Goal: Task Accomplishment & Management: Use online tool/utility

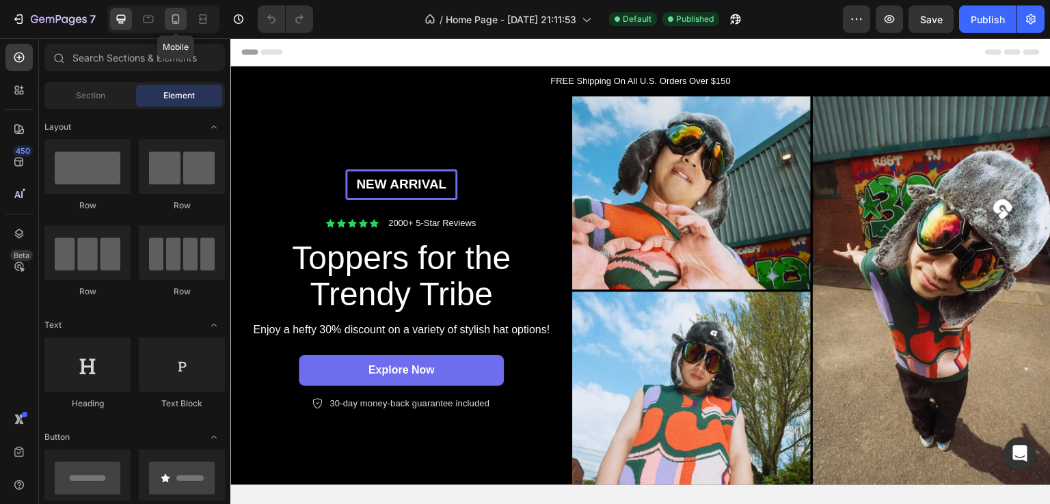
click at [178, 20] on icon at bounding box center [176, 19] width 8 height 10
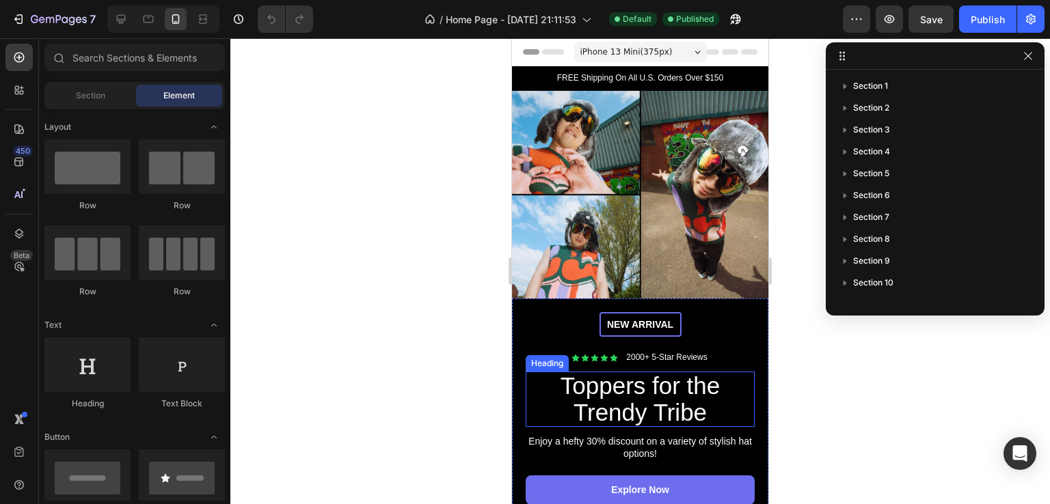
click at [646, 389] on h2 "Toppers for the Trendy Tribe" at bounding box center [639, 399] width 229 height 55
click at [647, 389] on h2 "Toppers for the Trendy Tribe" at bounding box center [639, 399] width 229 height 55
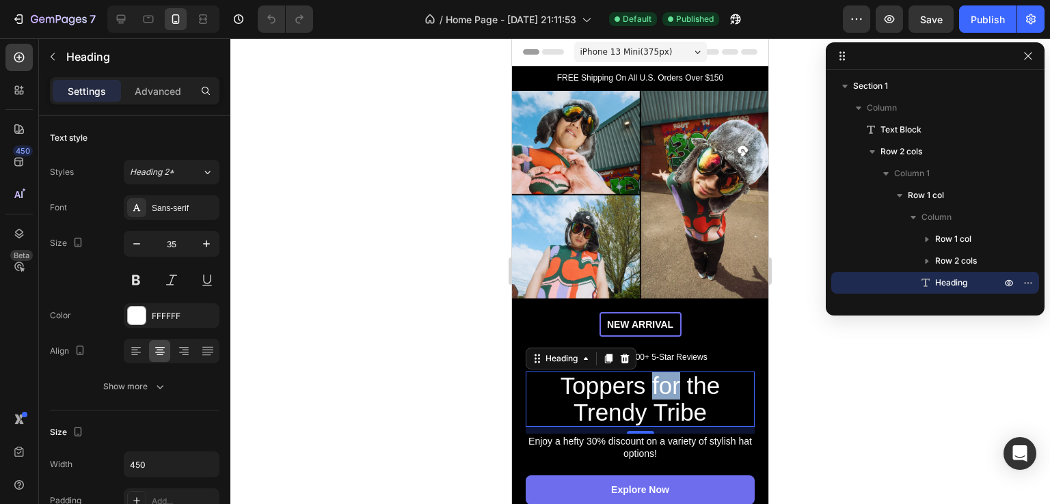
click at [648, 389] on p "Toppers for the Trendy Tribe" at bounding box center [640, 399] width 226 height 53
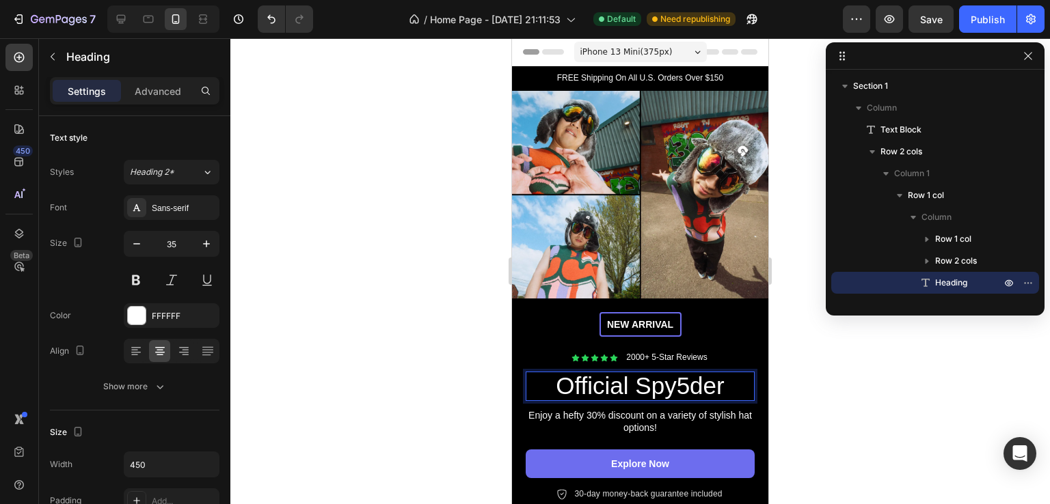
click at [615, 381] on p "Official Spy5der" at bounding box center [640, 386] width 226 height 27
click at [616, 381] on p "Official Spy5der" at bounding box center [640, 386] width 226 height 27
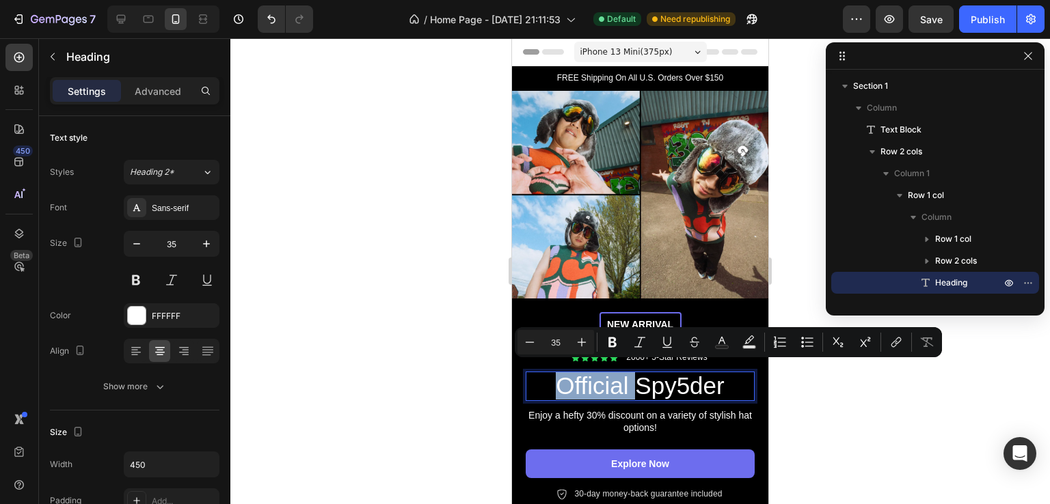
click at [635, 381] on p "Official Spy5der" at bounding box center [640, 386] width 226 height 27
click at [666, 375] on p "Official Spy5der" at bounding box center [640, 386] width 226 height 27
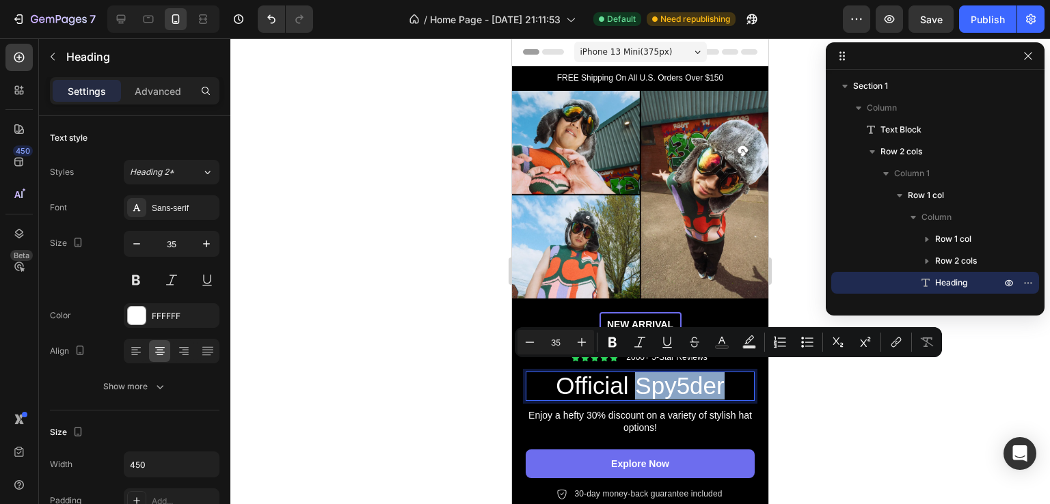
drag, startPoint x: 719, startPoint y: 381, endPoint x: 634, endPoint y: 372, distance: 85.2
click at [634, 373] on p "Official Spy5der" at bounding box center [640, 386] width 226 height 27
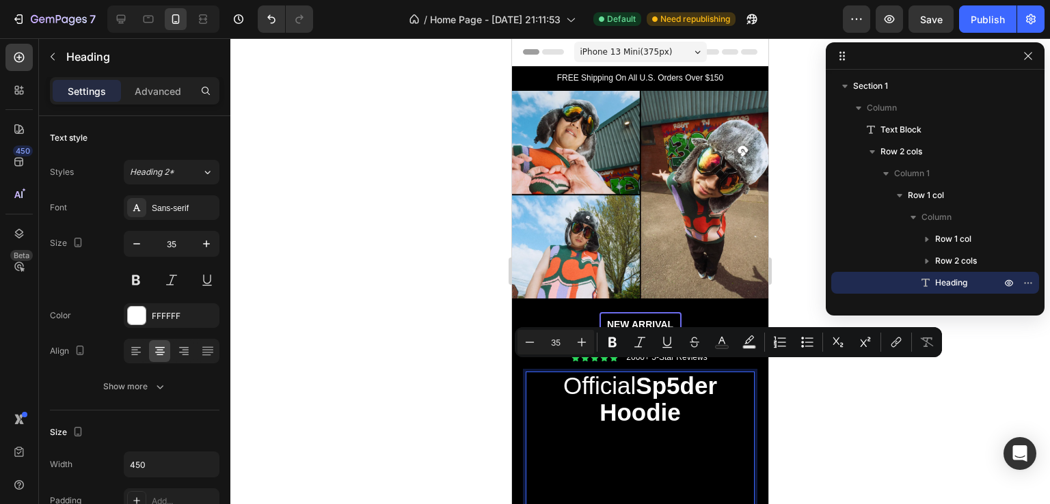
scroll to position [5, 0]
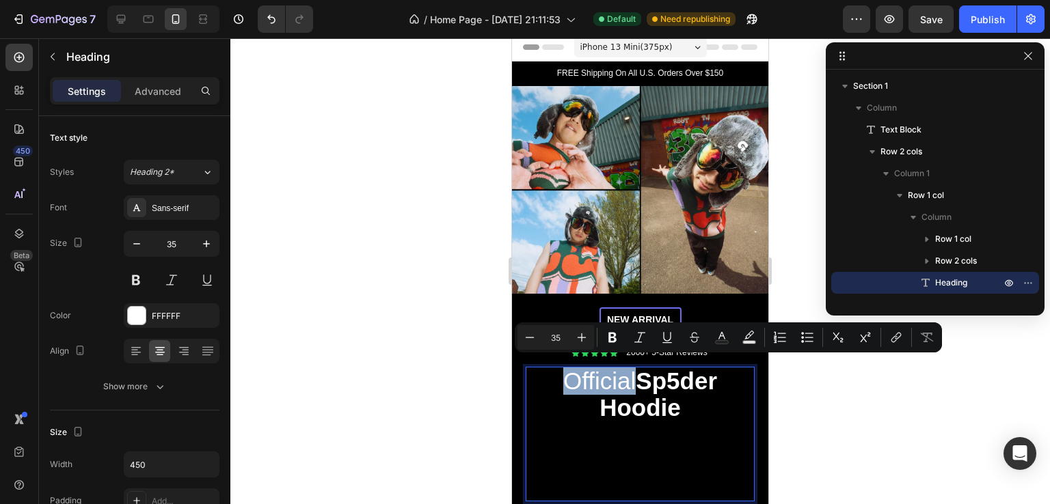
drag, startPoint x: 625, startPoint y: 377, endPoint x: 556, endPoint y: 364, distance: 70.4
click at [556, 368] on p "Official Sp5der Hoodie" at bounding box center [640, 394] width 226 height 53
click at [616, 347] on button "Bold" at bounding box center [612, 337] width 25 height 25
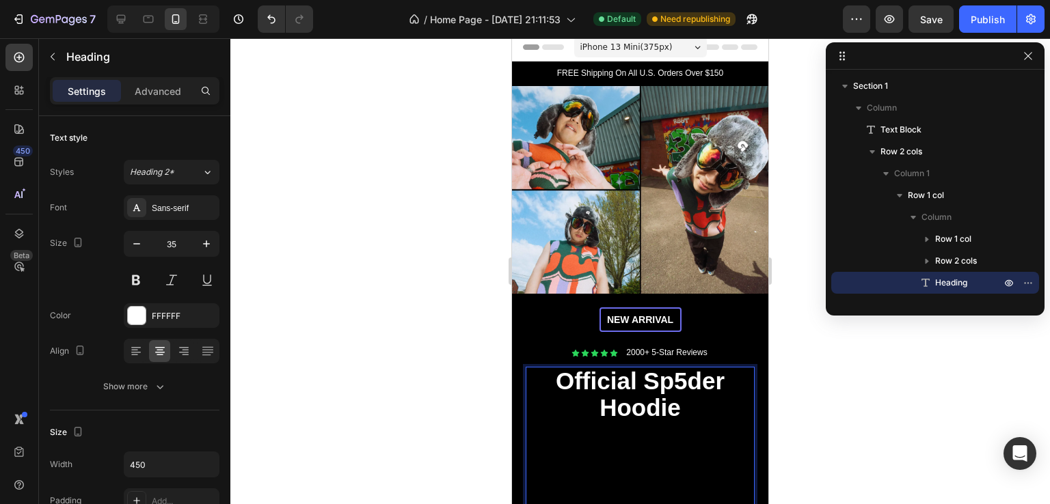
click at [605, 468] on p "Rich Text Editor. Editing area: main" at bounding box center [640, 487] width 226 height 79
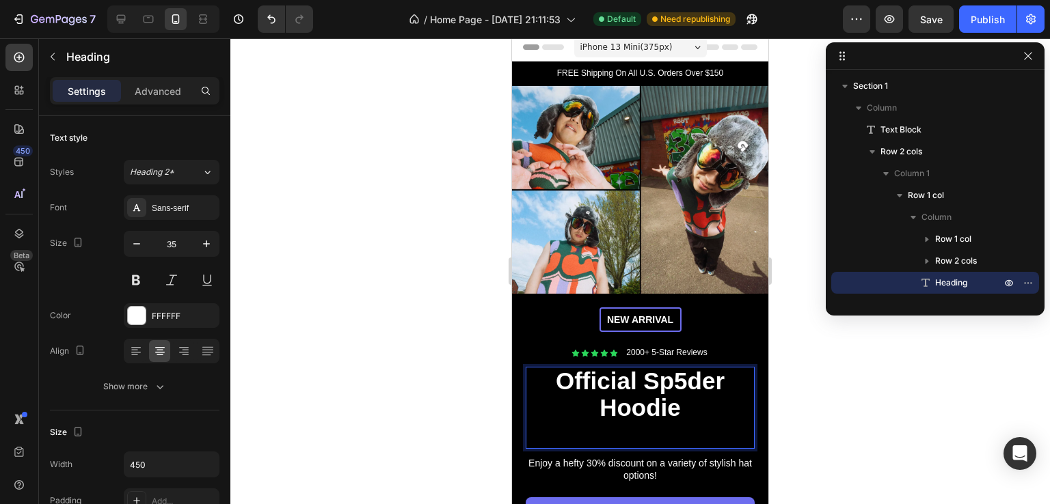
click at [631, 433] on p "Official Sp5der Hoodie" at bounding box center [640, 407] width 226 height 79
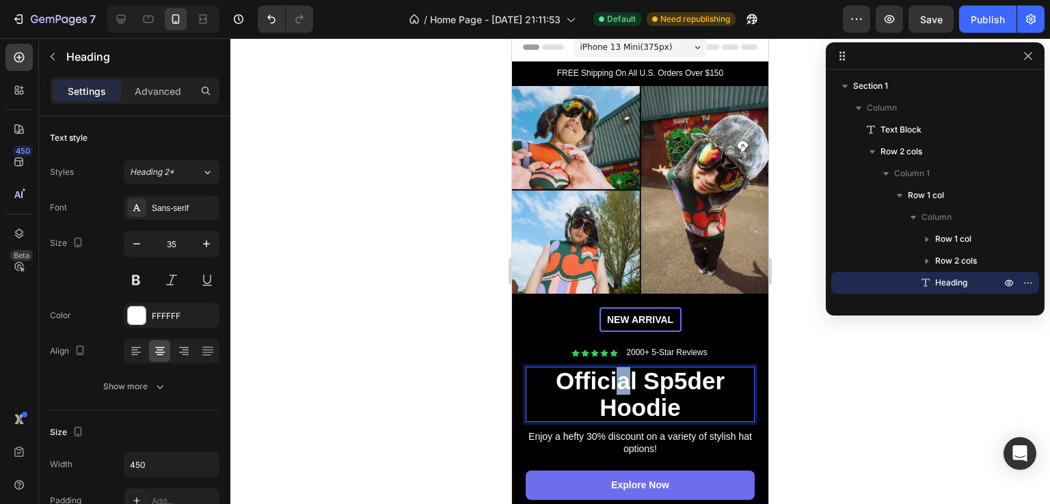
drag, startPoint x: 627, startPoint y: 372, endPoint x: 620, endPoint y: 370, distance: 7.8
click at [611, 370] on strong "Official" at bounding box center [596, 381] width 81 height 27
click at [635, 374] on p "Official Sp5der Hoodie" at bounding box center [640, 394] width 226 height 53
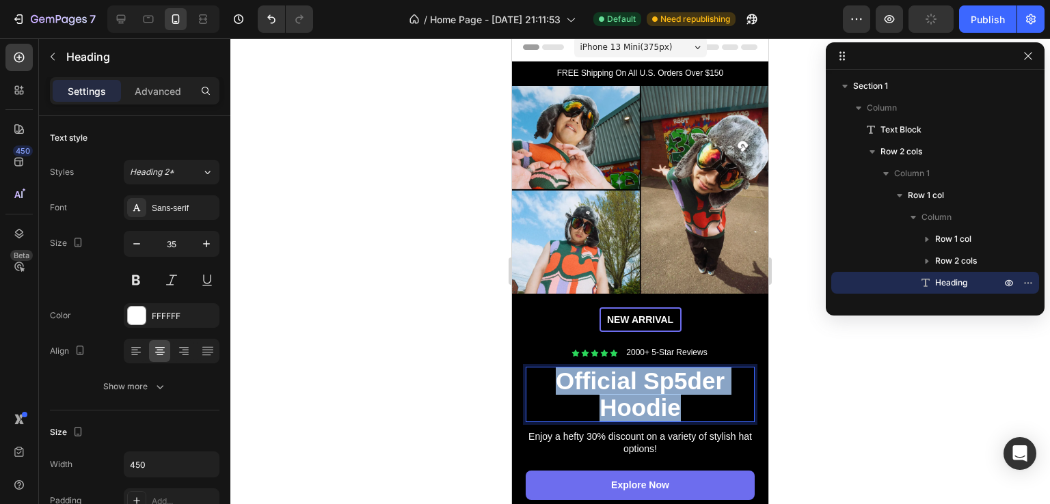
click at [635, 374] on p "Official Sp5der Hoodie" at bounding box center [640, 394] width 226 height 53
click at [635, 371] on p "Official Sp5der Hoodie" at bounding box center [640, 394] width 226 height 53
click at [635, 370] on p "Official Sp5der Hoodie" at bounding box center [640, 394] width 226 height 53
click at [679, 402] on p "Official Sp5der Hoodie" at bounding box center [640, 394] width 226 height 53
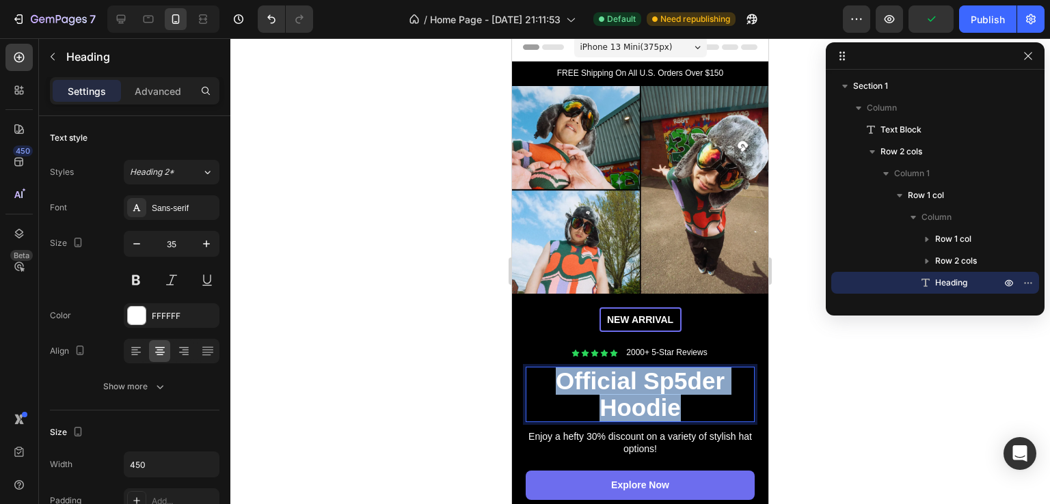
drag, startPoint x: 678, startPoint y: 403, endPoint x: 547, endPoint y: 361, distance: 137.9
click at [547, 368] on p "Official Sp5der Hoodie" at bounding box center [640, 394] width 226 height 53
click at [666, 391] on strong "Sp5der Hoodie" at bounding box center [661, 394] width 125 height 53
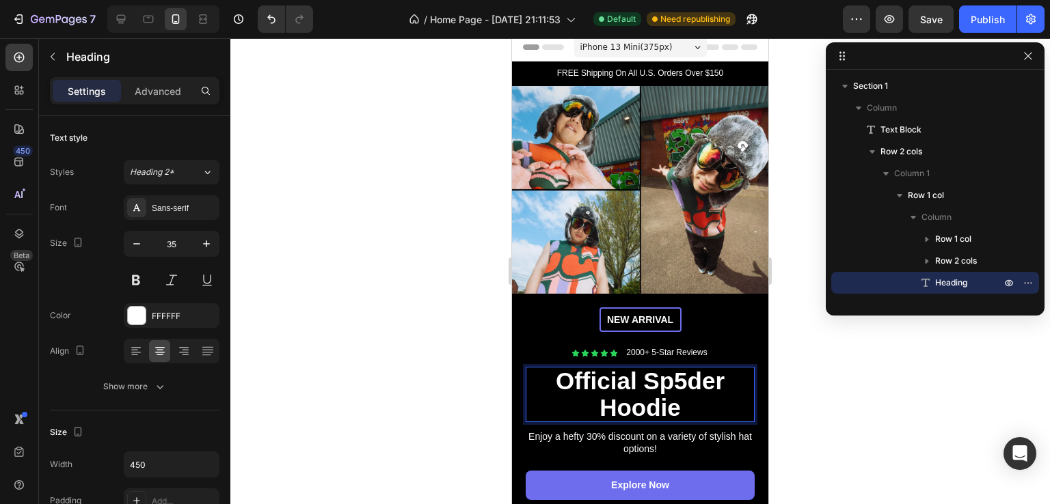
click at [689, 402] on p "Official Sp5der Hoodie" at bounding box center [640, 394] width 226 height 53
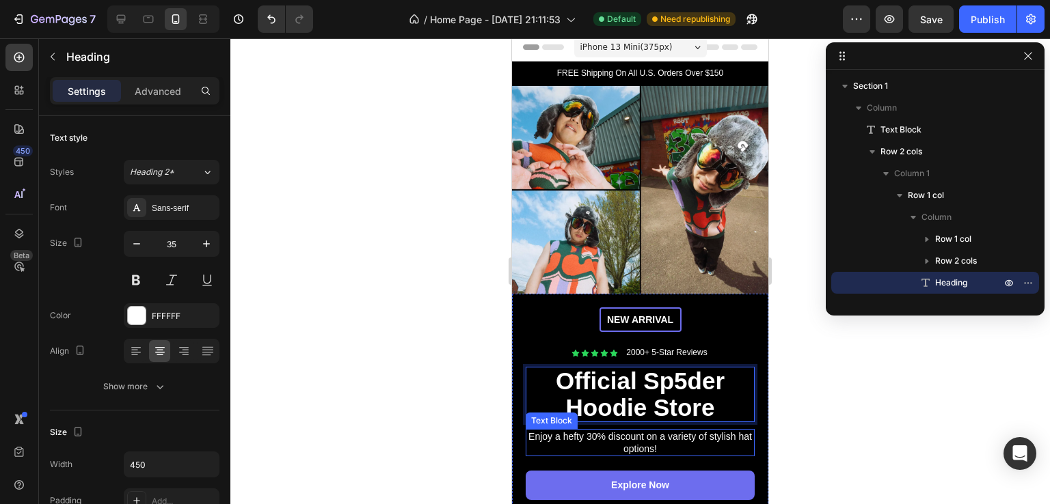
click at [668, 435] on p "Enjoy a hefty 30% discount on a variety of stylish hat options!" at bounding box center [640, 442] width 226 height 25
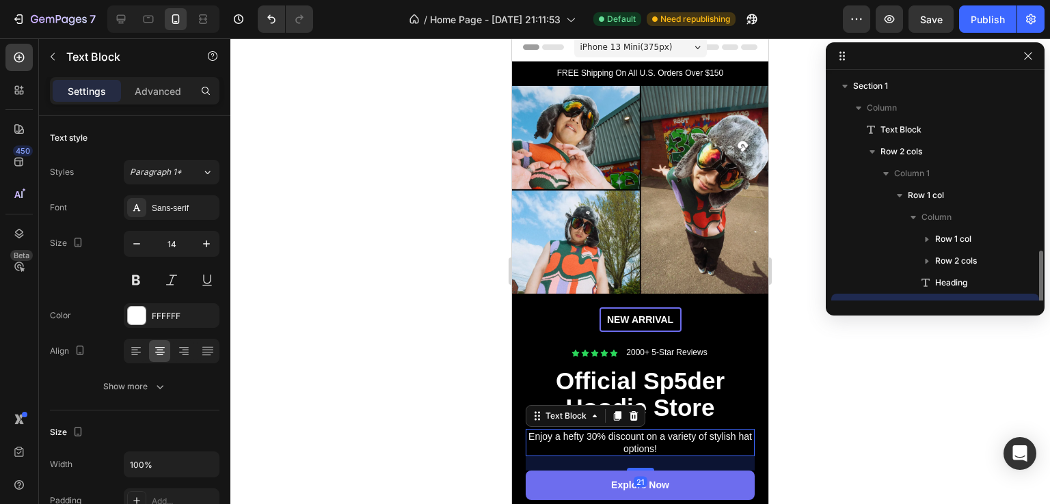
scroll to position [127, 0]
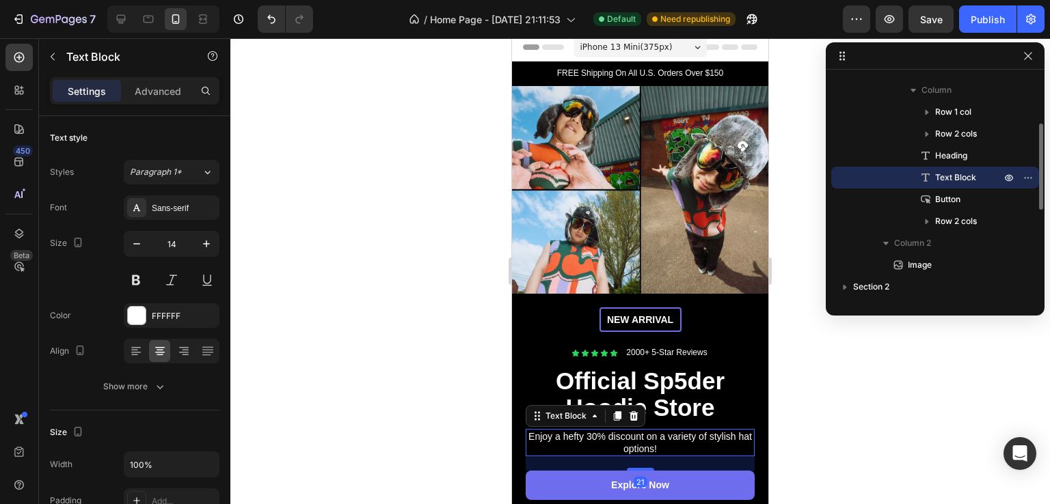
click at [668, 435] on p "Enjoy a hefty 30% discount on a variety of stylish hat options!" at bounding box center [640, 442] width 226 height 25
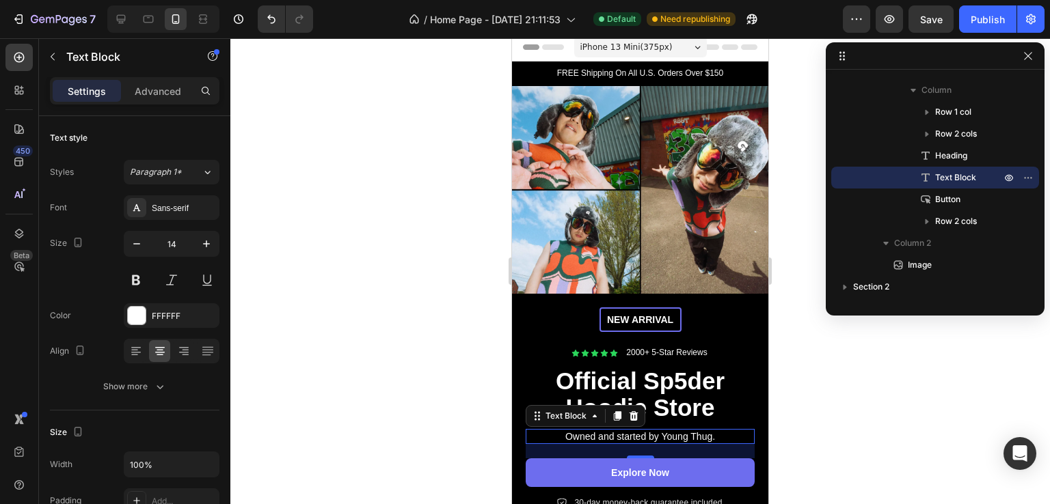
click at [451, 264] on div at bounding box center [639, 271] width 819 height 466
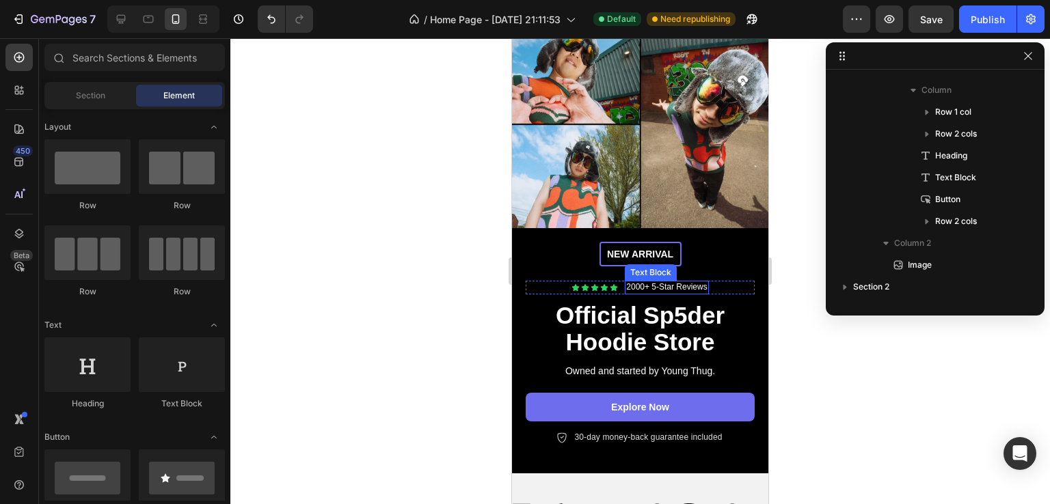
scroll to position [68, 0]
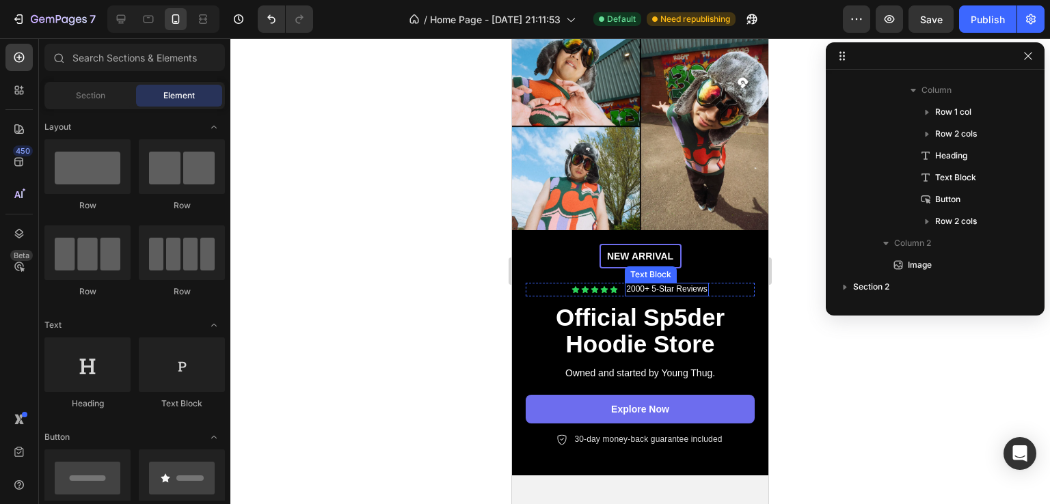
click at [630, 284] on p "2000+ 5-Star Reviews" at bounding box center [666, 289] width 81 height 11
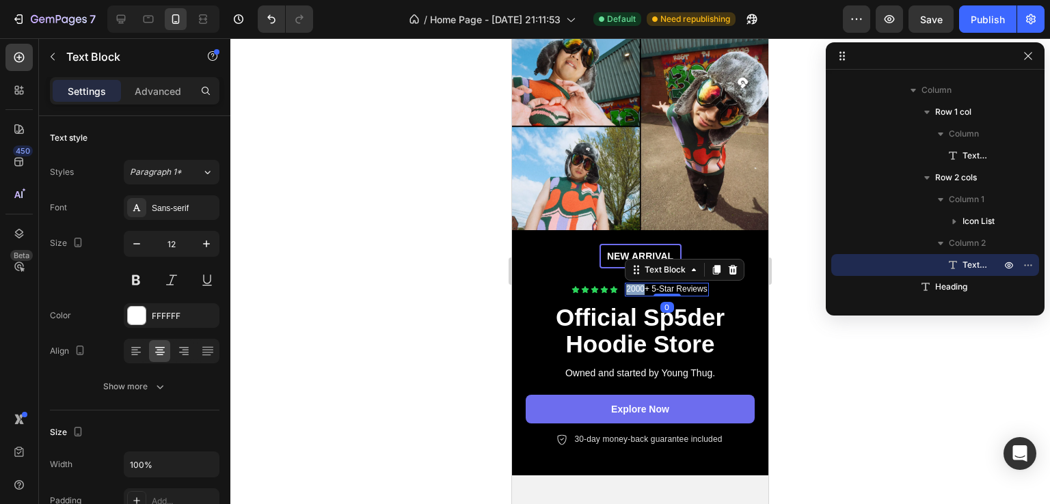
click at [630, 284] on p "2000+ 5-Star Reviews" at bounding box center [666, 289] width 81 height 11
click at [793, 315] on div at bounding box center [639, 271] width 819 height 466
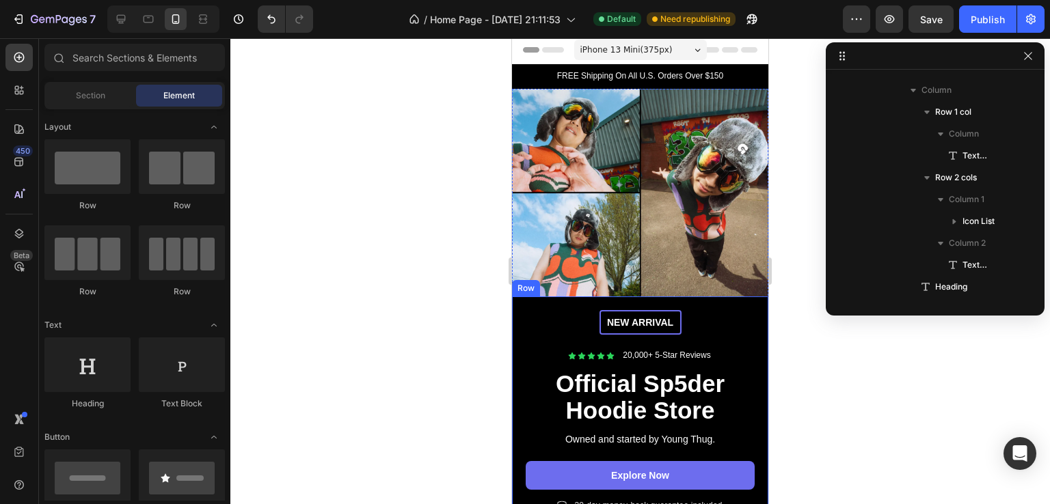
scroll to position [0, 0]
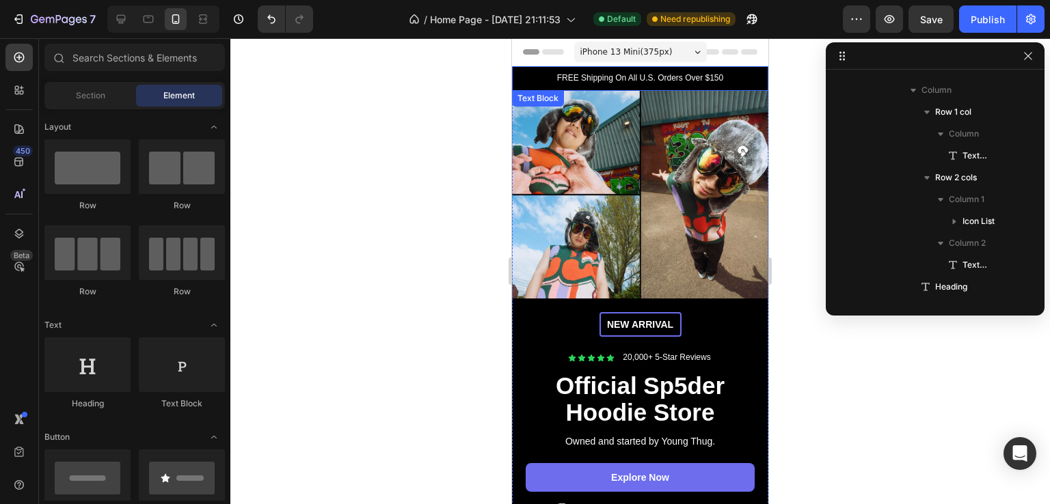
click at [629, 74] on p "FREE Shipping On All U.S. Orders Over $150" at bounding box center [639, 78] width 237 height 11
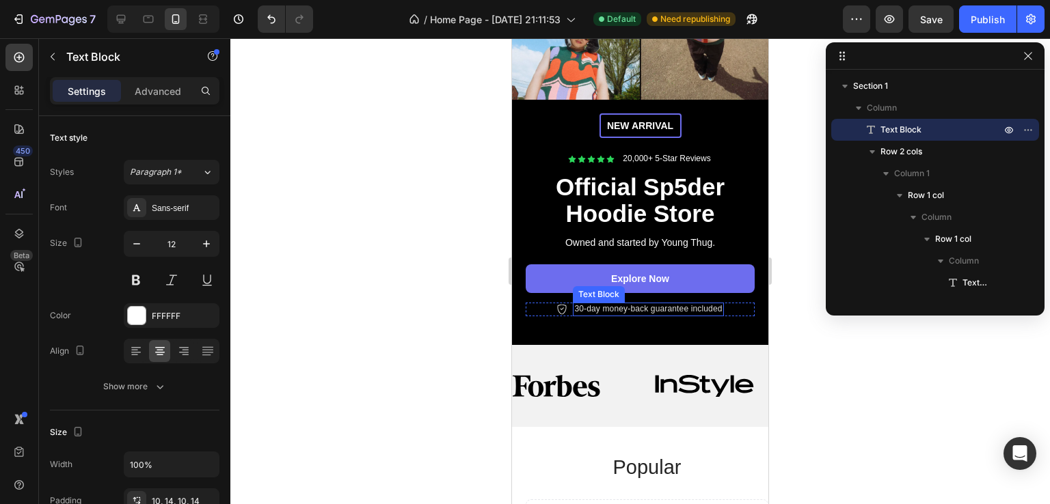
scroll to position [205, 0]
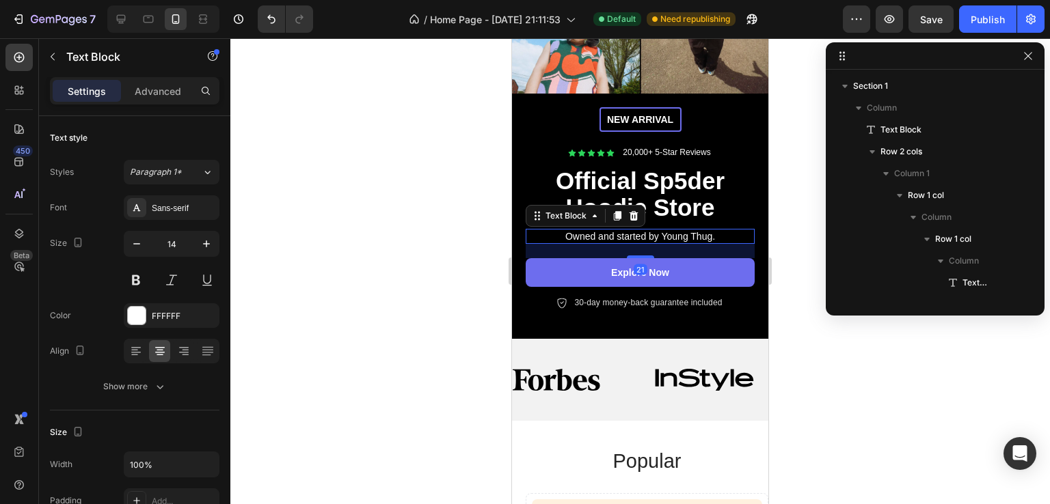
click at [648, 230] on p "Owned and started by Young Thug." at bounding box center [640, 236] width 226 height 12
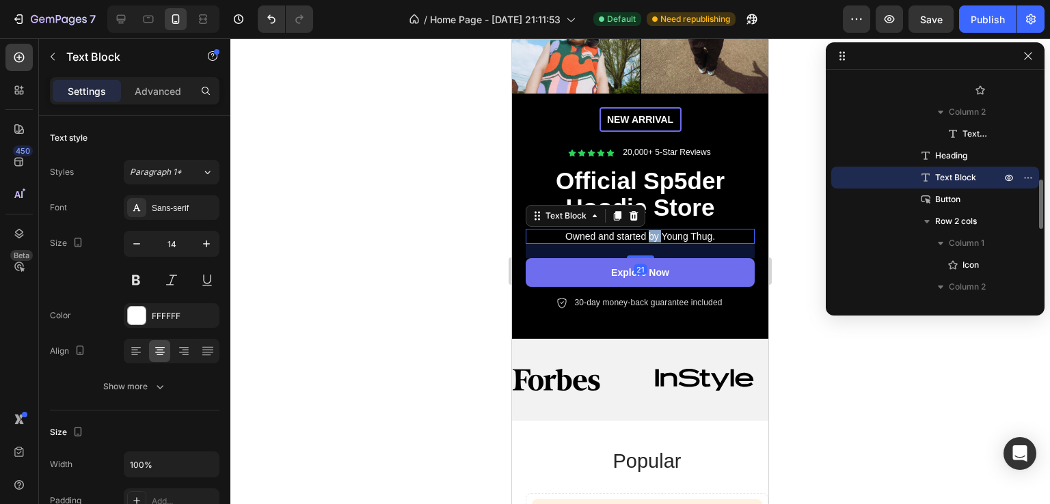
click at [648, 230] on p "Owned and started by Young Thug." at bounding box center [640, 236] width 226 height 12
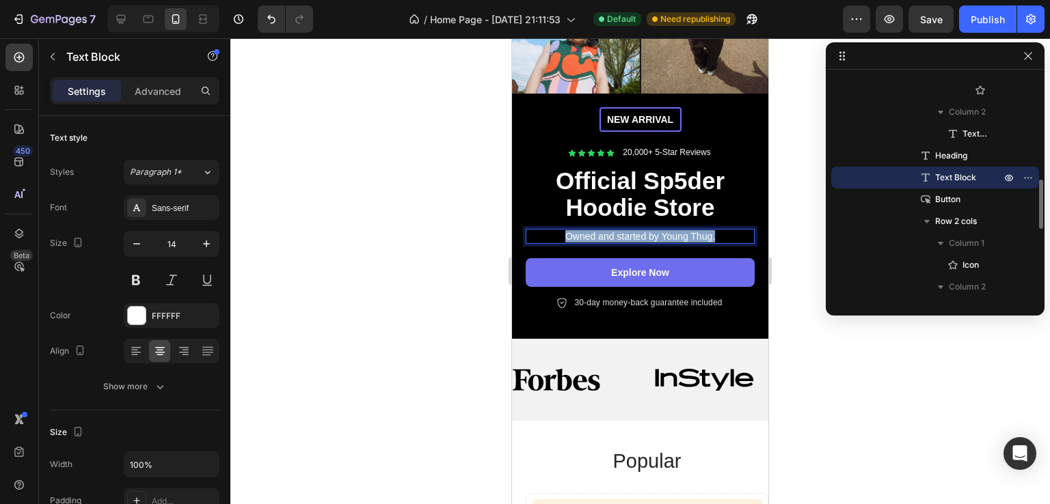
click at [648, 230] on p "Owned and started by Young Thug." at bounding box center [640, 236] width 226 height 12
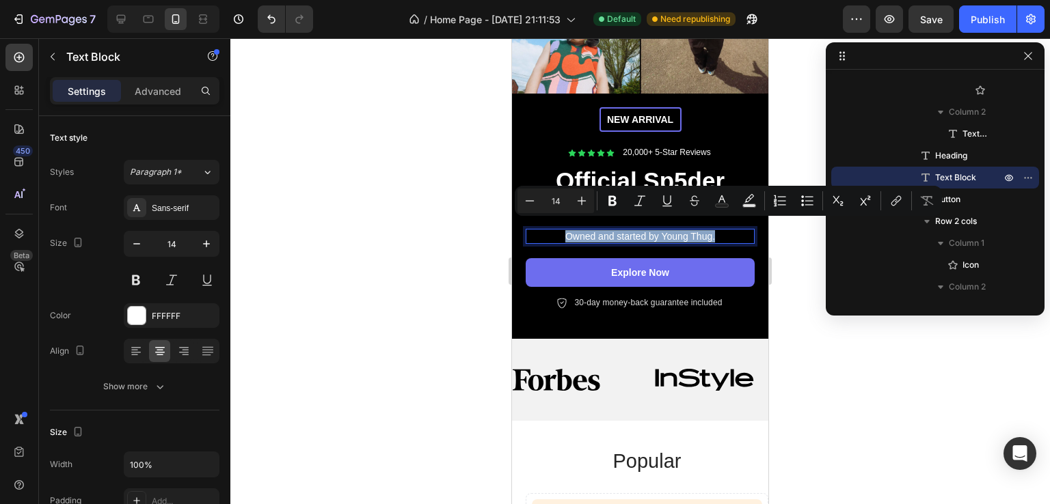
click at [672, 230] on p "Owned and started by Young Thug." at bounding box center [640, 236] width 226 height 12
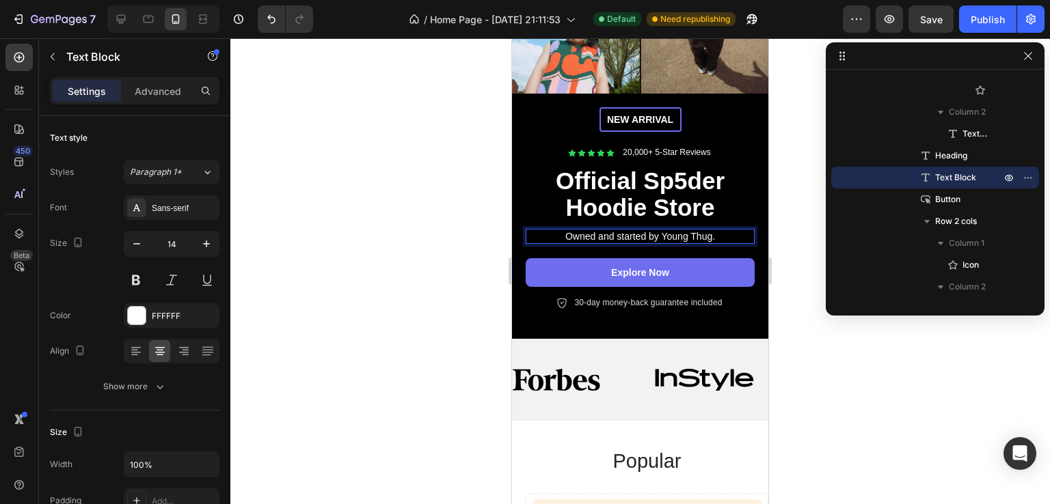
click at [672, 230] on p "Owned and started by Young Thug." at bounding box center [640, 236] width 226 height 12
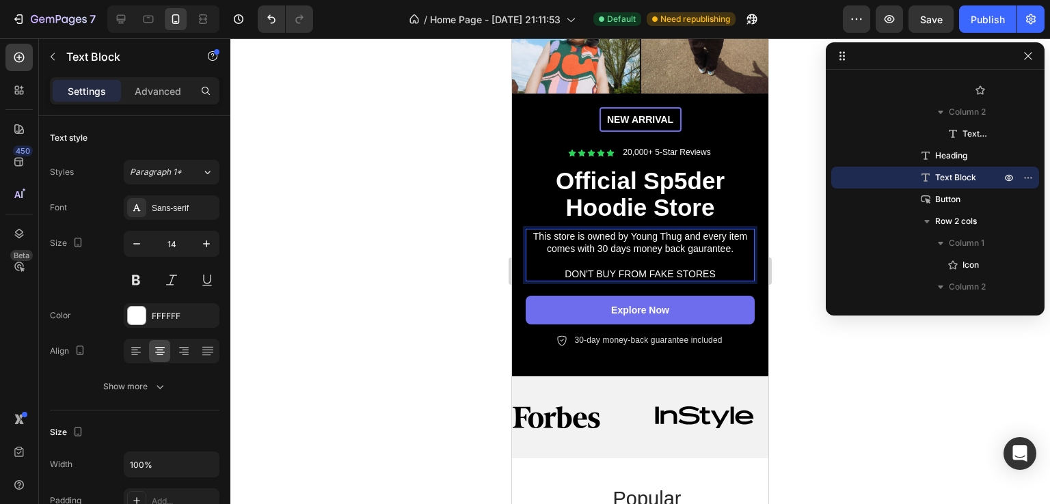
click at [674, 268] on p "DON'T BUY FROM FAKE STORES" at bounding box center [640, 274] width 226 height 12
click at [675, 268] on p "DON'T BUY FROM FAKE STORES" at bounding box center [640, 274] width 226 height 12
click at [676, 268] on p "DON'T BUY FROM FAKE STORES" at bounding box center [640, 274] width 226 height 12
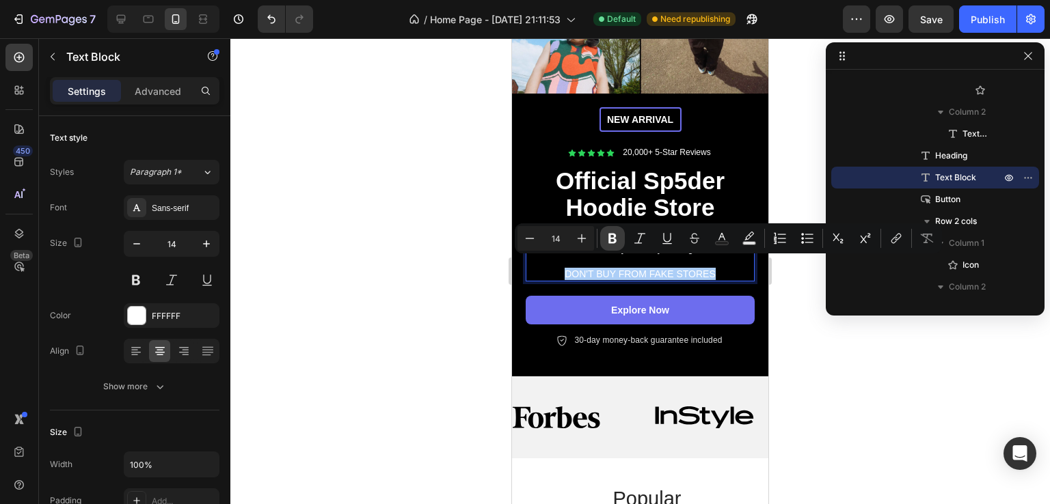
click at [612, 234] on icon "Editor contextual toolbar" at bounding box center [612, 239] width 8 height 10
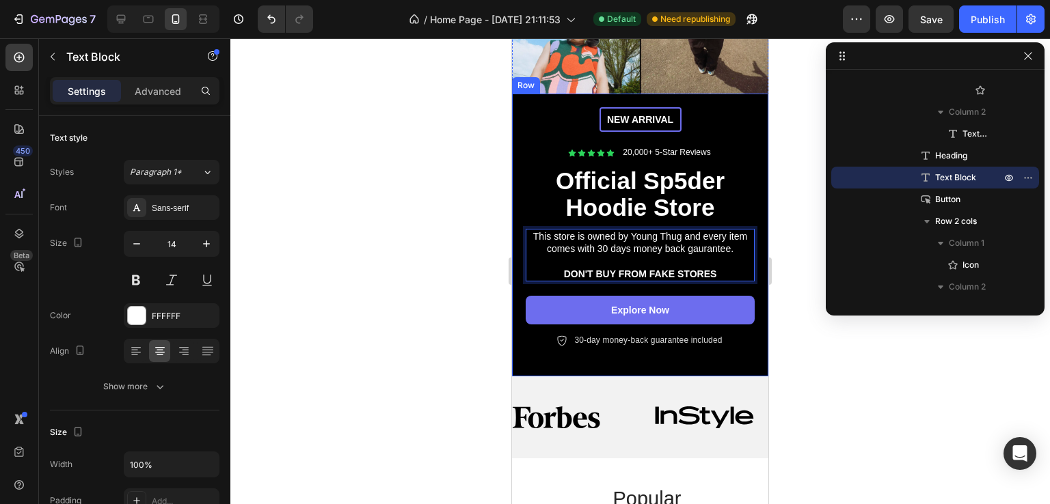
click at [482, 290] on div at bounding box center [639, 271] width 819 height 466
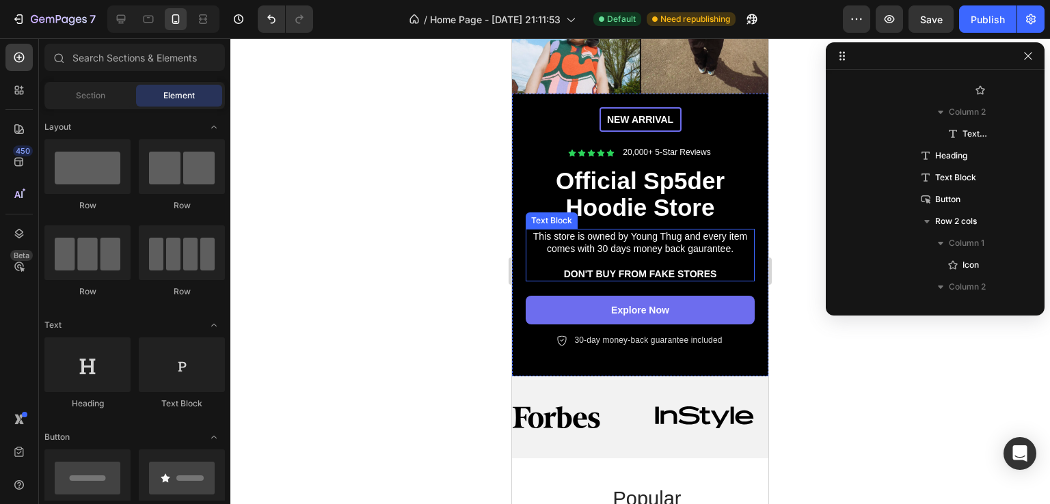
click at [571, 269] on strong "DON'T BUY FROM FAKE STORES" at bounding box center [640, 274] width 153 height 11
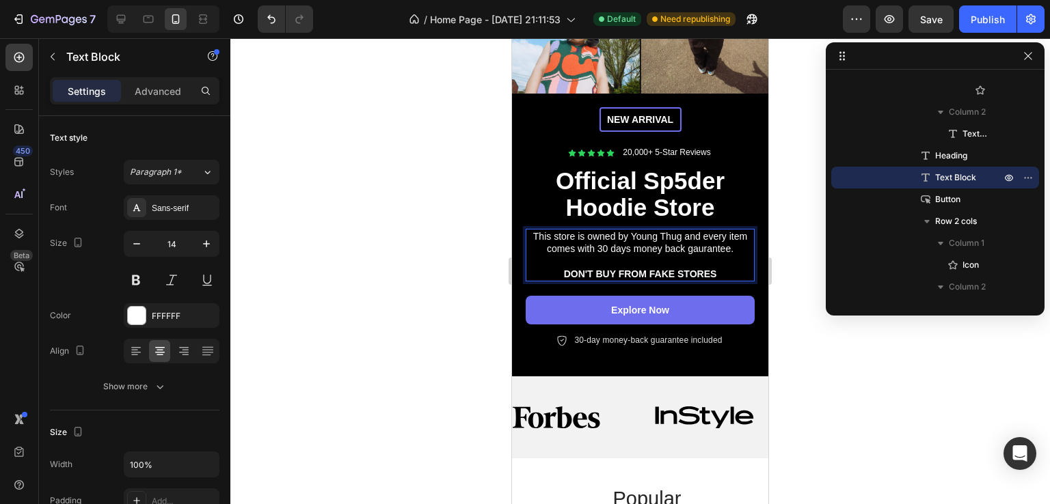
click at [640, 269] on strong "DON'T BUY FROM FAKE STORES" at bounding box center [640, 274] width 153 height 11
click at [711, 239] on p "This store is owned by Young Thug and every item comes with 30 days money back …" at bounding box center [640, 242] width 226 height 25
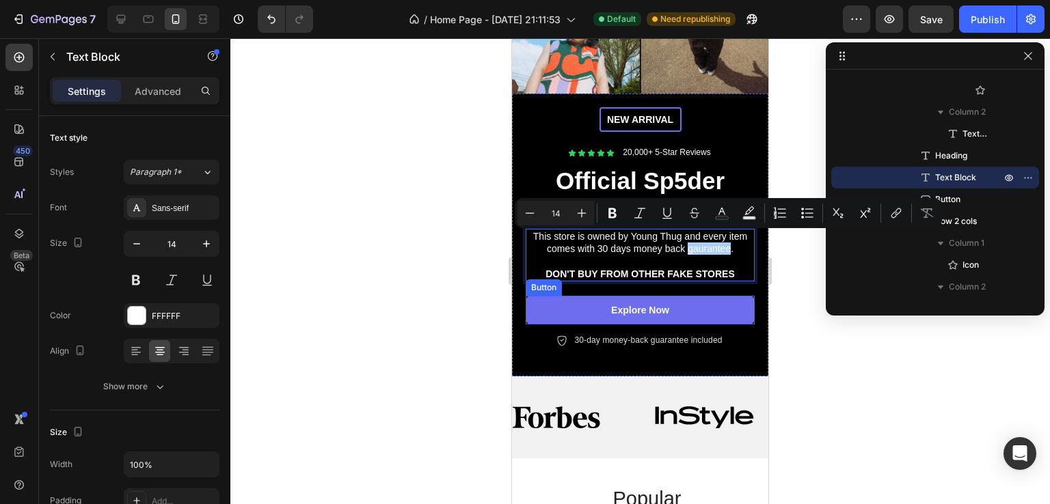
click at [375, 286] on div at bounding box center [639, 271] width 819 height 466
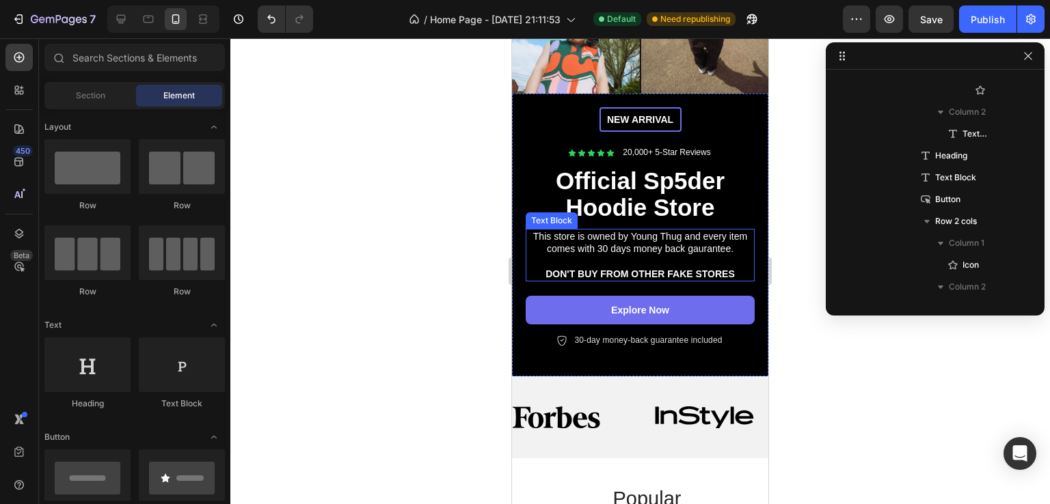
click at [705, 244] on p "This store is owned by Young Thug and every item comes with 30 days money back …" at bounding box center [640, 242] width 226 height 25
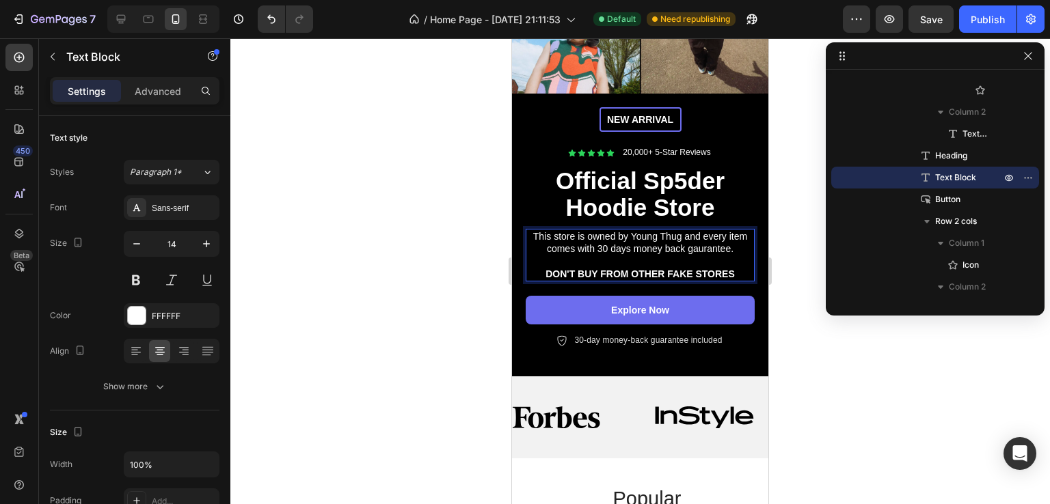
click at [705, 236] on p "This store is owned by Young Thug and every item comes with 30 days money back …" at bounding box center [640, 242] width 226 height 25
click at [717, 238] on p "This store is owned by Young Thug and every item comes with 30 days money back …" at bounding box center [640, 242] width 226 height 25
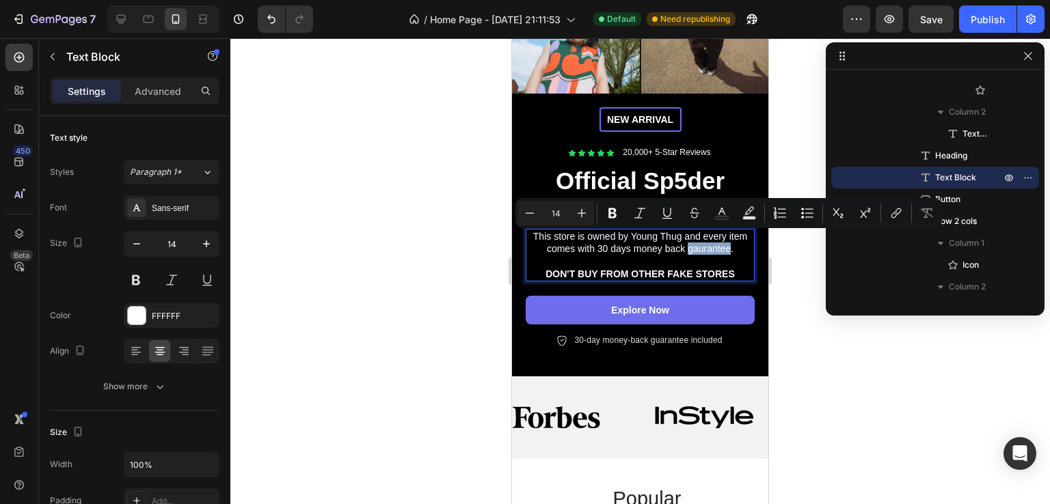
copy p "gaurantee"
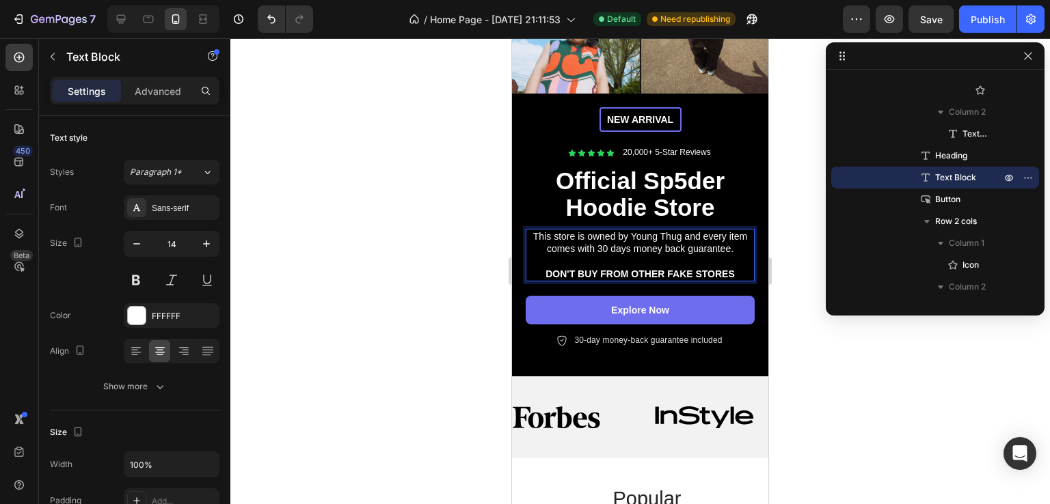
drag, startPoint x: 626, startPoint y: 228, endPoint x: 636, endPoint y: 225, distance: 10.8
click at [628, 230] on p "This store is owned by Young Thug and every item comes with 30 days money back …" at bounding box center [640, 242] width 226 height 25
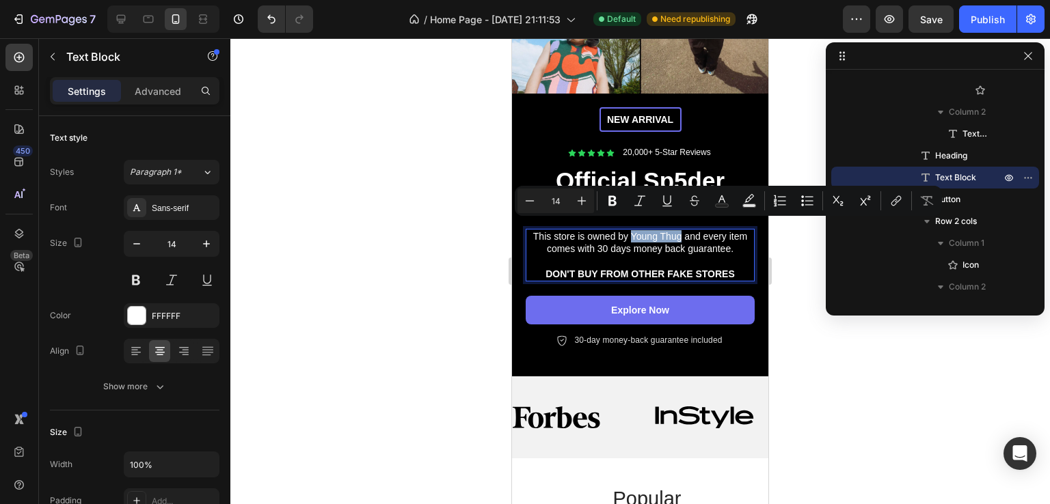
drag, startPoint x: 677, startPoint y: 226, endPoint x: 627, endPoint y: 225, distance: 50.6
click at [627, 230] on p "This store is owned by Young Thug and every item comes with 30 days money back …" at bounding box center [640, 242] width 226 height 25
click at [610, 200] on icon "Editor contextual toolbar" at bounding box center [612, 201] width 8 height 10
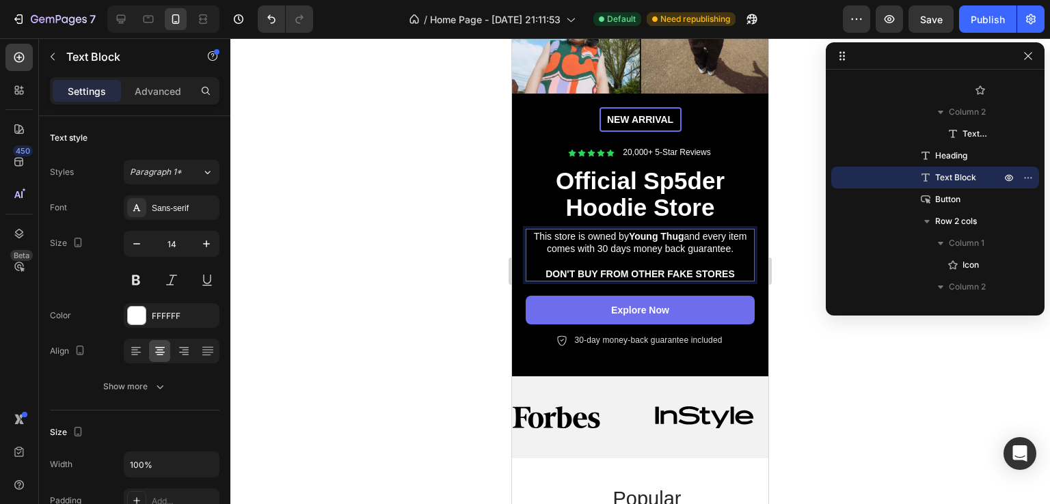
click at [623, 255] on p "Rich Text Editor. Editing area: main" at bounding box center [640, 261] width 226 height 12
drag, startPoint x: 687, startPoint y: 225, endPoint x: 639, endPoint y: 223, distance: 47.9
click at [637, 231] on strong "Young Thug" at bounding box center [656, 236] width 55 height 11
click at [633, 231] on strong "Young Thug" at bounding box center [656, 236] width 55 height 11
drag, startPoint x: 633, startPoint y: 225, endPoint x: 686, endPoint y: 232, distance: 53.1
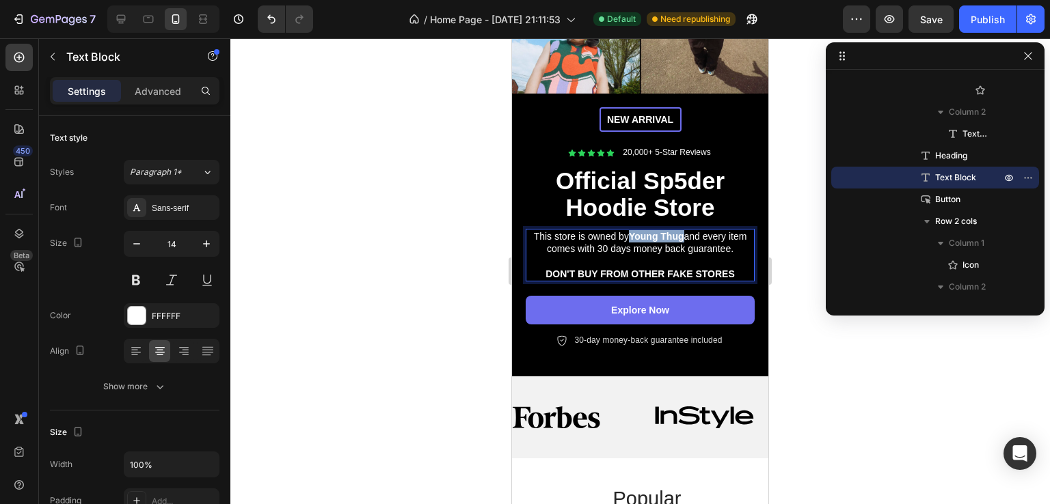
click at [684, 232] on strong "Young Thug" at bounding box center [656, 236] width 55 height 11
copy strong "Young Thug"
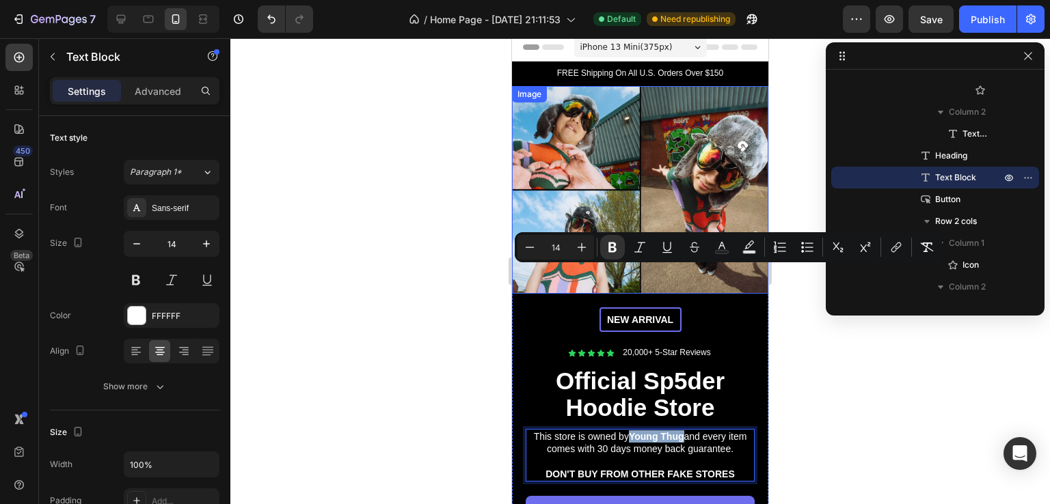
scroll to position [0, 0]
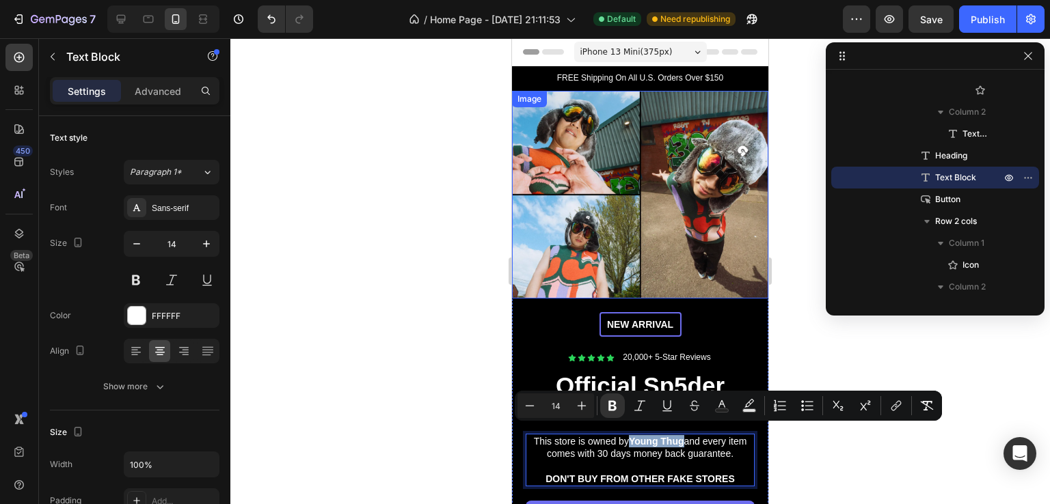
click at [669, 173] on img at bounding box center [640, 195] width 256 height 208
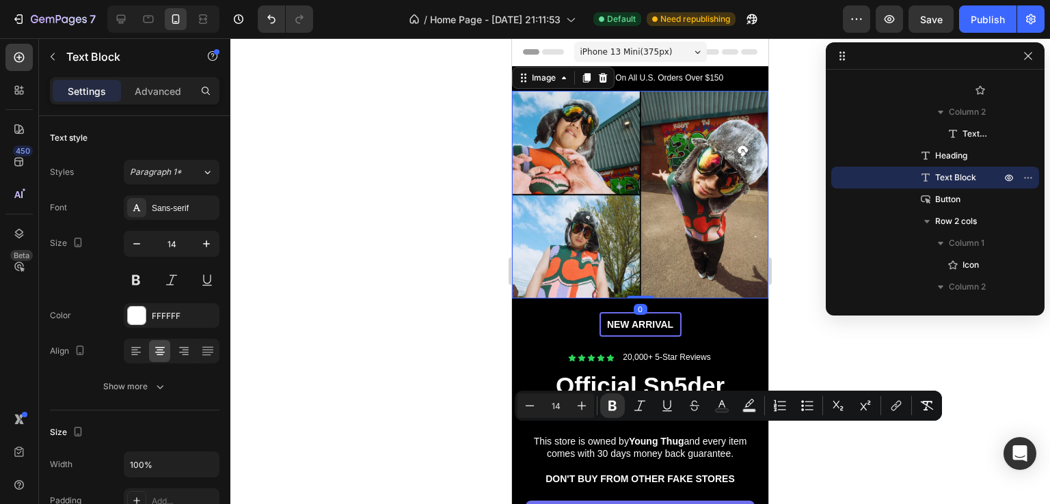
scroll to position [652, 0]
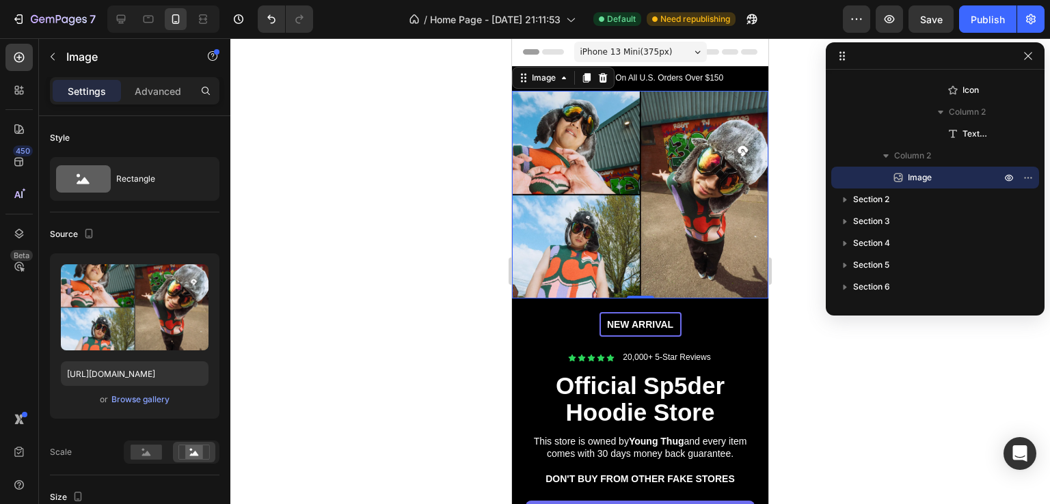
click at [664, 221] on img at bounding box center [640, 195] width 256 height 208
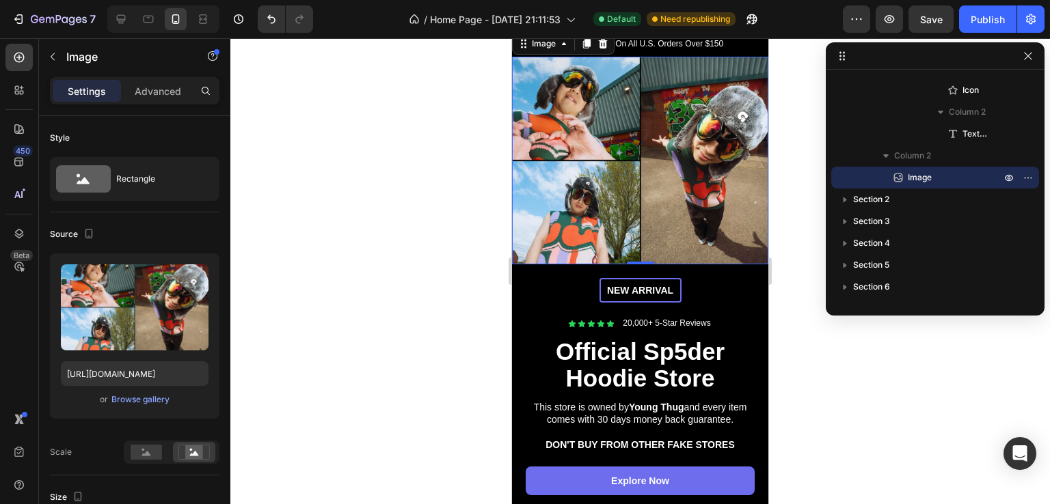
scroll to position [137, 0]
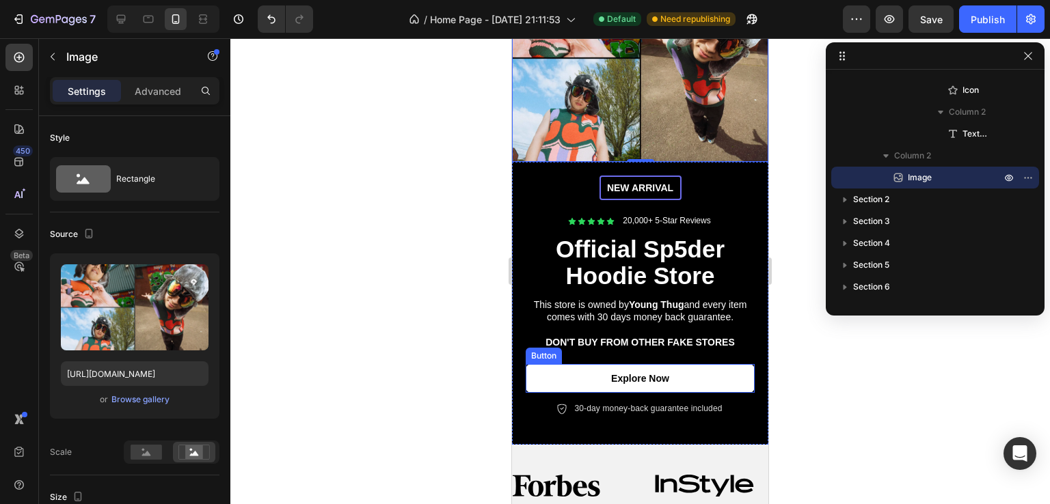
click at [674, 367] on link "Explore Now" at bounding box center [639, 378] width 229 height 29
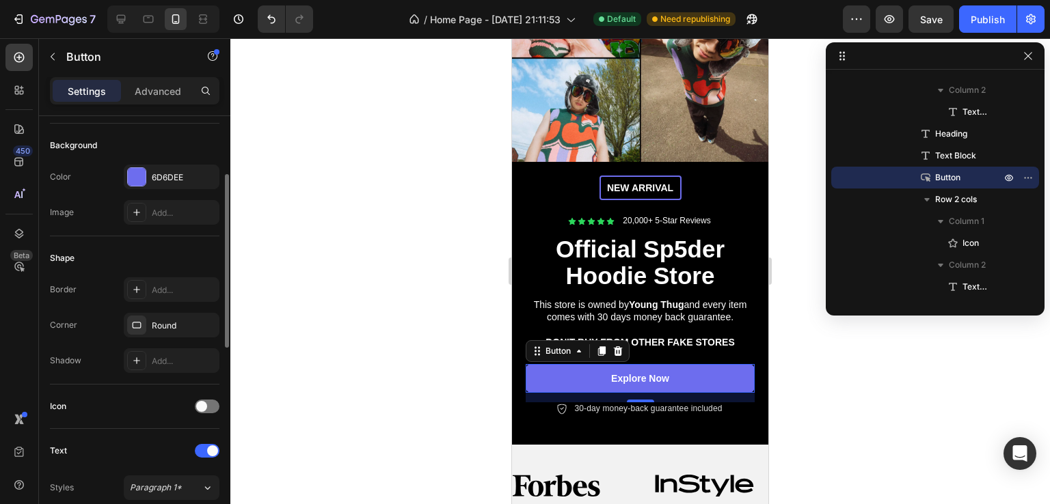
scroll to position [0, 0]
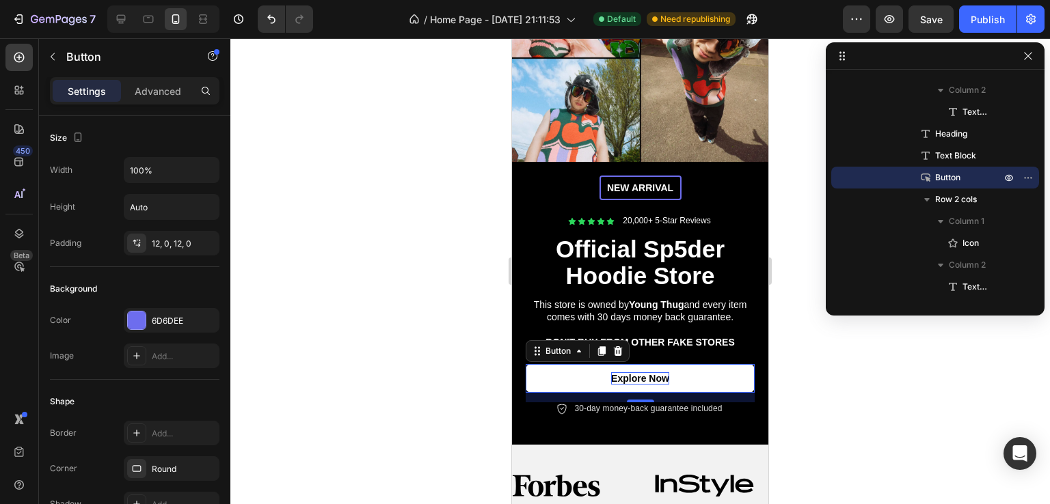
click at [641, 372] on p "Explore Now" at bounding box center [640, 378] width 58 height 12
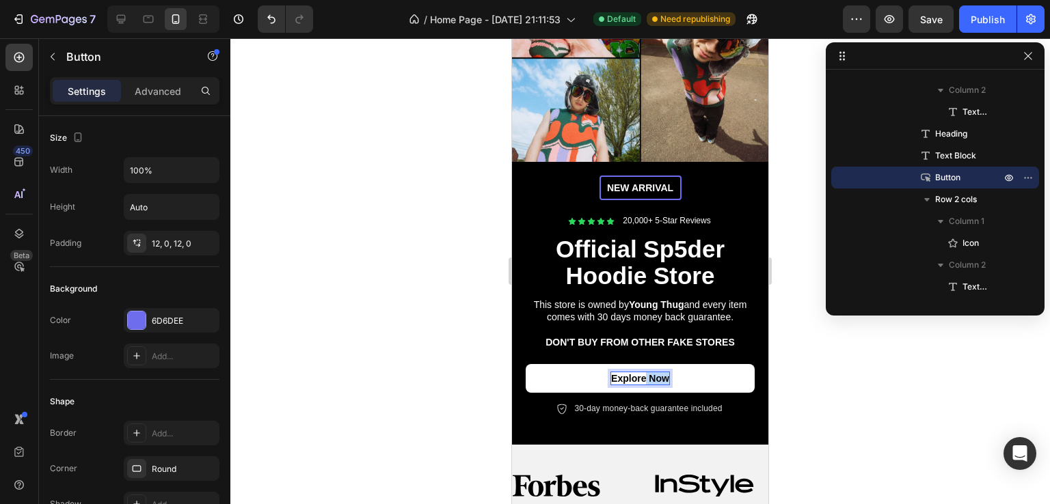
click at [642, 372] on p "Explore Now" at bounding box center [640, 378] width 58 height 12
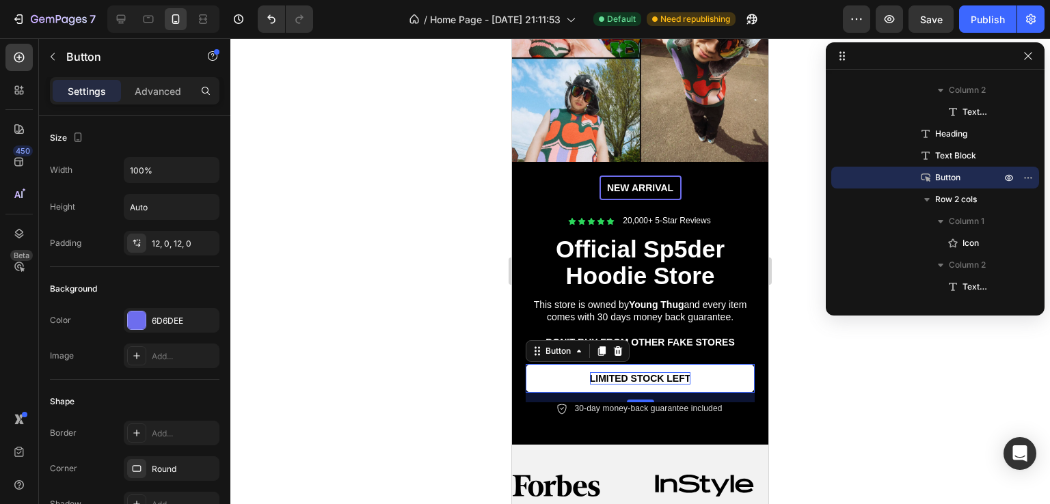
click at [812, 328] on div at bounding box center [639, 271] width 819 height 466
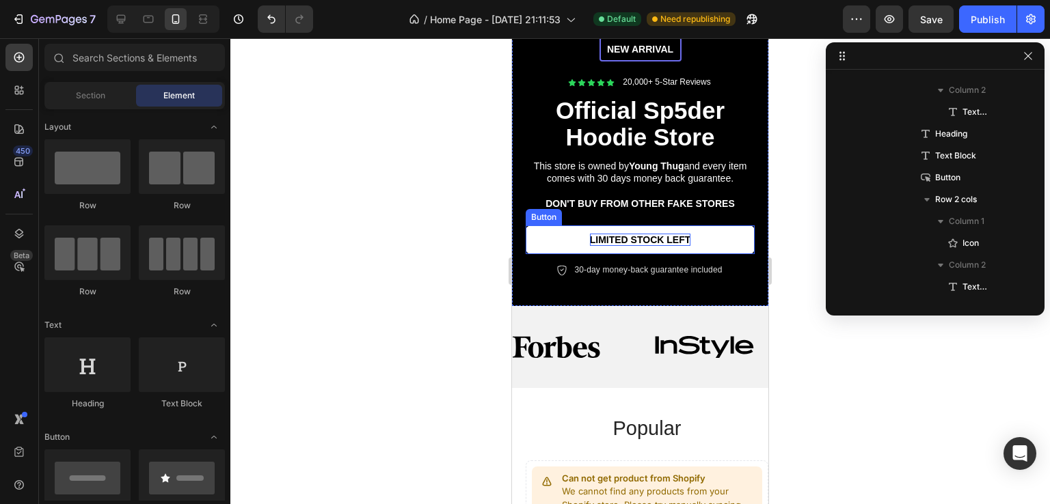
scroll to position [273, 0]
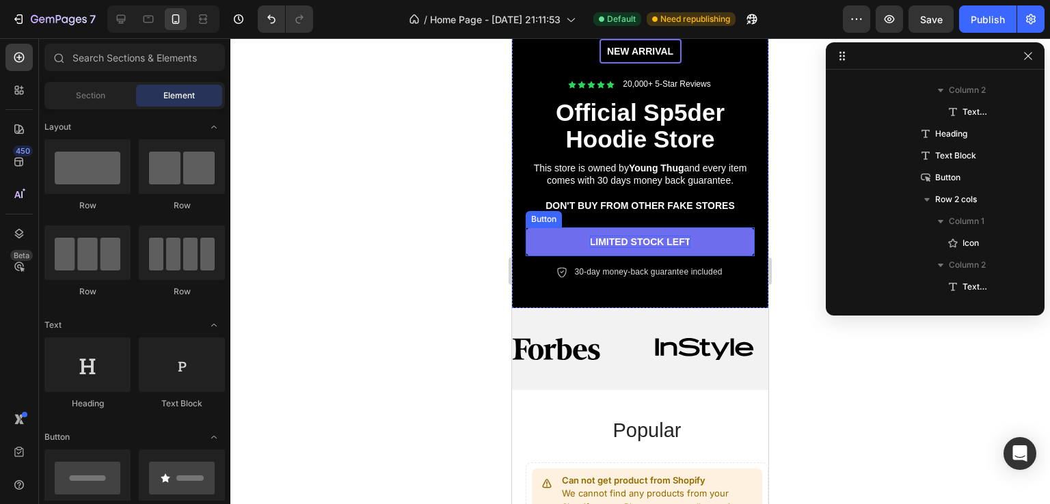
click at [619, 236] on p "LIMITED STOCK LEFT" at bounding box center [640, 242] width 101 height 12
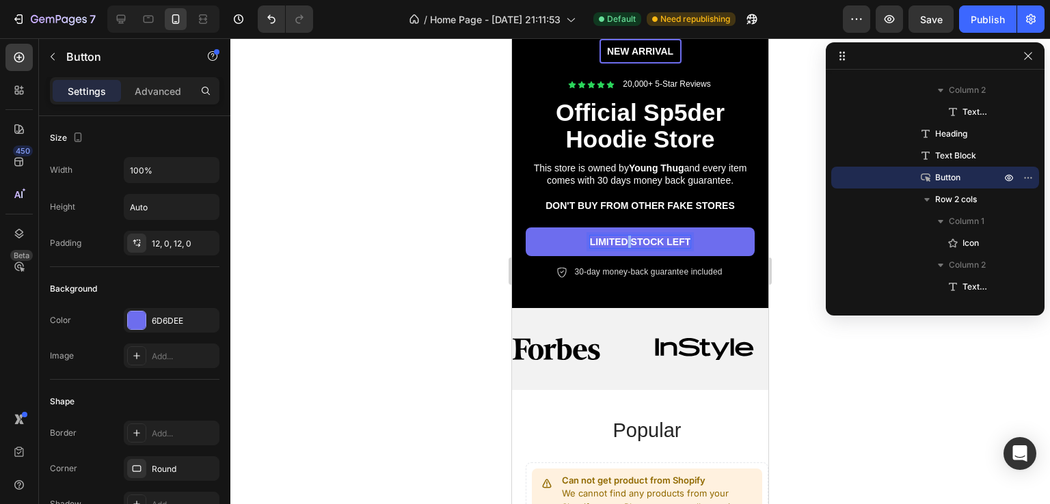
click at [619, 236] on p "LIMITED STOCK LEFT" at bounding box center [640, 242] width 101 height 12
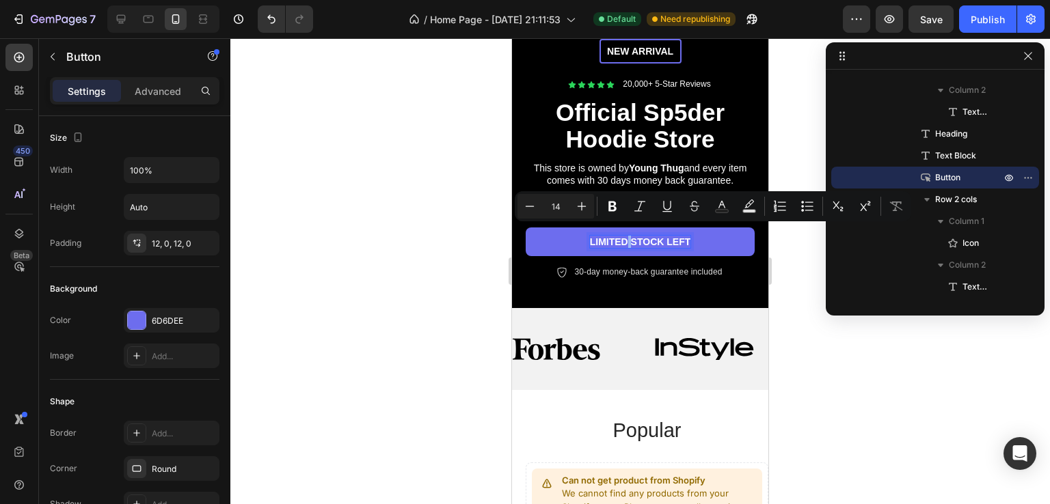
click at [619, 236] on p "LIMITED STOCK LEFT" at bounding box center [640, 242] width 101 height 12
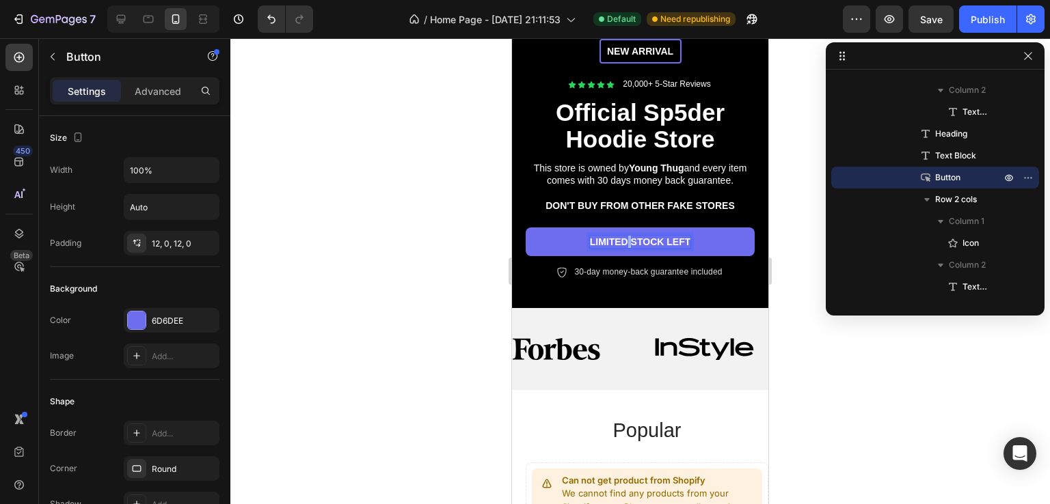
click at [619, 236] on p "LIMITED STOCK LEFT" at bounding box center [640, 242] width 101 height 12
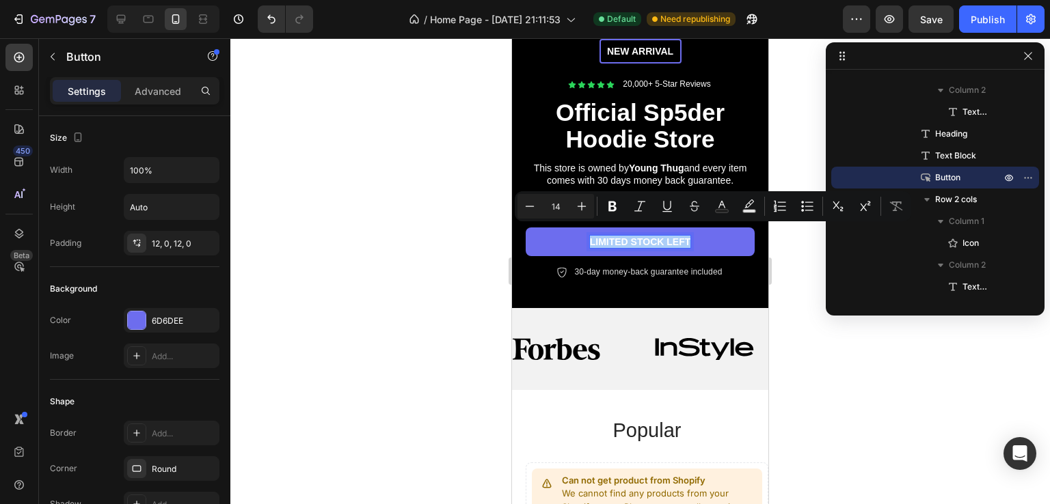
click at [435, 289] on div at bounding box center [639, 271] width 819 height 466
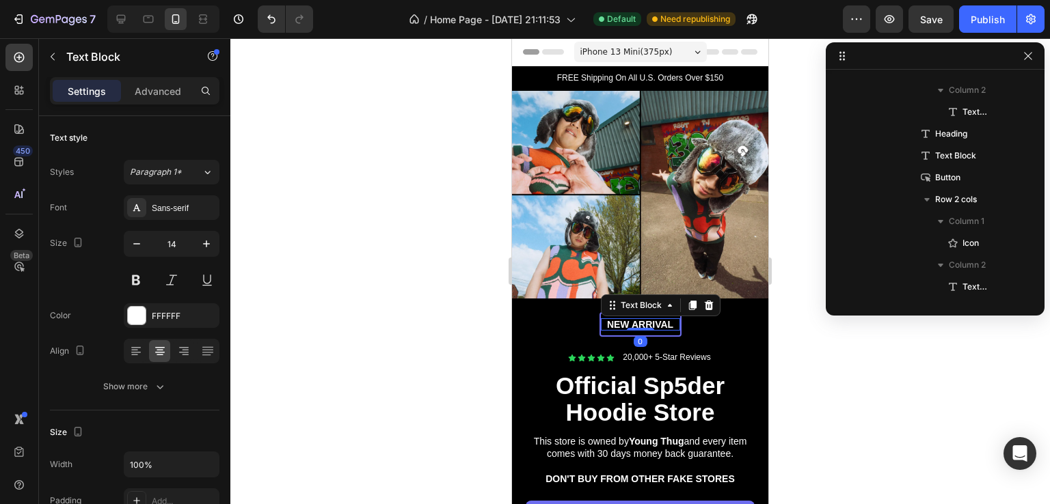
scroll to position [105, 0]
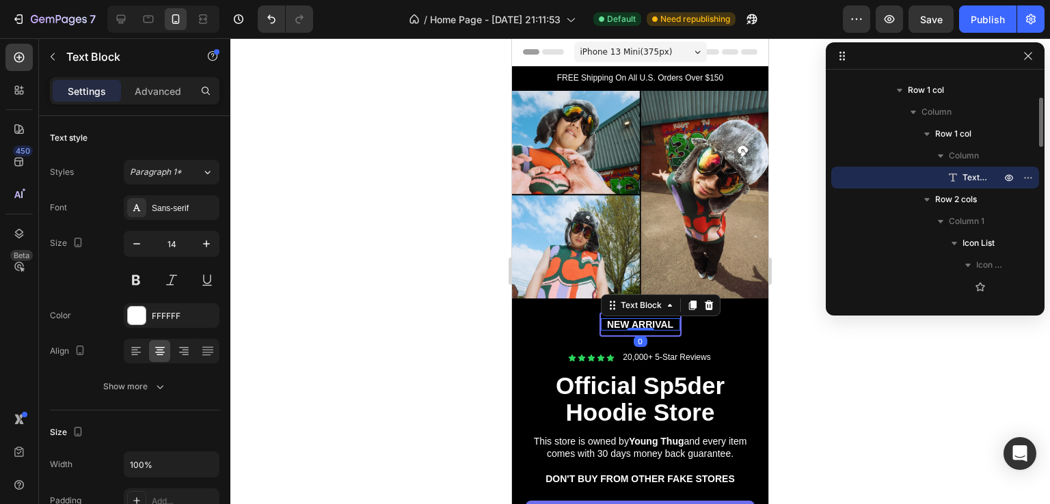
click at [642, 318] on p "New arrival" at bounding box center [640, 324] width 79 height 12
click at [840, 370] on div at bounding box center [639, 271] width 819 height 466
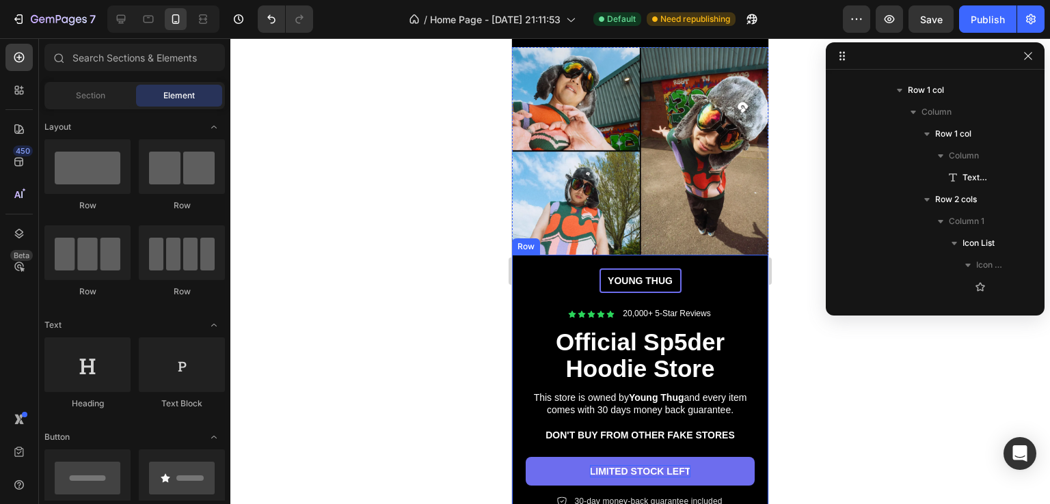
scroll to position [137, 0]
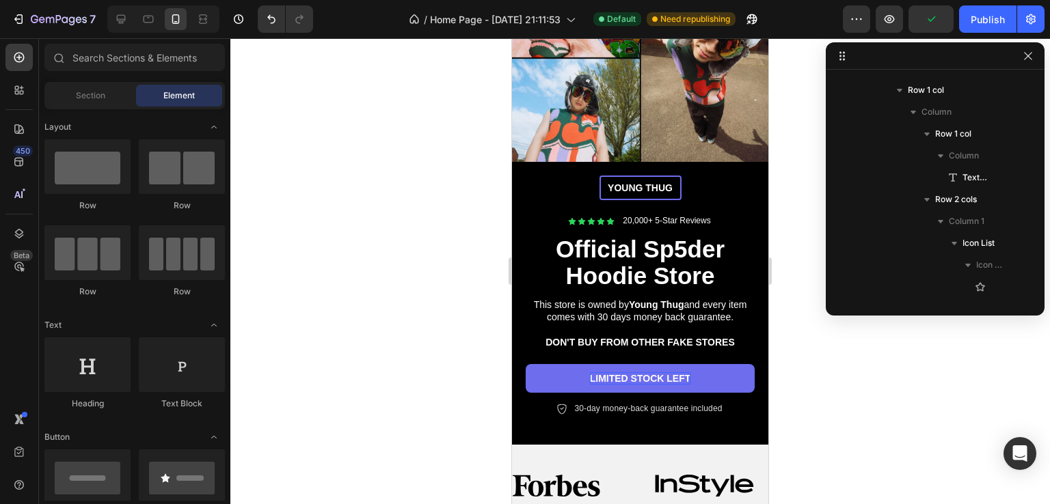
click at [478, 331] on div at bounding box center [639, 271] width 819 height 466
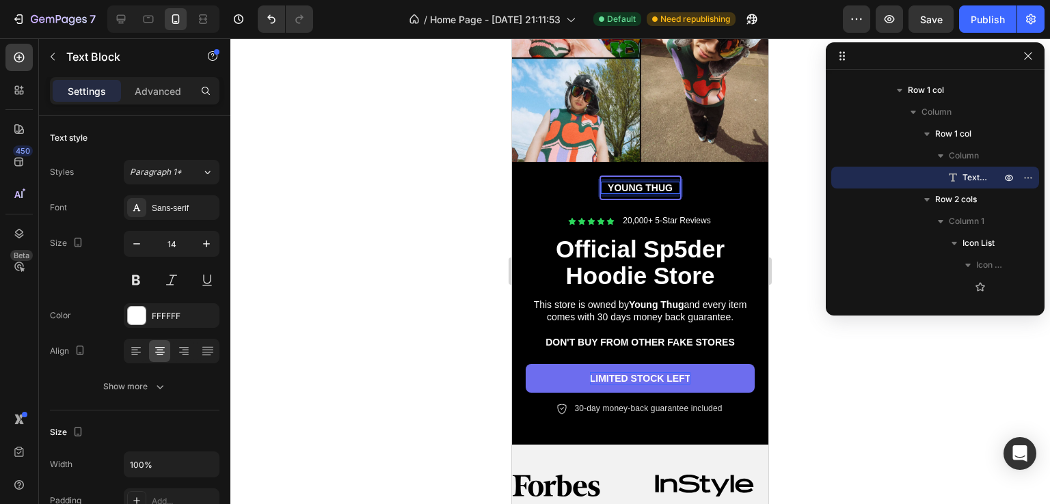
click at [661, 182] on p "YOUNG THUG" at bounding box center [640, 188] width 79 height 12
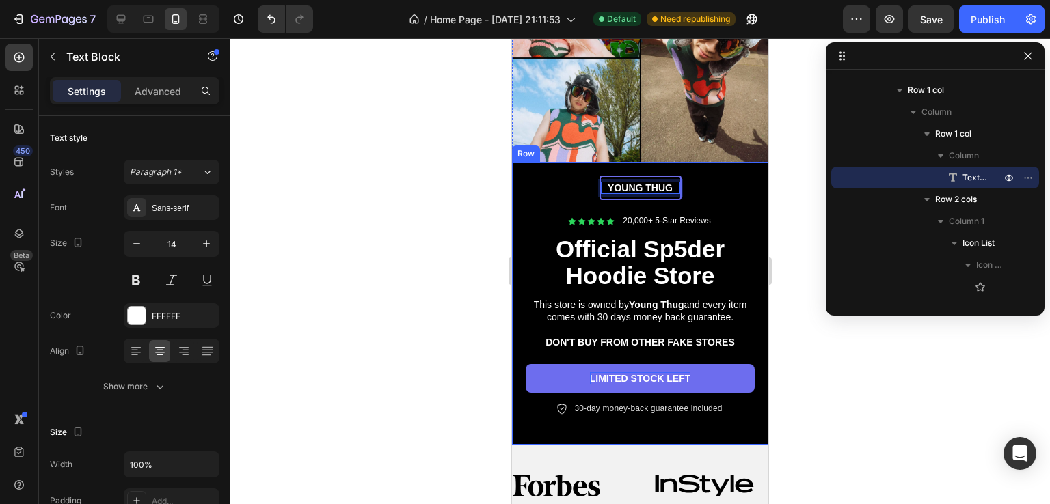
click at [437, 337] on div at bounding box center [639, 271] width 819 height 466
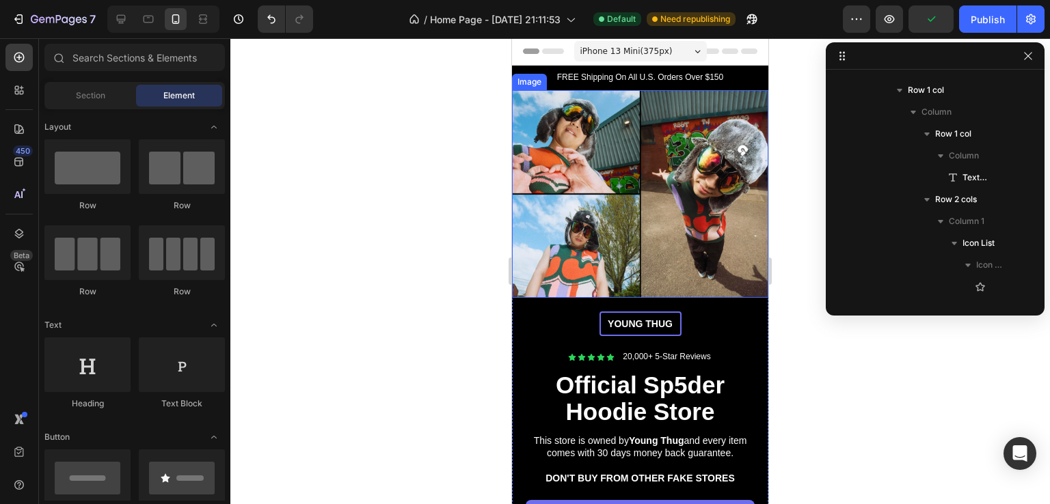
scroll to position [0, 0]
click at [596, 213] on img at bounding box center [640, 195] width 256 height 208
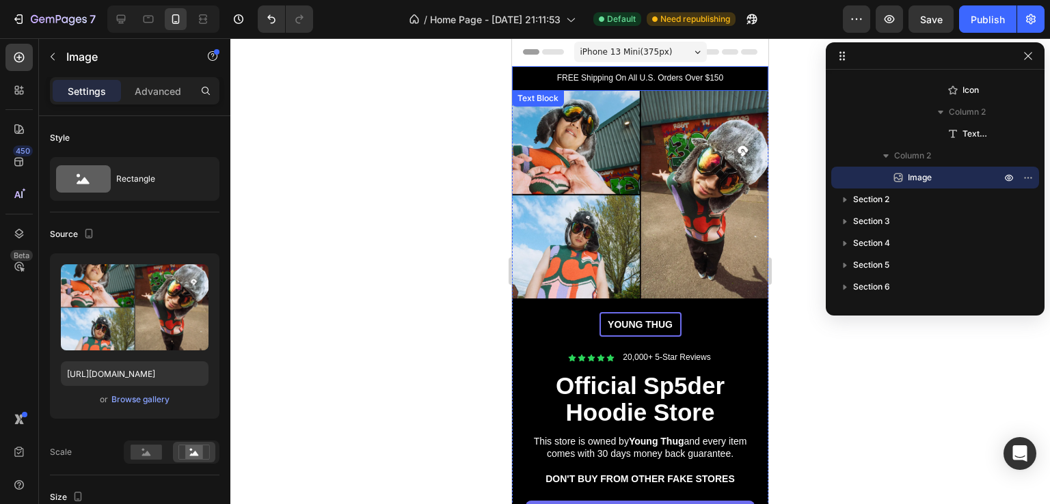
click at [672, 81] on p "FREE Shipping On All U.S. Orders Over $150" at bounding box center [639, 78] width 237 height 11
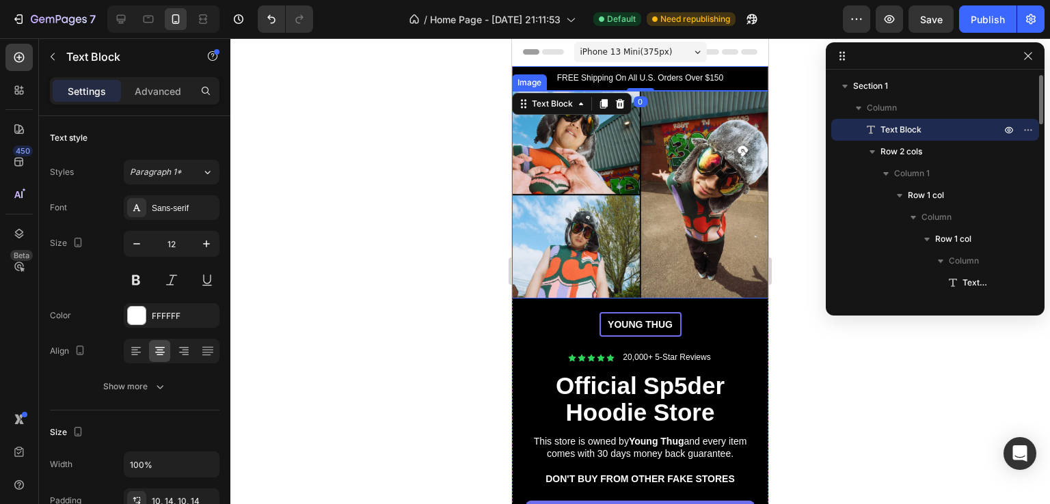
click at [709, 197] on img at bounding box center [640, 195] width 256 height 208
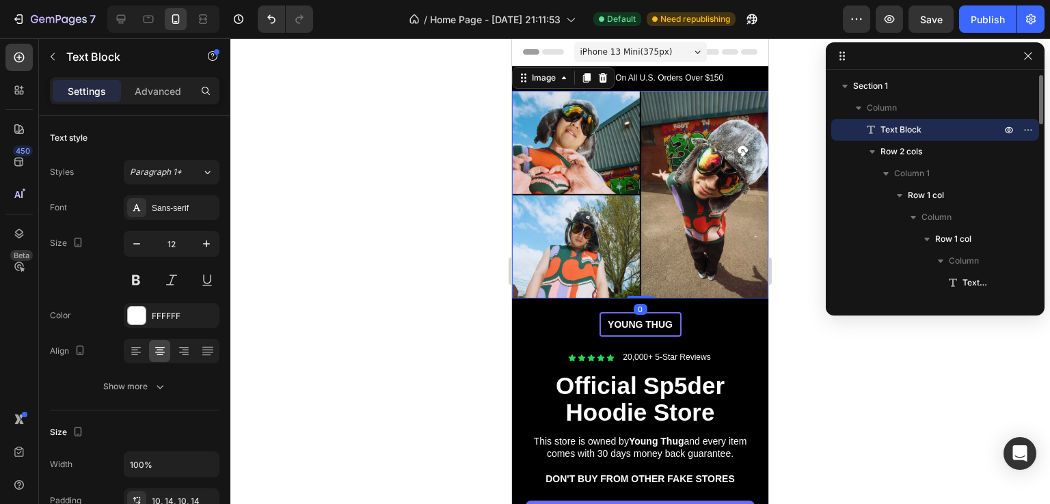
scroll to position [652, 0]
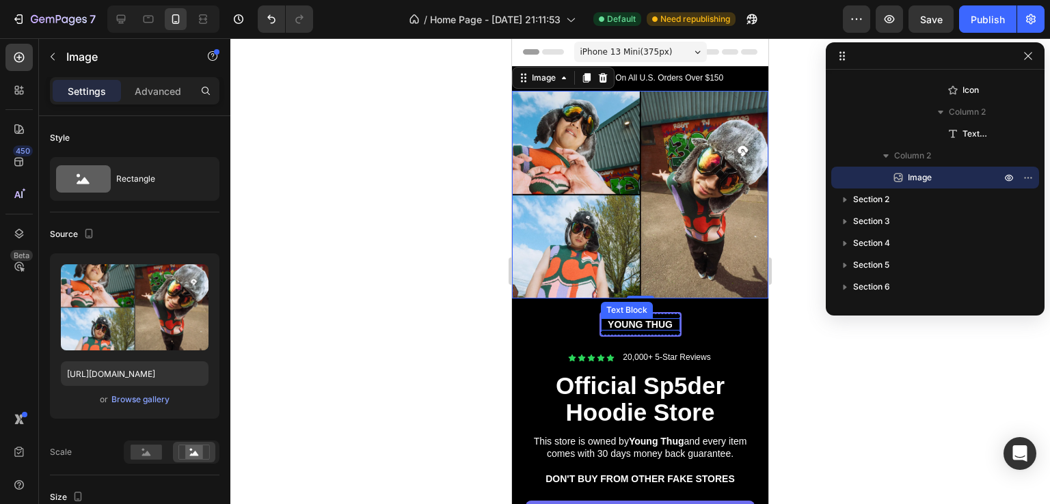
click at [638, 318] on p "YOUNG THUG" at bounding box center [640, 324] width 79 height 12
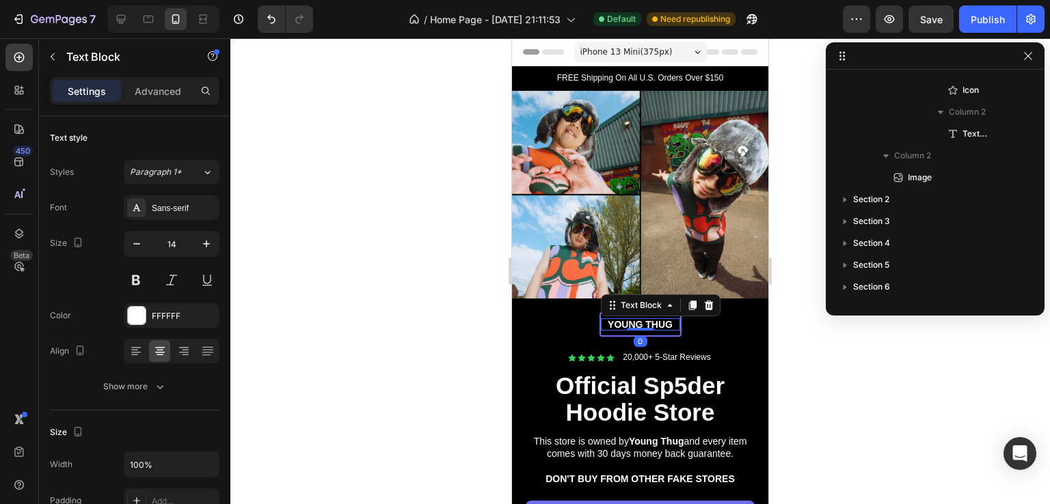
scroll to position [105, 0]
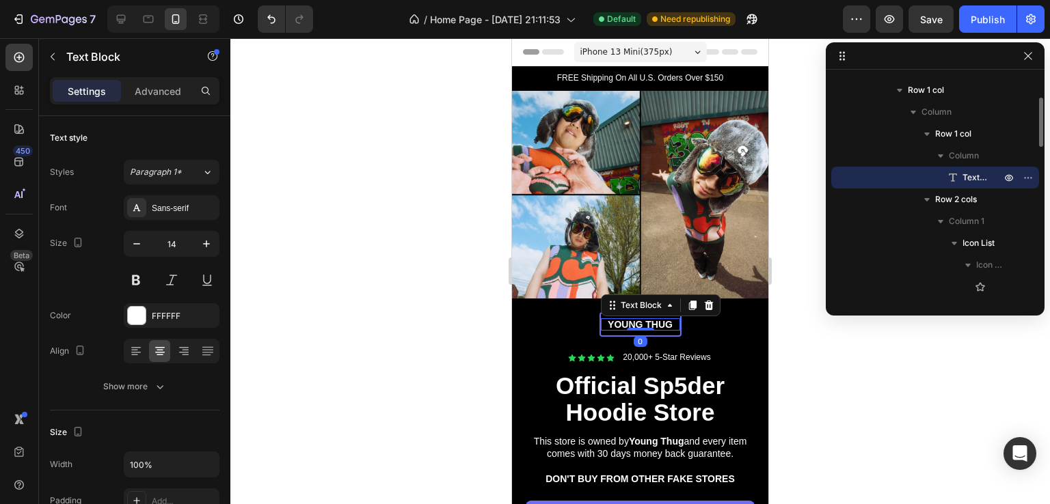
click at [638, 318] on p "YOUNG THUG" at bounding box center [640, 324] width 79 height 12
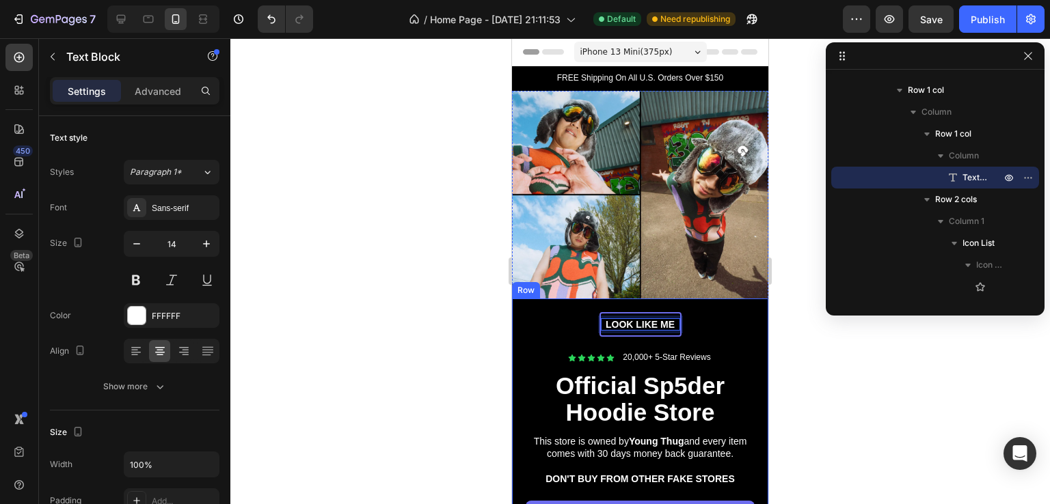
click at [444, 319] on div at bounding box center [639, 271] width 819 height 466
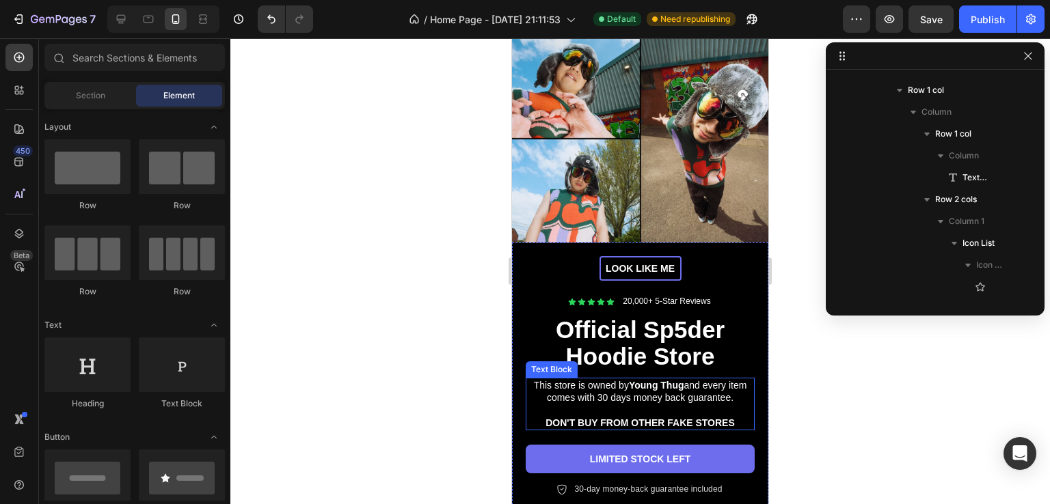
scroll to position [0, 0]
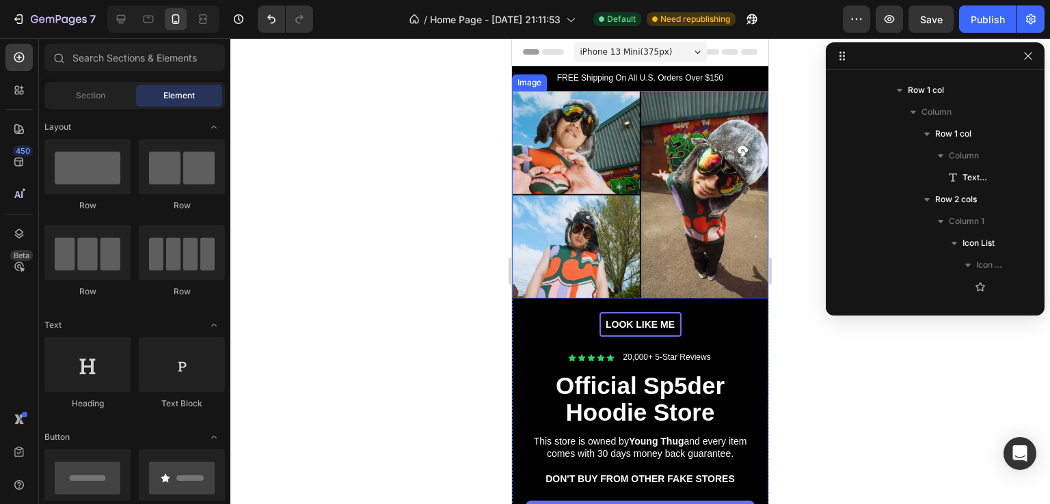
click at [676, 216] on img at bounding box center [640, 195] width 256 height 208
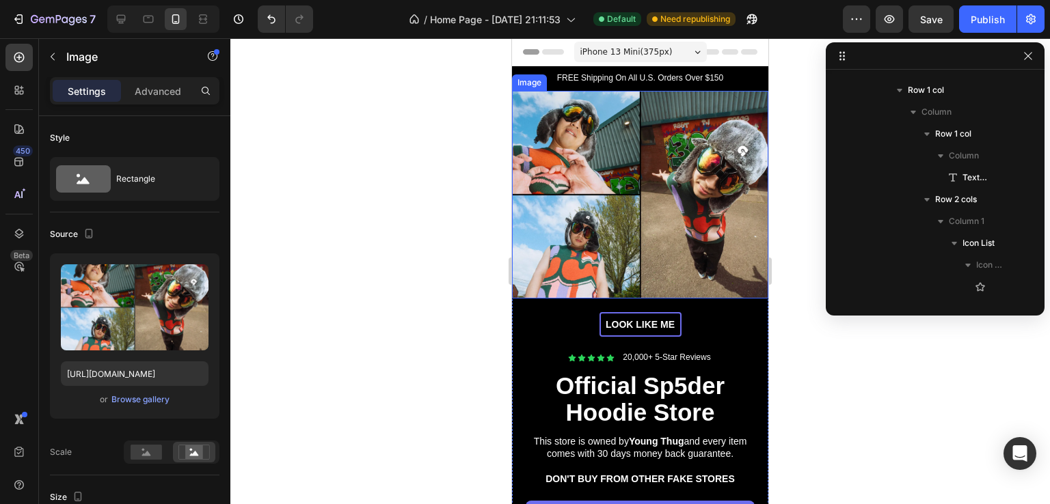
scroll to position [652, 0]
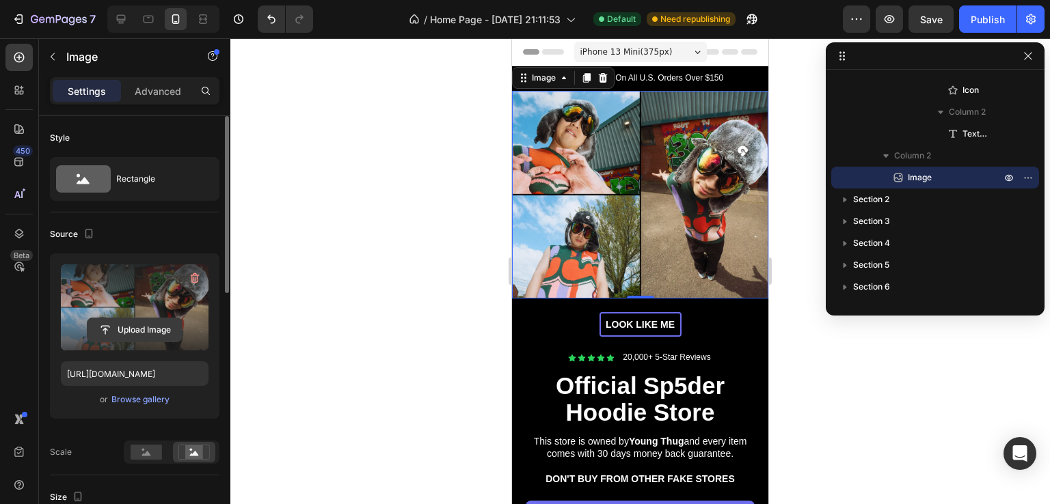
click at [152, 332] on input "file" at bounding box center [134, 329] width 94 height 23
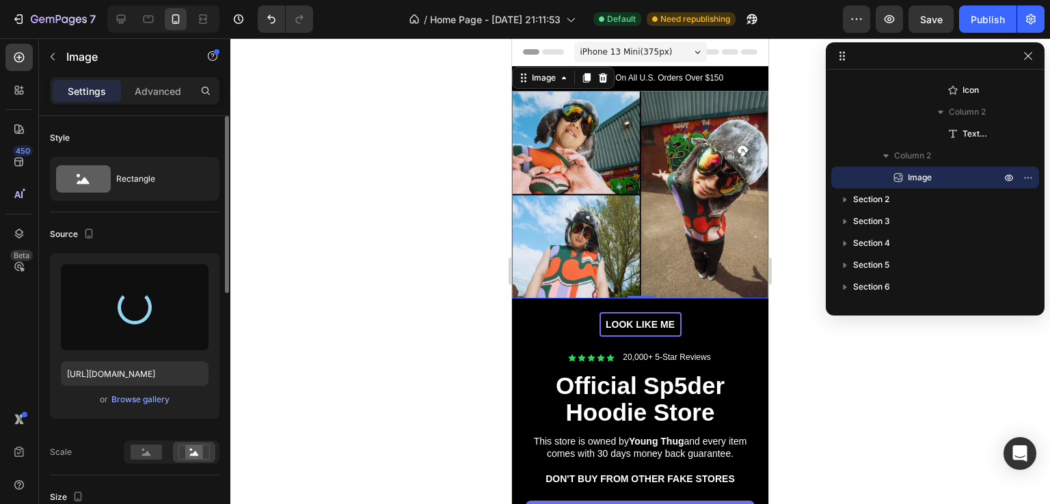
type input "https://cdn.shopify.com/s/files/1/0943/9749/7624/files/gempages_580732344088921…"
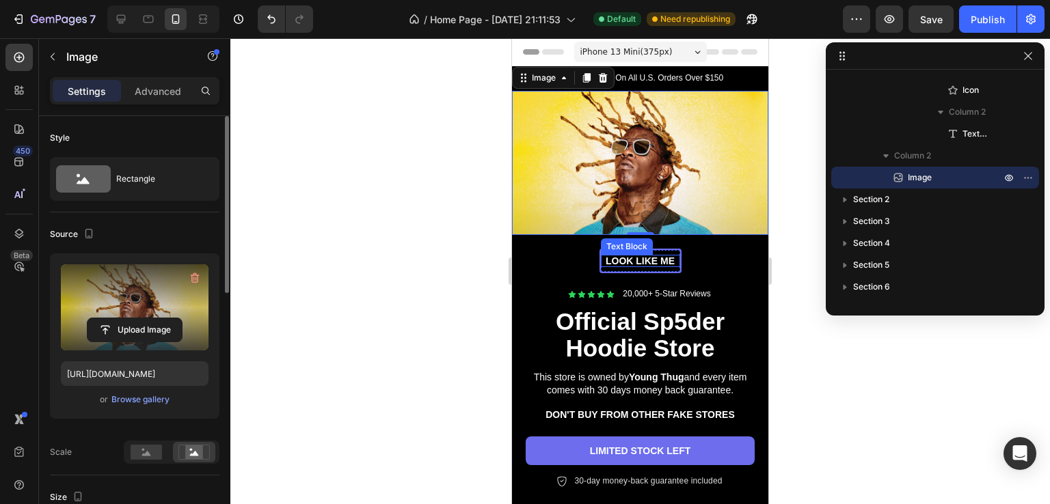
click at [629, 258] on div "LOOK LIKE ME Text Block" at bounding box center [640, 261] width 79 height 12
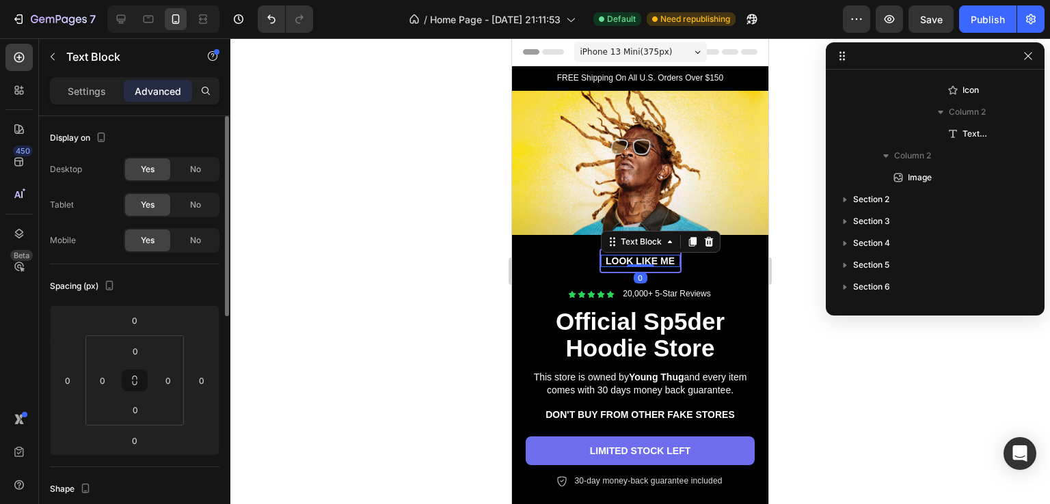
scroll to position [105, 0]
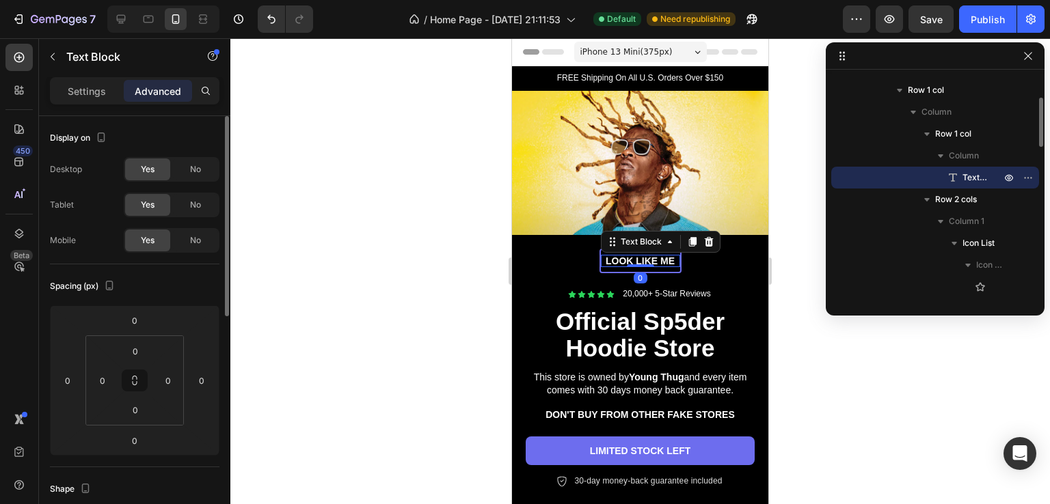
click at [629, 264] on div at bounding box center [640, 265] width 27 height 3
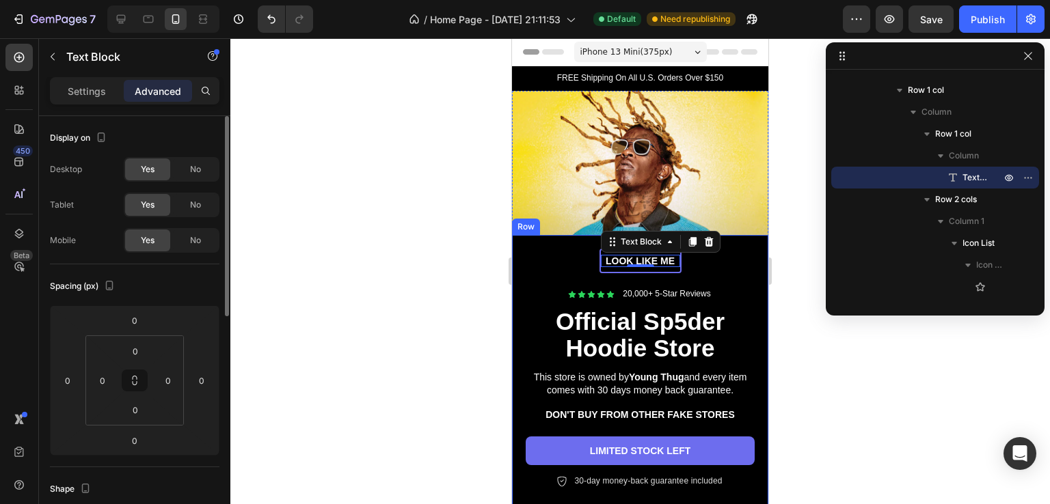
click at [460, 282] on div at bounding box center [639, 271] width 819 height 466
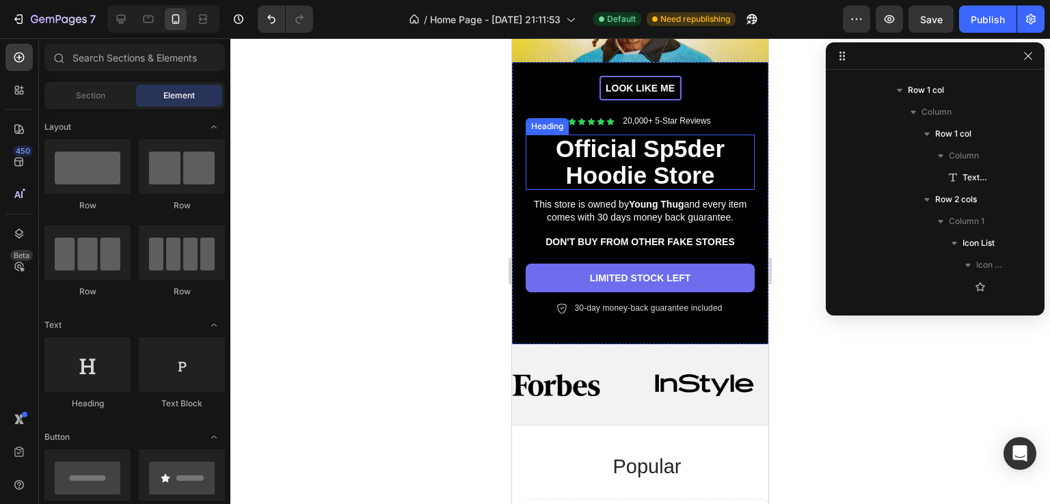
scroll to position [0, 0]
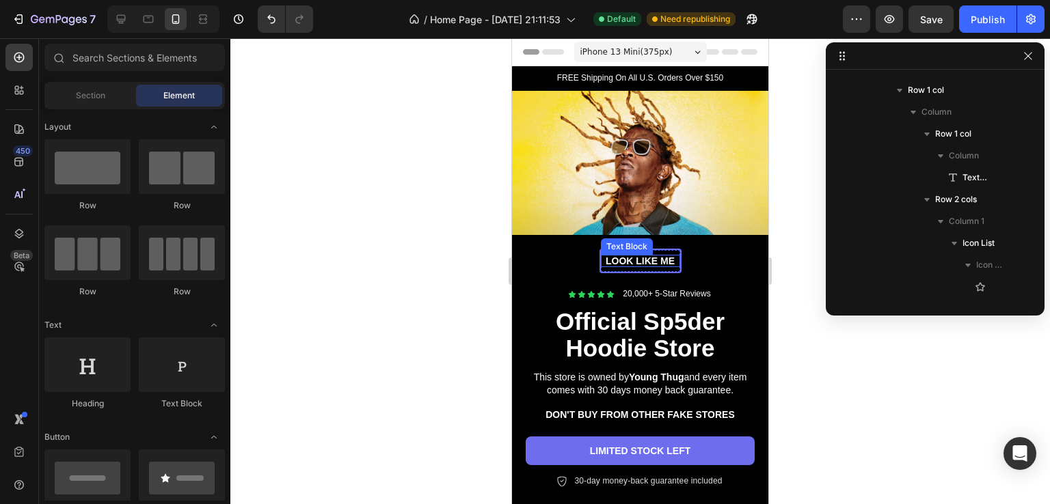
click at [653, 255] on p "LOOK LIKE ME" at bounding box center [640, 261] width 79 height 12
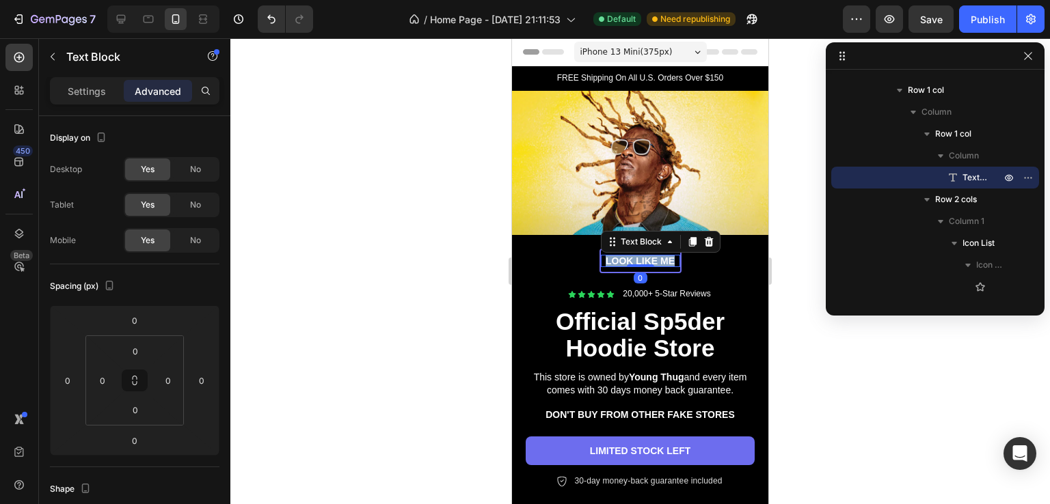
click at [653, 255] on p "LOOK LIKE ME" at bounding box center [640, 261] width 79 height 12
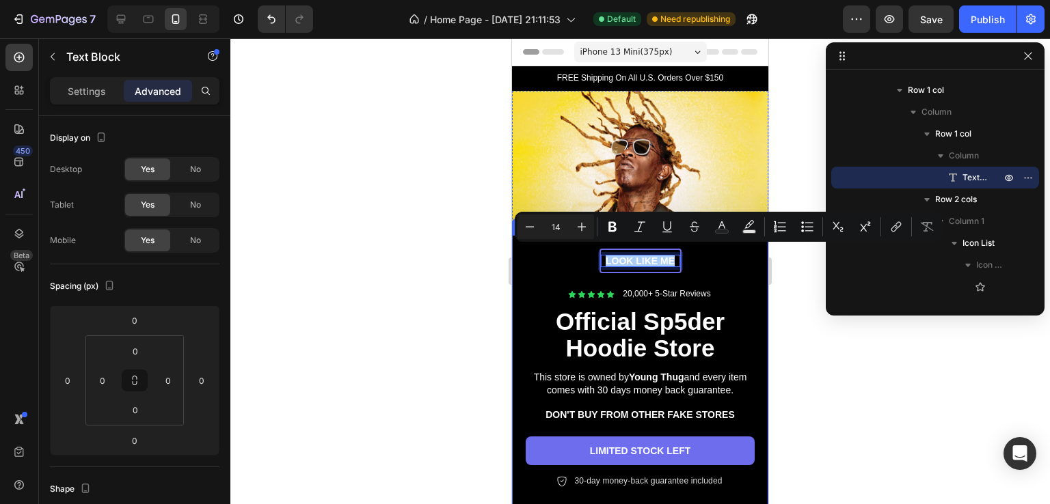
drag, startPoint x: 446, startPoint y: 318, endPoint x: 467, endPoint y: 307, distance: 24.4
click at [446, 318] on div at bounding box center [639, 271] width 819 height 466
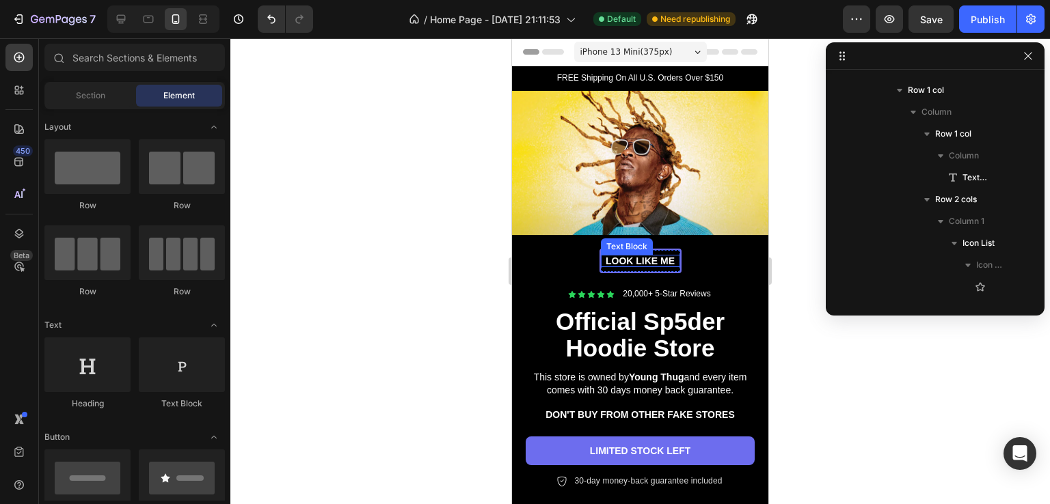
click at [651, 256] on p "LOOK LIKE ME" at bounding box center [640, 261] width 79 height 12
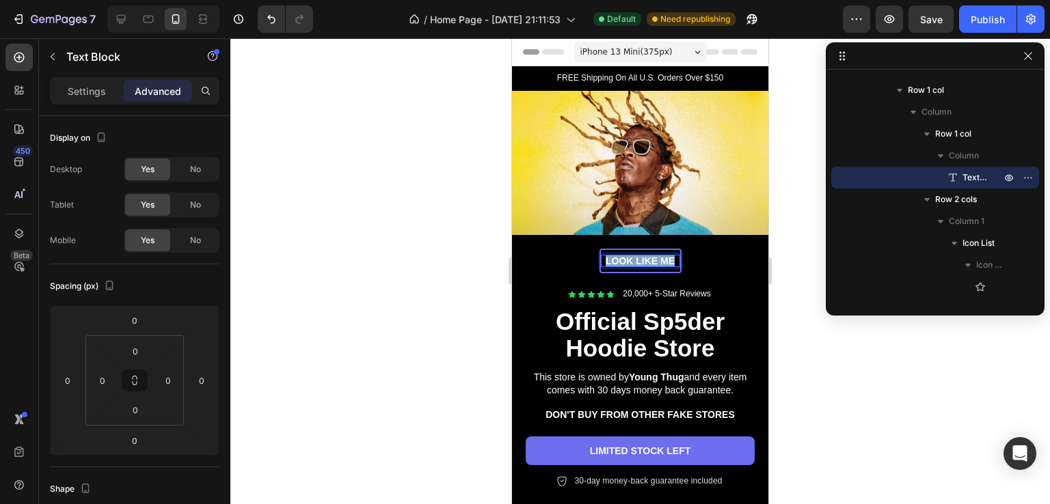
click at [651, 256] on p "LOOK LIKE ME" at bounding box center [640, 261] width 79 height 12
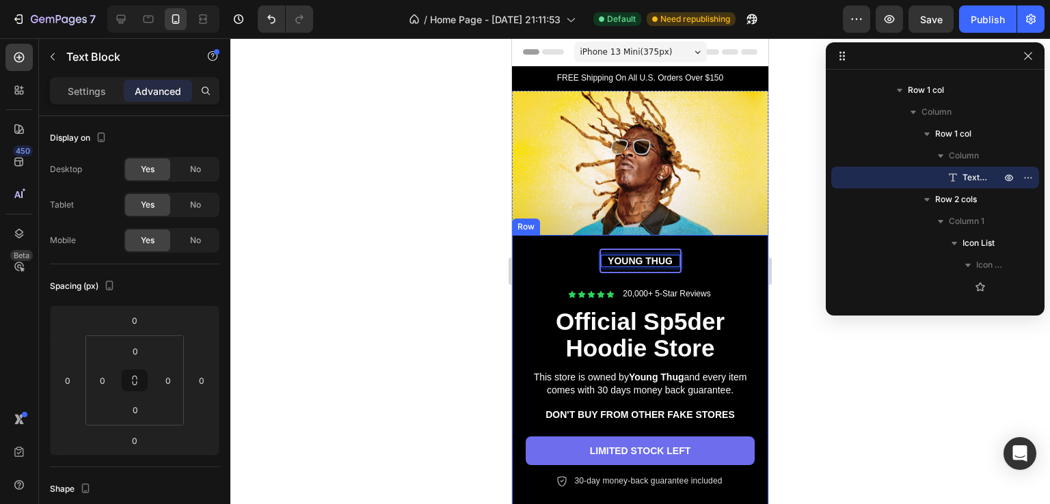
click at [402, 296] on div at bounding box center [639, 271] width 819 height 466
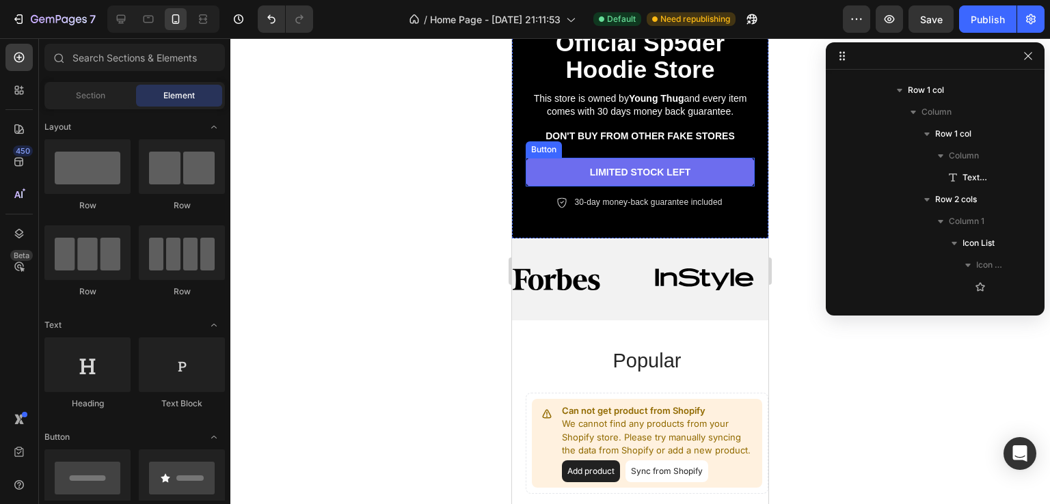
scroll to position [329, 0]
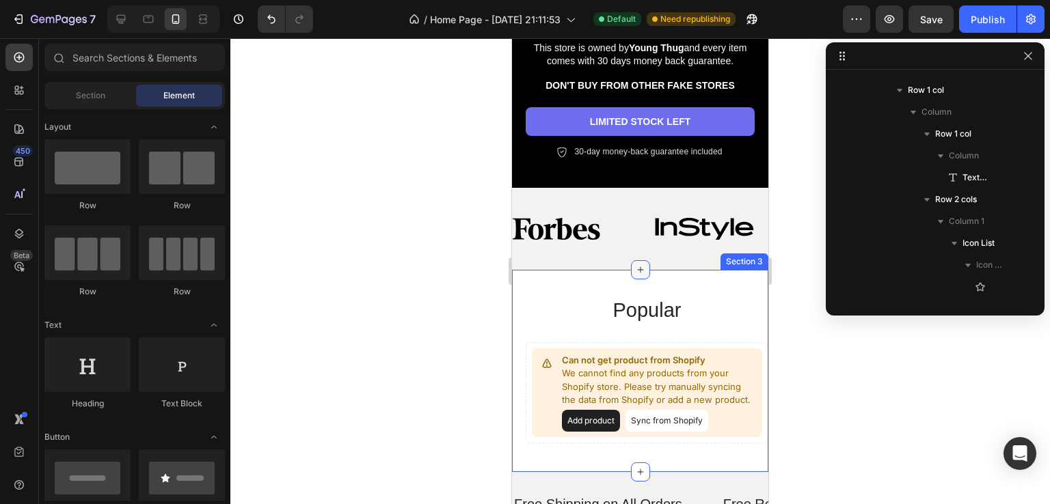
click at [641, 260] on div at bounding box center [640, 269] width 19 height 19
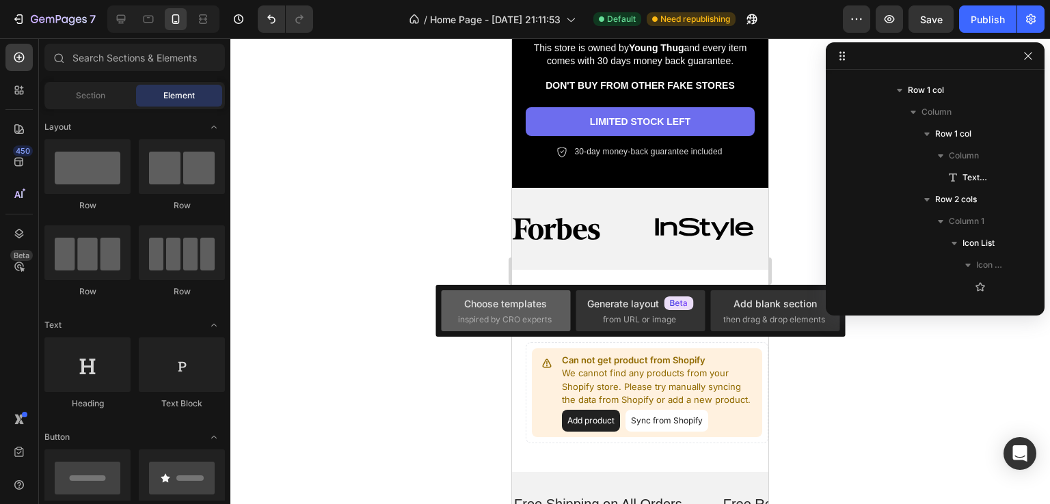
click at [511, 311] on div "Choose templates inspired by CRO experts" at bounding box center [506, 311] width 96 height 29
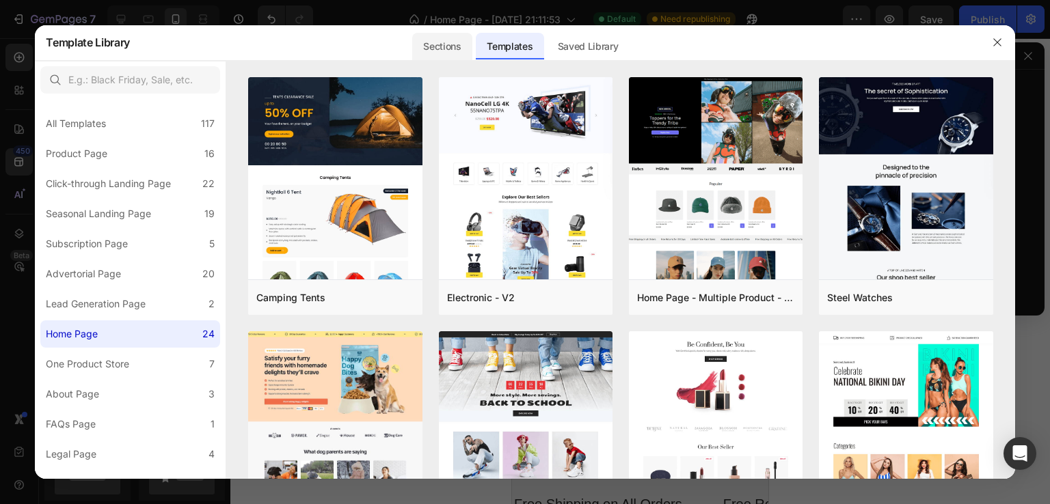
click at [447, 46] on div "Sections" at bounding box center [441, 46] width 59 height 27
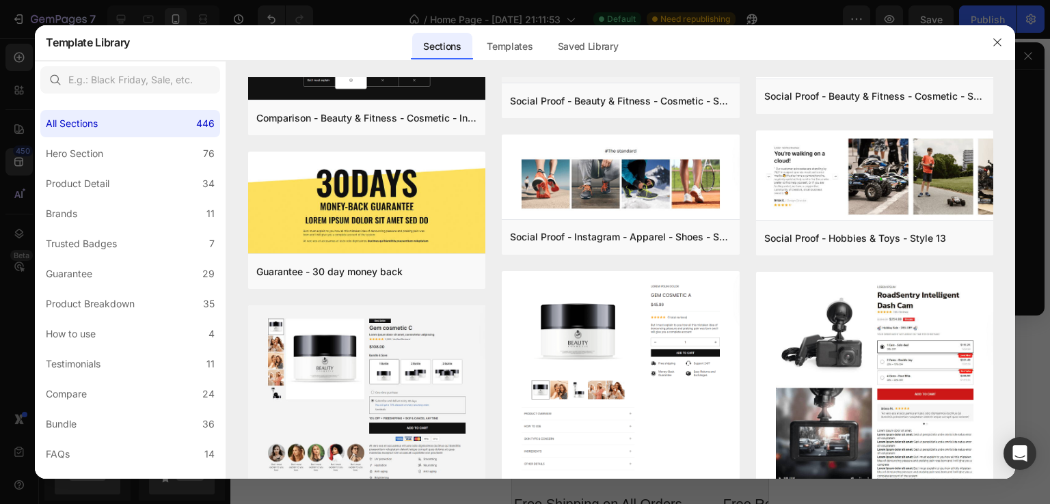
scroll to position [0, 0]
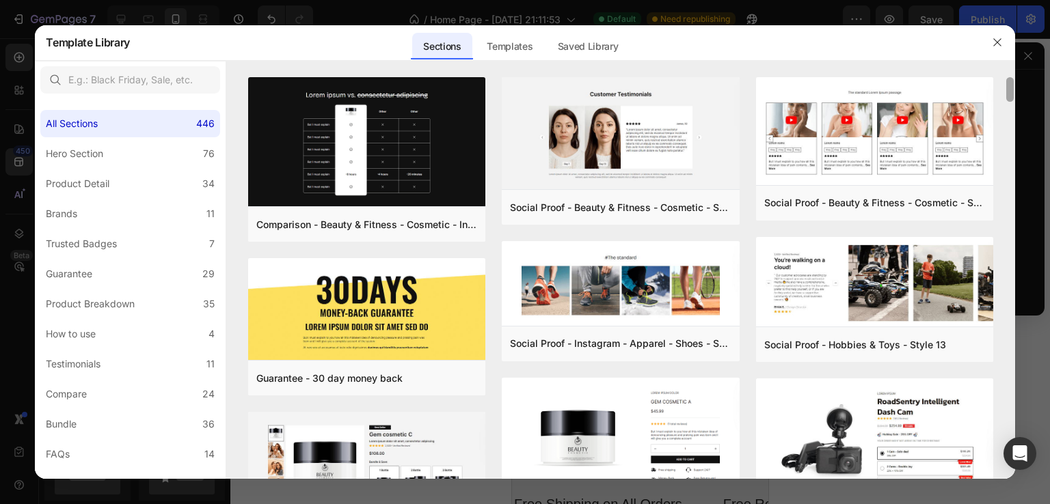
drag, startPoint x: 1011, startPoint y: 422, endPoint x: 995, endPoint y: 60, distance: 361.8
click at [995, 60] on div "Template Library Sections Templates Existing pages Saved Library Templates Save…" at bounding box center [525, 252] width 980 height 454
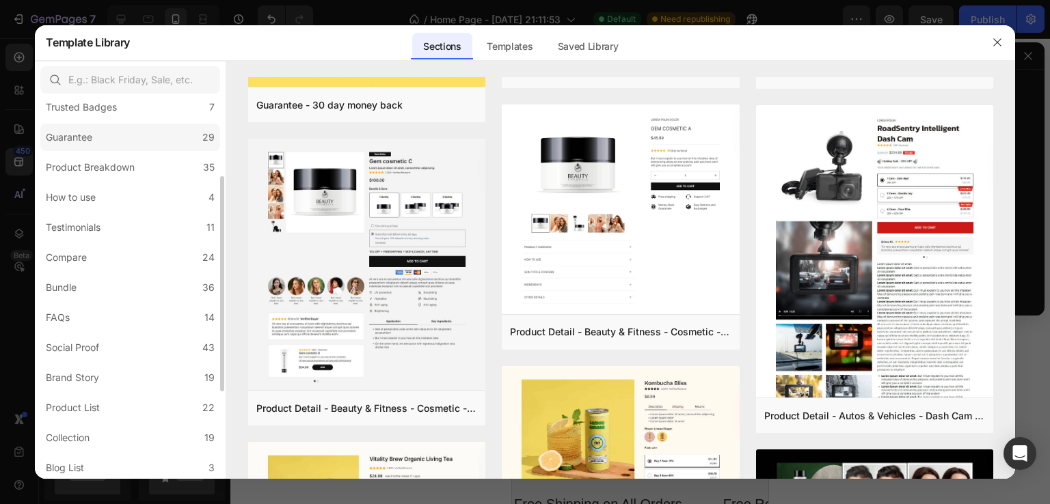
scroll to position [290, 0]
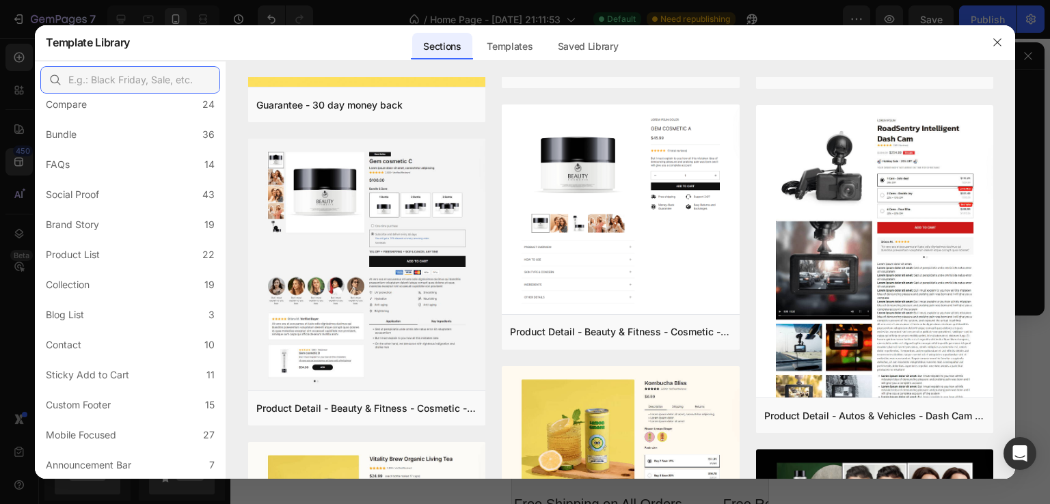
click at [136, 79] on input "text" at bounding box center [130, 79] width 180 height 27
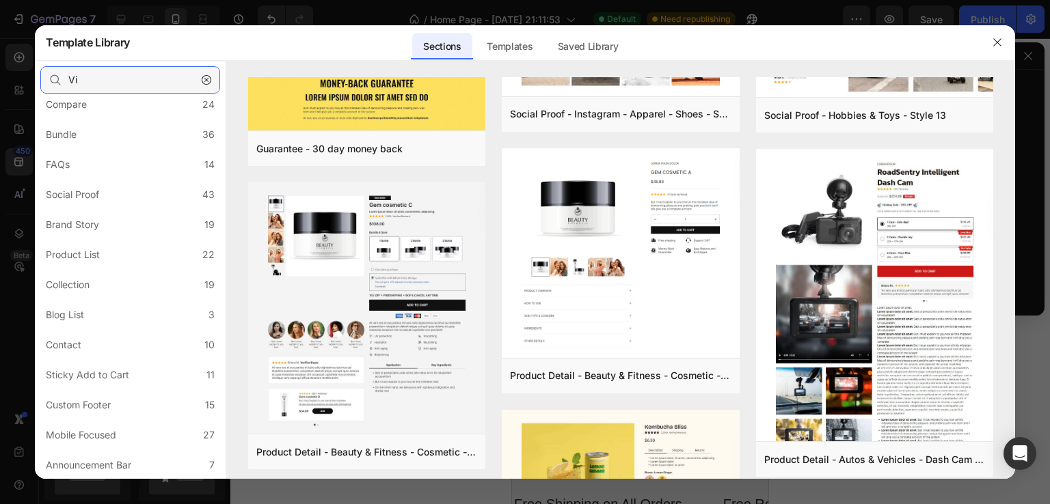
scroll to position [0, 0]
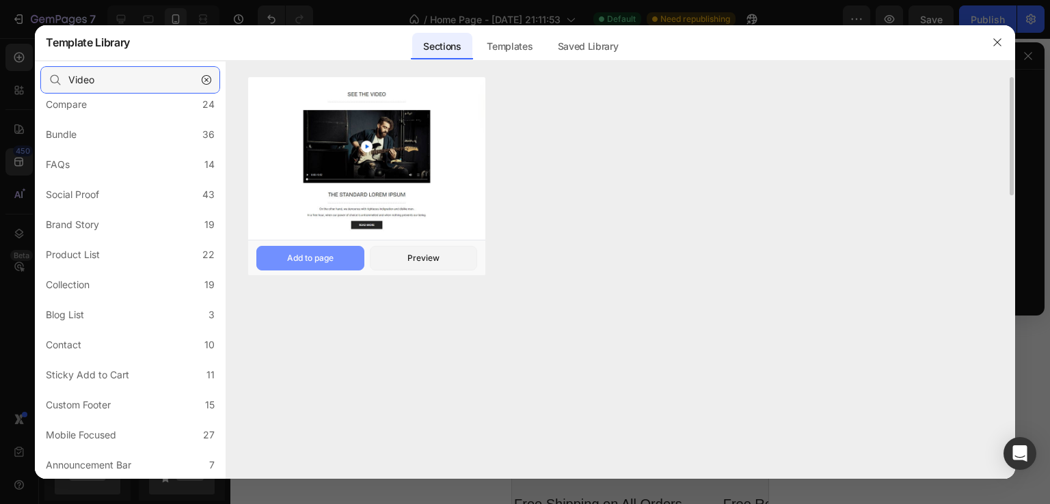
type input "Video"
click at [346, 260] on button "Add to page" at bounding box center [310, 258] width 108 height 25
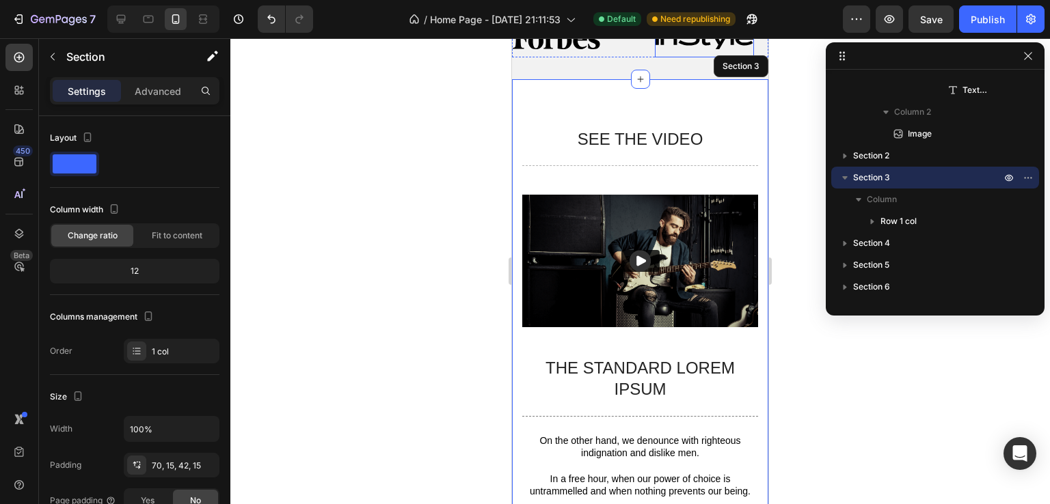
scroll to position [418, 0]
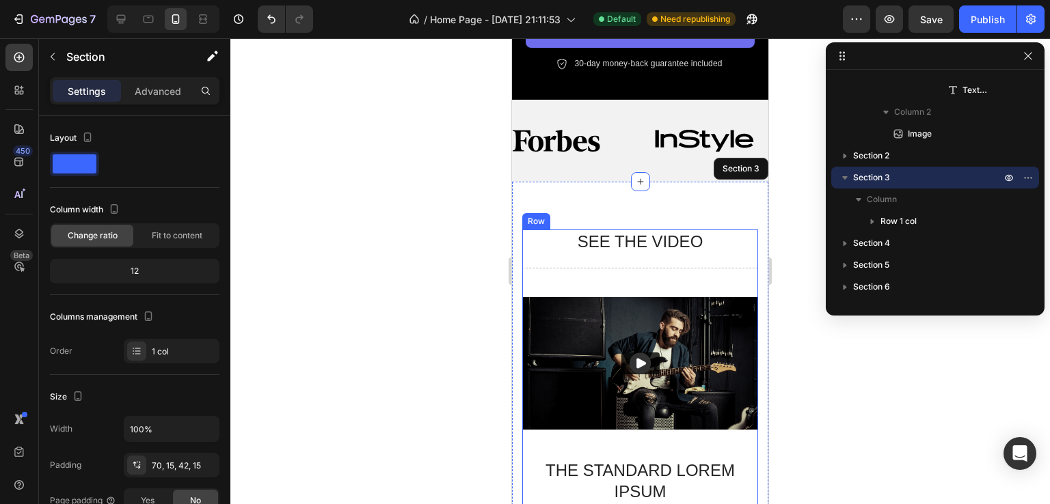
click at [640, 243] on h2 "SEE THE VIDEO" at bounding box center [640, 242] width 236 height 24
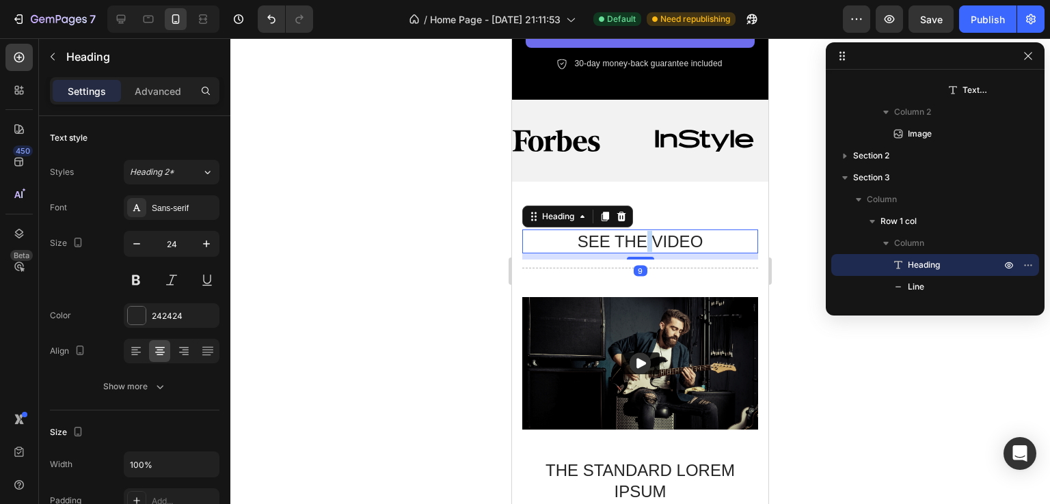
click at [640, 243] on h2 "SEE THE VIDEO" at bounding box center [640, 242] width 236 height 24
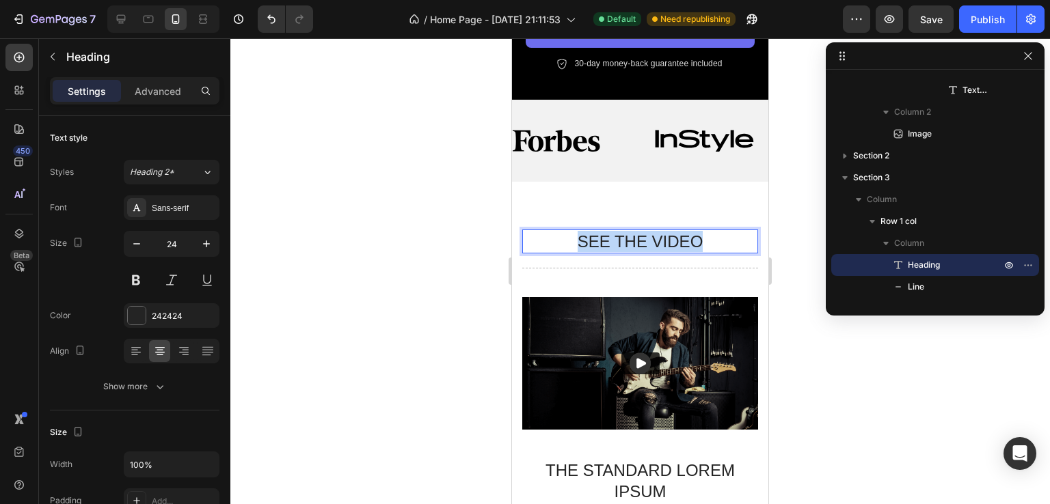
click at [640, 243] on p "SEE THE VIDEO" at bounding box center [639, 241] width 233 height 21
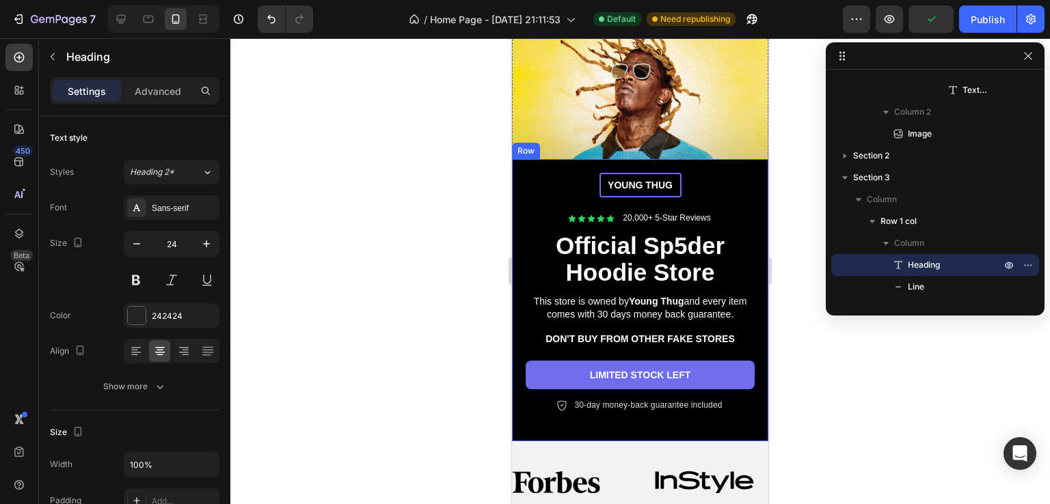
scroll to position [349, 0]
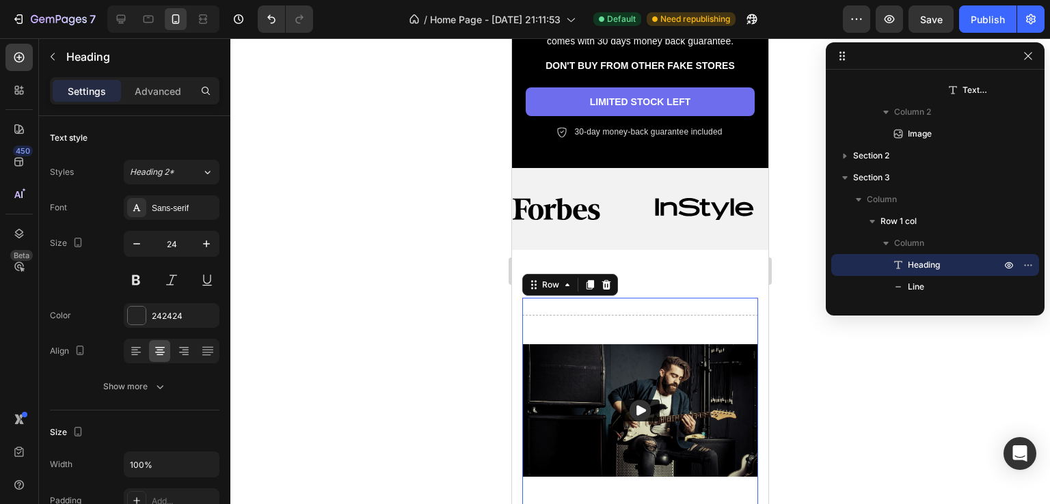
click at [644, 299] on div "Heading Title Line Video The standard Lorem Ipsum Text Block Title Line On the …" at bounding box center [640, 500] width 236 height 405
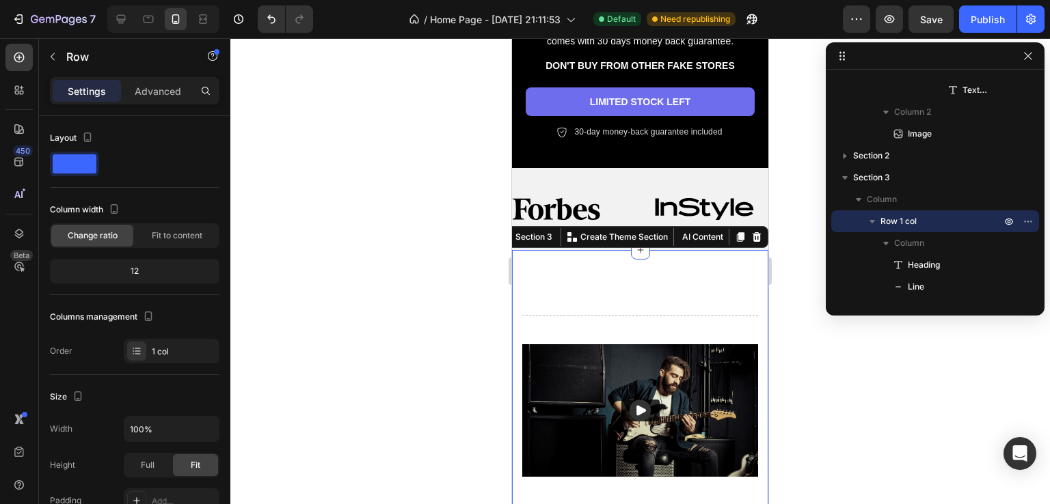
click at [641, 277] on div "Heading Title Line Video The standard Lorem Ipsum Text Block Title Line On the …" at bounding box center [640, 495] width 256 height 491
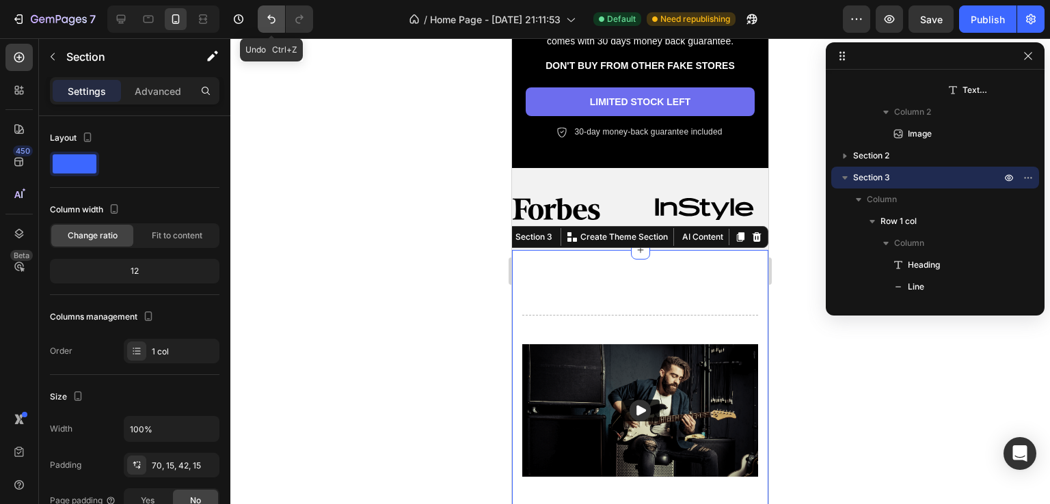
click at [271, 25] on icon "Undo/Redo" at bounding box center [271, 19] width 14 height 14
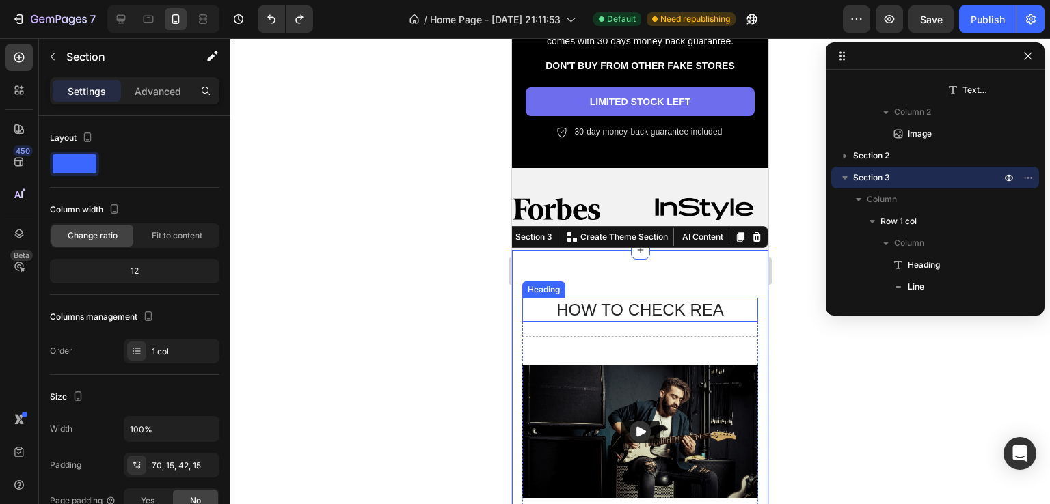
click at [661, 311] on h2 "HOW TO CHECK REA" at bounding box center [640, 310] width 236 height 24
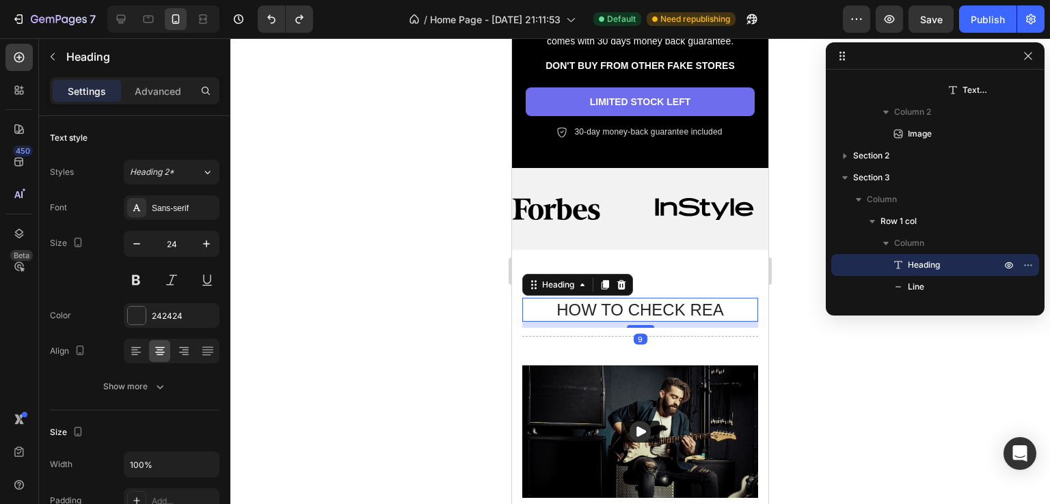
click at [661, 310] on h2 "HOW TO CHECK REA" at bounding box center [640, 310] width 236 height 24
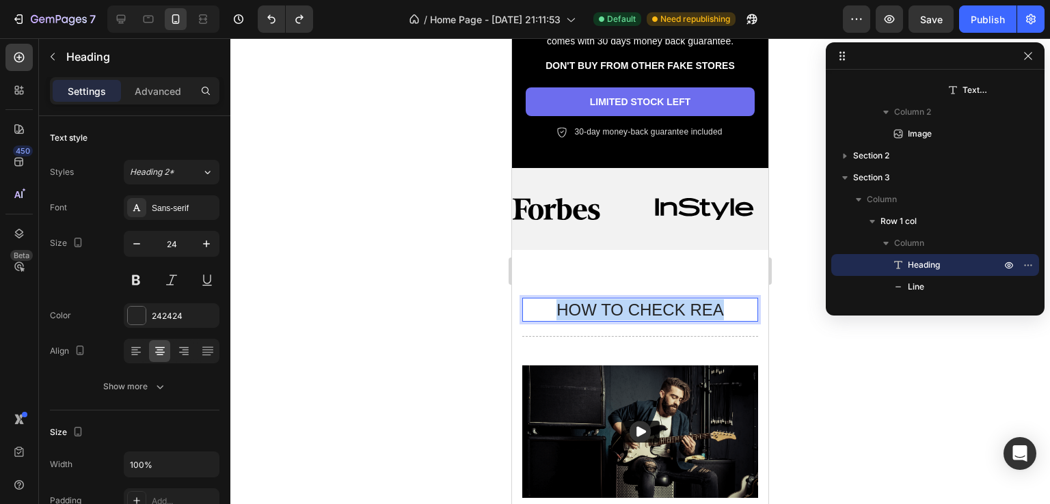
click at [661, 310] on p "HOW TO CHECK REA" at bounding box center [639, 309] width 233 height 21
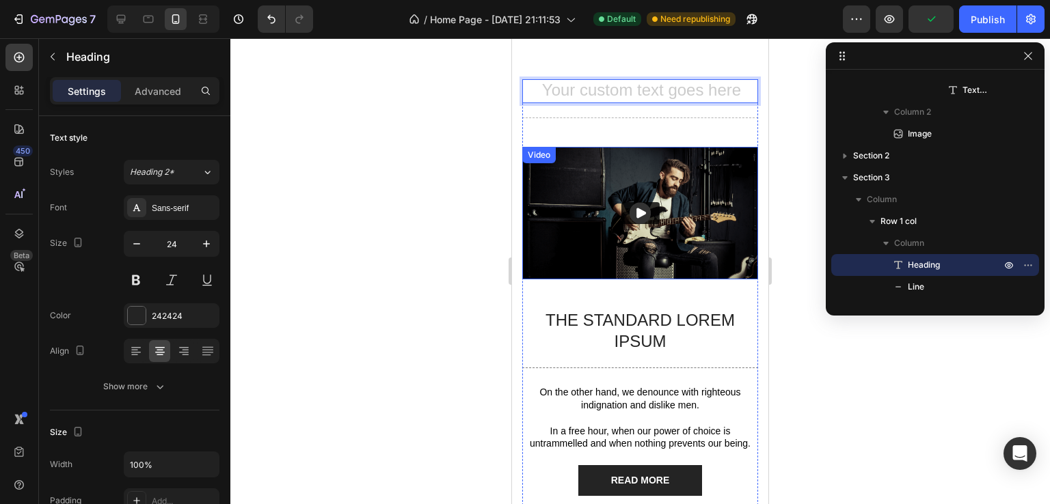
scroll to position [486, 0]
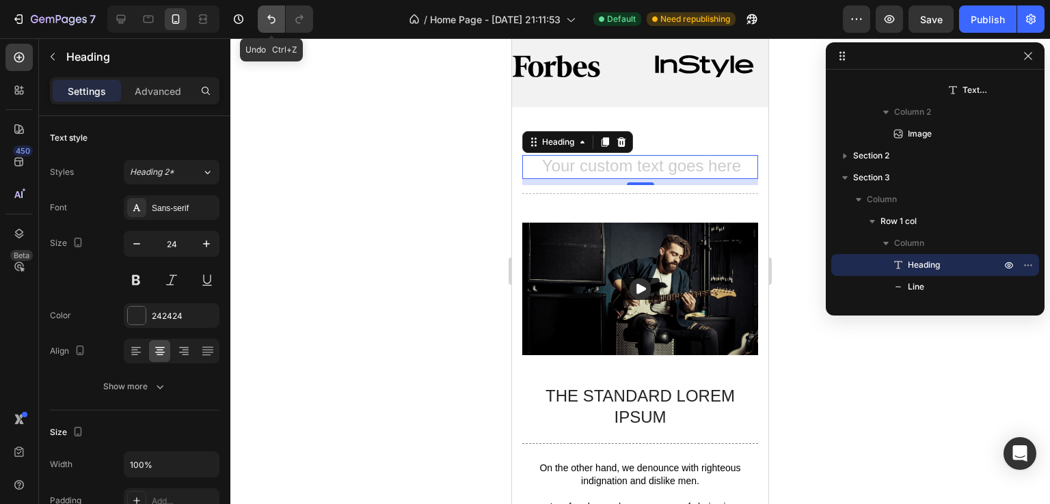
click at [267, 22] on icon "Undo/Redo" at bounding box center [271, 19] width 14 height 14
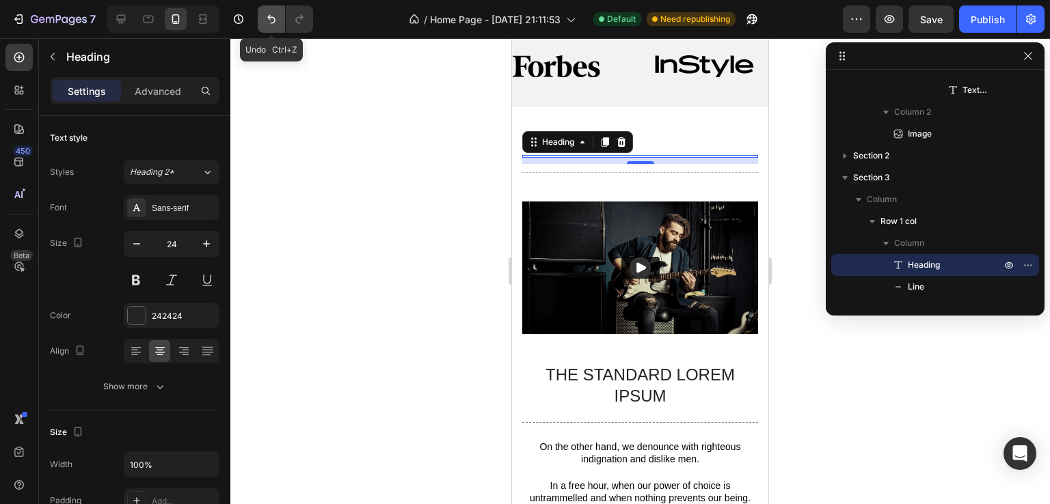
click at [267, 22] on icon "Undo/Redo" at bounding box center [271, 19] width 14 height 14
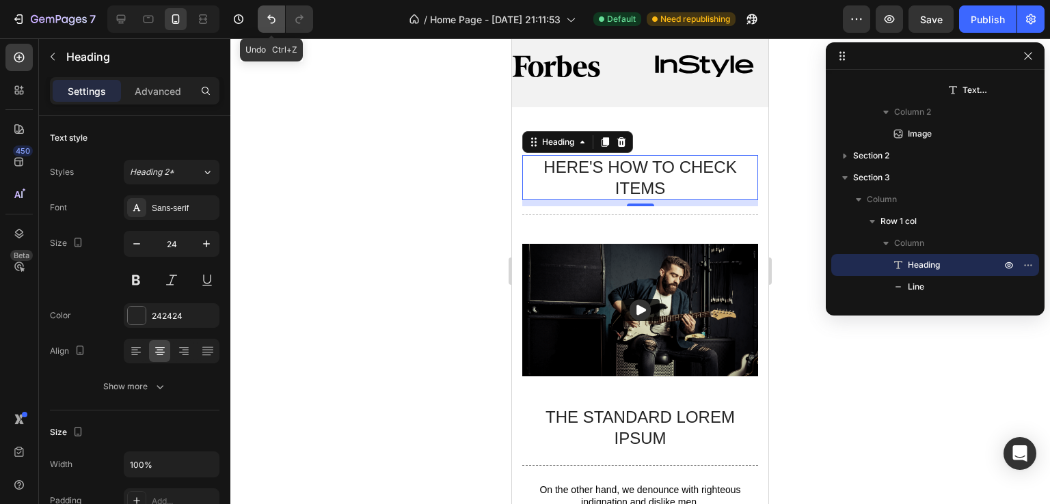
click at [267, 22] on icon "Undo/Redo" at bounding box center [271, 19] width 14 height 14
click at [268, 22] on icon "Undo/Redo" at bounding box center [271, 19] width 14 height 14
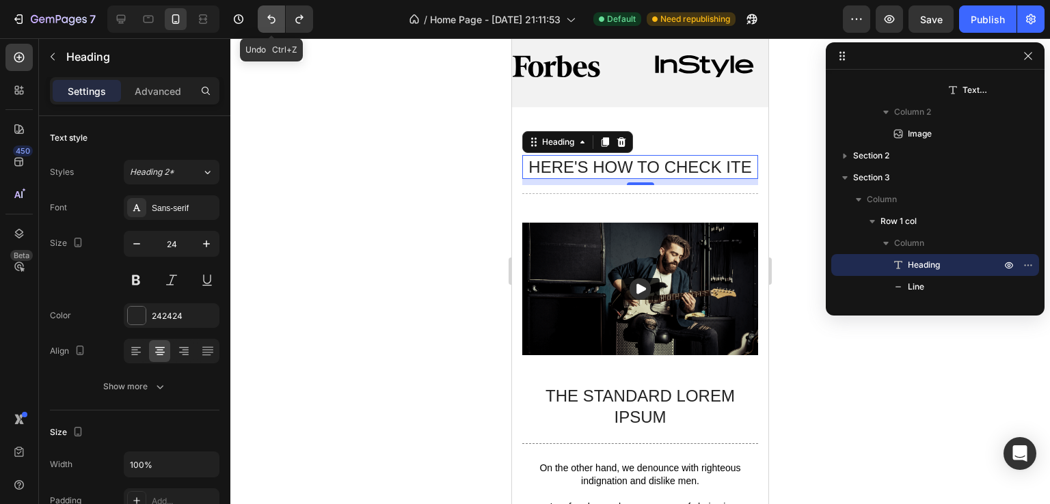
click at [268, 22] on icon "Undo/Redo" at bounding box center [271, 19] width 14 height 14
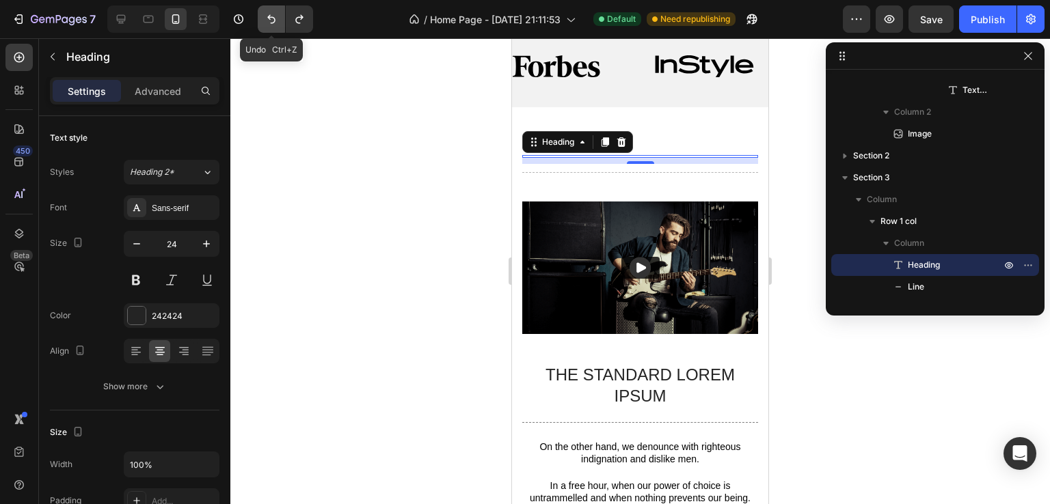
click at [268, 22] on icon "Undo/Redo" at bounding box center [271, 19] width 14 height 14
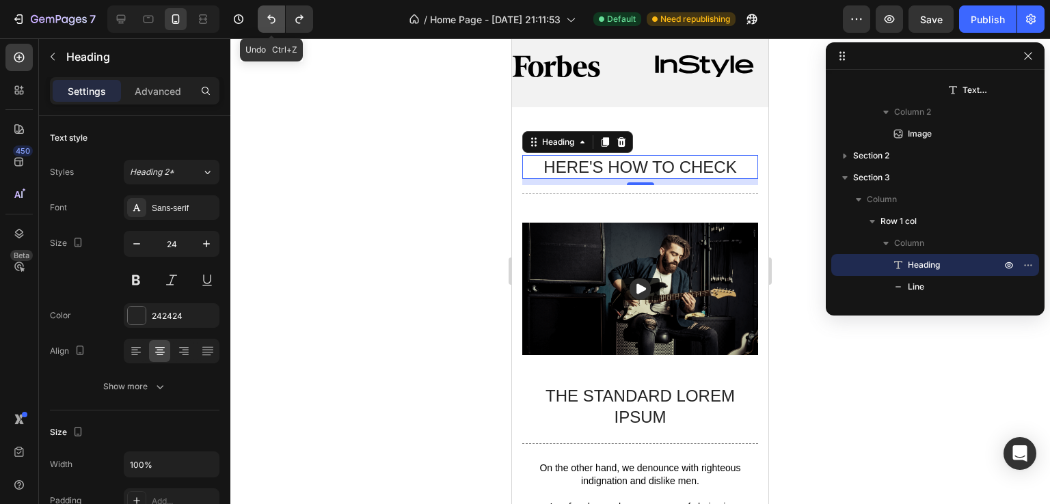
click at [268, 22] on icon "Undo/Redo" at bounding box center [271, 19] width 14 height 14
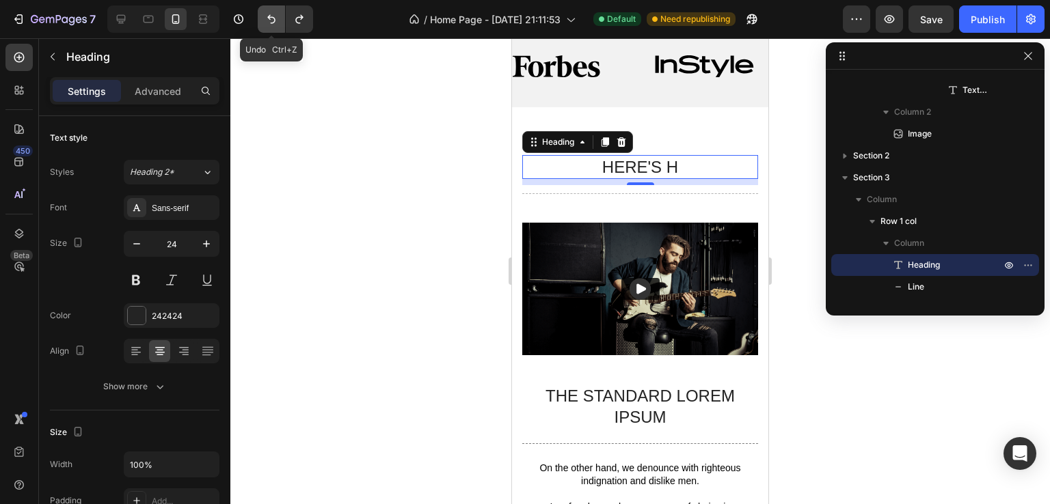
click at [268, 22] on icon "Undo/Redo" at bounding box center [271, 19] width 14 height 14
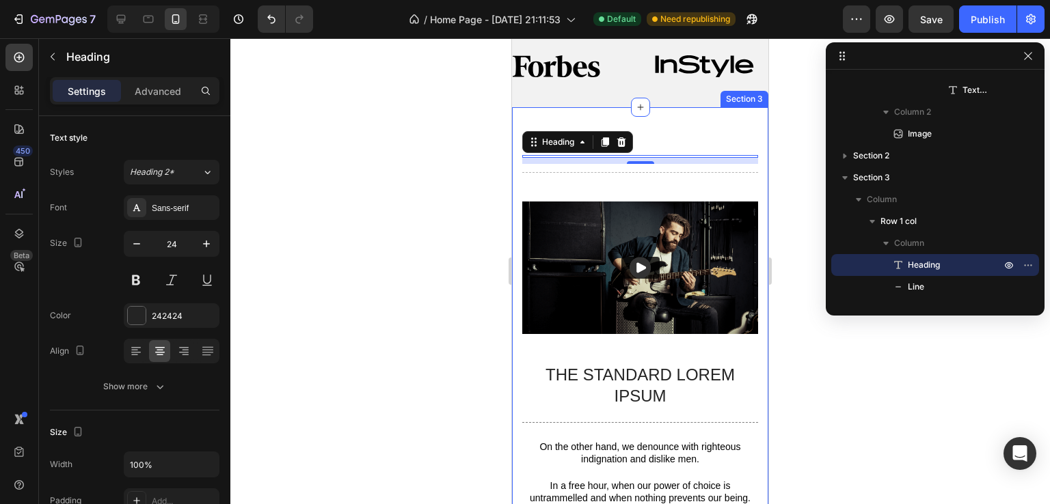
click at [657, 124] on div "Heading 9 Title Line Video The standard Lorem Ipsum Text Block Title Line On th…" at bounding box center [640, 352] width 256 height 491
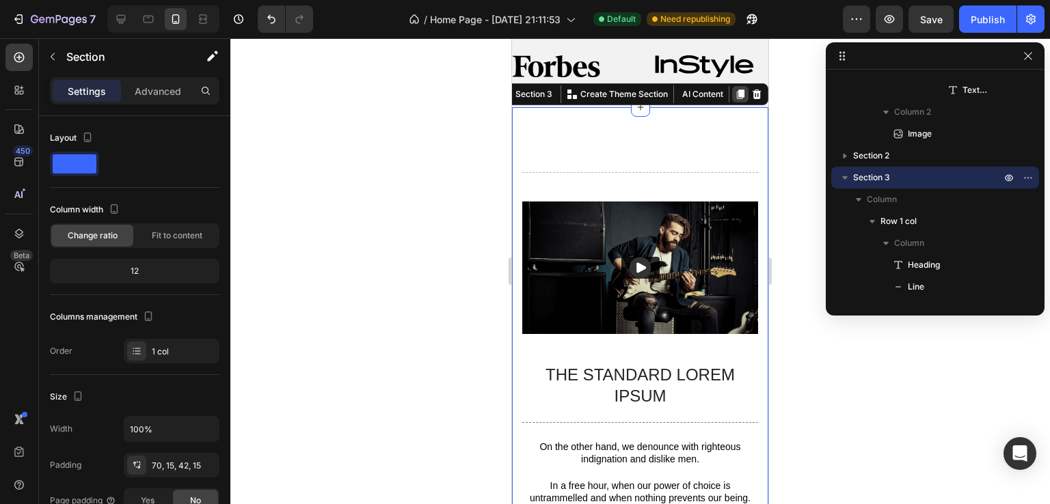
click at [737, 90] on icon at bounding box center [741, 95] width 8 height 10
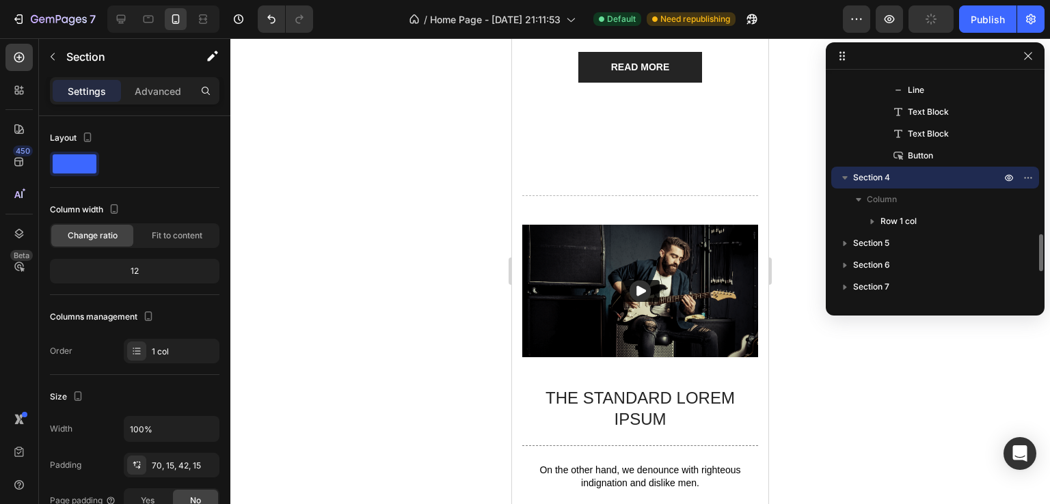
scroll to position [992, 0]
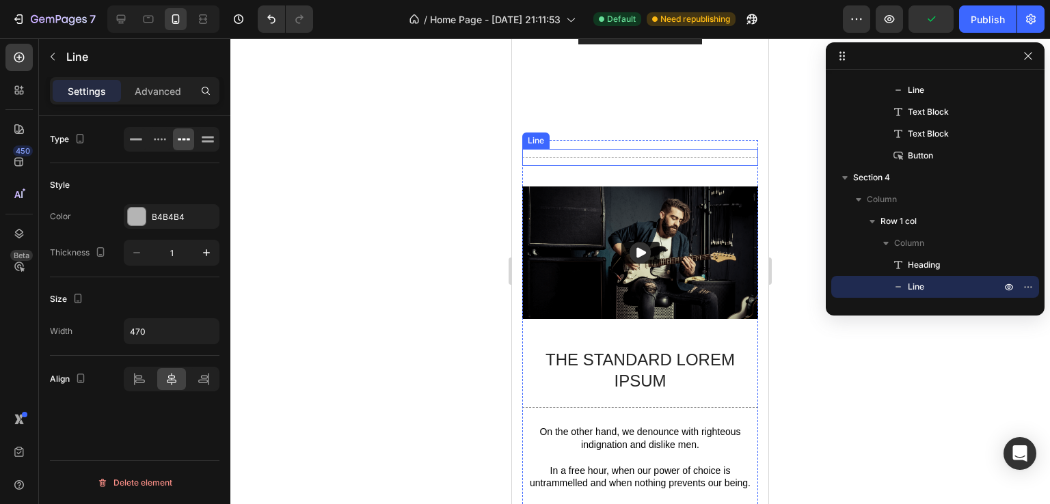
click at [648, 150] on div "Title Line" at bounding box center [640, 157] width 236 height 17
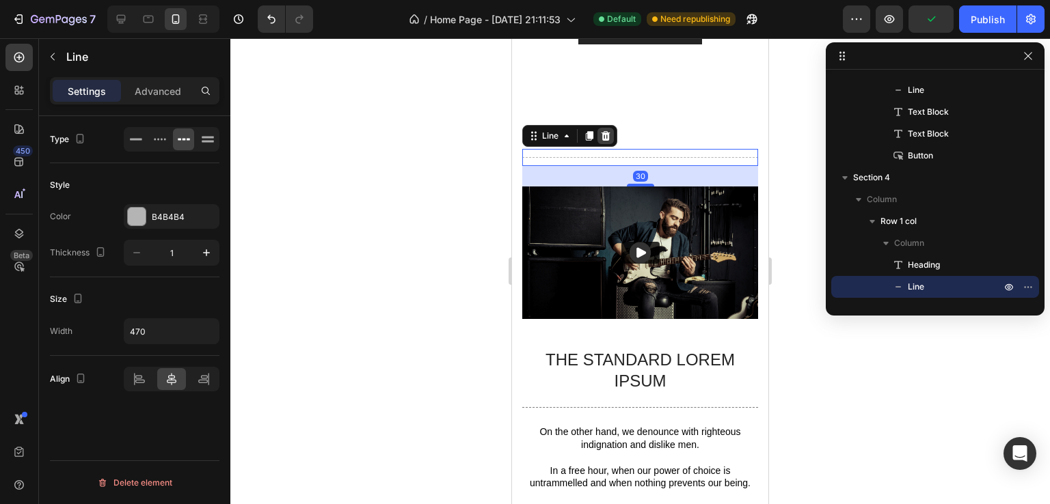
click at [604, 131] on icon at bounding box center [605, 136] width 9 height 10
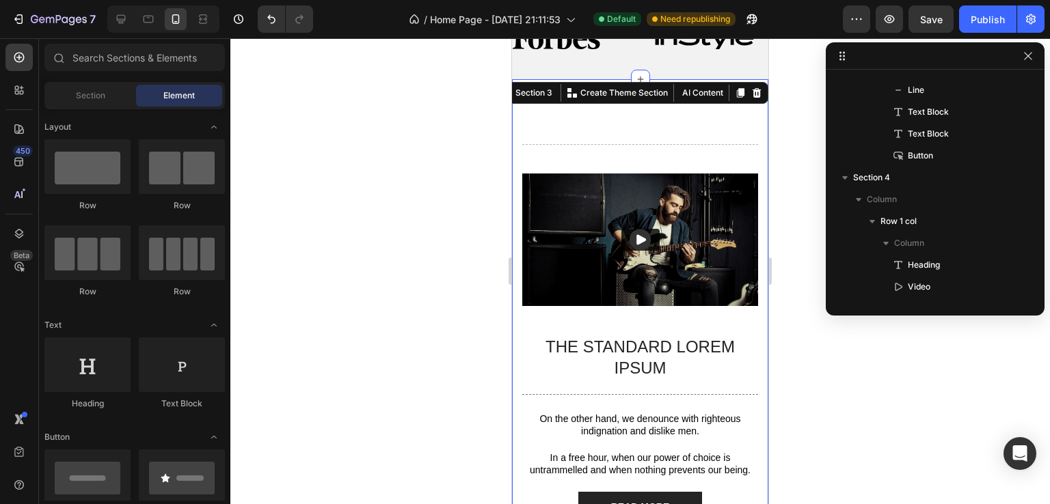
scroll to position [696, 0]
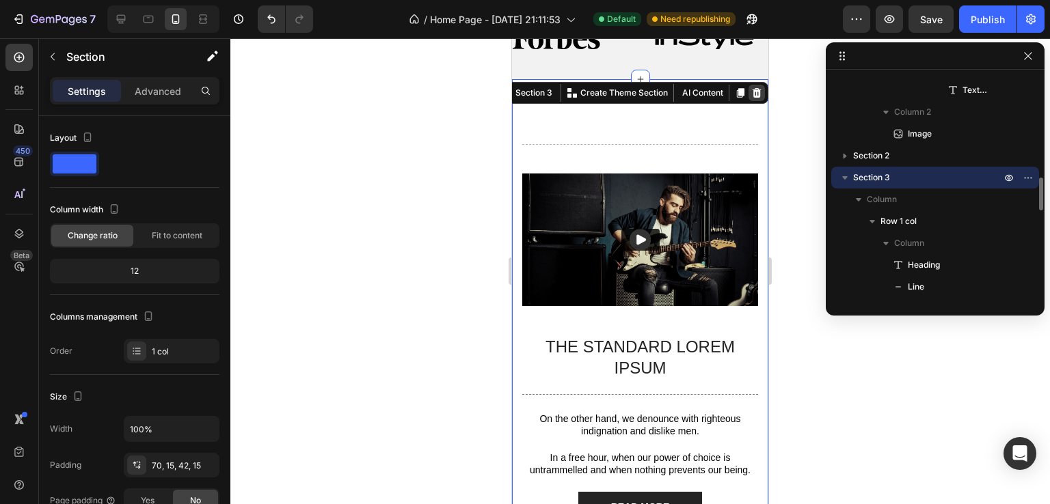
click at [752, 90] on icon at bounding box center [756, 93] width 9 height 10
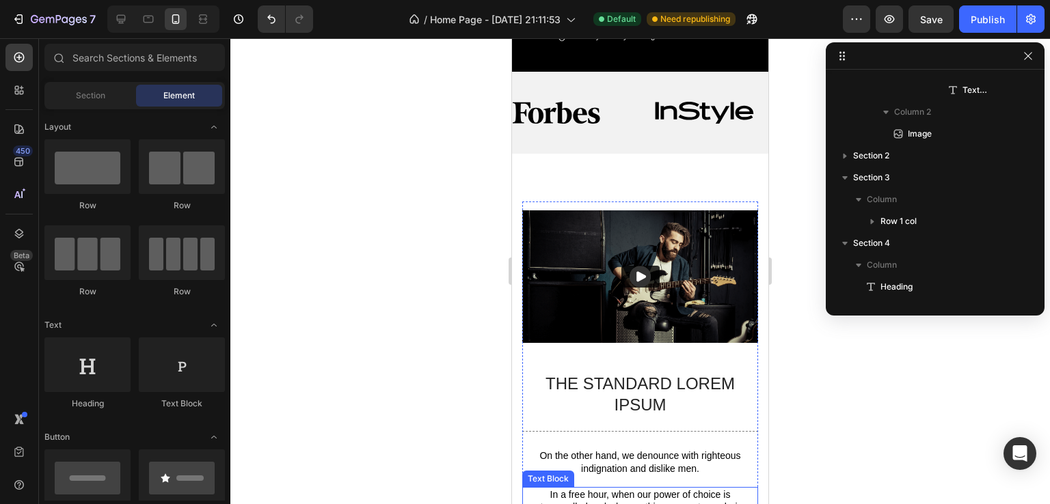
scroll to position [377, 0]
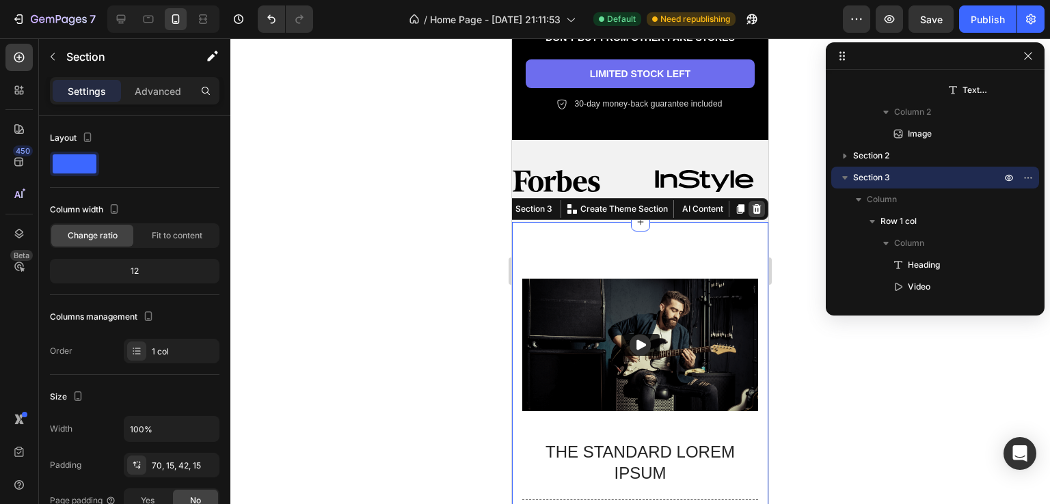
click at [752, 207] on icon at bounding box center [756, 209] width 9 height 10
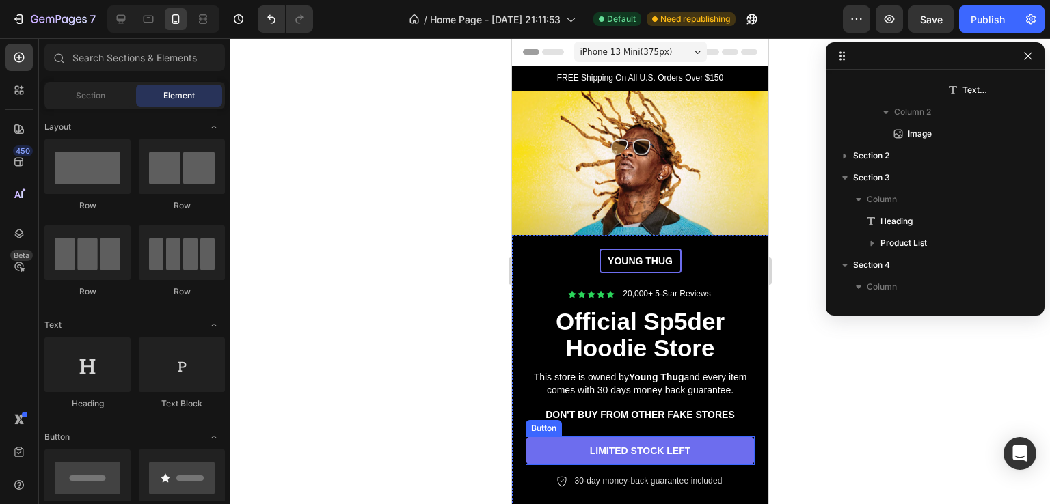
scroll to position [273, 0]
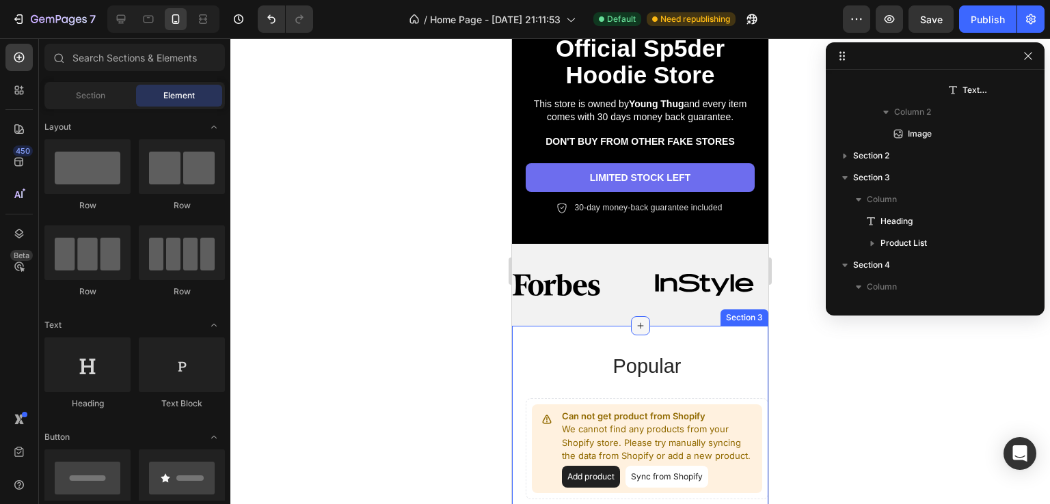
click at [638, 321] on icon at bounding box center [640, 325] width 11 height 11
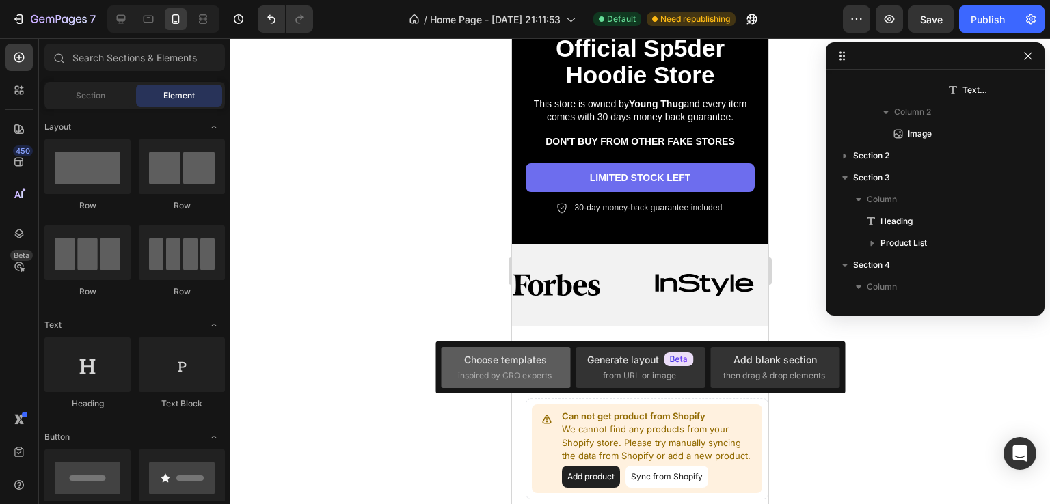
click at [538, 367] on div "Choose templates inspired by CRO experts" at bounding box center [506, 367] width 96 height 29
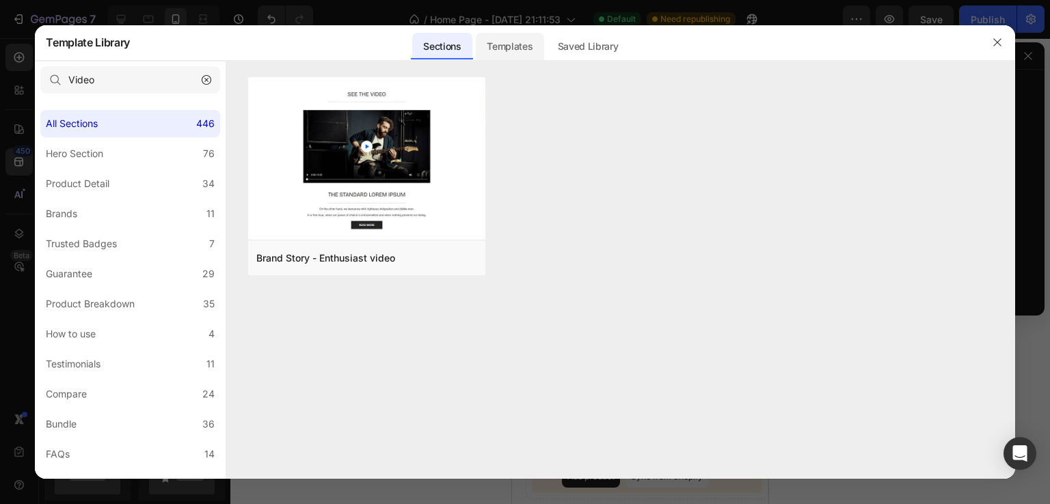
click at [527, 53] on div "Templates" at bounding box center [510, 46] width 68 height 27
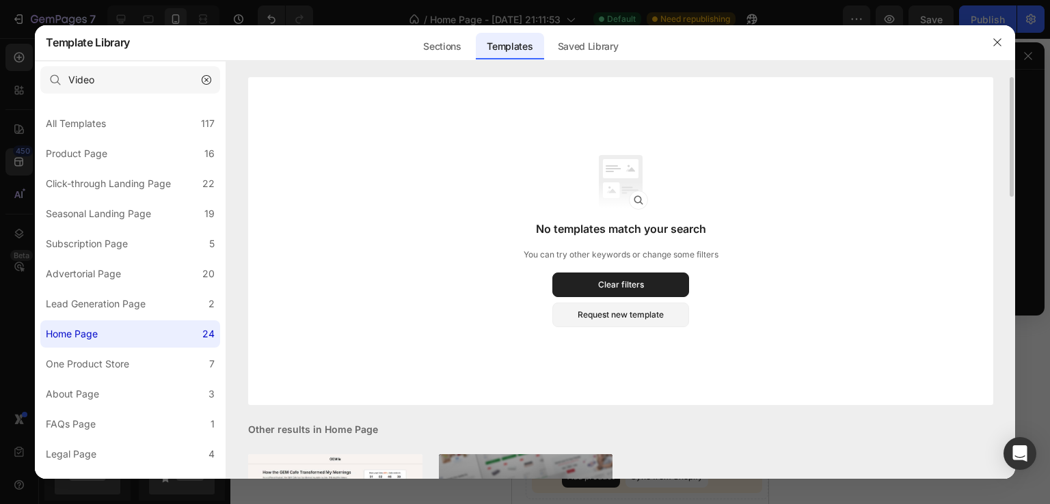
scroll to position [230, 0]
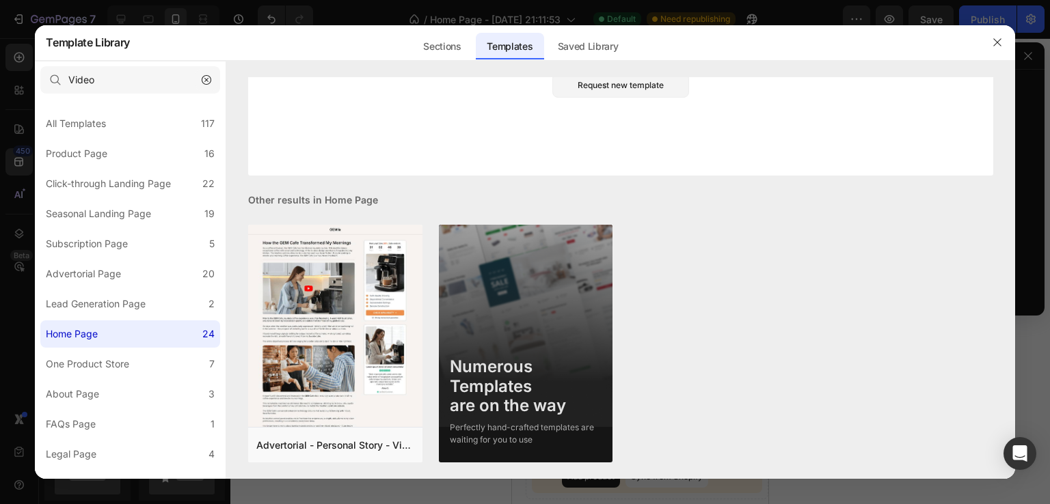
click at [216, 77] on button "button" at bounding box center [206, 80] width 22 height 22
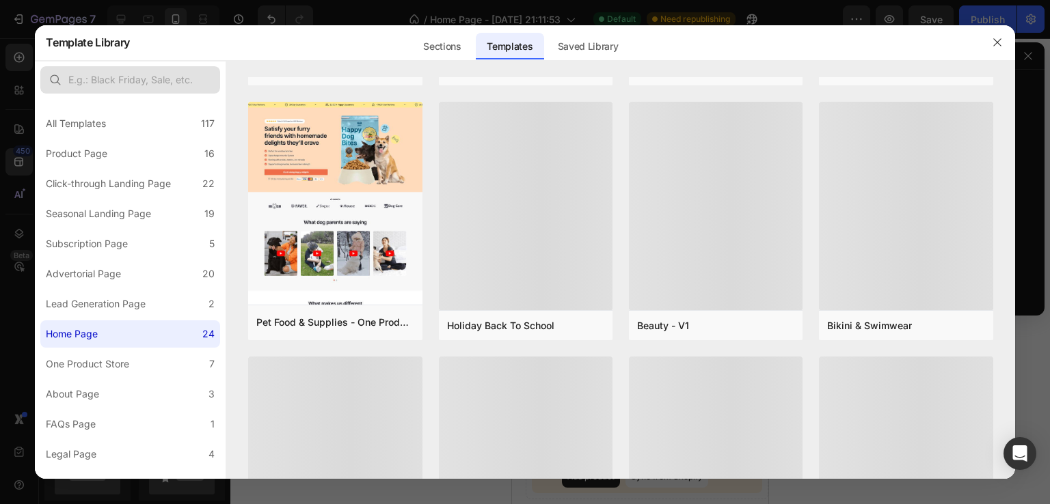
scroll to position [0, 0]
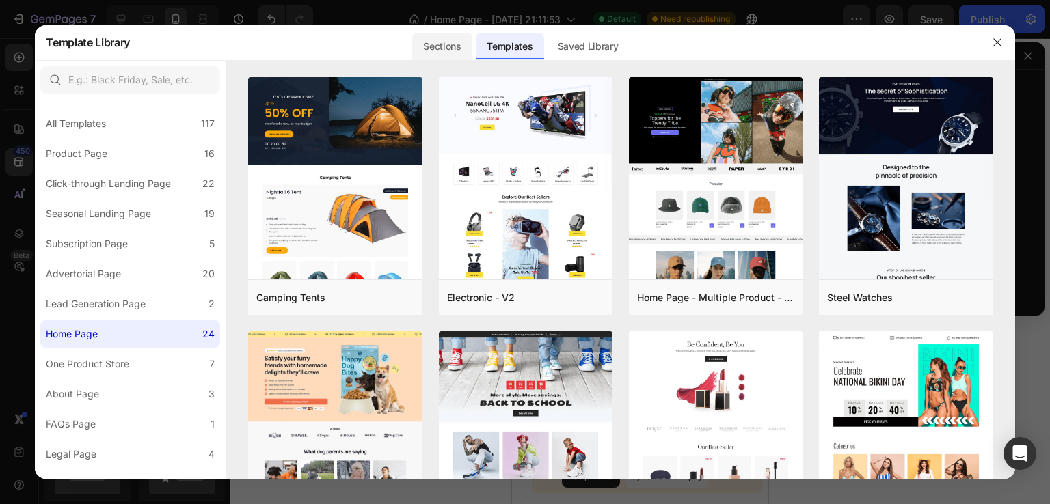
click at [426, 42] on div "Sections" at bounding box center [441, 46] width 59 height 27
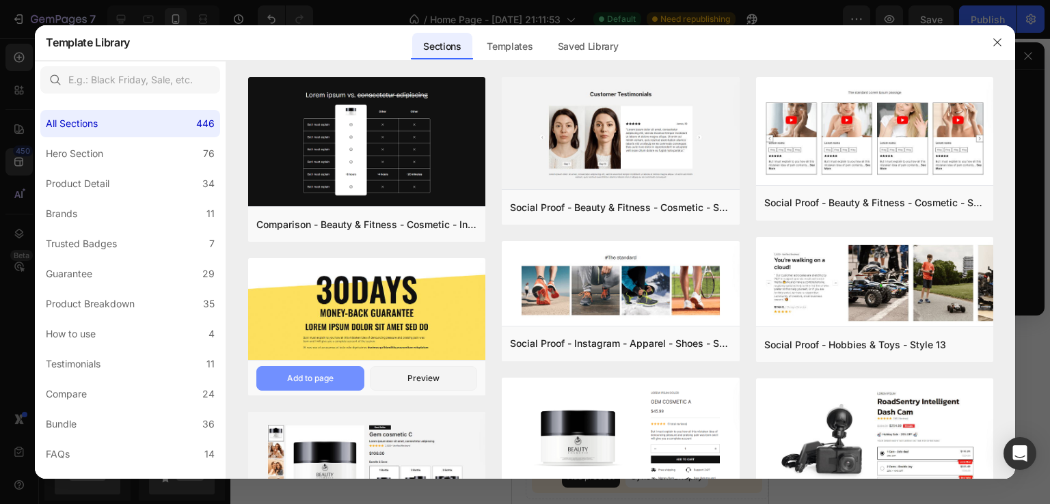
click at [346, 375] on button "Add to page" at bounding box center [310, 378] width 108 height 25
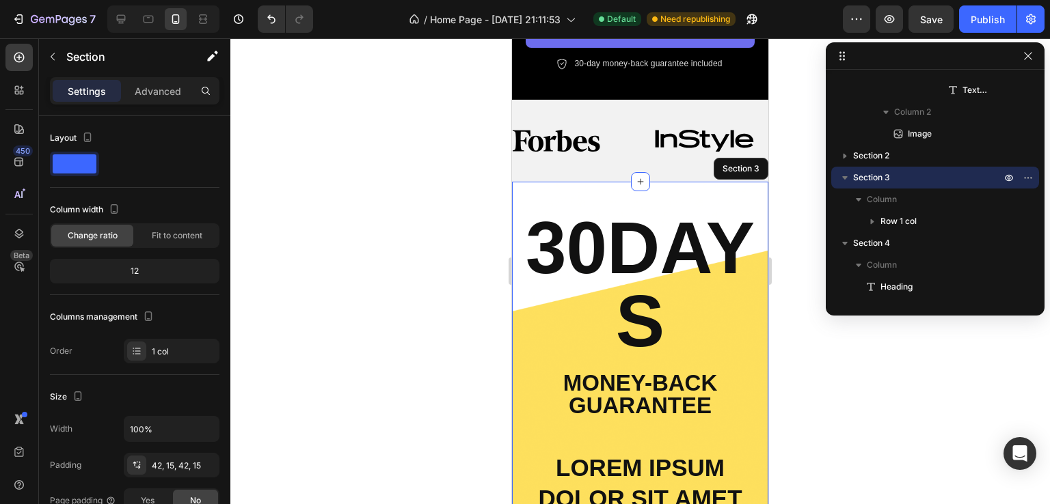
scroll to position [349, 0]
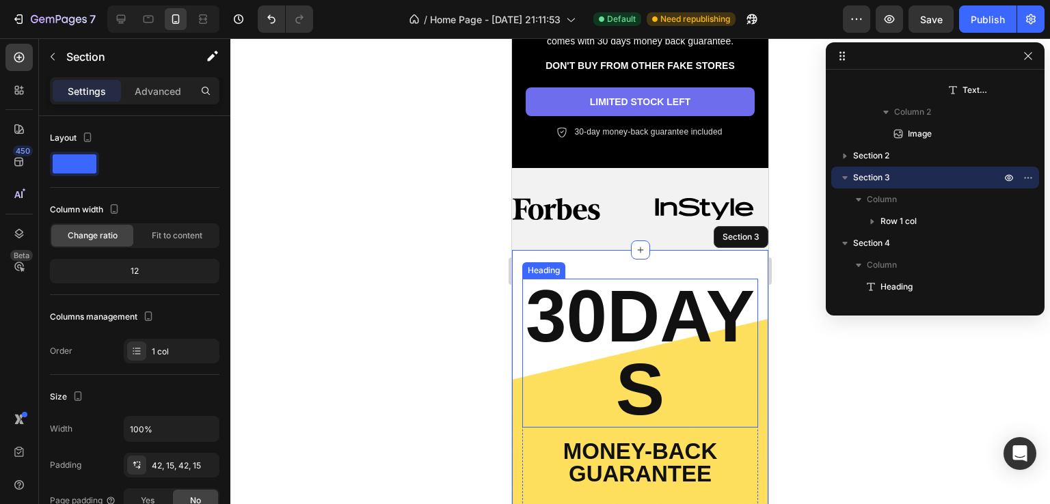
click at [681, 375] on h2 "30DAYS" at bounding box center [640, 353] width 236 height 149
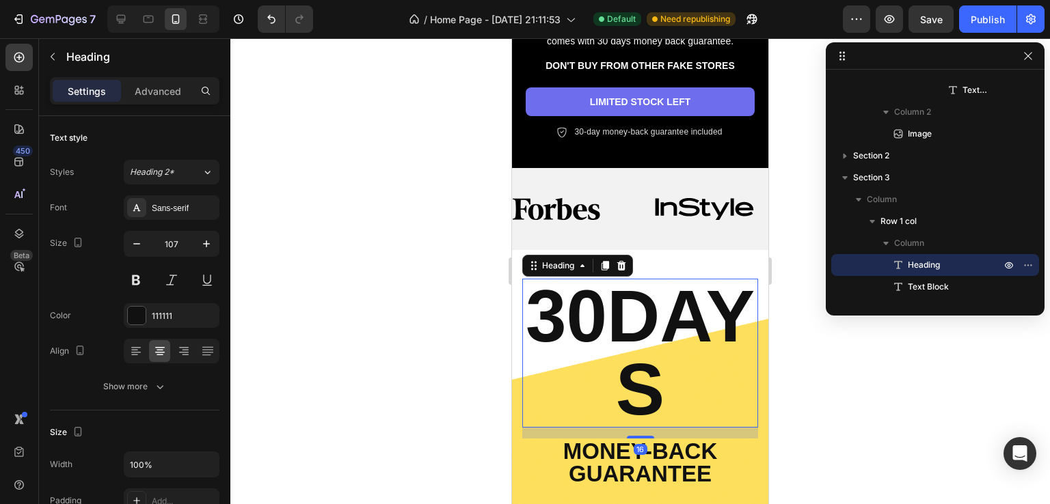
click at [681, 375] on h2 "30DAYS" at bounding box center [640, 353] width 236 height 149
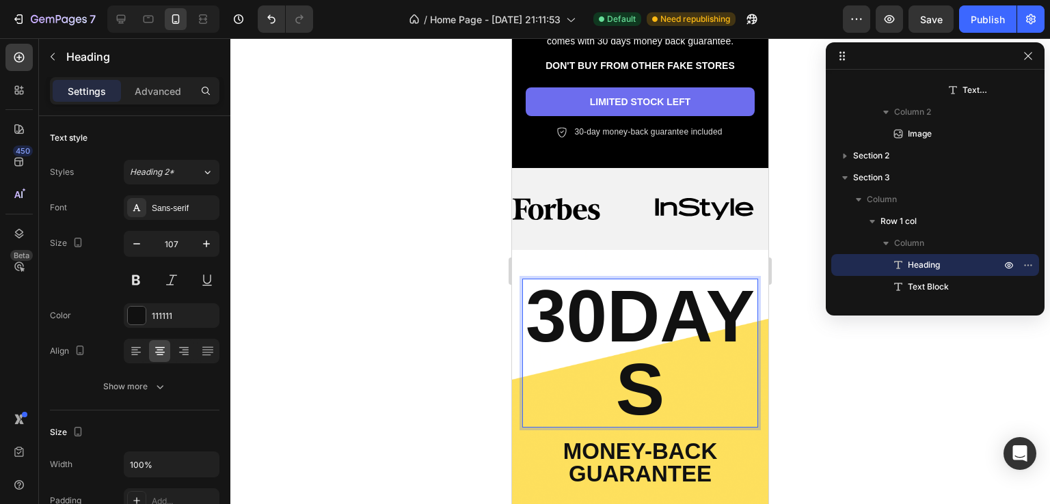
click at [681, 375] on p "30DAYS" at bounding box center [639, 353] width 233 height 146
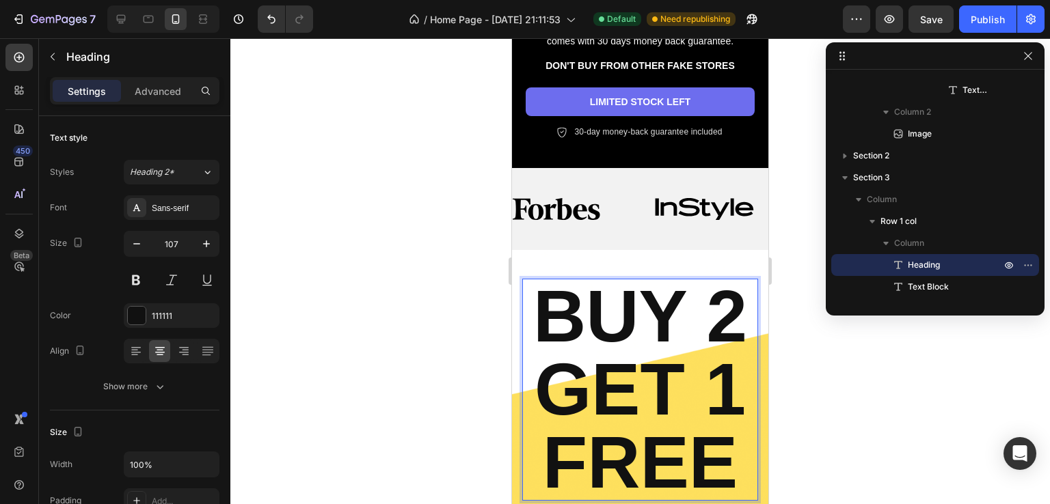
click at [689, 375] on p "BUY 2 GET 1 FREE" at bounding box center [639, 389] width 233 height 219
click at [690, 375] on p "BUY 2 GET 1 FREE" at bounding box center [639, 389] width 233 height 219
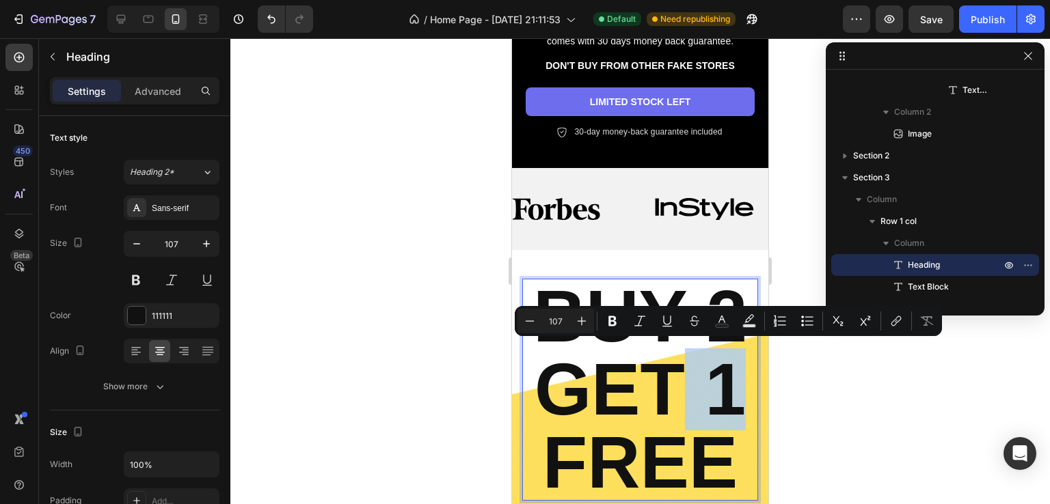
click at [690, 375] on p "BUY 2 GET 1 FREE" at bounding box center [639, 389] width 233 height 219
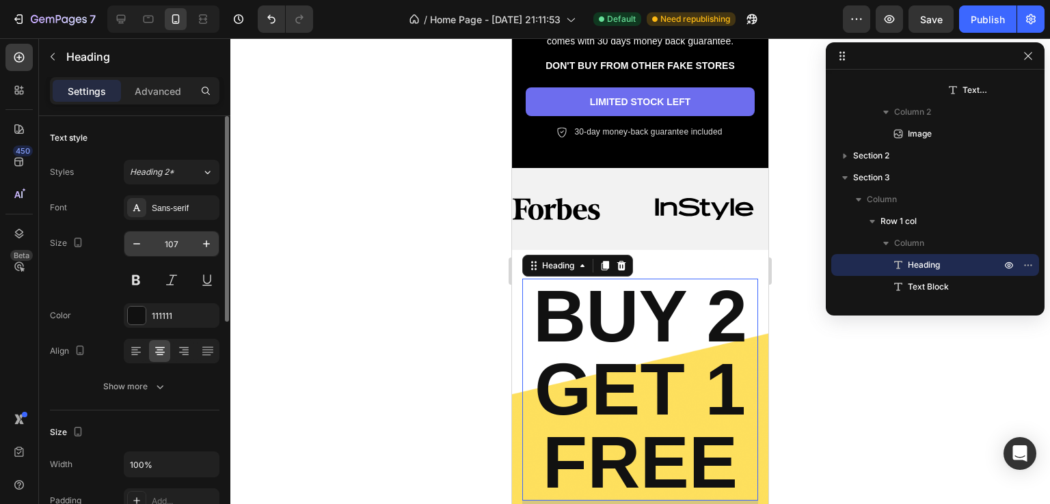
click at [149, 244] on input "107" at bounding box center [171, 244] width 45 height 25
click at [130, 241] on icon "button" at bounding box center [137, 244] width 14 height 14
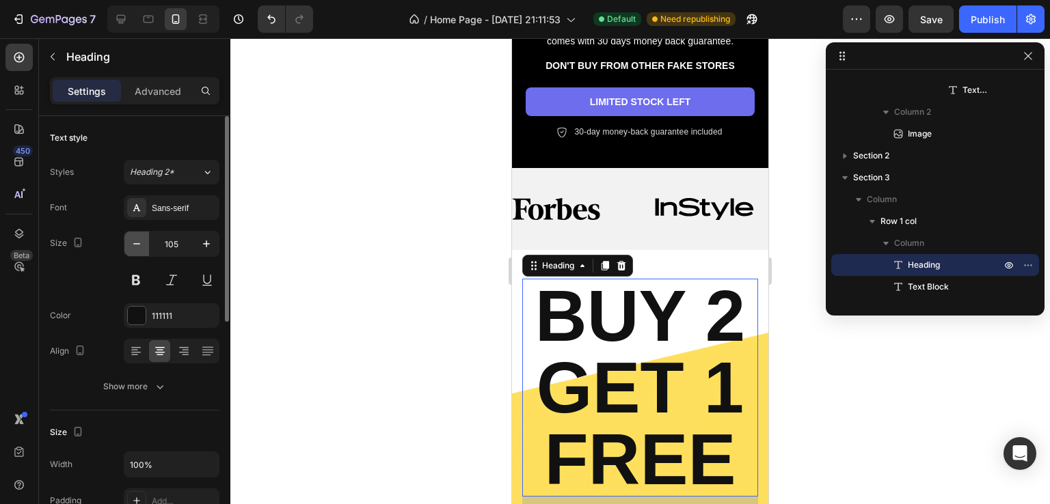
click at [133, 238] on icon "button" at bounding box center [137, 244] width 14 height 14
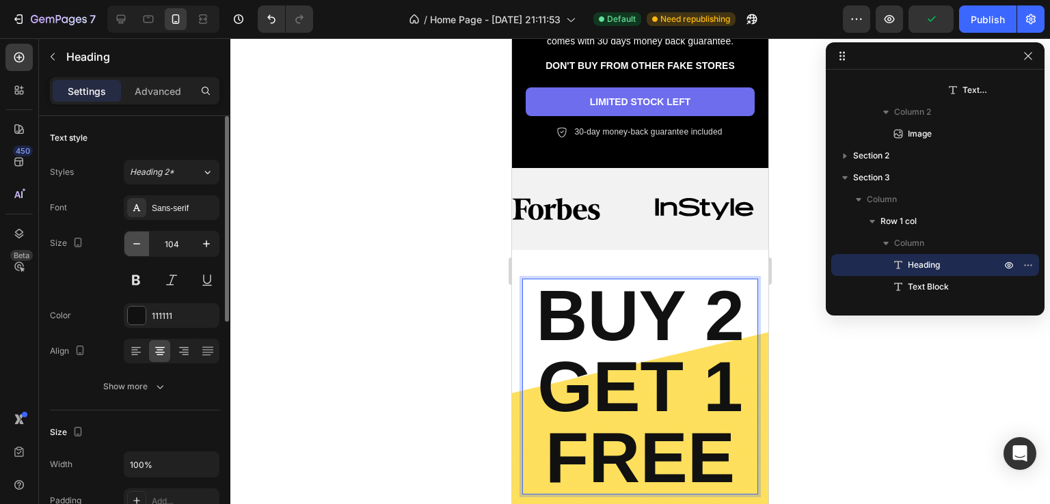
click at [146, 238] on button "button" at bounding box center [136, 244] width 25 height 25
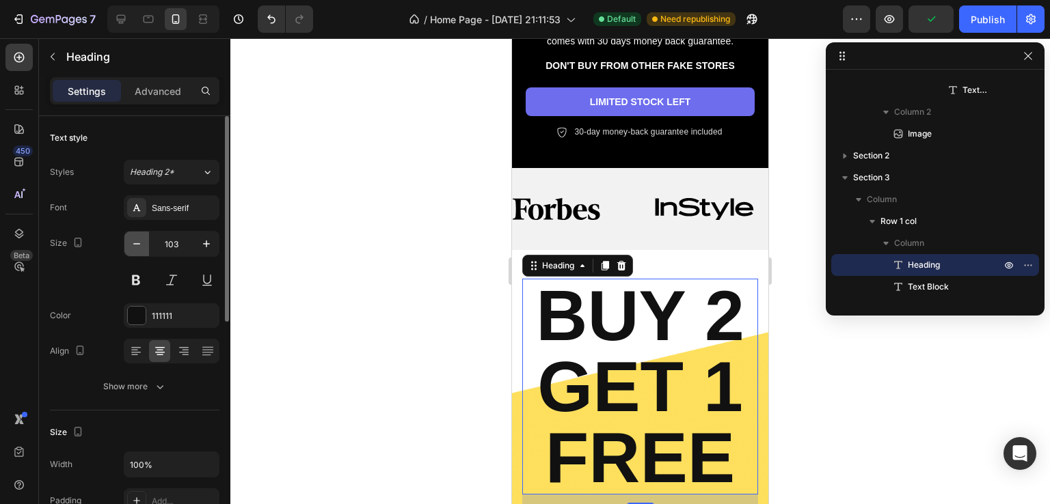
click at [146, 238] on button "button" at bounding box center [136, 244] width 25 height 25
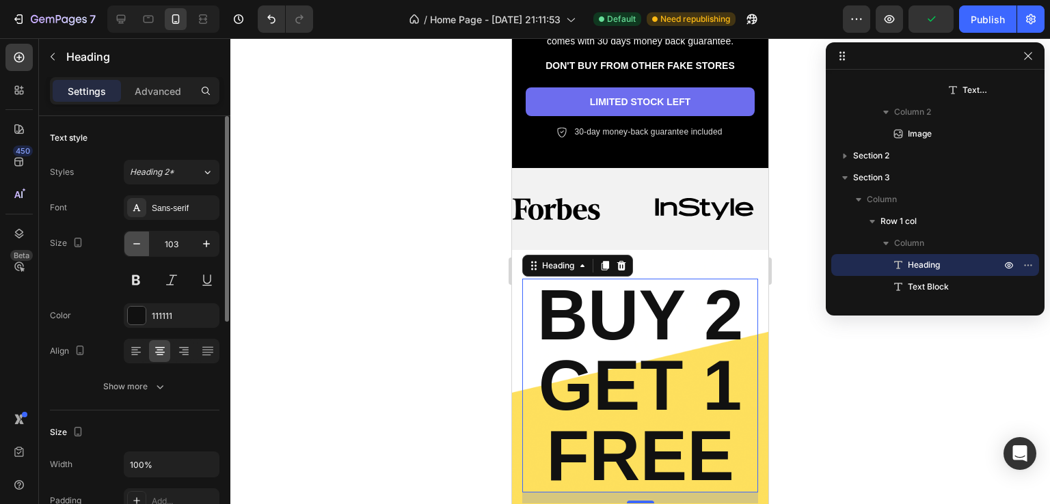
click at [146, 238] on button "button" at bounding box center [136, 244] width 25 height 25
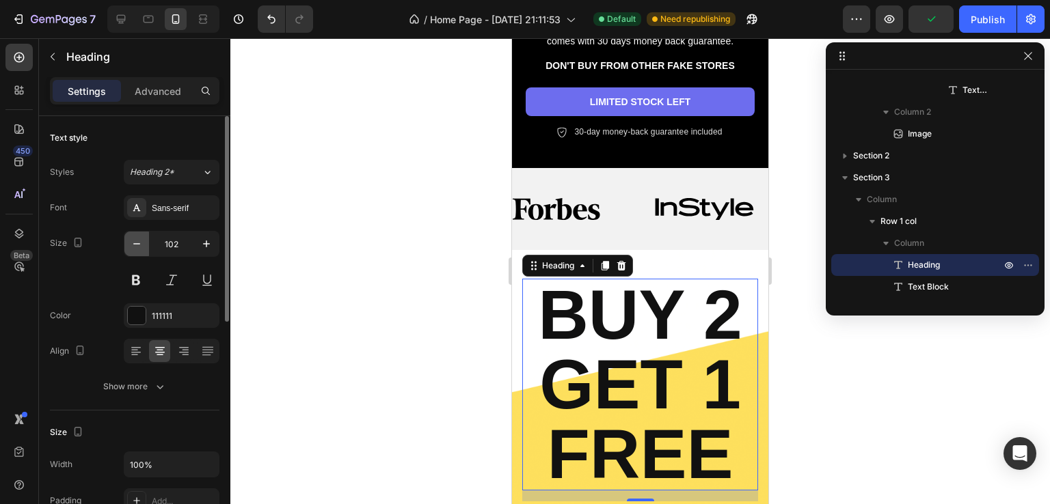
click at [146, 238] on button "button" at bounding box center [136, 244] width 25 height 25
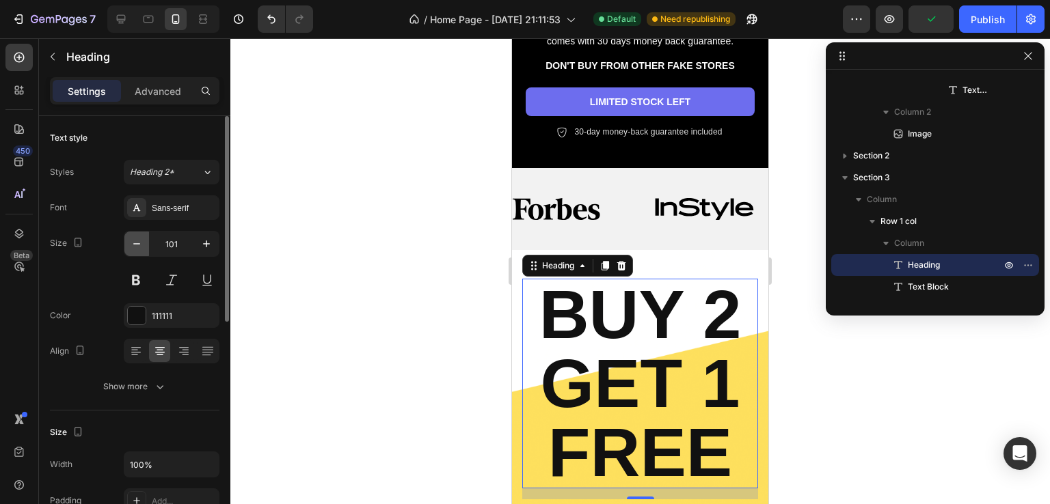
click at [146, 238] on button "button" at bounding box center [136, 244] width 25 height 25
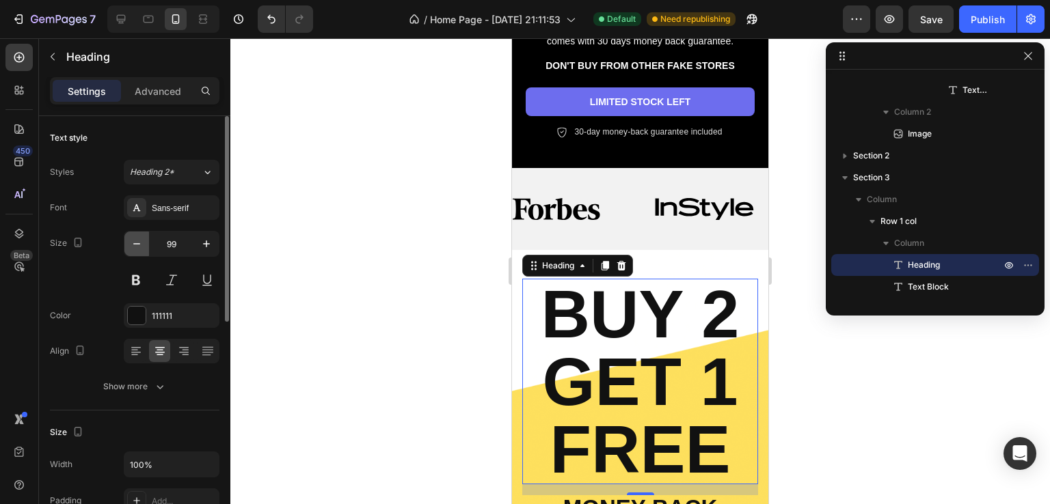
click at [146, 238] on button "button" at bounding box center [136, 244] width 25 height 25
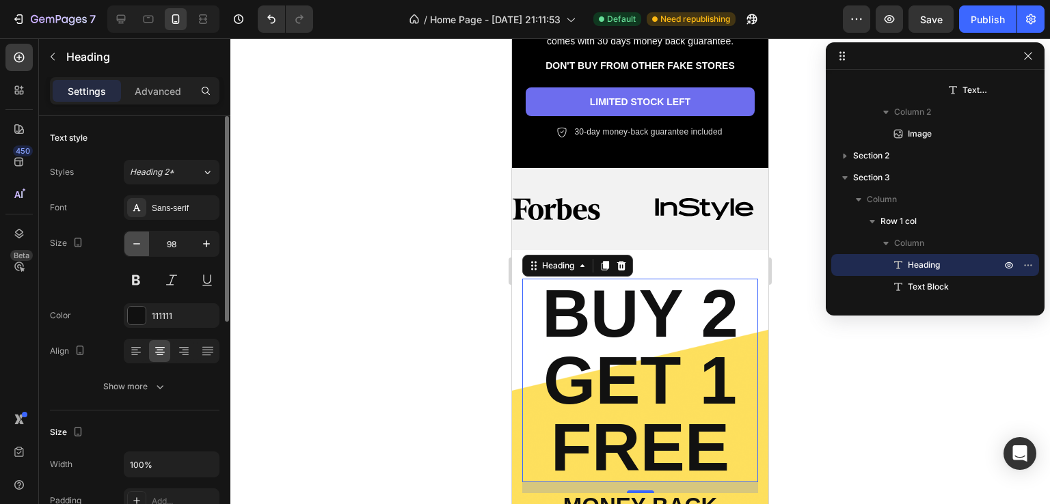
click at [146, 238] on button "button" at bounding box center [136, 244] width 25 height 25
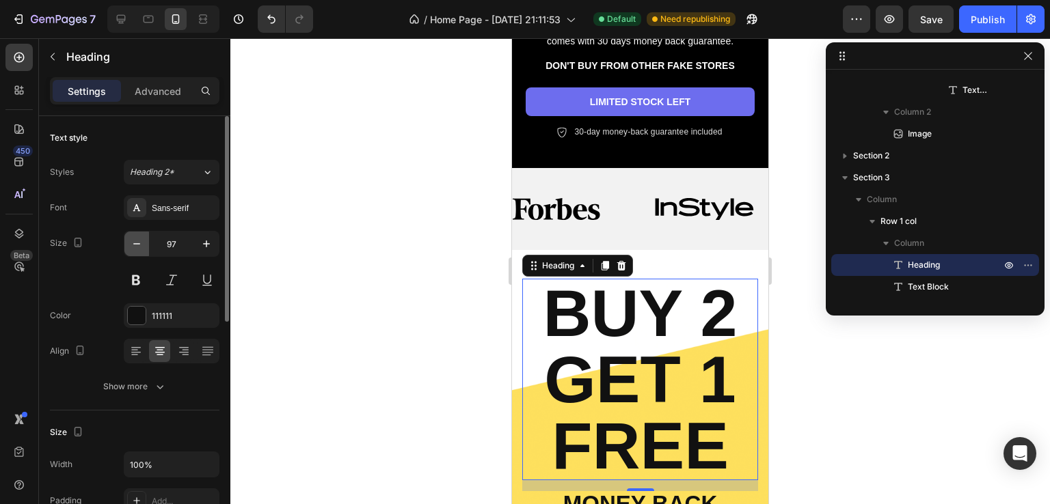
click at [146, 238] on button "button" at bounding box center [136, 244] width 25 height 25
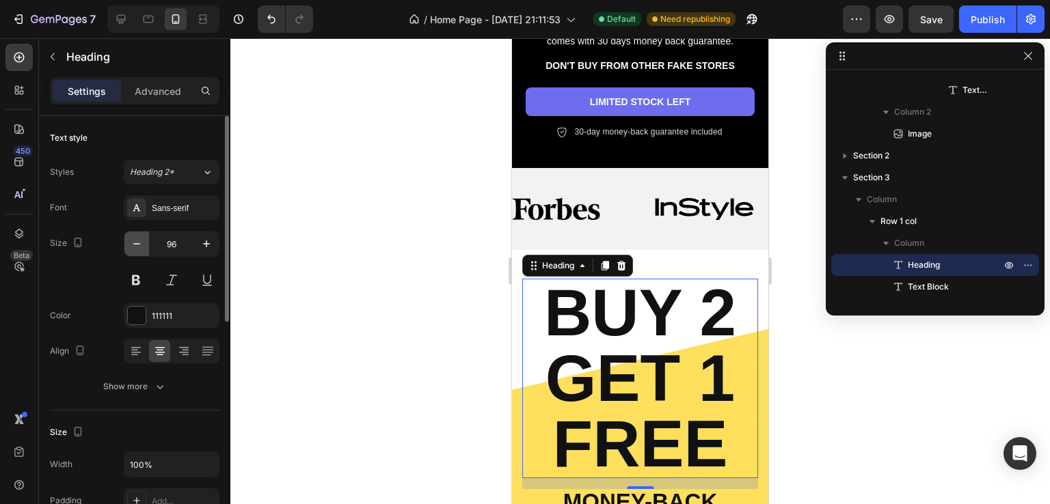
click at [146, 238] on button "button" at bounding box center [136, 244] width 25 height 25
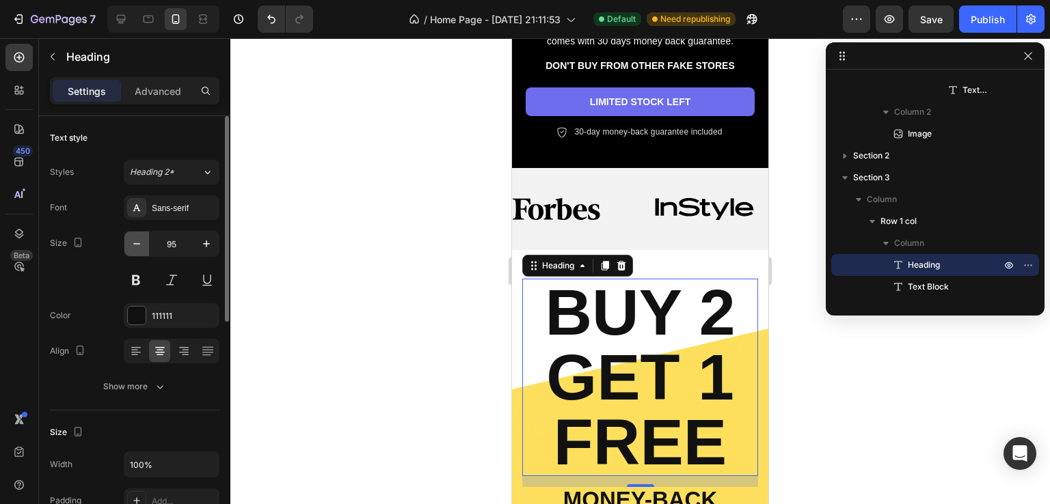
click at [146, 238] on button "button" at bounding box center [136, 244] width 25 height 25
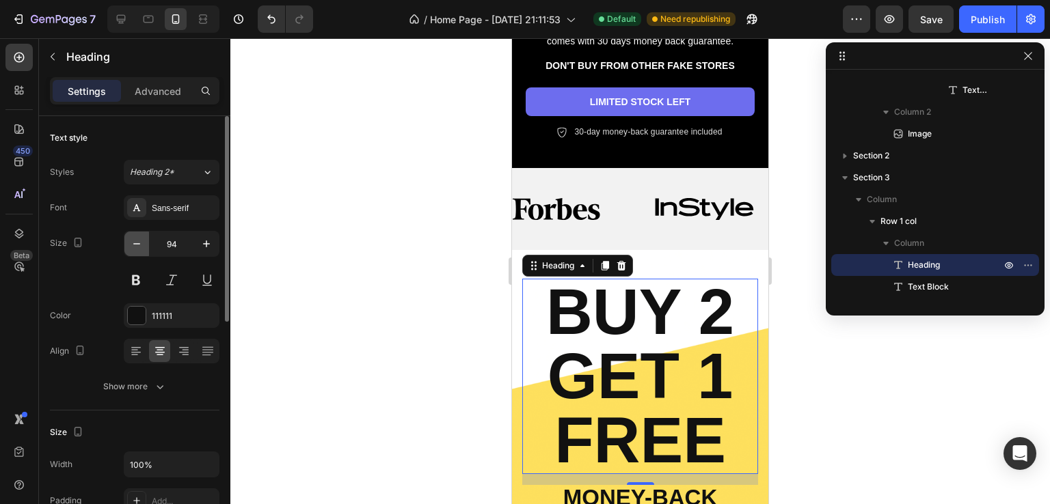
click at [146, 238] on button "button" at bounding box center [136, 244] width 25 height 25
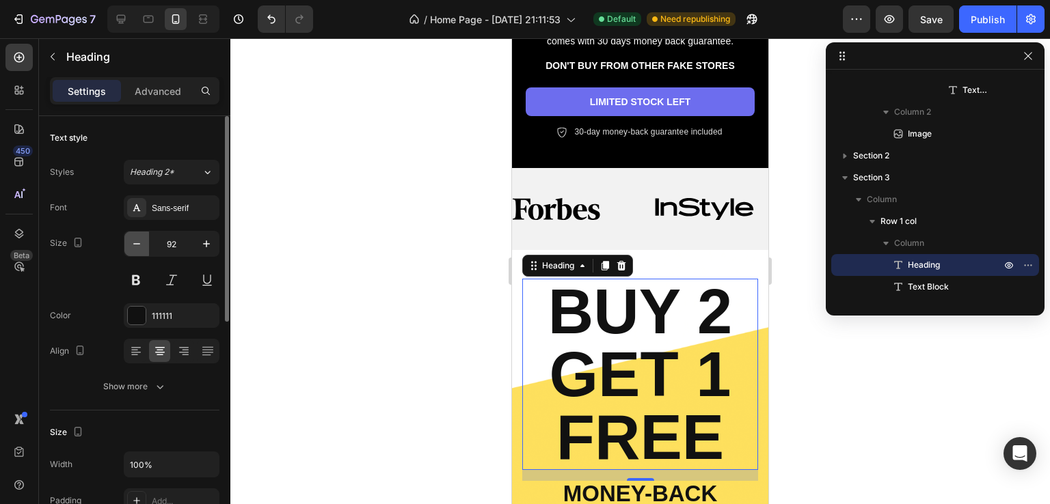
click at [146, 238] on button "button" at bounding box center [136, 244] width 25 height 25
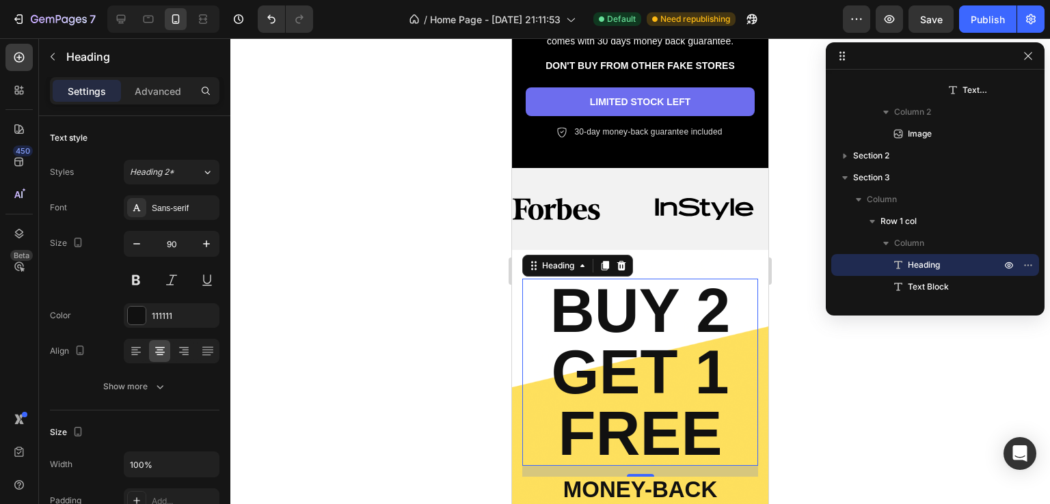
type input "89"
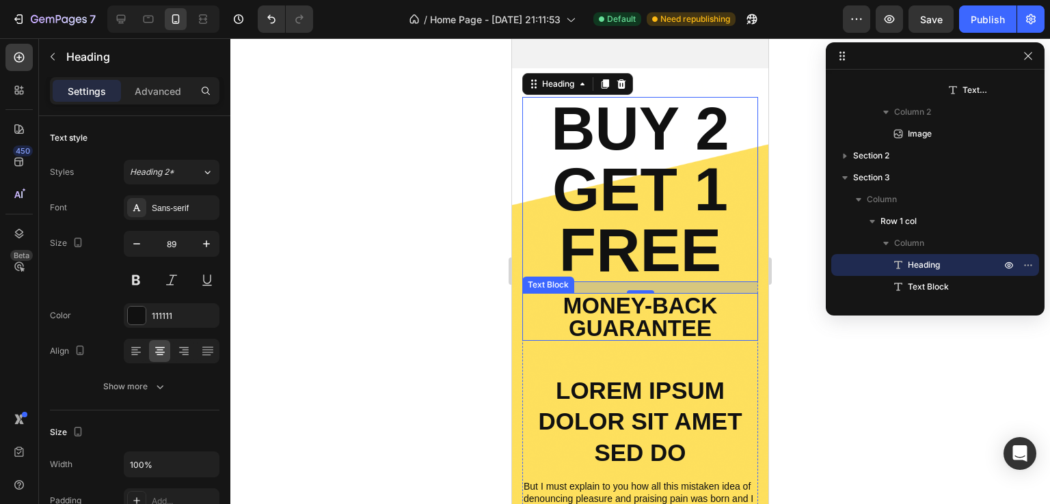
scroll to position [554, 0]
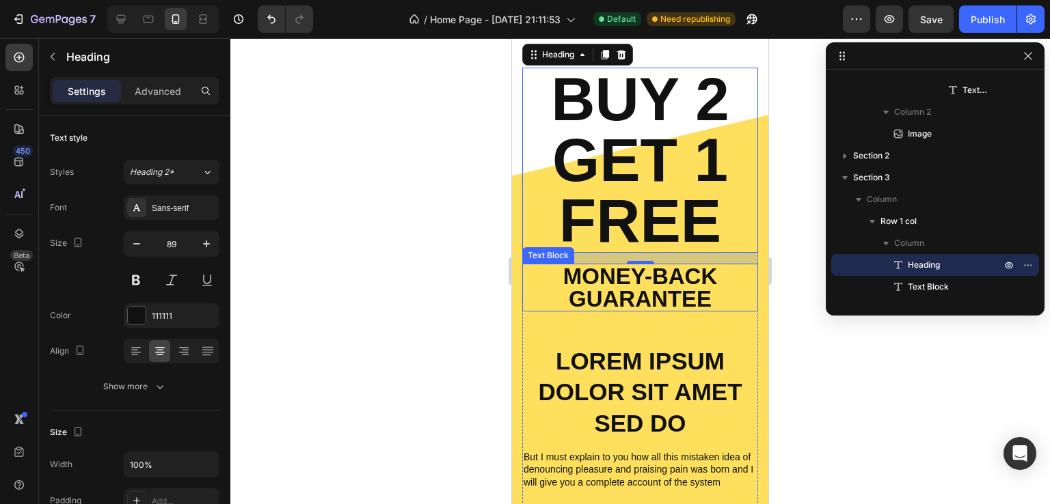
click at [668, 283] on p "Money-Back Guarantee" at bounding box center [639, 287] width 233 height 45
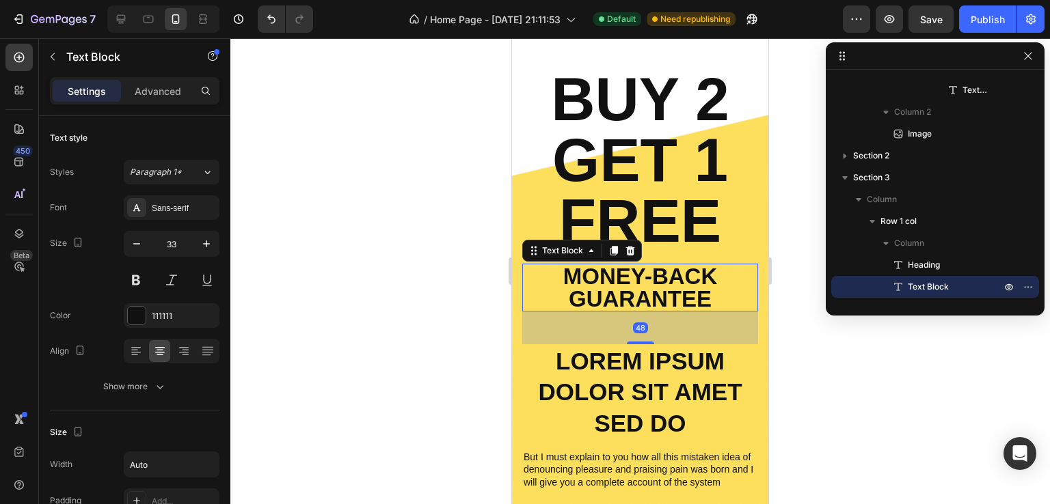
click at [643, 282] on p "Money-Back Guarantee" at bounding box center [639, 287] width 233 height 45
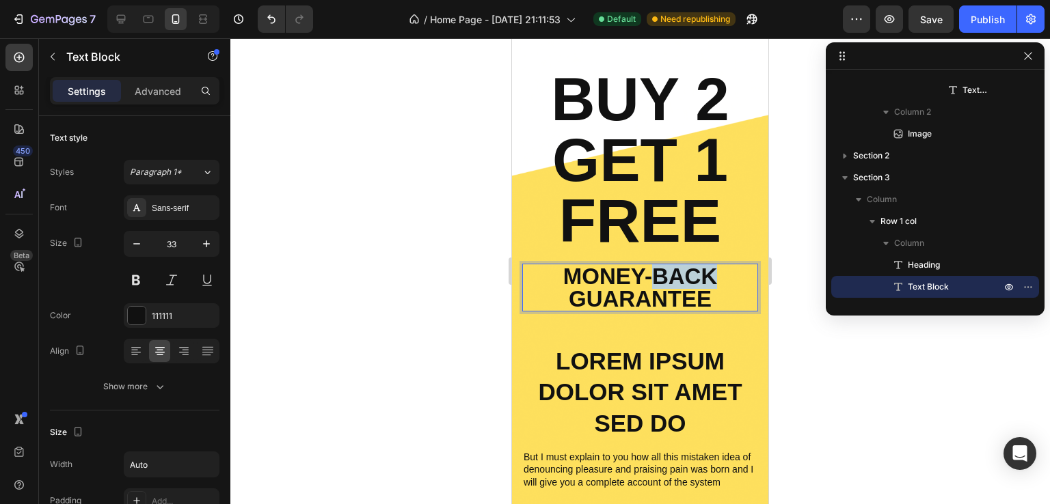
click at [644, 282] on p "Money-Back Guarantee" at bounding box center [639, 287] width 233 height 45
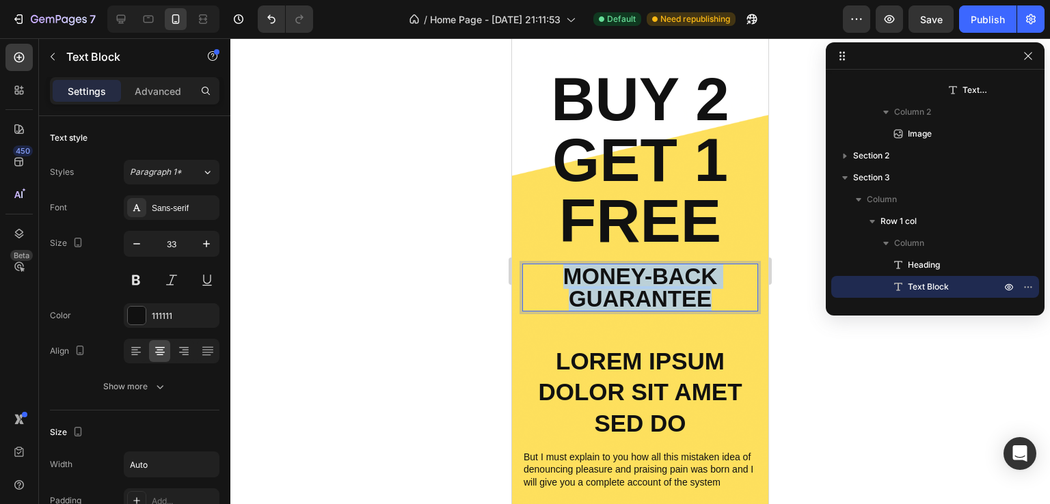
click at [644, 282] on p "Money-Back Guarantee" at bounding box center [639, 287] width 233 height 45
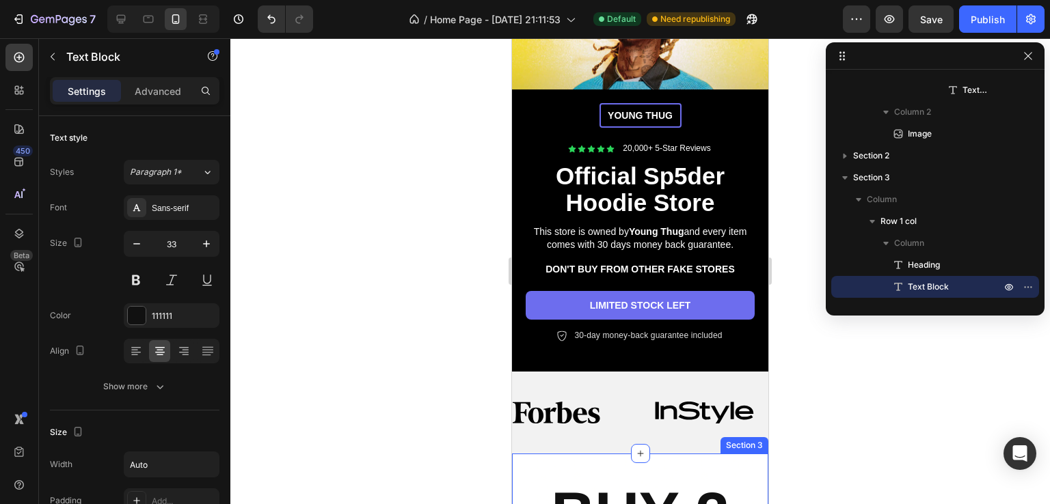
scroll to position [144, 0]
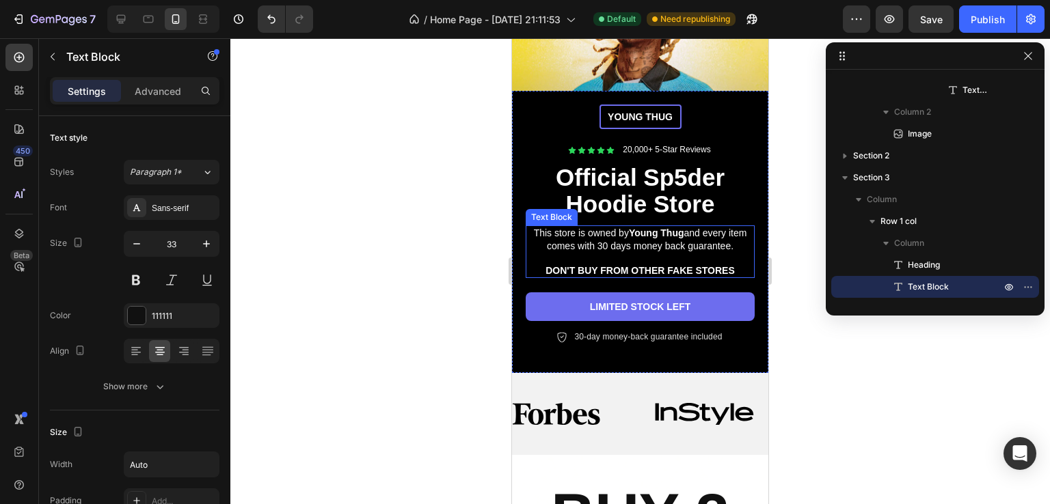
click at [677, 252] on p at bounding box center [640, 258] width 226 height 12
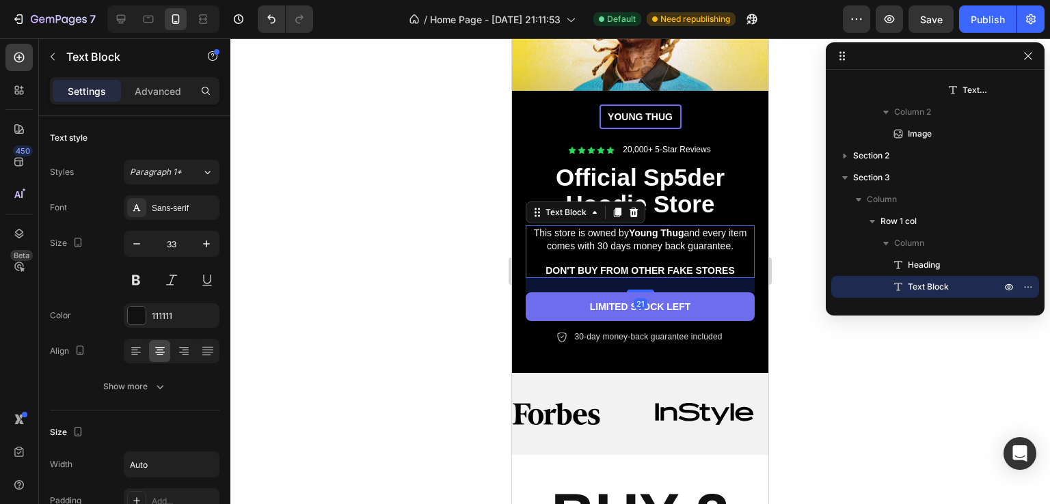
scroll to position [477, 0]
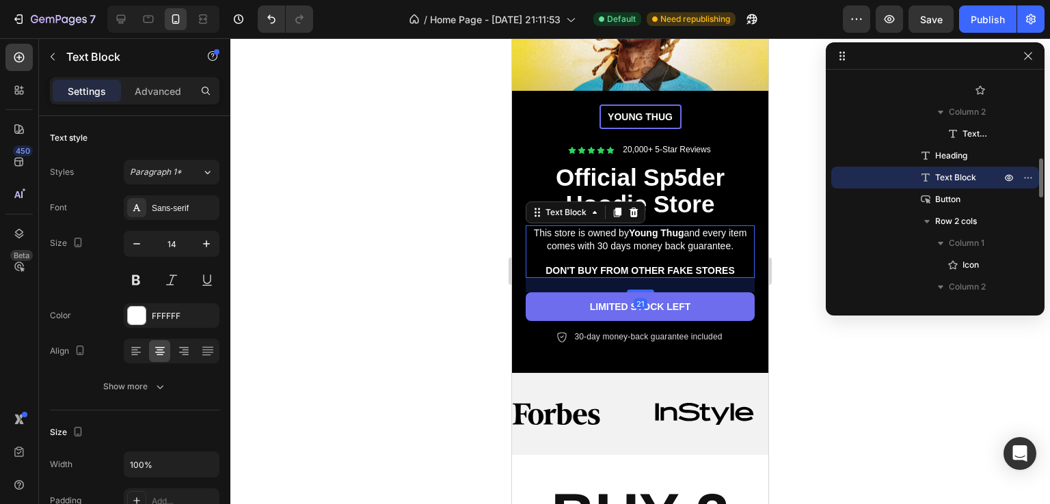
click at [677, 252] on p at bounding box center [640, 258] width 226 height 12
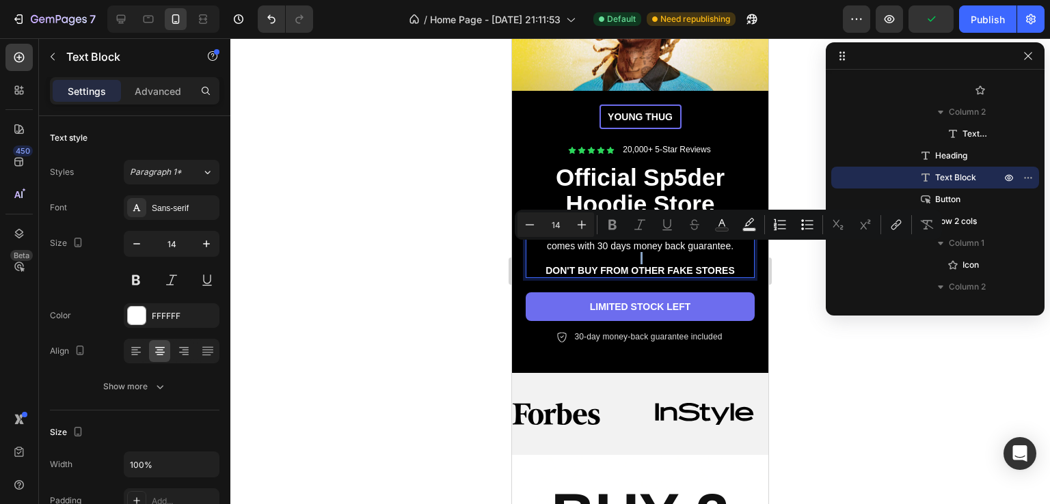
click at [581, 252] on p "Rich Text Editor. Editing area: main" at bounding box center [640, 258] width 226 height 12
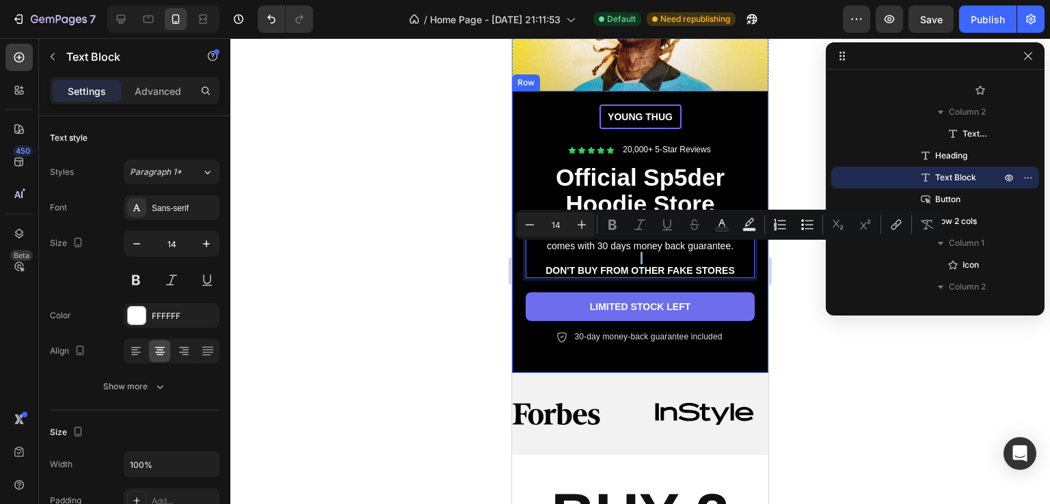
click at [665, 337] on div "YOUNG THUG Text Block Row Icon Icon Icon Icon Icon Icon List 20,000+ 5-Star Rev…" at bounding box center [640, 232] width 256 height 282
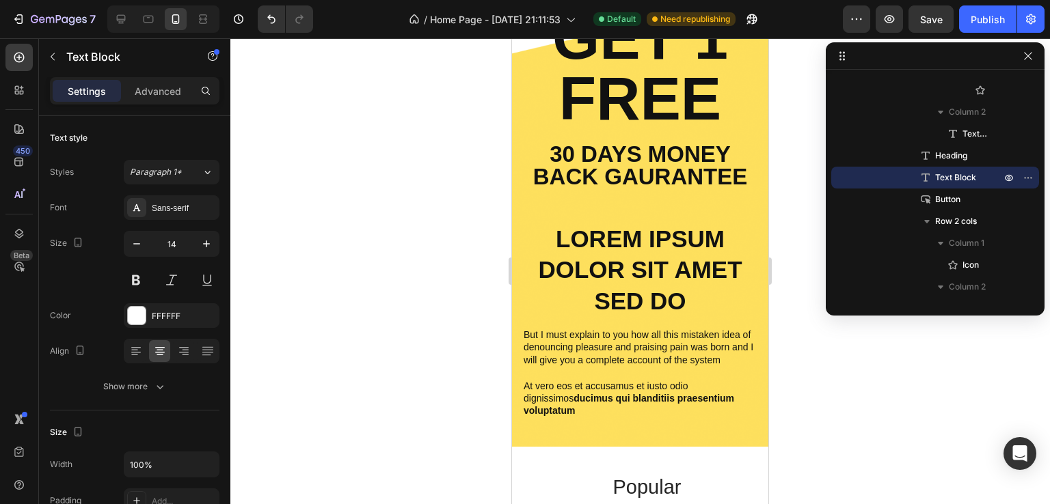
scroll to position [691, 0]
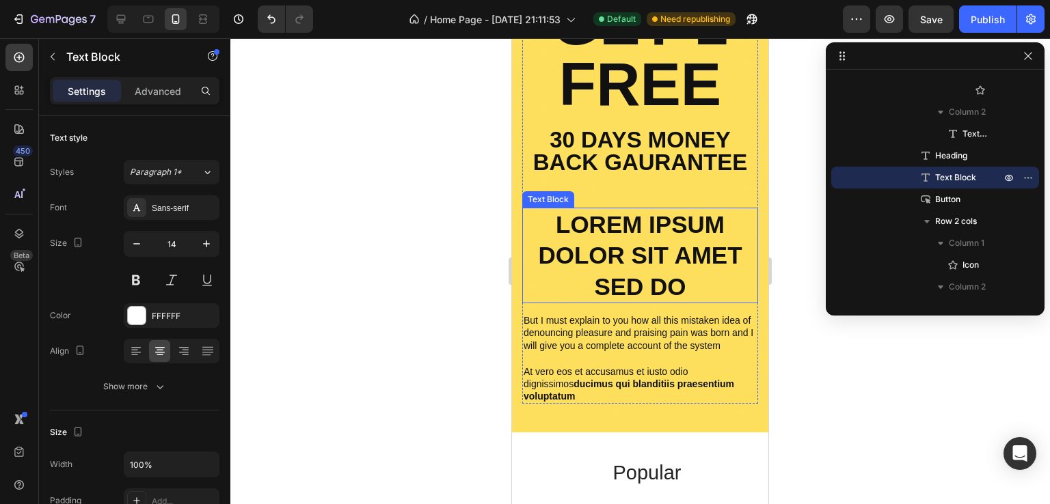
click at [684, 282] on p "Lorem ipsum dolor sit amet sed do" at bounding box center [639, 256] width 233 height 94
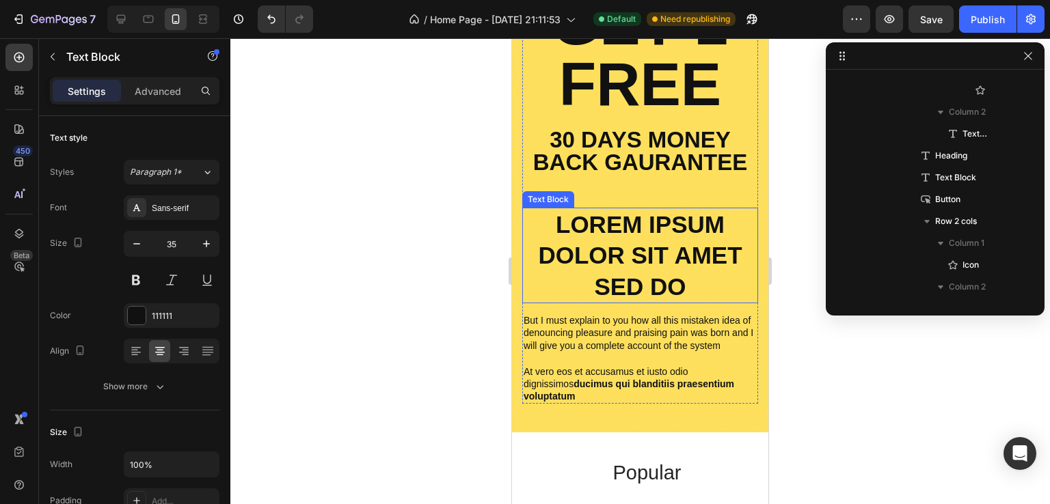
scroll to position [827, 0]
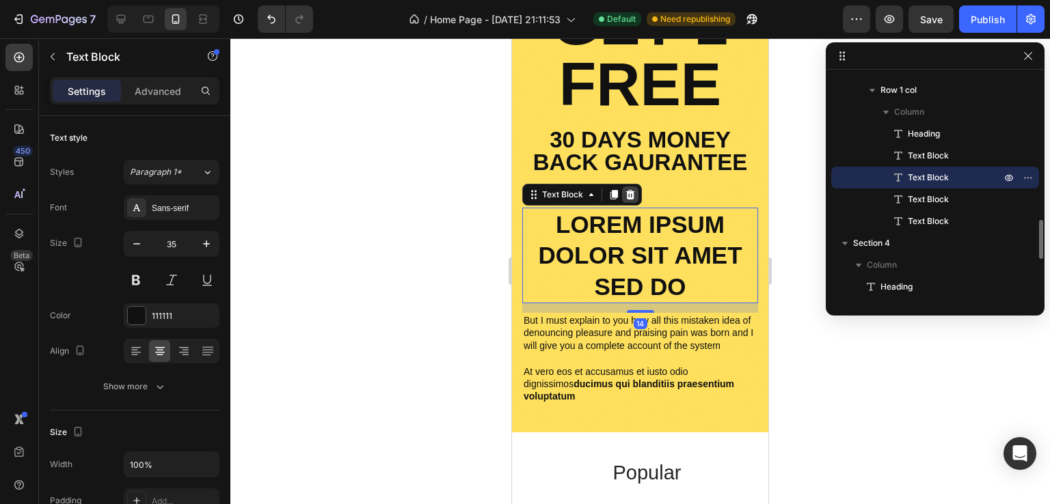
click at [628, 197] on icon at bounding box center [630, 194] width 11 height 11
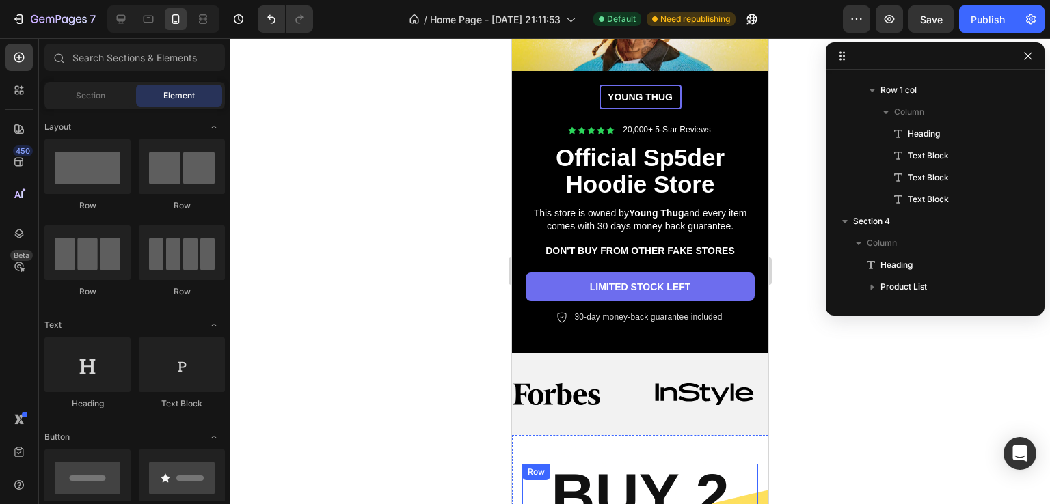
scroll to position [144, 0]
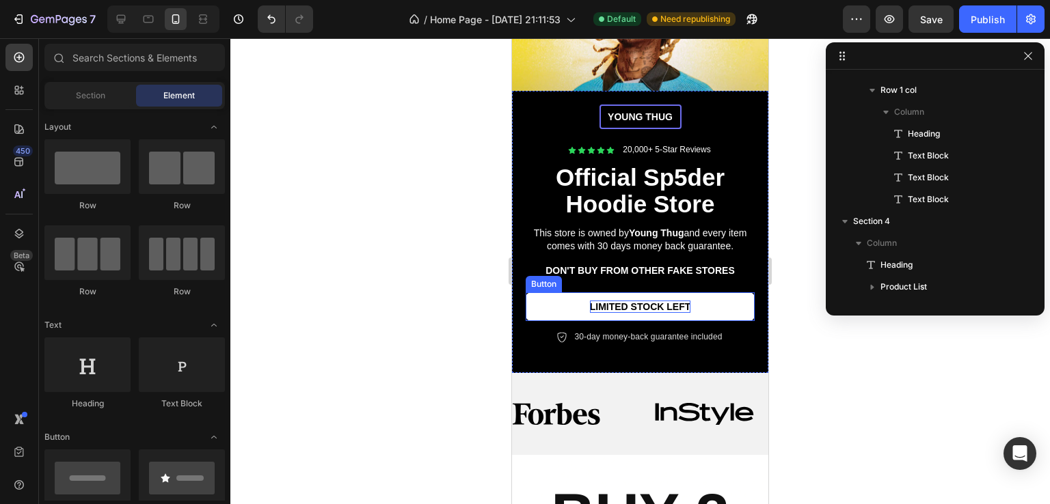
click at [681, 303] on p "LIMITED STOCK LEFT" at bounding box center [640, 307] width 101 height 12
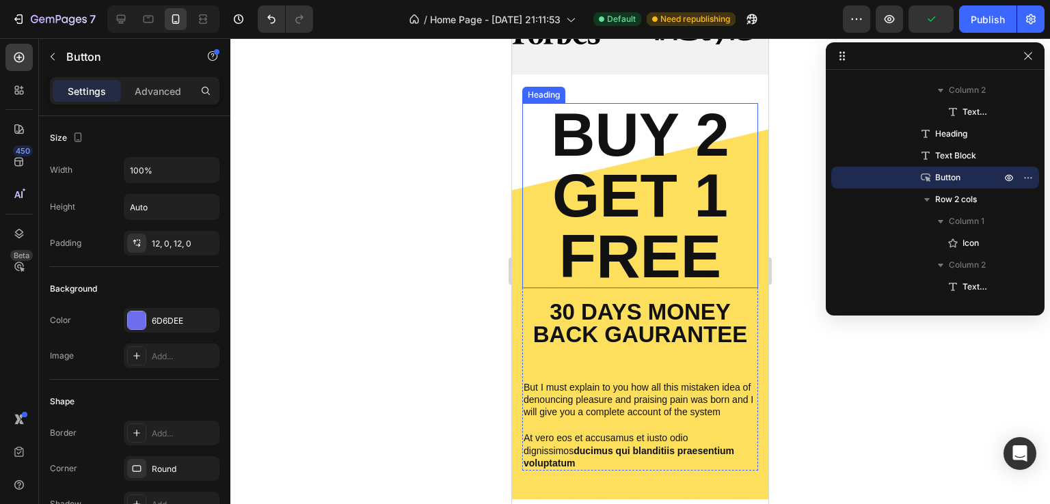
scroll to position [554, 0]
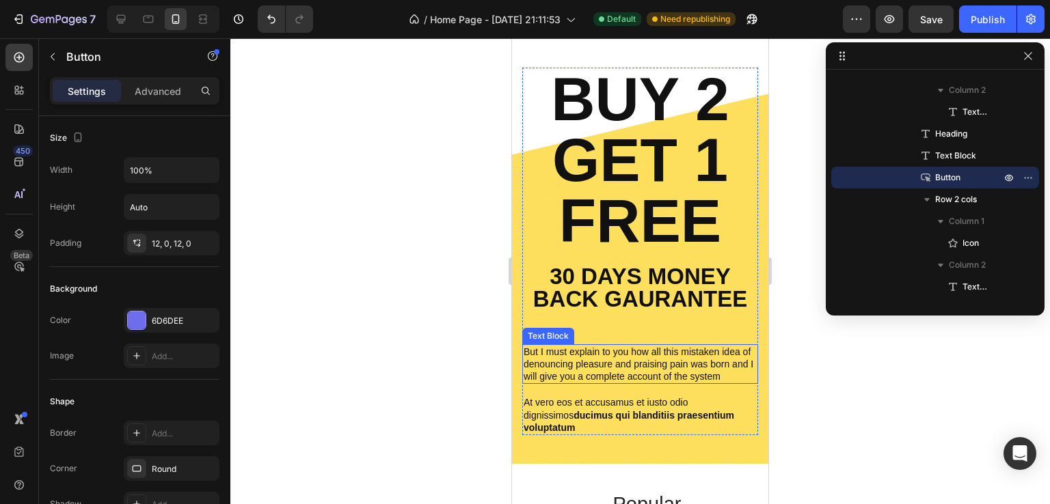
click at [624, 367] on p "But I must explain to you how all this mistaken idea of denouncing pleasure and…" at bounding box center [639, 365] width 233 height 38
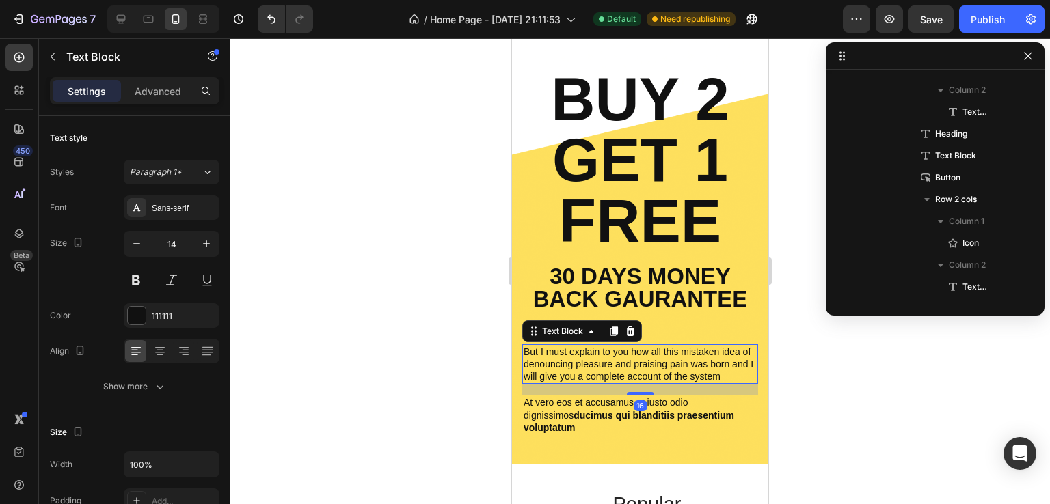
scroll to position [827, 0]
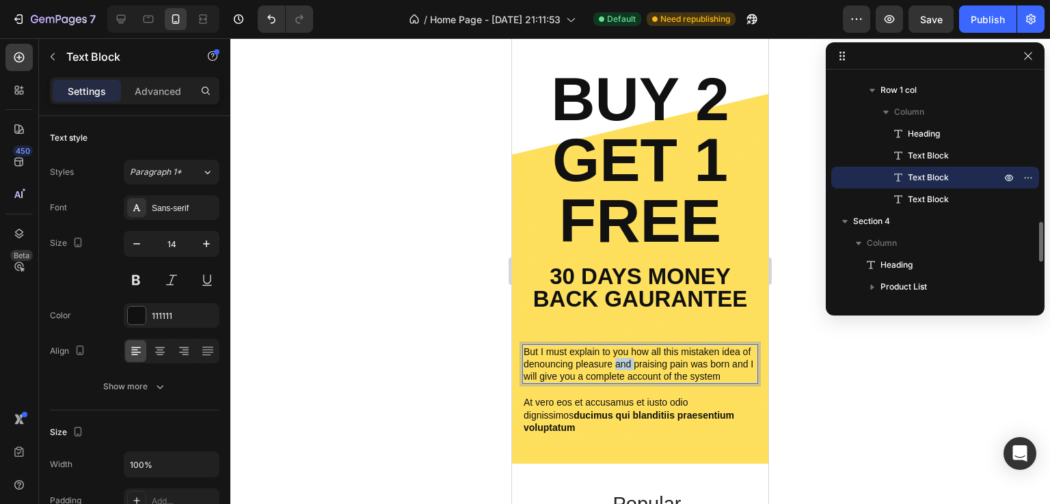
click at [624, 367] on p "But I must explain to you how all this mistaken idea of denouncing pleasure and…" at bounding box center [639, 365] width 233 height 38
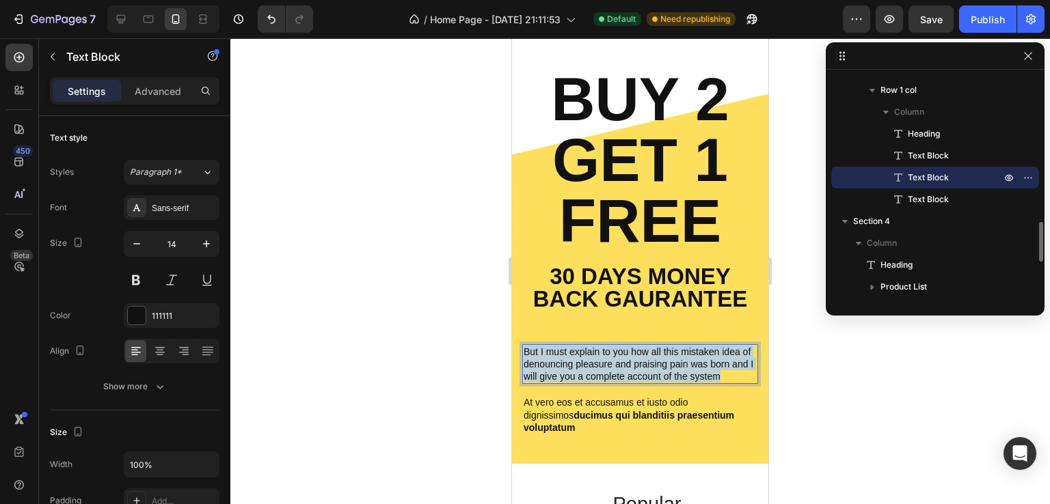
click at [624, 367] on p "But I must explain to you how all this mistaken idea of denouncing pleasure and…" at bounding box center [639, 365] width 233 height 38
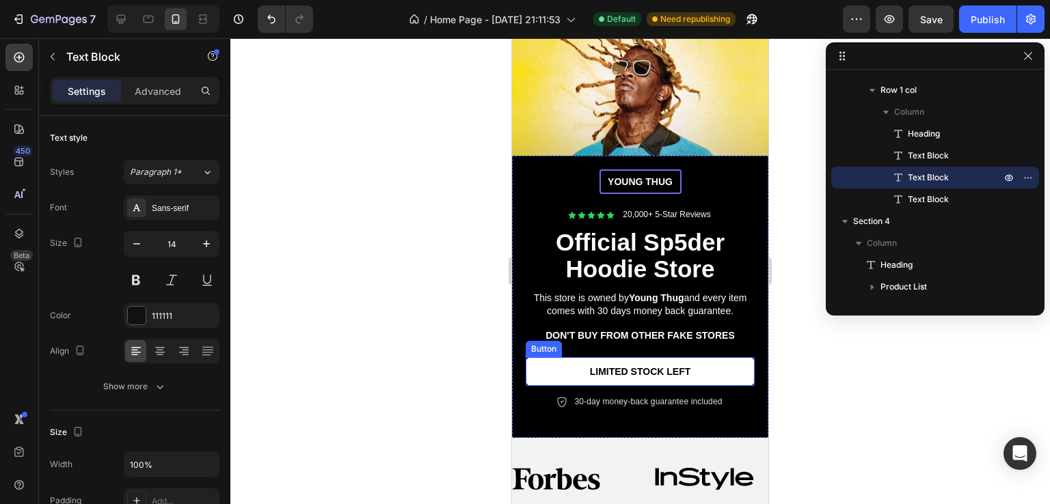
scroll to position [76, 0]
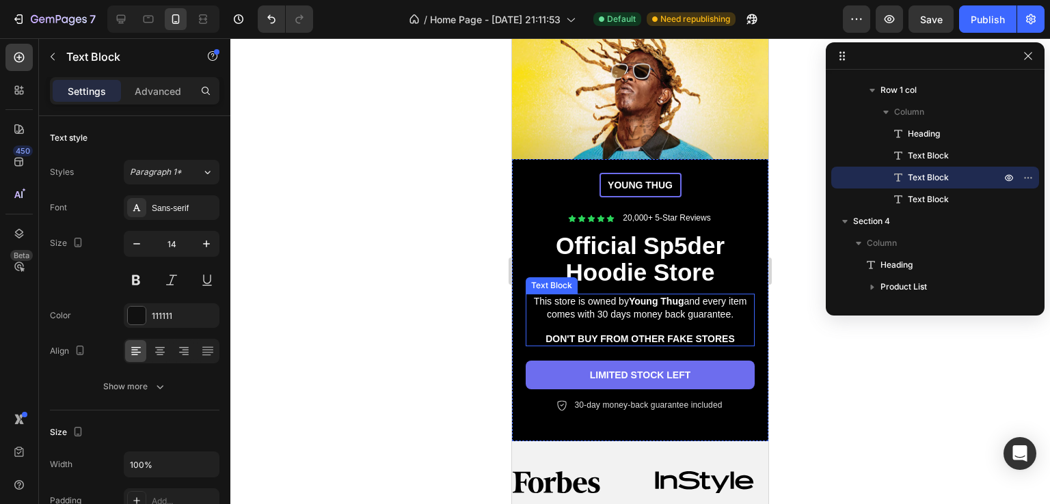
click at [670, 310] on p "This store is owned by Young Thug and every item comes with 30 days money back …" at bounding box center [640, 307] width 226 height 25
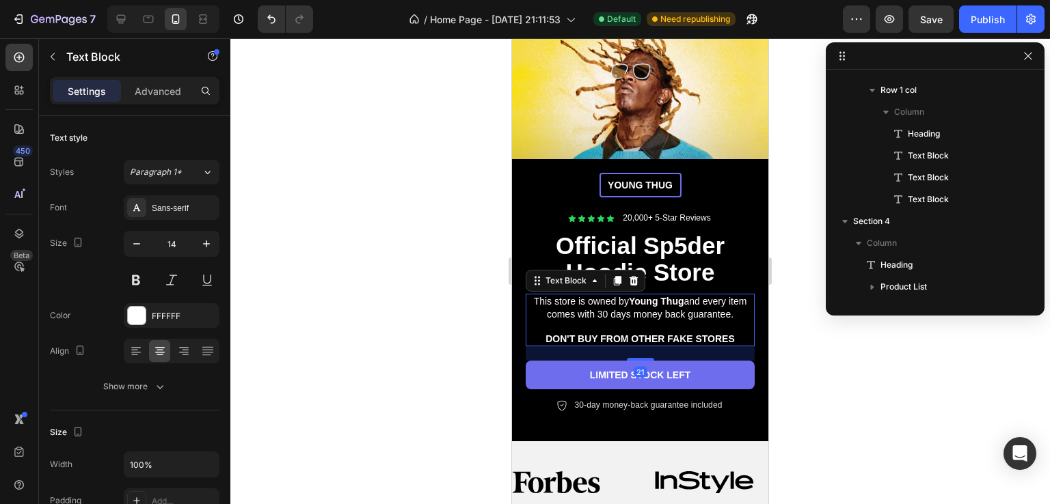
scroll to position [477, 0]
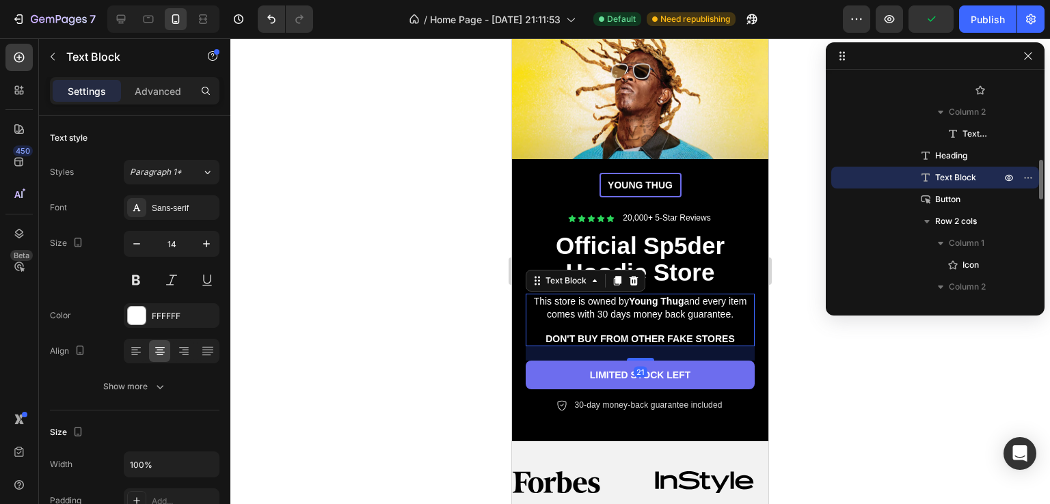
click at [629, 312] on p "This store is owned by Young Thug and every item comes with 30 days money back …" at bounding box center [640, 307] width 226 height 25
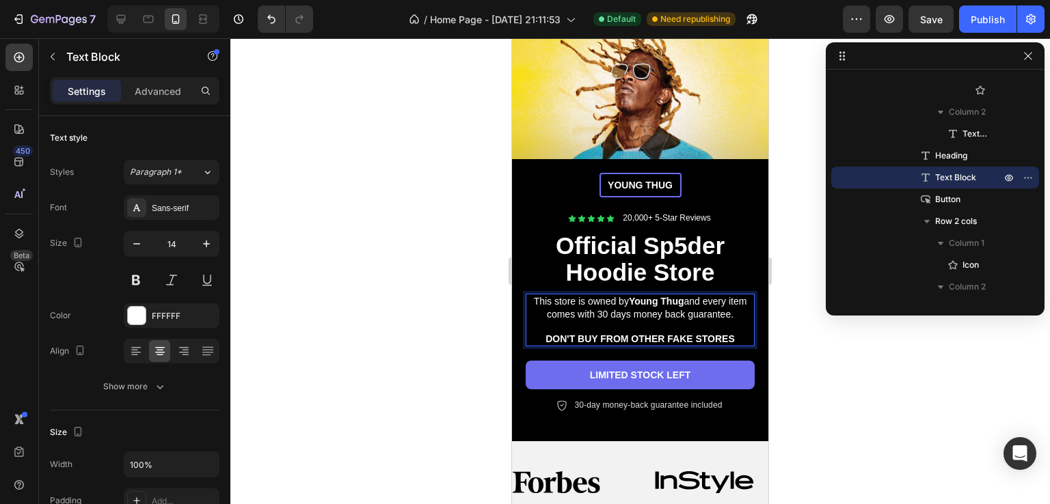
click at [739, 310] on p "This store is owned by Young Thug and every item comes with 30 days money back …" at bounding box center [640, 307] width 226 height 25
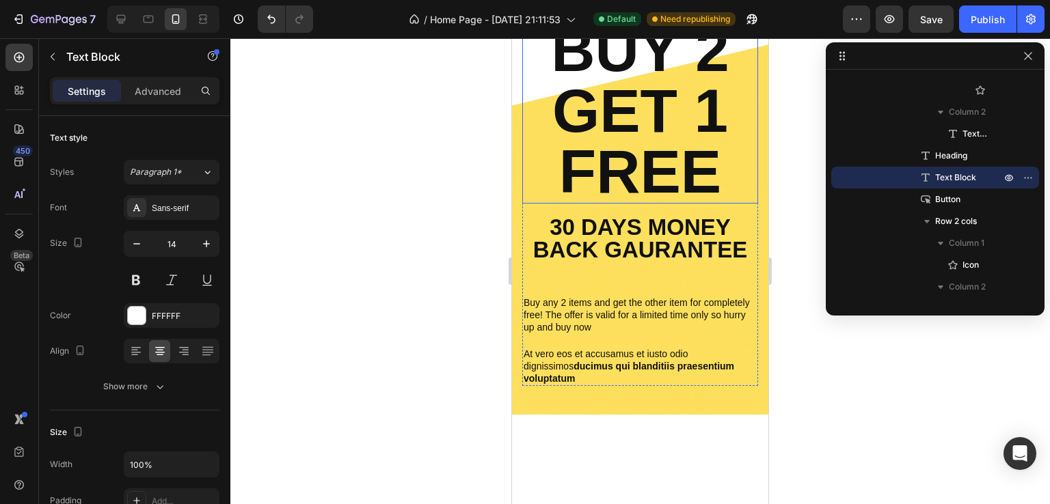
scroll to position [623, 0]
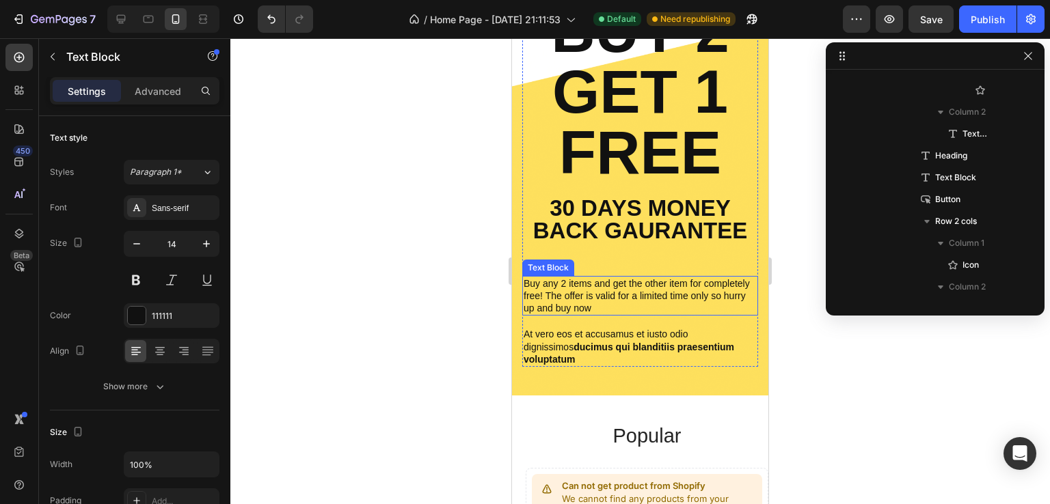
click at [678, 305] on p "Buy any 2 items and get the other item for completely free! The offer is valid …" at bounding box center [639, 296] width 233 height 38
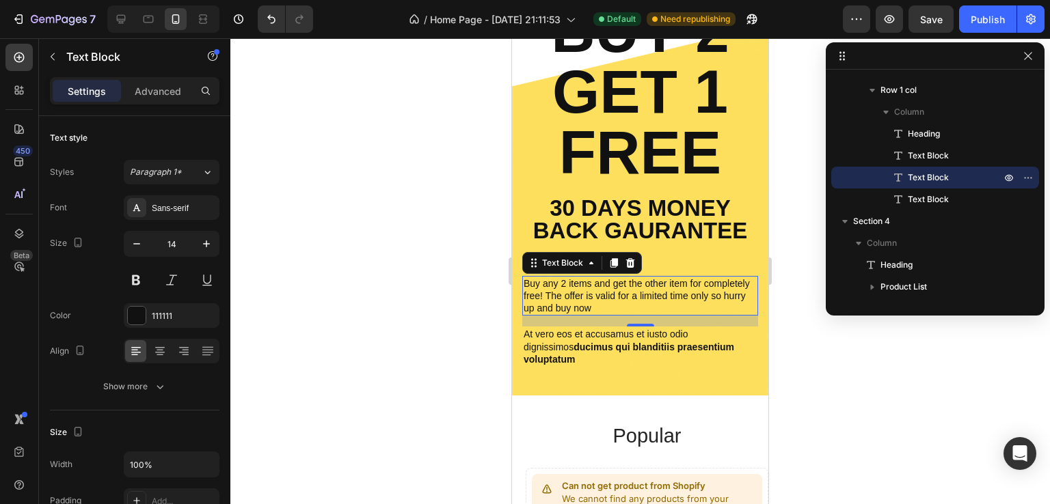
click at [647, 307] on p "Buy any 2 items and get the other item for completely free! The offer is valid …" at bounding box center [639, 296] width 233 height 38
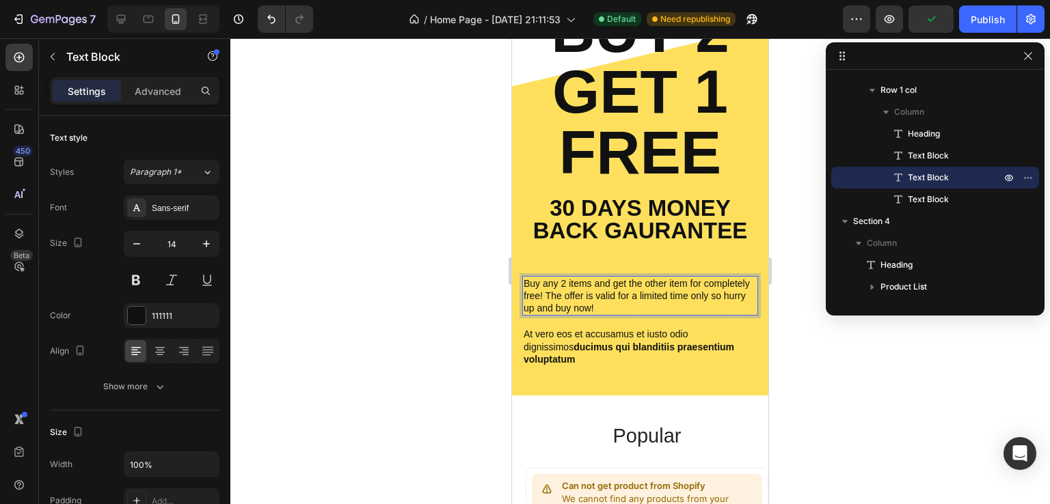
click at [661, 306] on p "Buy any 2 items and get the other item for completely free! The offer is valid …" at bounding box center [639, 296] width 233 height 38
click at [159, 345] on icon at bounding box center [160, 351] width 14 height 14
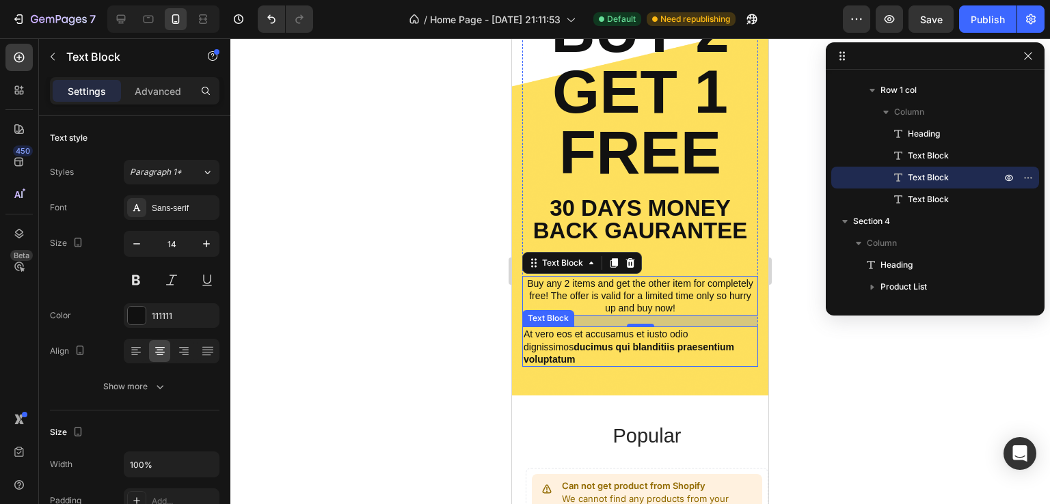
click at [584, 338] on p "At vero eos et accusamus et iusto odio dignissimos ducimus qui blanditiis praes…" at bounding box center [639, 347] width 233 height 38
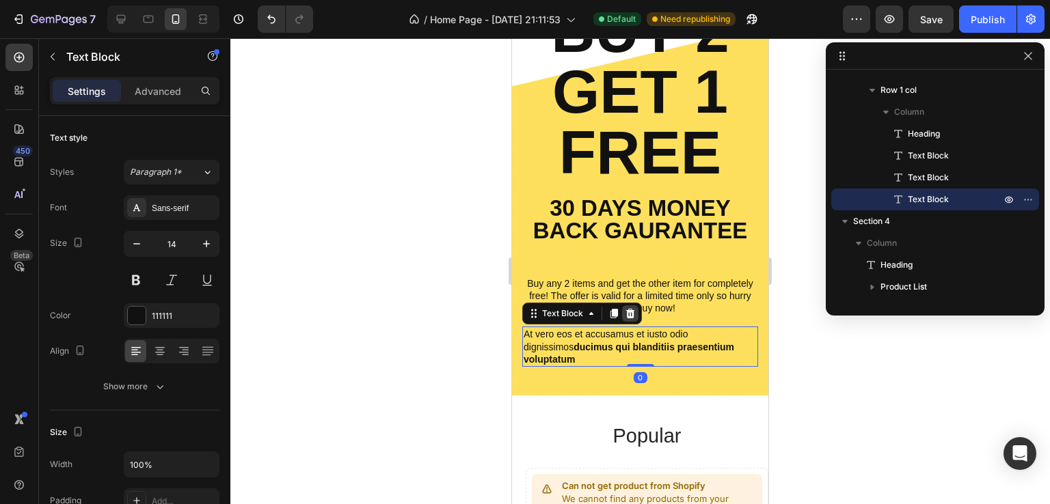
click at [632, 315] on icon at bounding box center [630, 314] width 9 height 10
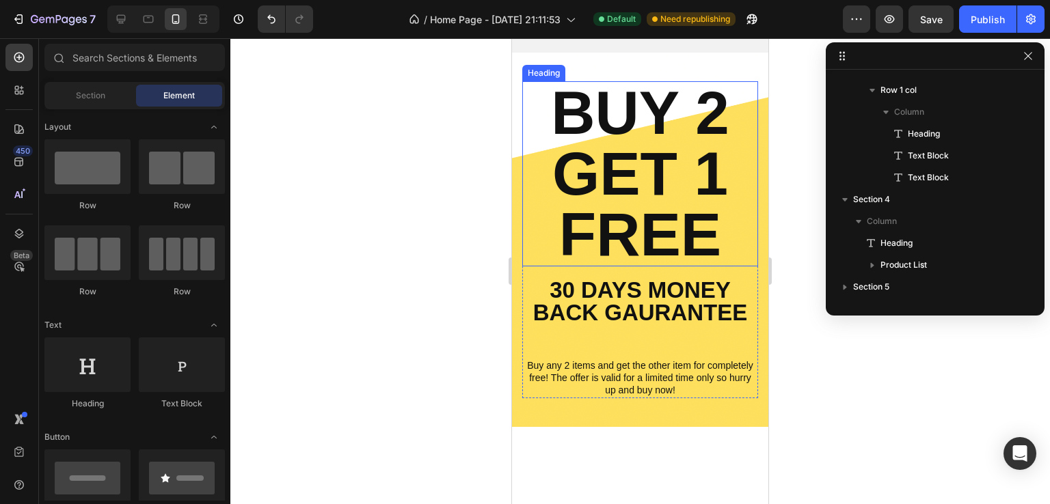
scroll to position [623, 0]
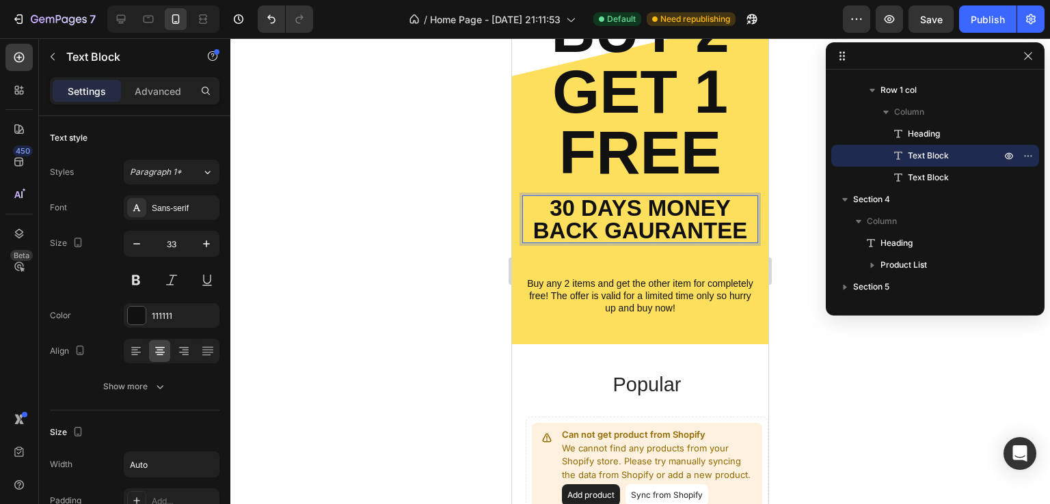
click at [649, 228] on p "30 Days money back gaurantee" at bounding box center [639, 219] width 233 height 45
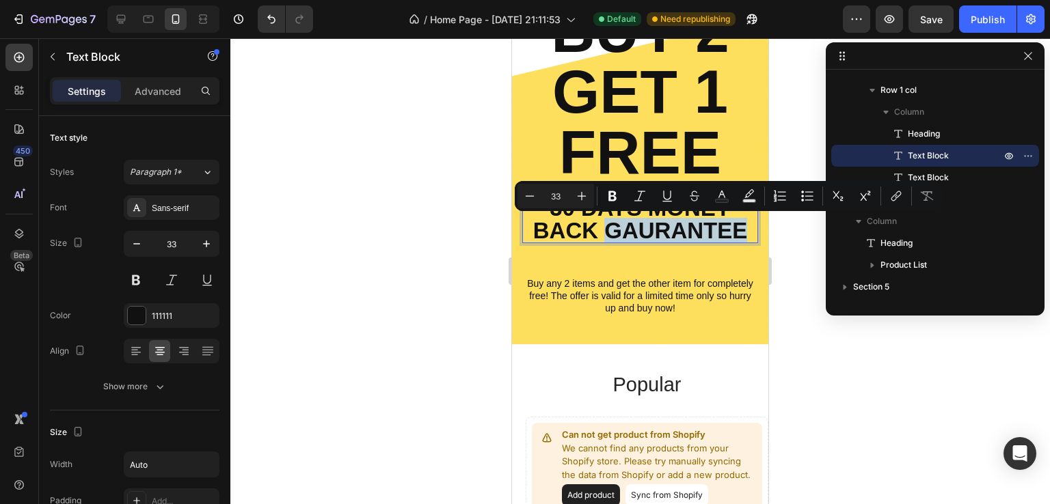
copy p "gaurantee"
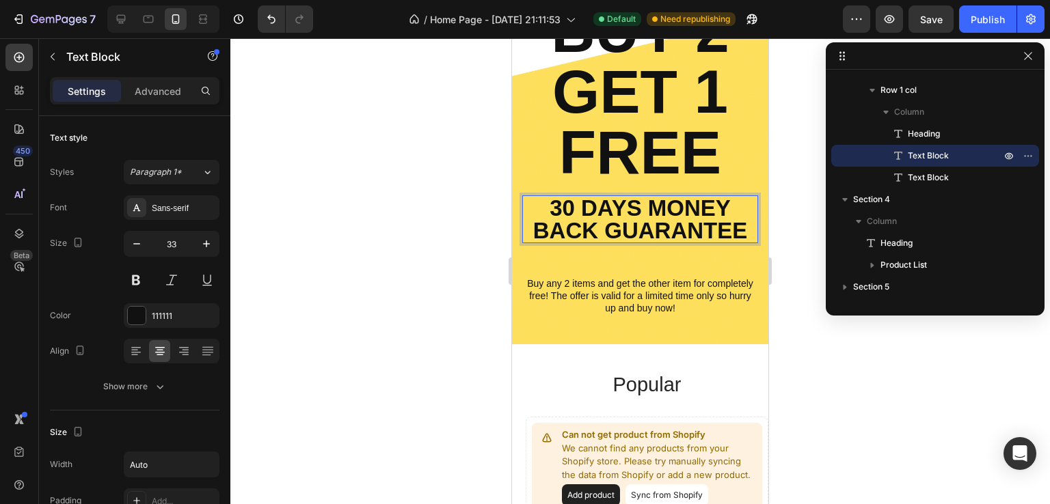
click at [407, 297] on div at bounding box center [639, 271] width 819 height 466
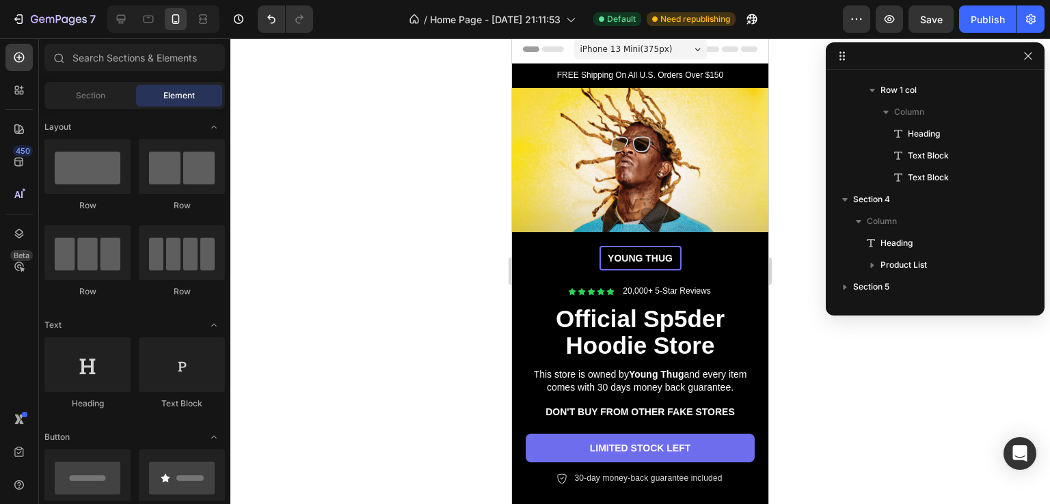
scroll to position [0, 0]
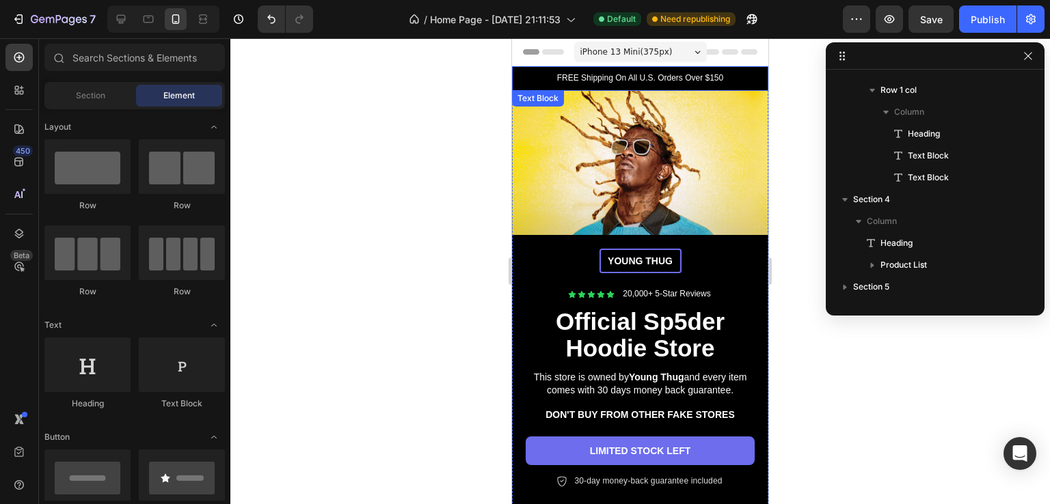
click at [655, 74] on p "FREE Shipping On All U.S. Orders Over $150" at bounding box center [639, 78] width 237 height 11
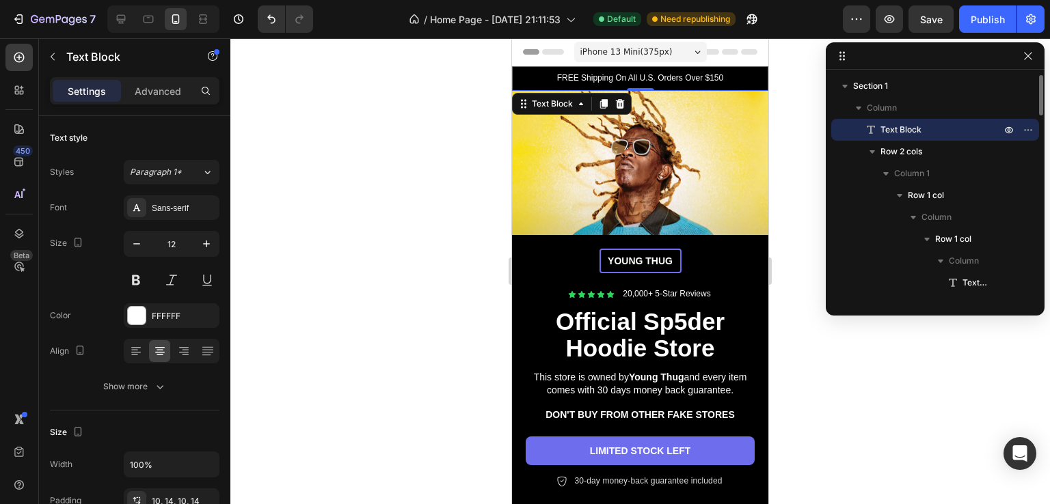
click at [883, 124] on span "Text Block" at bounding box center [900, 130] width 41 height 14
click at [663, 75] on p "FREE Shipping On All U.S. Orders Over $150" at bounding box center [639, 78] width 237 height 11
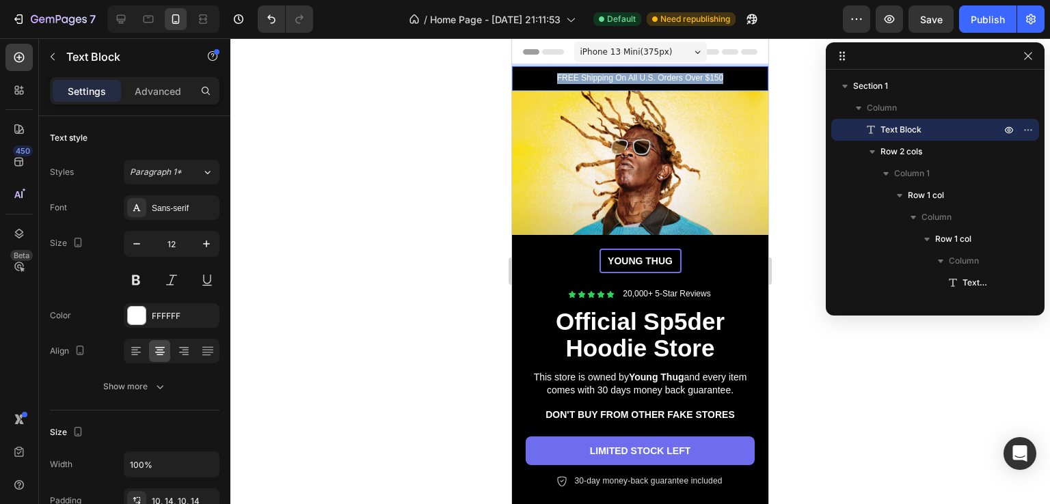
click at [663, 75] on p "FREE Shipping On All U.S. Orders Over $150" at bounding box center [639, 78] width 237 height 11
click at [474, 316] on div at bounding box center [639, 271] width 819 height 466
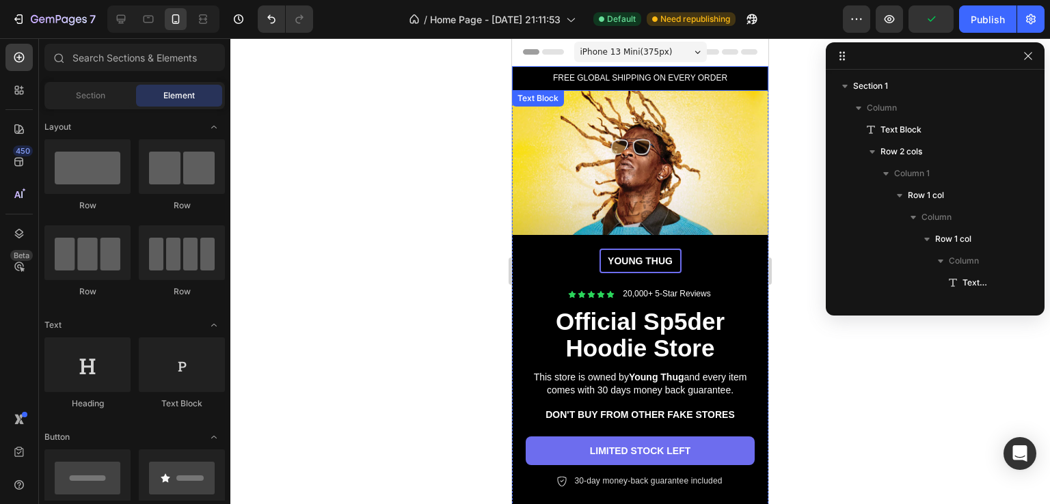
click at [695, 80] on p "FREE GLOBAL SHIPPING ON EVERY ORDER" at bounding box center [639, 78] width 237 height 11
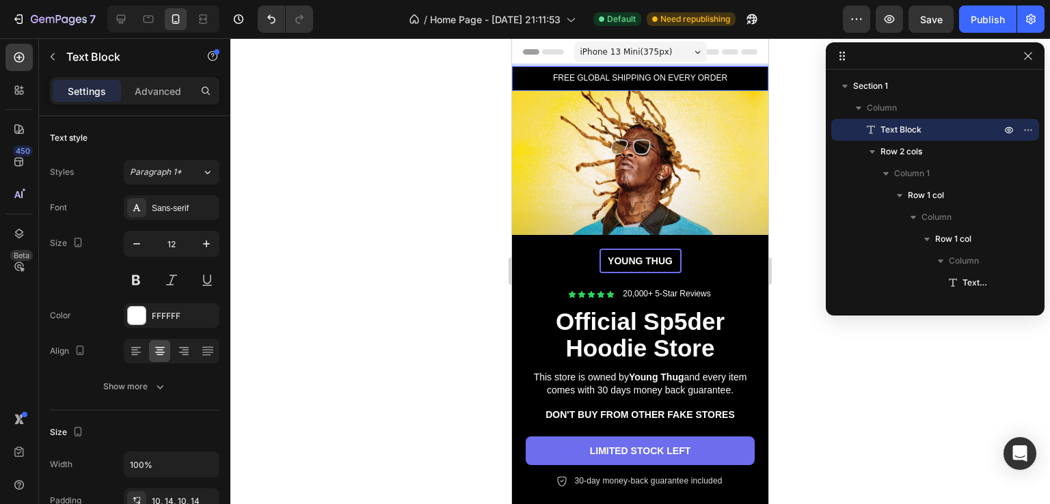
click at [695, 80] on p "FREE GLOBAL SHIPPING ON EVERY ORDER" at bounding box center [639, 78] width 237 height 11
click at [666, 78] on p "STOCK ENDS SOON HURRY UP AND GET YOURS TODAY" at bounding box center [639, 78] width 237 height 11
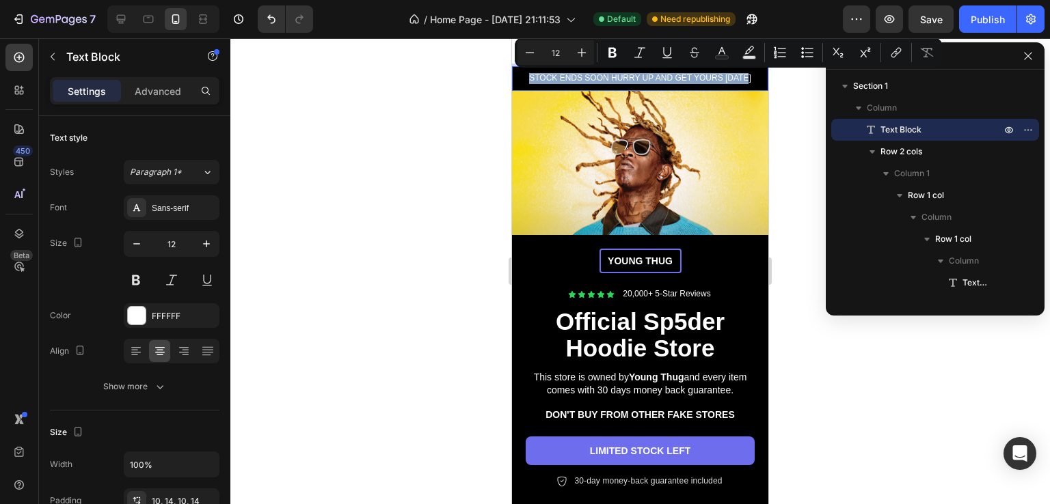
copy p "STOCK ENDS SOON HURRY UP AND GET YOURS TODAY"
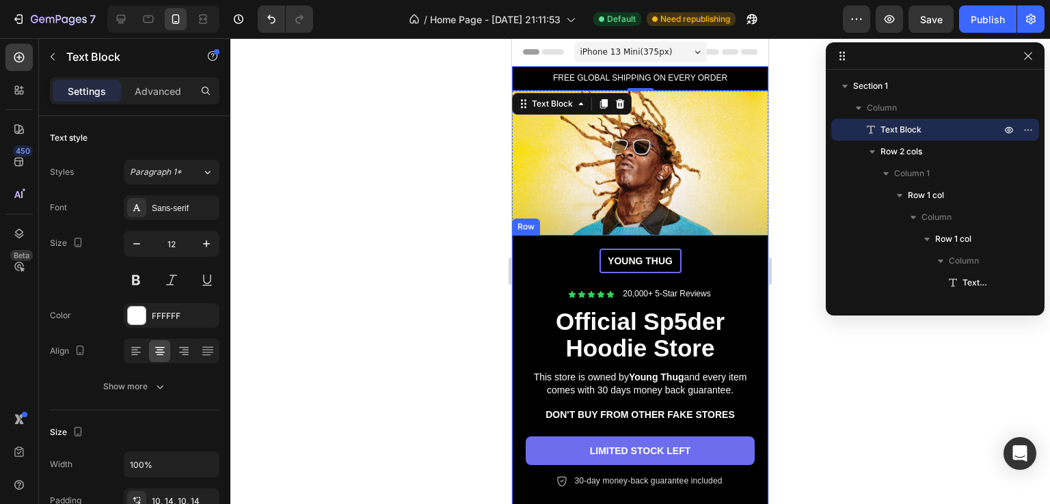
click at [437, 303] on div at bounding box center [639, 271] width 819 height 466
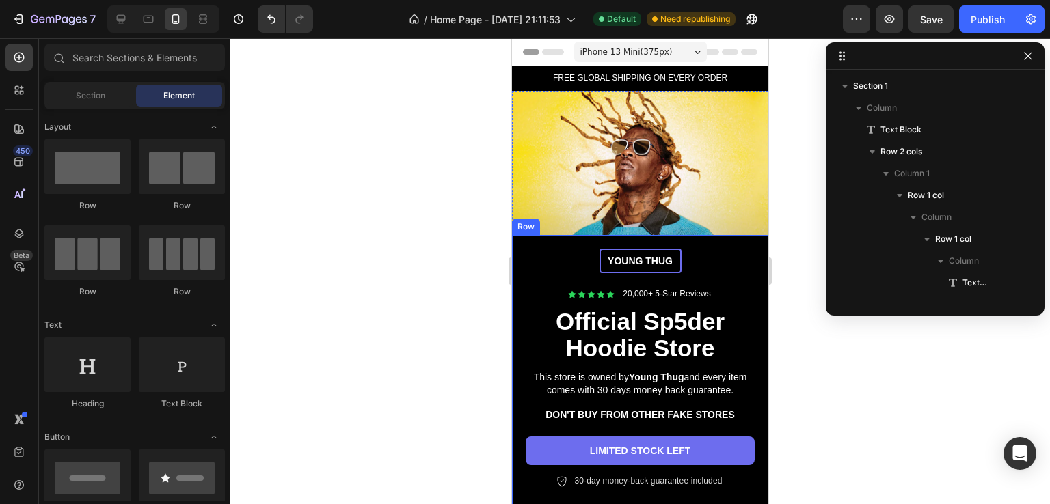
scroll to position [137, 0]
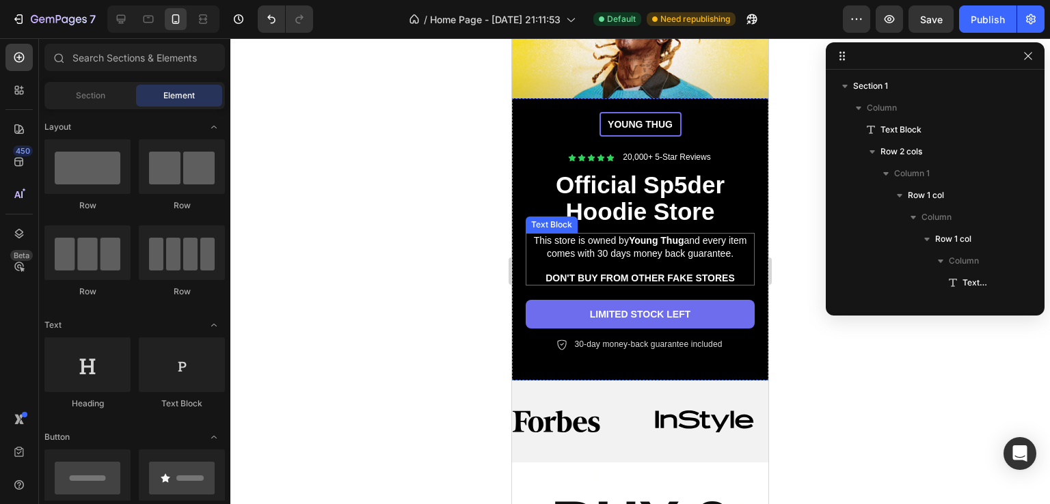
click at [683, 249] on p "This store is owned by Young Thug and every item comes with 30 days money back …" at bounding box center [640, 246] width 226 height 25
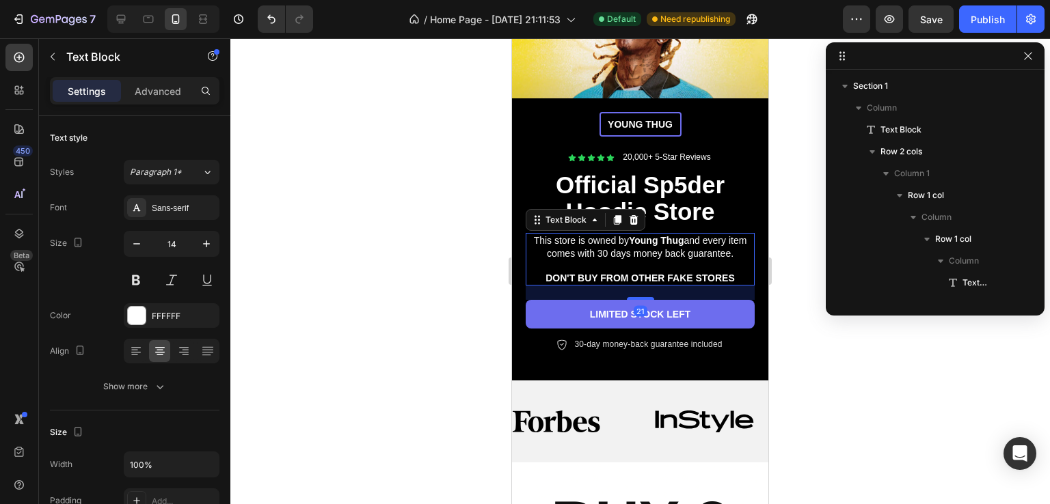
scroll to position [477, 0]
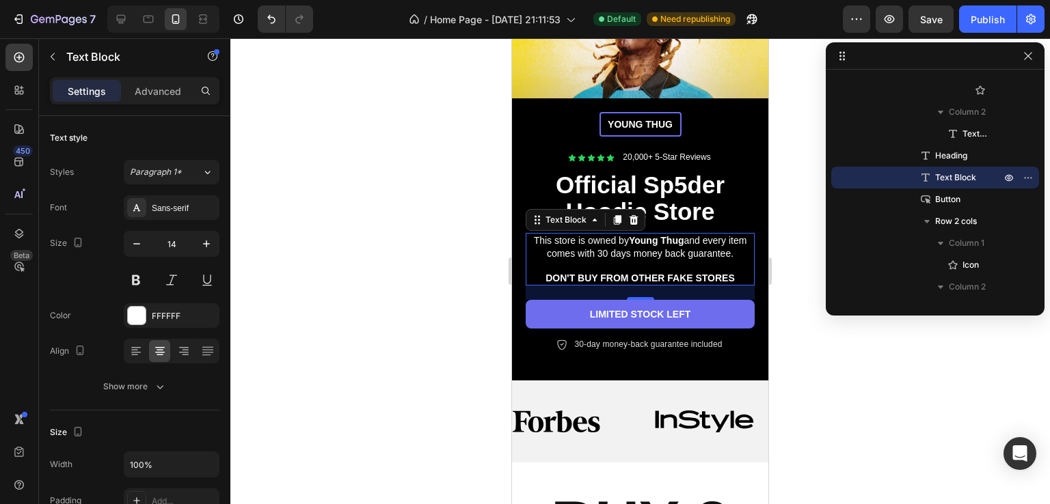
click at [729, 260] on p "Rich Text Editor. Editing area: main" at bounding box center [640, 266] width 226 height 12
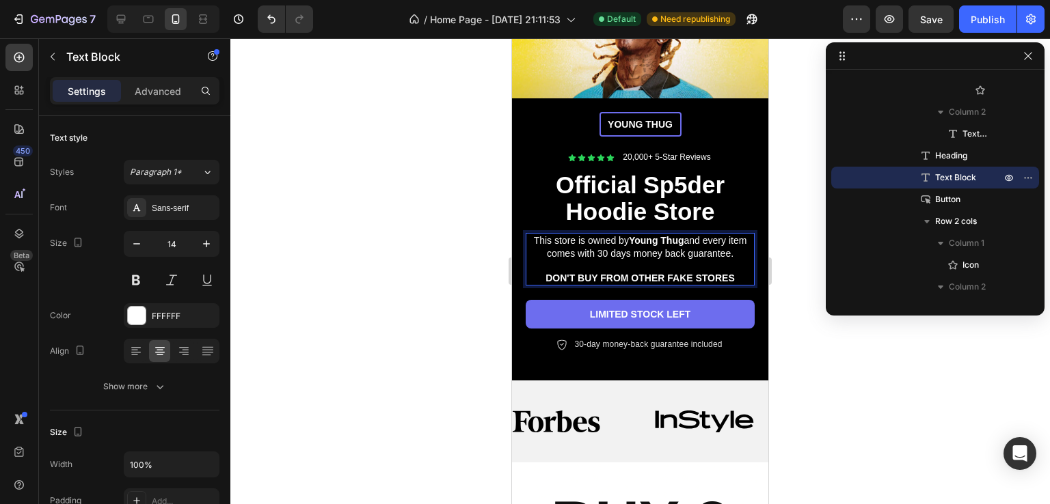
click at [737, 249] on p "This store is owned by Young Thug and every item comes with 30 days money back …" at bounding box center [640, 246] width 226 height 25
click at [741, 249] on p "This store is owned by Young Thug and every item comes with 30 days money back …" at bounding box center [640, 246] width 226 height 25
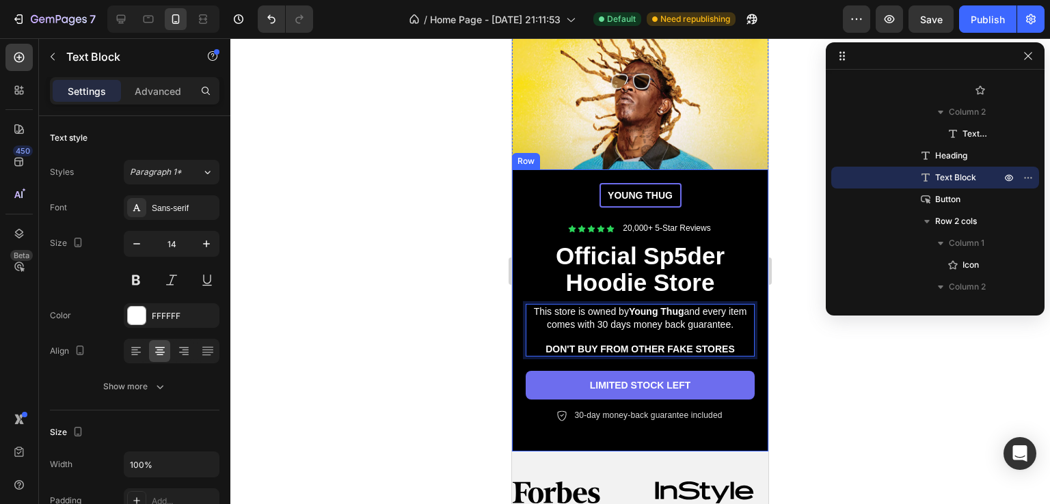
scroll to position [0, 0]
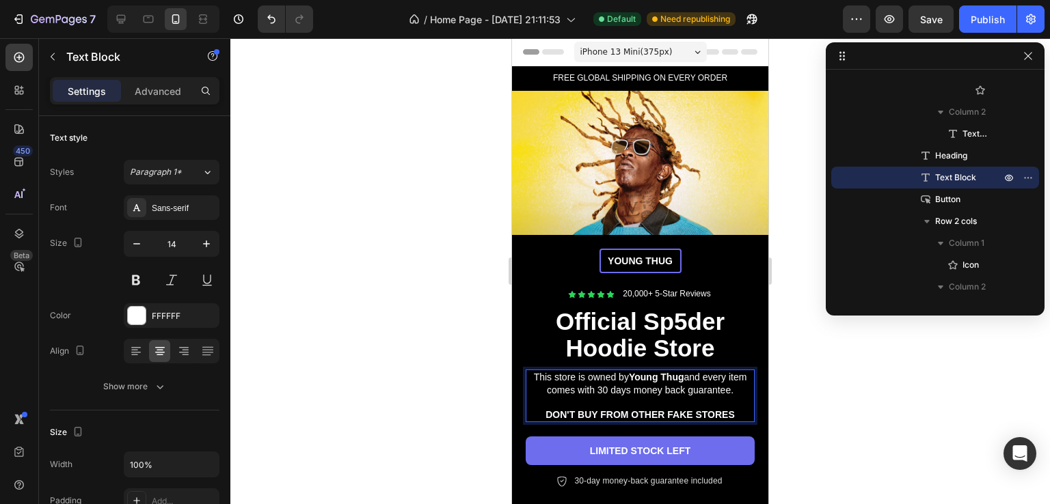
click at [740, 383] on p "This store is owned by Young Thug and every item comes with 30 days money back …" at bounding box center [640, 383] width 226 height 25
click at [599, 410] on strong "DON'T BUY FROM OTHER FAKE STORES" at bounding box center [639, 414] width 189 height 11
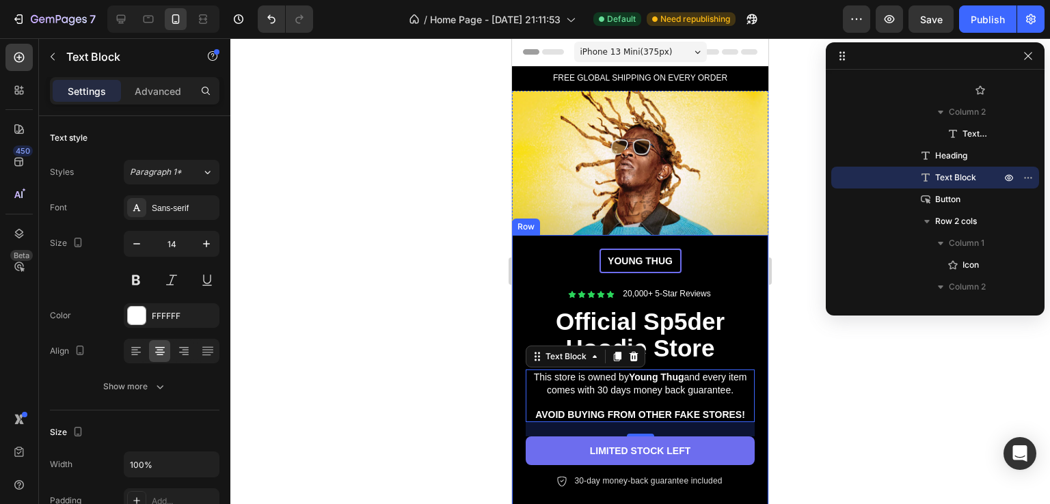
click at [847, 390] on div at bounding box center [639, 271] width 819 height 466
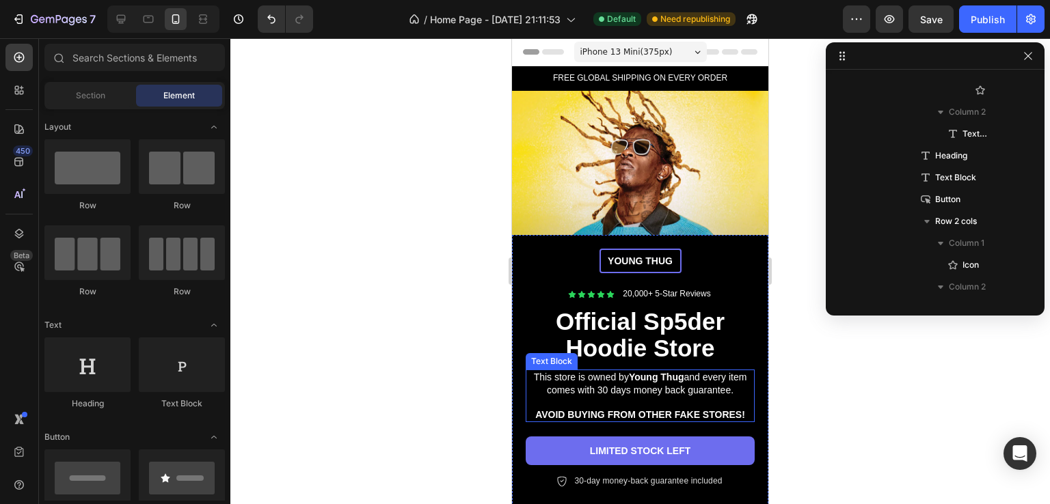
click at [717, 381] on p "This store is owned by Young Thug and every item comes with 30 days money back …" at bounding box center [640, 383] width 226 height 25
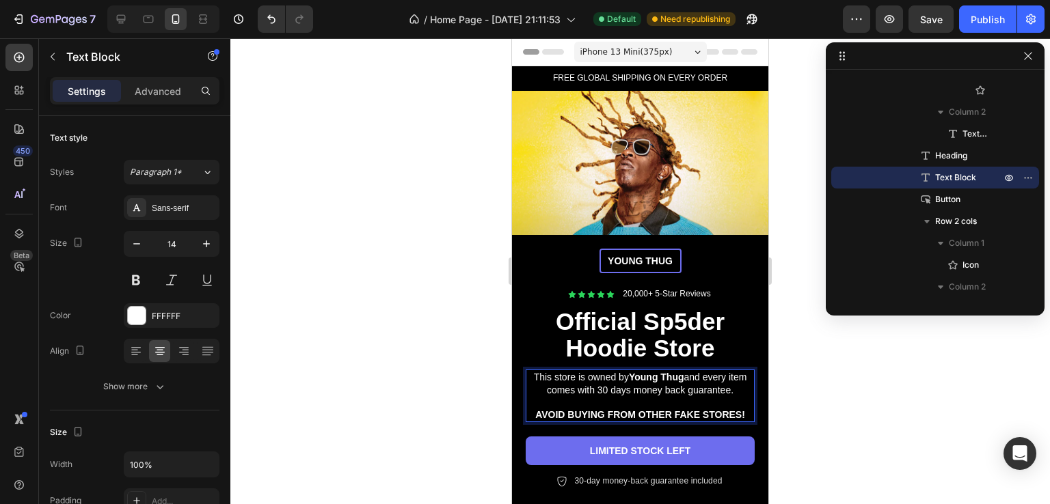
click at [727, 383] on p "This store is owned by Young Thug and every item comes with 30 days money back …" at bounding box center [640, 383] width 226 height 25
click at [737, 385] on p "This store is owned by Young Thug and every item comes with 30 days money back …" at bounding box center [640, 383] width 226 height 25
click at [741, 389] on p "This store is owned by Young Thug and every item comes with 30 days money back …" at bounding box center [640, 383] width 226 height 25
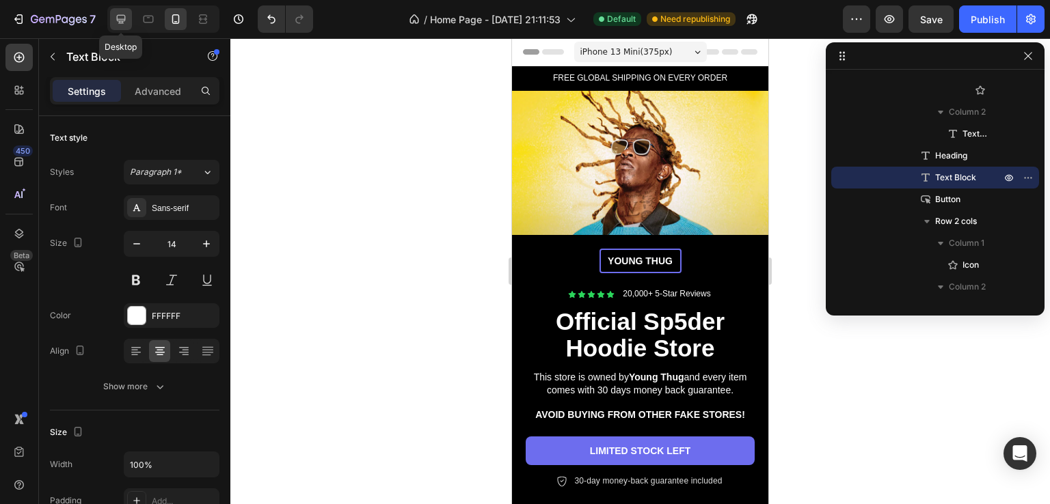
click at [118, 12] on icon at bounding box center [121, 19] width 14 height 14
type input "16"
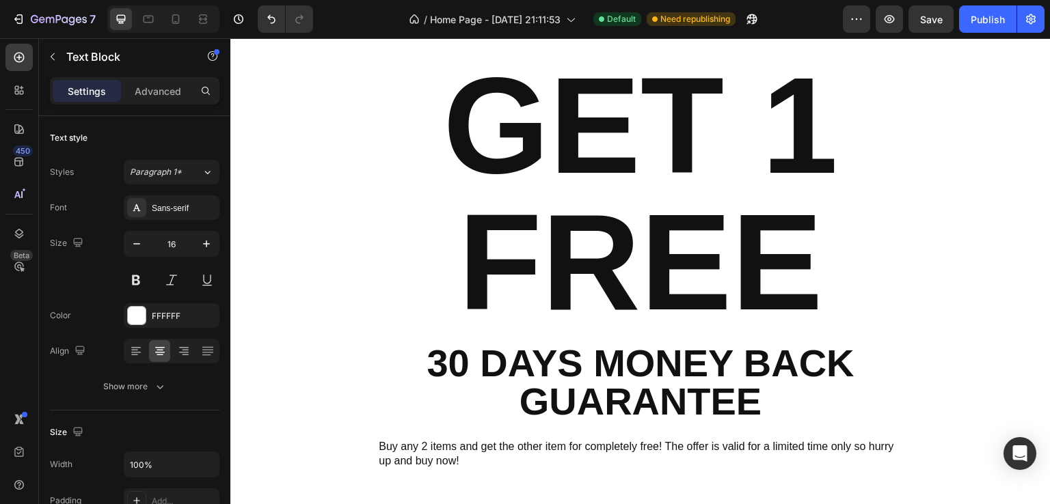
scroll to position [689, 0]
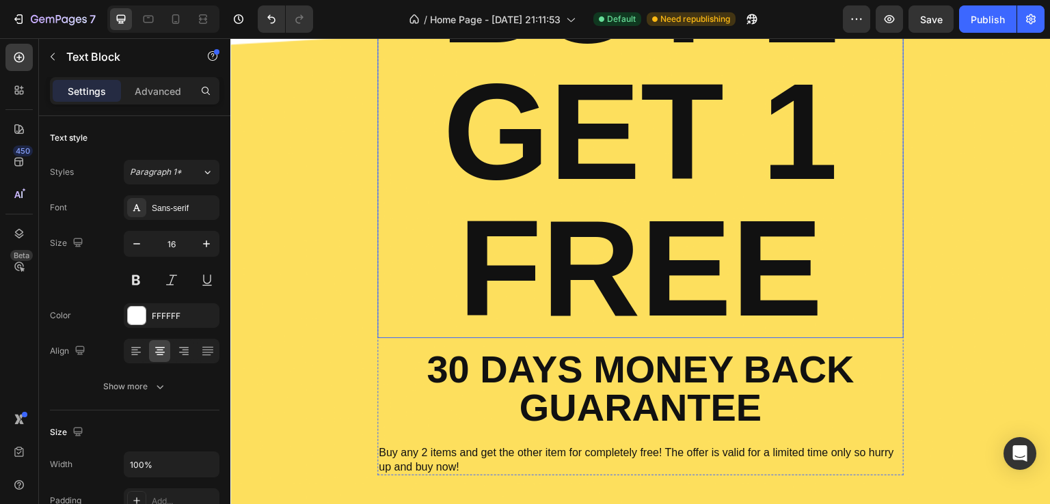
click at [614, 258] on h2 "BUY 2 GET 1 FREE" at bounding box center [640, 132] width 526 height 413
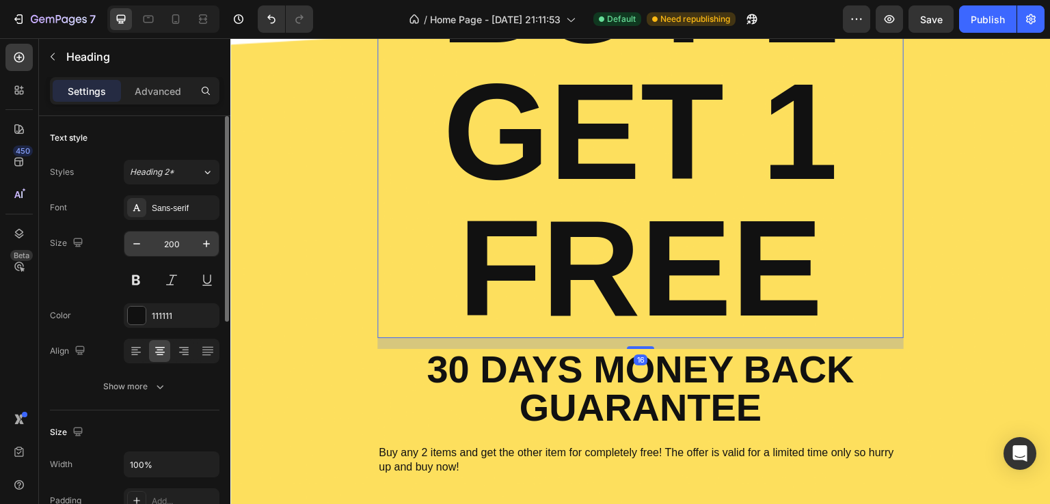
click at [167, 247] on input "200" at bounding box center [171, 244] width 45 height 25
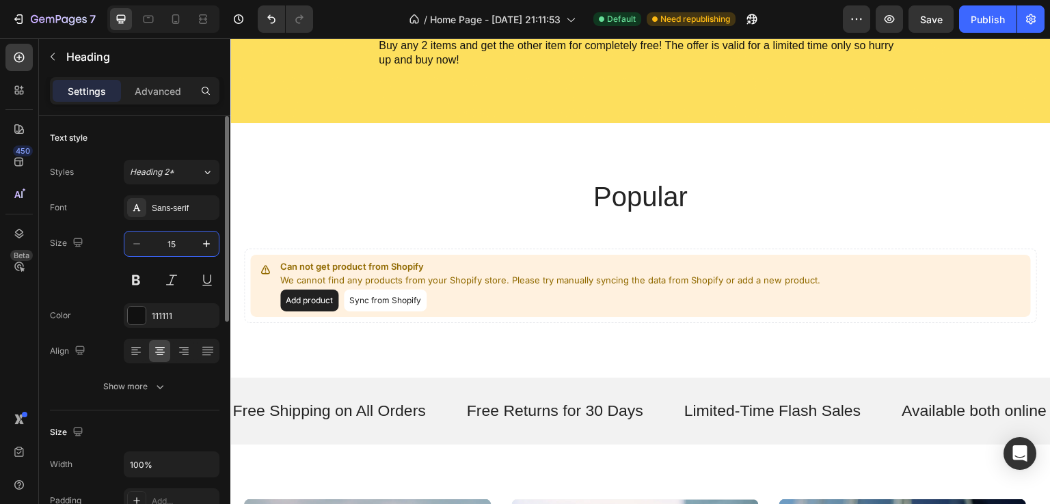
type input "150"
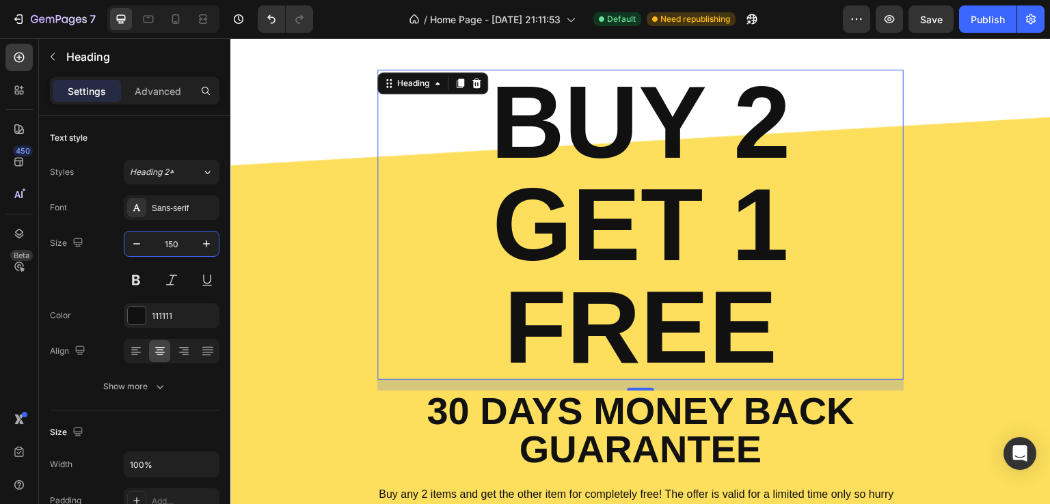
scroll to position [760, 0]
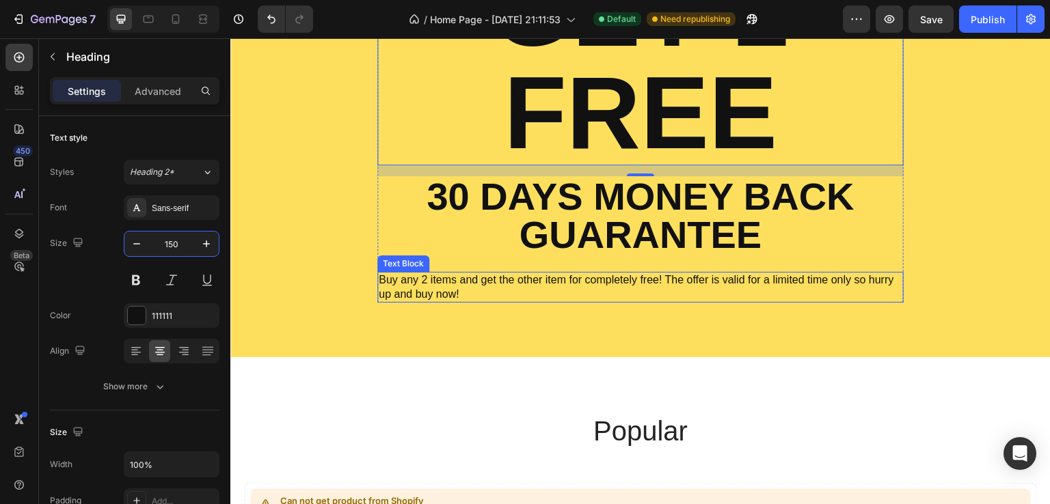
click at [569, 288] on p "Buy any 2 items and get the other item for completely free! The offer is valid …" at bounding box center [640, 287] width 523 height 29
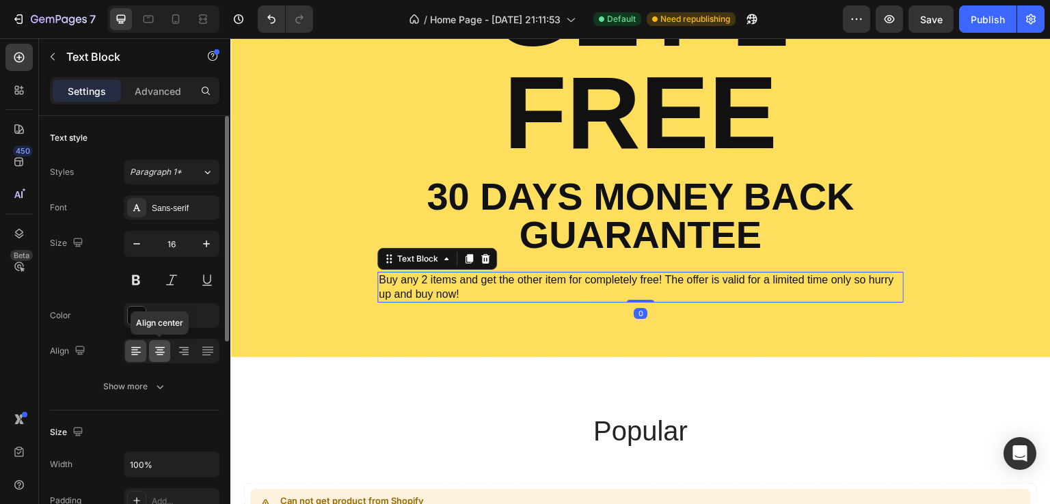
click at [161, 357] on div at bounding box center [159, 351] width 21 height 22
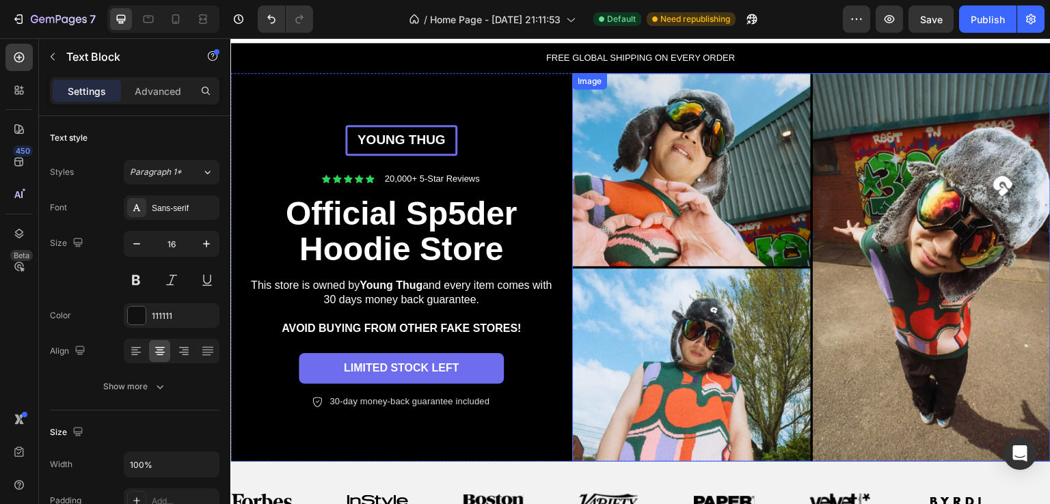
scroll to position [8, 0]
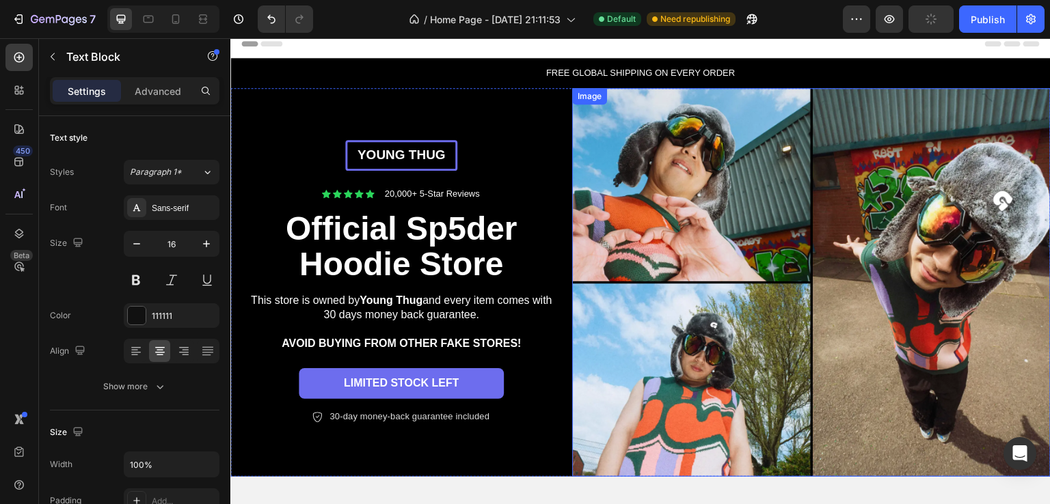
click at [705, 283] on img at bounding box center [811, 282] width 478 height 389
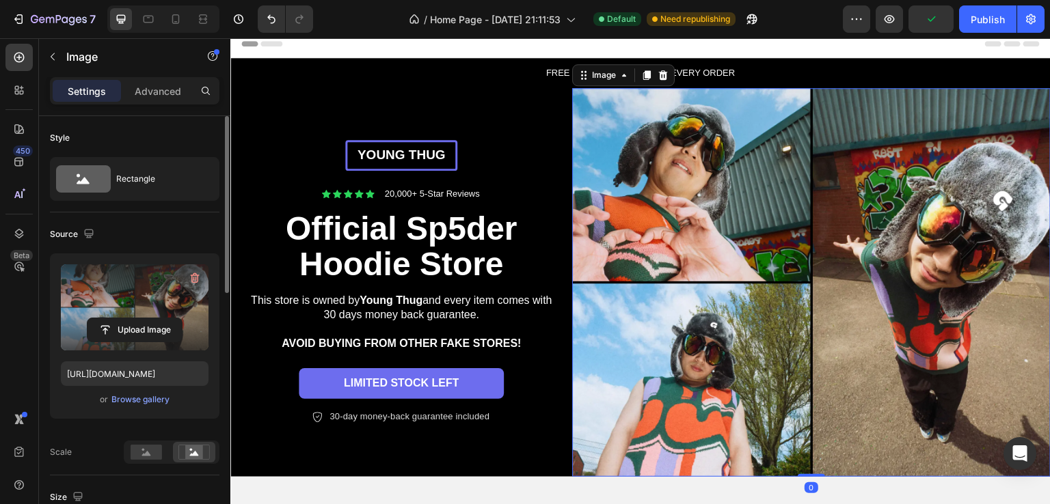
click at [122, 310] on label at bounding box center [135, 307] width 148 height 86
click at [122, 318] on input "file" at bounding box center [134, 329] width 94 height 23
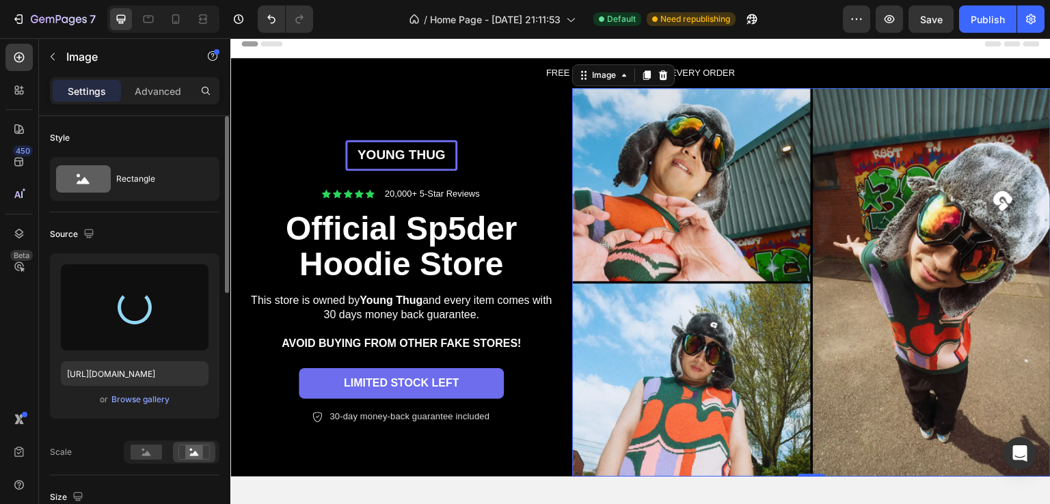
type input "https://cdn.shopify.com/s/files/1/0943/9749/7624/files/gempages_580732344088921…"
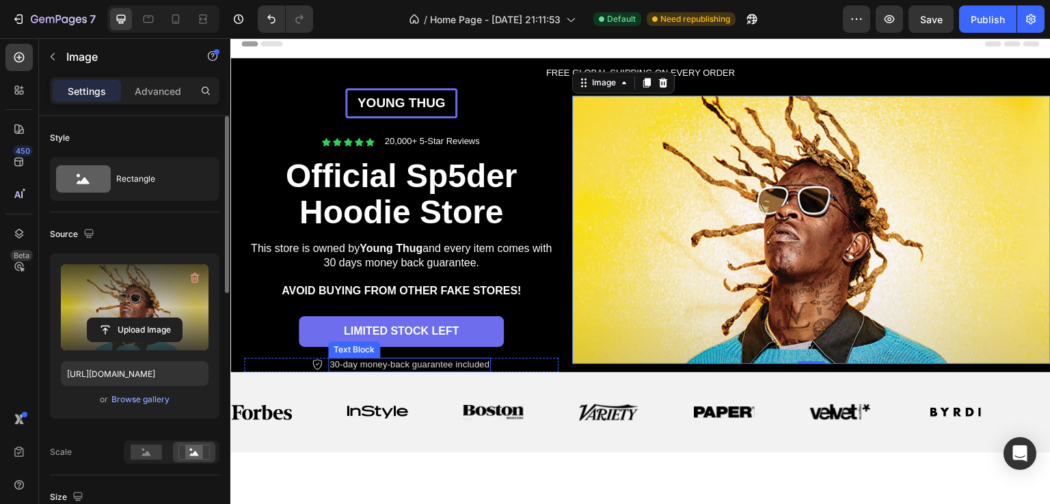
click at [456, 359] on p "30-day money-back guarantee included" at bounding box center [409, 365] width 160 height 12
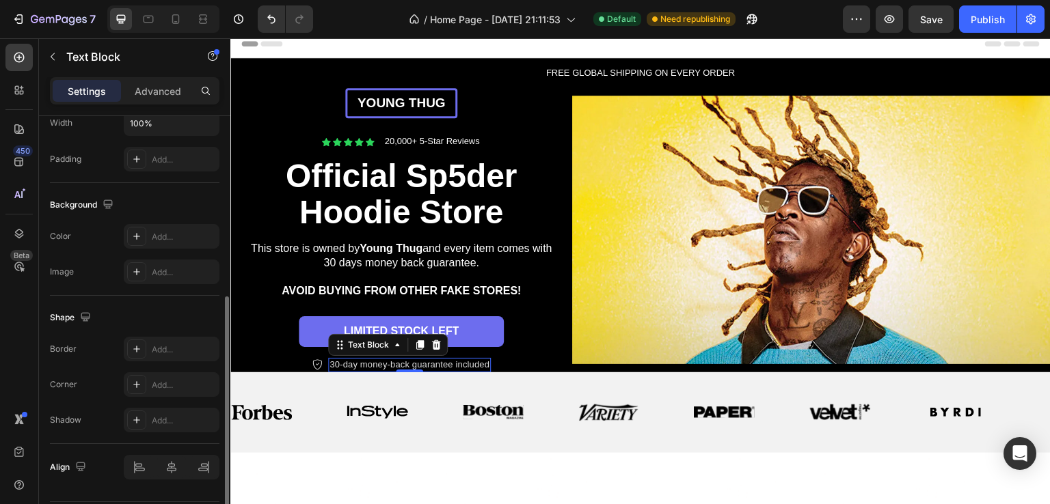
scroll to position [68, 0]
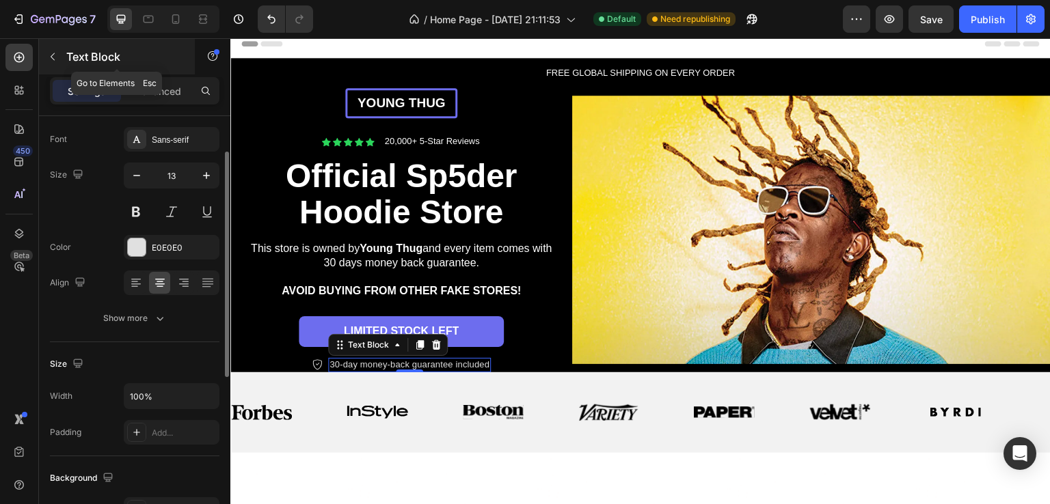
click at [165, 74] on div "Text Block" at bounding box center [117, 57] width 156 height 36
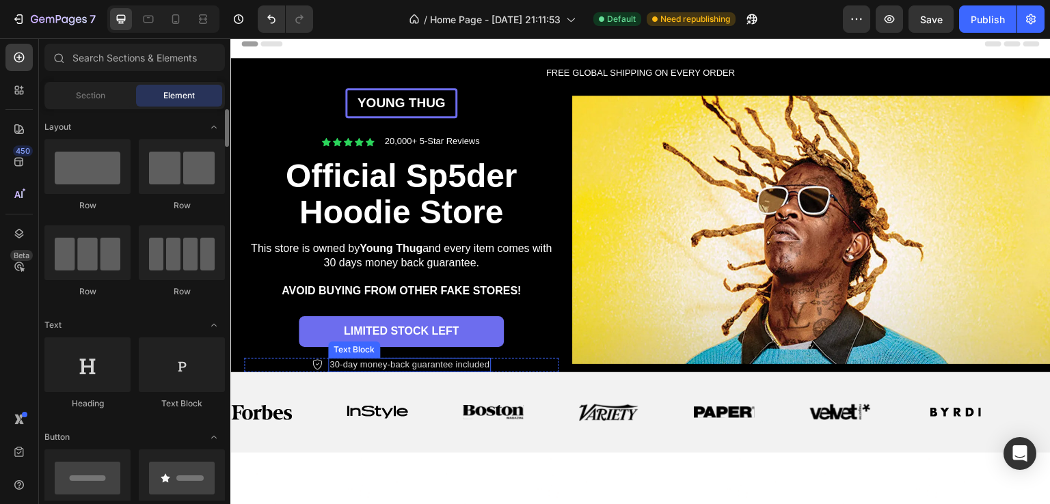
click at [427, 363] on p "30-day money-back guarantee included" at bounding box center [409, 365] width 160 height 12
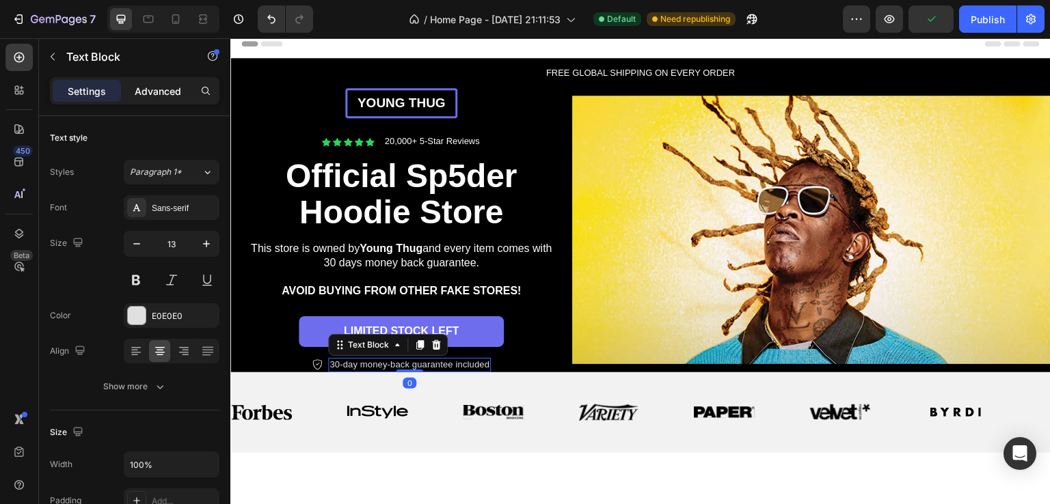
click at [150, 80] on div "Advanced" at bounding box center [158, 91] width 68 height 22
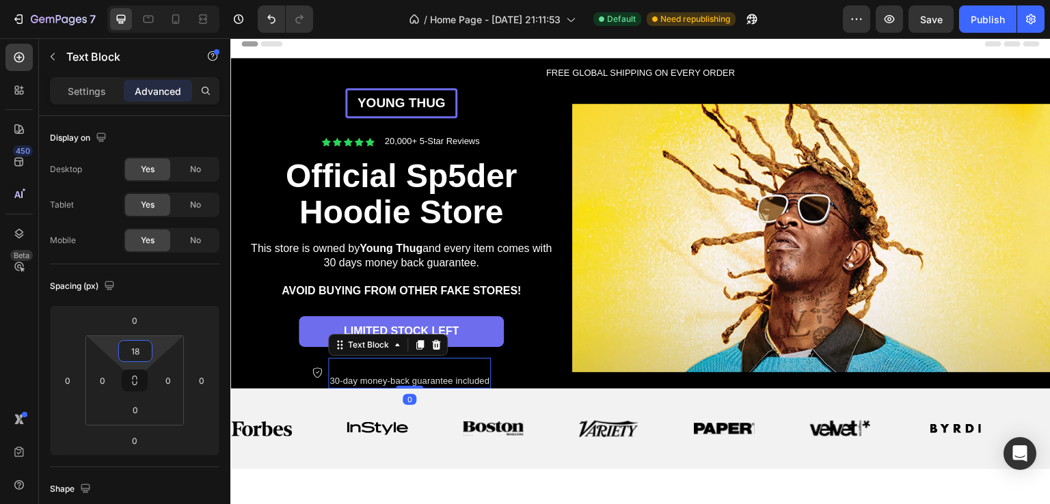
type input "0"
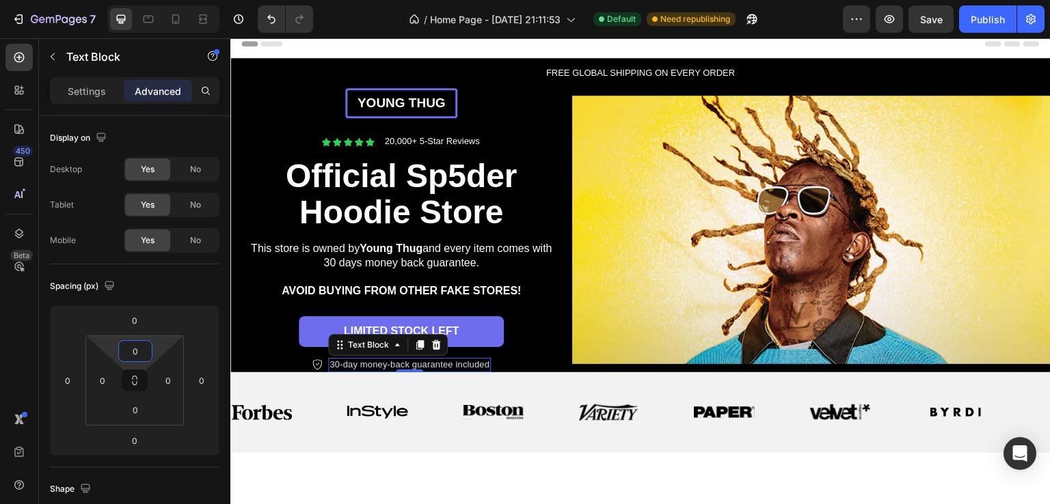
drag, startPoint x: 143, startPoint y: 368, endPoint x: 159, endPoint y: 382, distance: 20.8
click at [159, 0] on html "7 Version history / Home Page - Aug 24, 21:11:53 Default Need republishing Prev…" at bounding box center [525, 0] width 1050 height 0
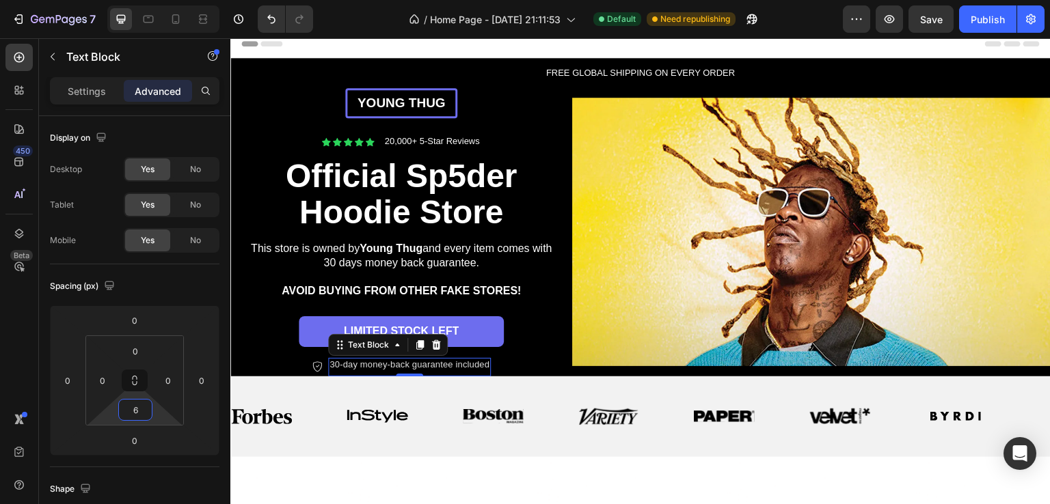
type input "4"
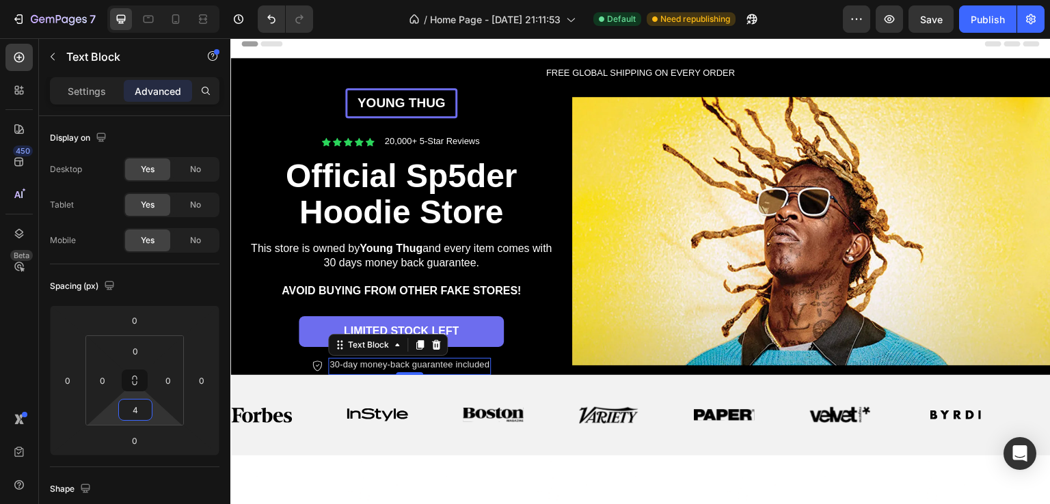
click at [139, 0] on html "7 Version history / Home Page - Aug 24, 21:11:53 Default Need republishing Prev…" at bounding box center [525, 0] width 1050 height 0
click at [579, 441] on div "Image Image Image Image Image Image Image Image Image Image Image Image Image I…" at bounding box center [640, 415] width 820 height 81
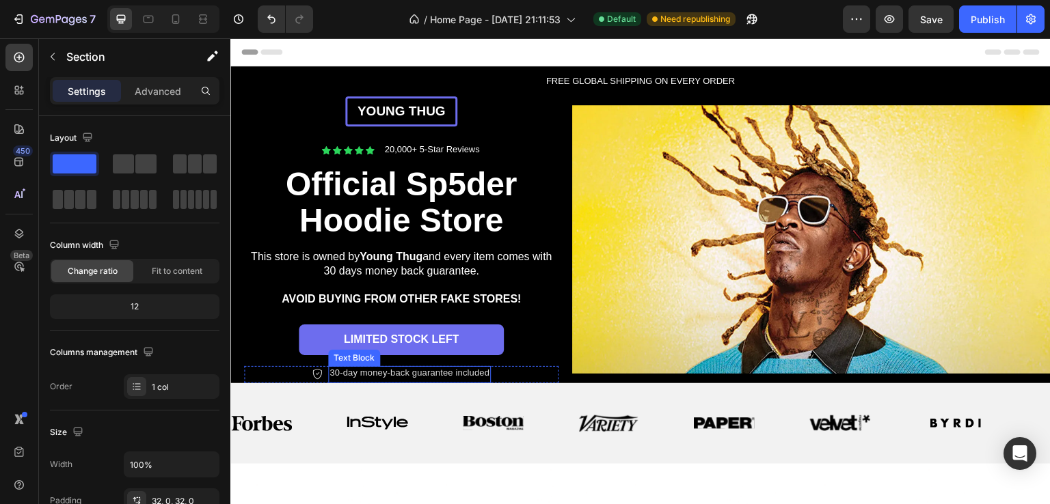
click at [477, 370] on p "30-day money-back guarantee included" at bounding box center [409, 374] width 160 height 12
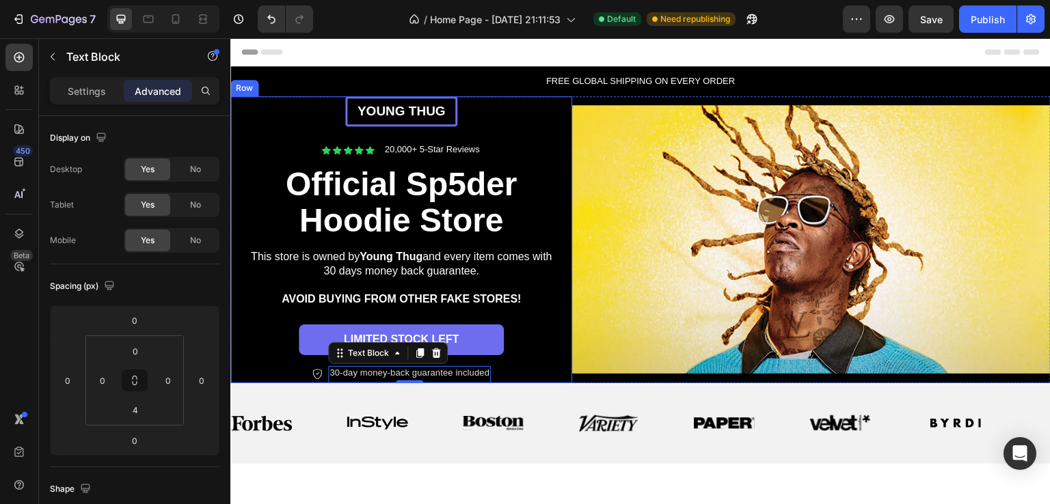
click at [518, 113] on div "YOUNG THUG Text Block Row Icon Icon Icon Icon Icon Icon List 20,000+ 5-Star Rev…" at bounding box center [401, 239] width 314 height 287
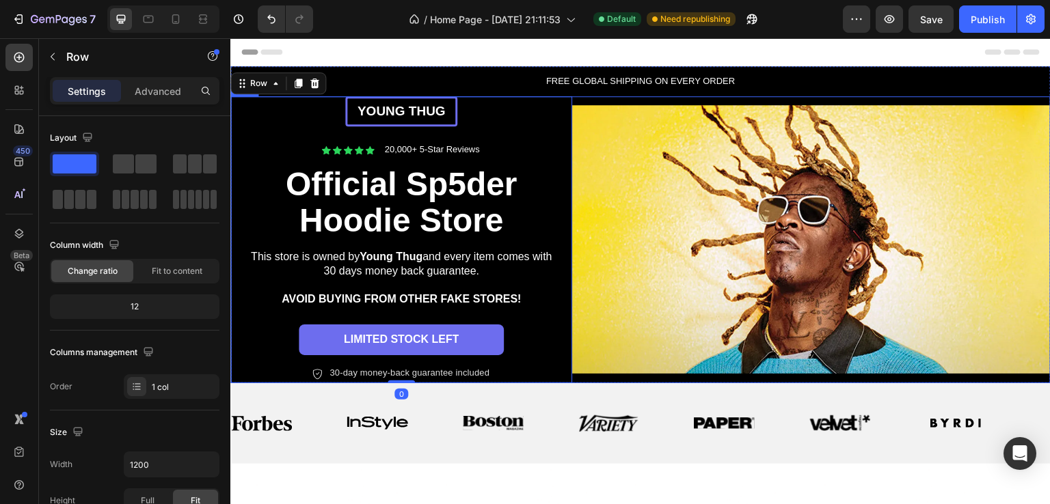
click at [657, 99] on div "Image" at bounding box center [811, 239] width 478 height 287
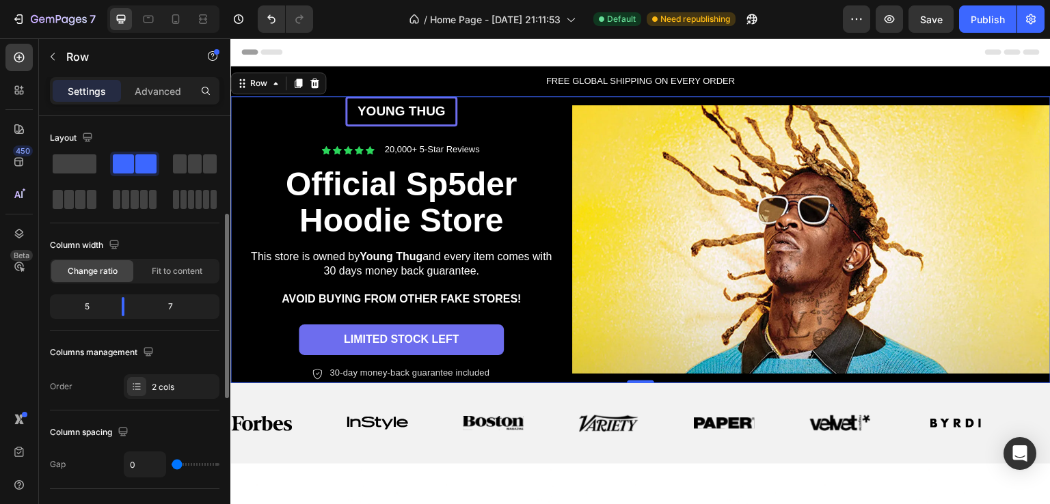
scroll to position [68, 0]
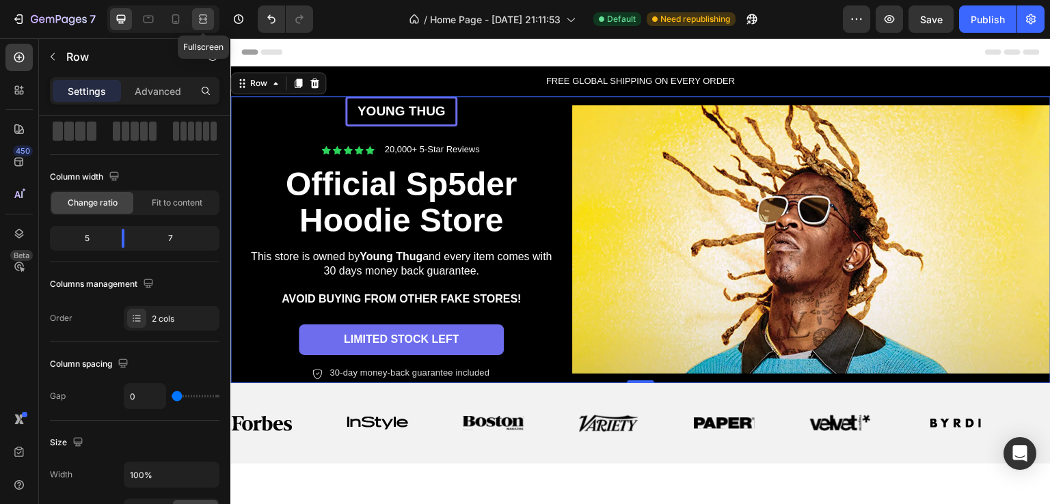
click at [201, 22] on icon at bounding box center [203, 19] width 14 height 14
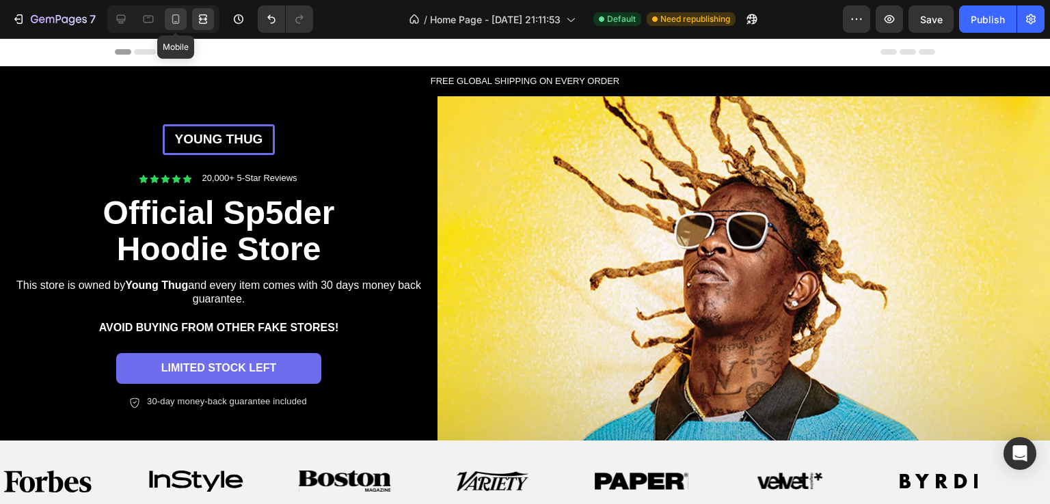
click at [167, 25] on div at bounding box center [176, 19] width 22 height 22
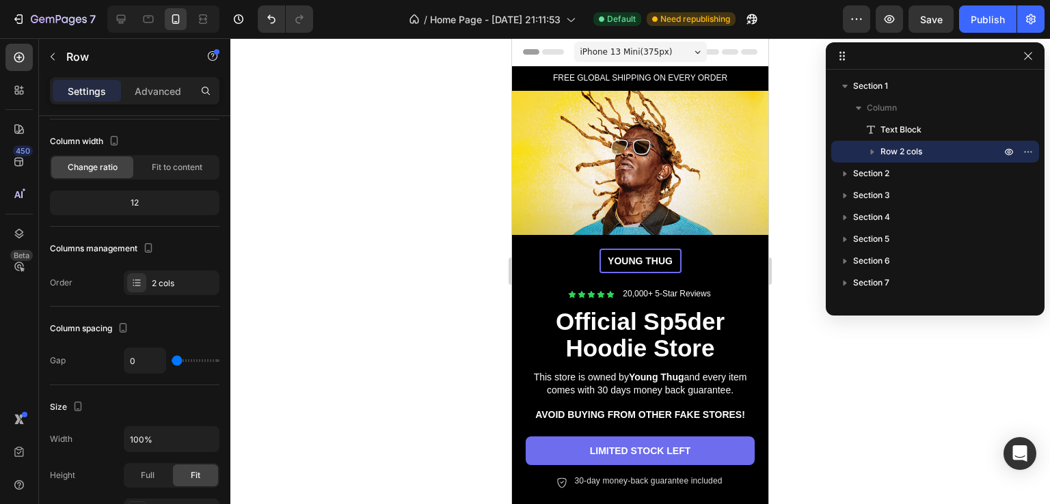
scroll to position [4, 0]
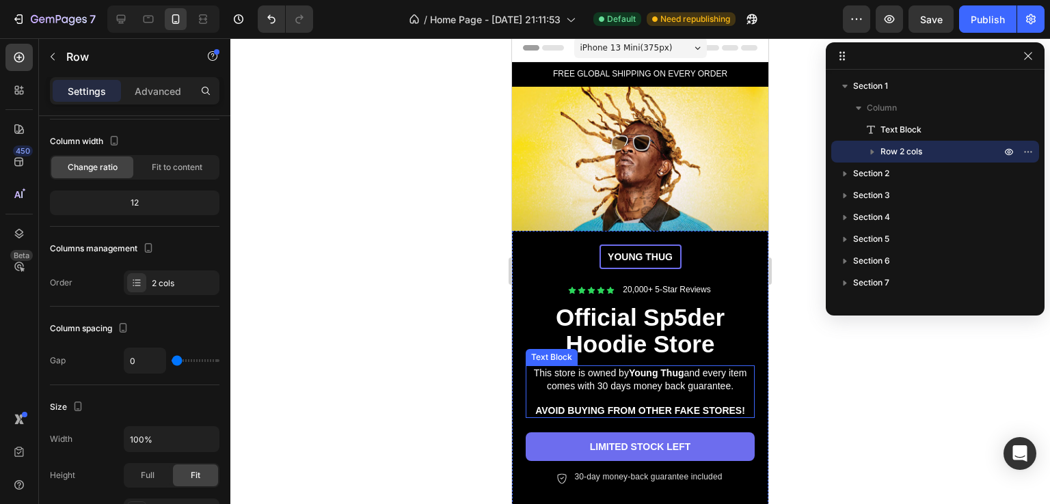
click at [681, 368] on strong "Young Thug" at bounding box center [656, 373] width 55 height 11
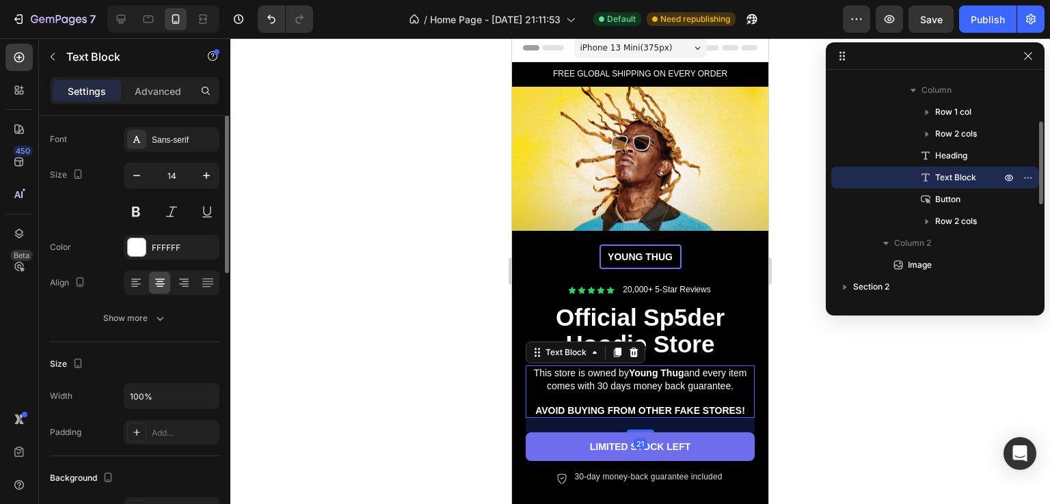
scroll to position [0, 0]
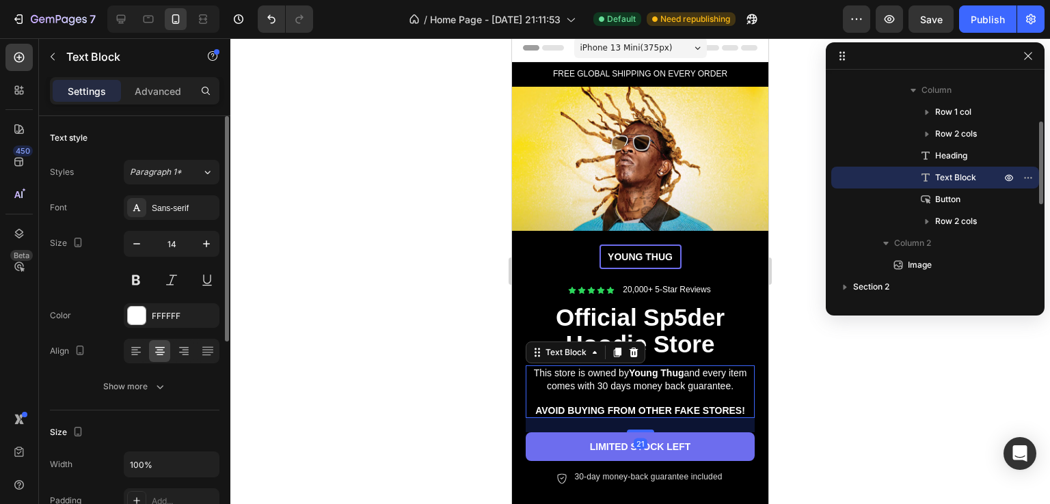
click at [573, 377] on p "This store is owned by Young Thug and every item comes with 30 days money back …" at bounding box center [640, 379] width 226 height 25
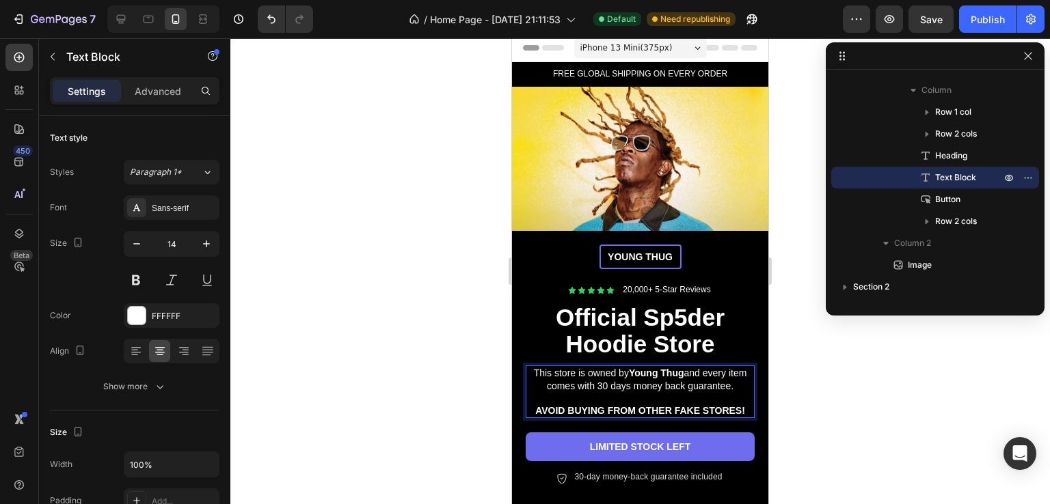
click at [605, 380] on p "This store is owned by Young Thug and every item comes with 30 days money back …" at bounding box center [640, 379] width 226 height 25
click at [601, 381] on p "This store is owned by Young Thug and every item comes with 30 days money back …" at bounding box center [640, 379] width 226 height 25
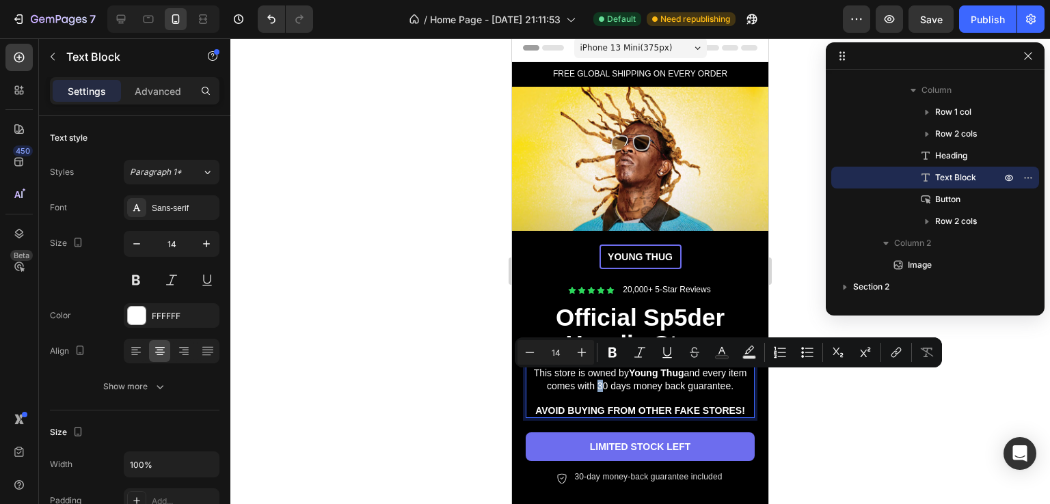
click at [602, 381] on p "This store is owned by Young Thug and every item comes with 30 days money back …" at bounding box center [640, 379] width 226 height 25
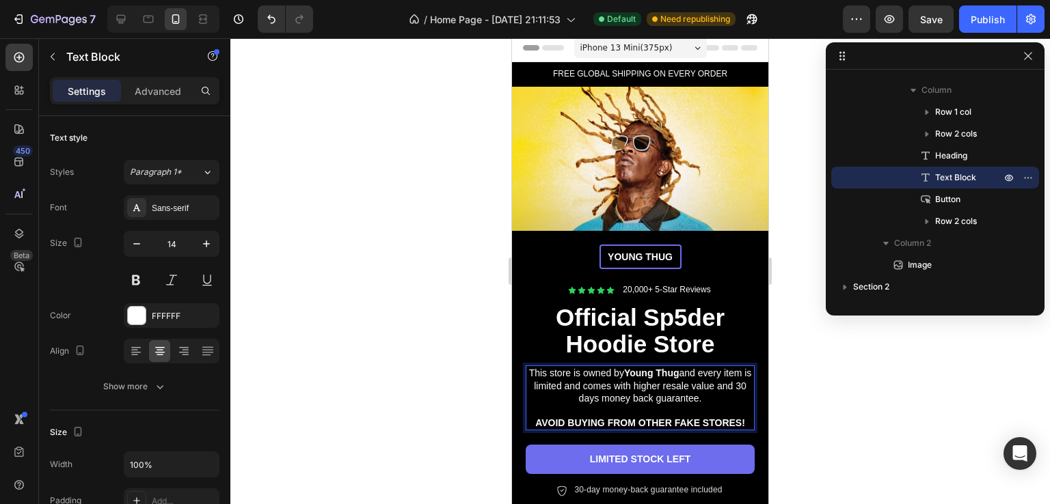
click at [802, 340] on div at bounding box center [639, 271] width 819 height 466
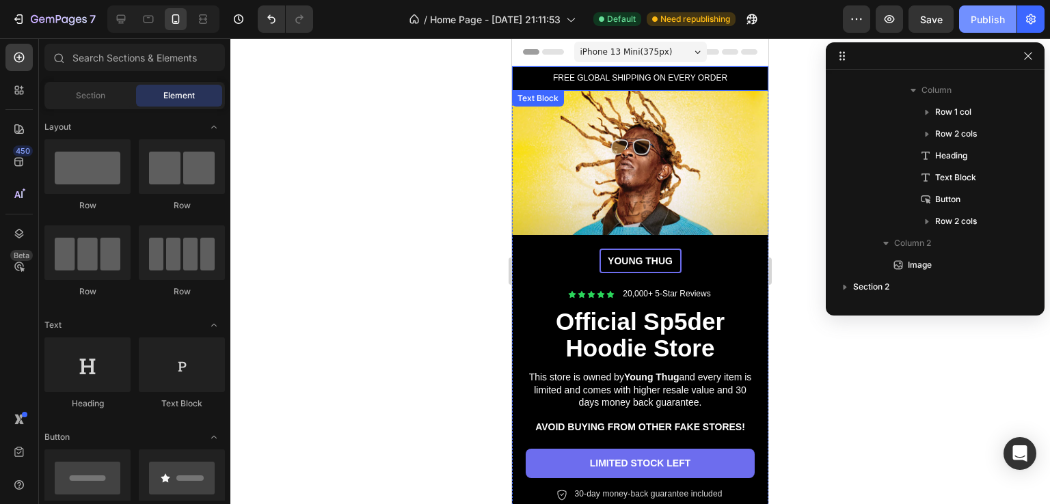
click at [991, 12] on div "Publish" at bounding box center [987, 19] width 34 height 14
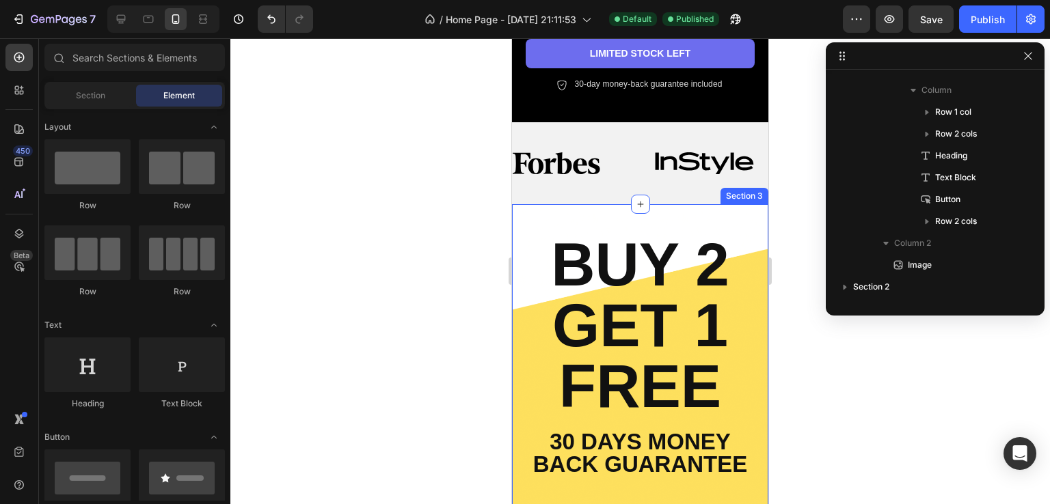
scroll to position [752, 0]
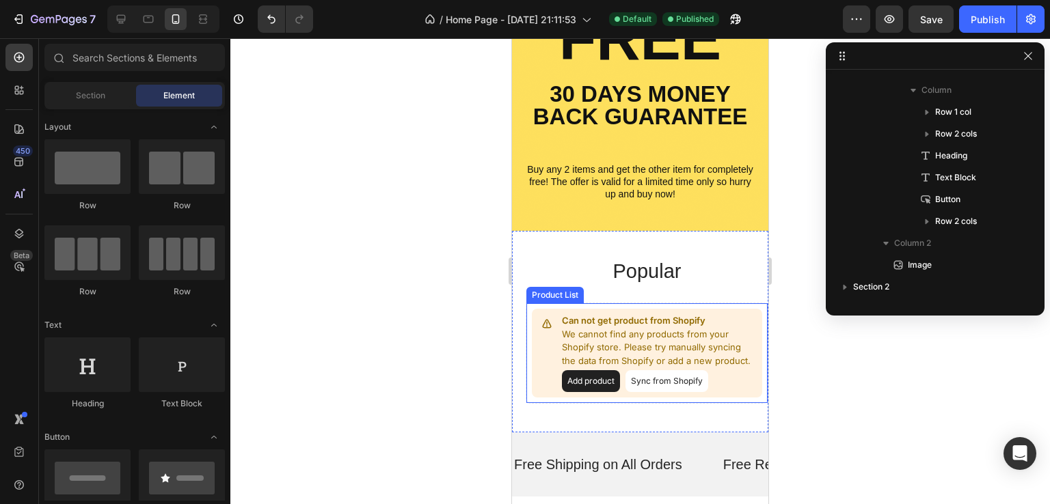
click at [655, 389] on button "Sync from Shopify" at bounding box center [666, 381] width 83 height 22
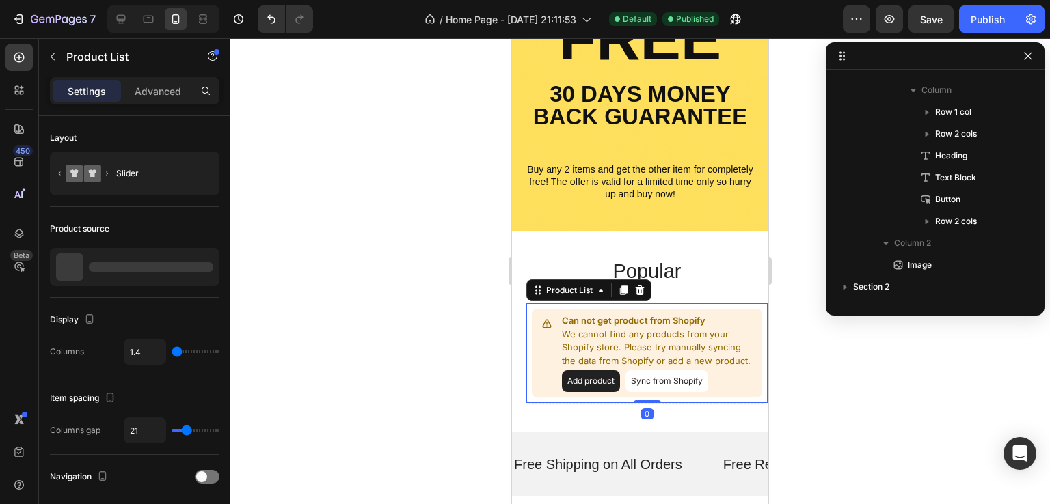
scroll to position [346, 0]
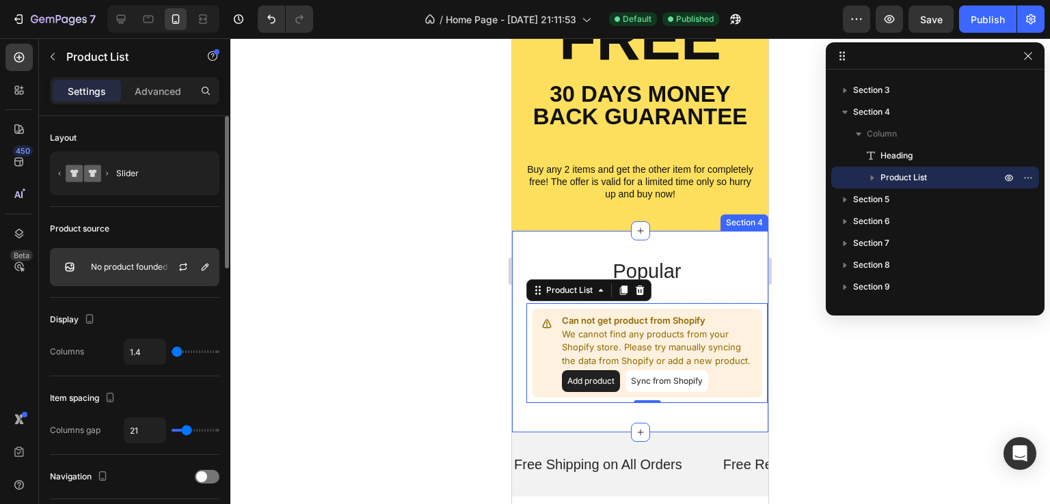
click at [167, 260] on div at bounding box center [189, 267] width 60 height 37
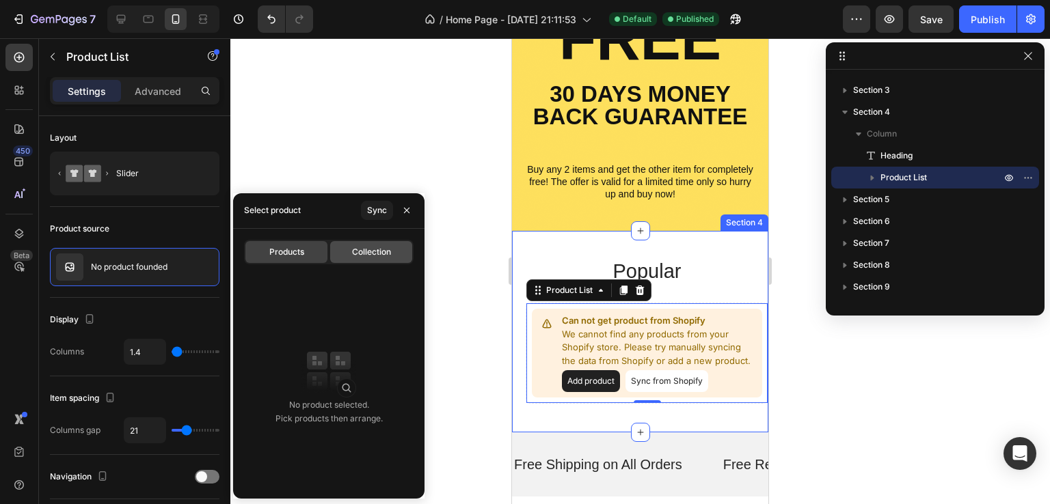
click at [366, 260] on div "Collection" at bounding box center [371, 252] width 82 height 22
type input "4"
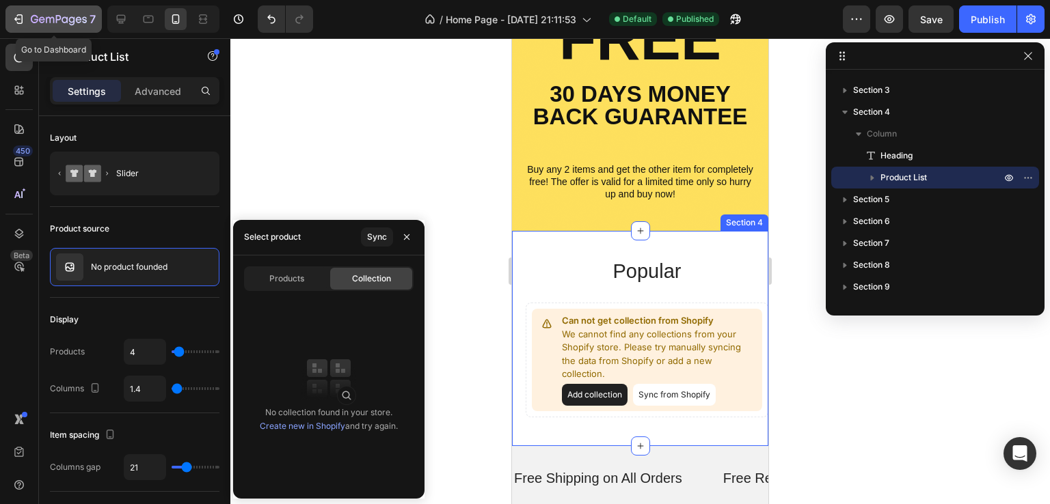
click at [39, 12] on div "7" at bounding box center [63, 19] width 65 height 16
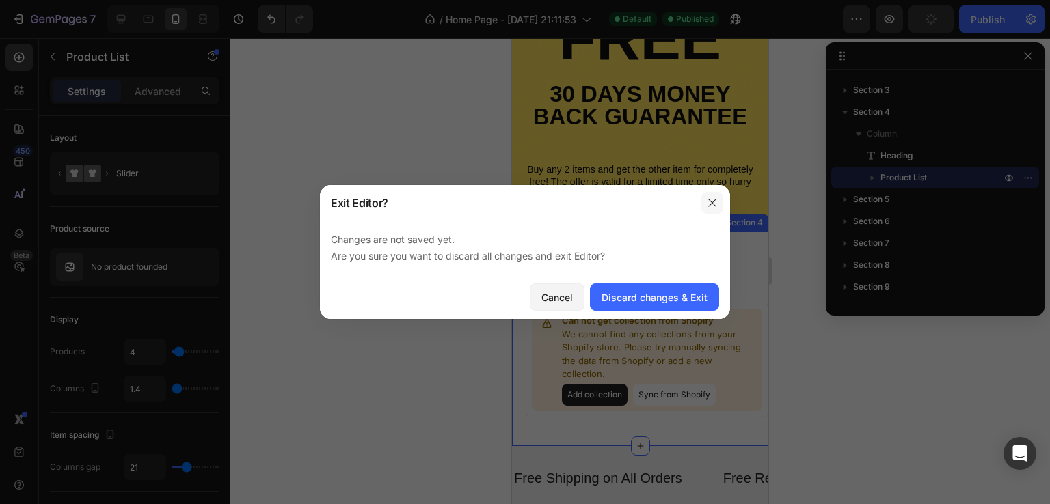
click at [710, 198] on icon "button" at bounding box center [712, 202] width 11 height 11
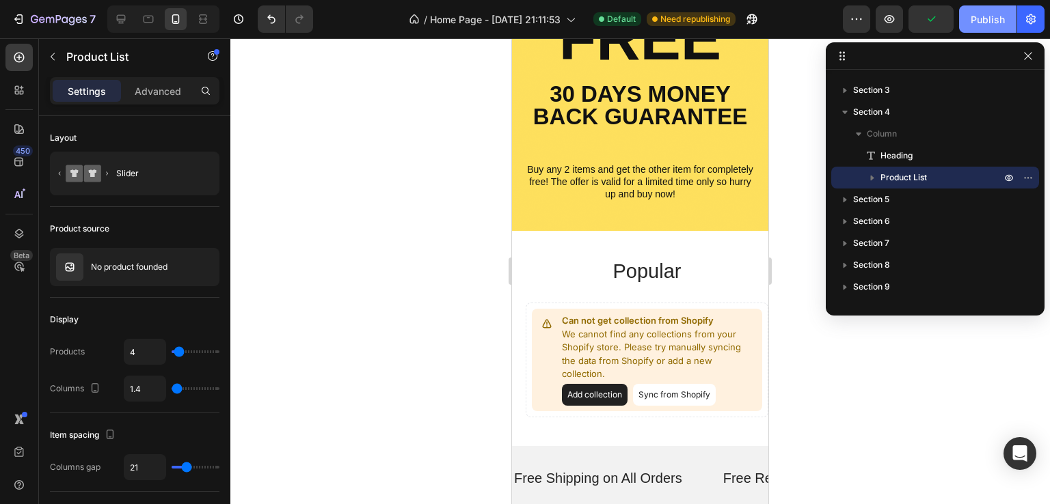
click at [973, 13] on div "Publish" at bounding box center [987, 19] width 34 height 14
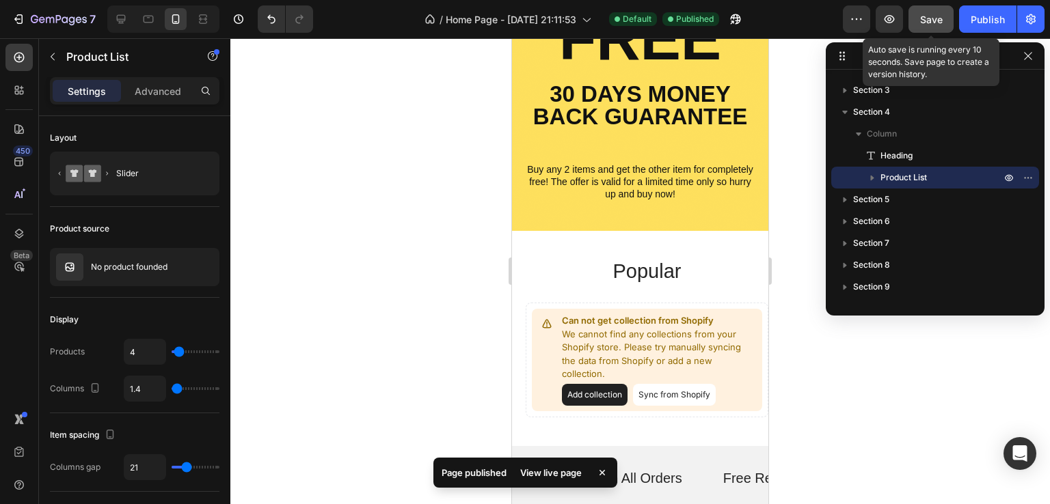
click at [927, 30] on button "Save" at bounding box center [930, 18] width 45 height 27
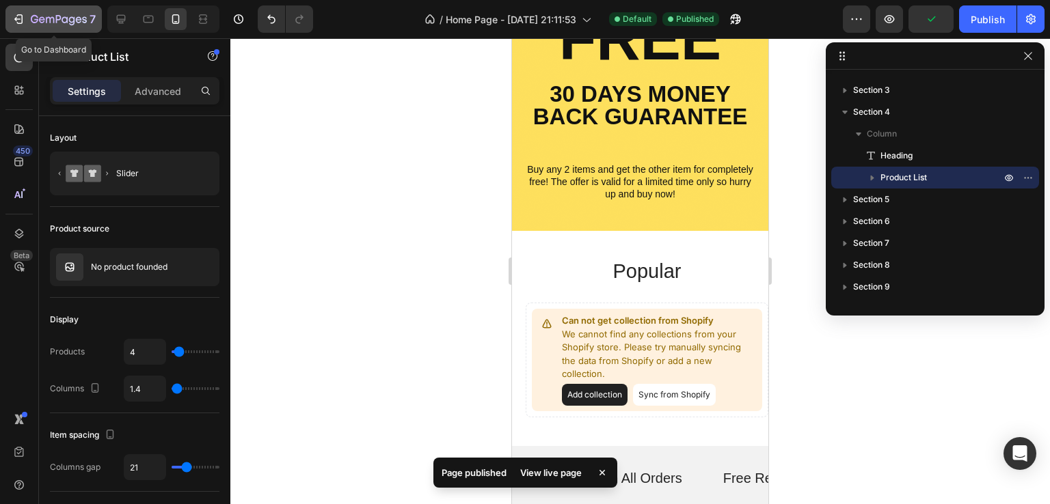
click at [20, 12] on icon "button" at bounding box center [19, 19] width 14 height 14
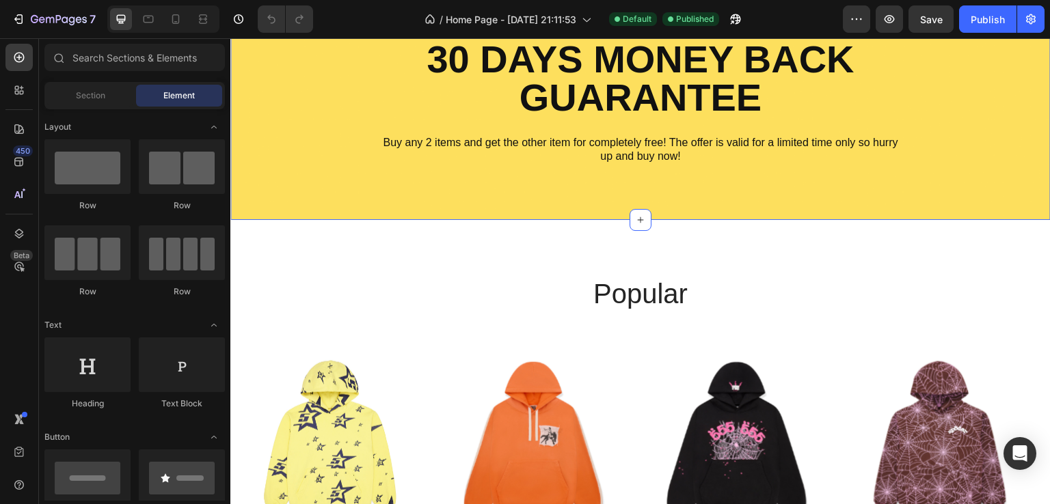
scroll to position [1025, 0]
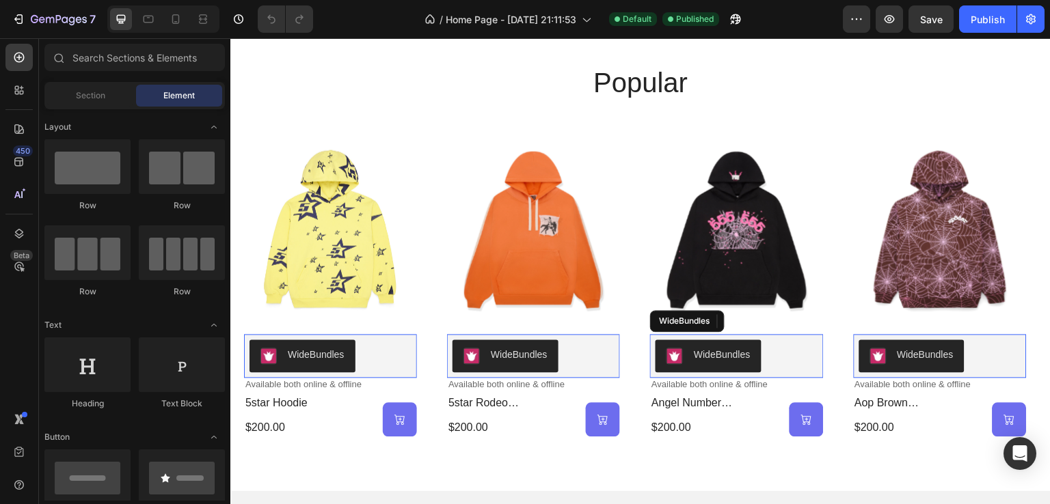
click at [344, 362] on div "WideBundles" at bounding box center [302, 356] width 84 height 16
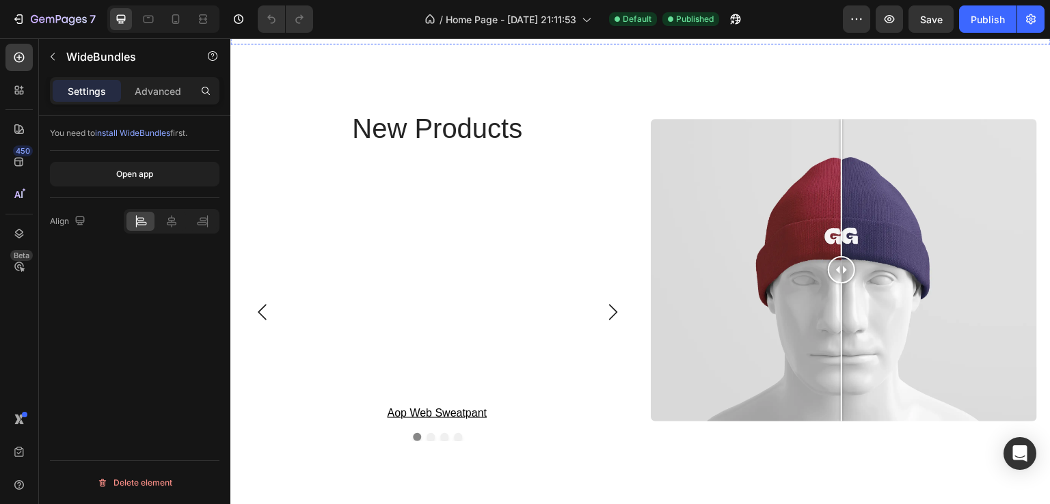
scroll to position [2460, 0]
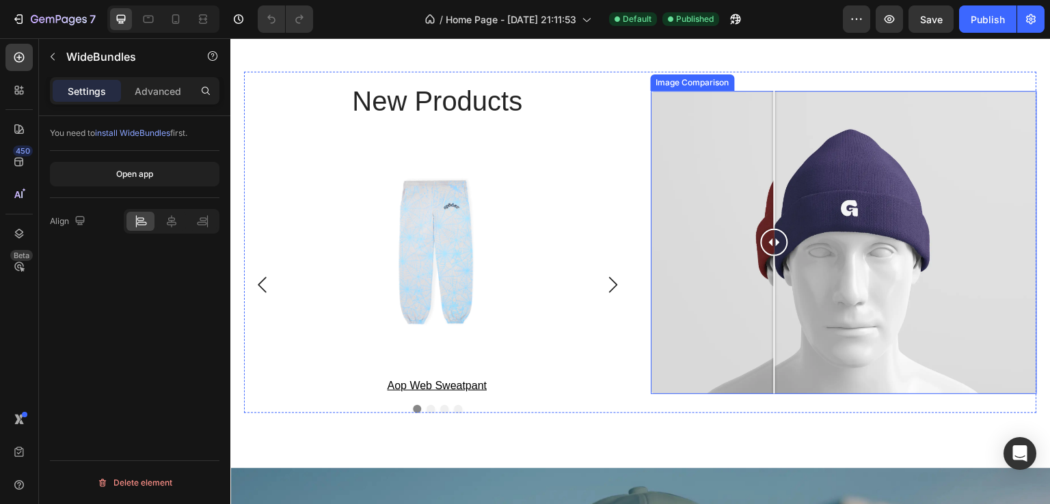
click at [769, 265] on div at bounding box center [844, 242] width 386 height 303
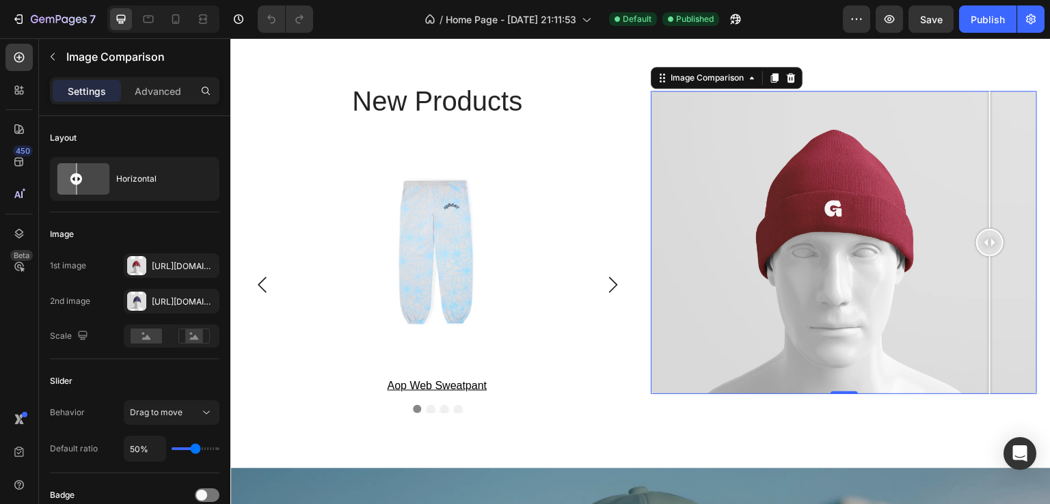
drag, startPoint x: 769, startPoint y: 249, endPoint x: 959, endPoint y: 259, distance: 190.2
click at [984, 262] on div at bounding box center [989, 242] width 27 height 303
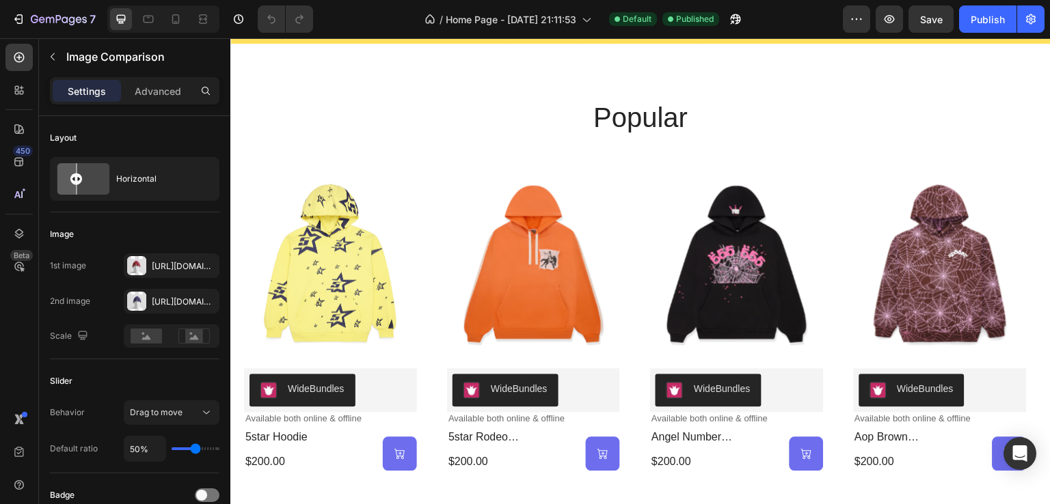
scroll to position [1028, 0]
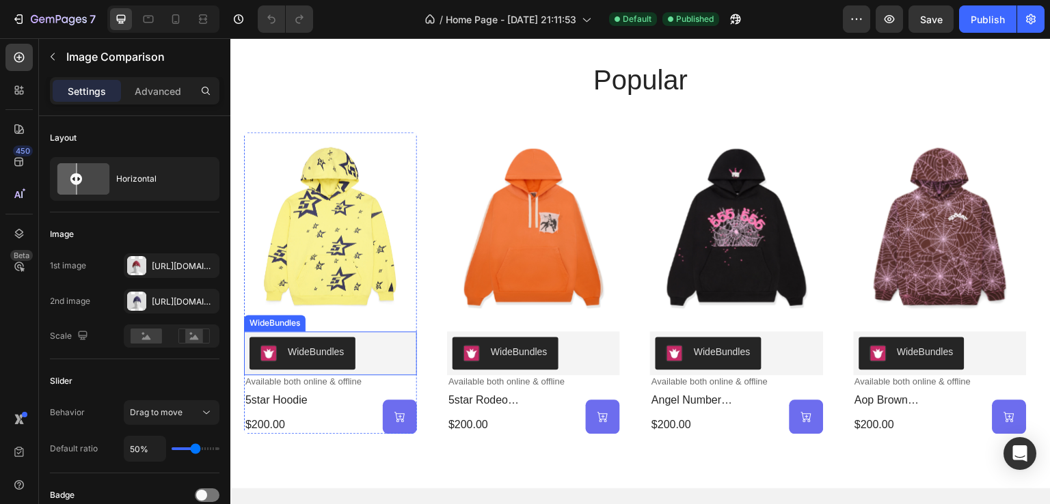
click at [310, 354] on div "WideBundles" at bounding box center [316, 352] width 57 height 14
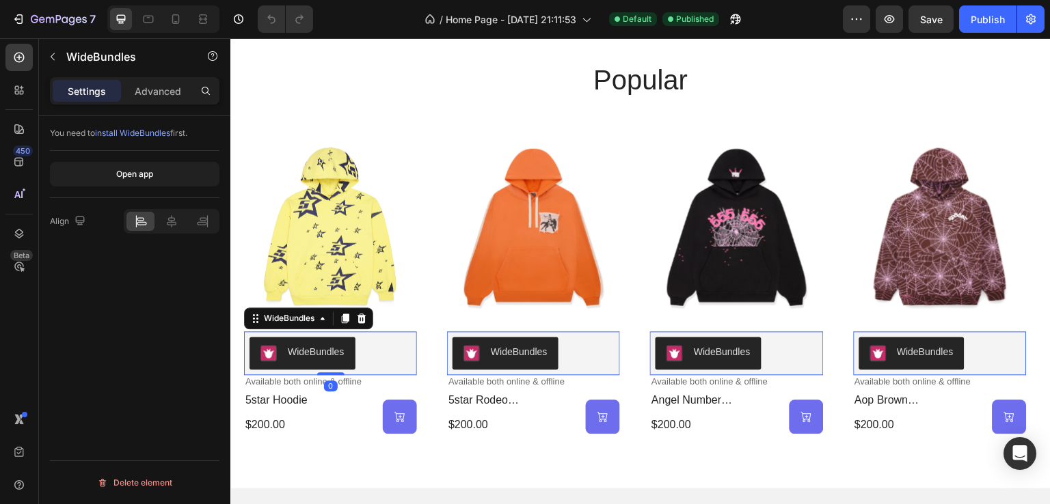
click at [156, 137] on div "You need to install WideBundles first." at bounding box center [134, 133] width 169 height 12
click at [158, 135] on span "install WideBundles" at bounding box center [132, 133] width 75 height 10
click at [398, 260] on img at bounding box center [330, 226] width 173 height 188
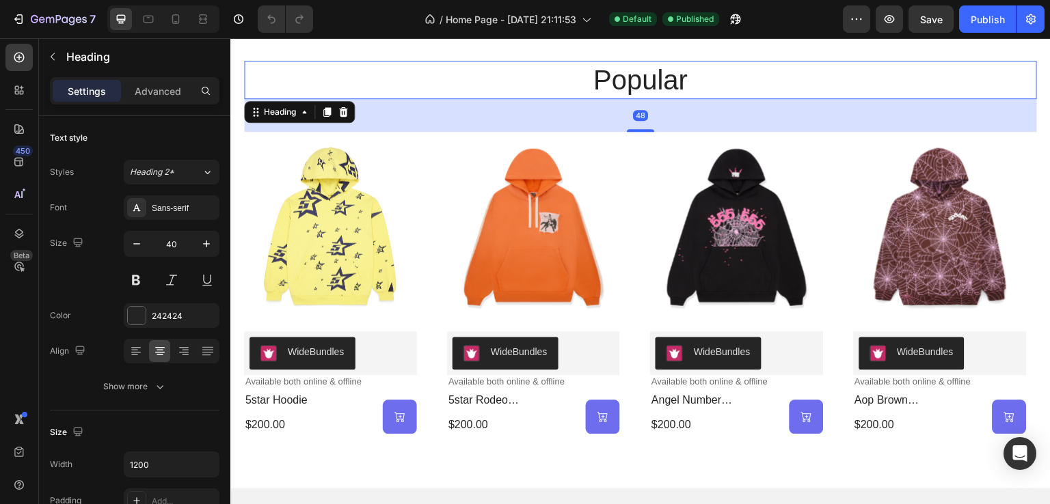
click at [619, 85] on h2 "popular" at bounding box center [640, 80] width 793 height 38
click at [370, 264] on img at bounding box center [330, 226] width 173 height 188
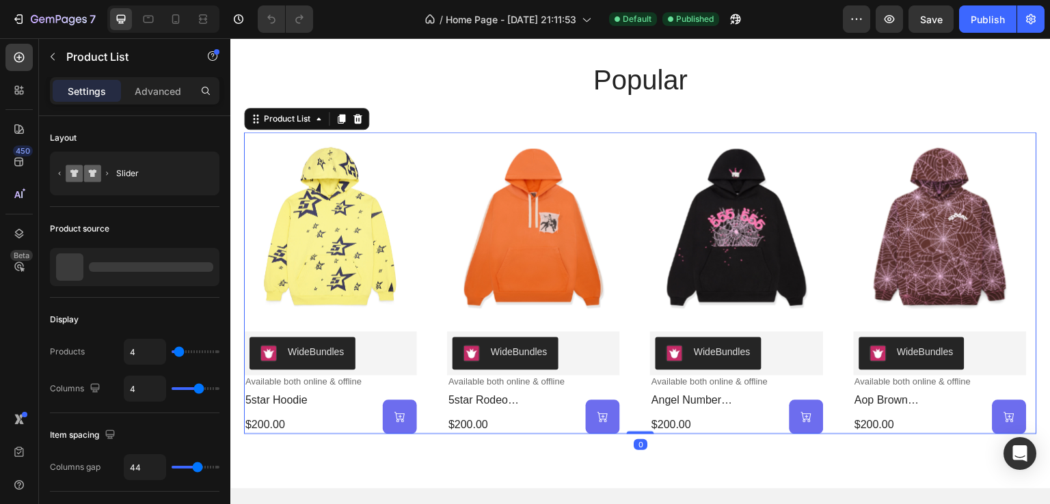
click at [442, 141] on div "Product Images WideBundles WideBundles Available both online & offline Text Blo…" at bounding box center [640, 283] width 793 height 302
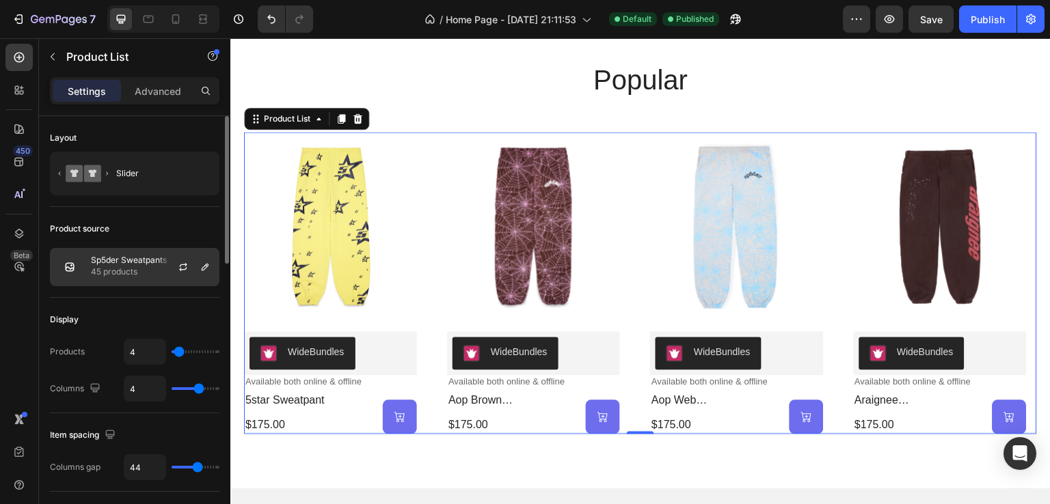
click at [145, 265] on p "45 products" at bounding box center [129, 272] width 76 height 14
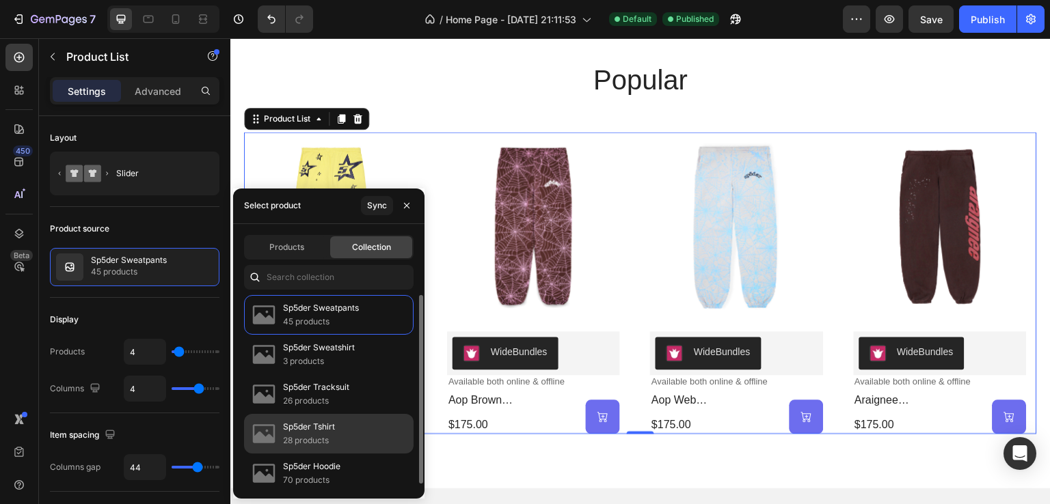
scroll to position [3, 0]
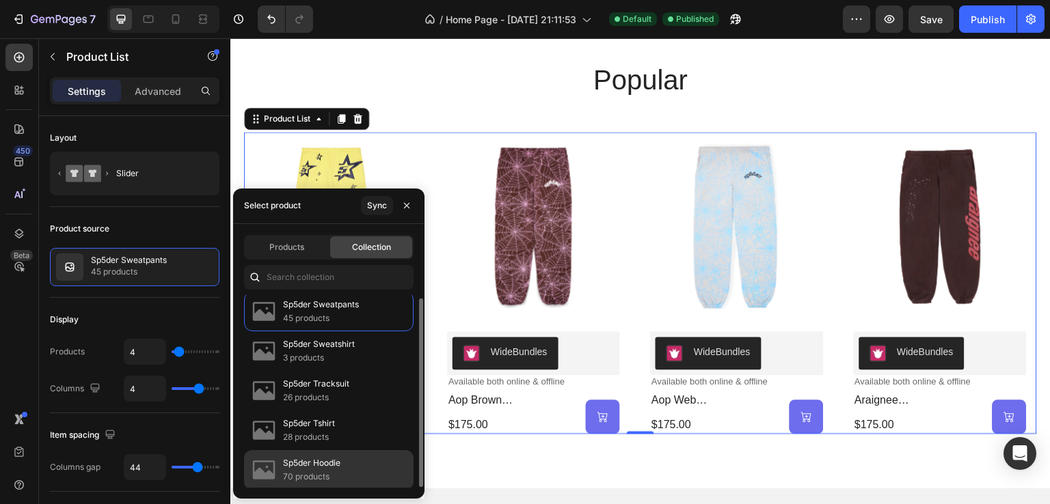
click at [336, 460] on p "Sp5der Hoodie" at bounding box center [311, 463] width 57 height 14
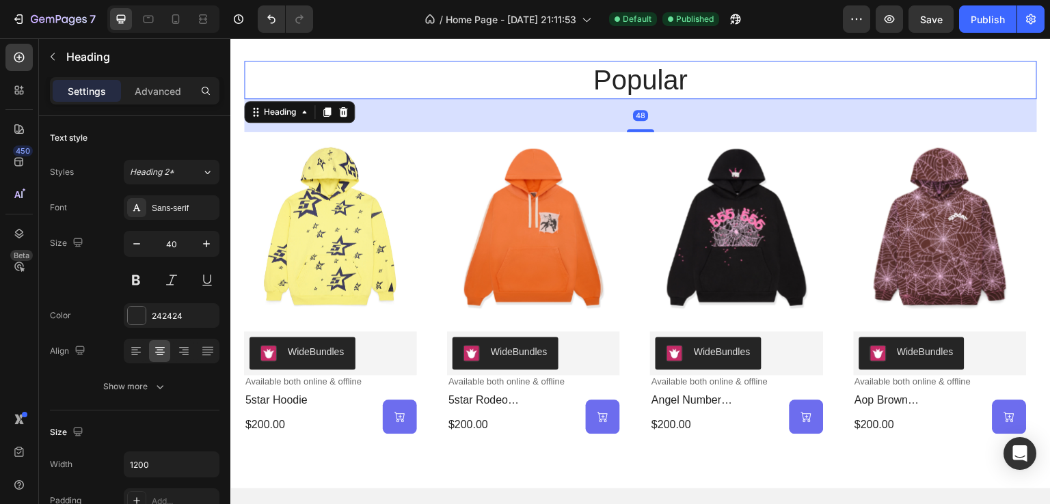
click at [657, 85] on h2 "popular" at bounding box center [640, 80] width 793 height 38
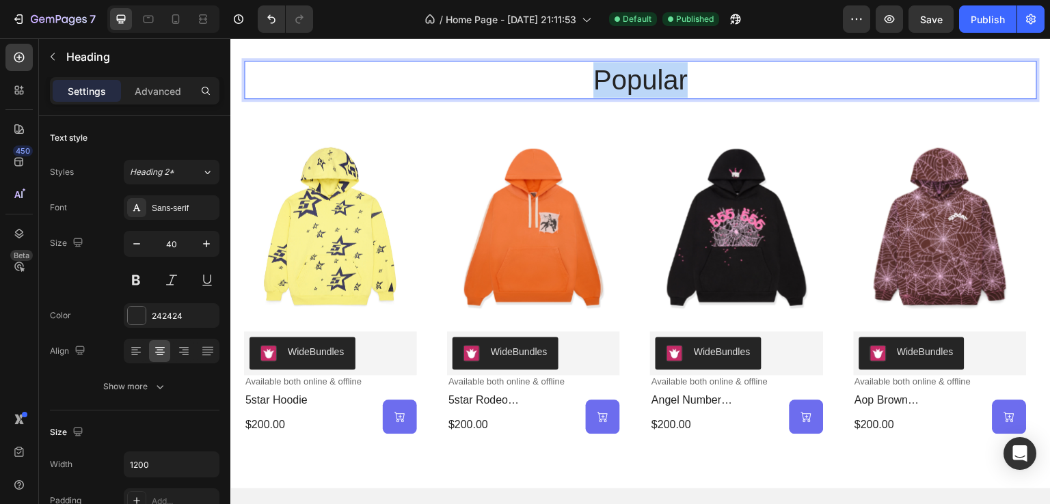
click at [657, 85] on p "popular" at bounding box center [640, 80] width 790 height 36
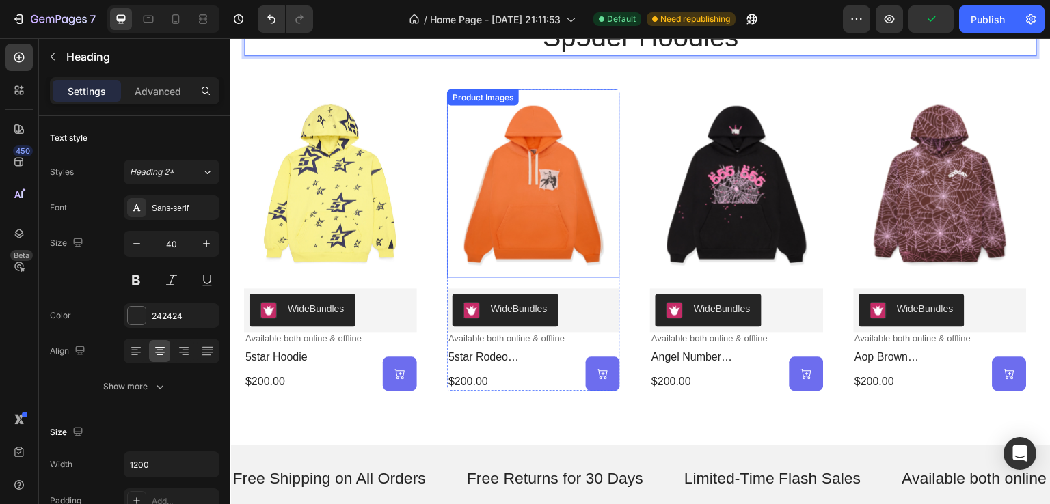
scroll to position [1164, 0]
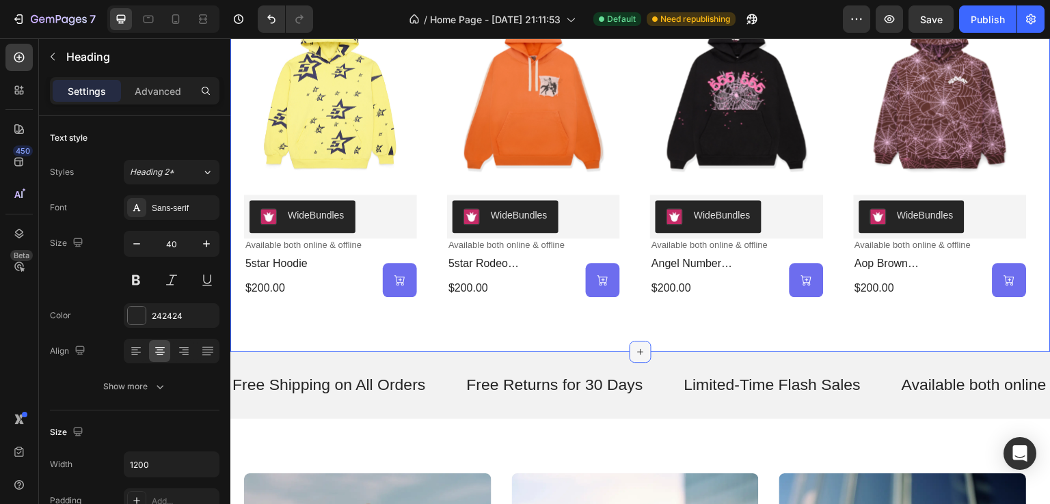
click at [640, 347] on icon at bounding box center [640, 351] width 11 height 11
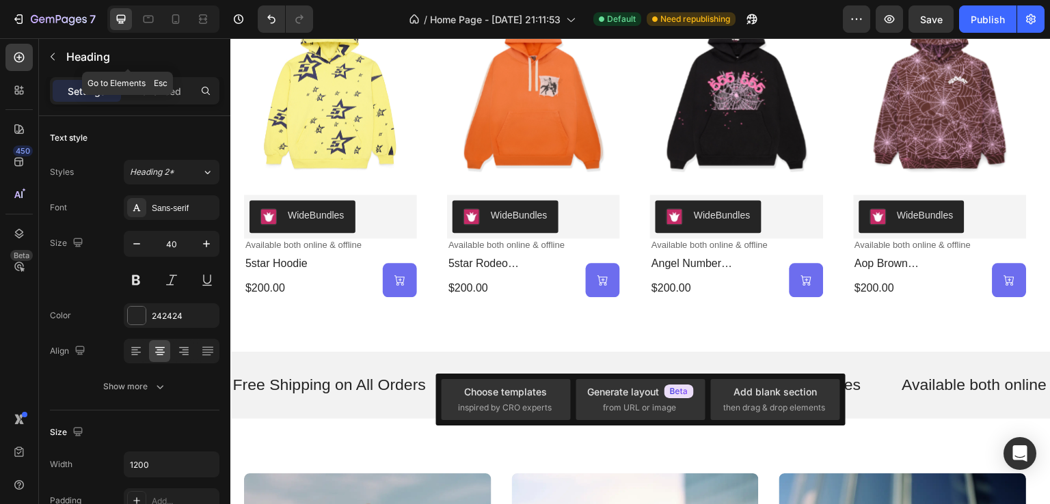
click at [43, 58] on button "button" at bounding box center [53, 57] width 22 height 22
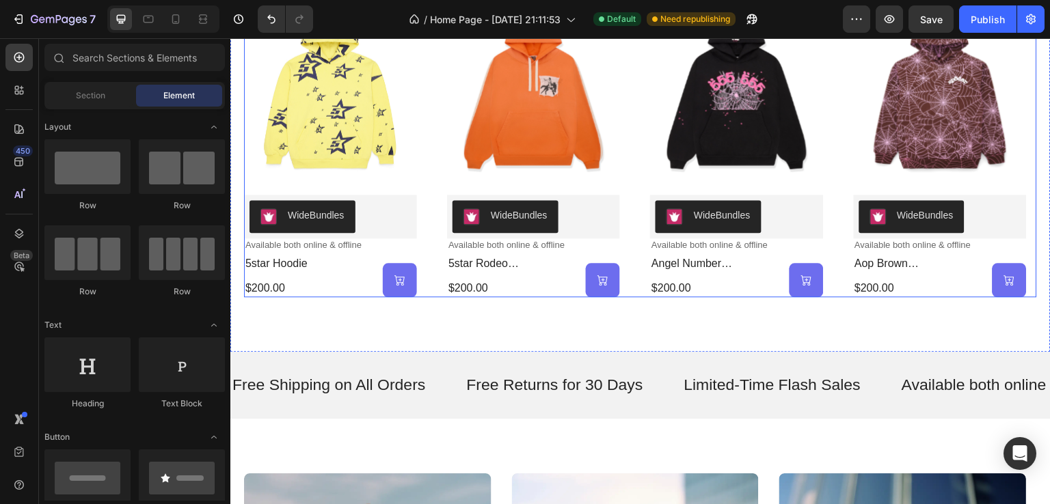
click at [640, 176] on div "Product Images WideBundles WideBundles Available both online & offline Text Blo…" at bounding box center [640, 146] width 793 height 302
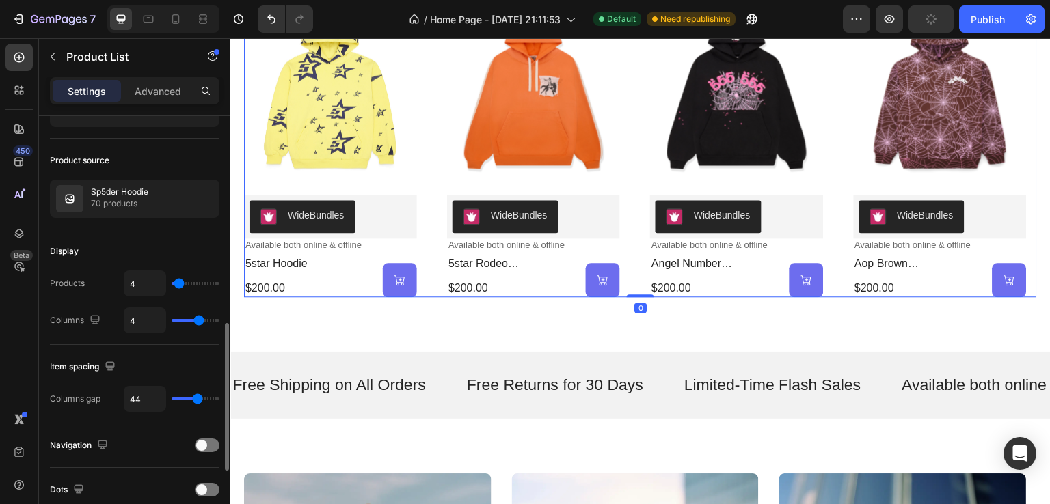
scroll to position [273, 0]
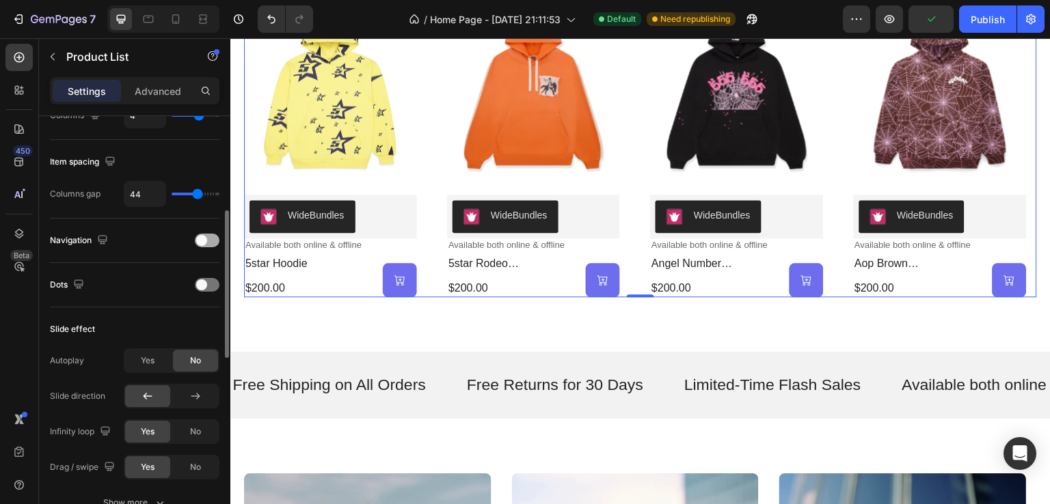
click at [202, 240] on span at bounding box center [201, 240] width 11 height 11
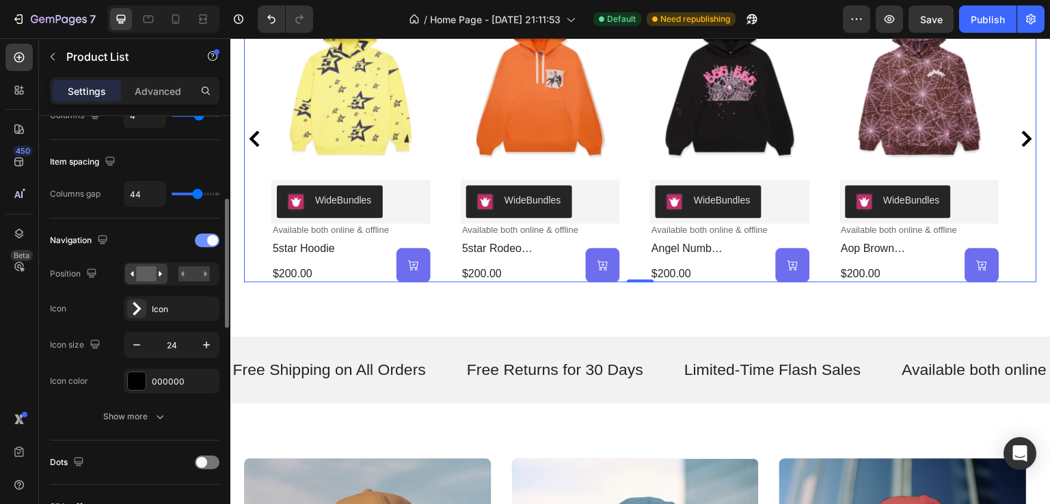
click at [202, 242] on div at bounding box center [207, 241] width 25 height 14
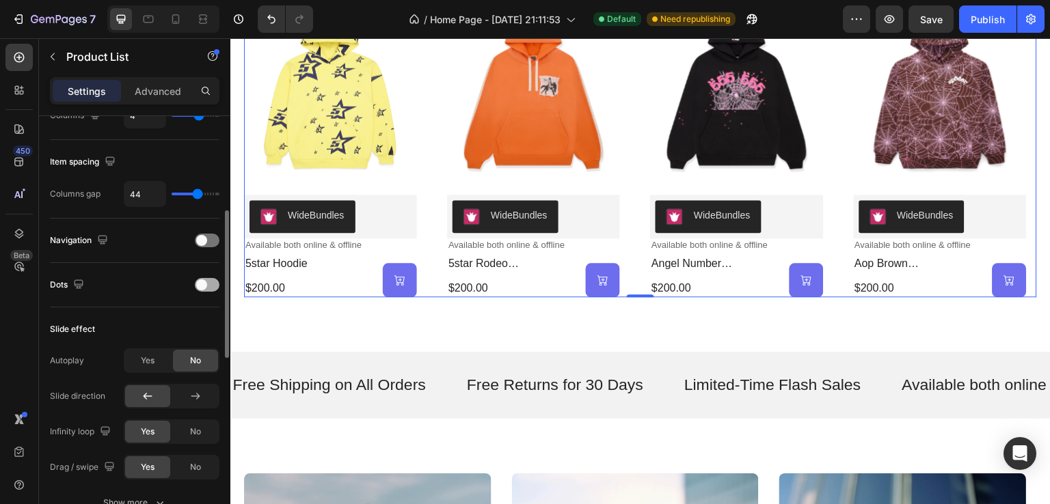
click at [210, 288] on div at bounding box center [207, 285] width 25 height 14
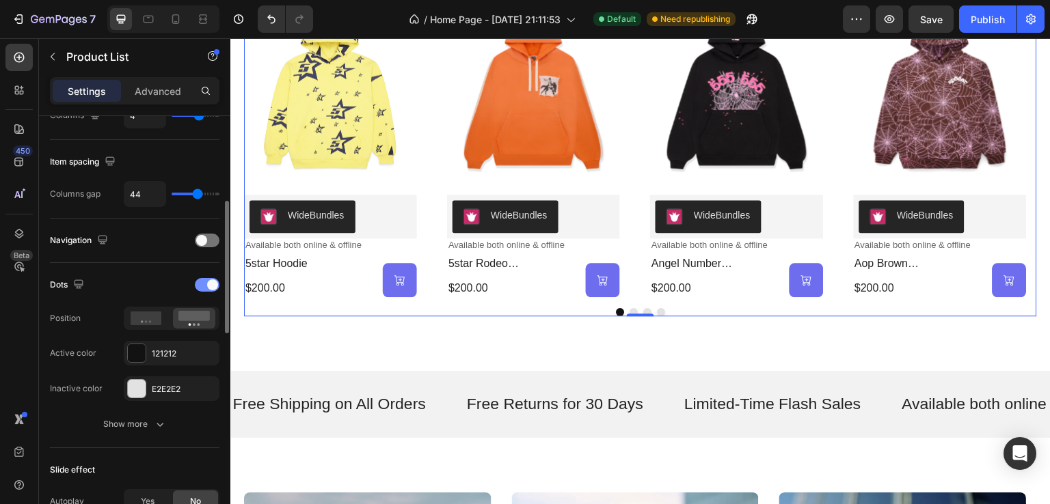
click at [210, 288] on span at bounding box center [212, 284] width 11 height 11
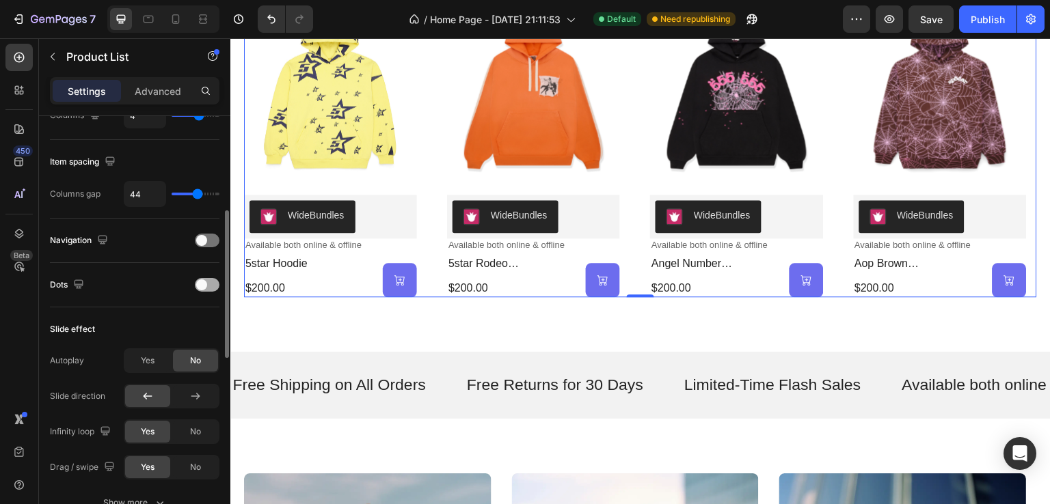
click at [210, 288] on div at bounding box center [207, 285] width 25 height 14
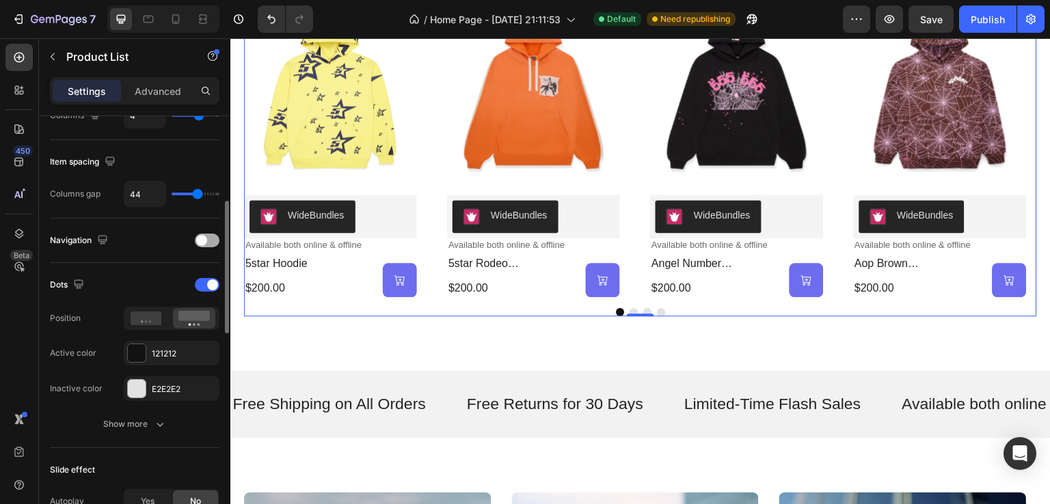
click at [212, 242] on div at bounding box center [207, 241] width 25 height 14
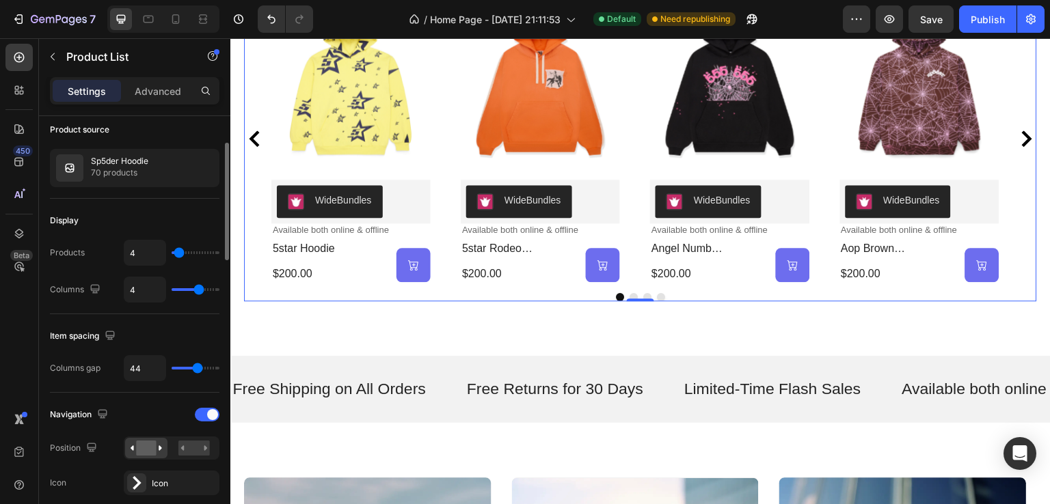
scroll to position [0, 0]
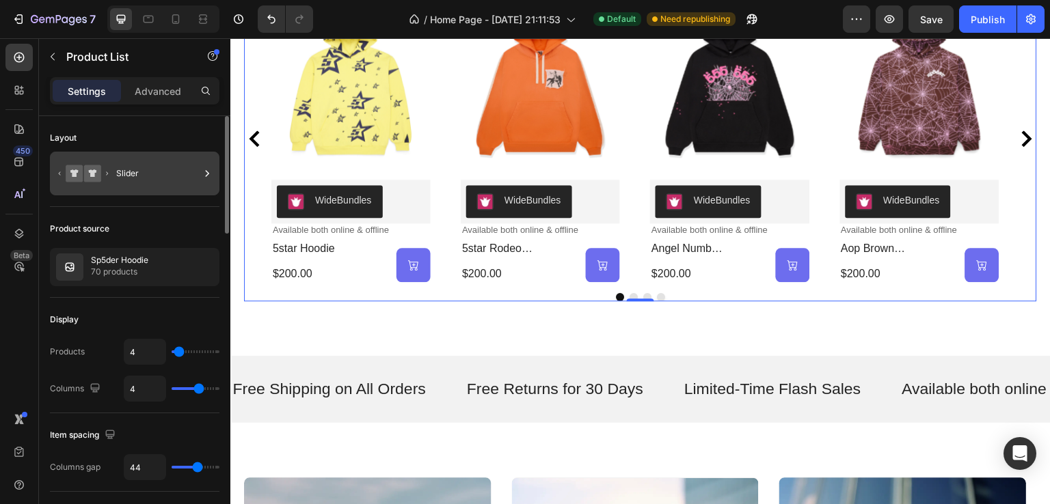
click at [143, 173] on div "Slider" at bounding box center [157, 173] width 83 height 31
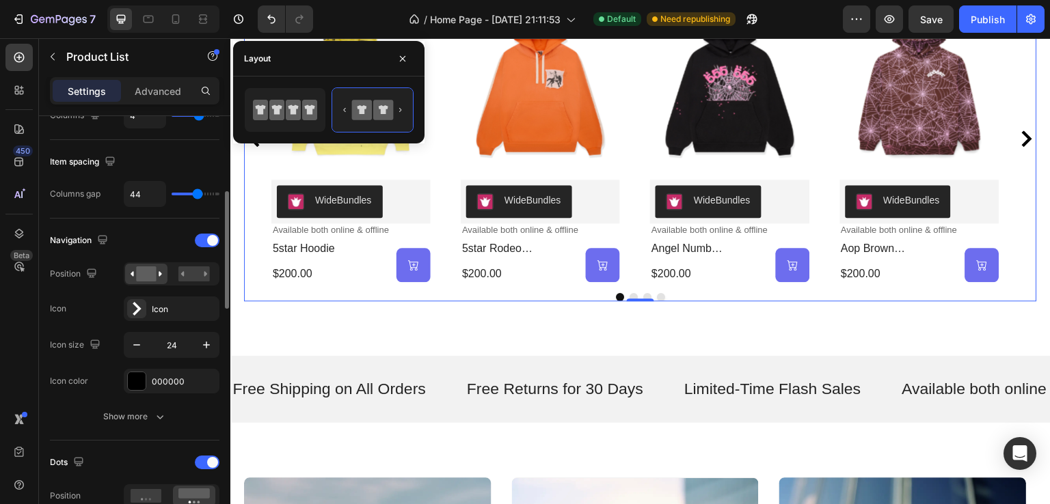
scroll to position [410, 0]
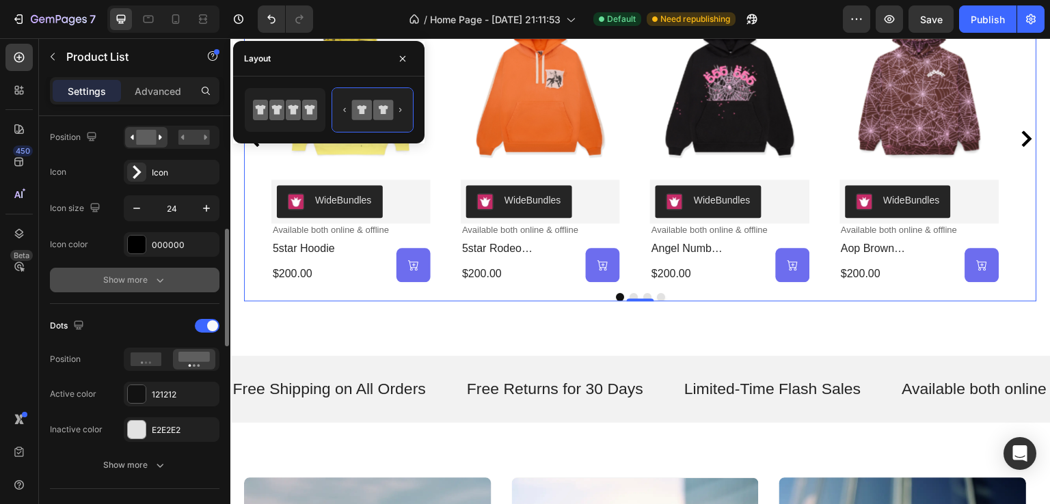
click at [163, 277] on icon "button" at bounding box center [160, 280] width 14 height 14
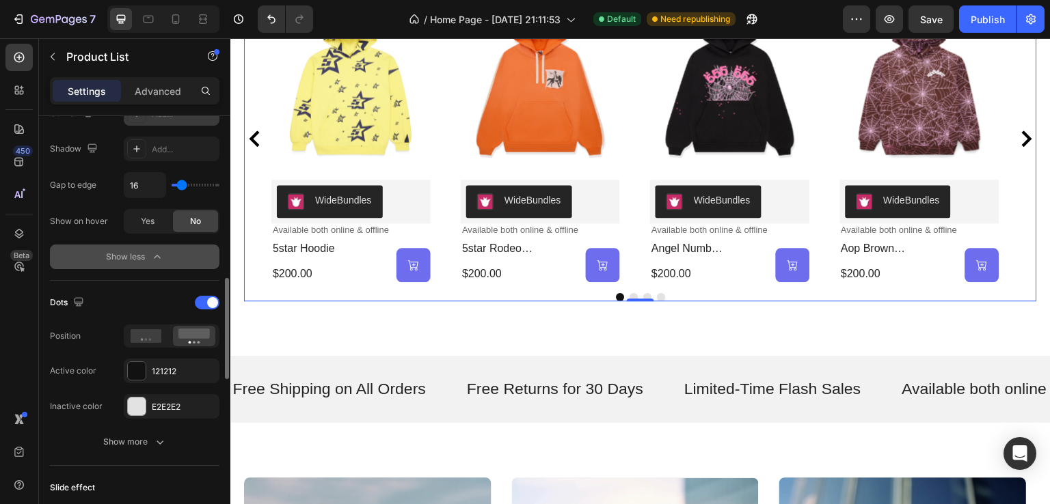
scroll to position [478, 0]
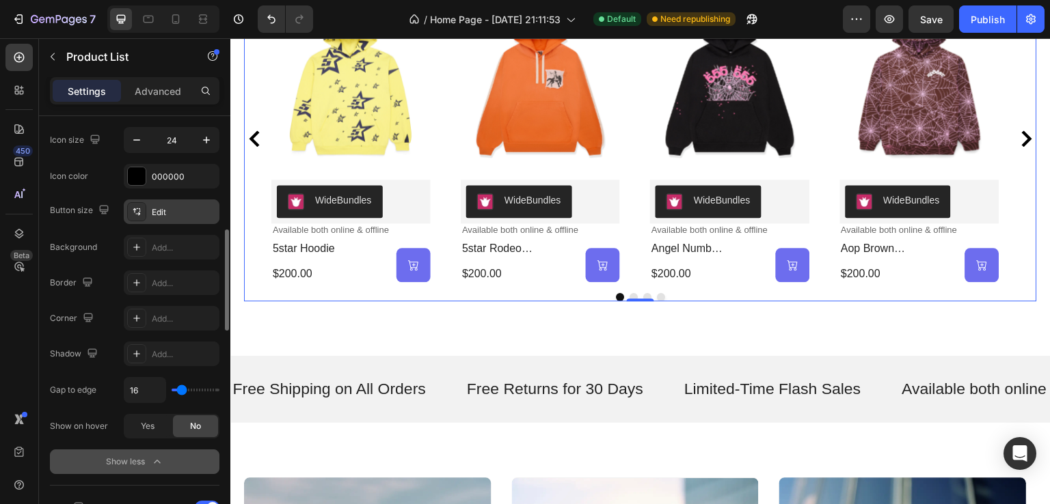
click at [181, 218] on div "Edit" at bounding box center [172, 212] width 96 height 25
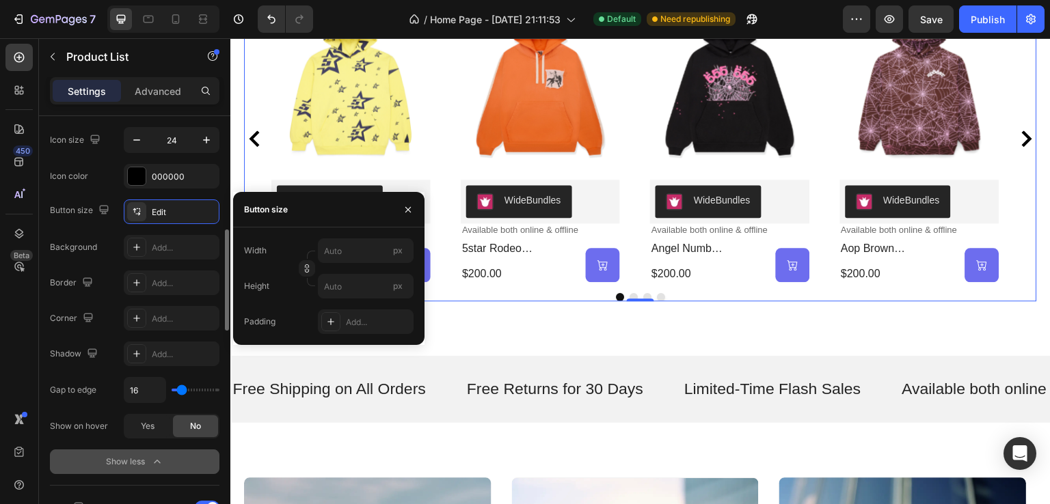
click at [115, 200] on div "Button size Edit" at bounding box center [134, 212] width 169 height 25
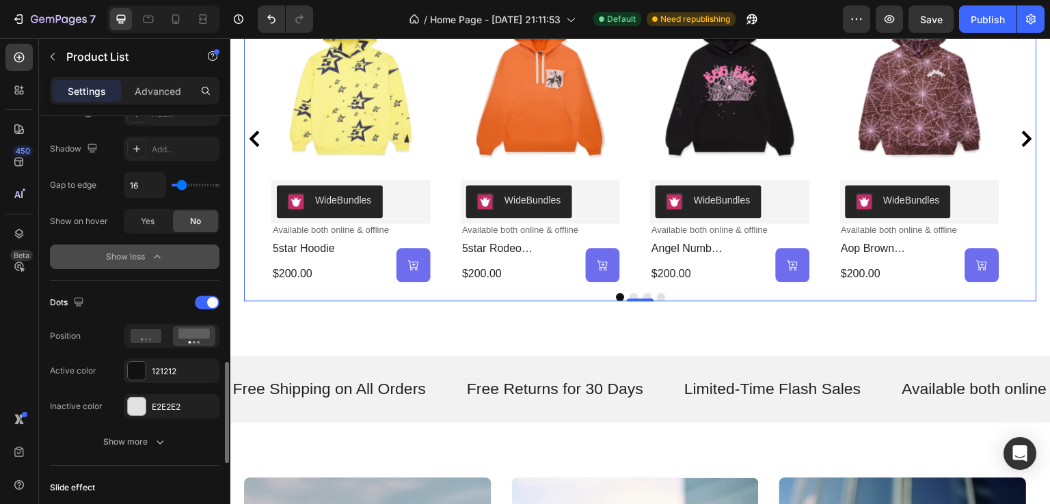
scroll to position [820, 0]
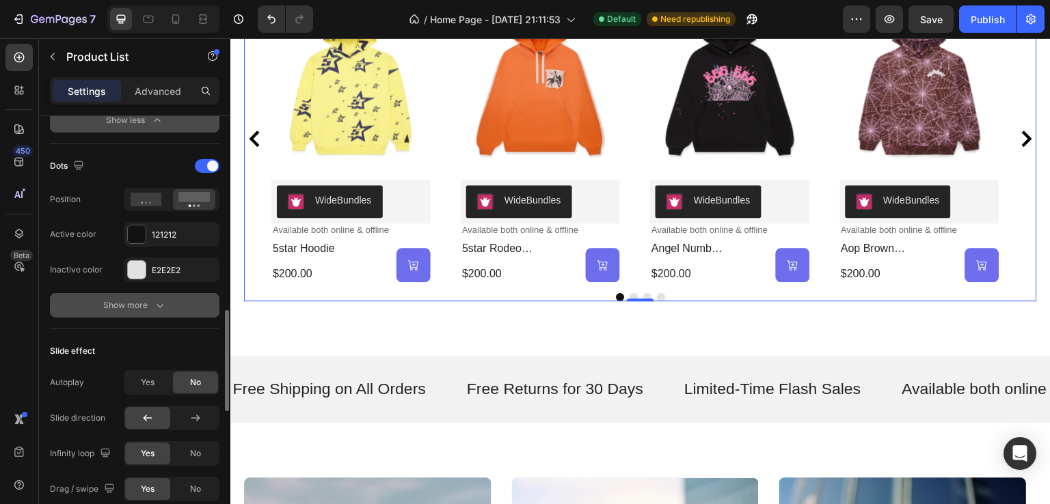
click at [153, 301] on icon "button" at bounding box center [160, 306] width 14 height 14
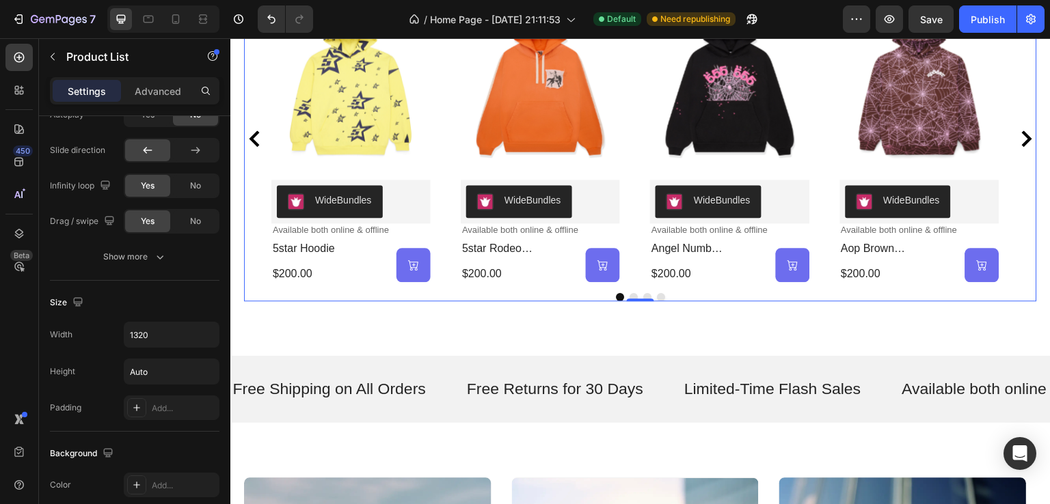
scroll to position [1298, 0]
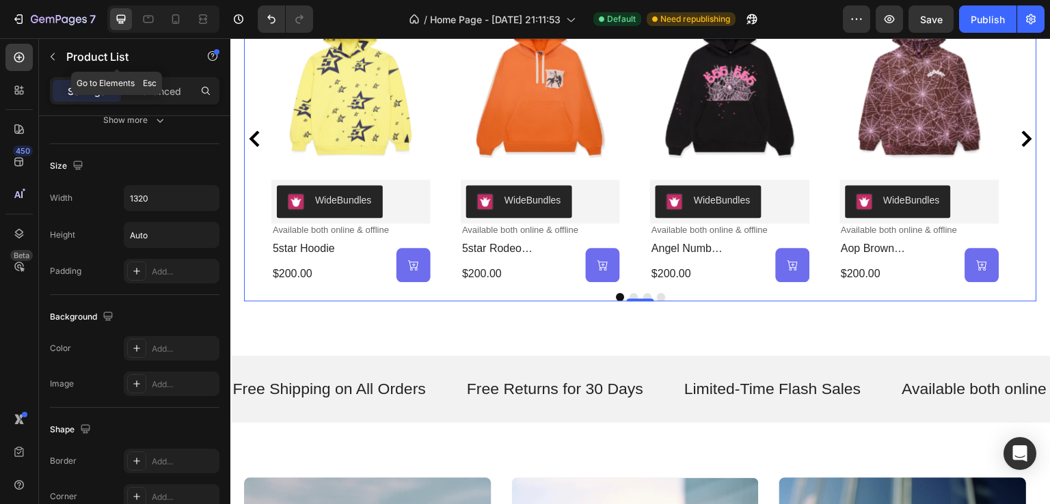
click at [57, 65] on button "button" at bounding box center [53, 57] width 22 height 22
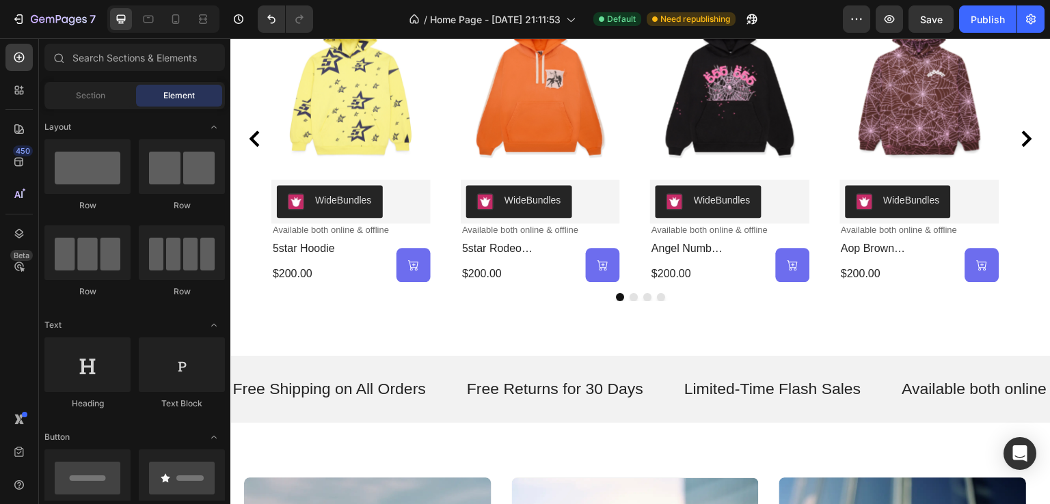
scroll to position [137, 0]
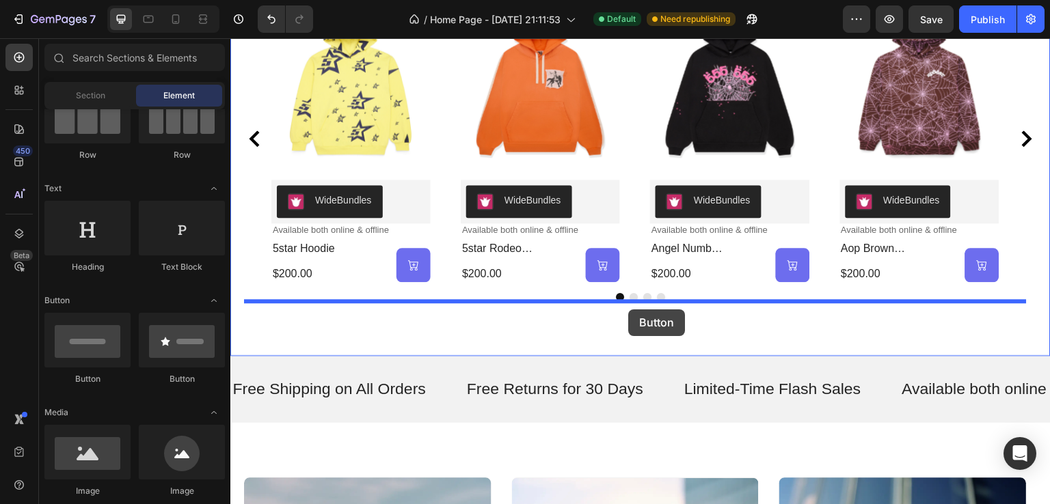
drag, startPoint x: 420, startPoint y: 396, endPoint x: 628, endPoint y: 310, distance: 225.1
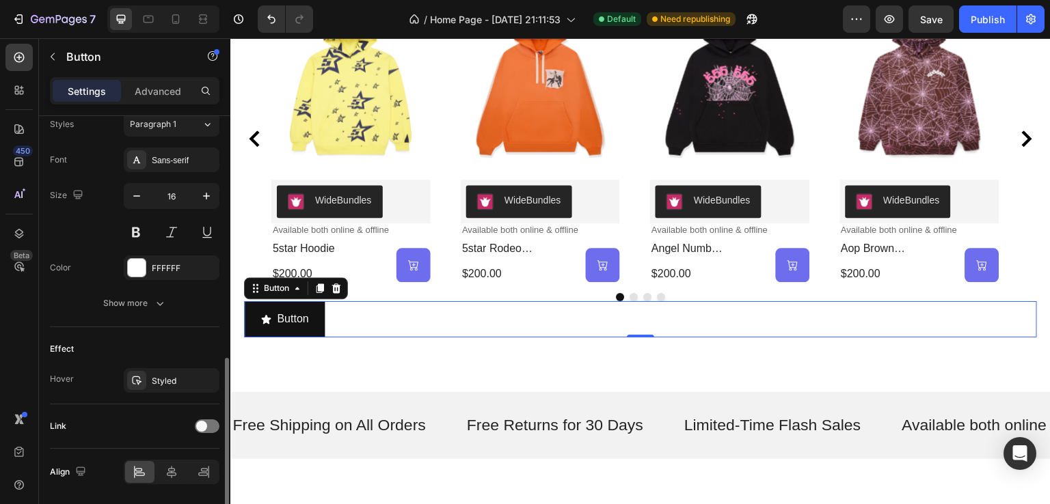
scroll to position [659, 0]
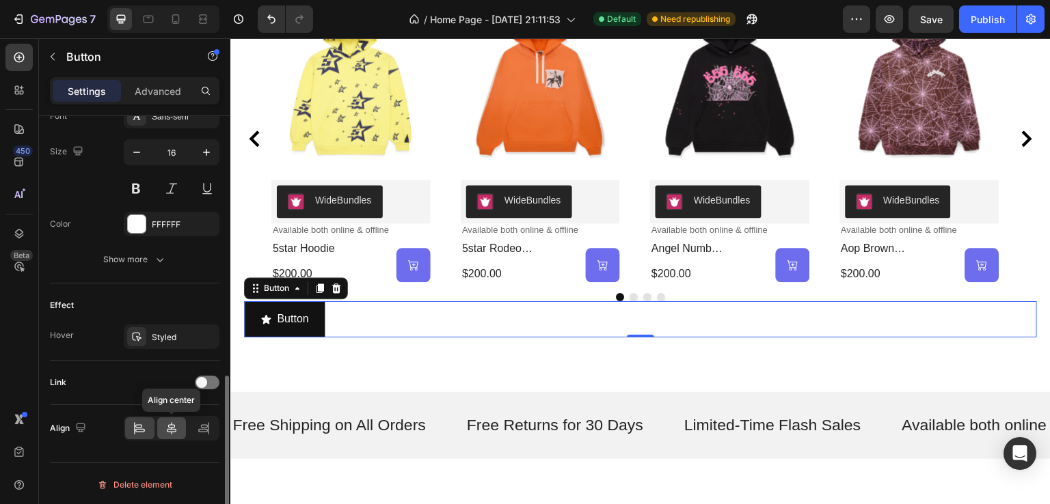
click at [170, 424] on icon at bounding box center [172, 428] width 10 height 12
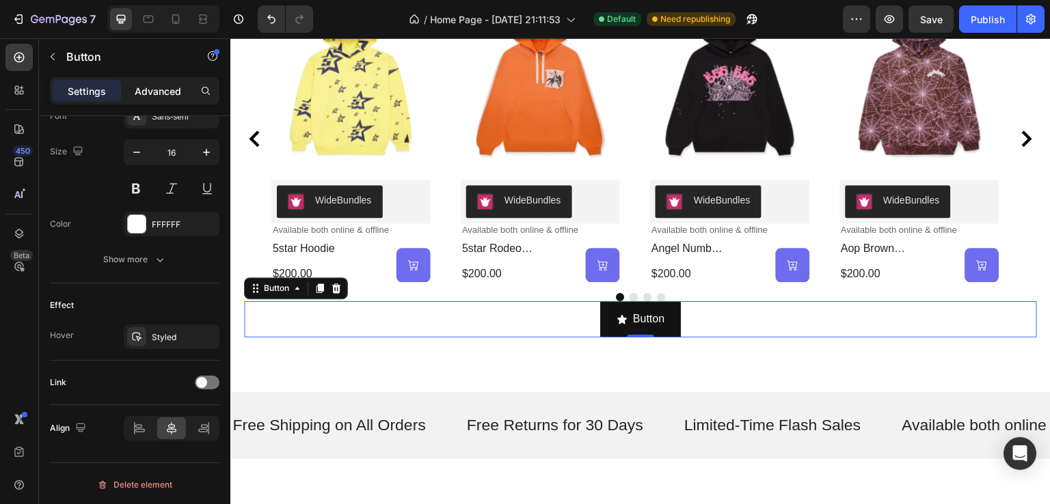
click at [169, 84] on p "Advanced" at bounding box center [158, 91] width 46 height 14
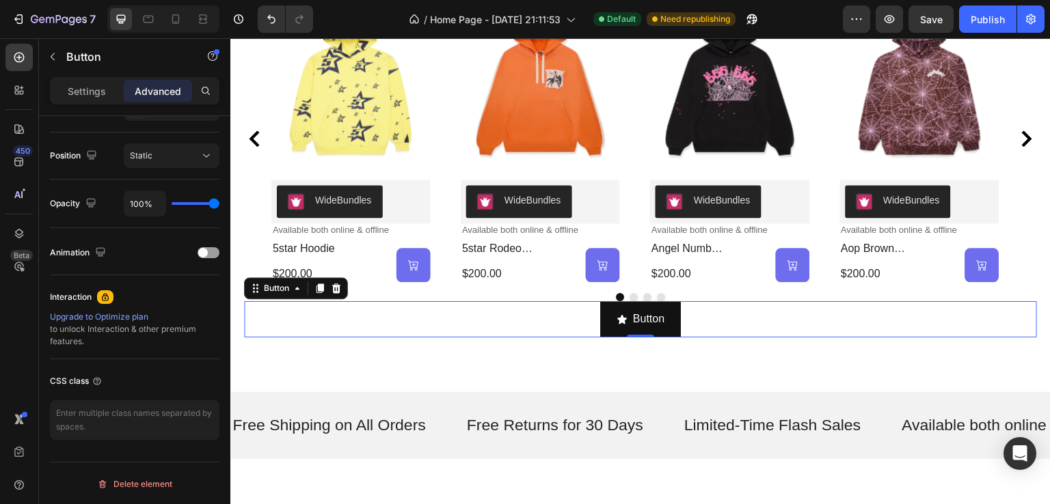
scroll to position [5, 0]
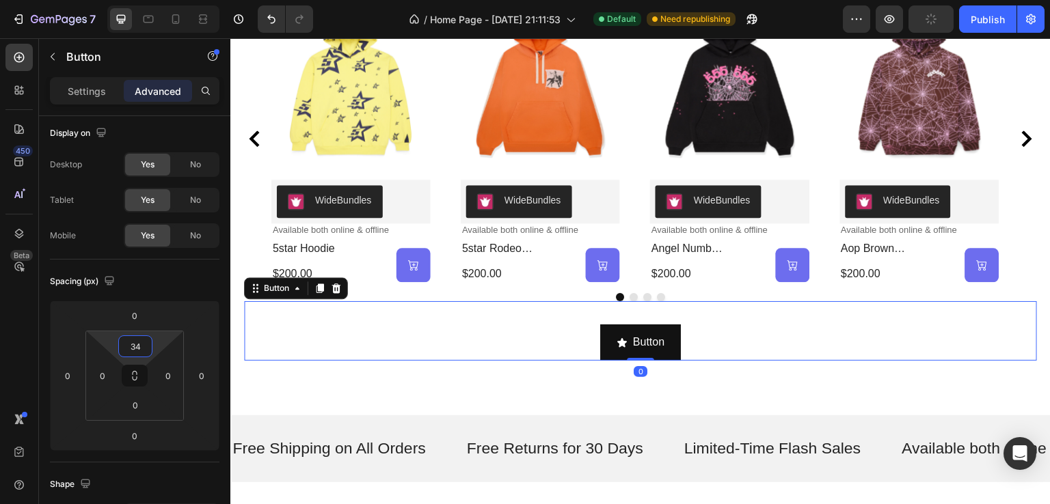
type input "32"
drag, startPoint x: 141, startPoint y: 331, endPoint x: 153, endPoint y: 320, distance: 16.5
click at [153, 0] on html "7 Version history / Home Page - Aug 24, 21:11:53 Default Need republishing Prev…" at bounding box center [525, 0] width 1050 height 0
click at [180, 12] on div at bounding box center [176, 19] width 22 height 22
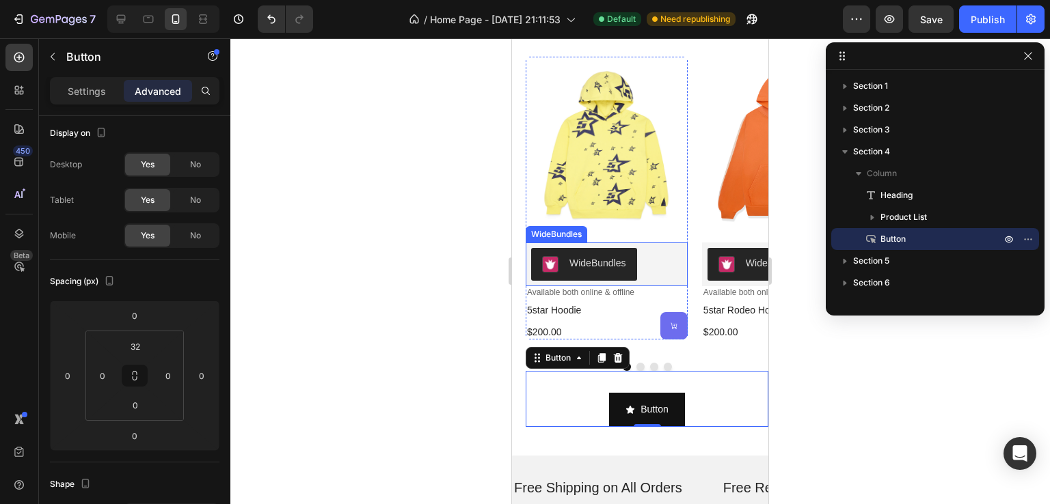
scroll to position [804, 0]
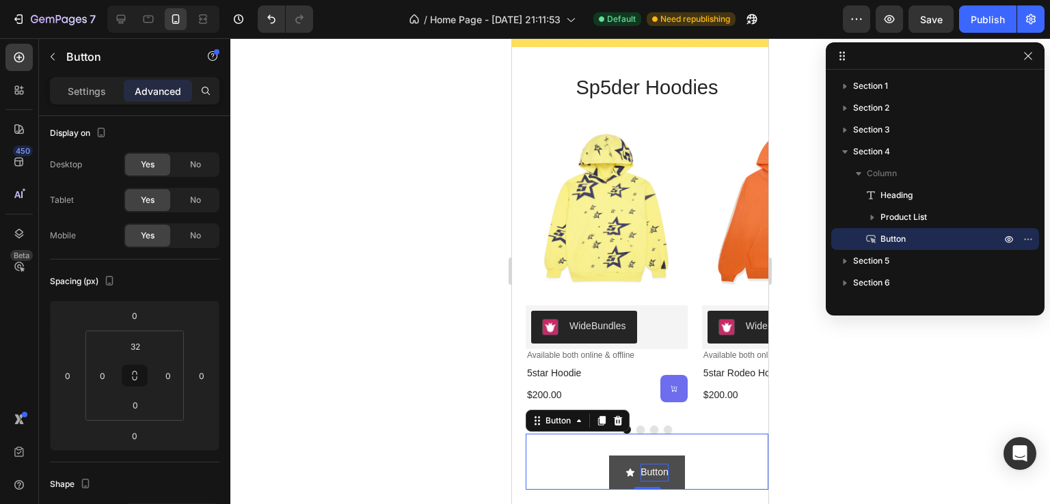
click at [648, 471] on p "Button" at bounding box center [653, 472] width 27 height 17
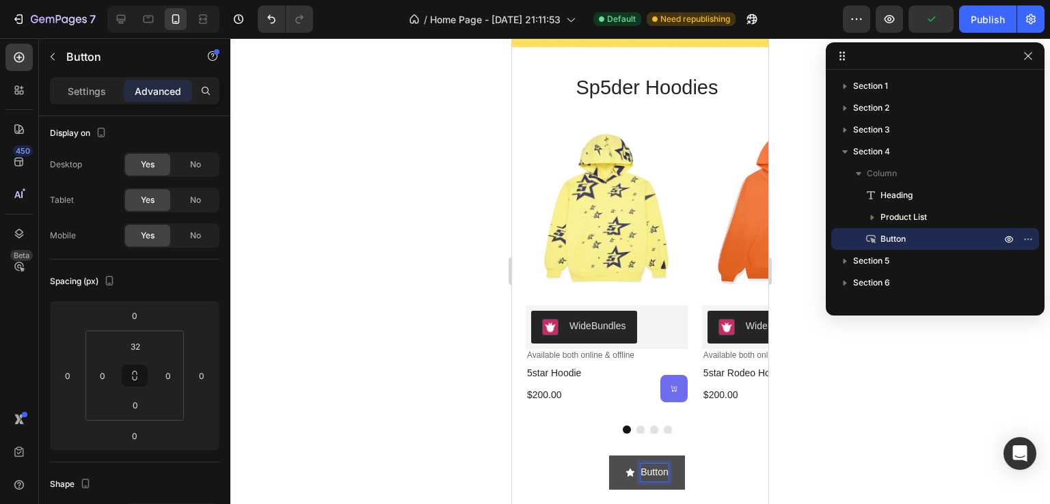
click at [626, 472] on icon "<p>Button</p>" at bounding box center [630, 473] width 8 height 8
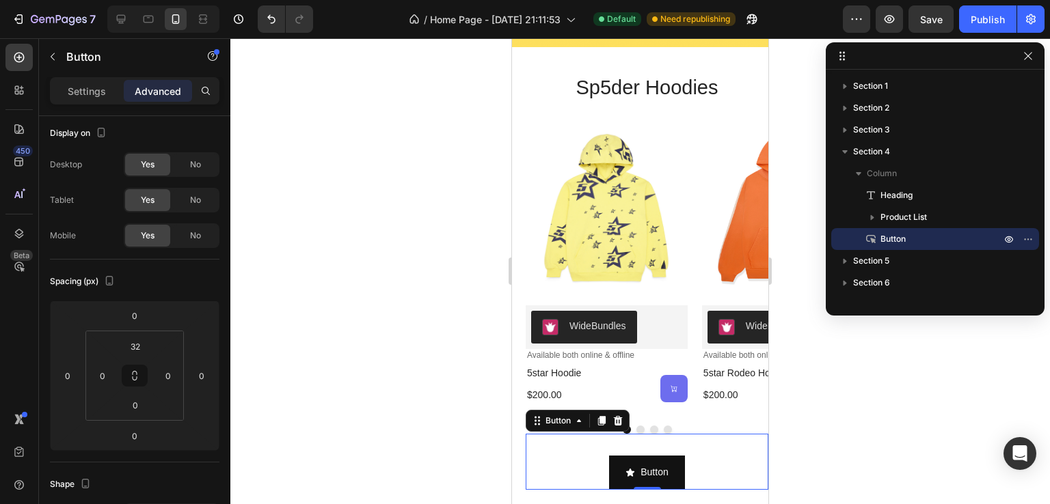
click at [593, 452] on div "Button Button 0" at bounding box center [646, 461] width 243 height 55
click at [87, 96] on p "Settings" at bounding box center [87, 91] width 38 height 14
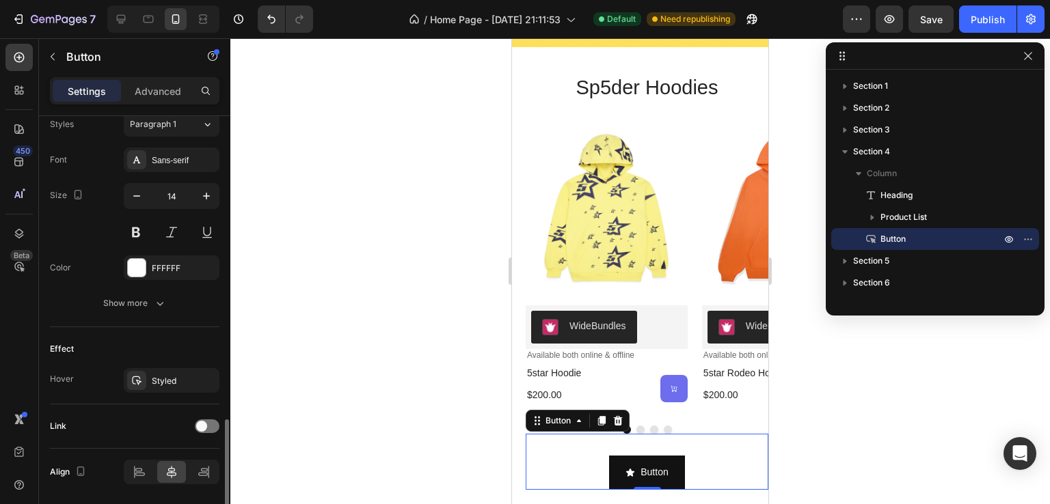
scroll to position [659, 0]
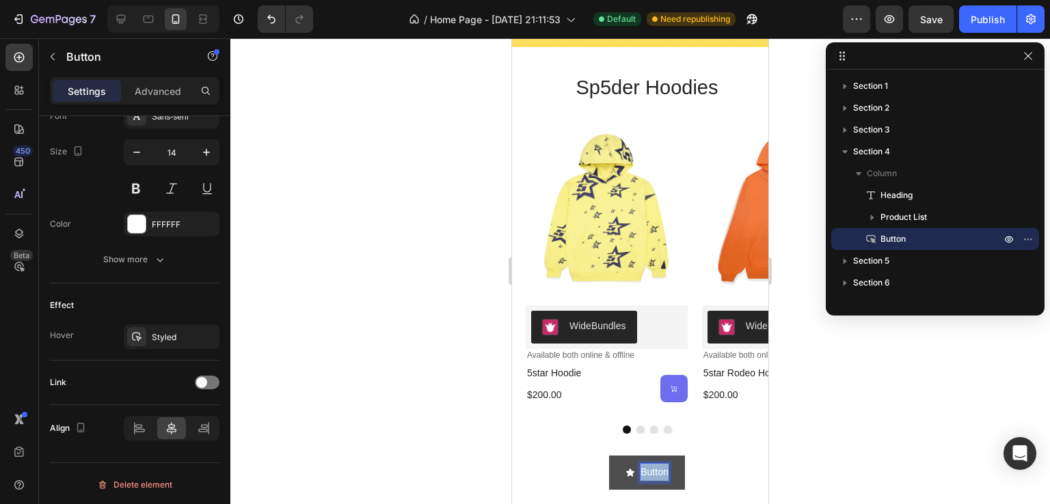
click at [645, 467] on p "Button" at bounding box center [653, 472] width 27 height 17
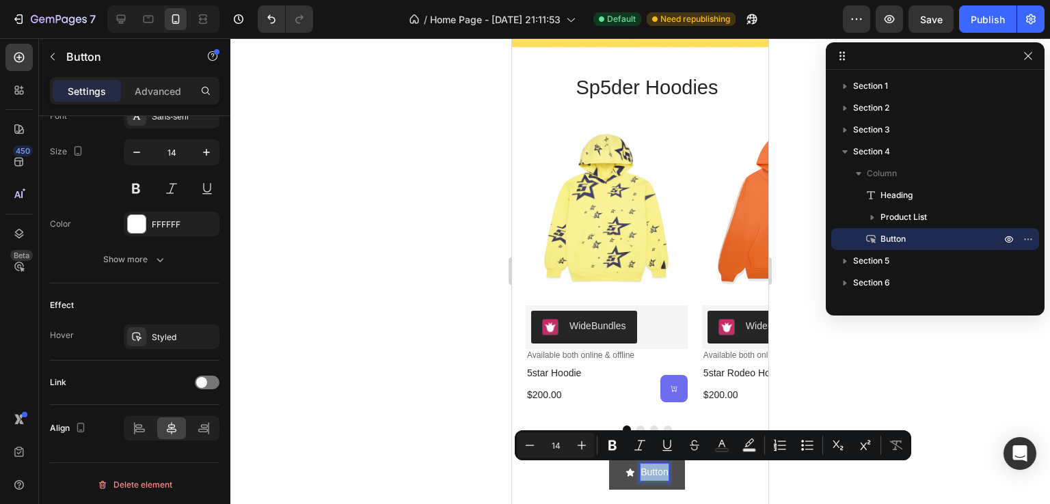
click at [626, 474] on icon "<p>Button</p>" at bounding box center [630, 473] width 8 height 8
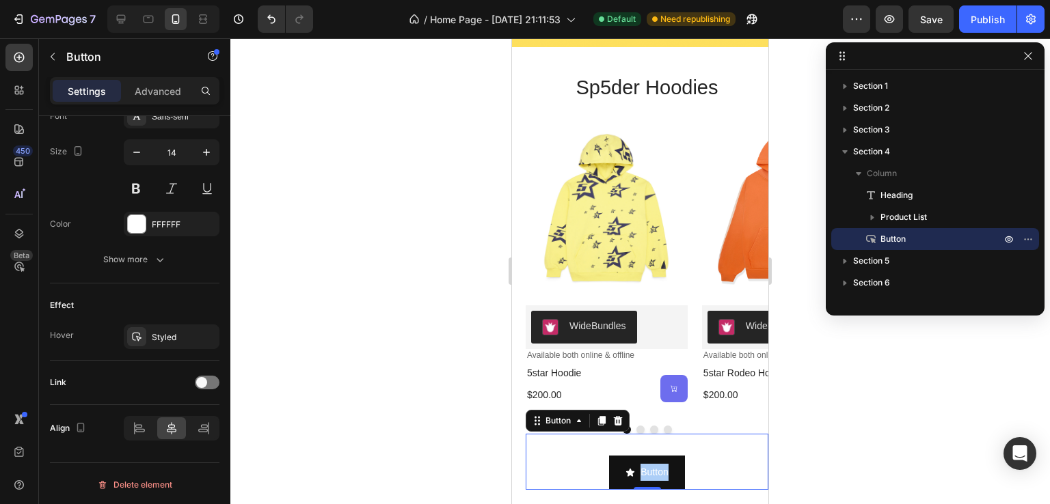
click at [864, 417] on div at bounding box center [639, 271] width 819 height 466
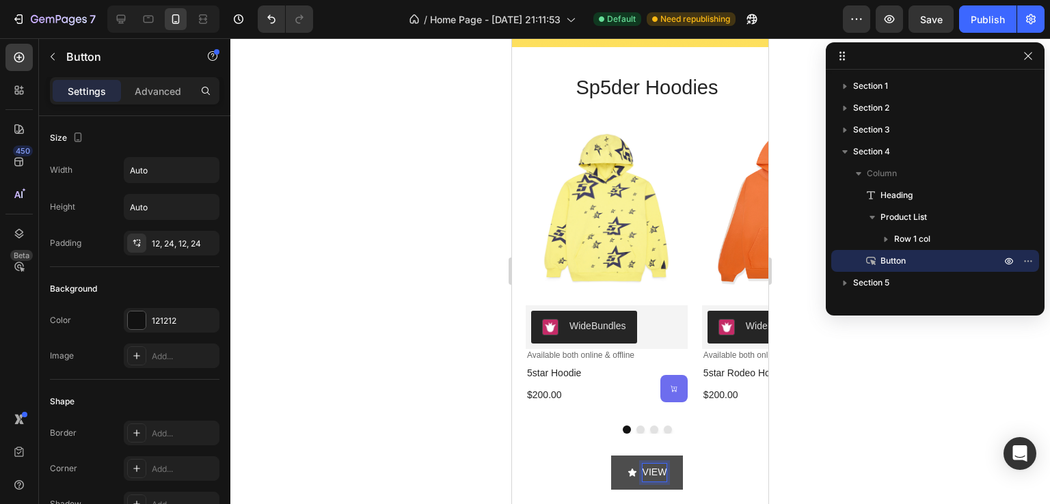
click at [611, 456] on button "VIEW" at bounding box center [647, 472] width 72 height 33
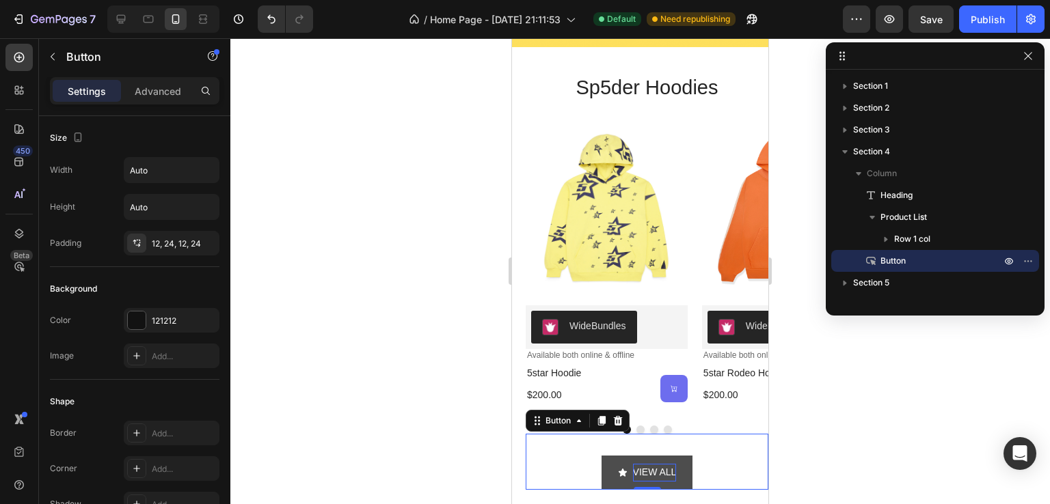
click at [879, 428] on div at bounding box center [639, 271] width 819 height 466
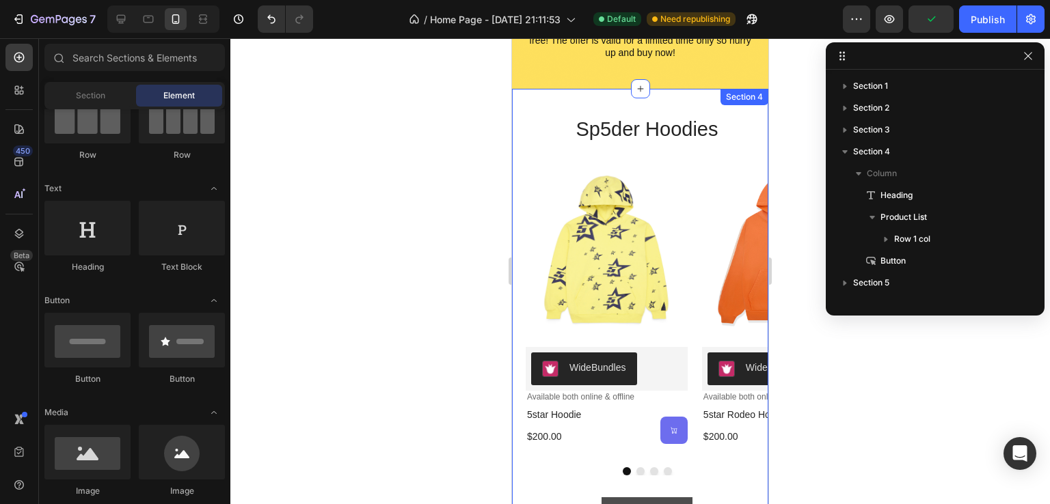
scroll to position [735, 0]
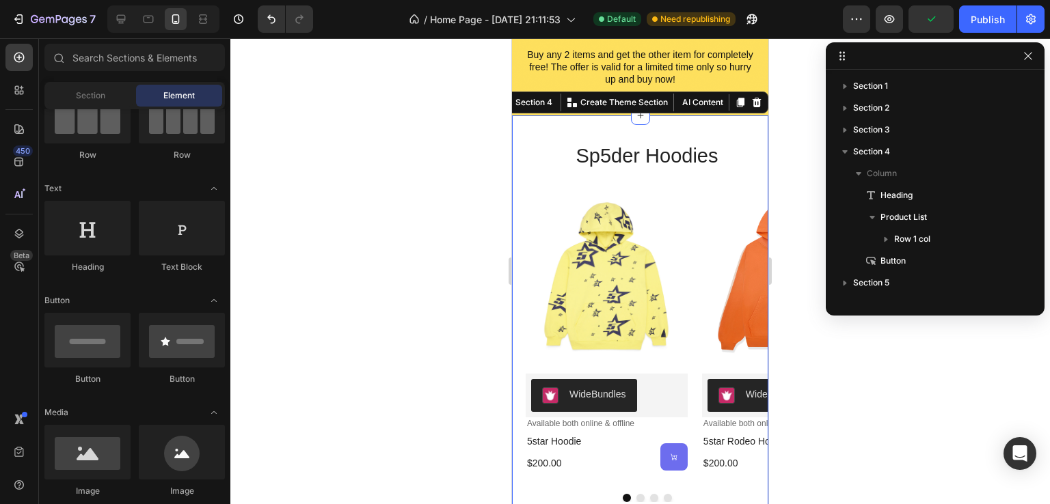
click at [645, 182] on div "Sp5der Hoodies Heading Product Images WideBundles WideBundles Available both on…" at bounding box center [646, 350] width 243 height 413
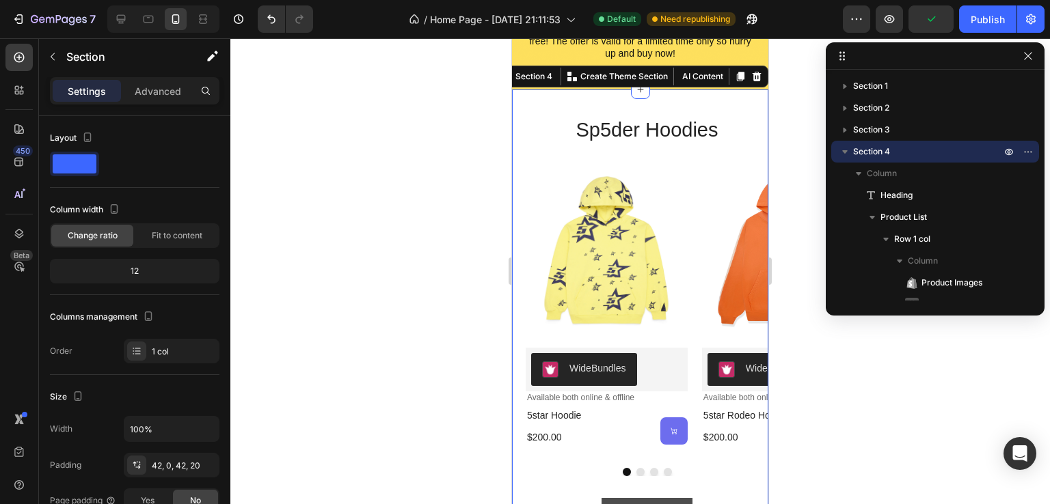
scroll to position [872, 0]
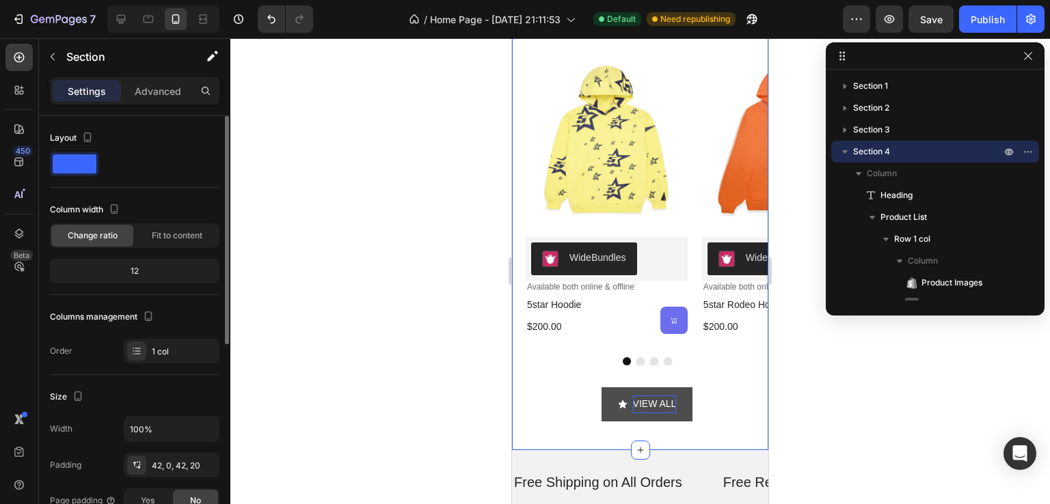
click at [76, 168] on span at bounding box center [75, 163] width 44 height 19
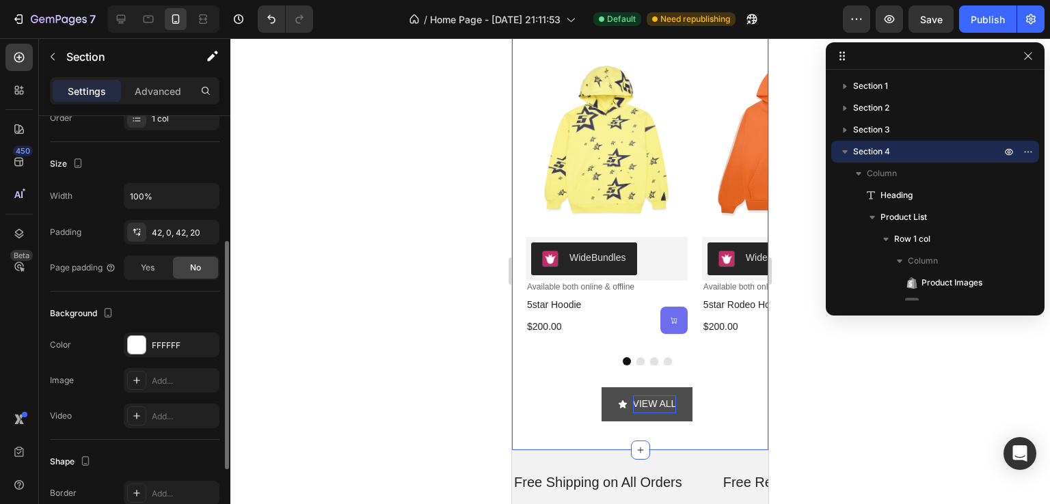
scroll to position [0, 0]
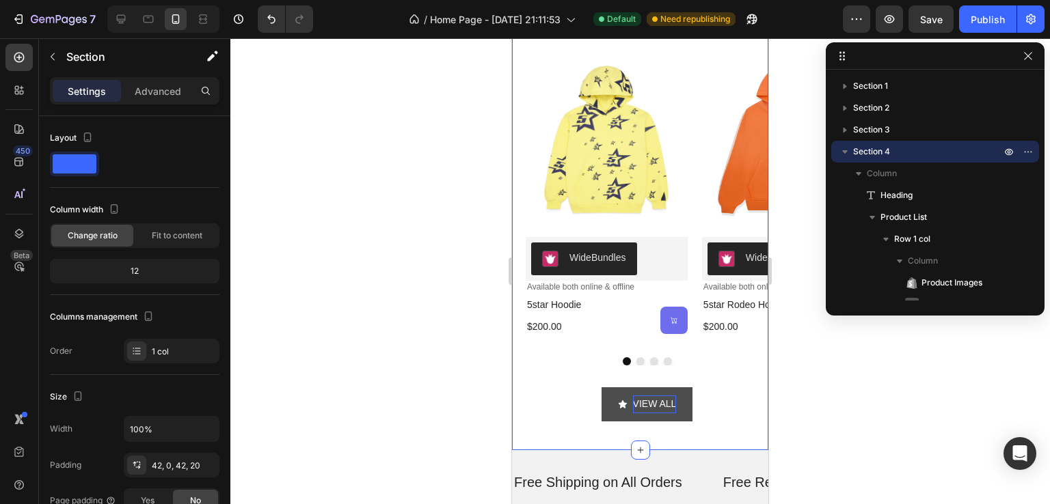
click at [192, 96] on div "Settings Advanced" at bounding box center [135, 91] width 164 height 22
click at [191, 98] on div "Advanced" at bounding box center [158, 91] width 68 height 22
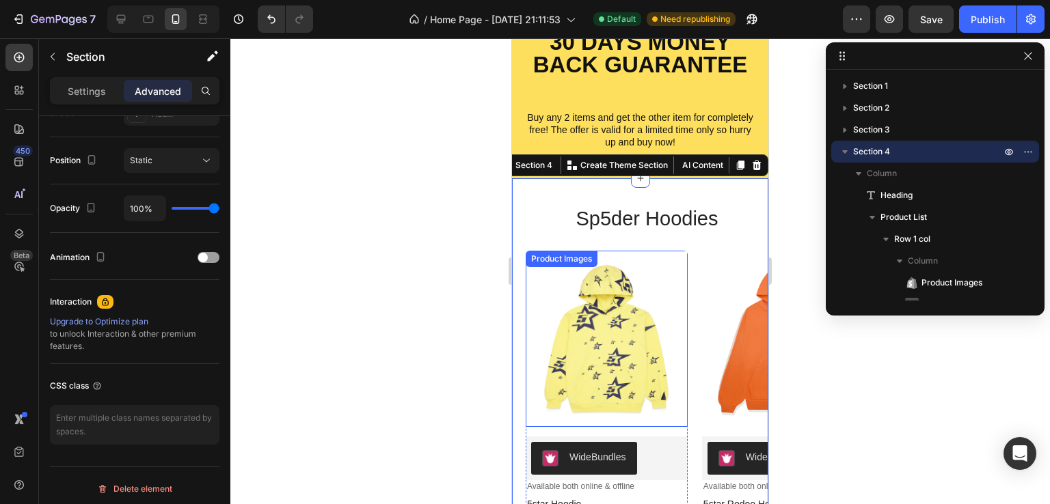
scroll to position [667, 0]
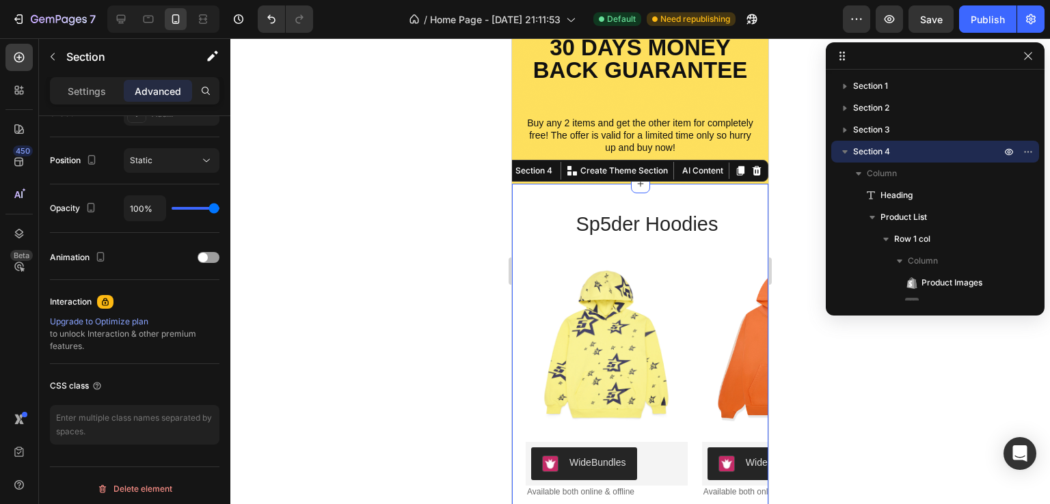
click at [670, 238] on div "Sp5der Hoodies Heading Product Images WideBundles WideBundles Available both on…" at bounding box center [646, 419] width 243 height 413
click at [794, 232] on div at bounding box center [639, 271] width 819 height 466
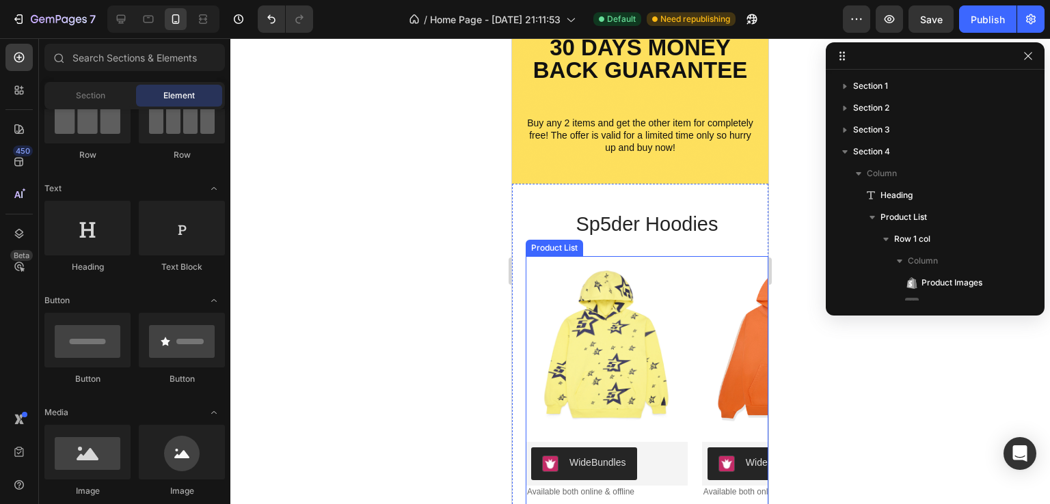
click at [694, 266] on div "Product Images WideBundles WideBundles Available both online & offline Text Blo…" at bounding box center [646, 403] width 243 height 295
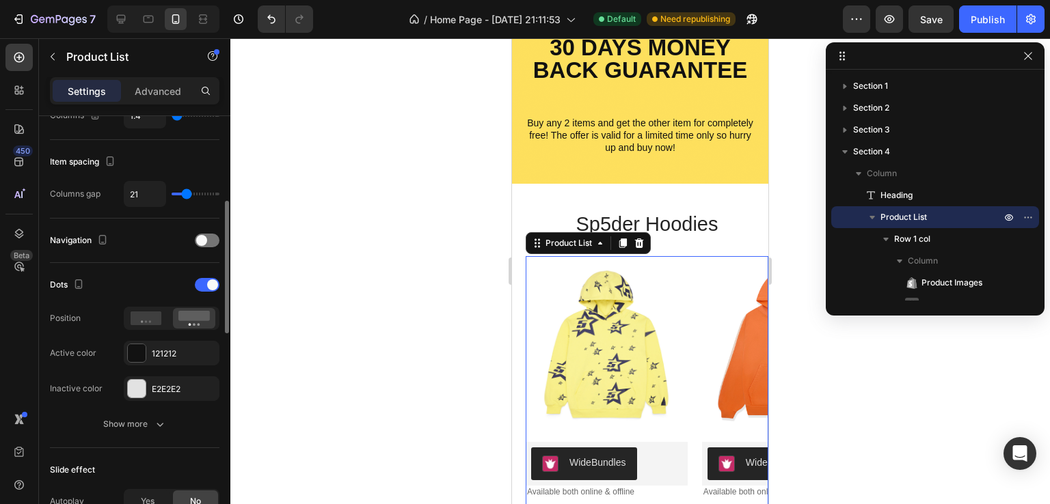
scroll to position [410, 0]
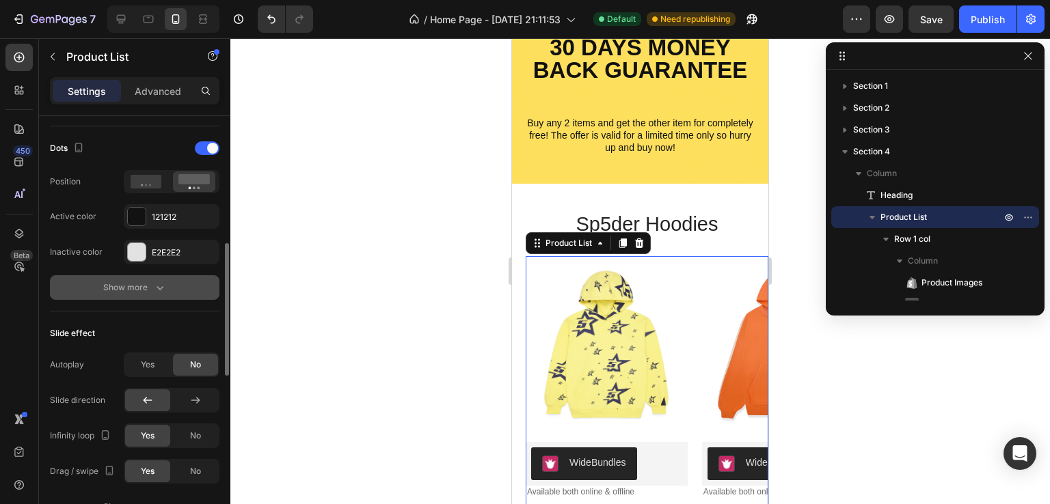
click at [161, 284] on icon "button" at bounding box center [160, 288] width 14 height 14
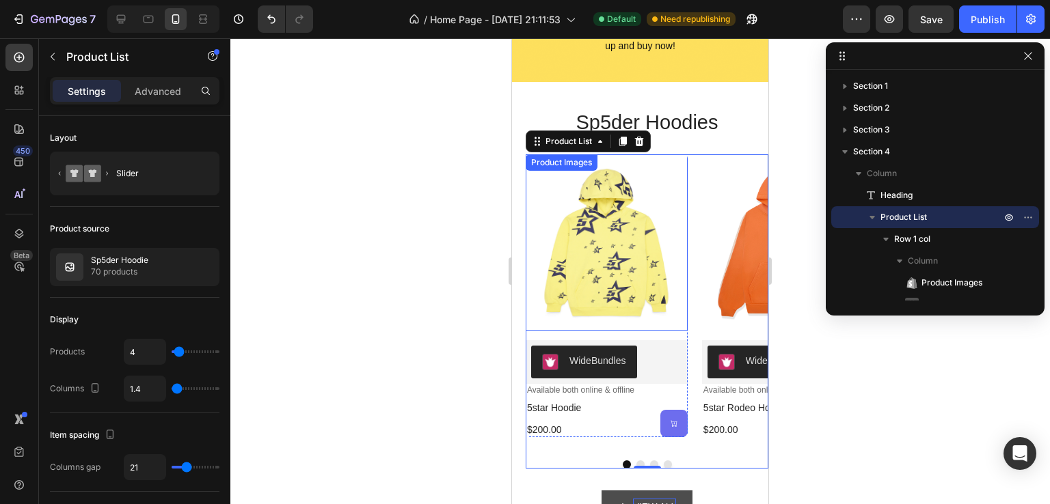
scroll to position [872, 0]
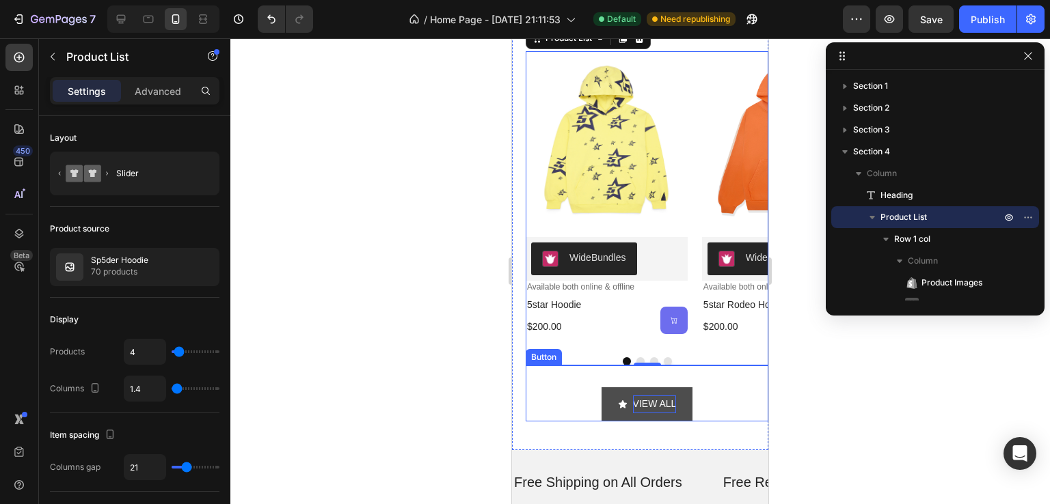
click at [688, 411] on div "VIEW ALL Button" at bounding box center [646, 393] width 243 height 55
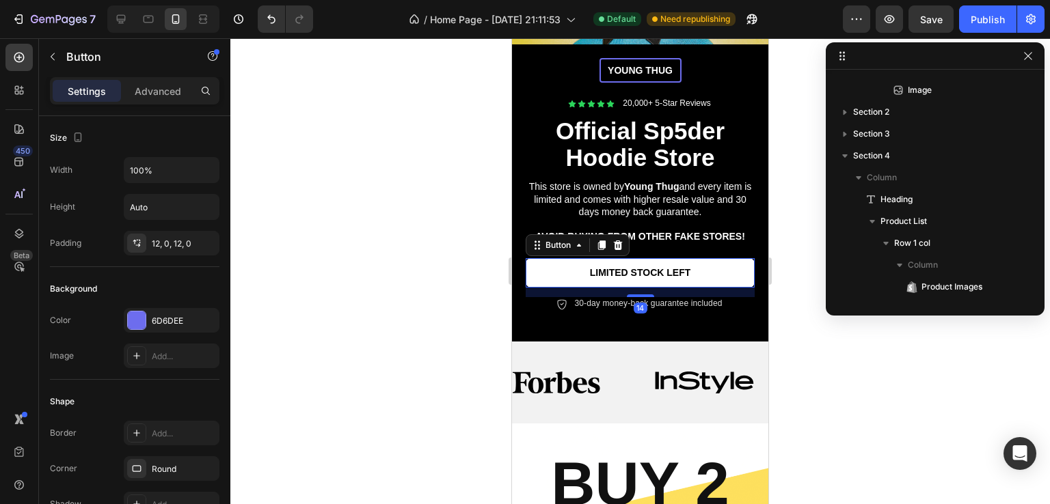
scroll to position [149, 0]
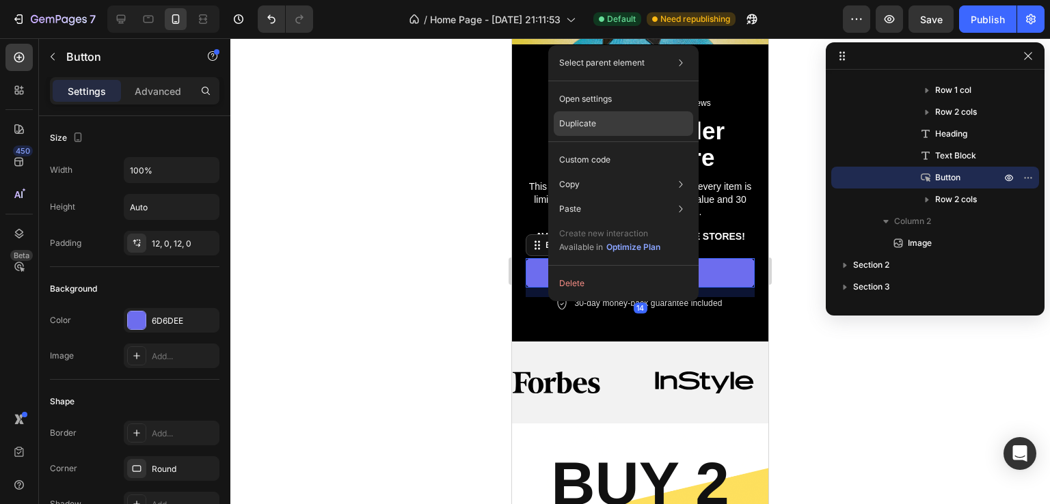
click at [594, 122] on p "Duplicate" at bounding box center [577, 124] width 37 height 12
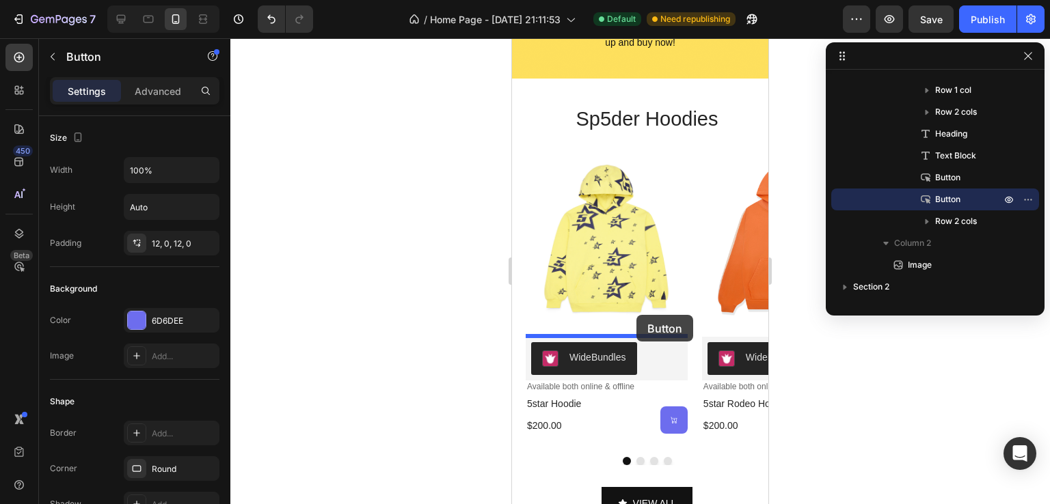
scroll to position [1147, 0]
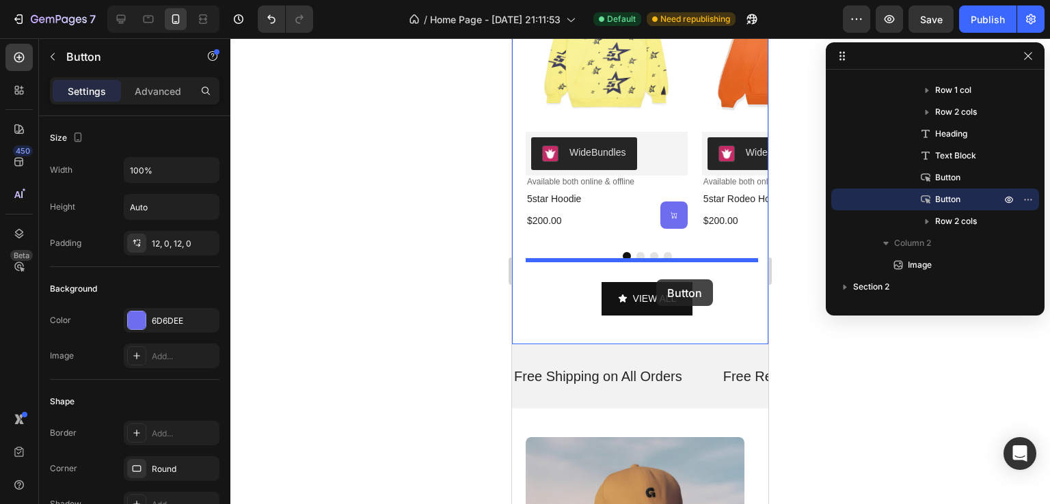
drag, startPoint x: 739, startPoint y: 300, endPoint x: 656, endPoint y: 279, distance: 85.2
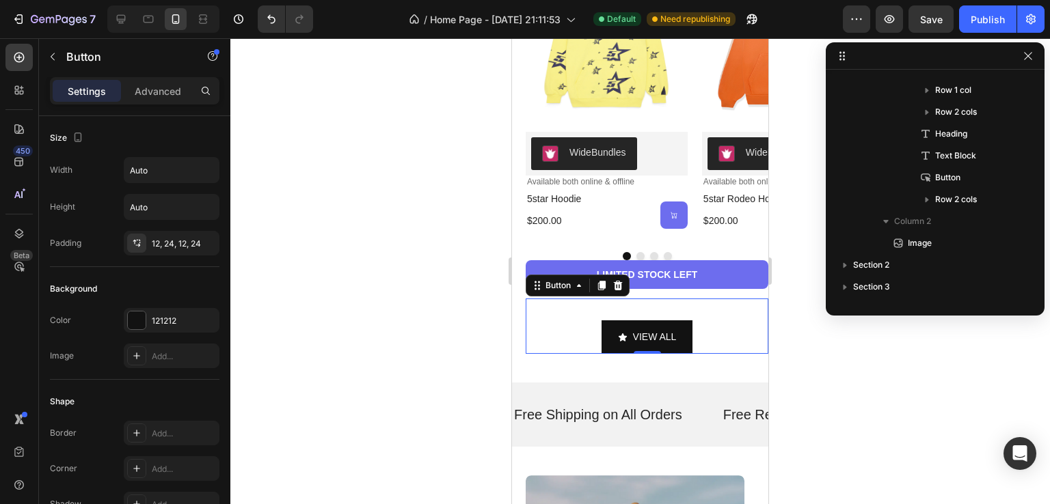
scroll to position [630, 0]
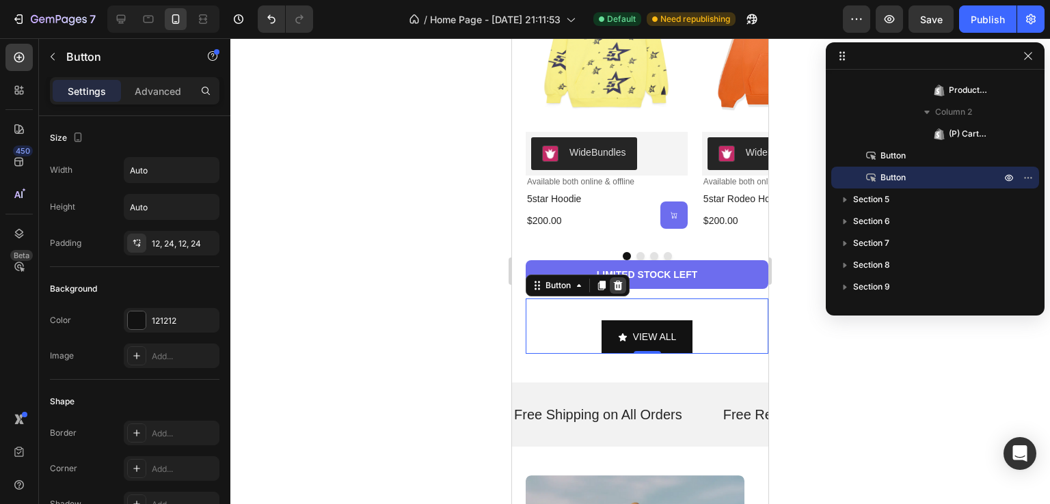
click at [623, 291] on div at bounding box center [618, 285] width 16 height 16
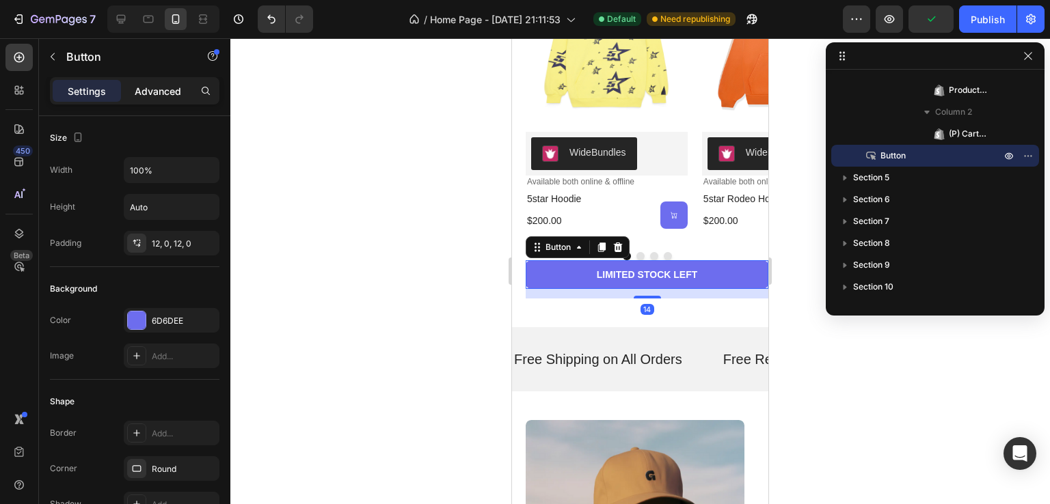
click at [161, 94] on p "Advanced" at bounding box center [158, 91] width 46 height 14
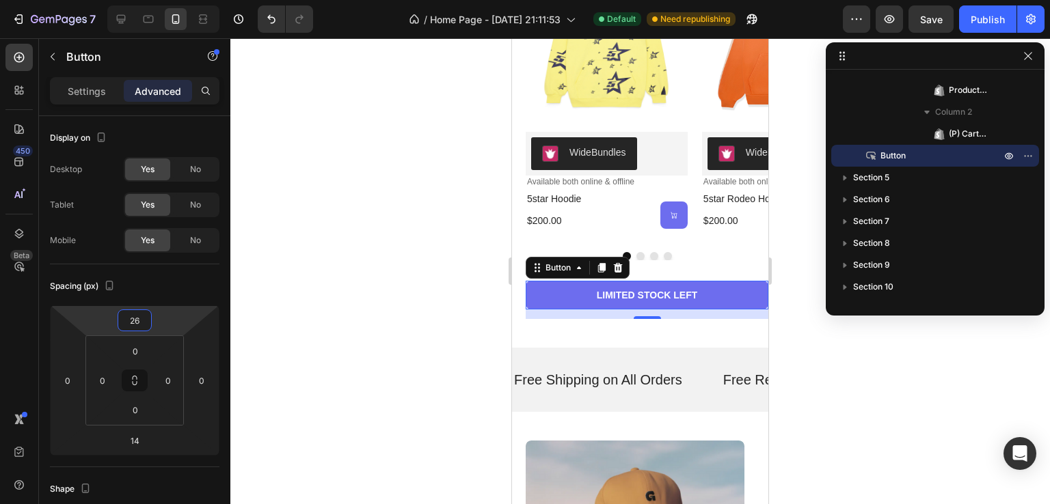
type input "24"
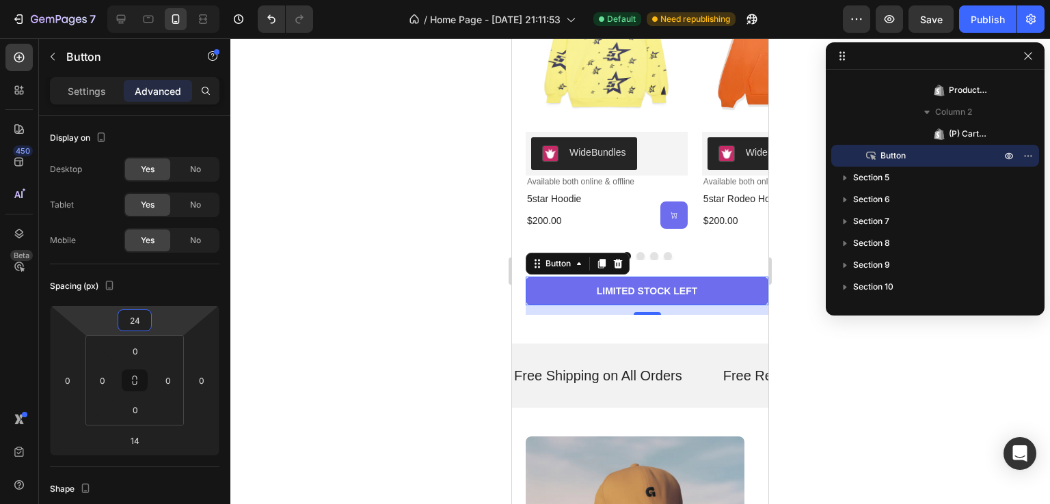
drag, startPoint x: 133, startPoint y: 336, endPoint x: 101, endPoint y: 325, distance: 33.9
click at [101, 0] on html "7 Version history / Home Page - Aug 24, 21:11:53 Default Need republishing Prev…" at bounding box center [525, 0] width 1050 height 0
click at [437, 233] on div at bounding box center [639, 271] width 819 height 466
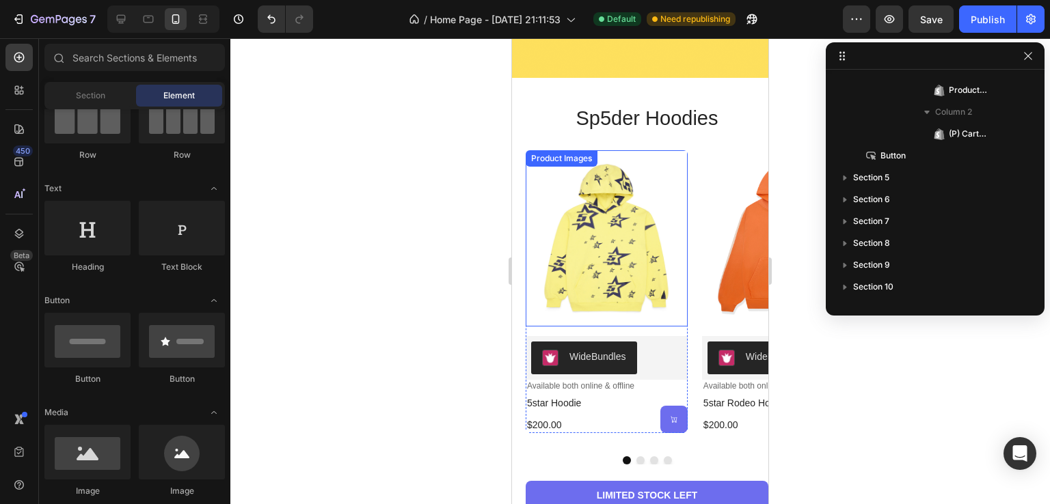
scroll to position [942, 0]
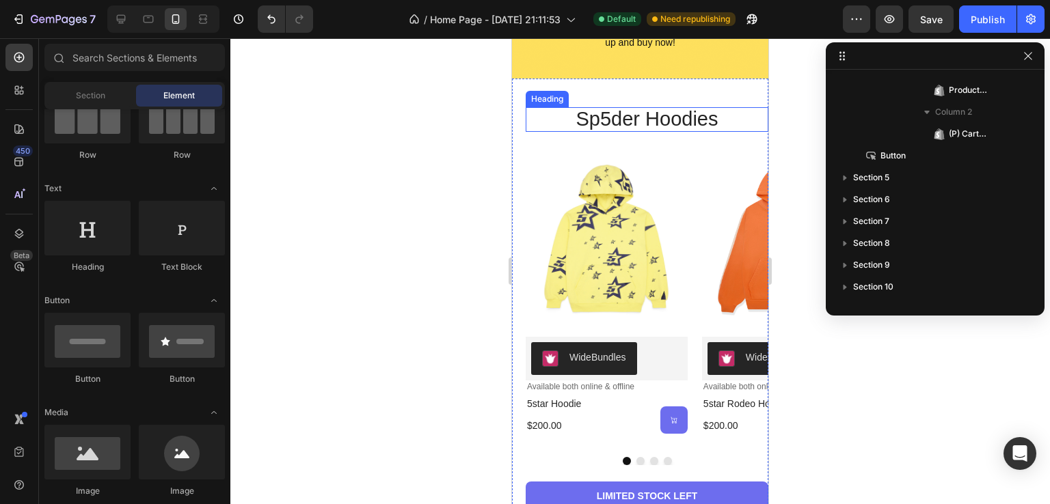
click at [647, 115] on h2 "sp5der hoodies" at bounding box center [646, 119] width 243 height 25
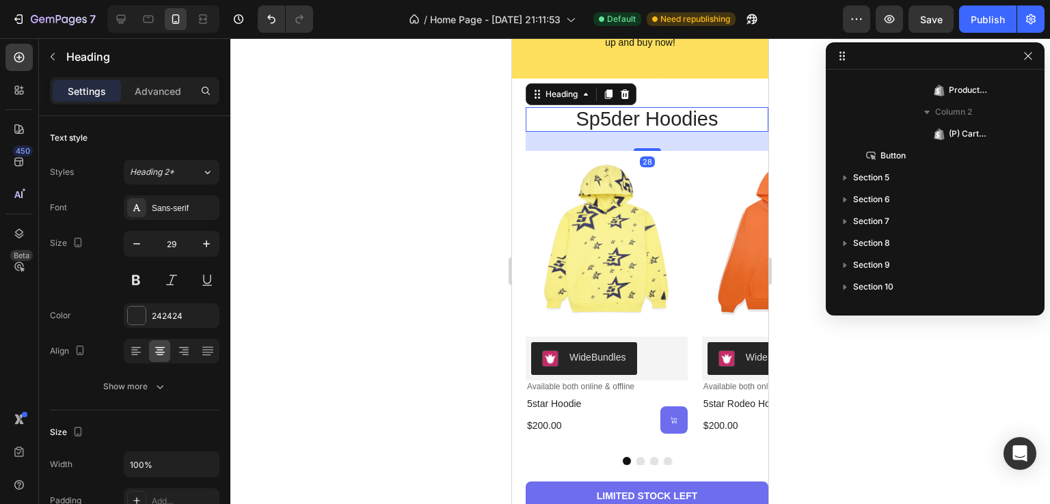
scroll to position [324, 0]
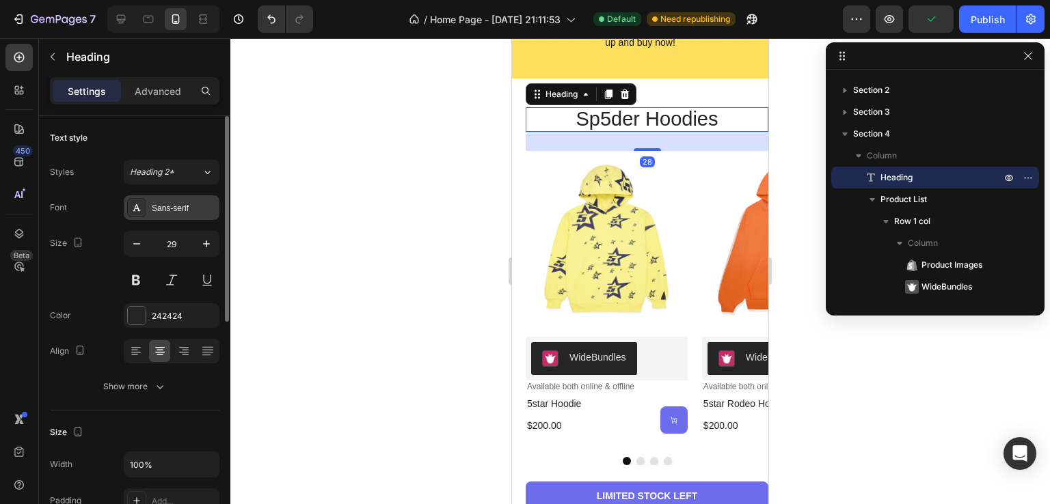
click at [167, 208] on div "Sans-serif" at bounding box center [184, 208] width 64 height 12
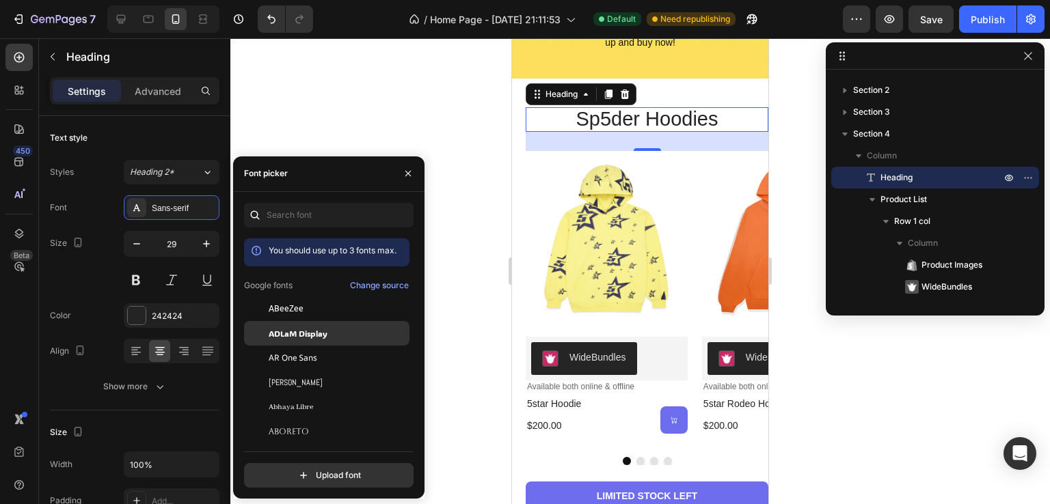
click at [314, 337] on span "ADLaM Display" at bounding box center [298, 333] width 59 height 12
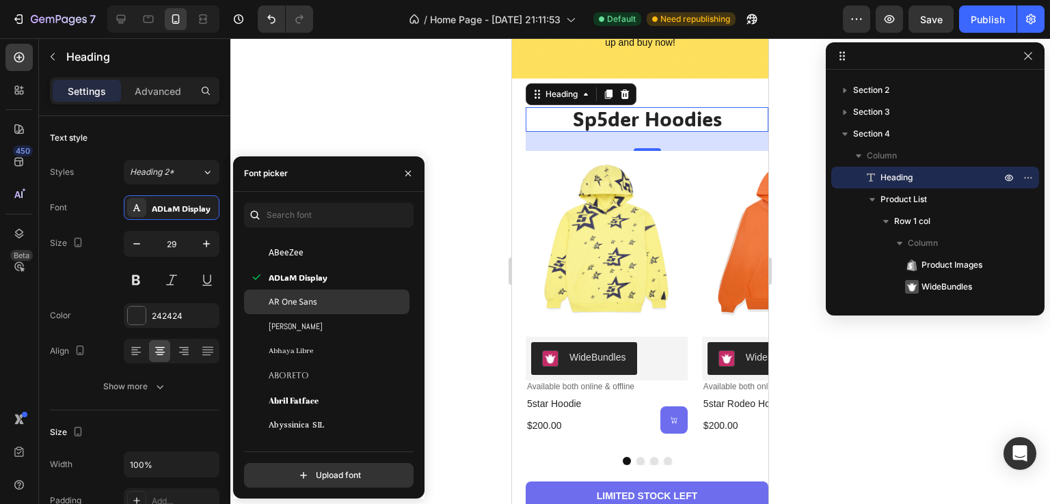
scroll to position [205, 0]
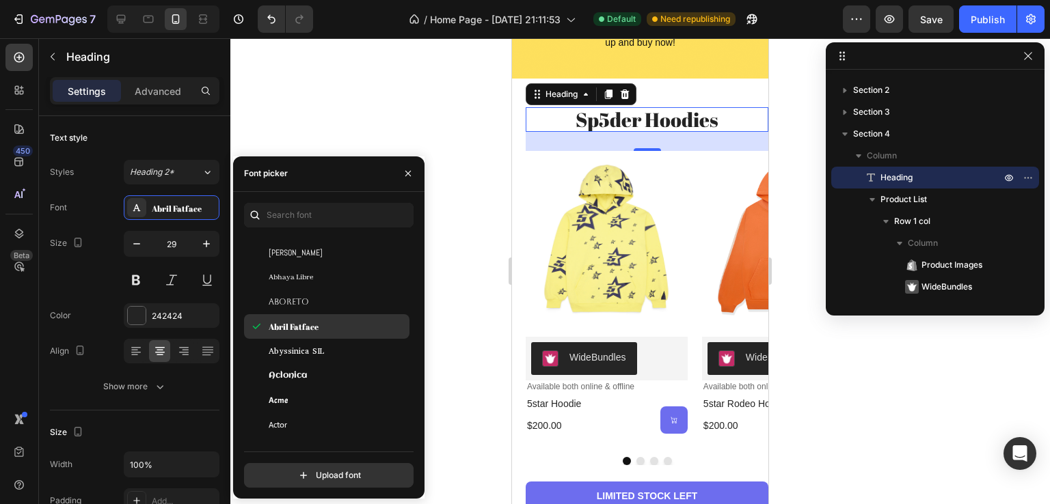
click at [317, 334] on div "Abril Fatface" at bounding box center [326, 326] width 165 height 25
click at [325, 316] on div "Abril Fatface" at bounding box center [326, 326] width 165 height 25
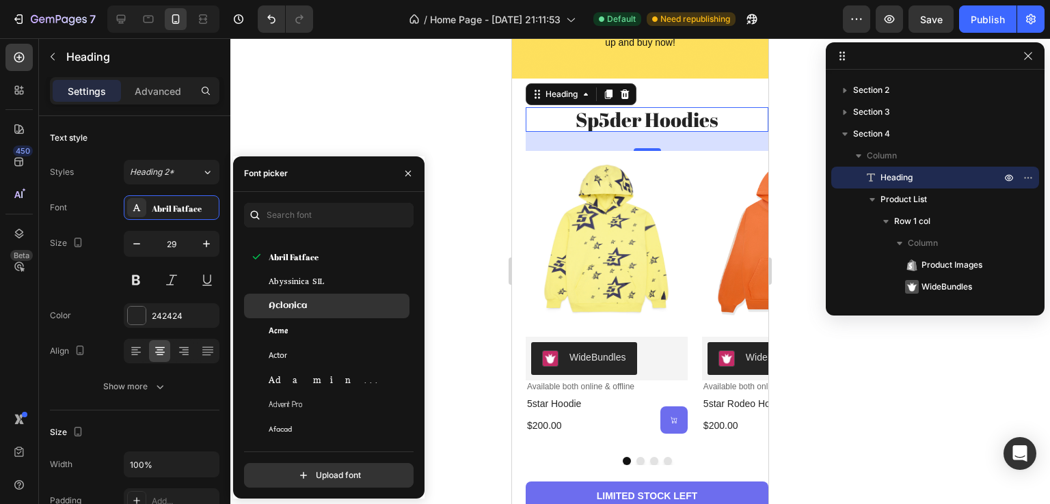
click at [323, 307] on div "Aclonica" at bounding box center [338, 306] width 138 height 12
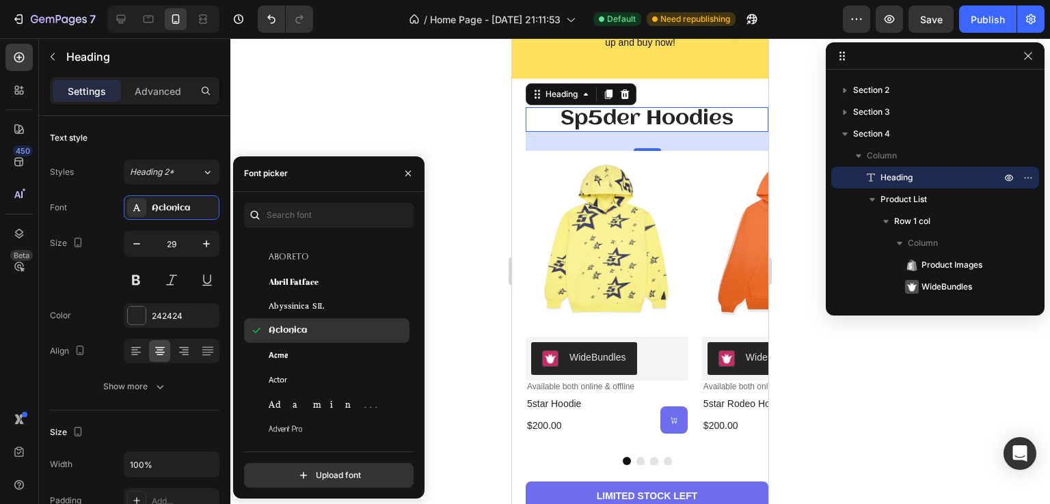
click at [309, 333] on div "Aclonica" at bounding box center [338, 331] width 138 height 12
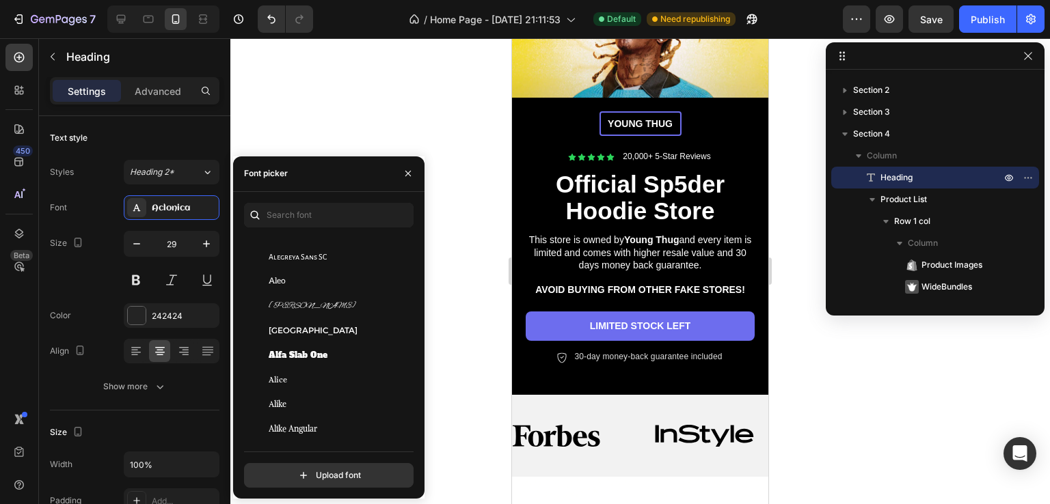
scroll to position [0, 0]
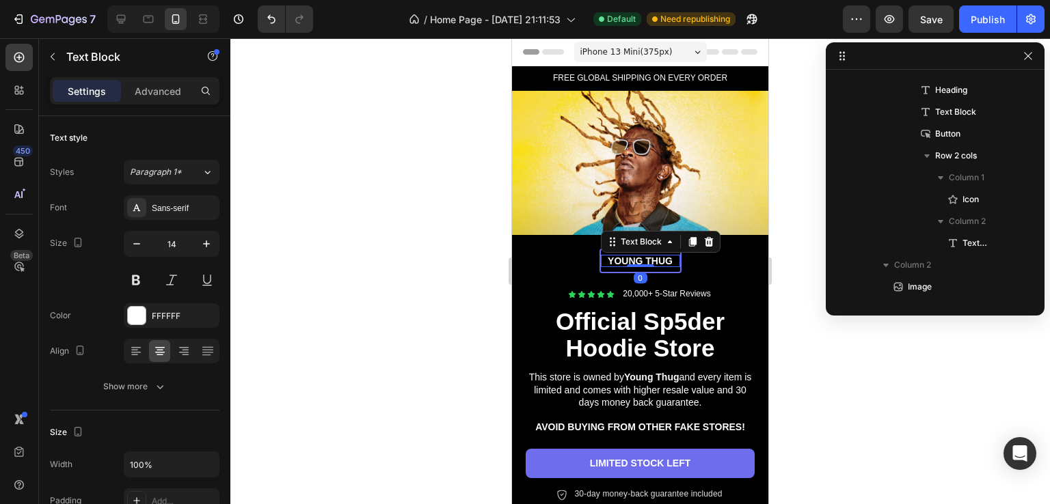
click at [639, 255] on p "YOUNG THUG" at bounding box center [640, 261] width 79 height 12
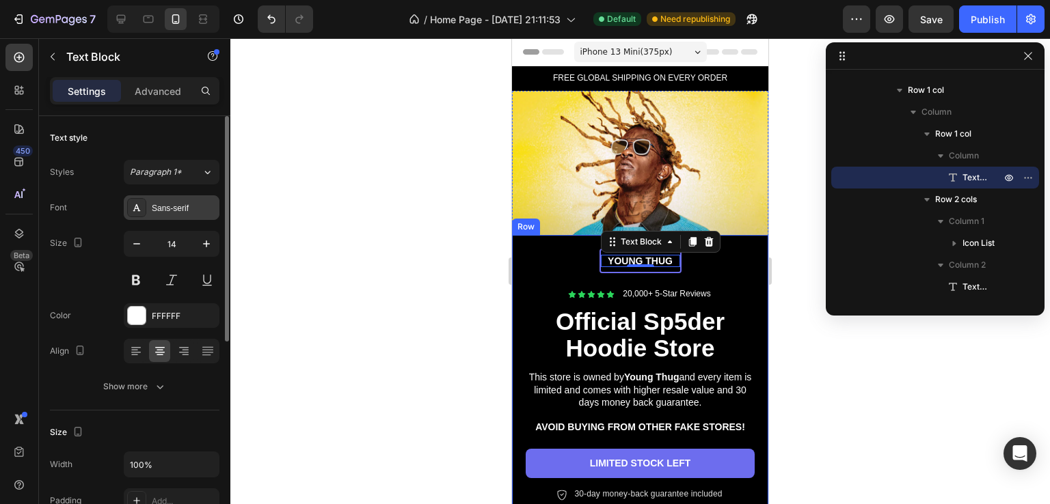
click at [190, 216] on div "Sans-serif" at bounding box center [172, 207] width 96 height 25
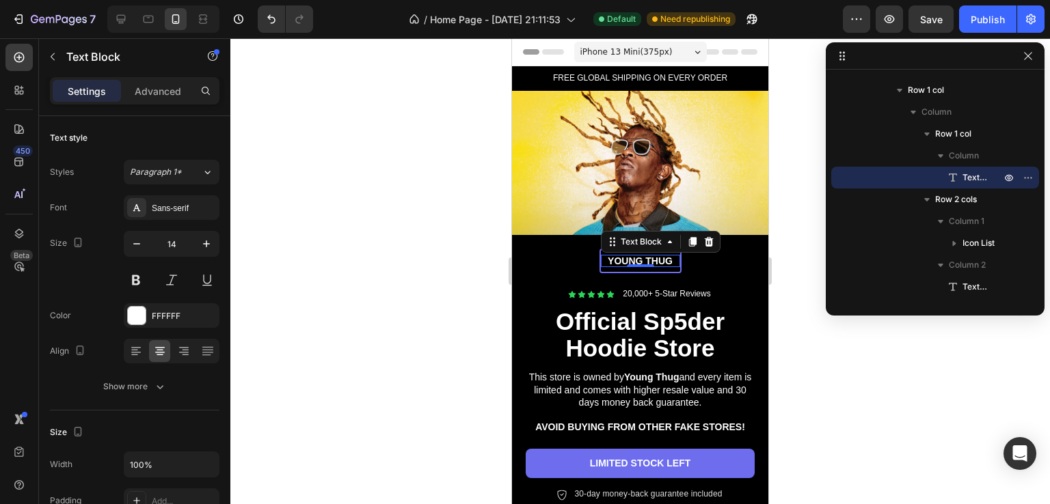
click at [435, 130] on div at bounding box center [639, 271] width 819 height 466
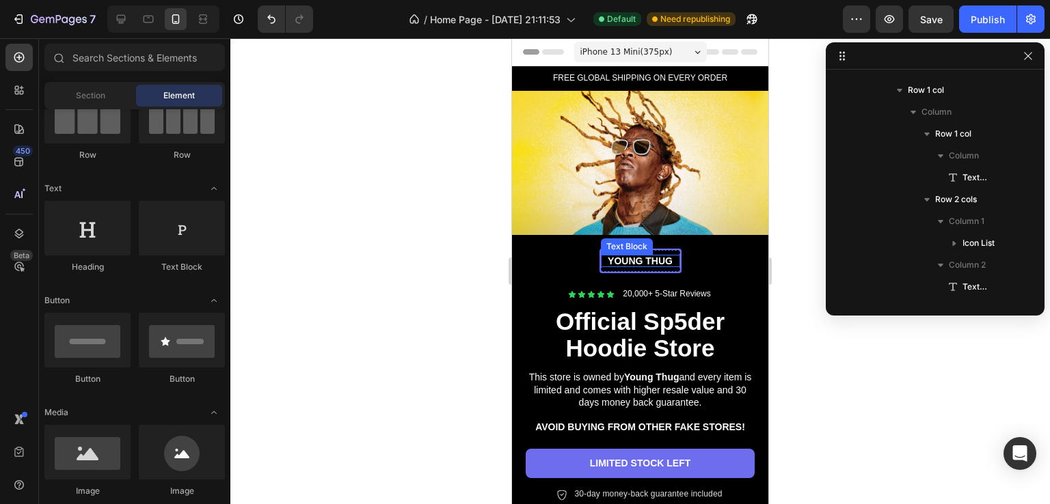
click at [621, 255] on p "YOUNG THUG" at bounding box center [640, 261] width 79 height 12
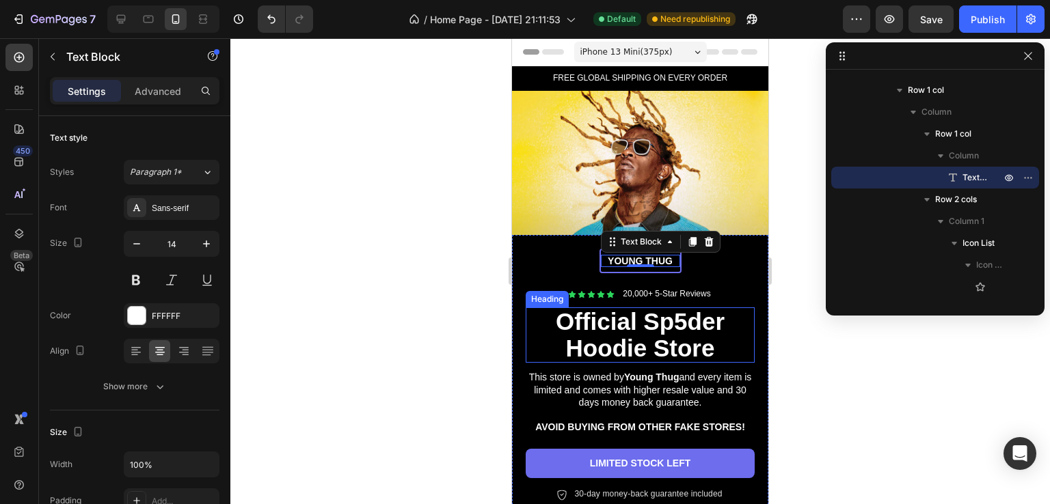
click at [594, 313] on strong "Official" at bounding box center [596, 321] width 81 height 27
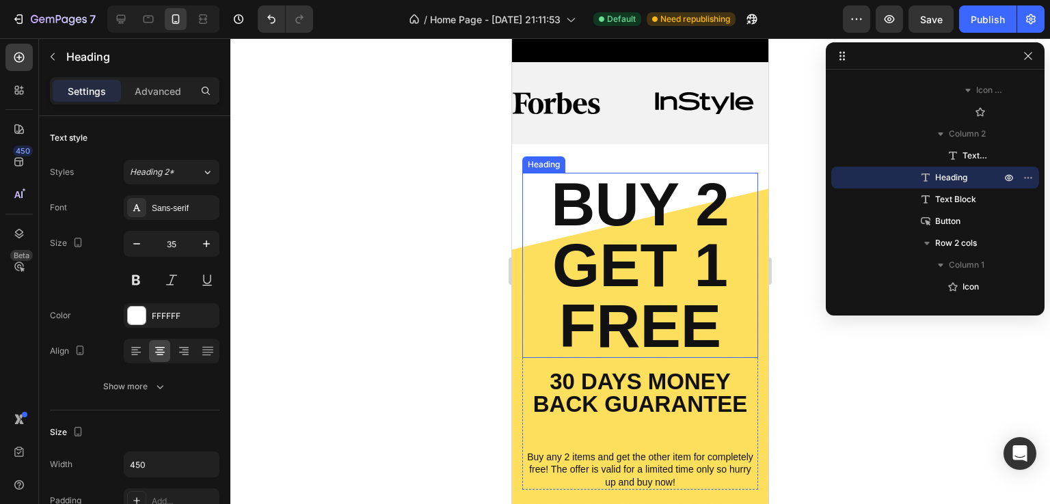
scroll to position [888, 0]
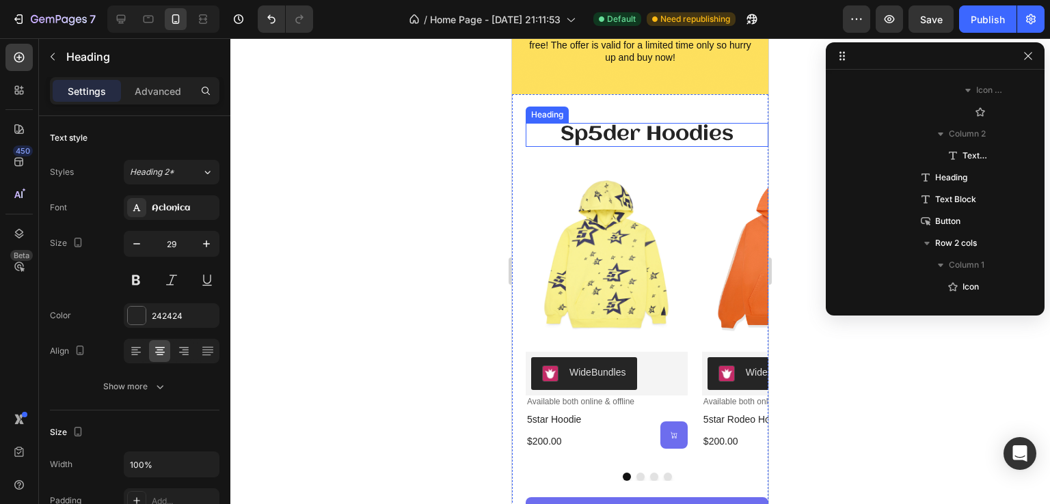
click at [659, 139] on h2 "sp5der hoodies" at bounding box center [646, 135] width 243 height 25
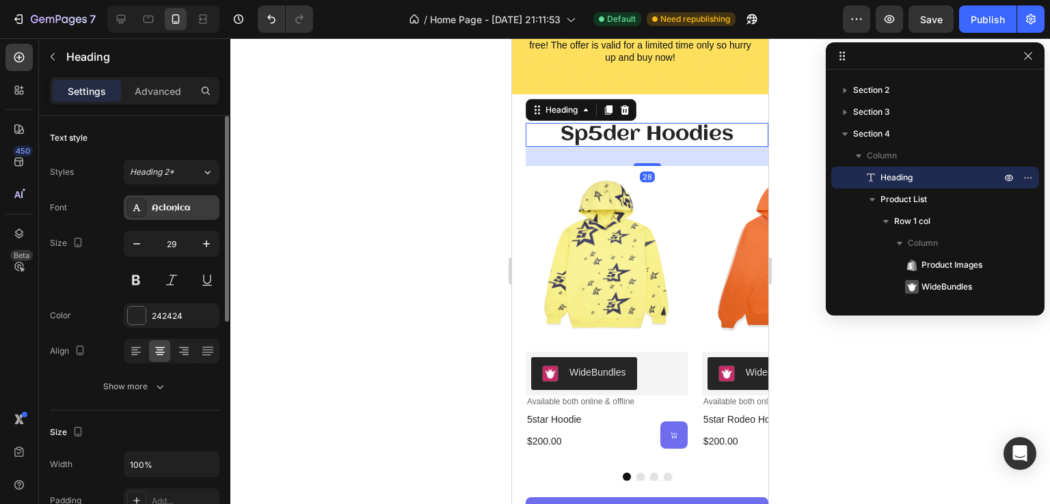
click at [180, 211] on div "Aclonica" at bounding box center [184, 208] width 64 height 12
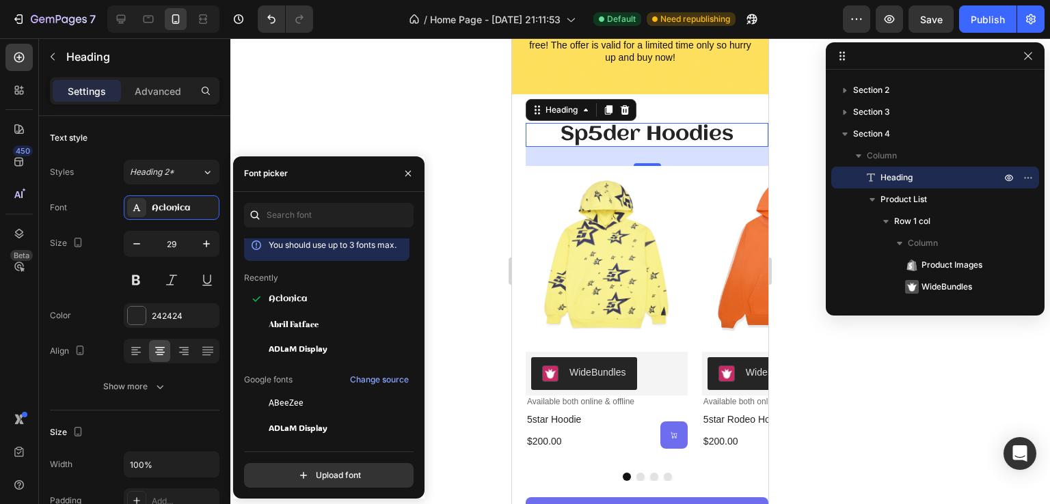
scroll to position [0, 0]
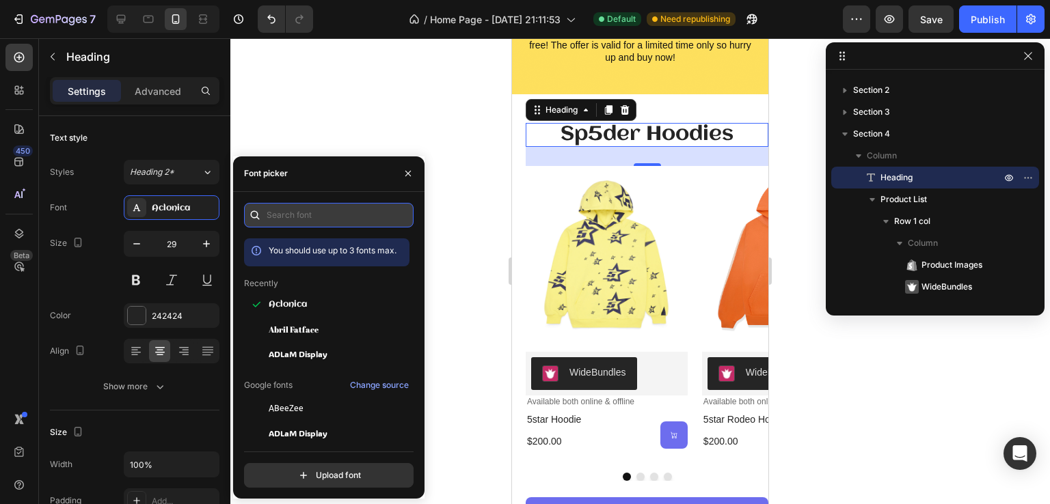
click at [339, 225] on input "text" at bounding box center [328, 215] width 169 height 25
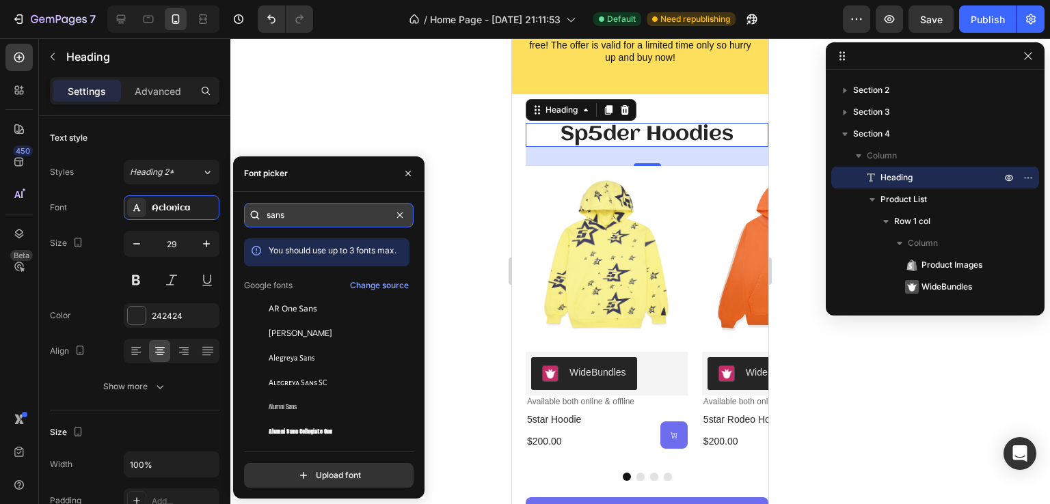
type input "sans"
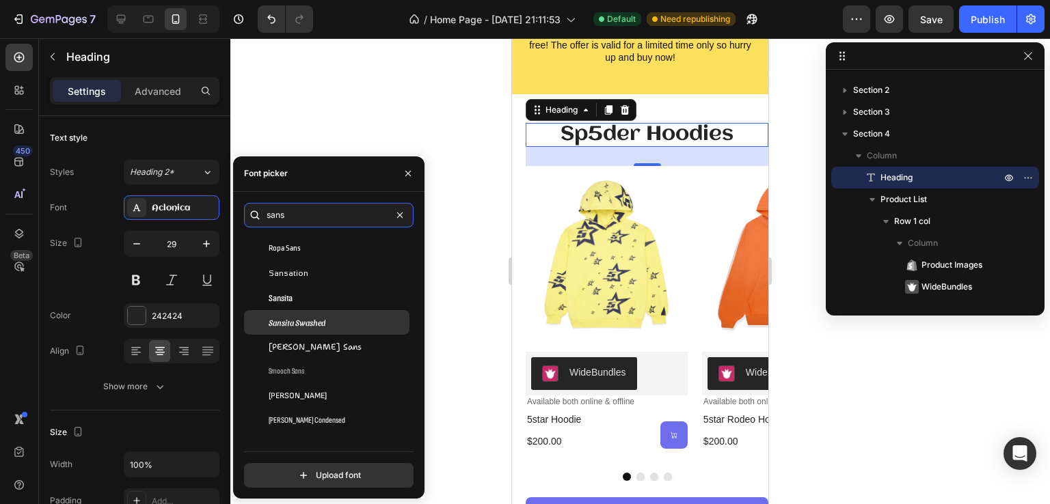
scroll to position [5954, 0]
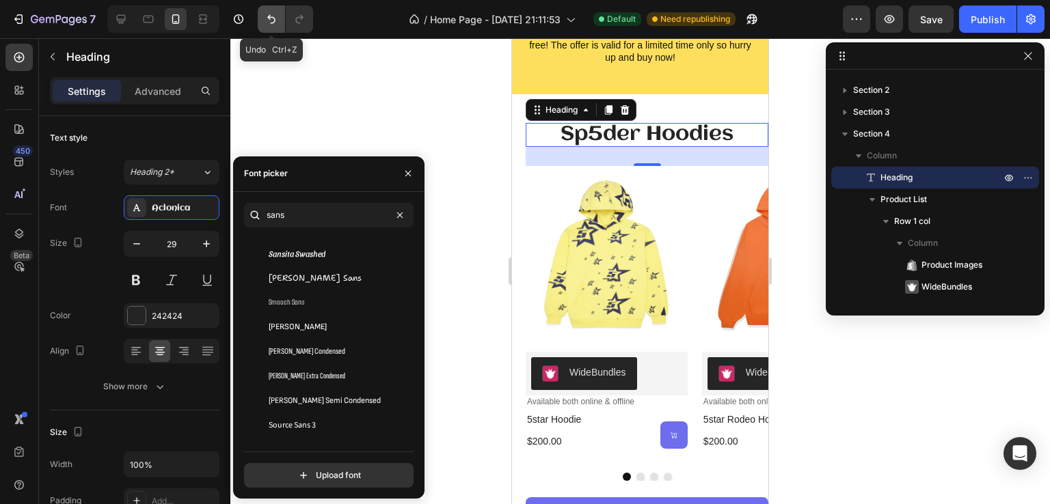
click at [275, 19] on icon "Undo/Redo" at bounding box center [271, 19] width 14 height 14
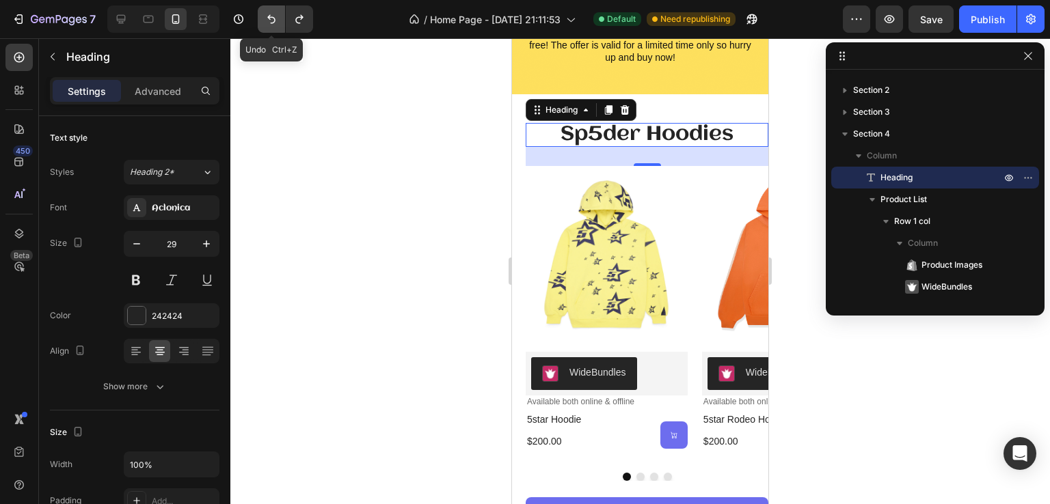
click at [275, 19] on icon "Undo/Redo" at bounding box center [271, 19] width 14 height 14
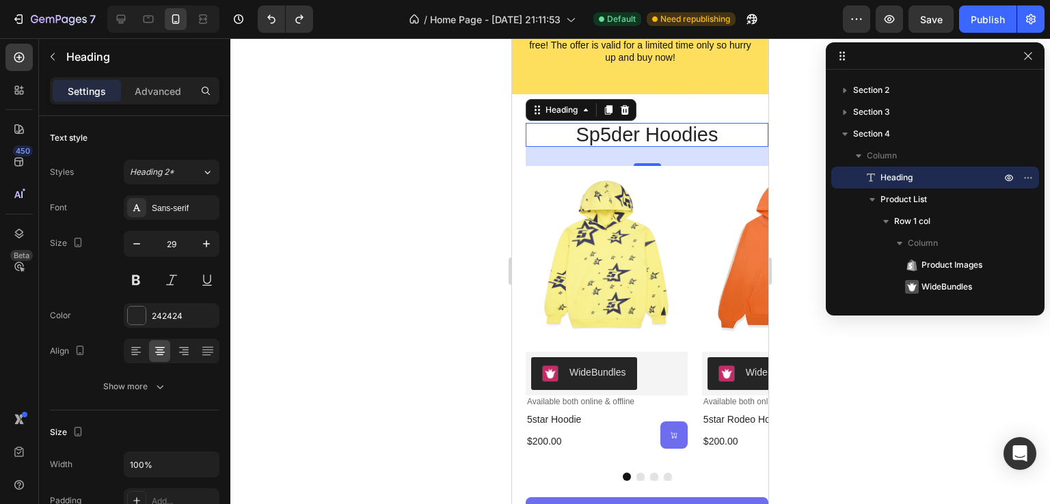
click at [675, 141] on h2 "sp5der hoodies" at bounding box center [646, 135] width 243 height 25
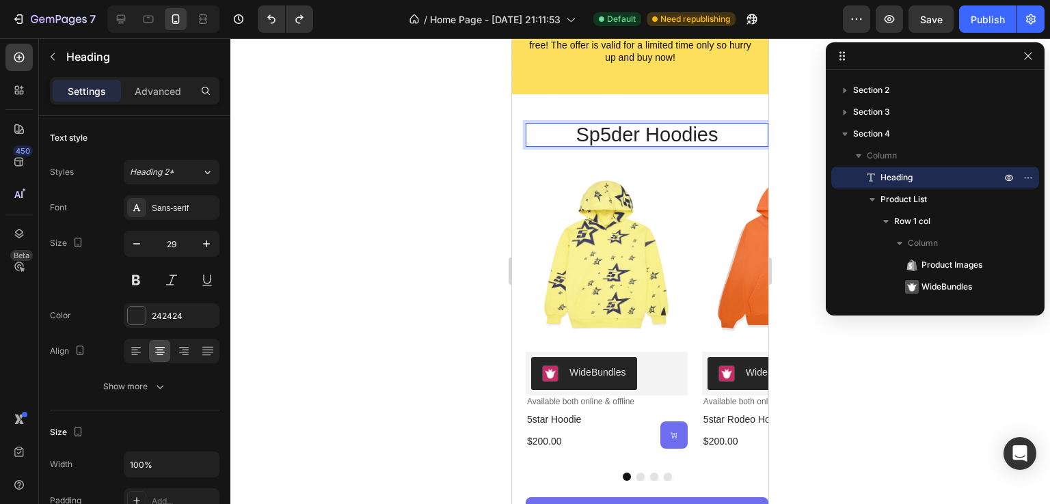
click at [675, 141] on p "sp5der hoodies" at bounding box center [647, 135] width 240 height 22
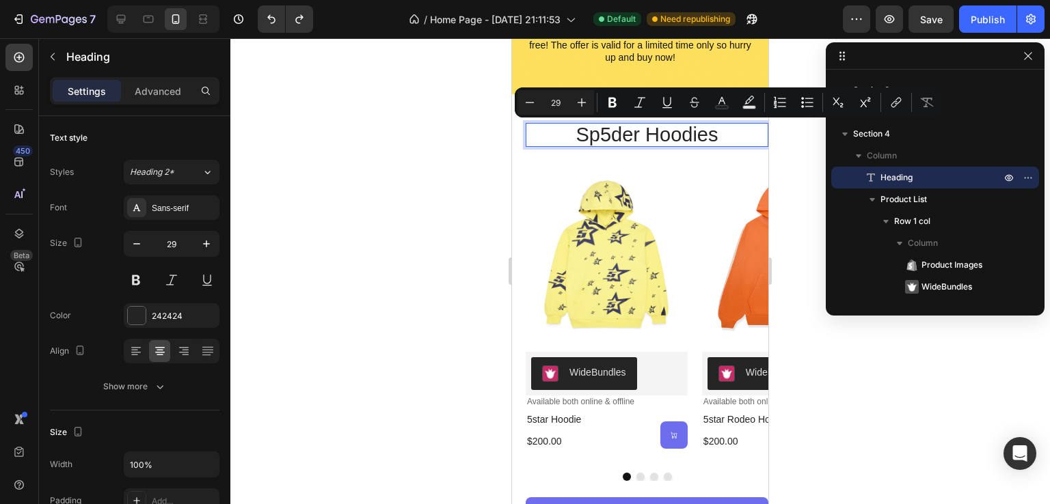
click at [676, 141] on p "sp5der hoodies" at bounding box center [647, 135] width 240 height 22
click at [669, 141] on p "sp5der hoodies" at bounding box center [647, 135] width 240 height 22
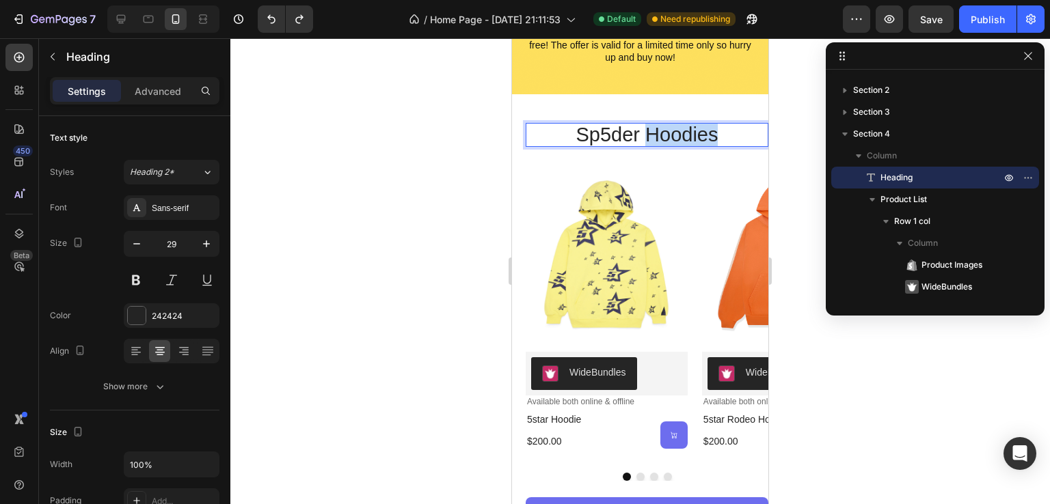
click at [669, 141] on p "sp5der hoodies" at bounding box center [647, 135] width 240 height 22
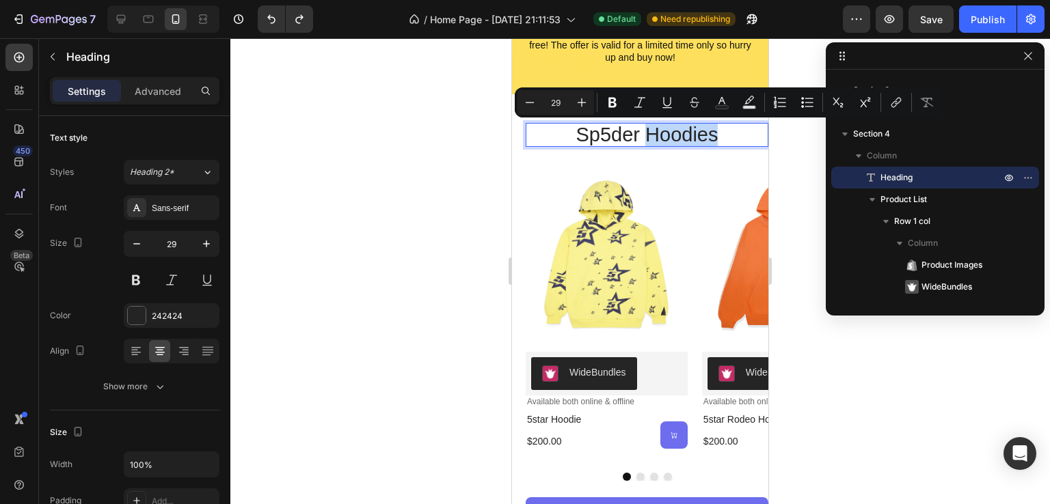
click at [667, 141] on p "sp5der hoodies" at bounding box center [647, 135] width 240 height 22
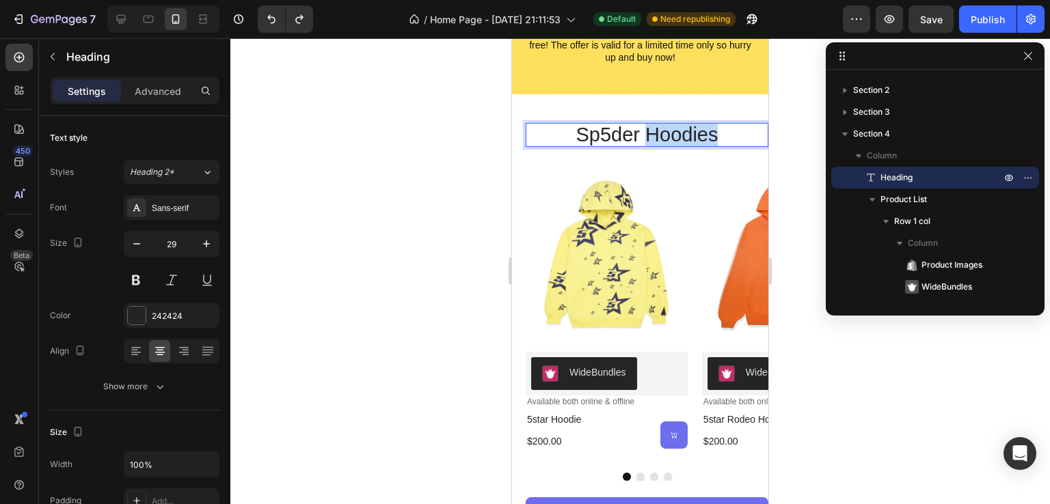
click at [667, 141] on p "sp5der hoodies" at bounding box center [647, 135] width 240 height 22
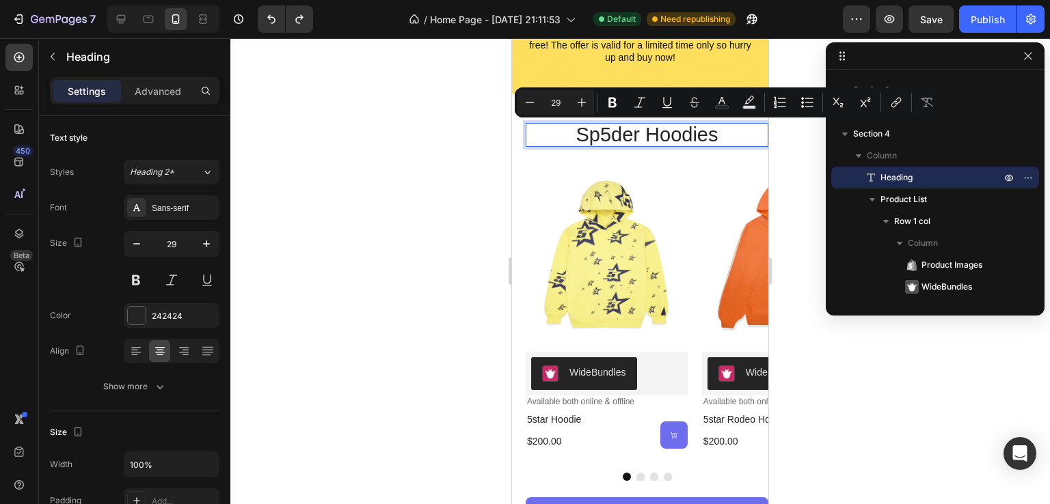
click at [621, 141] on p "sp5der hoodies" at bounding box center [647, 135] width 240 height 22
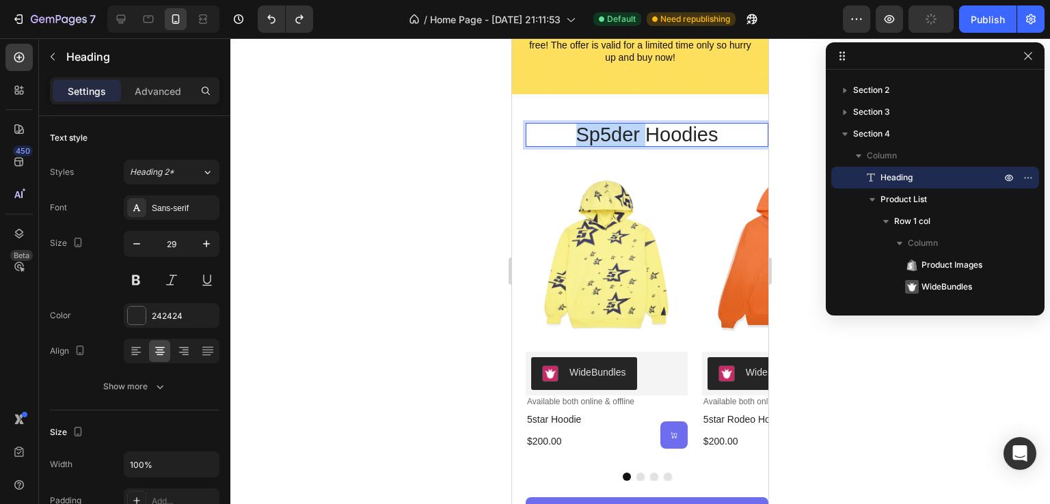
click at [621, 141] on p "sp5der hoodies" at bounding box center [647, 135] width 240 height 22
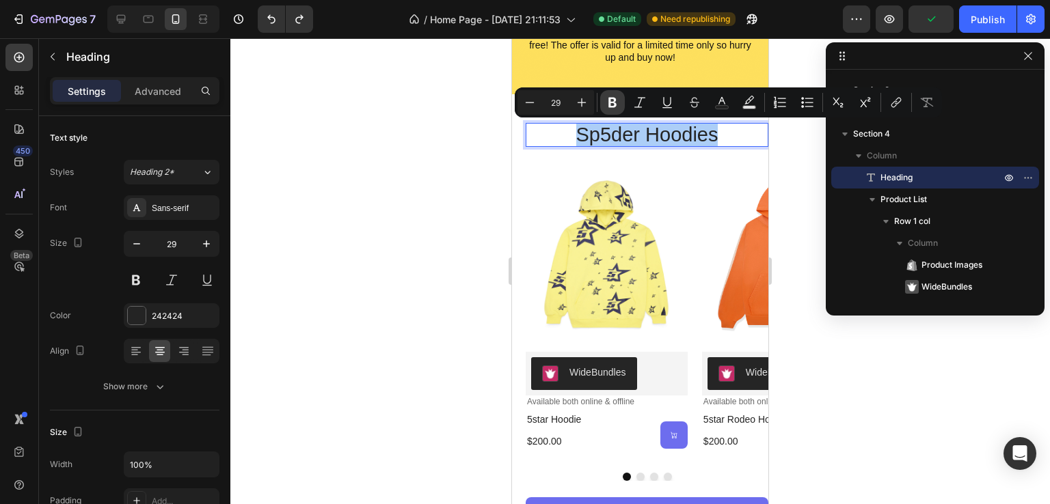
click at [612, 94] on button "Bold" at bounding box center [612, 102] width 25 height 25
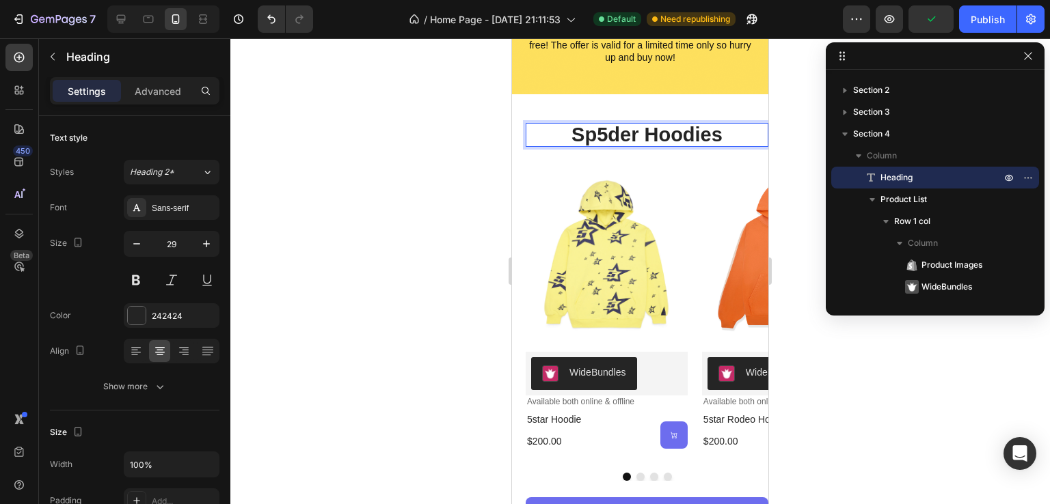
click at [442, 233] on div at bounding box center [639, 271] width 819 height 466
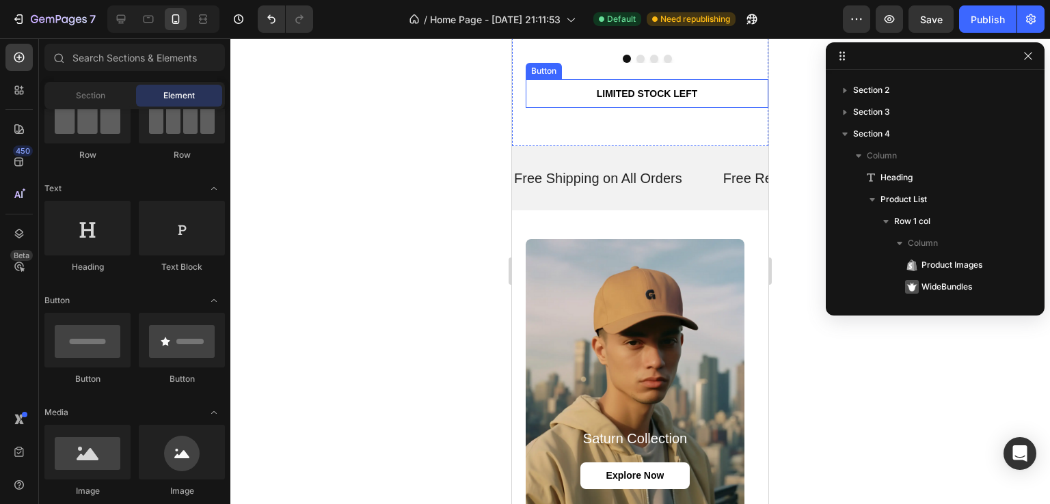
scroll to position [1503, 0]
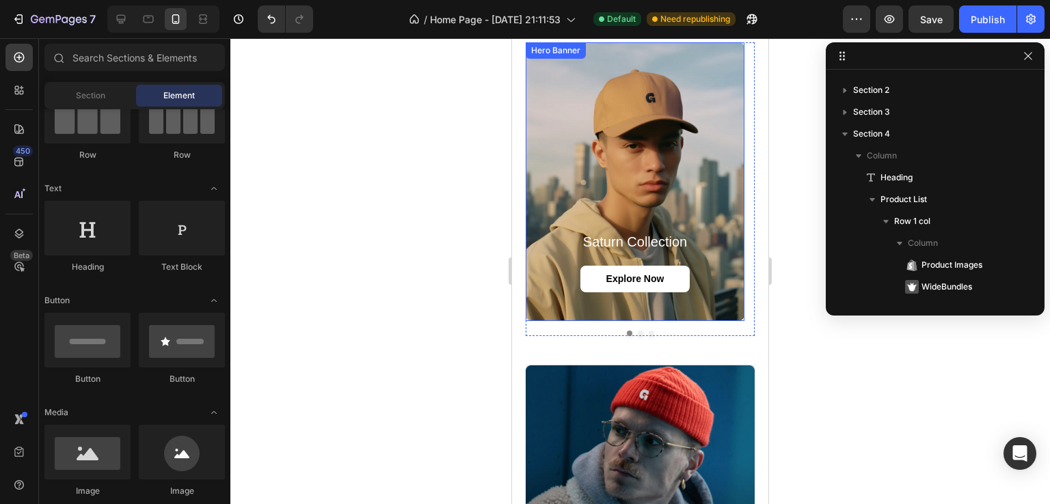
click at [712, 187] on div "Background Image" at bounding box center [634, 181] width 219 height 279
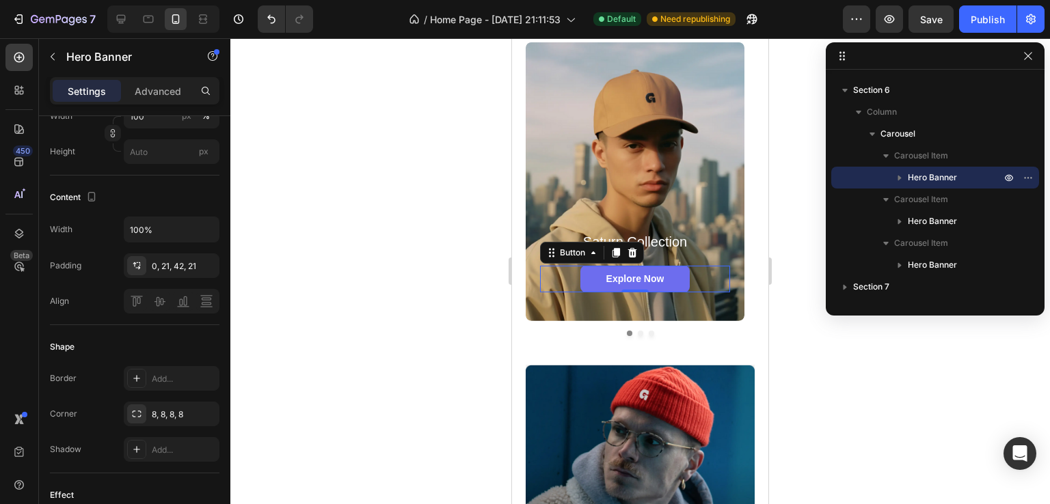
click at [661, 271] on link "Explore Now" at bounding box center [634, 279] width 109 height 26
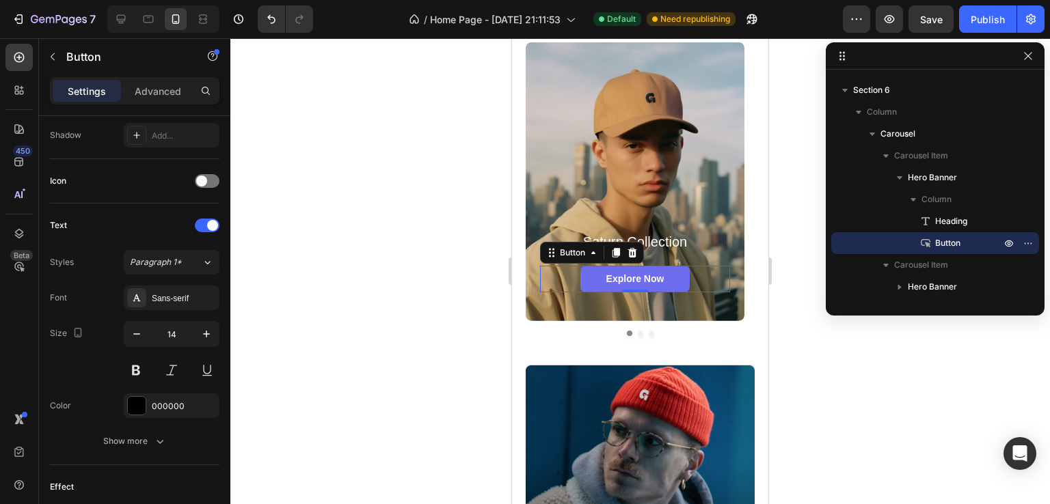
scroll to position [0, 0]
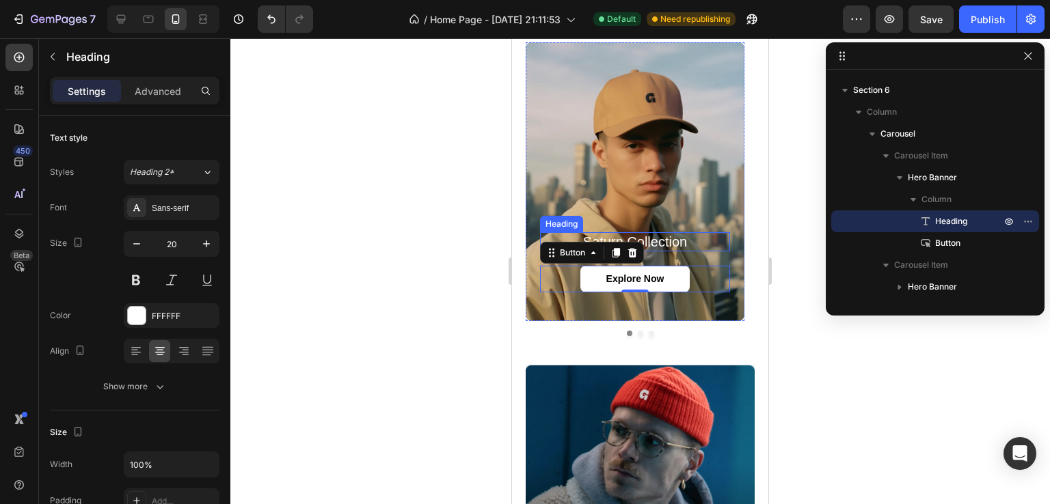
click at [681, 246] on h2 "saturn collection" at bounding box center [635, 241] width 190 height 19
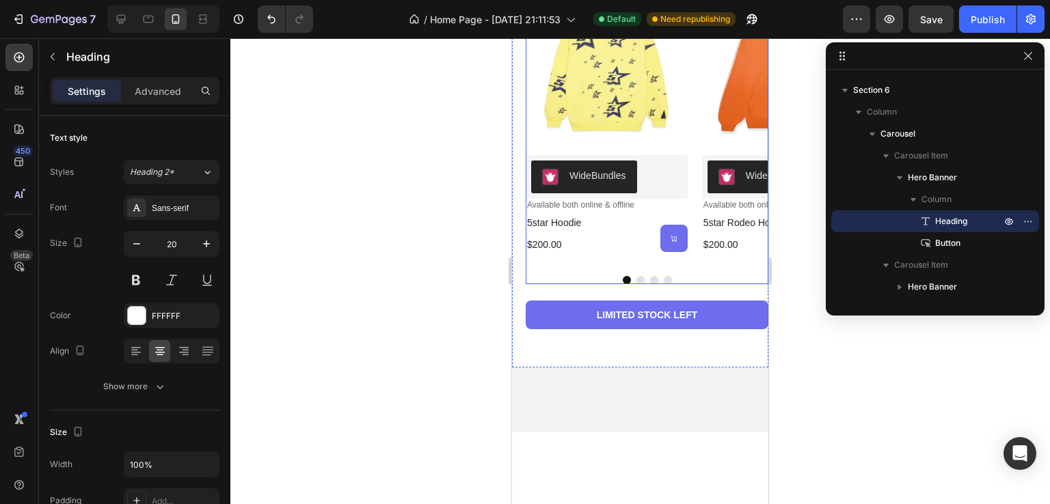
scroll to position [888, 0]
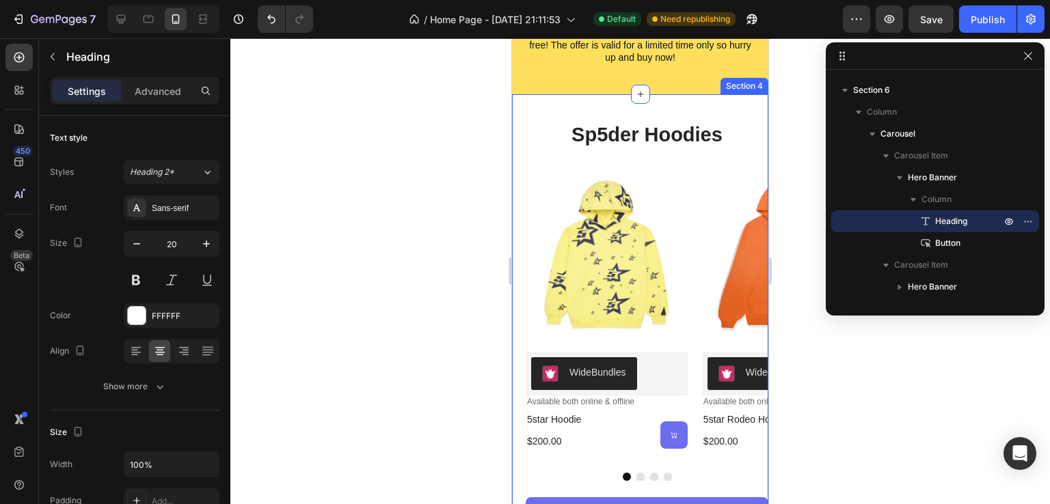
click at [688, 118] on div "sp5der hoodies Heading Product Images WideBundles WideBundles Available both on…" at bounding box center [640, 329] width 256 height 470
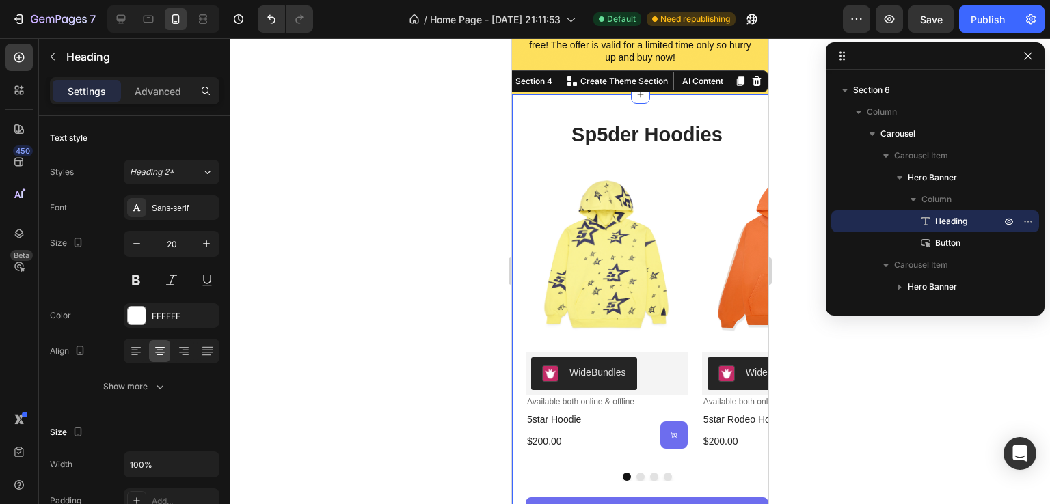
scroll to position [717, 0]
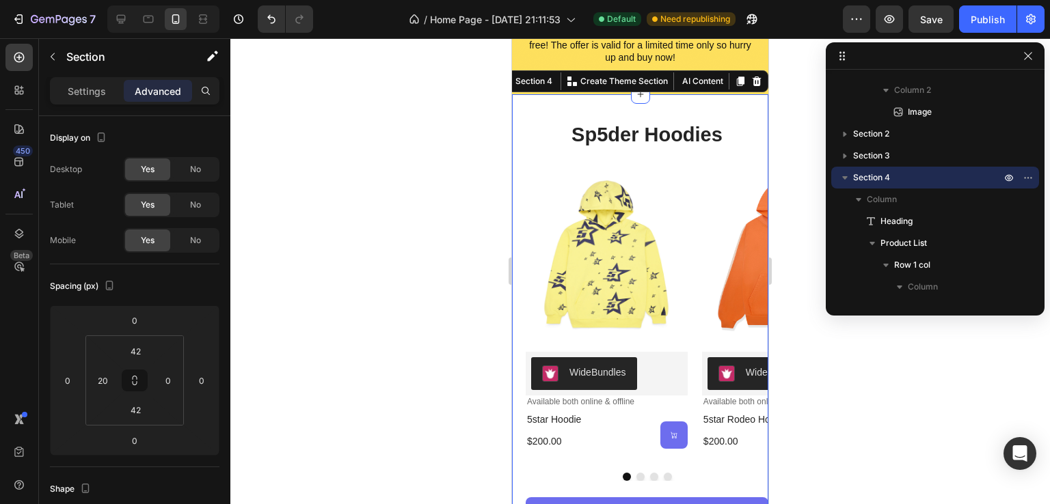
drag, startPoint x: 730, startPoint y: 83, endPoint x: 692, endPoint y: 170, distance: 95.5
click at [737, 82] on icon at bounding box center [741, 82] width 8 height 10
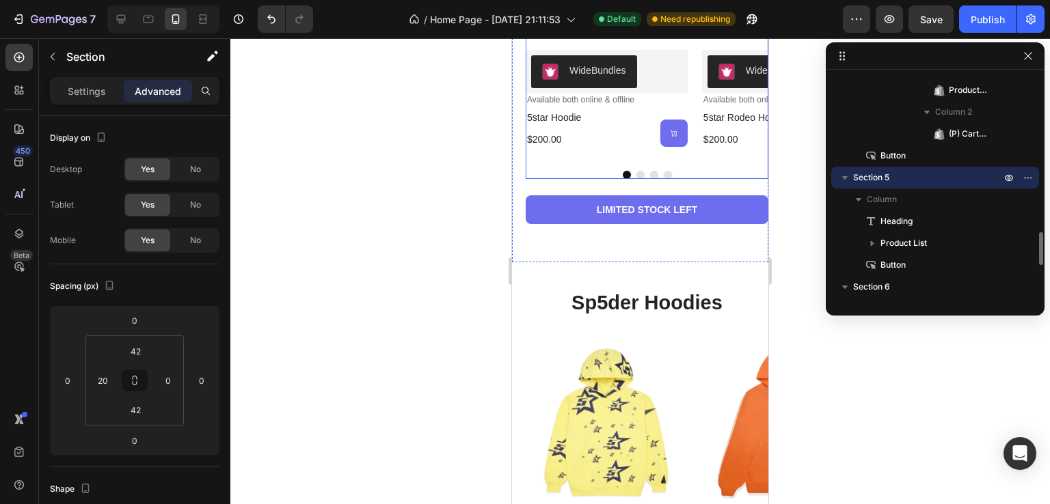
scroll to position [1367, 0]
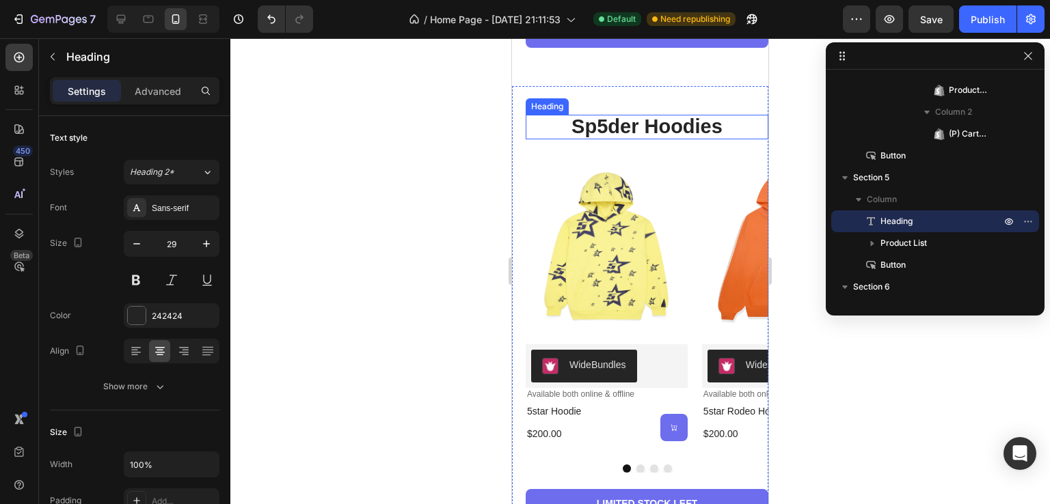
click at [689, 130] on strong "sp5der hoodies" at bounding box center [646, 126] width 151 height 22
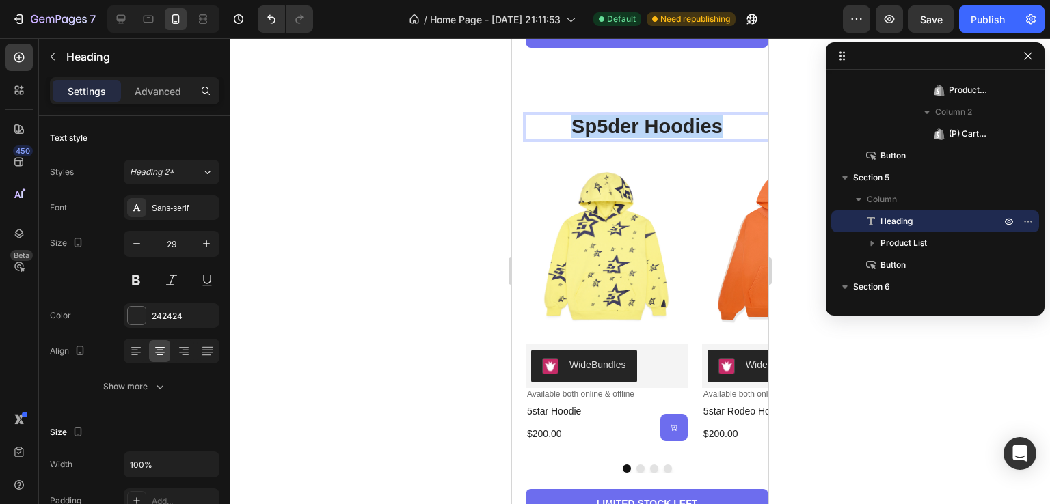
click at [689, 130] on strong "sp5der hoodies" at bounding box center [646, 126] width 151 height 22
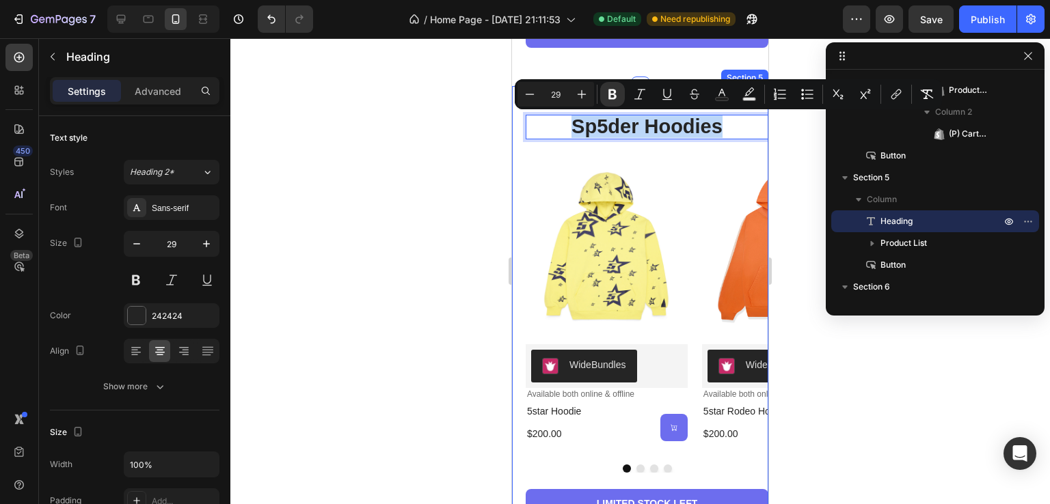
click at [672, 146] on div "sp5der hoodies Heading 28 Product Images WideBundles WideBundles Available both…" at bounding box center [646, 321] width 243 height 413
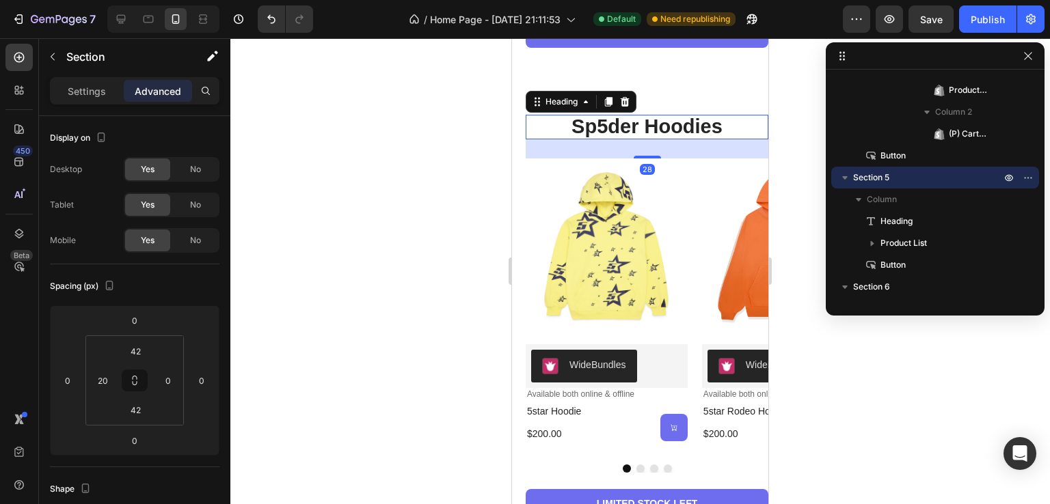
click at [705, 124] on strong "sp5der hoodies" at bounding box center [646, 126] width 151 height 22
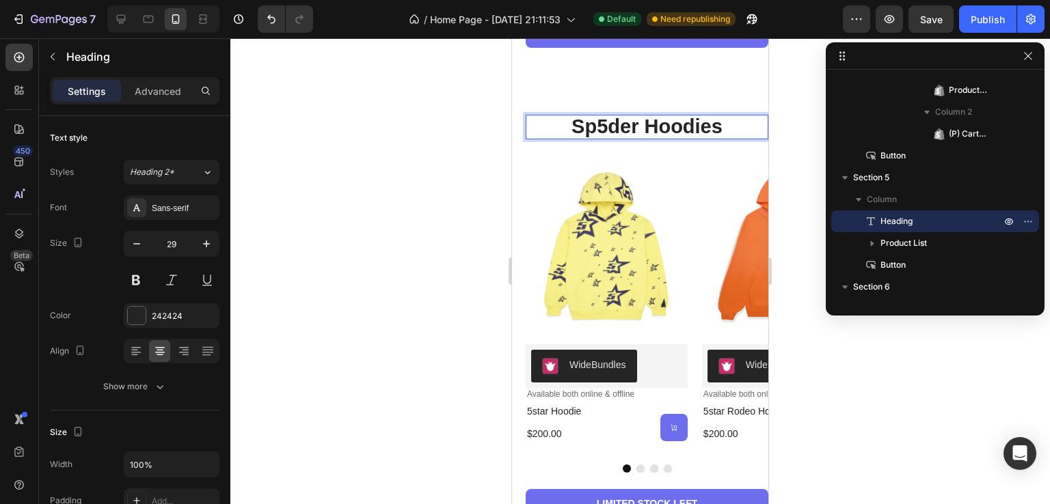
click at [687, 133] on strong "sp5der hoodies" at bounding box center [646, 126] width 151 height 22
click at [688, 133] on strong "sp5der hoodies" at bounding box center [646, 126] width 151 height 22
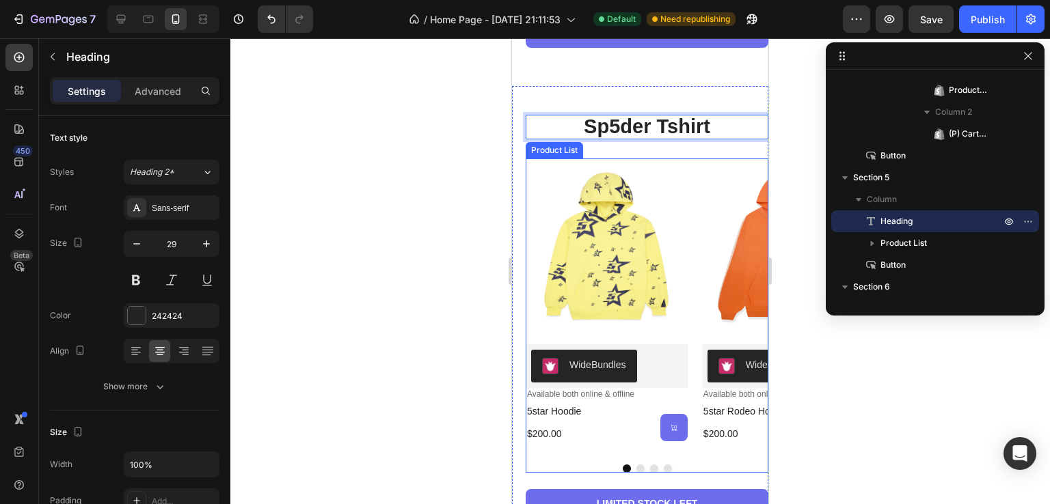
click at [689, 175] on div "Product Images WideBundles WideBundles Available both online & offline Text Blo…" at bounding box center [646, 306] width 243 height 295
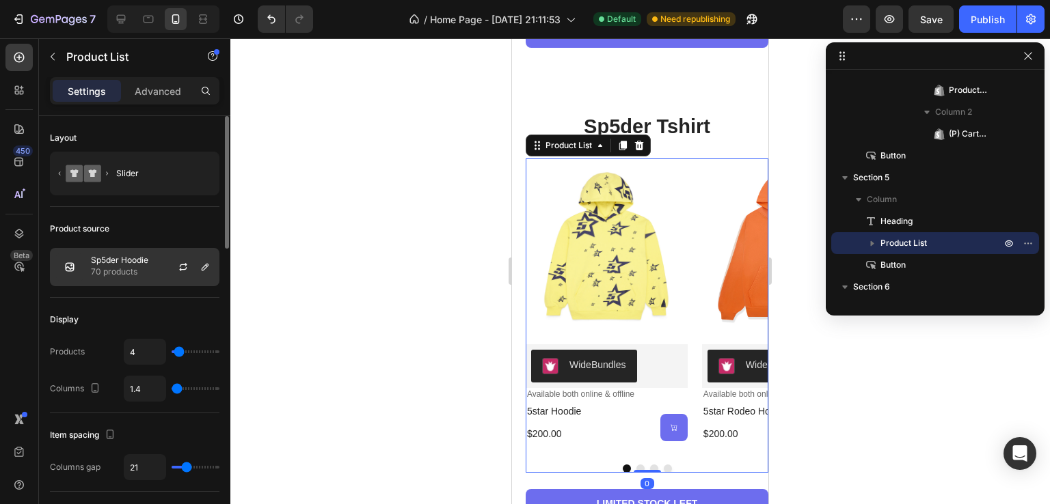
click at [150, 274] on div "Sp5der Hoodie 70 products" at bounding box center [134, 267] width 169 height 38
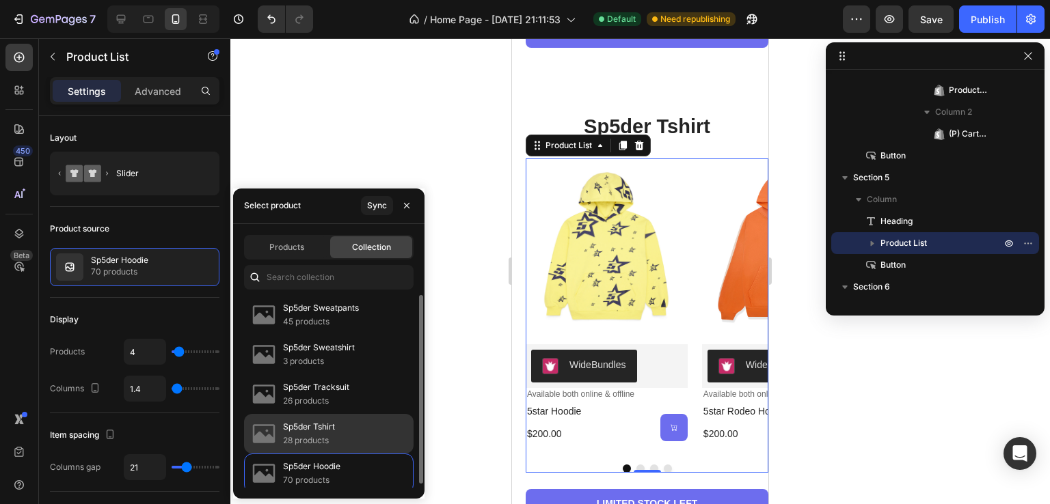
click at [343, 454] on div "Sp5der Tshirt 28 products" at bounding box center [328, 474] width 169 height 40
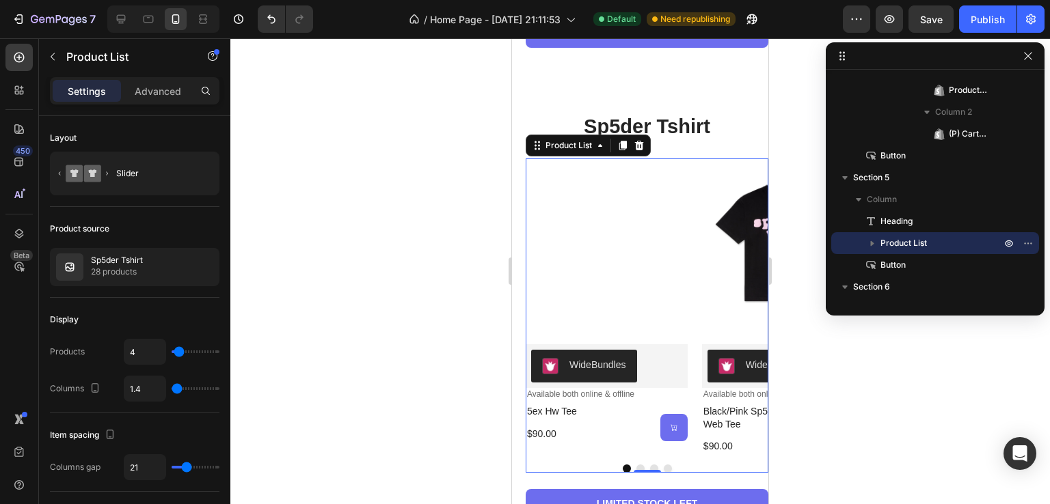
click at [395, 105] on div at bounding box center [639, 271] width 819 height 466
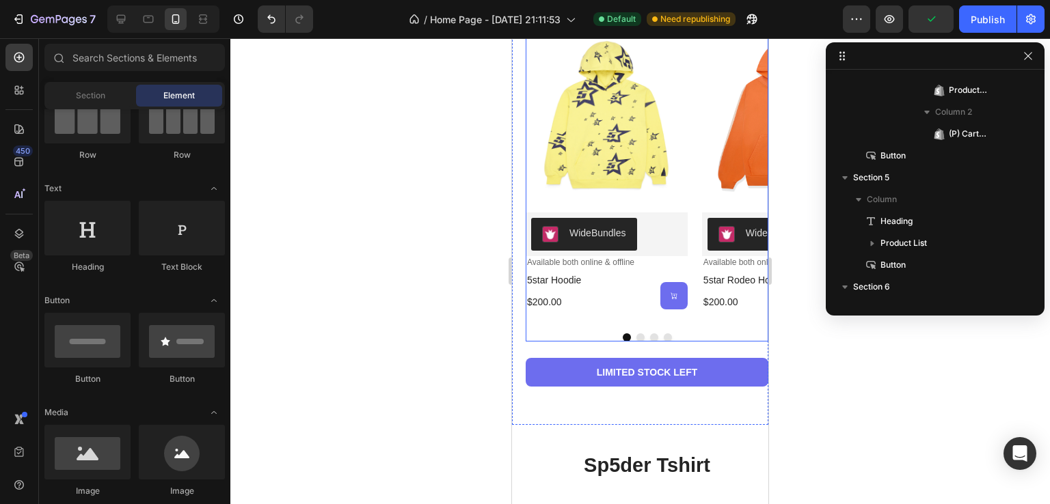
scroll to position [1093, 0]
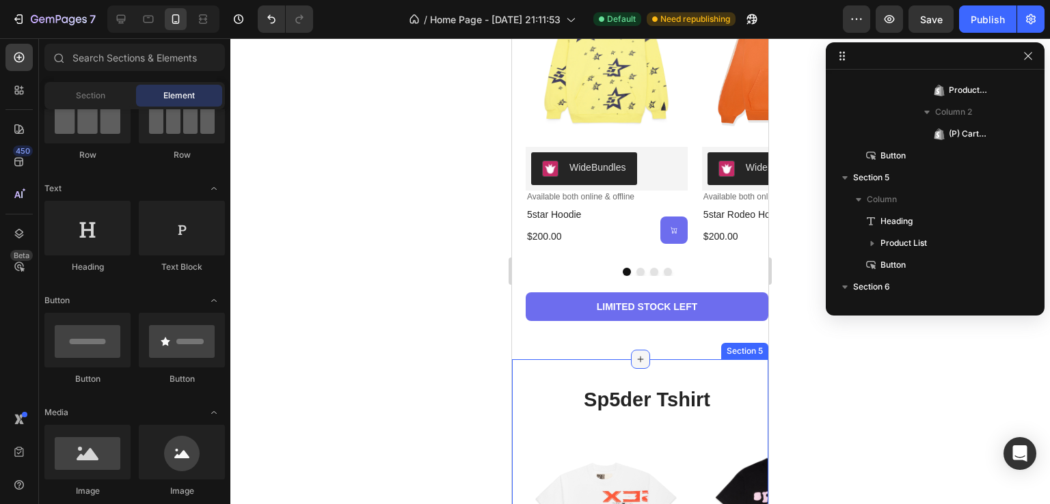
click at [637, 361] on icon at bounding box center [640, 359] width 11 height 11
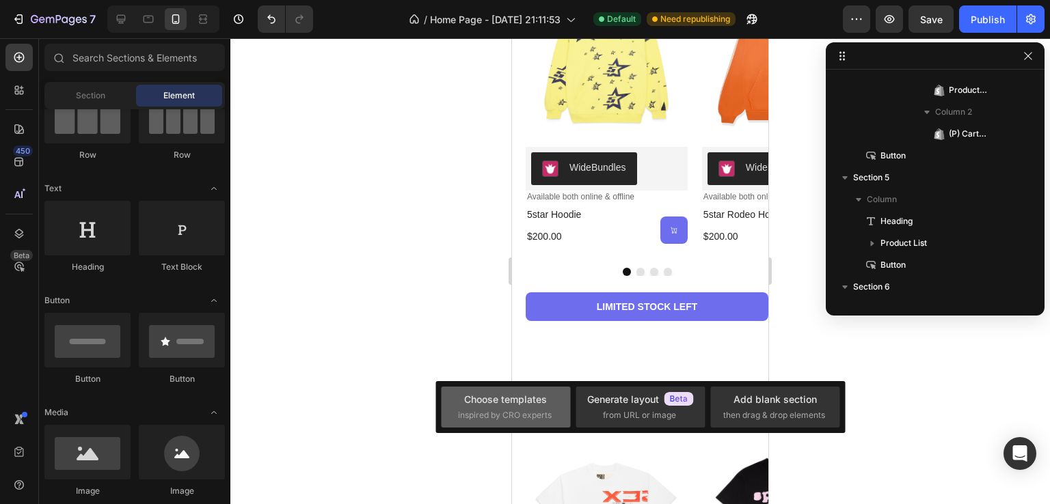
click at [504, 402] on div "Choose templates" at bounding box center [505, 399] width 83 height 14
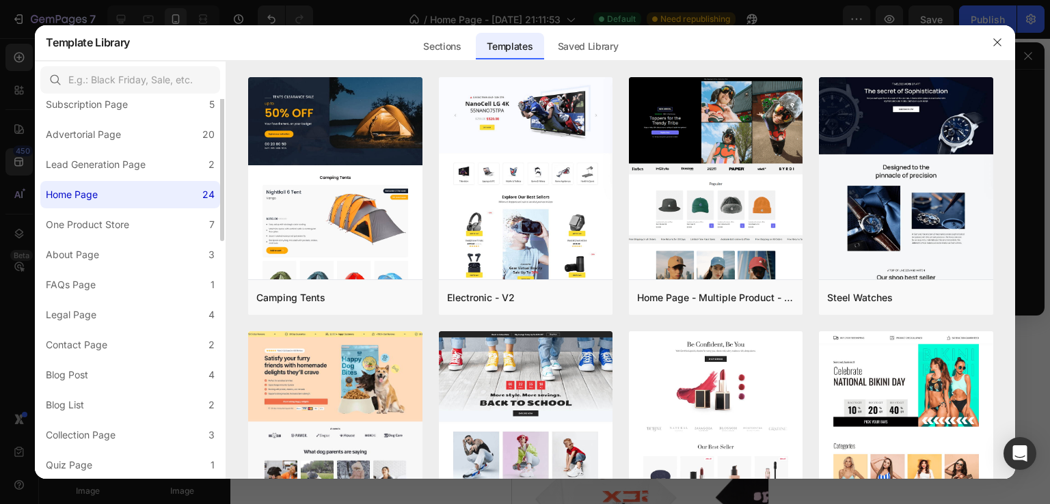
scroll to position [0, 0]
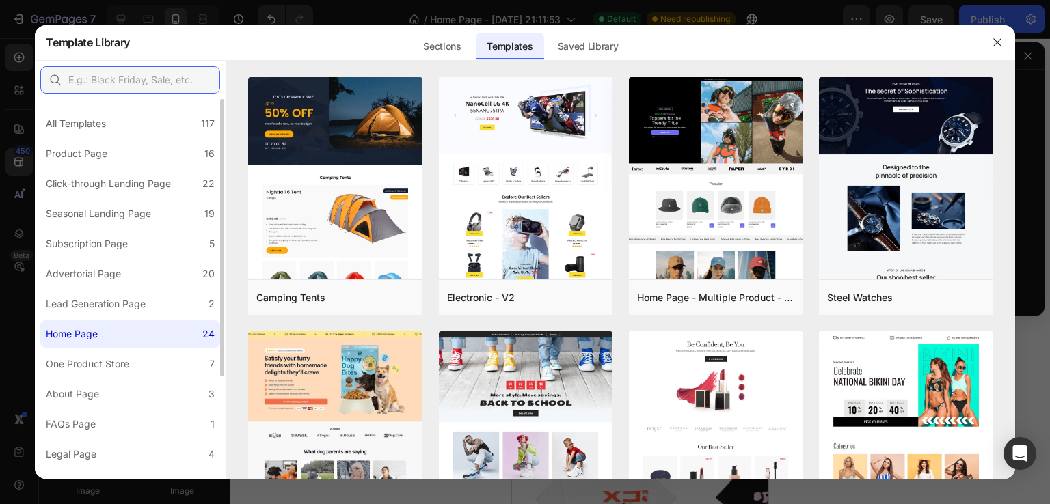
click at [156, 83] on input "text" at bounding box center [130, 79] width 180 height 27
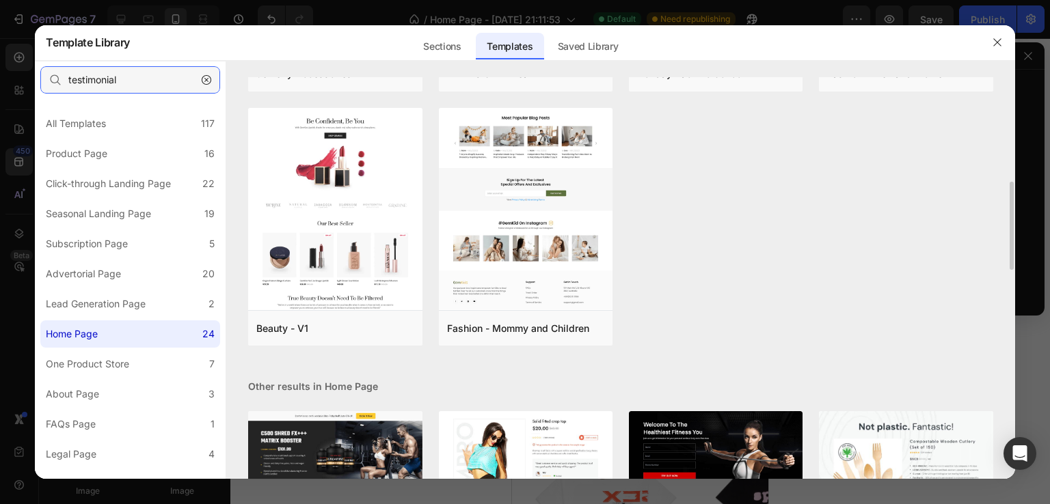
scroll to position [205, 0]
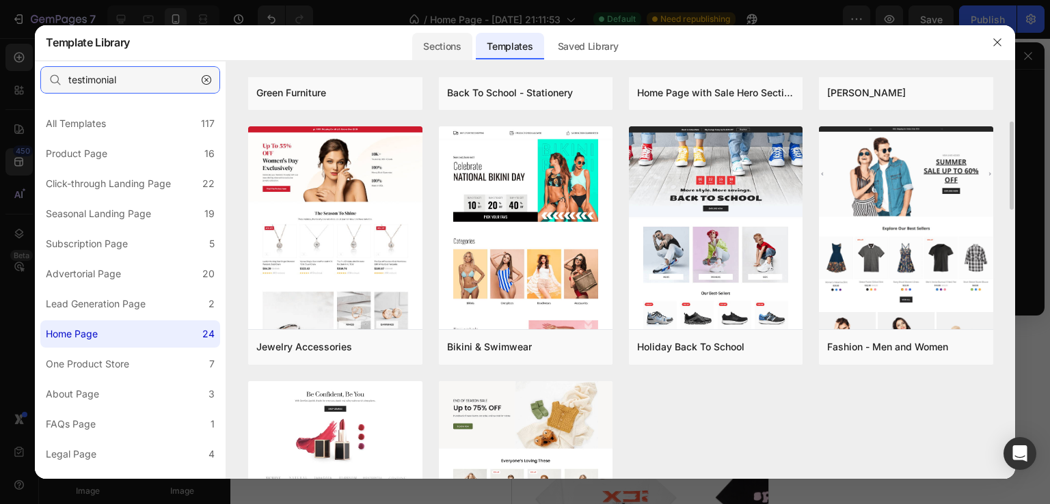
type input "testimonial"
click at [448, 44] on div "Sections" at bounding box center [441, 46] width 59 height 27
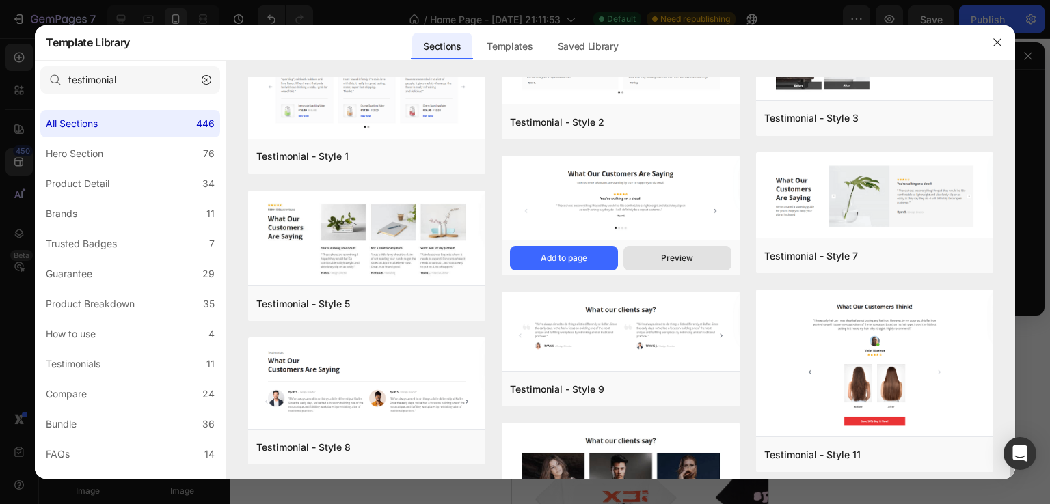
scroll to position [0, 0]
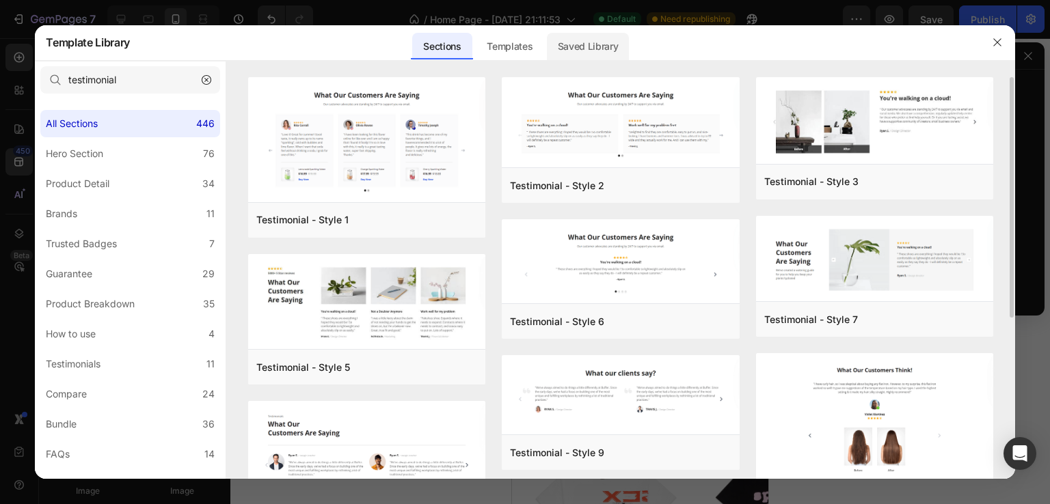
click at [585, 57] on div "Saved Library" at bounding box center [588, 46] width 83 height 27
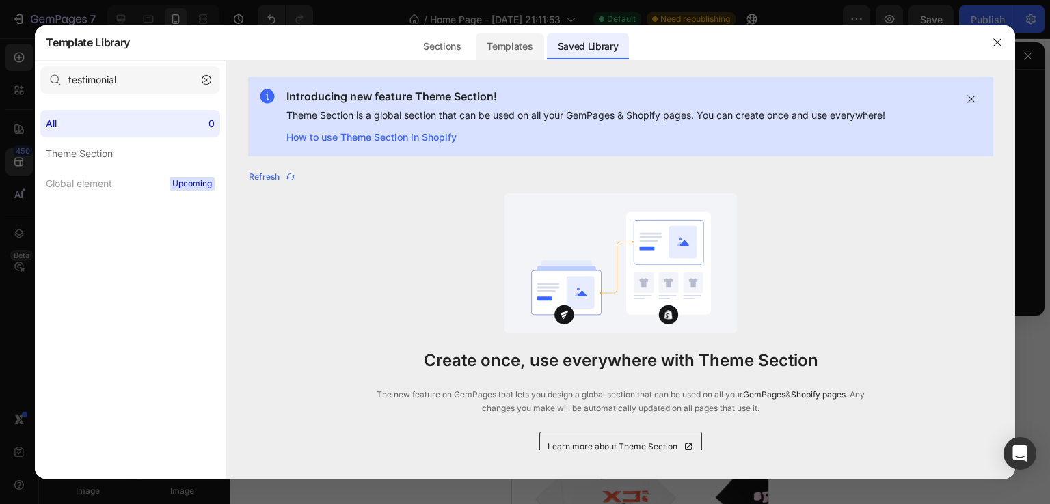
click at [502, 40] on div "Templates" at bounding box center [510, 46] width 68 height 27
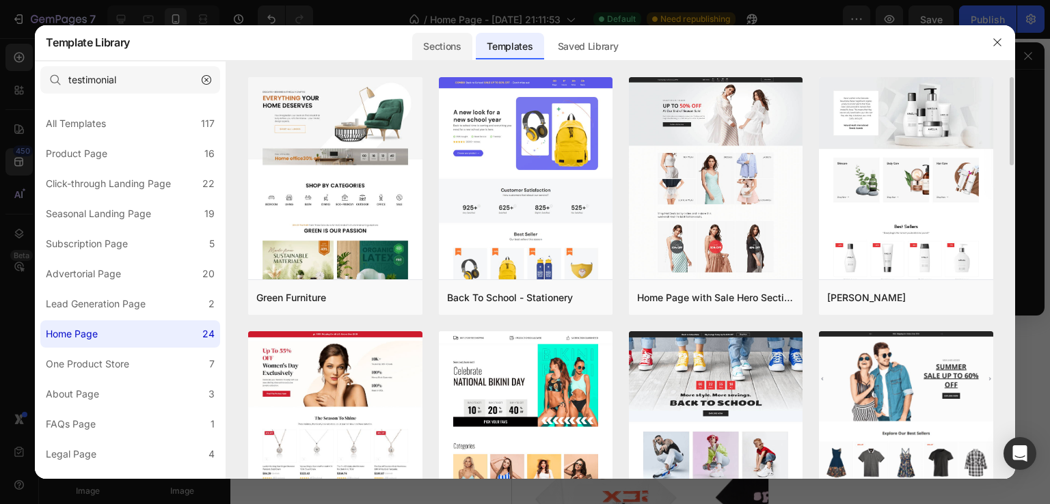
click at [456, 42] on div "Sections" at bounding box center [441, 46] width 59 height 27
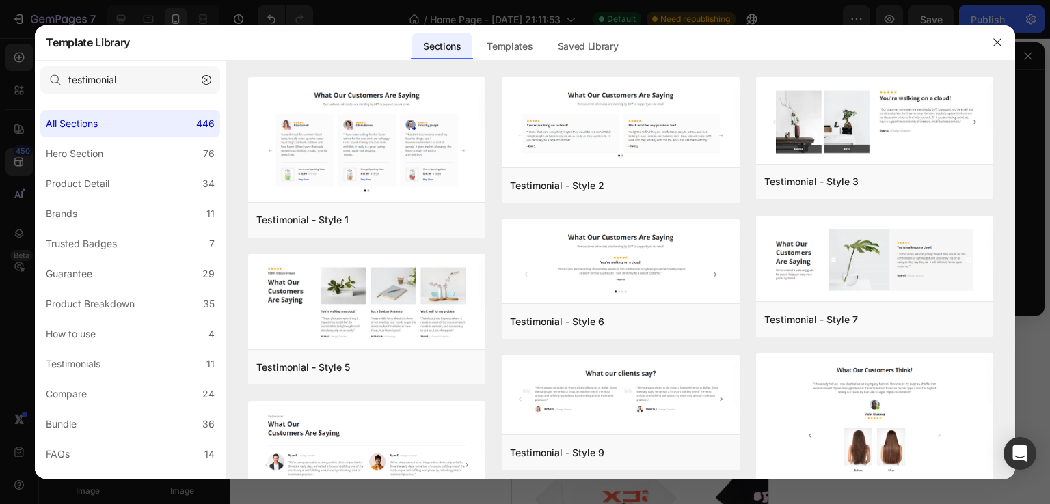
click at [206, 75] on icon "button" at bounding box center [207, 80] width 10 height 10
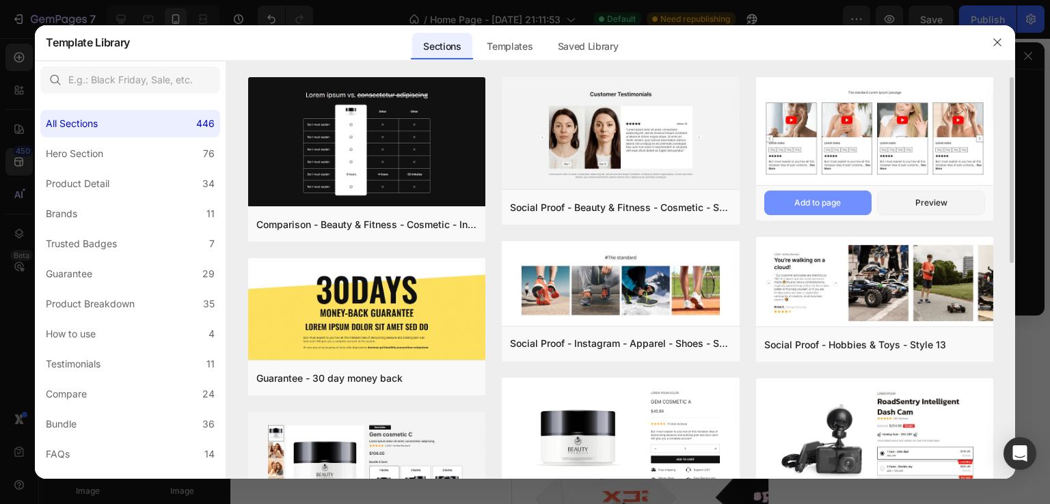
click at [845, 204] on button "Add to page" at bounding box center [818, 203] width 108 height 25
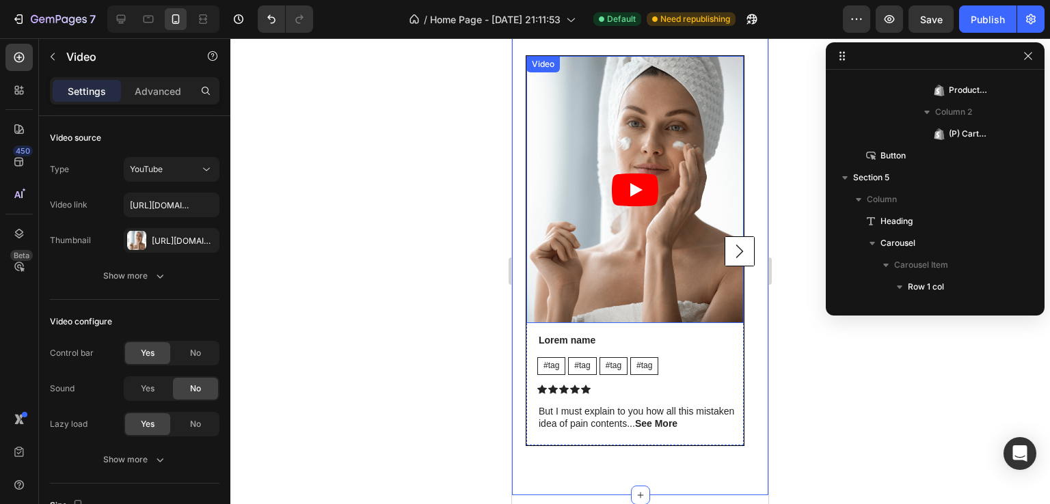
scroll to position [1220, 0]
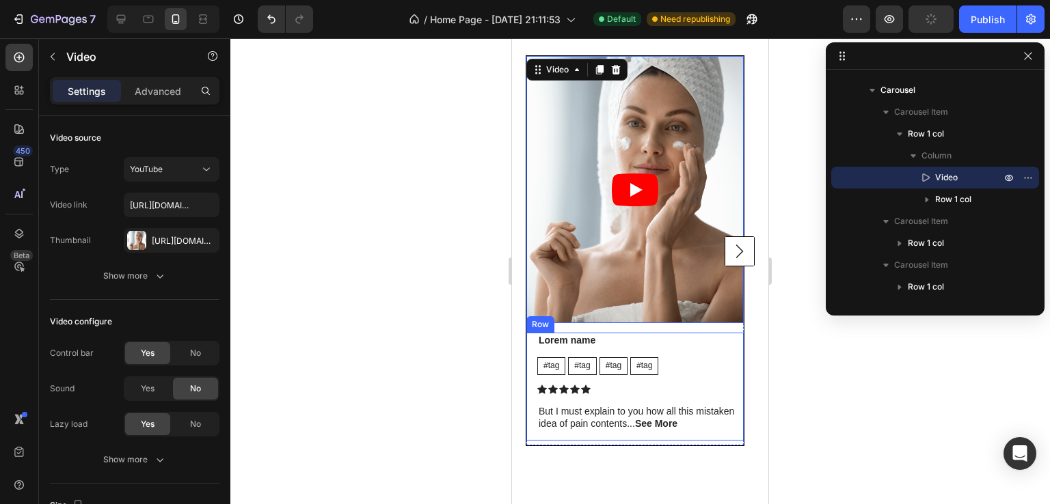
click at [698, 356] on div "Lorem name Text Block #tag Text Block #tag Text Block #tag Text Block #tag Text…" at bounding box center [640, 387] width 206 height 108
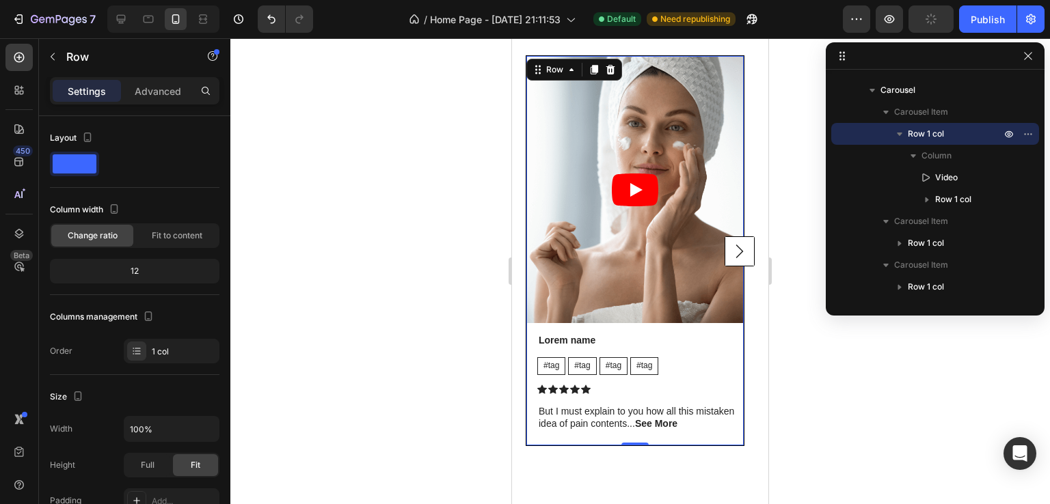
click at [691, 325] on div "Video Lorem name Text Block #tag Text Block #tag Text Block #tag Text Block #ta…" at bounding box center [634, 251] width 217 height 390
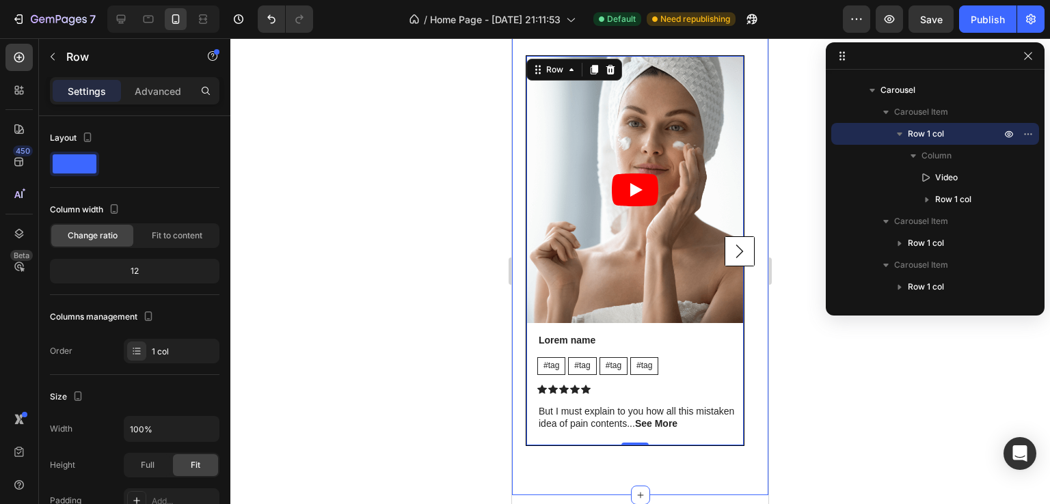
drag, startPoint x: 452, startPoint y: 317, endPoint x: 459, endPoint y: 313, distance: 8.6
click at [456, 316] on div at bounding box center [639, 271] width 819 height 466
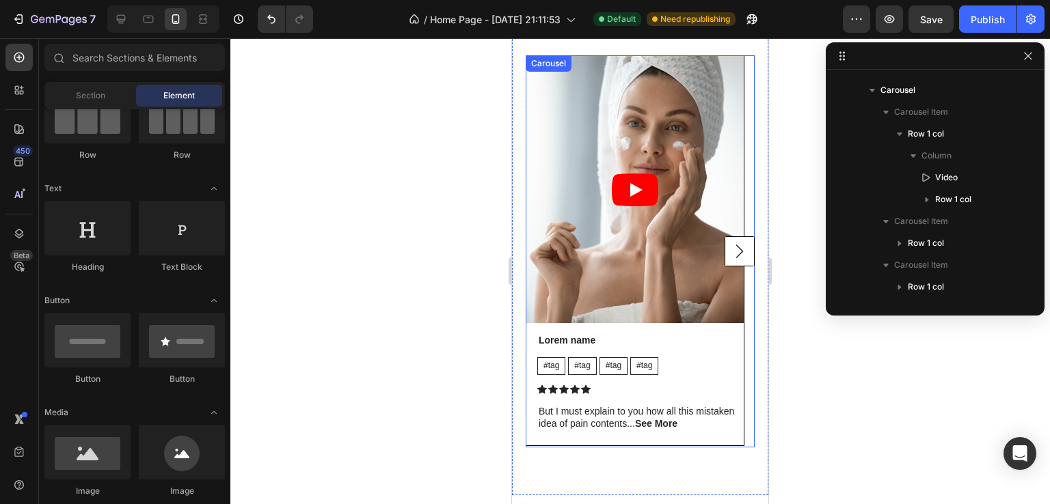
click at [726, 253] on rect "Carousel Next Arrow" at bounding box center [739, 250] width 29 height 29
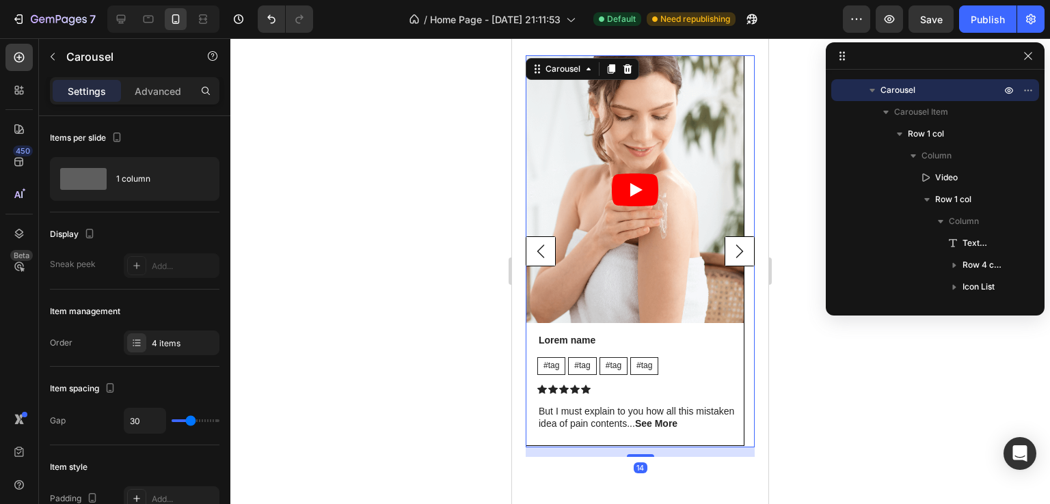
click at [726, 253] on rect "Carousel Next Arrow" at bounding box center [739, 250] width 29 height 29
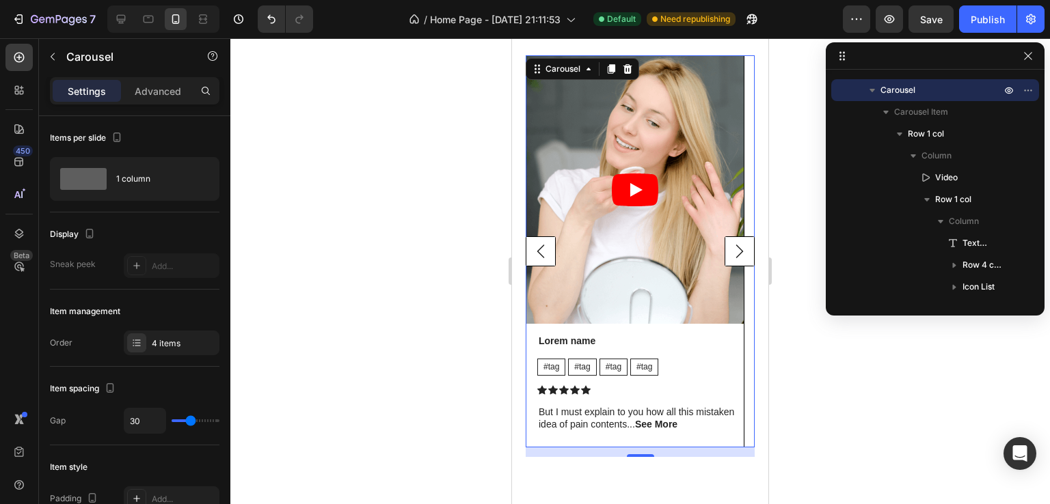
click at [726, 253] on rect "Carousel Next Arrow" at bounding box center [739, 250] width 29 height 29
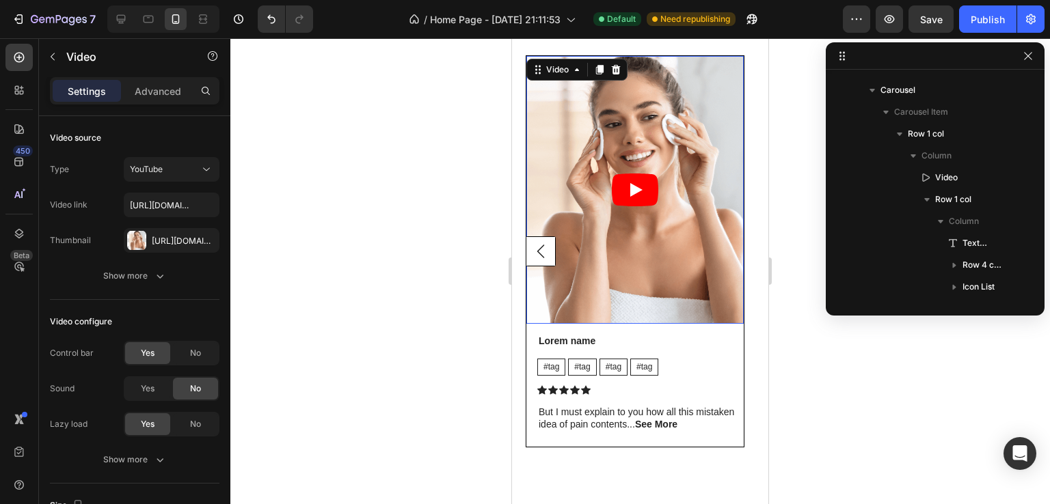
scroll to position [1658, 0]
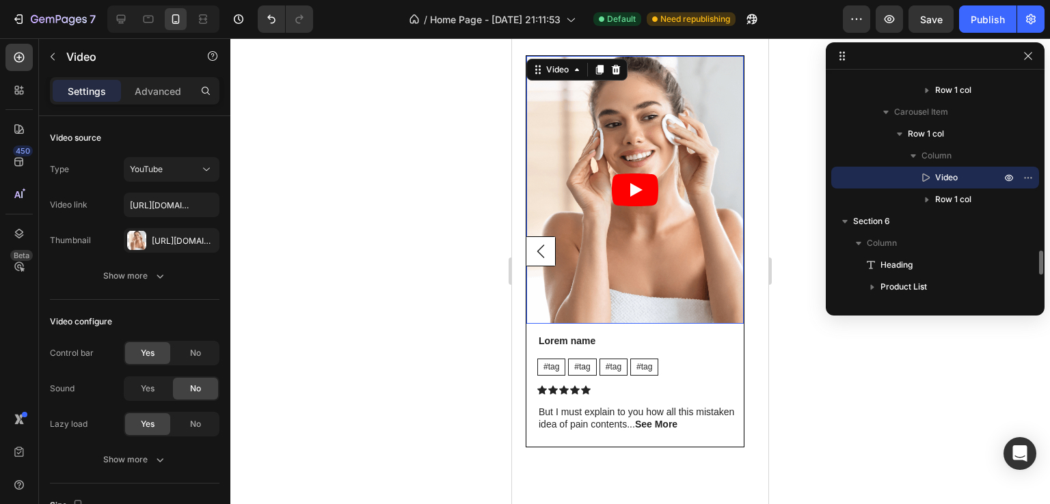
click at [726, 253] on article at bounding box center [634, 190] width 217 height 269
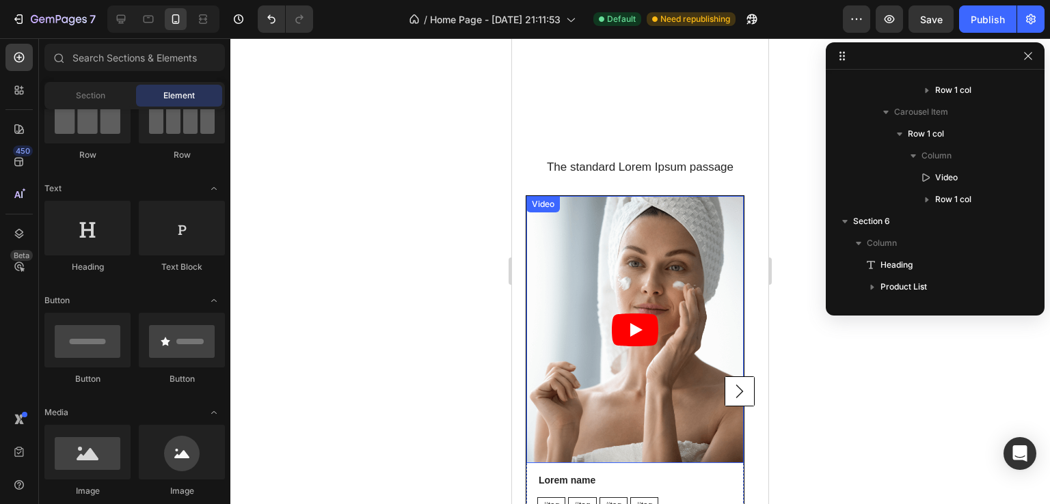
scroll to position [1435, 0]
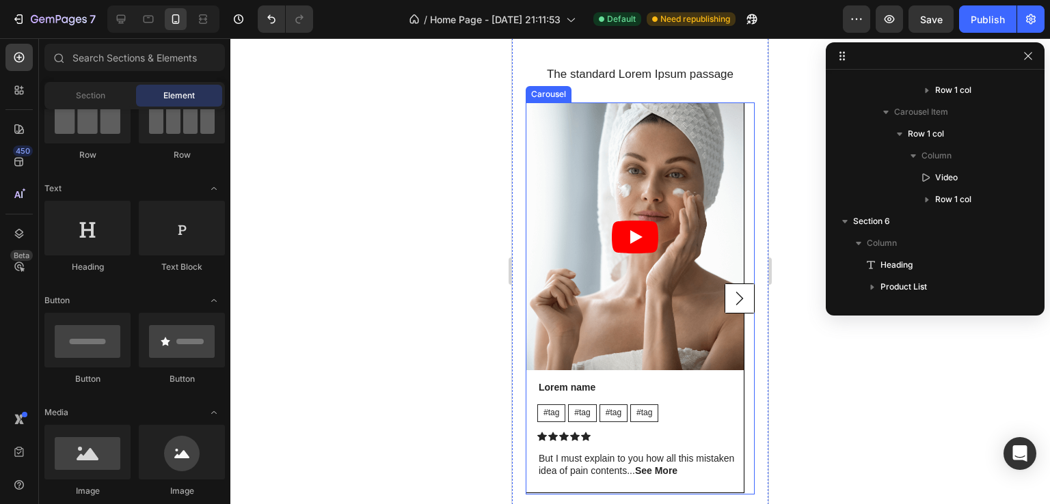
click at [737, 301] on rect "Carousel Next Arrow" at bounding box center [739, 298] width 29 height 29
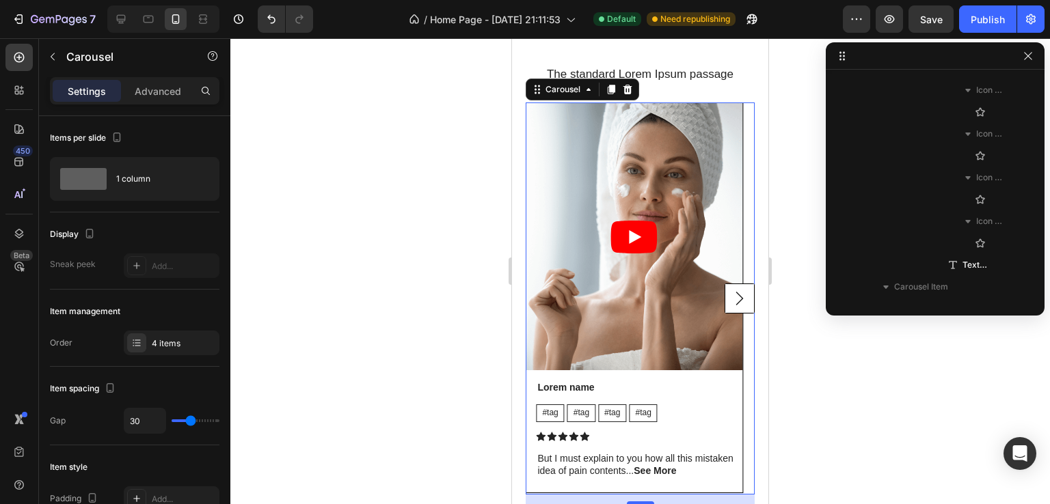
scroll to position [1133, 0]
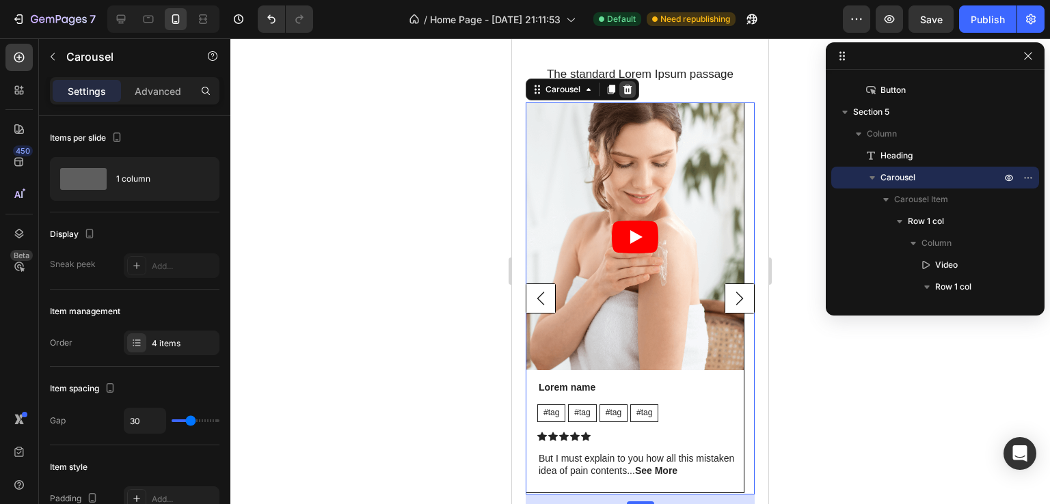
click at [625, 91] on icon at bounding box center [627, 90] width 9 height 10
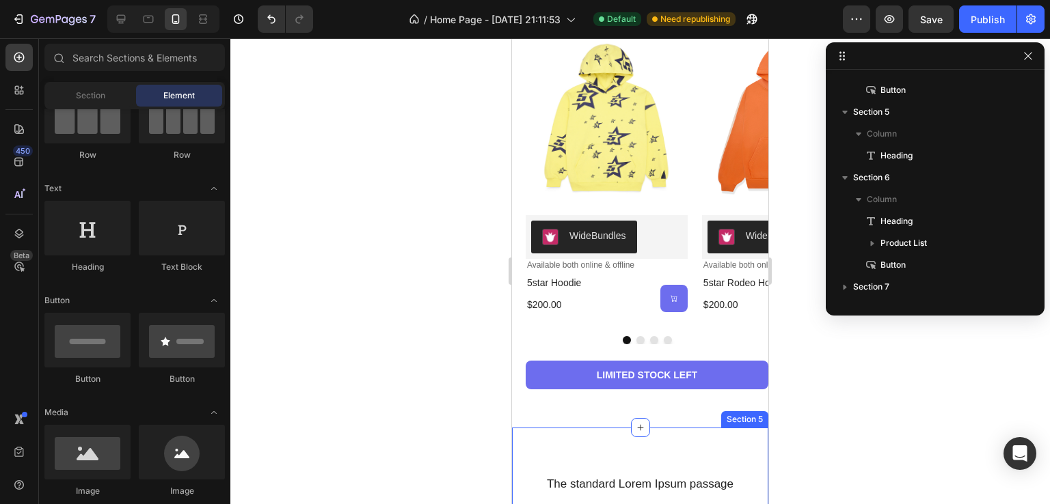
scroll to position [1162, 0]
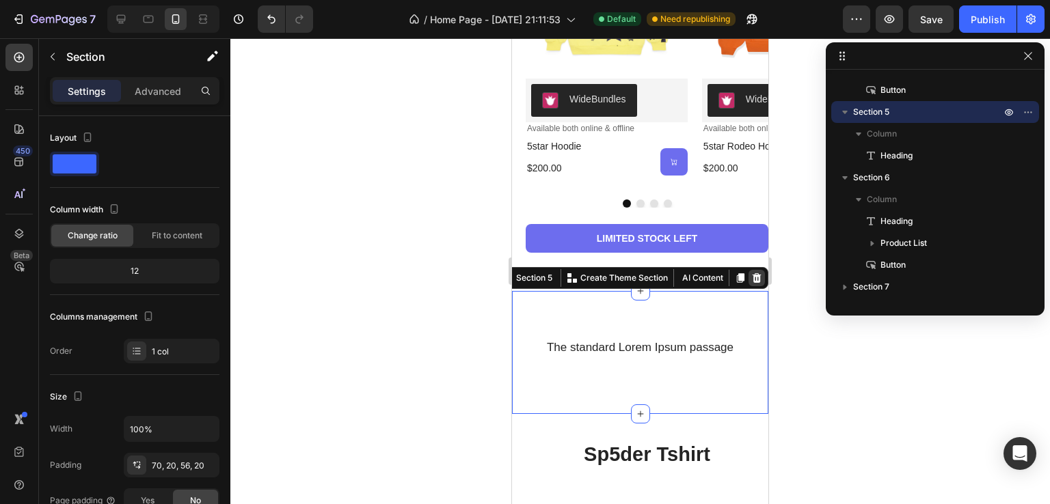
click at [751, 282] on icon at bounding box center [756, 278] width 11 height 11
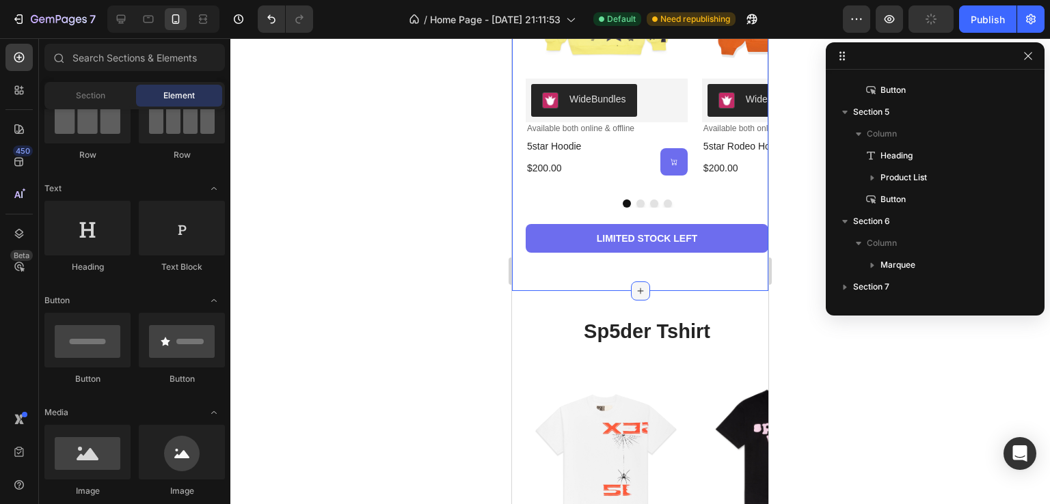
click at [640, 290] on div at bounding box center [640, 291] width 19 height 19
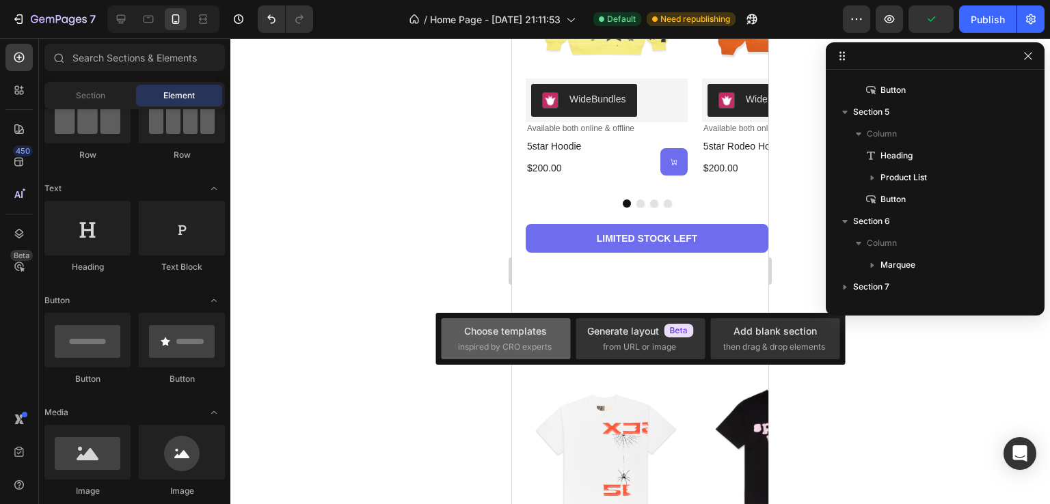
click at [481, 335] on div "Choose templates" at bounding box center [505, 331] width 83 height 14
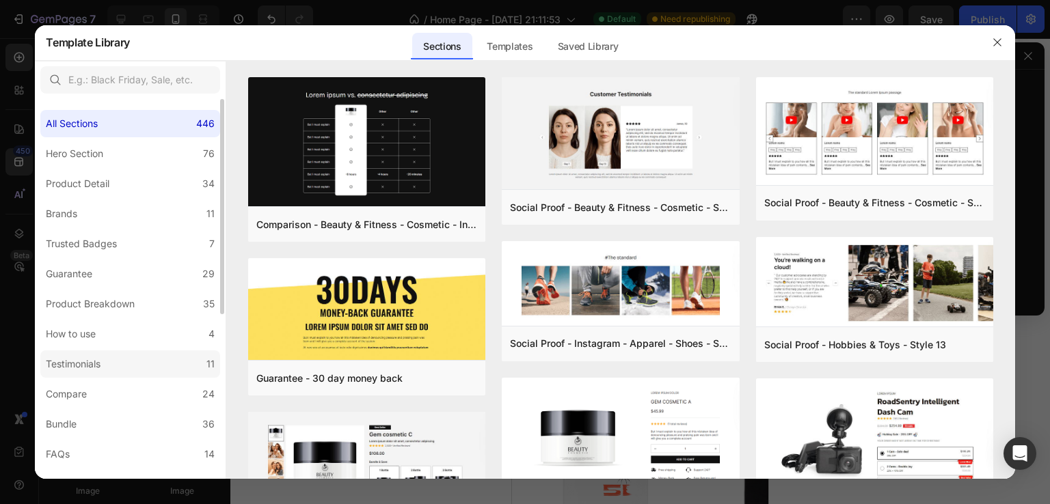
click at [169, 371] on label "Testimonials 11" at bounding box center [130, 364] width 180 height 27
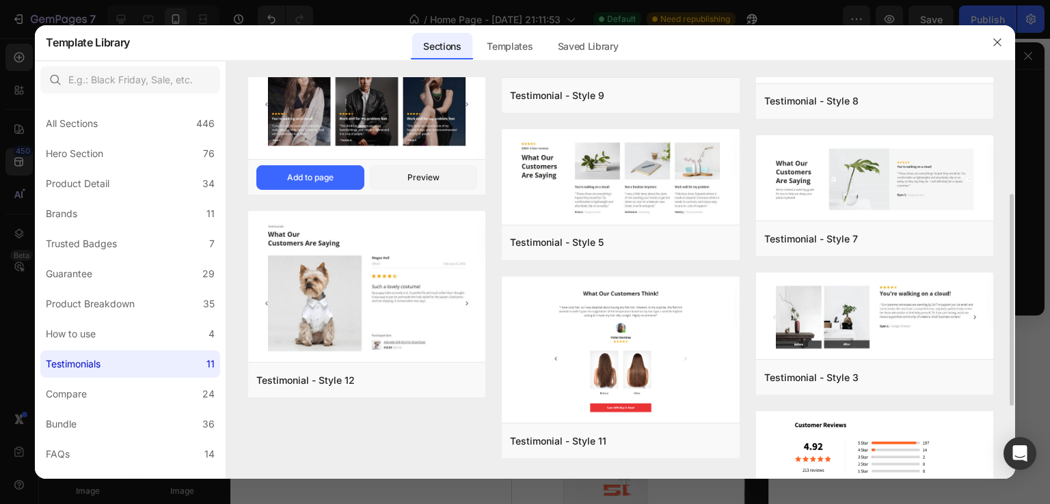
scroll to position [153, 0]
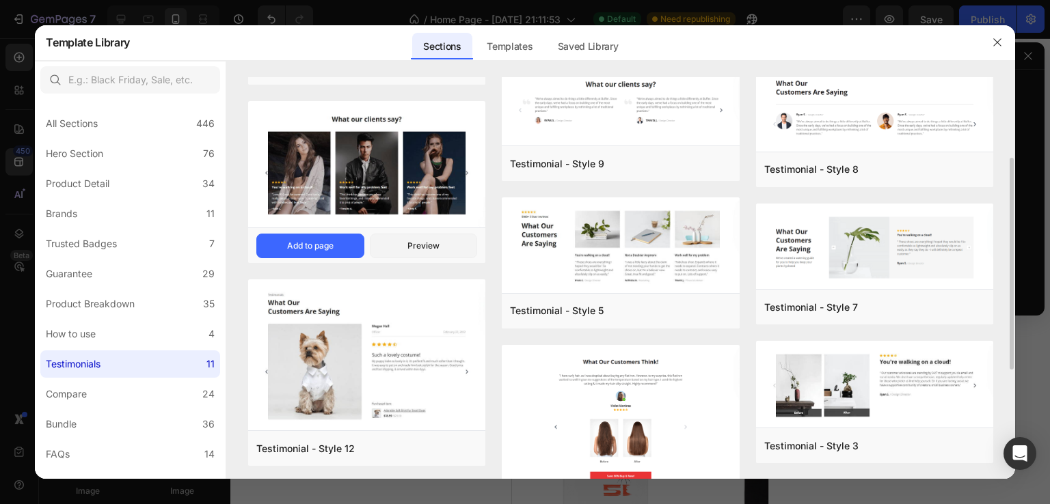
click at [370, 208] on img at bounding box center [366, 166] width 237 height 130
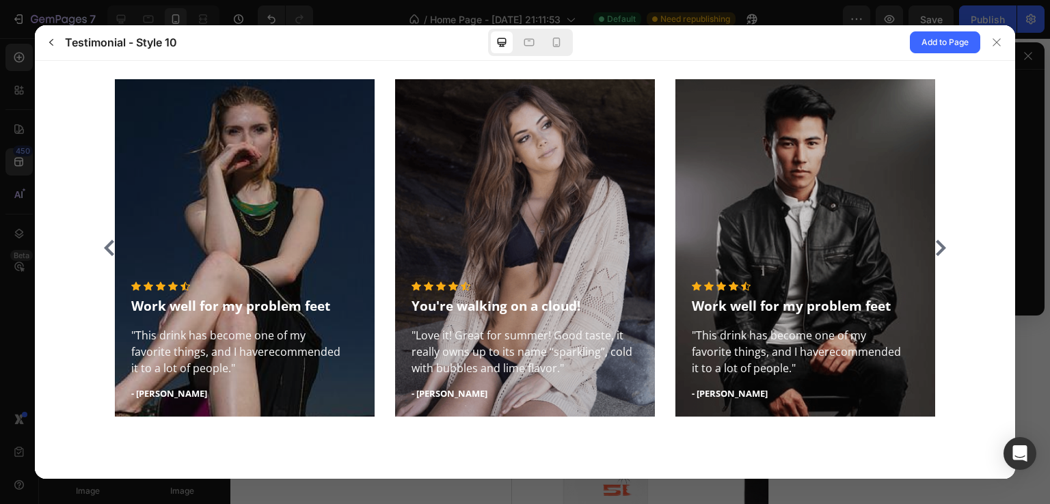
scroll to position [108, 0]
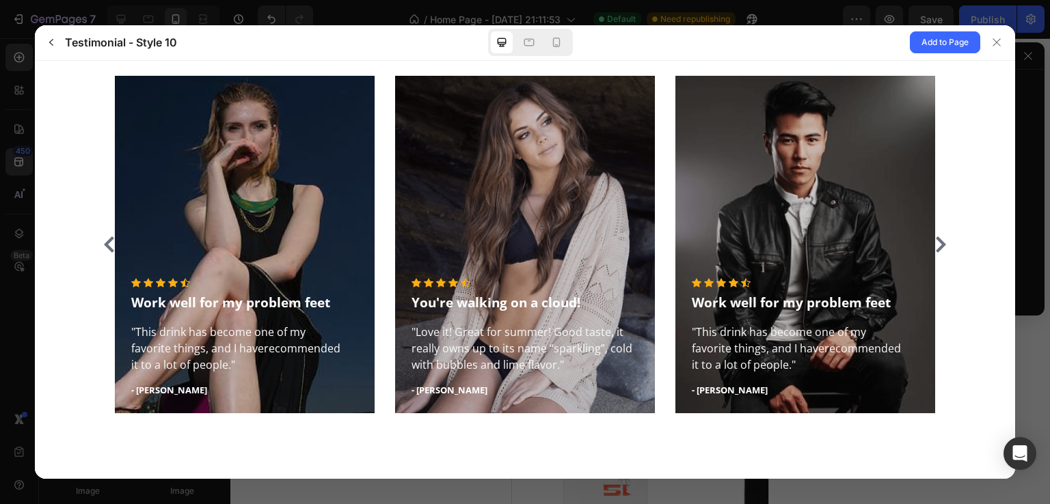
click at [935, 249] on icon at bounding box center [940, 244] width 10 height 16
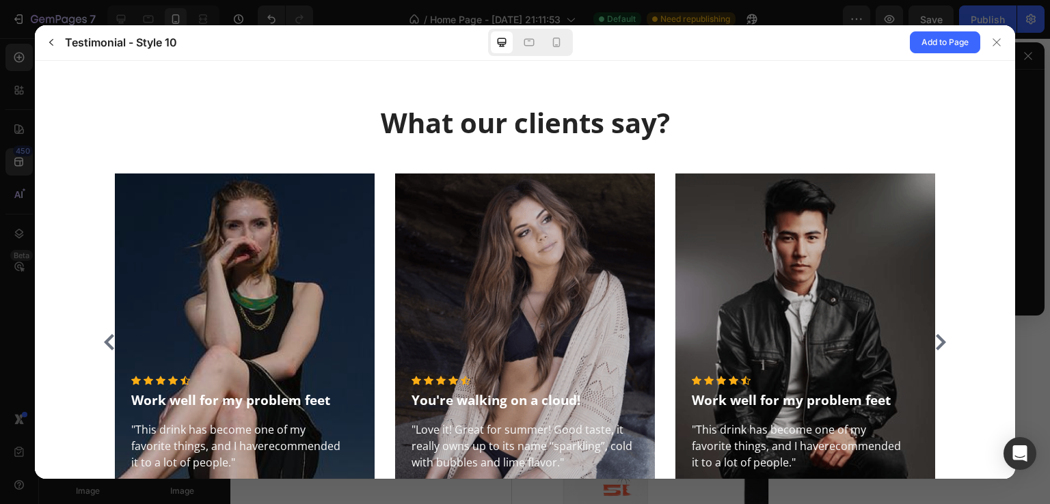
scroll to position [0, 0]
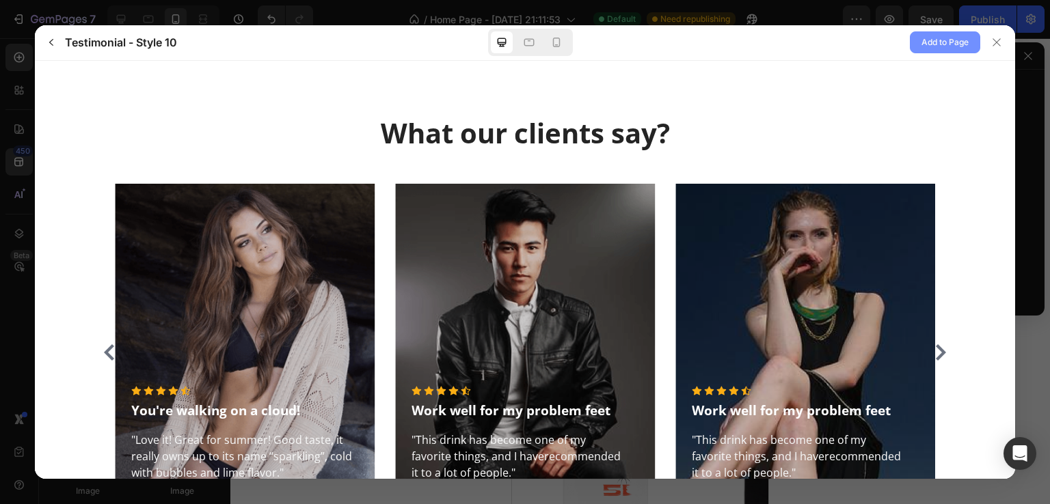
click at [914, 40] on button "Add to Page" at bounding box center [945, 42] width 70 height 22
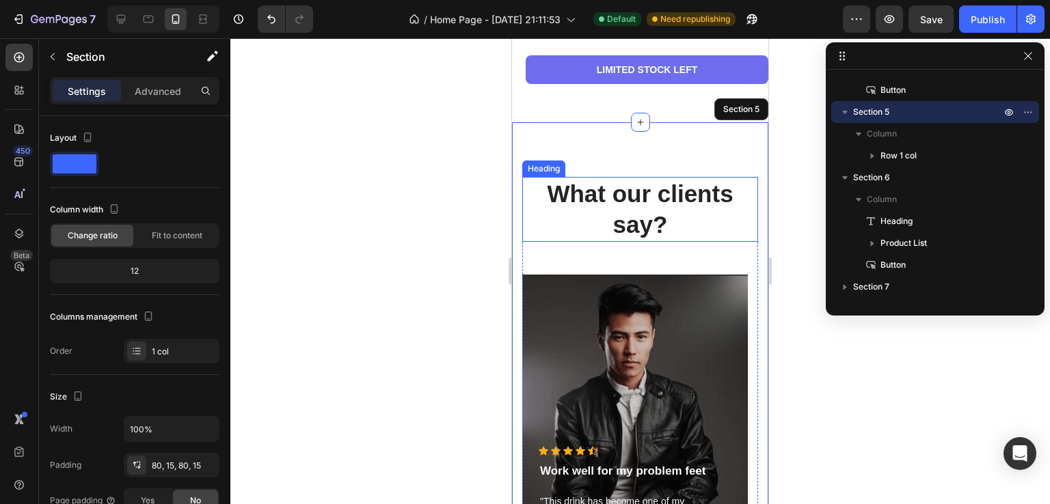
scroll to position [1296, 0]
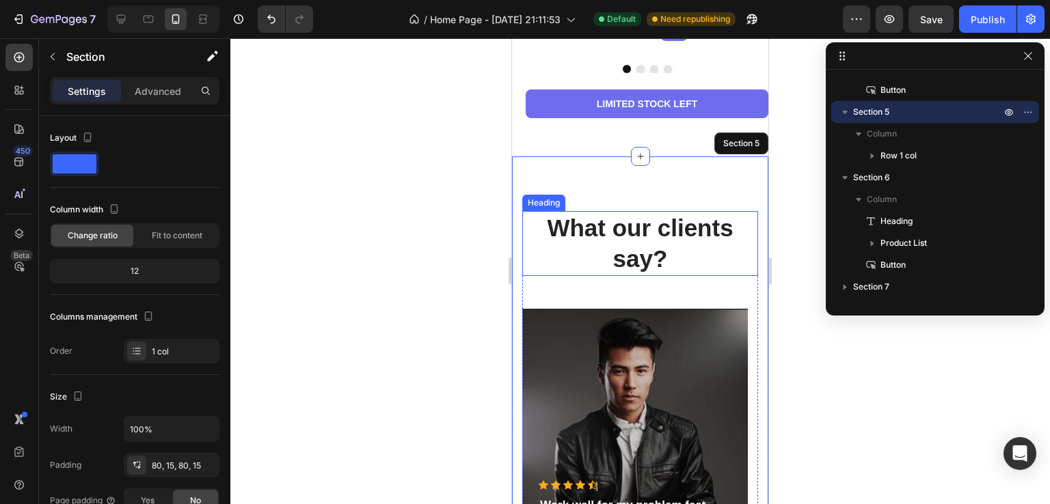
click at [642, 235] on p "What our clients say?" at bounding box center [639, 244] width 233 height 62
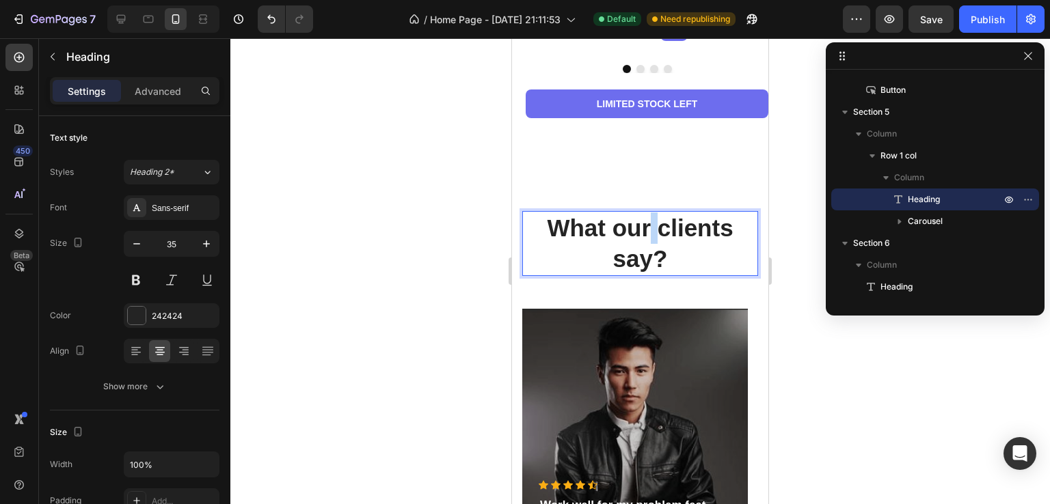
click at [642, 235] on p "What our clients say?" at bounding box center [639, 244] width 233 height 62
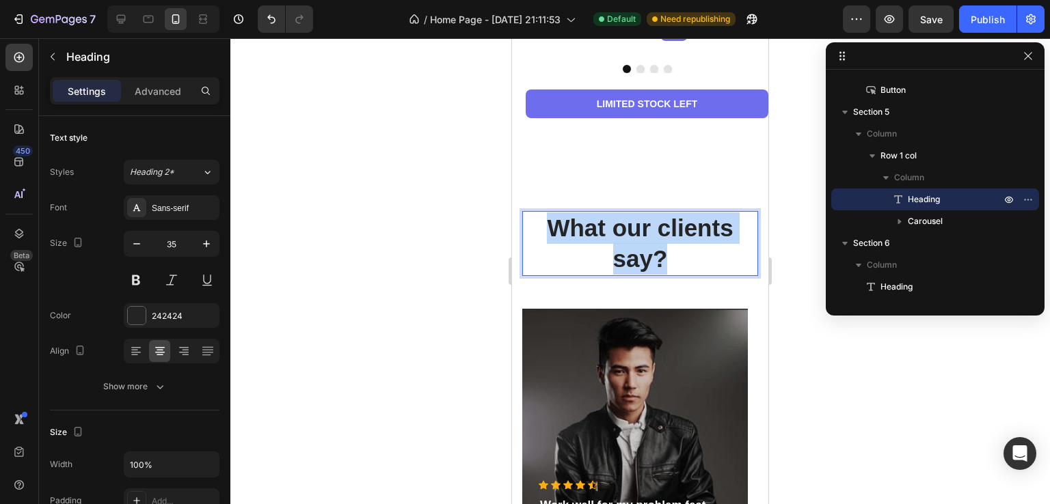
click at [642, 235] on p "What our clients say?" at bounding box center [639, 244] width 233 height 62
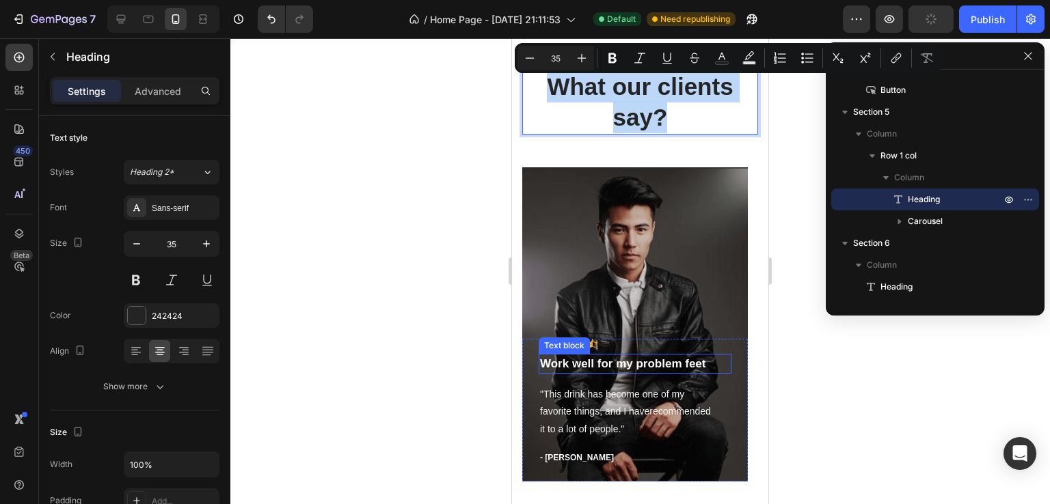
scroll to position [1501, 0]
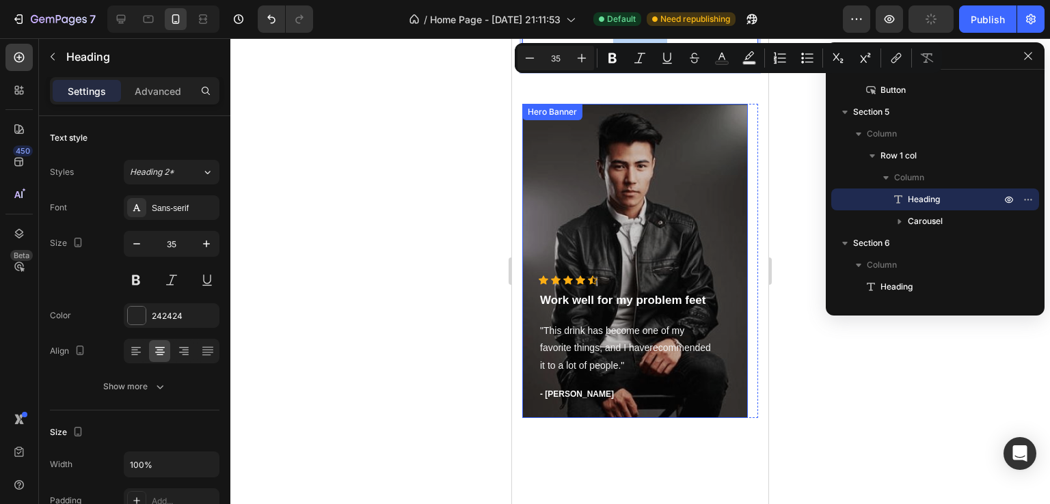
click at [601, 210] on div "Overlay" at bounding box center [634, 261] width 225 height 314
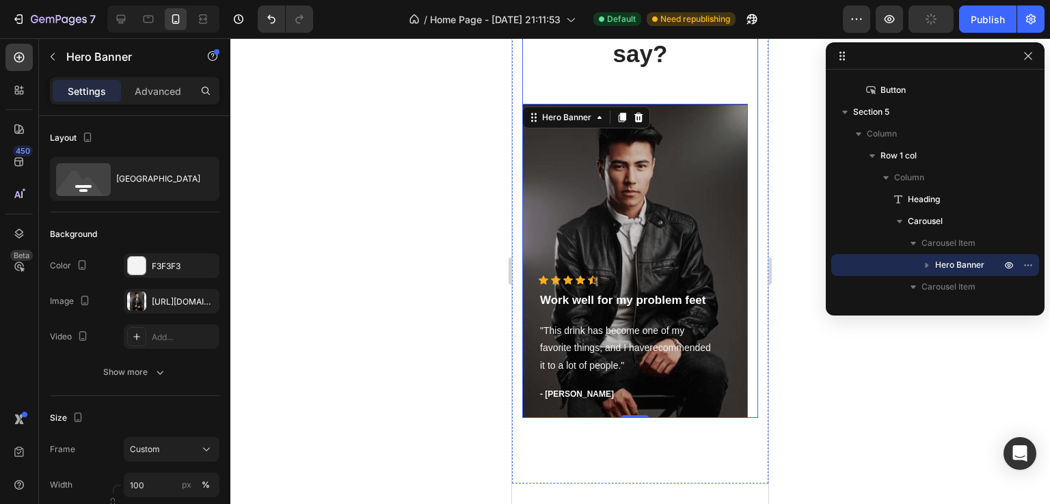
click at [587, 91] on div "What our clients say? Heading Icon Icon Icon Icon Icon Icon List Hoz Work well …" at bounding box center [640, 212] width 236 height 412
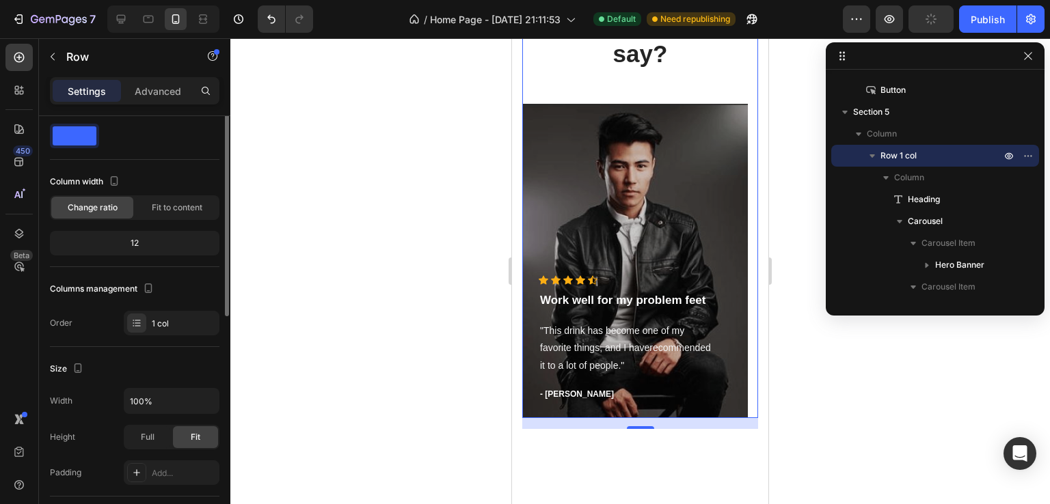
scroll to position [0, 0]
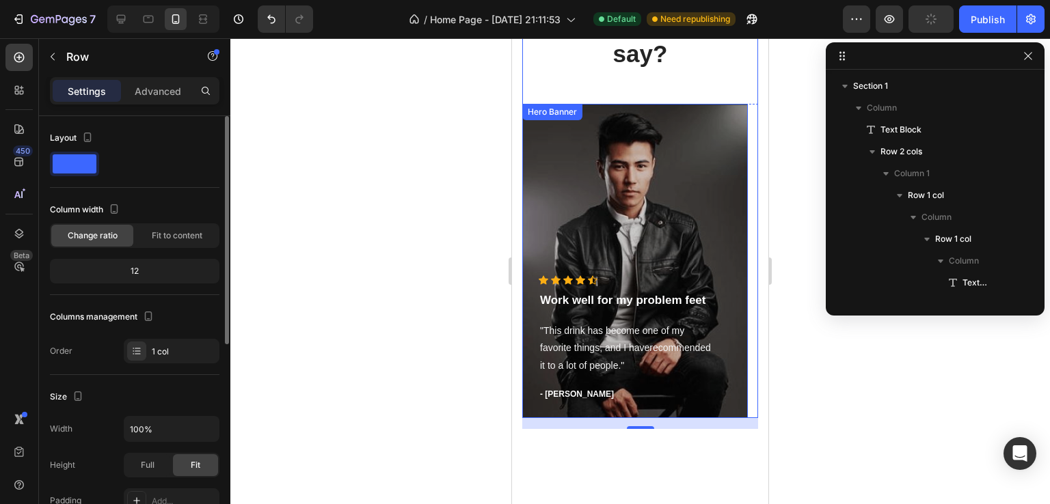
scroll to position [1133, 0]
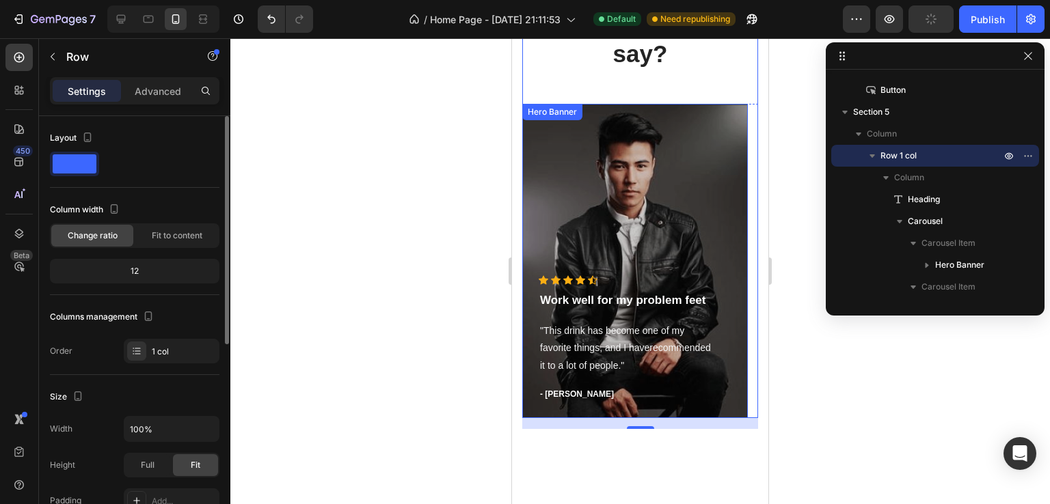
click at [601, 231] on div "Overlay" at bounding box center [634, 261] width 225 height 314
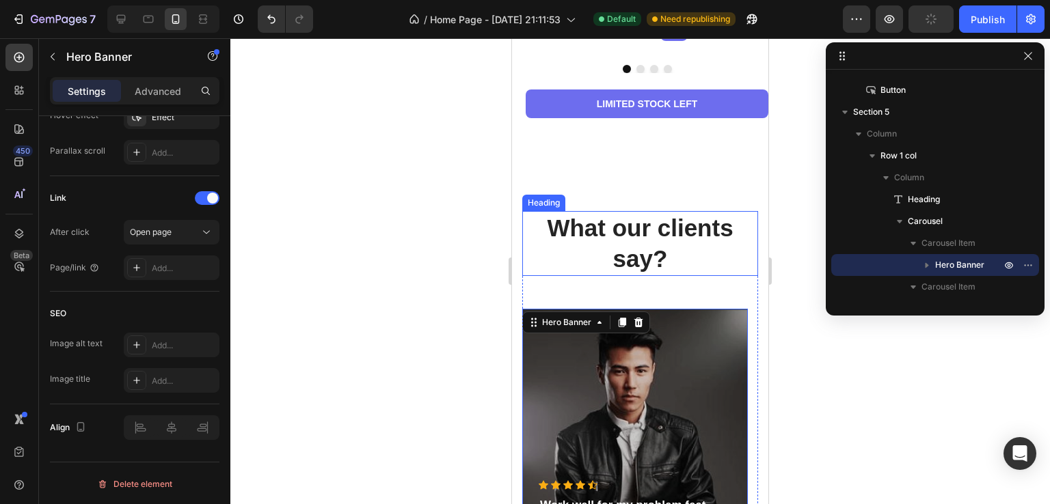
scroll to position [1228, 0]
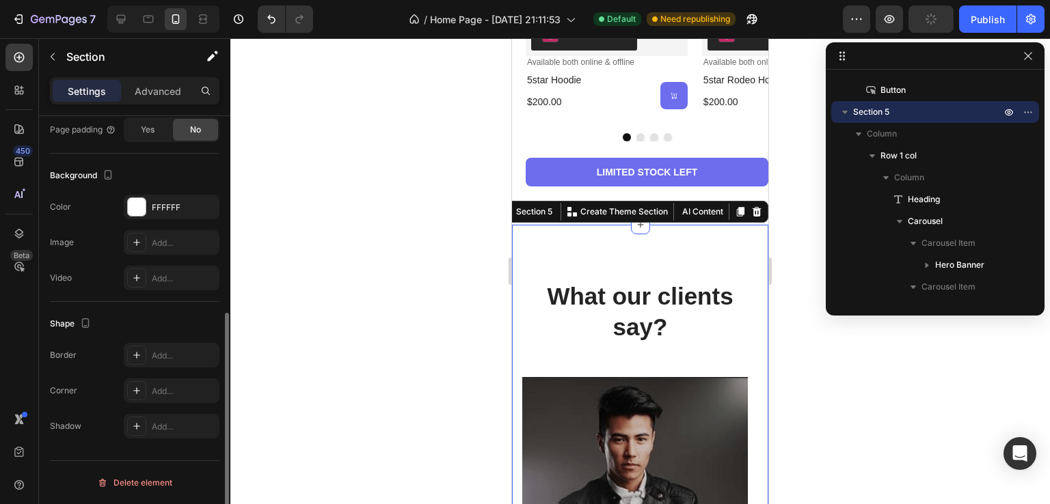
click at [586, 238] on div "What our clients say? Heading Icon Icon Icon Icon Icon Icon List Hoz Work well …" at bounding box center [640, 491] width 256 height 532
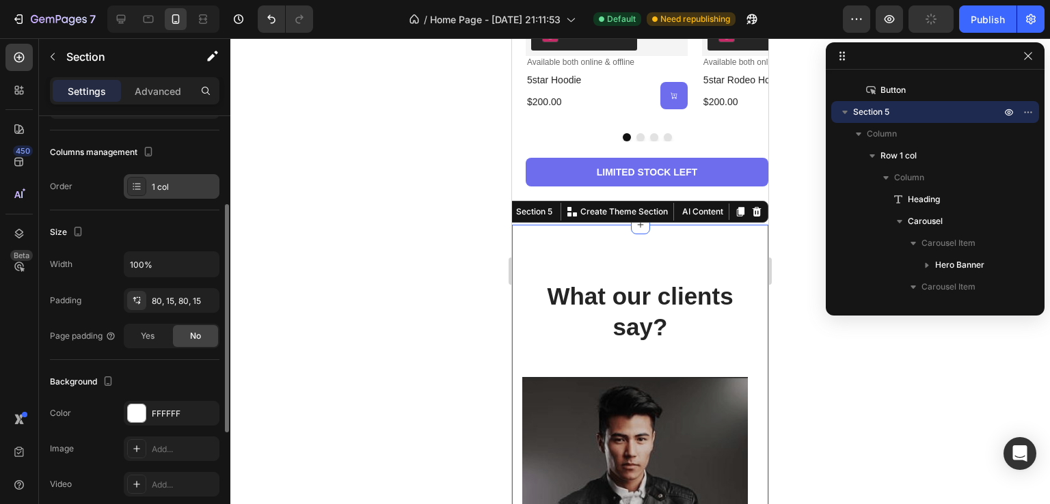
click at [145, 187] on div at bounding box center [136, 186] width 19 height 19
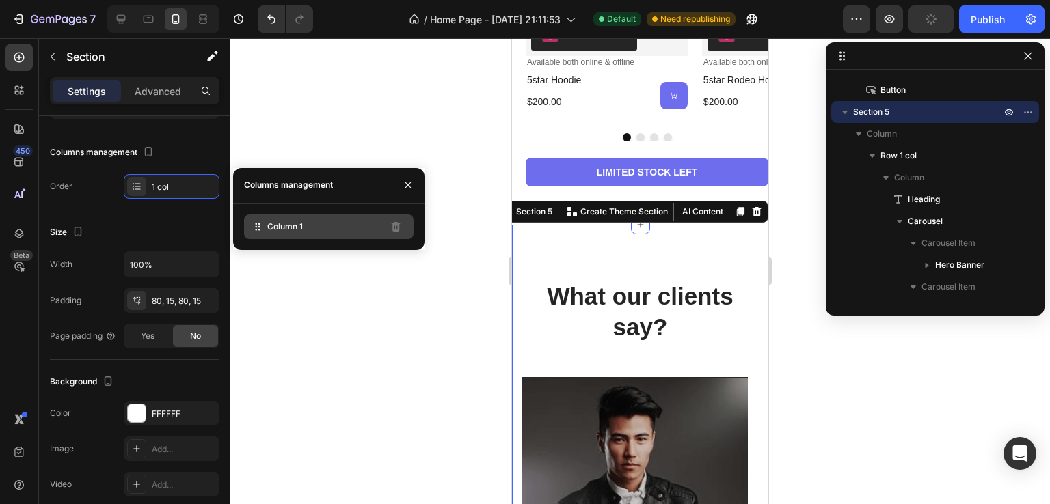
click at [333, 232] on div "Column 1" at bounding box center [328, 227] width 169 height 25
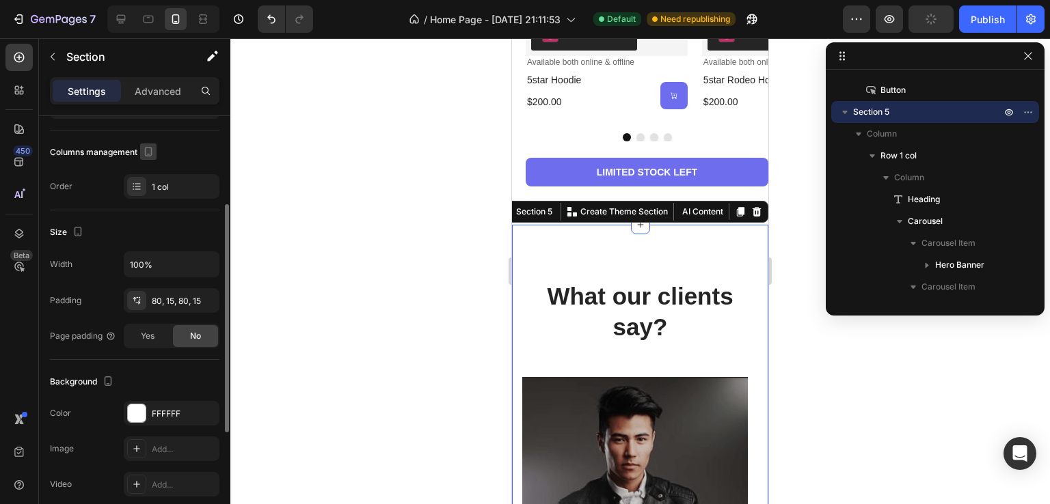
click at [153, 154] on icon "button" at bounding box center [148, 152] width 14 height 14
click at [178, 156] on div "Columns management" at bounding box center [134, 152] width 169 height 22
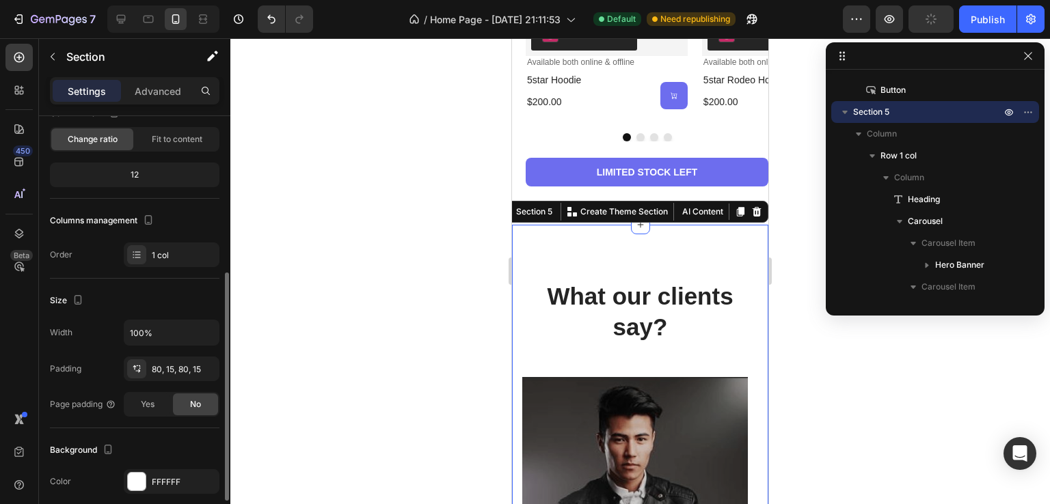
scroll to position [28, 0]
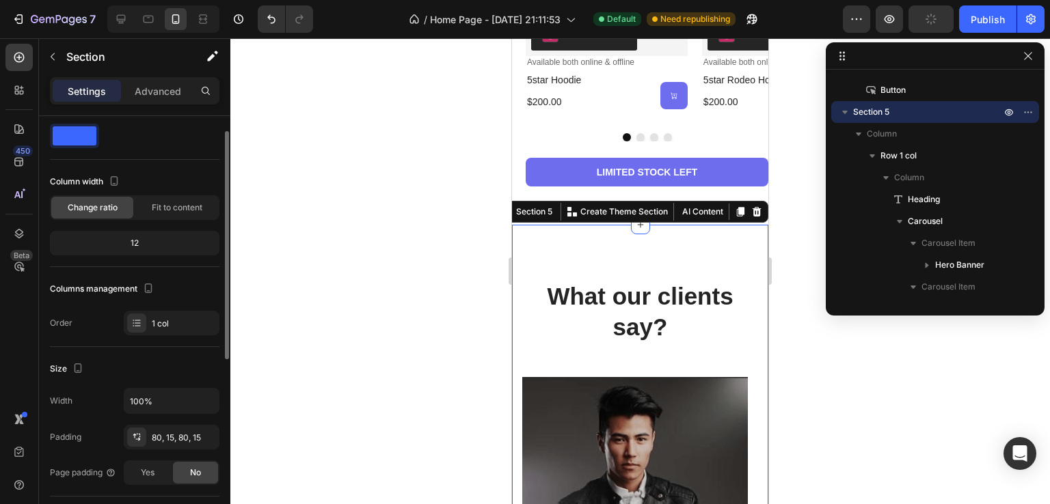
click at [180, 244] on div "12" at bounding box center [135, 243] width 164 height 19
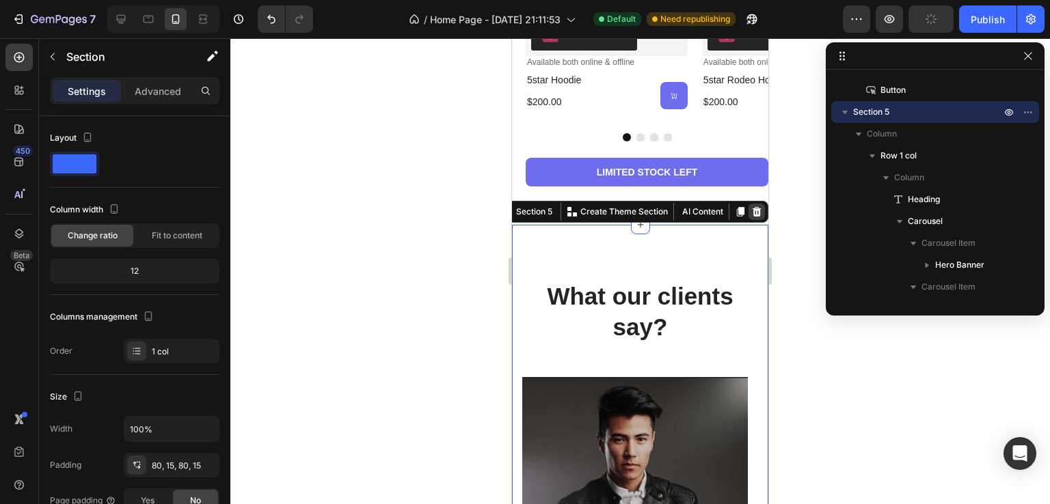
click at [752, 213] on div at bounding box center [756, 212] width 16 height 16
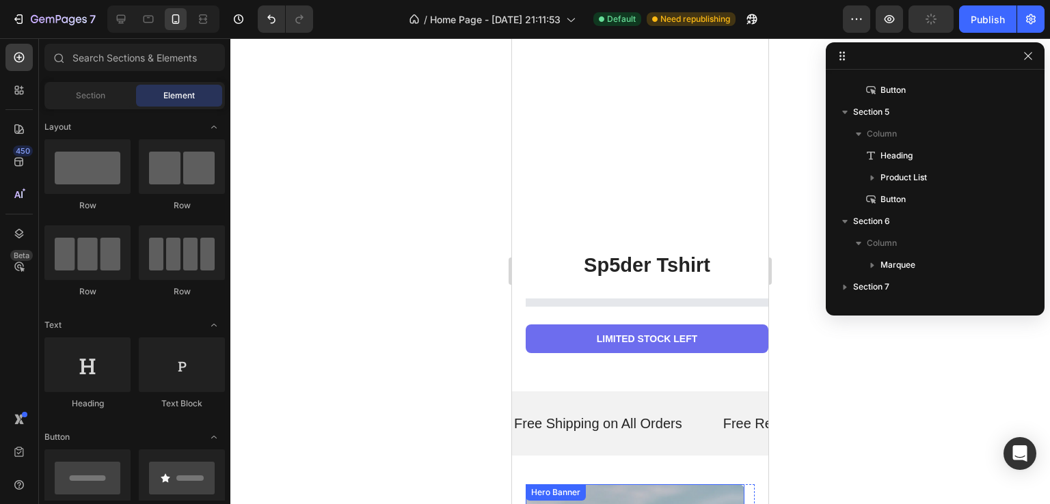
scroll to position [1706, 0]
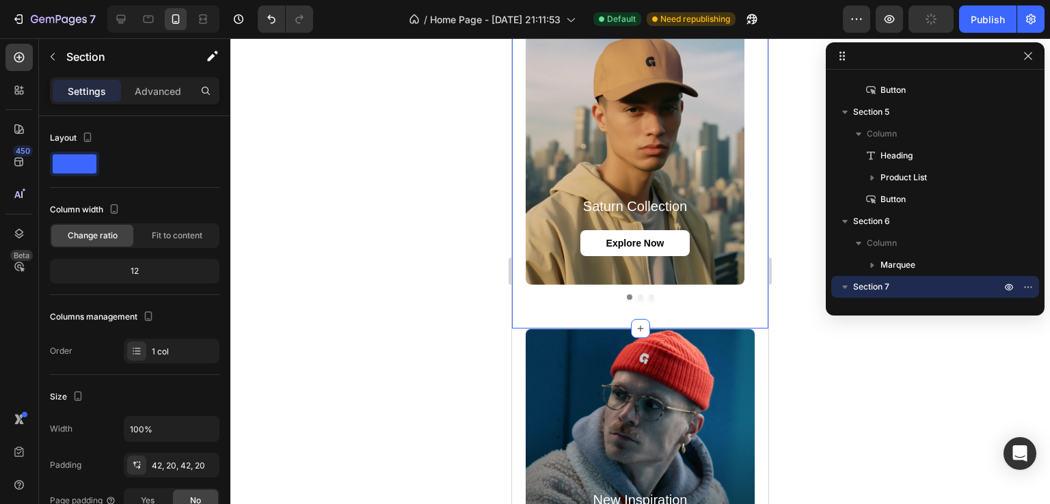
click at [470, 323] on div at bounding box center [639, 271] width 819 height 466
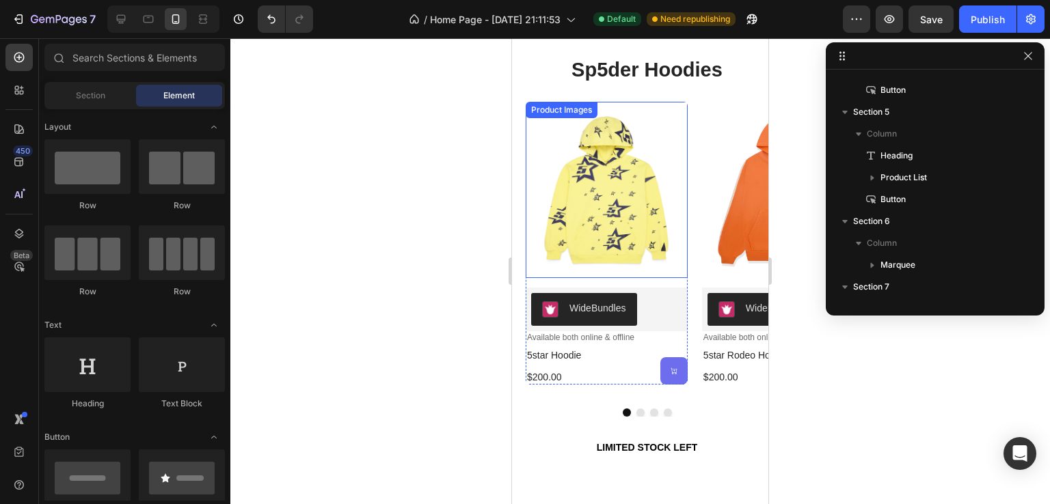
scroll to position [1160, 0]
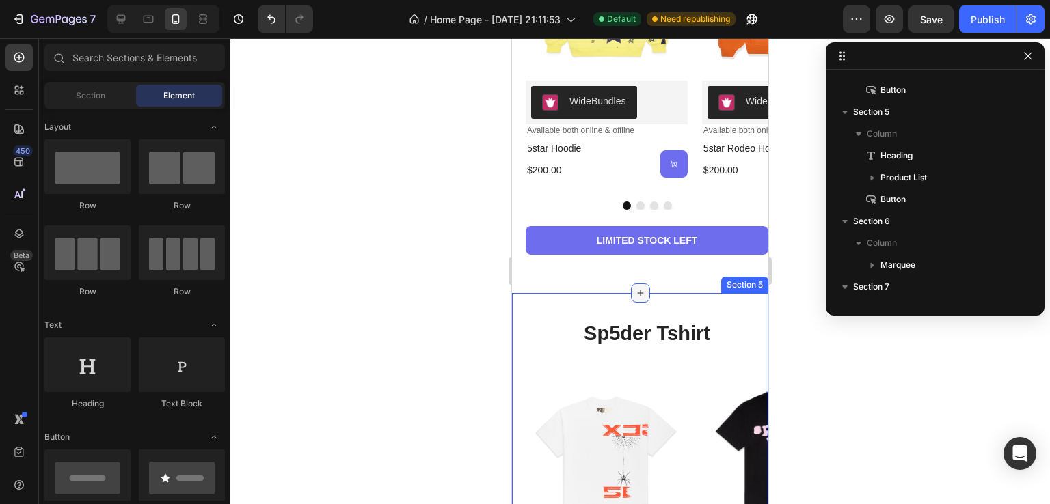
click at [635, 296] on icon at bounding box center [640, 293] width 11 height 11
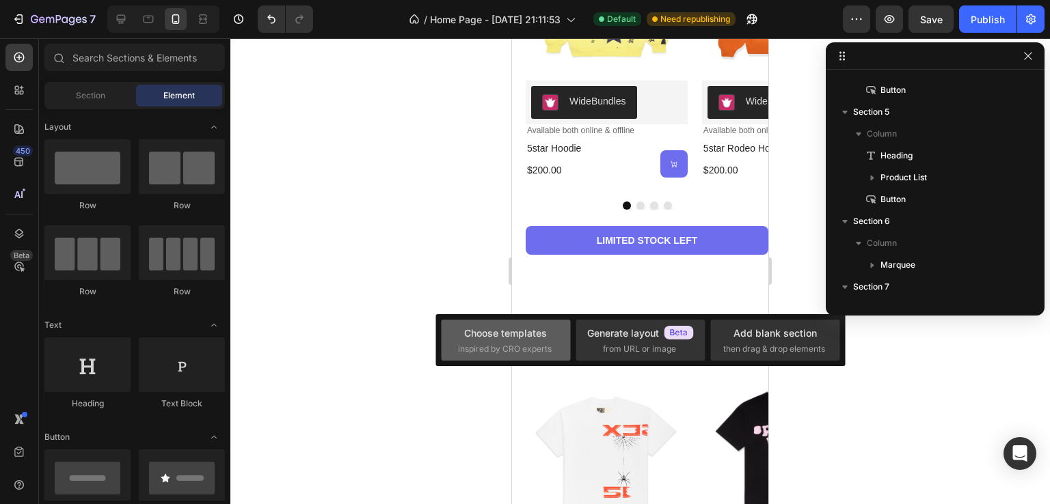
click at [508, 347] on span "inspired by CRO experts" at bounding box center [505, 349] width 94 height 12
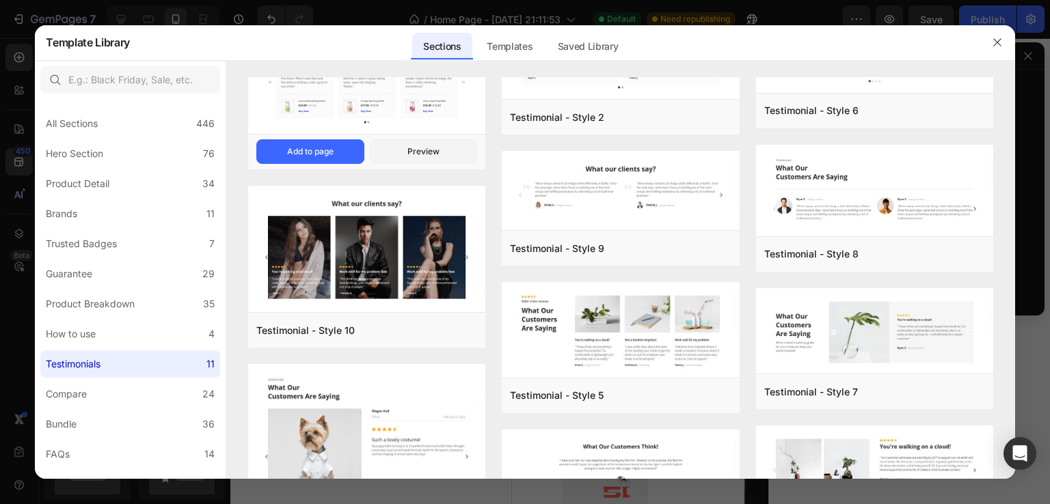
scroll to position [0, 0]
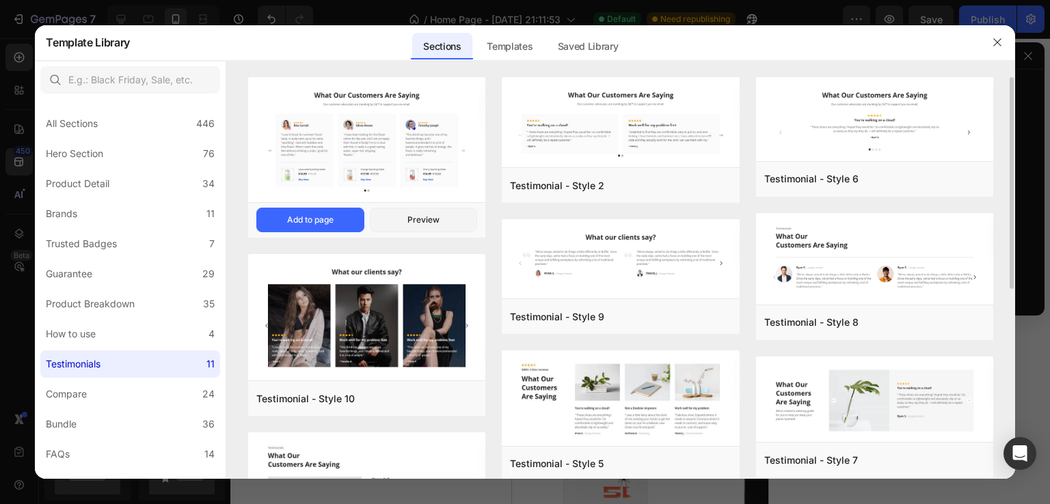
click at [358, 169] on img at bounding box center [366, 141] width 237 height 128
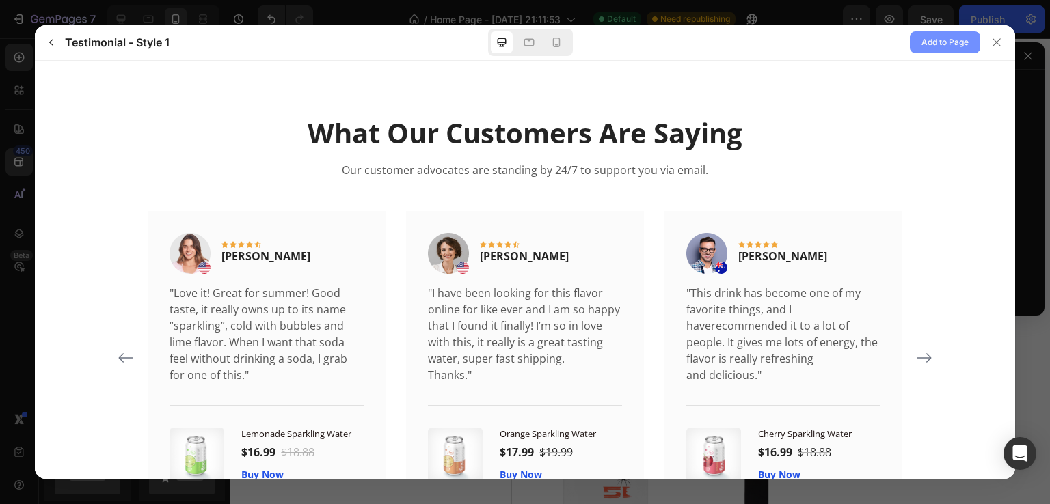
click at [943, 40] on span "Add to Page" at bounding box center [944, 42] width 47 height 16
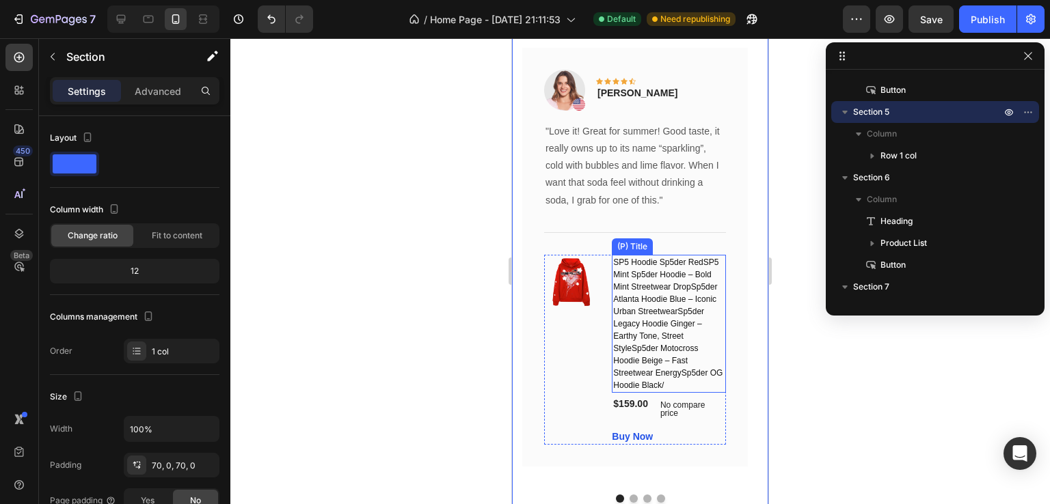
scroll to position [1687, 0]
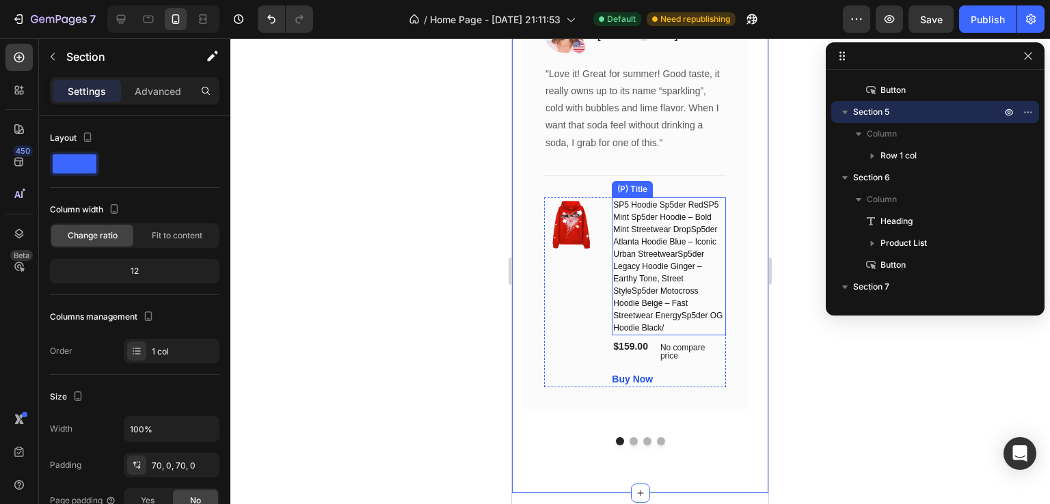
click at [642, 288] on h1 "SP5 Hoodie Sp5der RedSP5 Mint Sp5der Hoodie – Bold Mint Streetwear DropSp5der A…" at bounding box center [669, 266] width 114 height 138
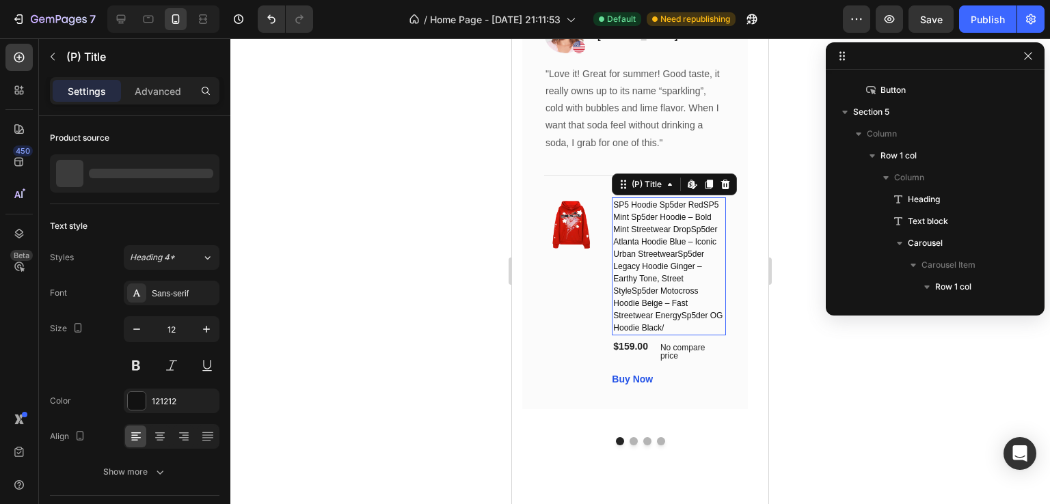
scroll to position [1439, 0]
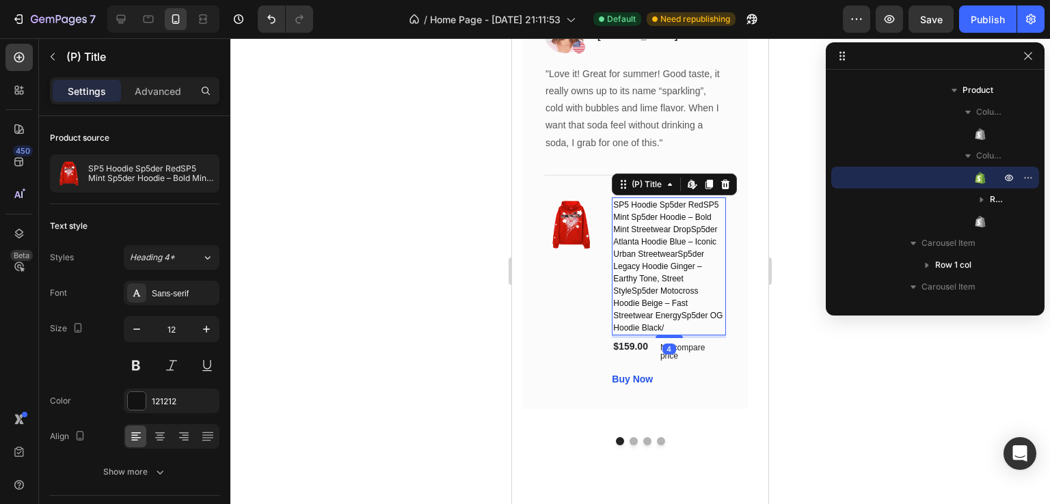
click at [687, 222] on h1 "SP5 Hoodie Sp5der RedSP5 Mint Sp5der Hoodie – Bold Mint Streetwear DropSp5der A…" at bounding box center [669, 266] width 114 height 138
click at [670, 219] on h1 "SP5 Hoodie Sp5der RedSP5 Mint Sp5der Hoodie – Bold Mint Streetwear DropSp5der A…" at bounding box center [669, 266] width 114 height 138
click at [689, 189] on icon at bounding box center [692, 184] width 11 height 11
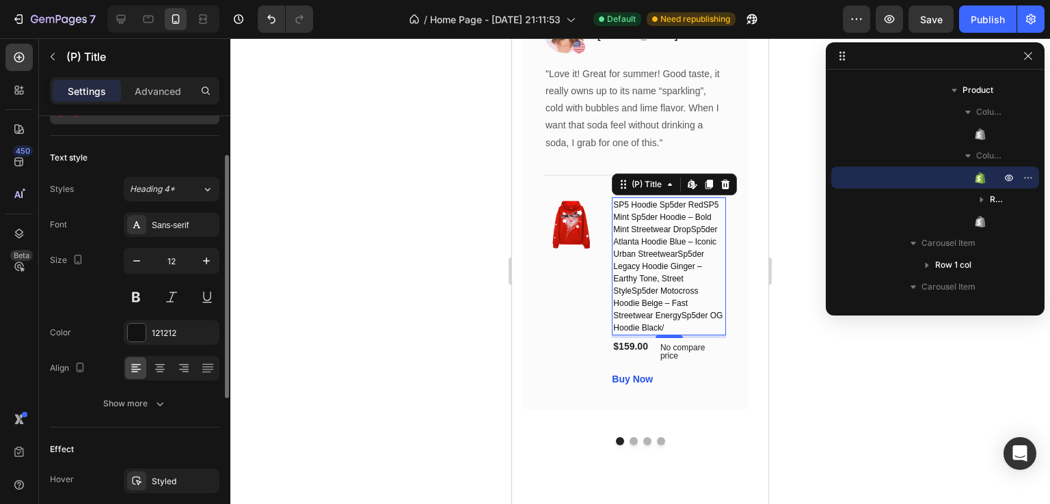
scroll to position [0, 0]
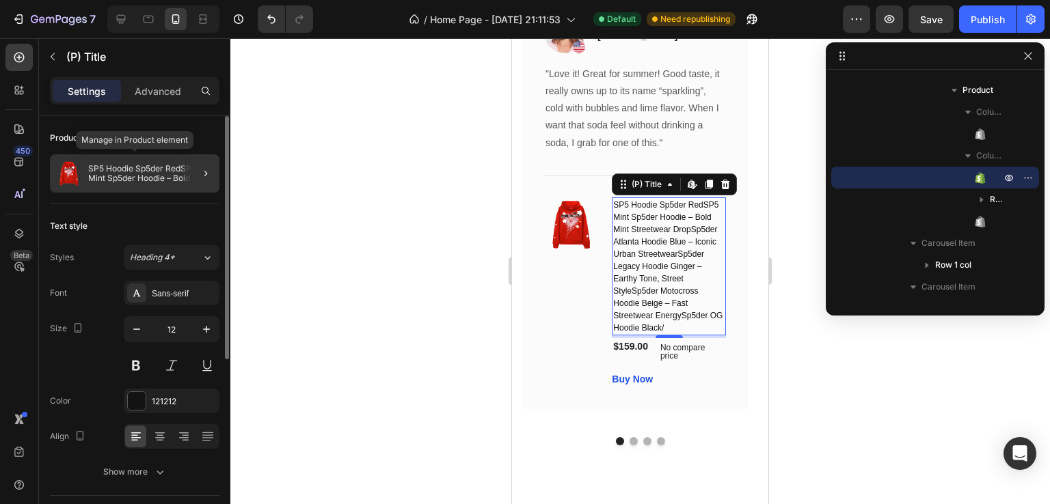
click at [140, 169] on p "SP5 Hoodie Sp5der RedSP5 Mint Sp5der Hoodie – Bold Mint Streetwear DropSp5der A…" at bounding box center [151, 173] width 126 height 19
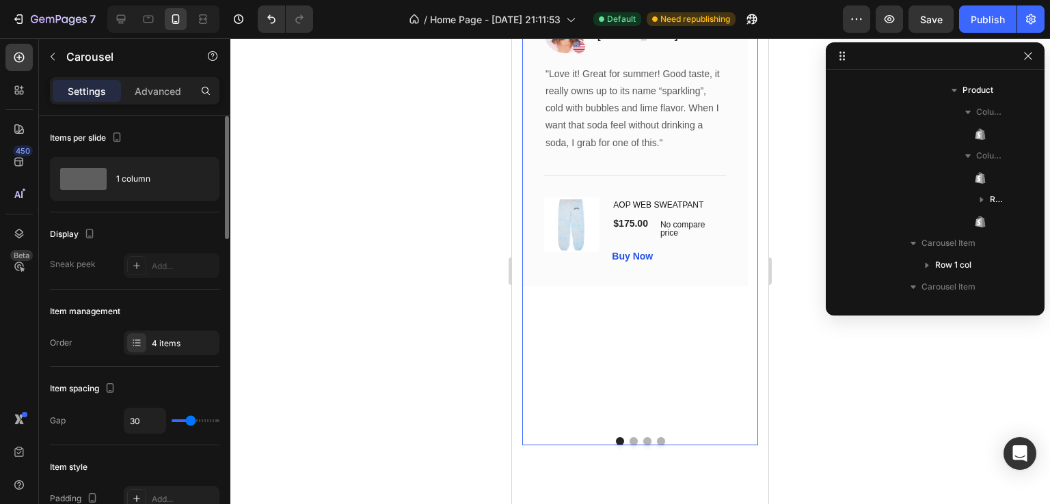
click at [629, 443] on button "Dot" at bounding box center [633, 441] width 8 height 8
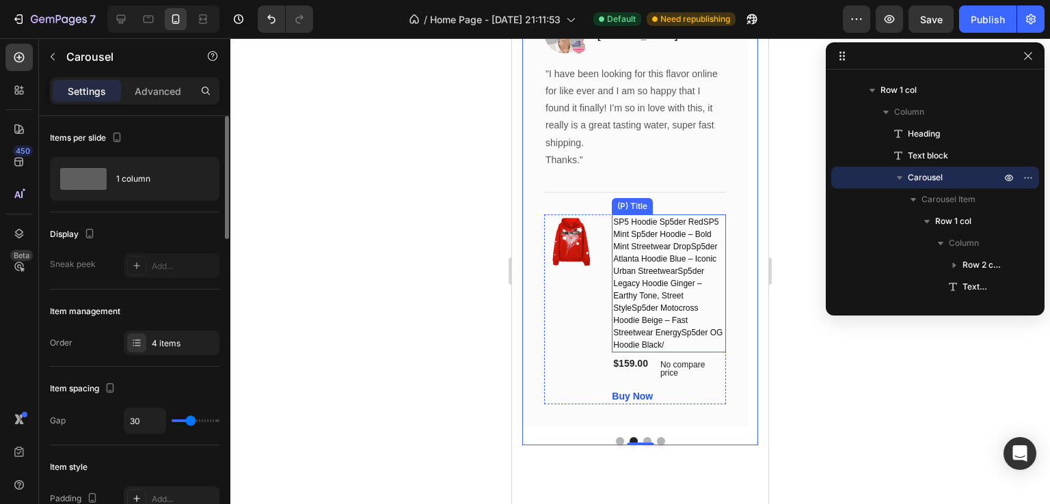
click at [672, 302] on h1 "SP5 Hoodie Sp5der RedSP5 Mint Sp5der Hoodie – Bold Mint Streetwear DropSp5der A…" at bounding box center [669, 284] width 114 height 138
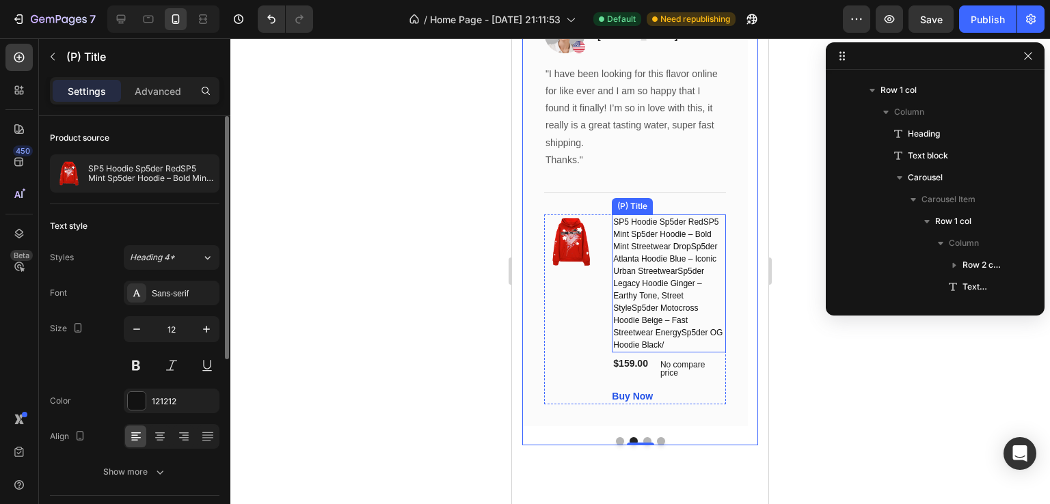
scroll to position [1723, 0]
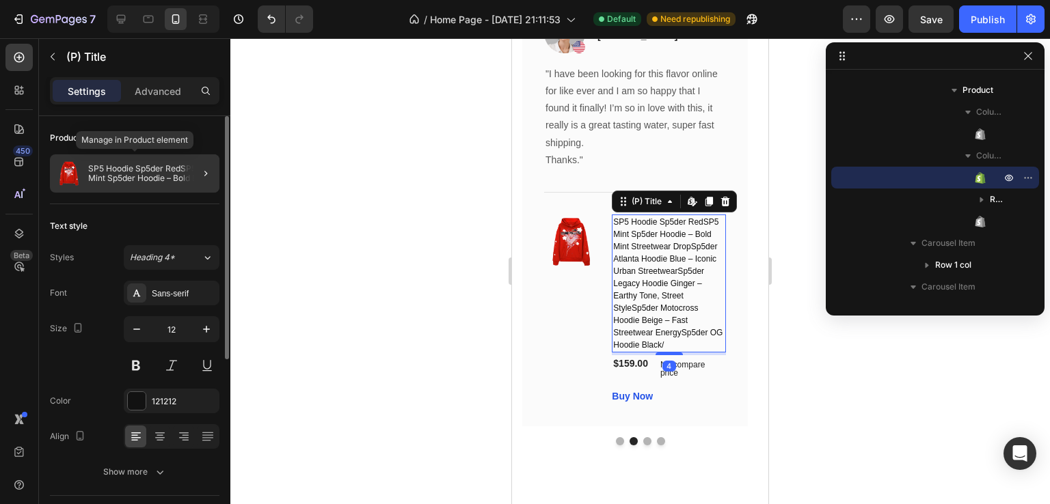
click at [167, 179] on p "SP5 Hoodie Sp5der RedSP5 Mint Sp5der Hoodie – Bold Mint Streetwear DropSp5der A…" at bounding box center [151, 173] width 126 height 19
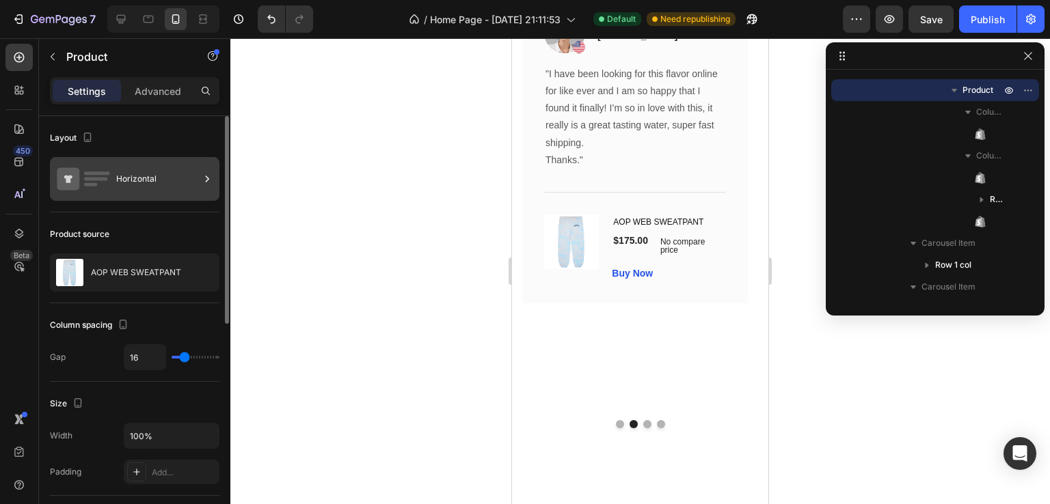
click at [176, 181] on div "Horizontal" at bounding box center [157, 178] width 83 height 31
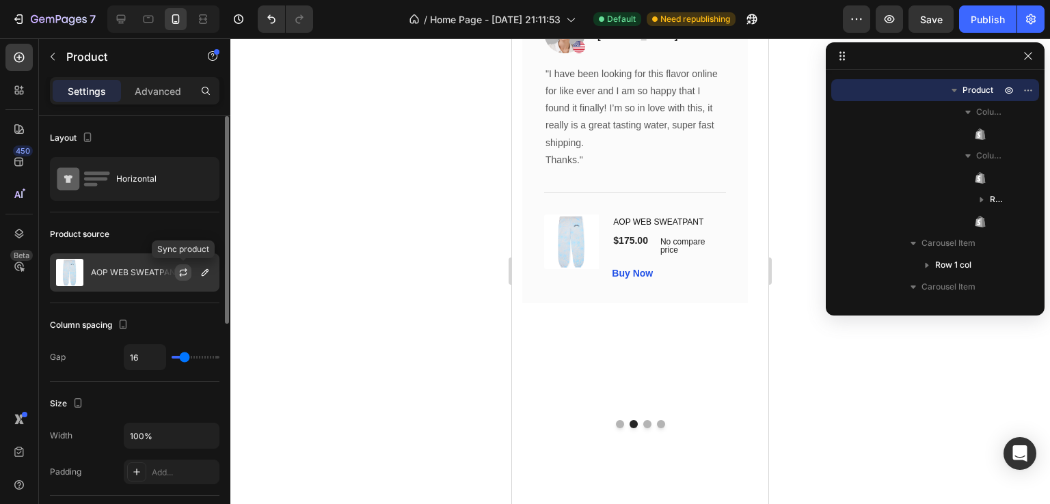
click at [180, 264] on button "button" at bounding box center [183, 272] width 16 height 16
click at [687, 222] on div "(P) Price" at bounding box center [676, 224] width 39 height 12
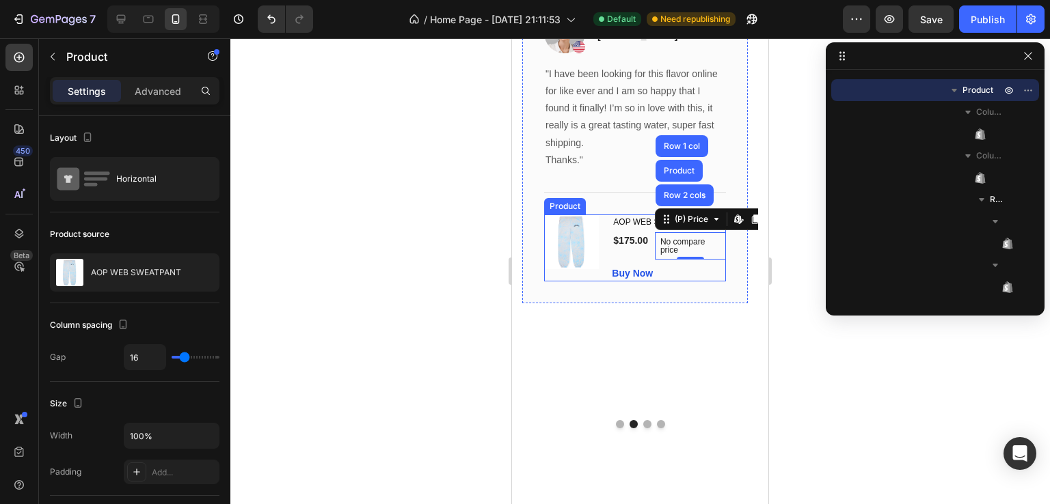
click at [610, 233] on div "(P) Images & Gallery AOP WEB SWEATPANT (P) Title $175.00 (P) Price (P) Price No…" at bounding box center [635, 248] width 182 height 67
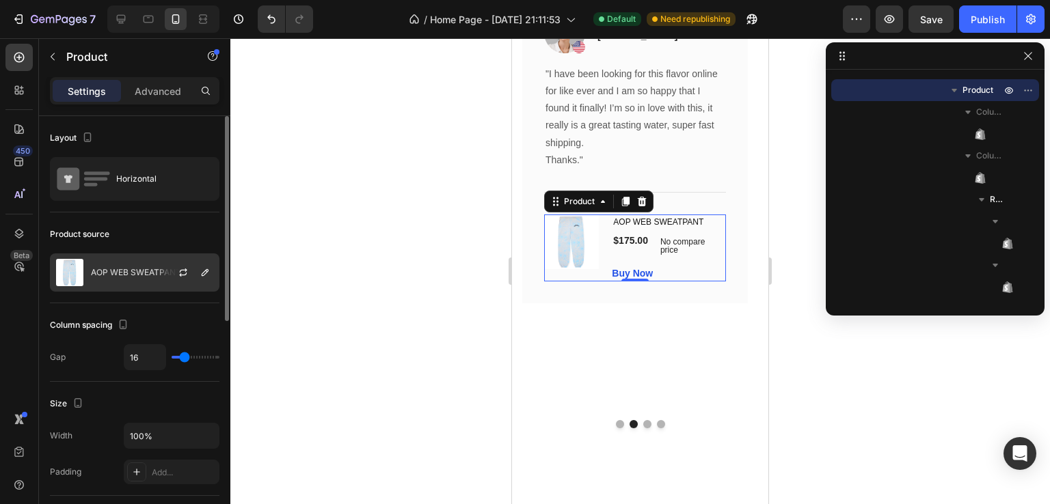
click at [155, 279] on div "AOP WEB SWEATPANT" at bounding box center [134, 273] width 169 height 38
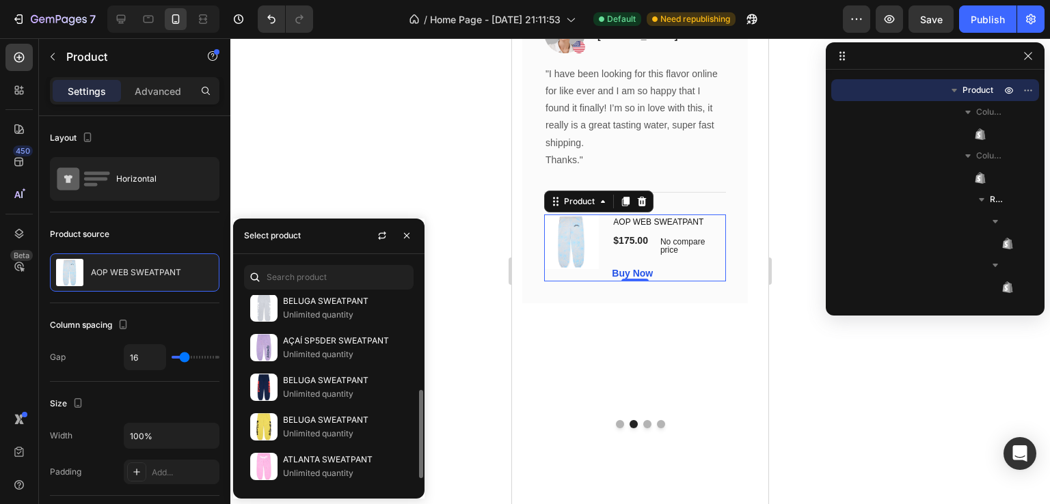
scroll to position [68, 0]
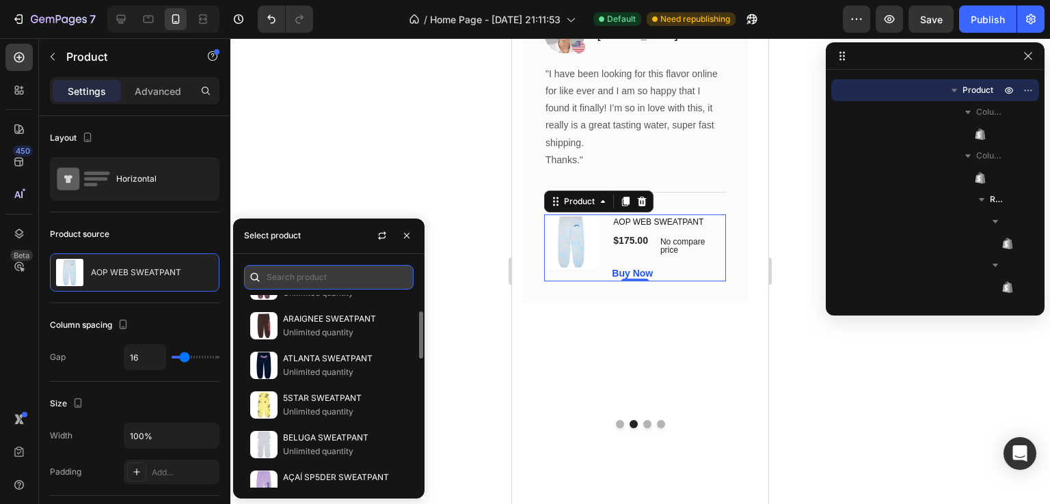
click at [326, 277] on input "text" at bounding box center [328, 277] width 169 height 25
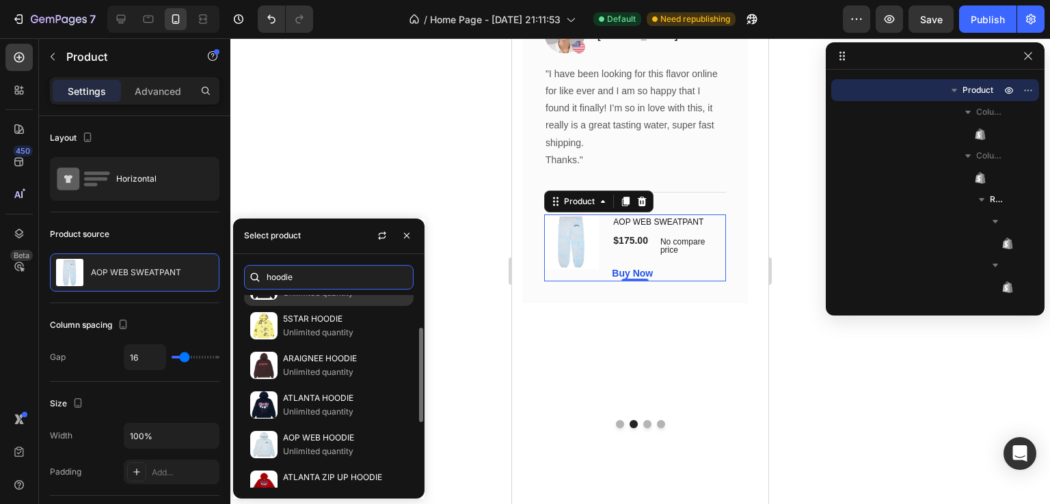
scroll to position [0, 0]
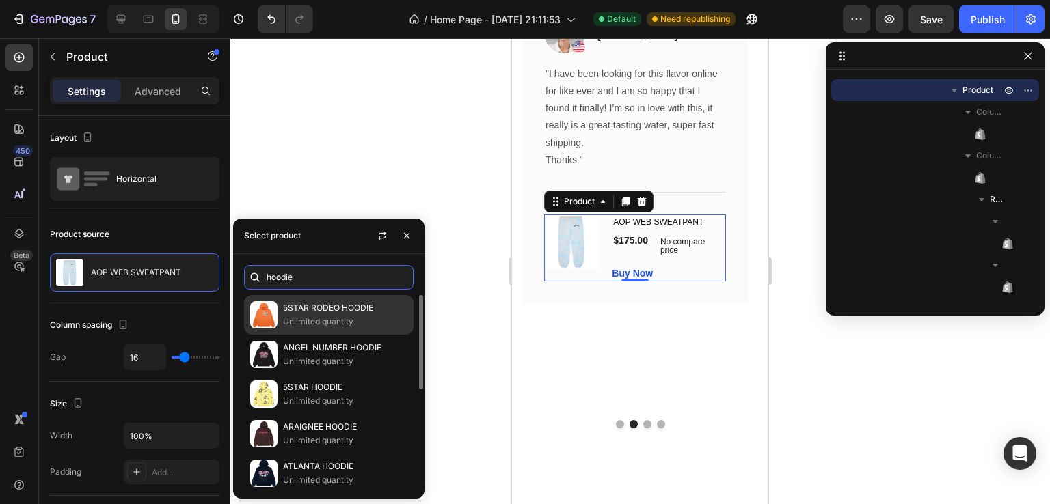
type input "hoodie"
click at [344, 305] on p "5STAR RODEO HOODIE" at bounding box center [345, 308] width 124 height 14
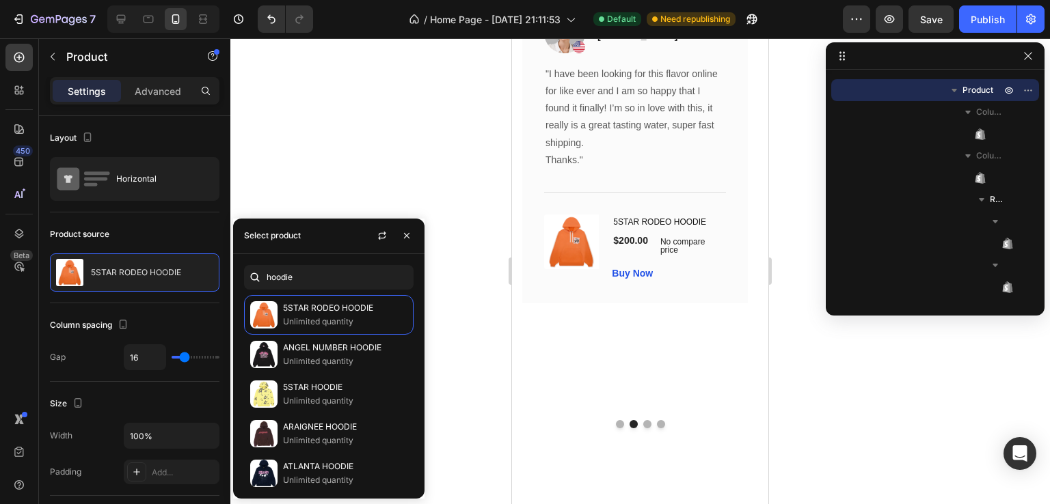
click at [412, 179] on div at bounding box center [639, 271] width 819 height 466
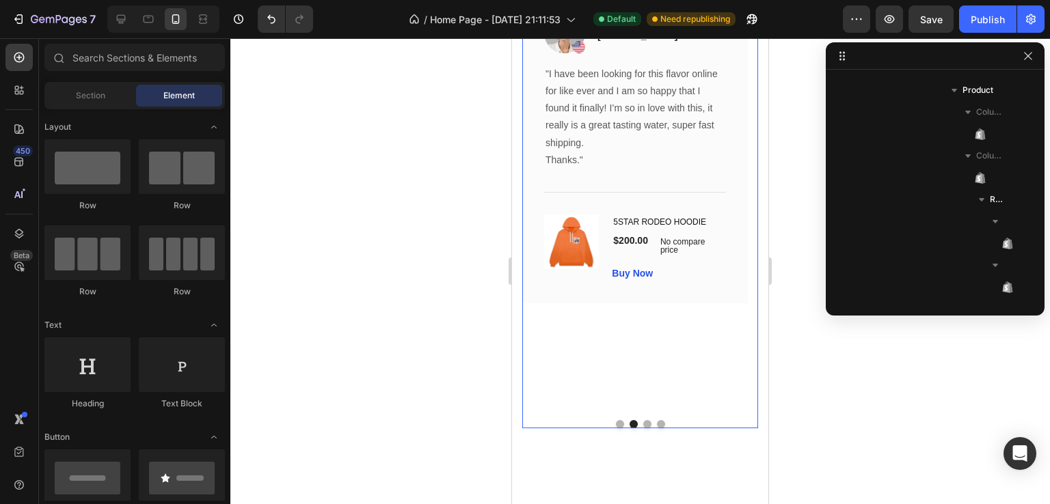
click at [617, 426] on div at bounding box center [640, 424] width 236 height 8
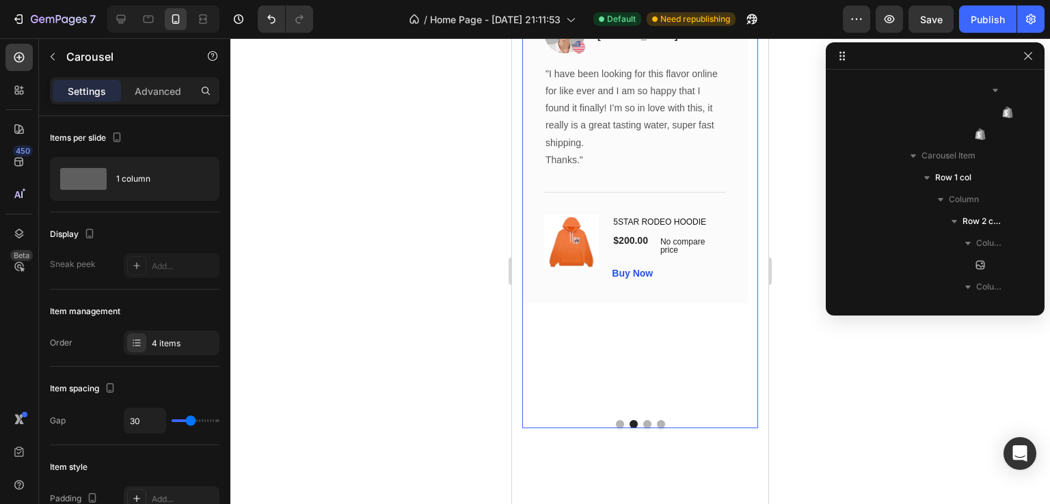
scroll to position [1199, 0]
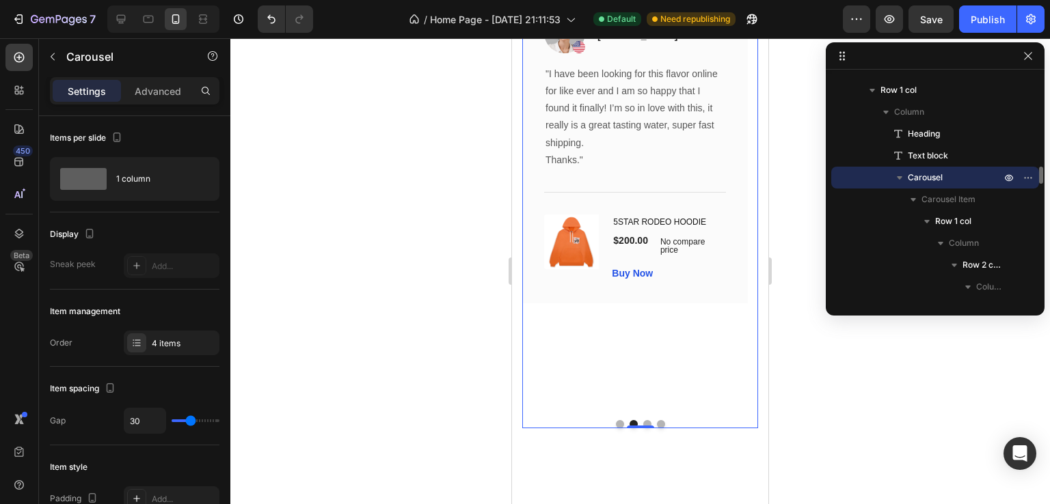
click at [617, 424] on button "Dot" at bounding box center [620, 424] width 8 height 8
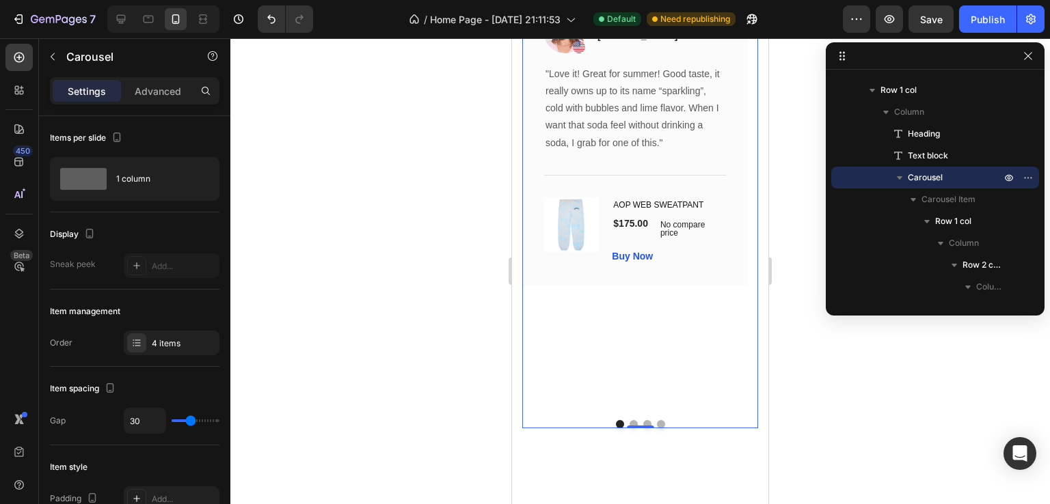
click at [643, 421] on button "Dot" at bounding box center [647, 424] width 8 height 8
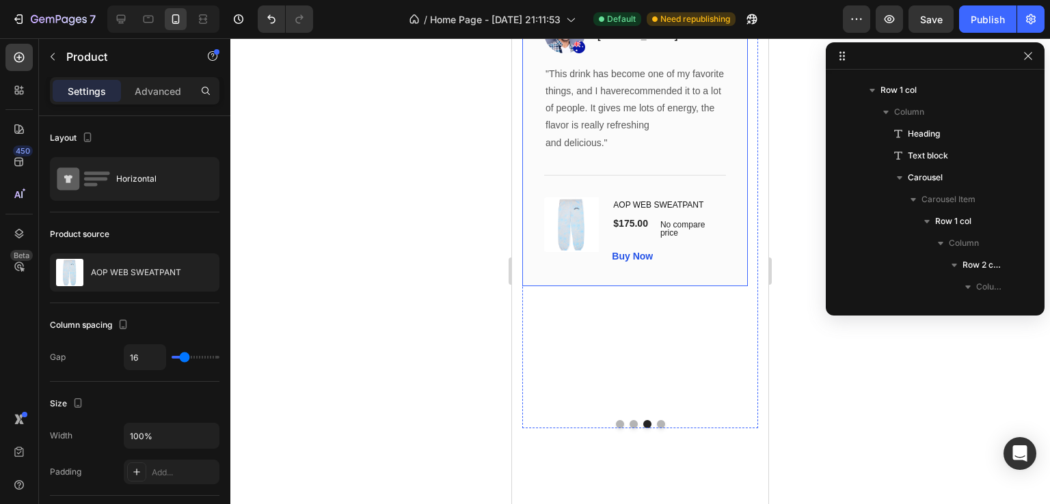
scroll to position [2314, 0]
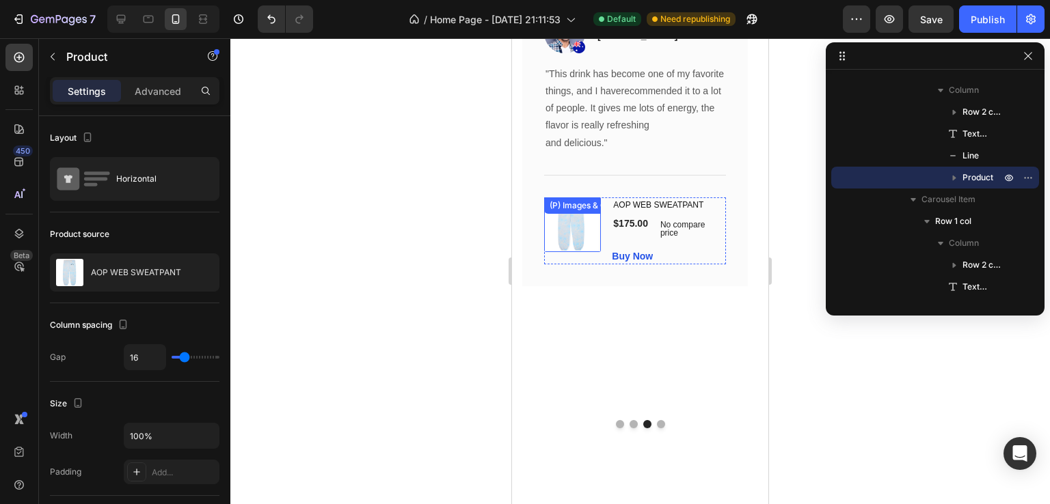
click at [556, 220] on div "(P) Images & Gallery" at bounding box center [572, 224] width 57 height 55
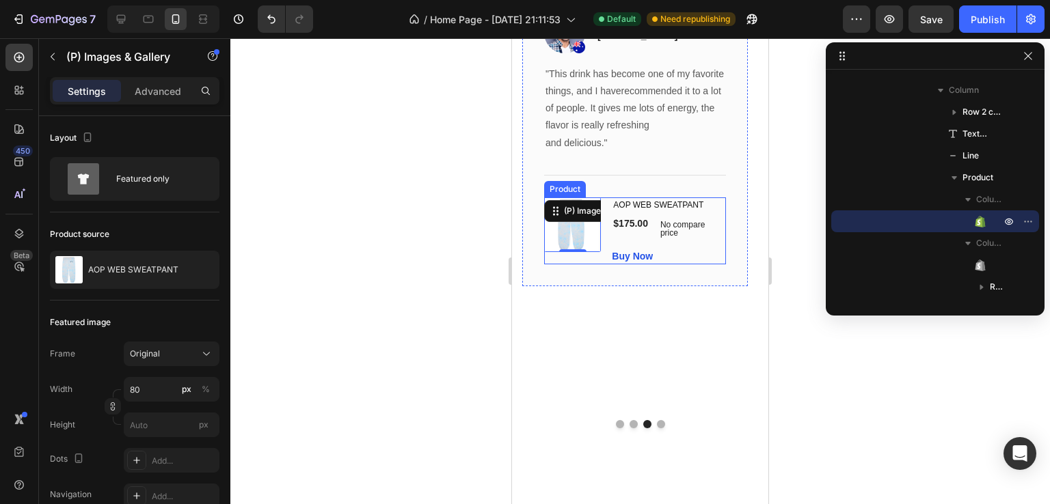
click at [595, 260] on div "(P) Images & Gallery 0" at bounding box center [572, 230] width 57 height 67
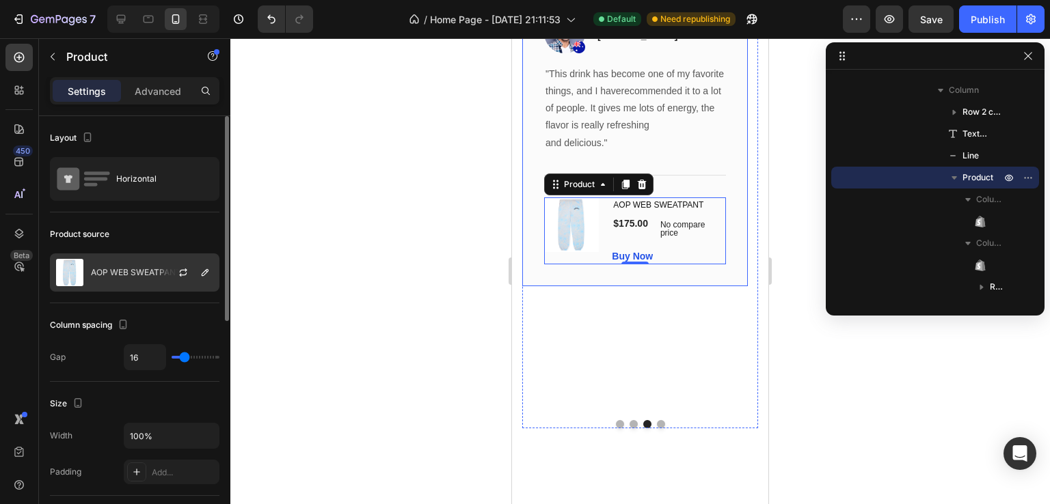
click at [121, 279] on div "AOP WEB SWEATPANT" at bounding box center [134, 273] width 169 height 38
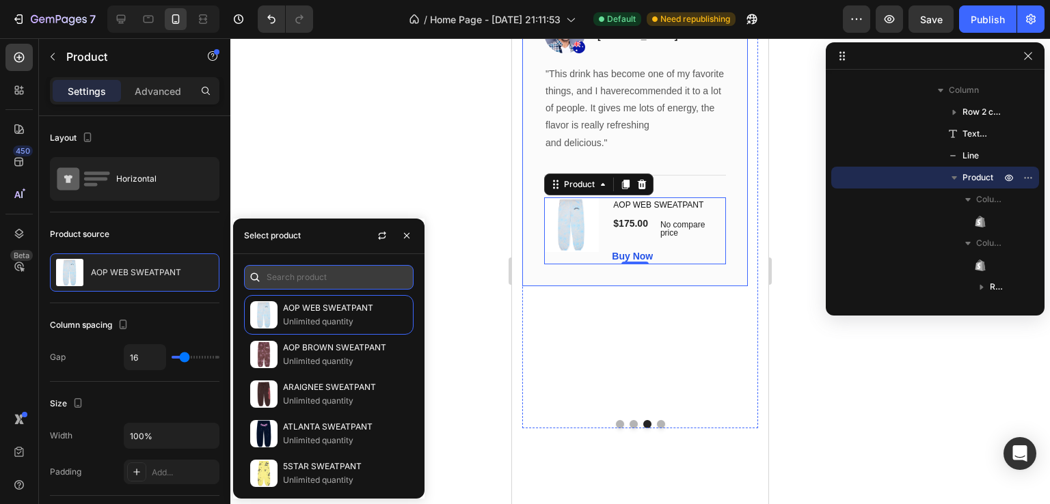
click at [326, 285] on input "text" at bounding box center [328, 277] width 169 height 25
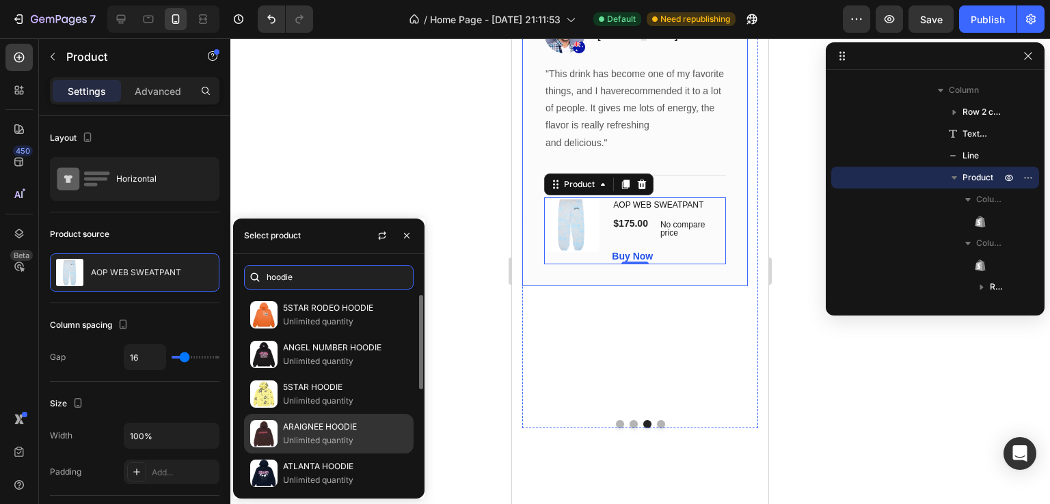
type input "hoodie"
click at [364, 430] on p "ARAIGNEE HOODIE" at bounding box center [345, 427] width 124 height 14
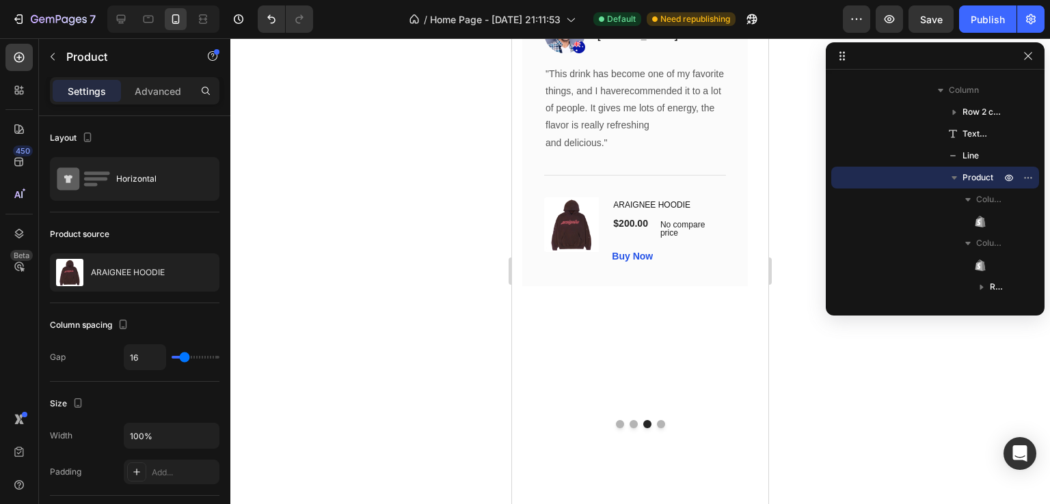
click at [402, 138] on div at bounding box center [639, 271] width 819 height 466
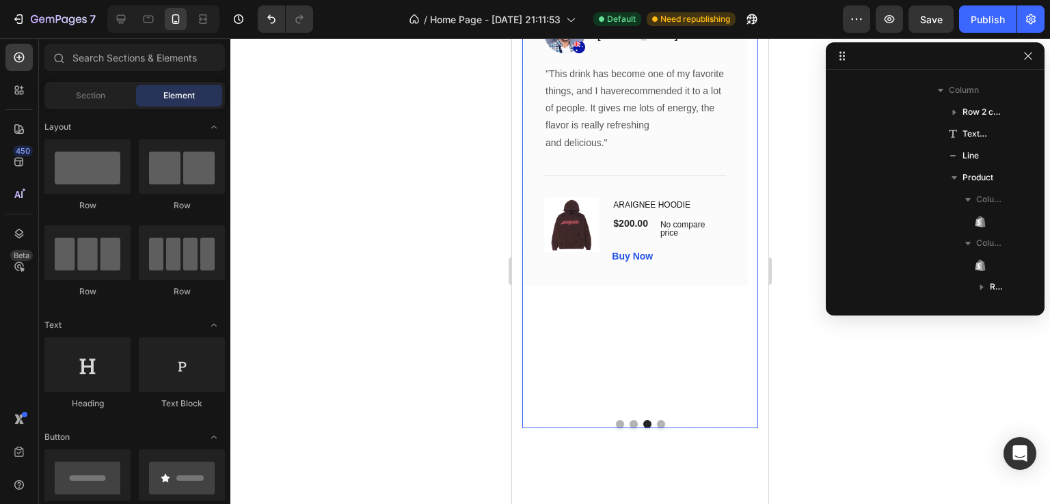
click at [616, 424] on button "Dot" at bounding box center [620, 424] width 8 height 8
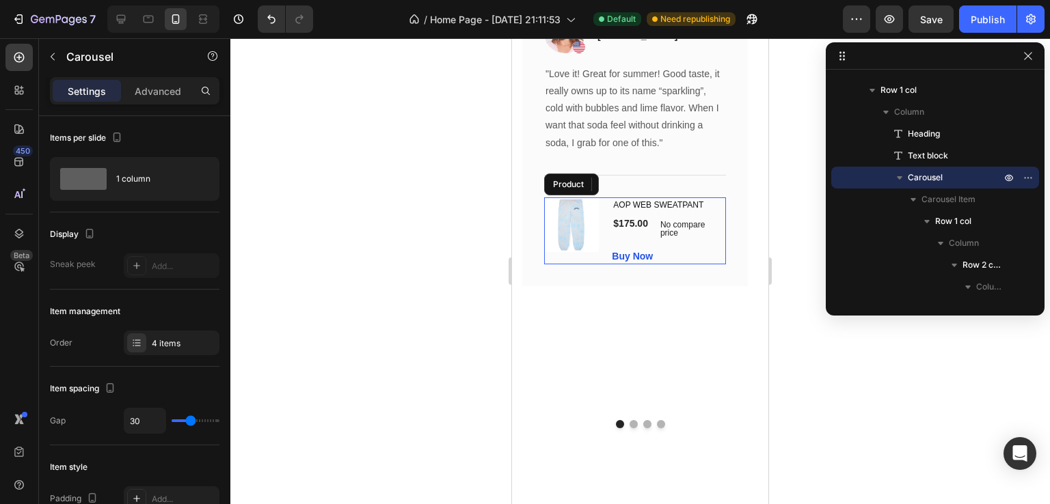
scroll to position [1680, 0]
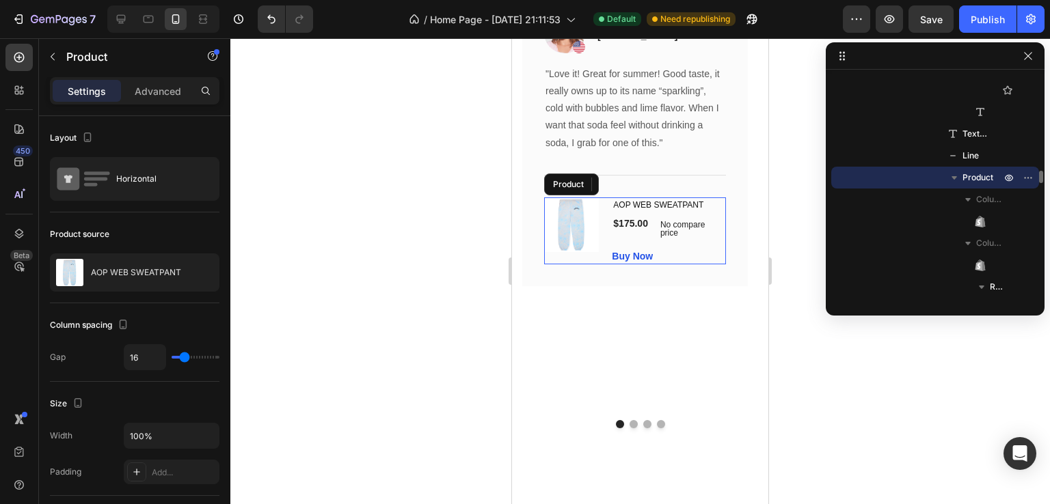
click at [589, 259] on div "(P) Images & Gallery" at bounding box center [572, 230] width 57 height 67
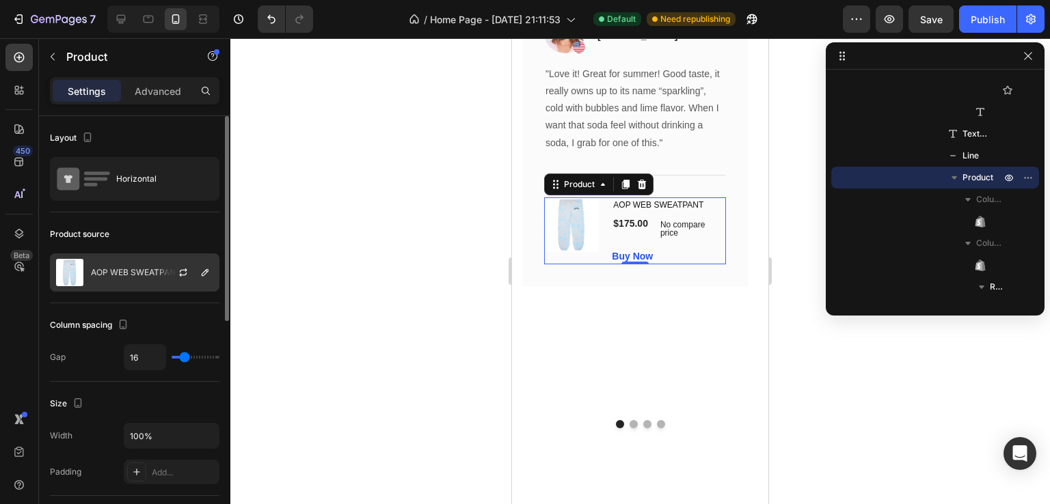
click at [148, 263] on div "AOP WEB SWEATPANT" at bounding box center [134, 273] width 169 height 38
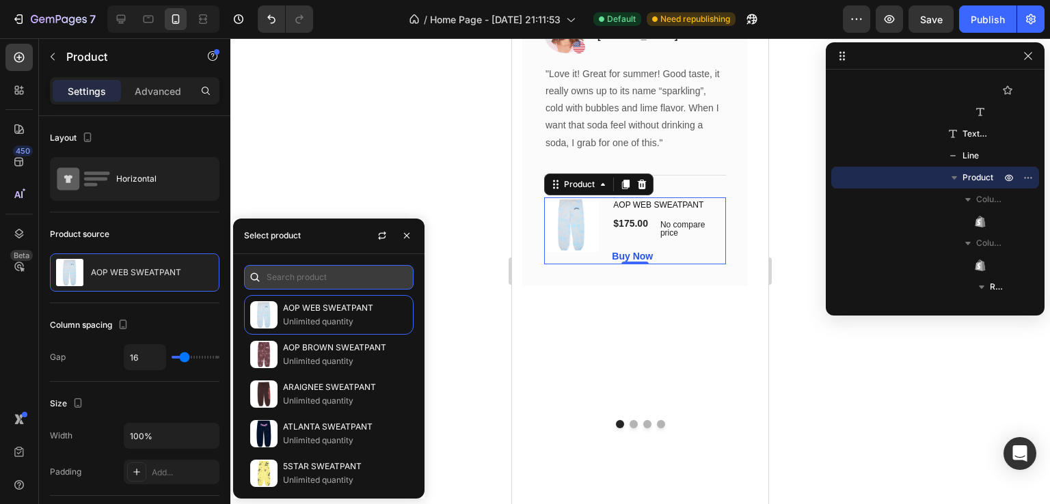
click at [297, 274] on input "text" at bounding box center [328, 277] width 169 height 25
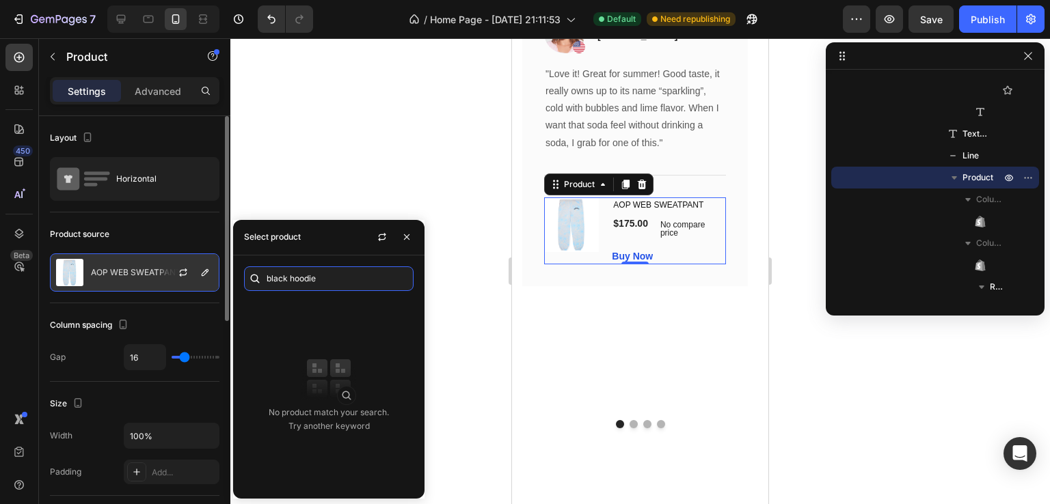
drag, startPoint x: 290, startPoint y: 277, endPoint x: 209, endPoint y: 287, distance: 81.9
click at [208, 0] on body "7 Version history / Home Page - Aug 24, 21:11:53 Default Need republishing Prev…" at bounding box center [525, 0] width 1050 height 0
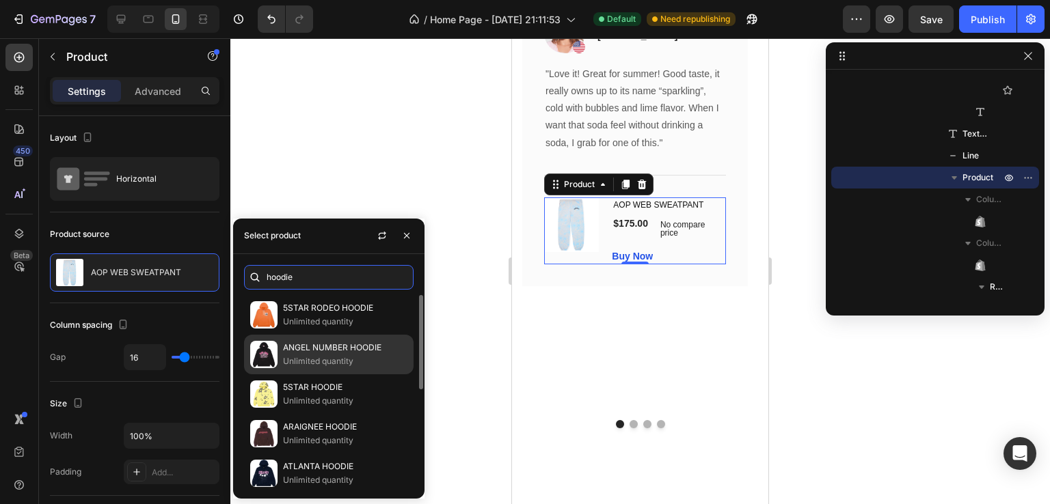
type input "hoodie"
click at [325, 353] on p "ANGEL NUMBER HOODIE" at bounding box center [345, 348] width 124 height 14
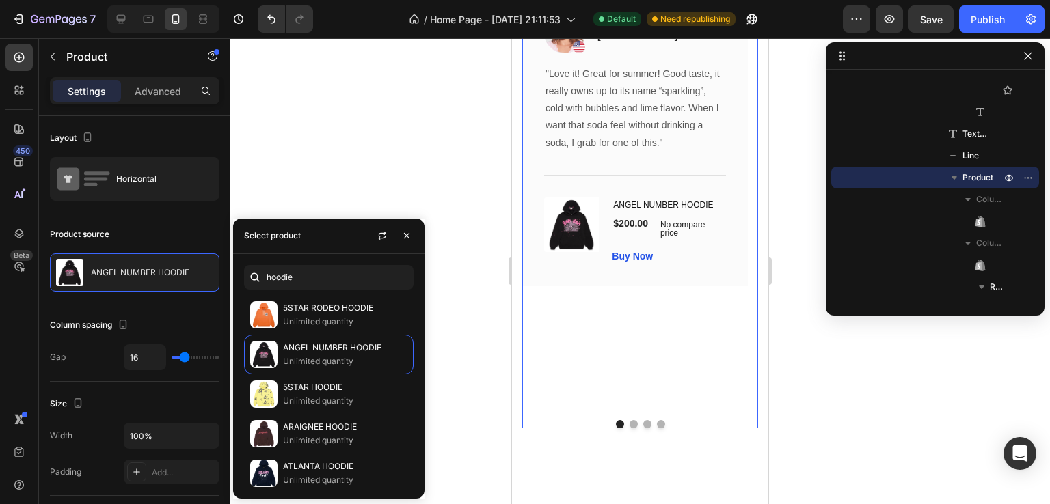
click at [657, 426] on button "Dot" at bounding box center [661, 424] width 8 height 8
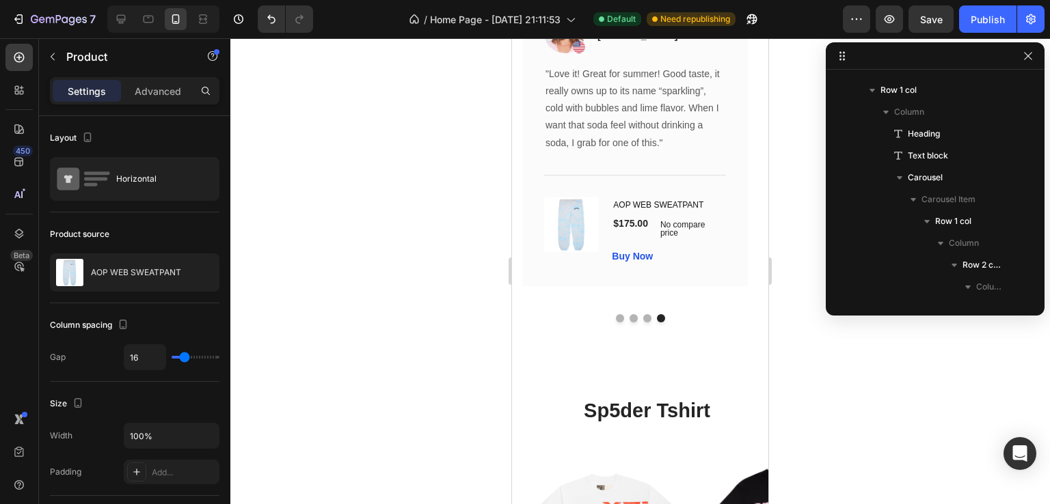
scroll to position [3341, 0]
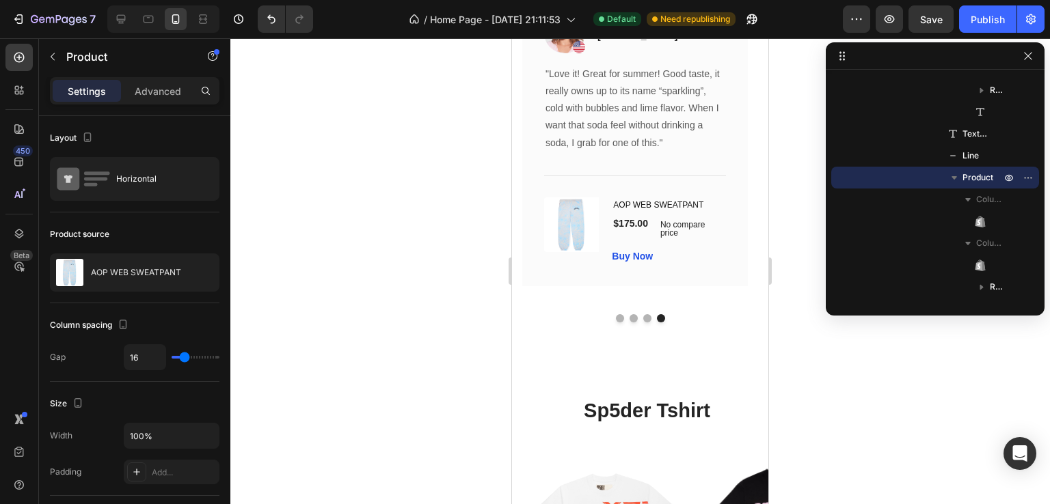
click at [577, 257] on div "(P) Images & Gallery" at bounding box center [572, 230] width 57 height 67
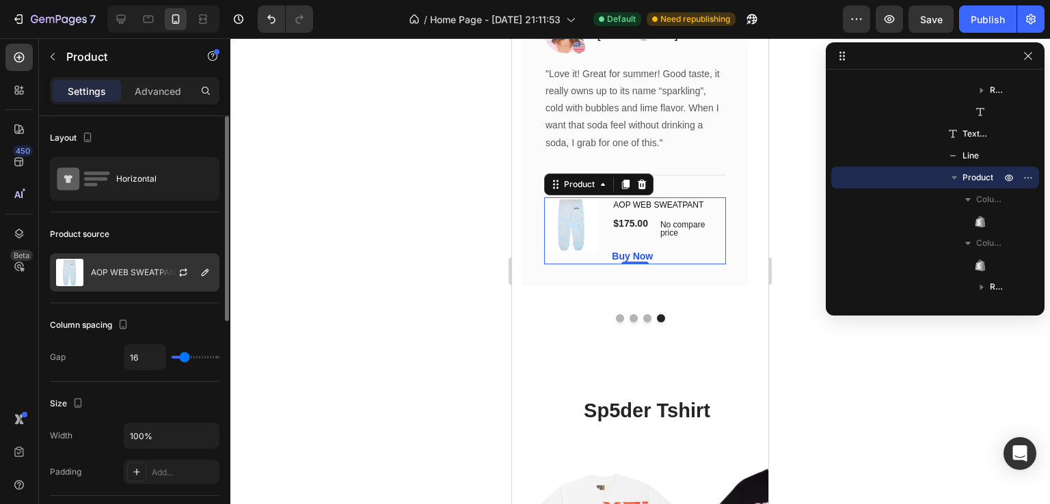
click at [143, 277] on div "AOP WEB SWEATPANT" at bounding box center [134, 273] width 169 height 38
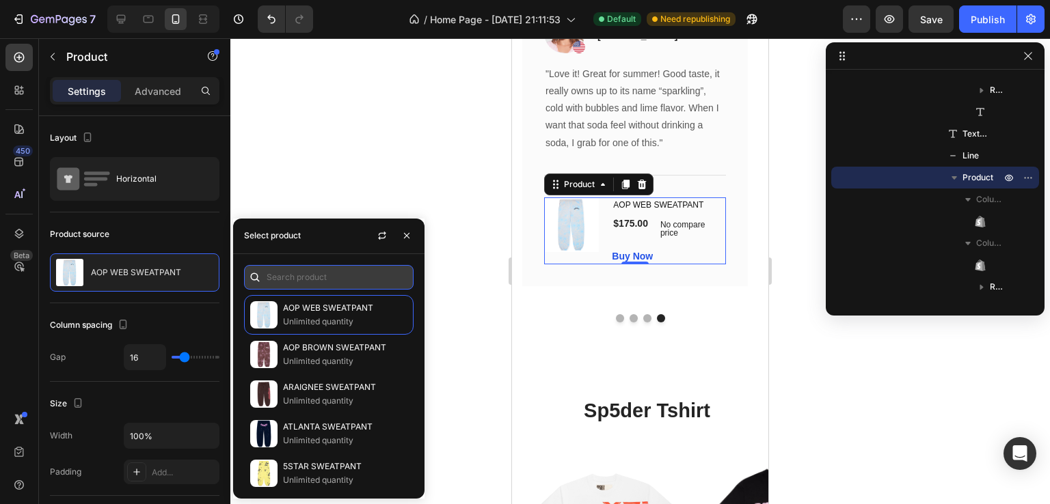
click at [313, 280] on input "text" at bounding box center [328, 277] width 169 height 25
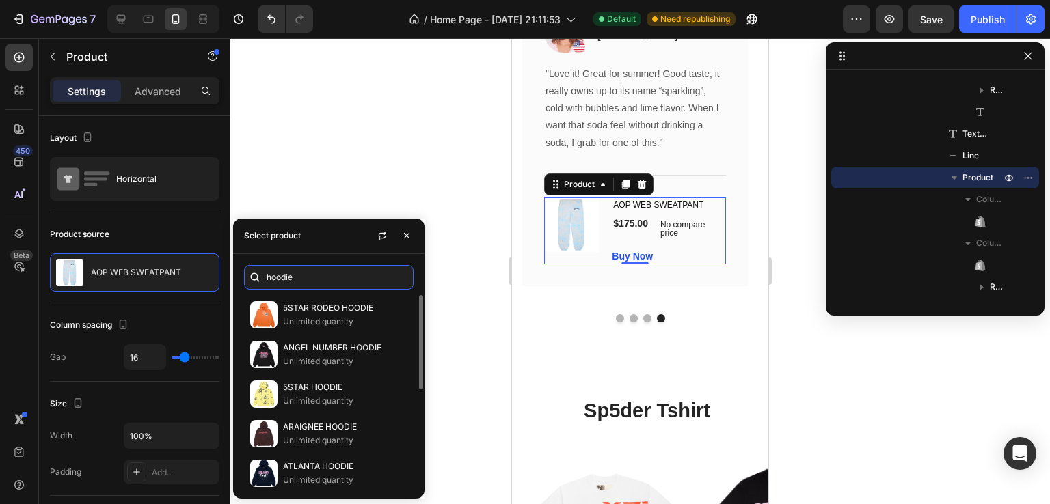
scroll to position [205, 0]
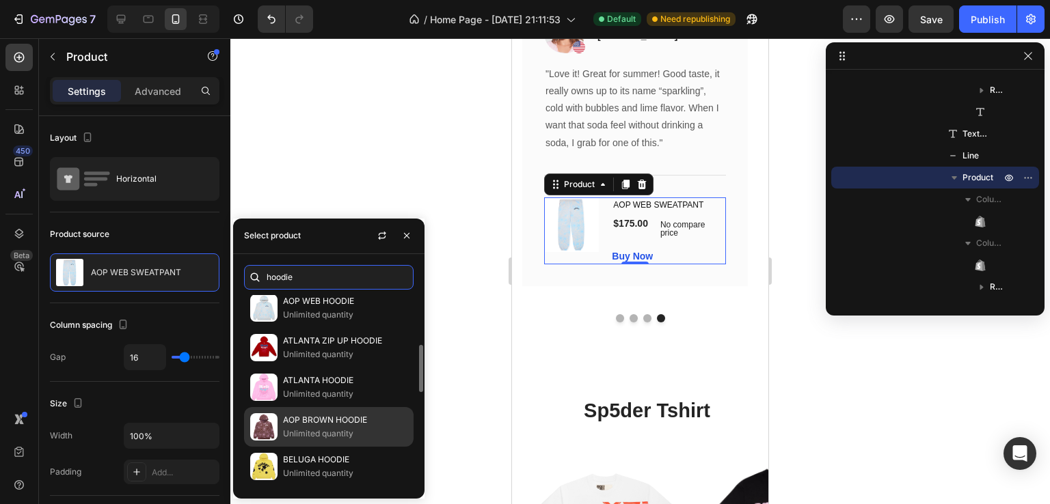
type input "hoodie"
click at [324, 418] on p "AOP BROWN HOODIE" at bounding box center [345, 420] width 124 height 14
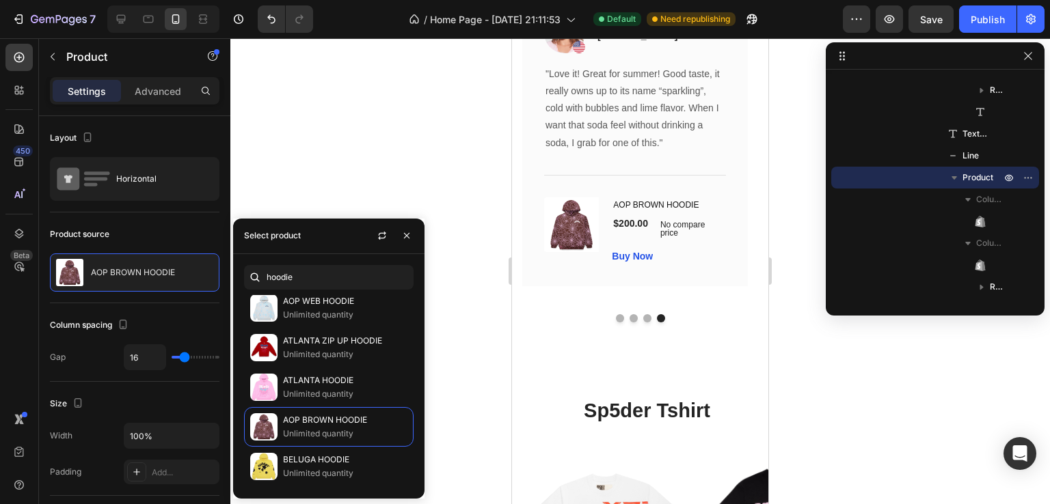
click at [409, 143] on div at bounding box center [639, 271] width 819 height 466
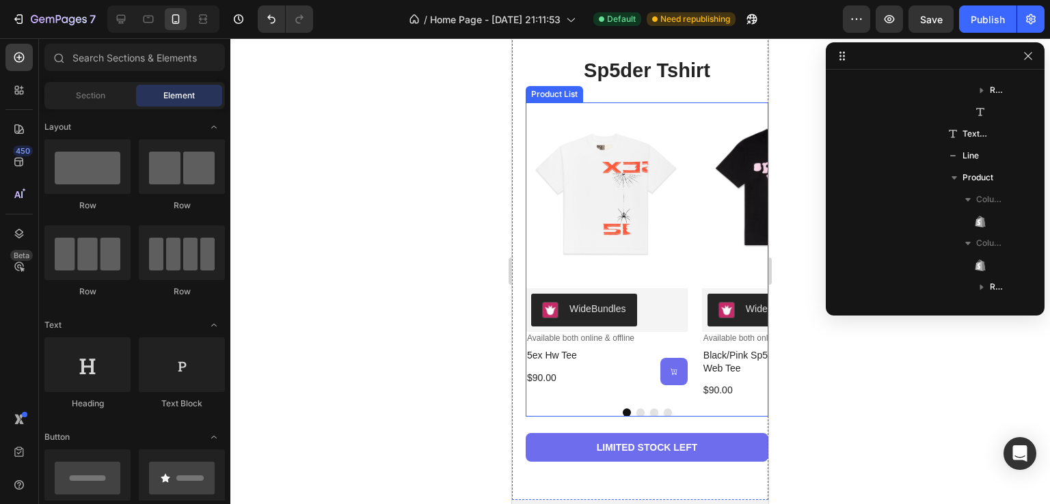
scroll to position [1932, 0]
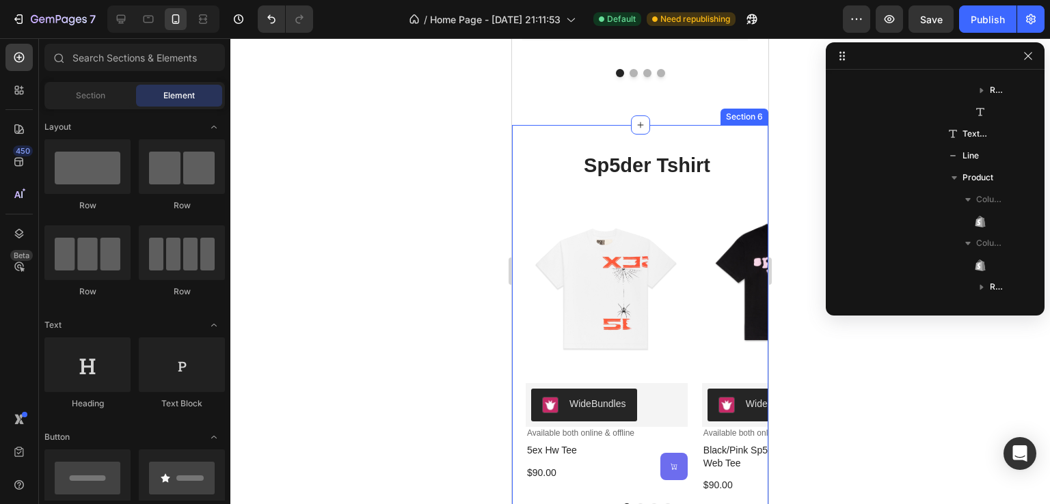
click at [700, 132] on div "sp5der tshirt Heading Product Images WideBundles WideBundles Available both onl…" at bounding box center [640, 360] width 256 height 470
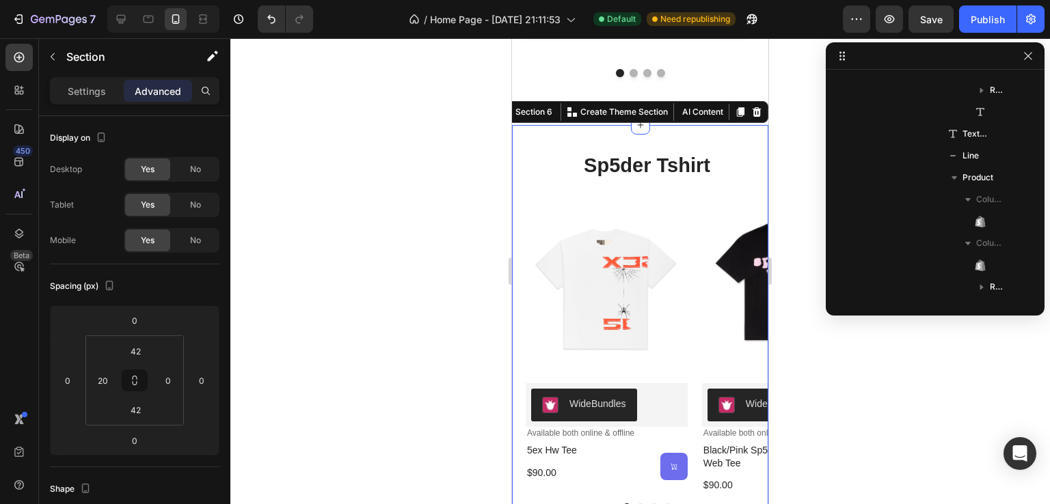
scroll to position [3495, 0]
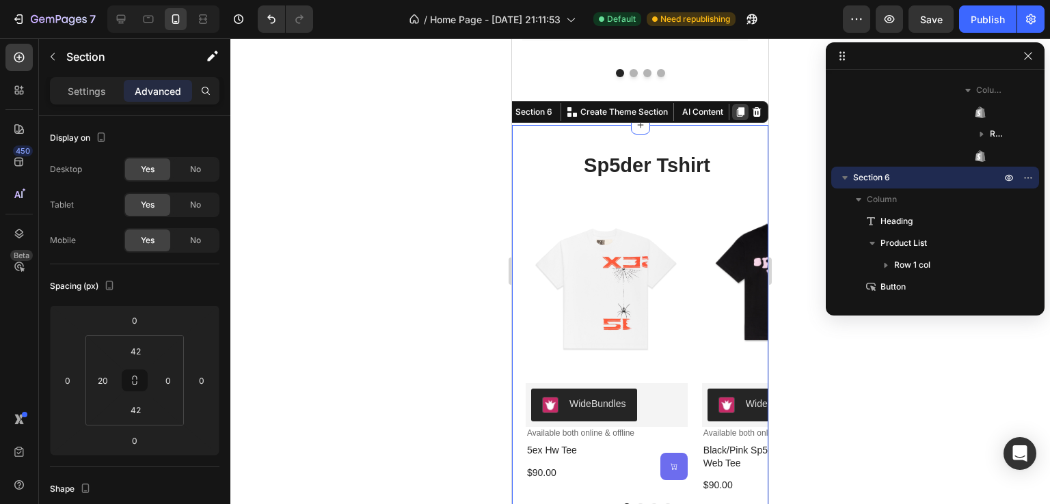
drag, startPoint x: 730, startPoint y: 101, endPoint x: 1371, endPoint y: 402, distance: 708.9
click at [737, 107] on icon at bounding box center [741, 112] width 8 height 10
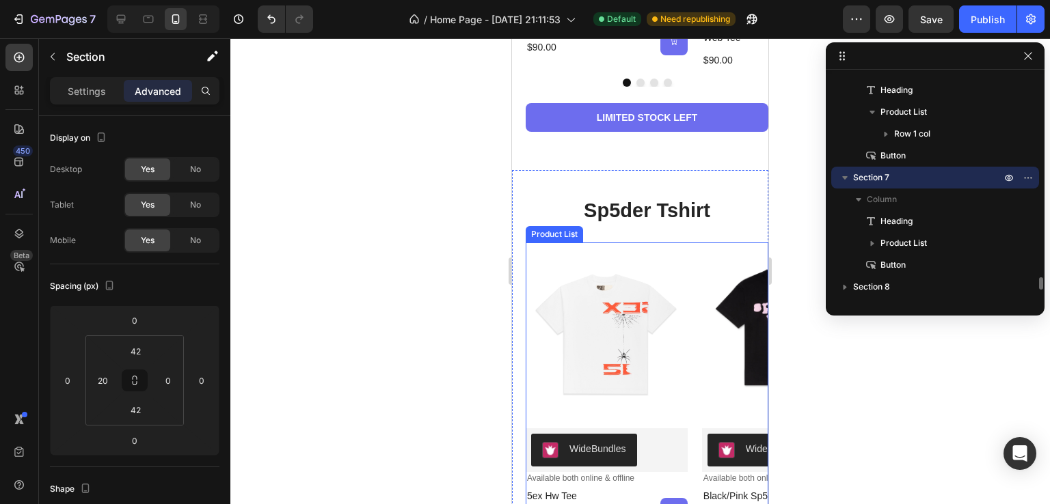
scroll to position [2433, 0]
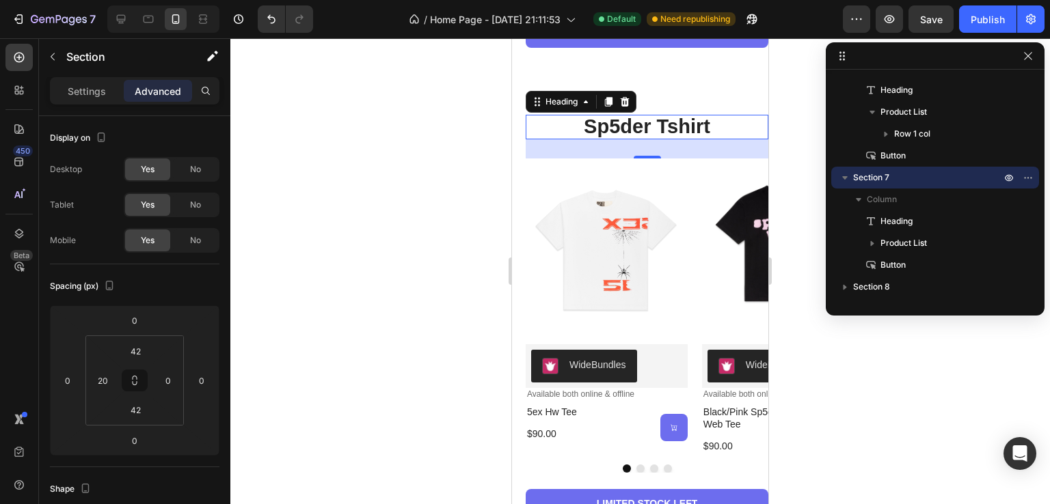
click at [650, 134] on strong "sp5der tshirt" at bounding box center [647, 126] width 126 height 22
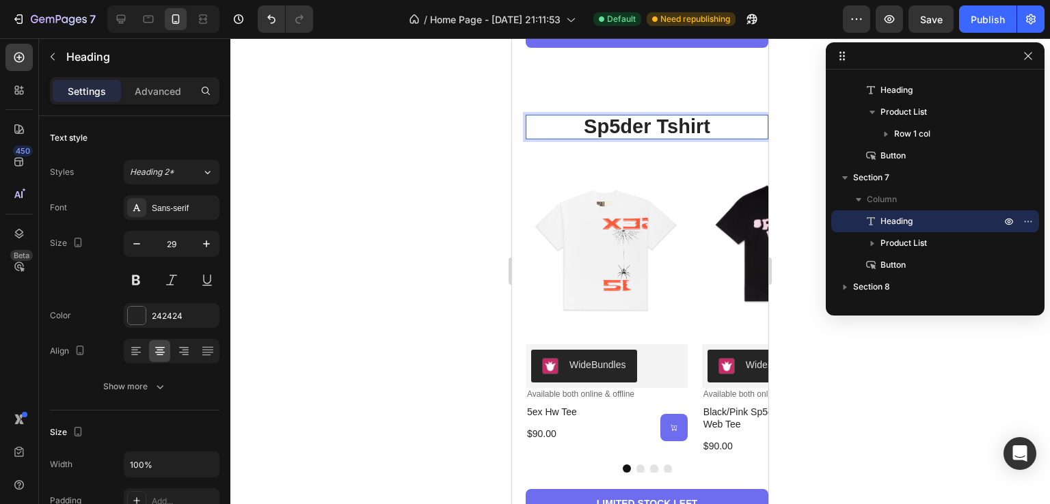
click at [711, 121] on p "sp5der tshirt" at bounding box center [647, 127] width 240 height 22
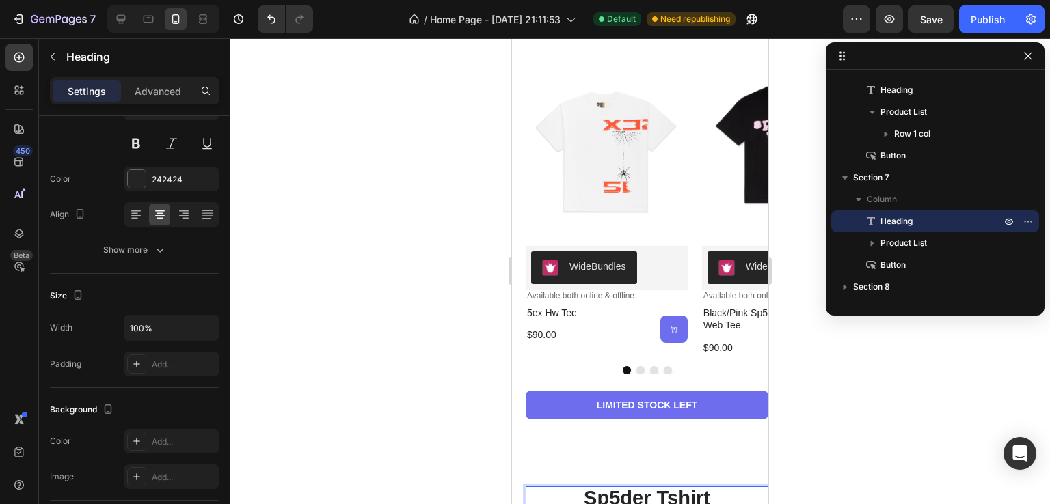
scroll to position [2364, 0]
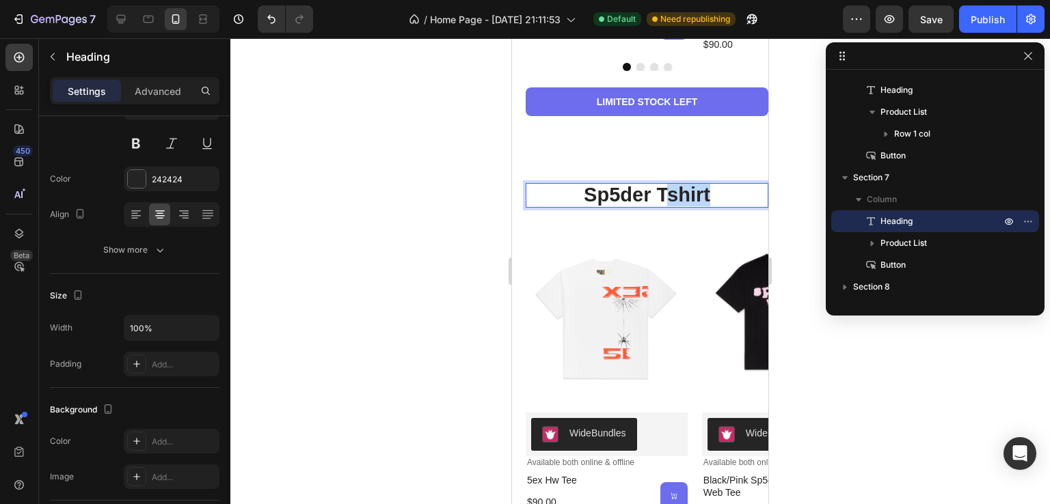
drag, startPoint x: 721, startPoint y: 196, endPoint x: 666, endPoint y: 191, distance: 55.6
click at [662, 189] on p "sp5der tshirt" at bounding box center [647, 195] width 240 height 22
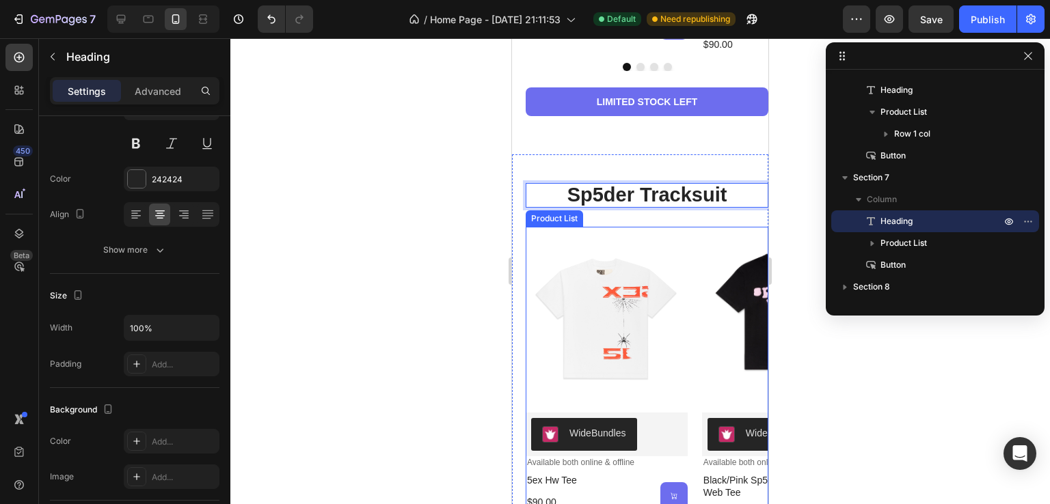
click at [693, 240] on div "Product Images WideBundles WideBundles Available both online & offline Text Blo…" at bounding box center [646, 374] width 243 height 295
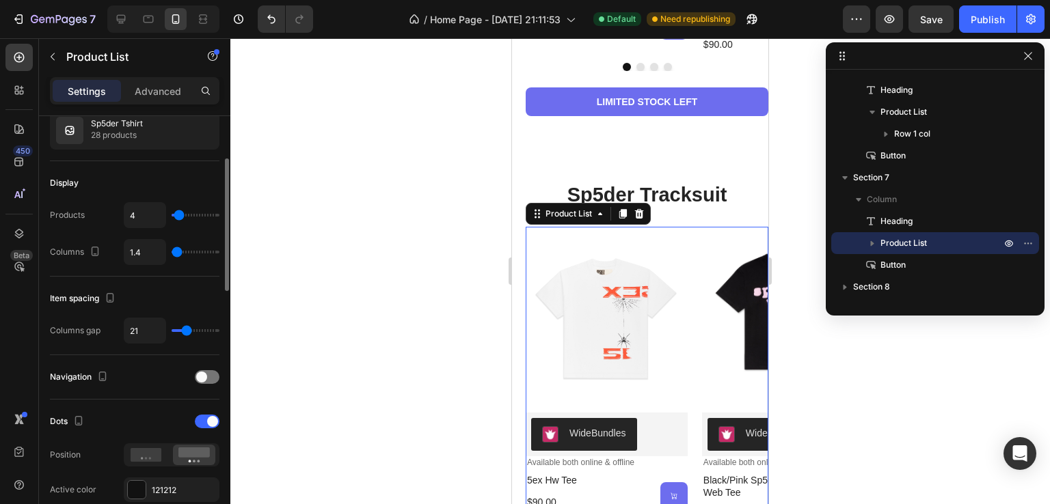
scroll to position [0, 0]
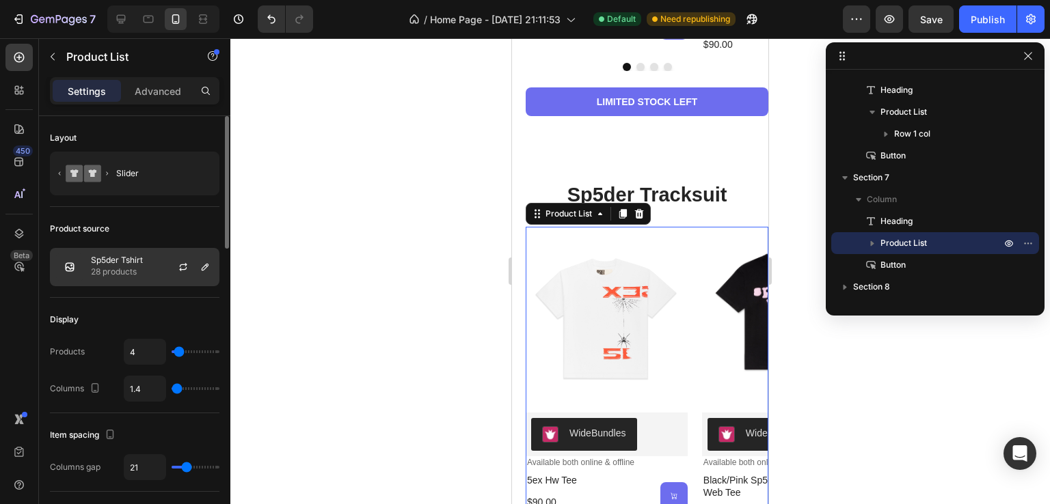
click at [163, 274] on div at bounding box center [189, 267] width 60 height 37
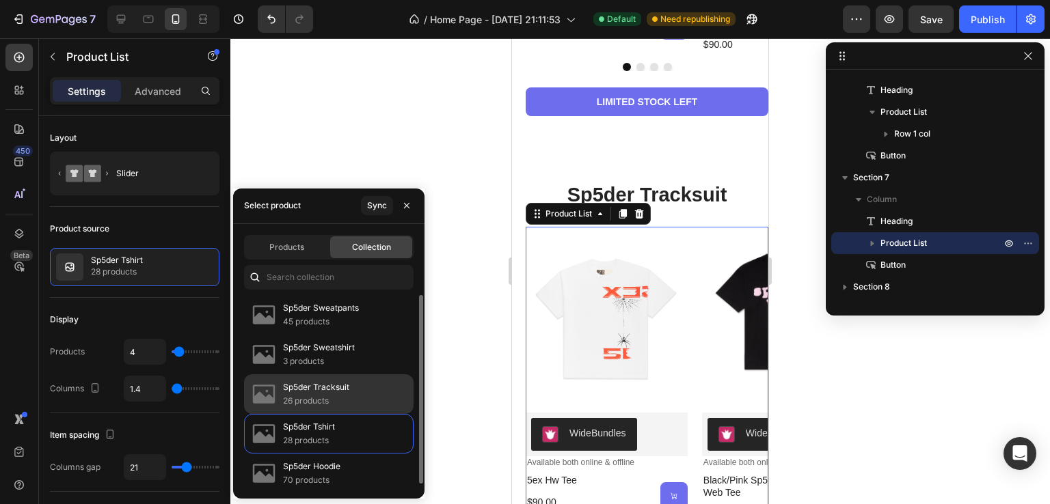
click at [336, 392] on p "Sp5der Tracksuit" at bounding box center [316, 388] width 66 height 14
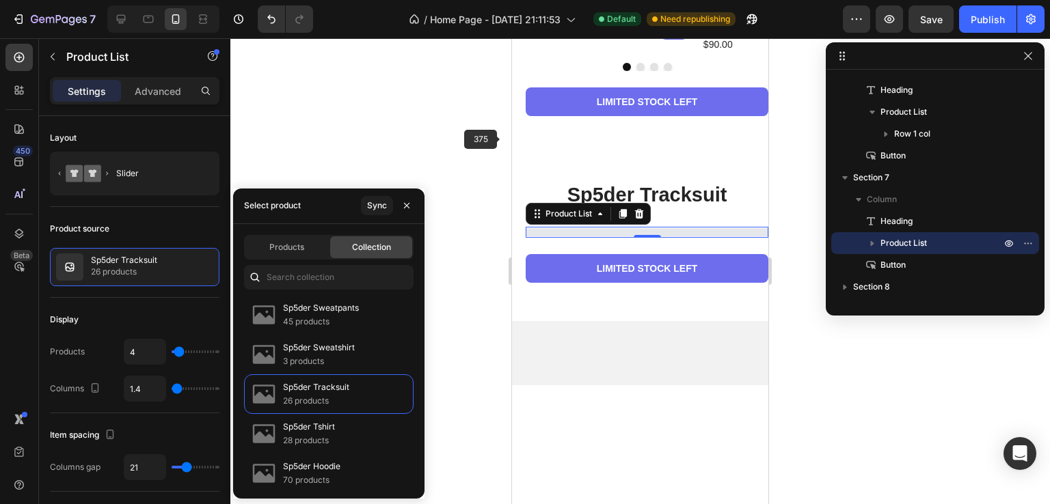
click at [465, 124] on div at bounding box center [639, 271] width 819 height 466
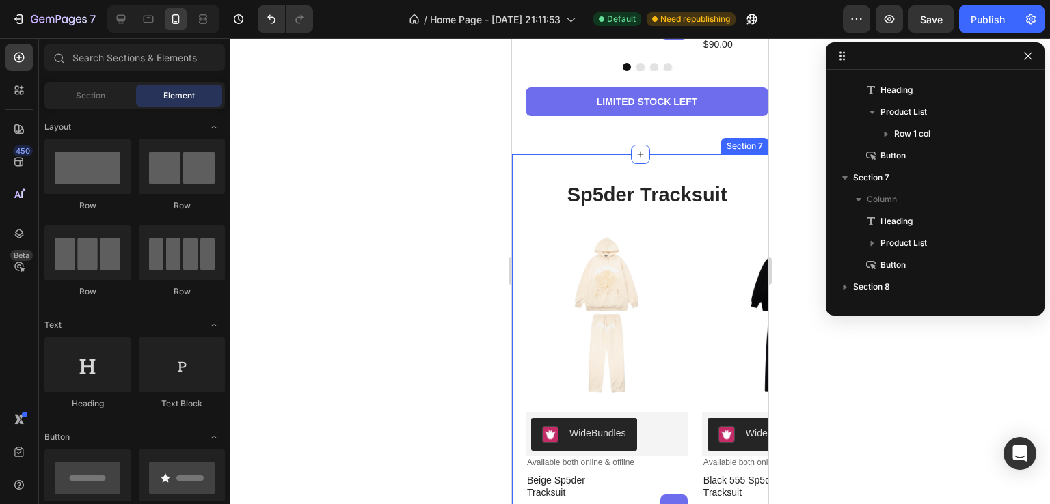
click at [708, 175] on div "⁠⁠⁠⁠⁠⁠⁠ sp5der tracksuit Heading Product Images WideBundles WideBundles Availab…" at bounding box center [640, 389] width 256 height 470
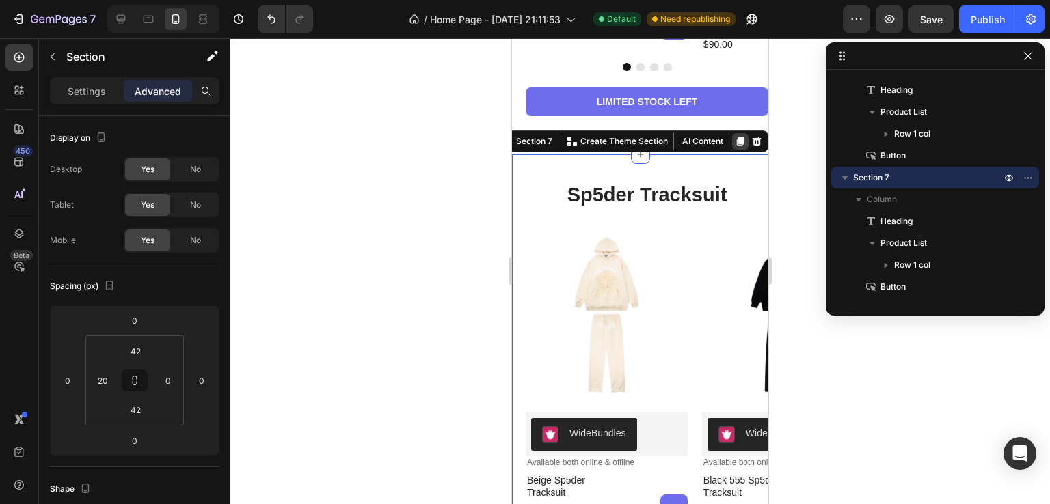
click at [735, 141] on icon at bounding box center [740, 141] width 11 height 11
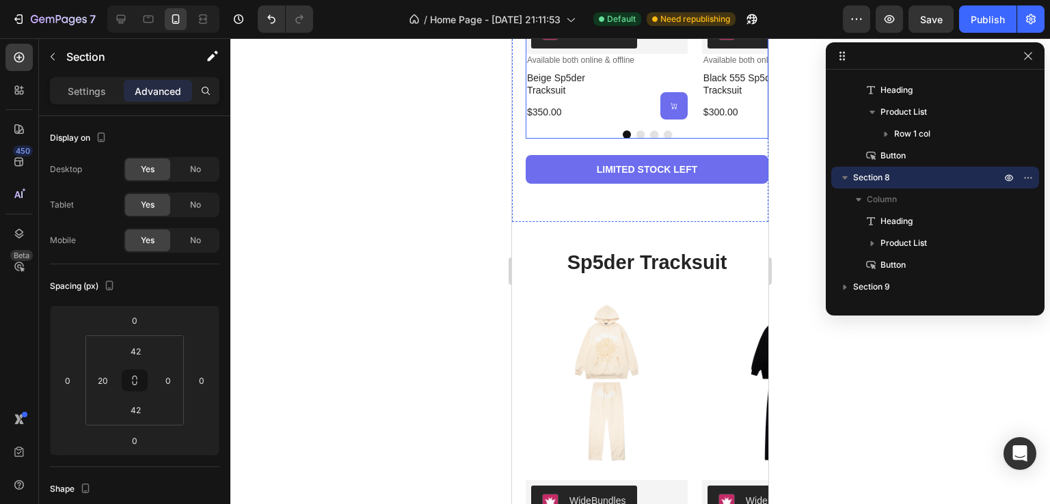
scroll to position [2834, 0]
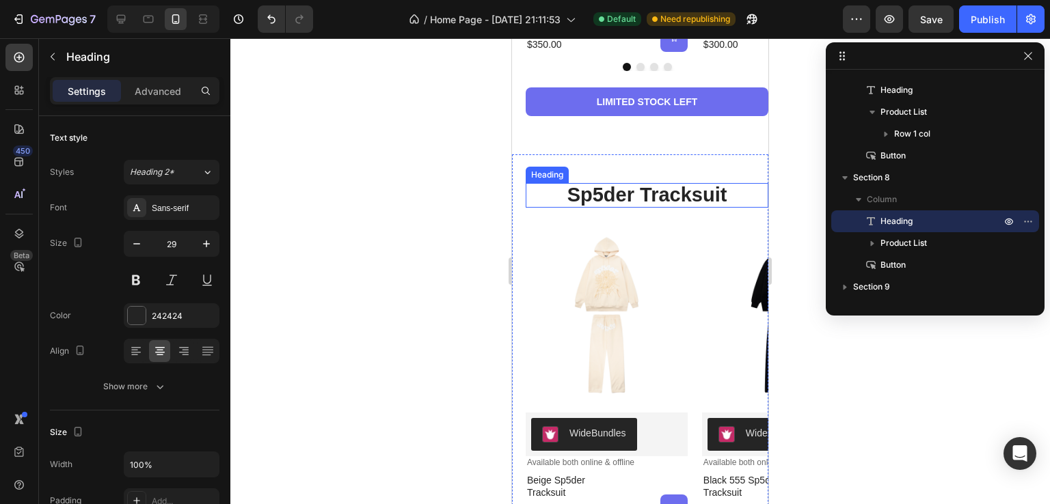
click at [689, 200] on strong "sp5der tracksuit" at bounding box center [647, 195] width 160 height 22
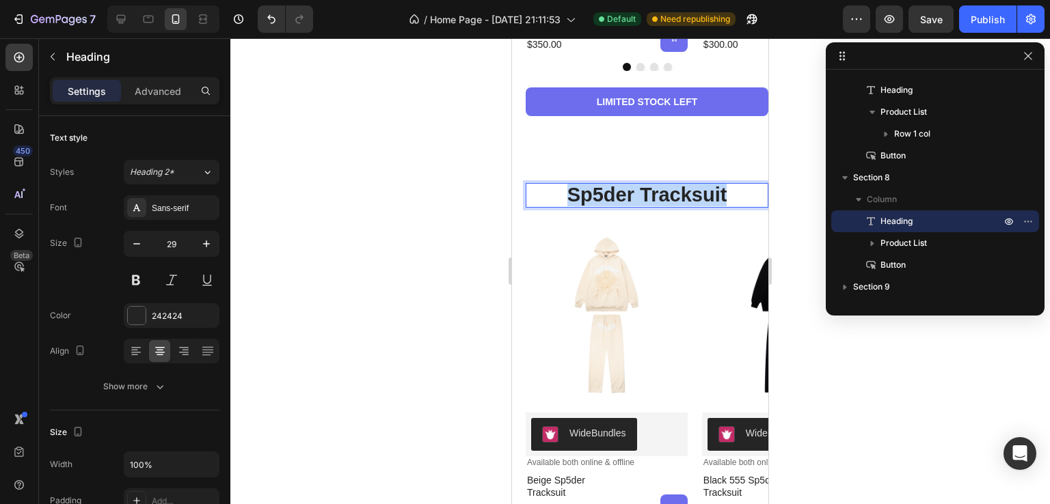
click at [689, 200] on strong "sp5der tracksuit" at bounding box center [647, 195] width 160 height 22
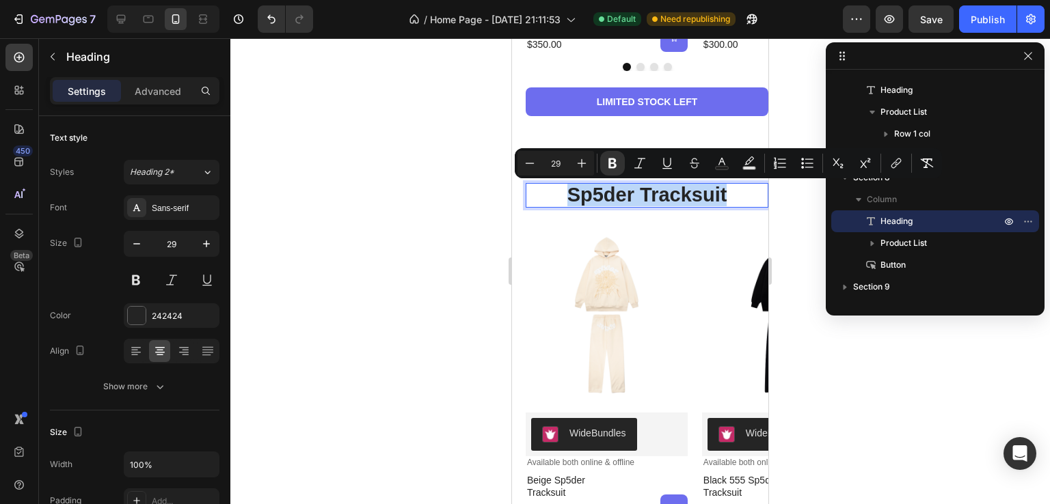
click at [706, 191] on strong "sp5der tracksuit" at bounding box center [647, 195] width 160 height 22
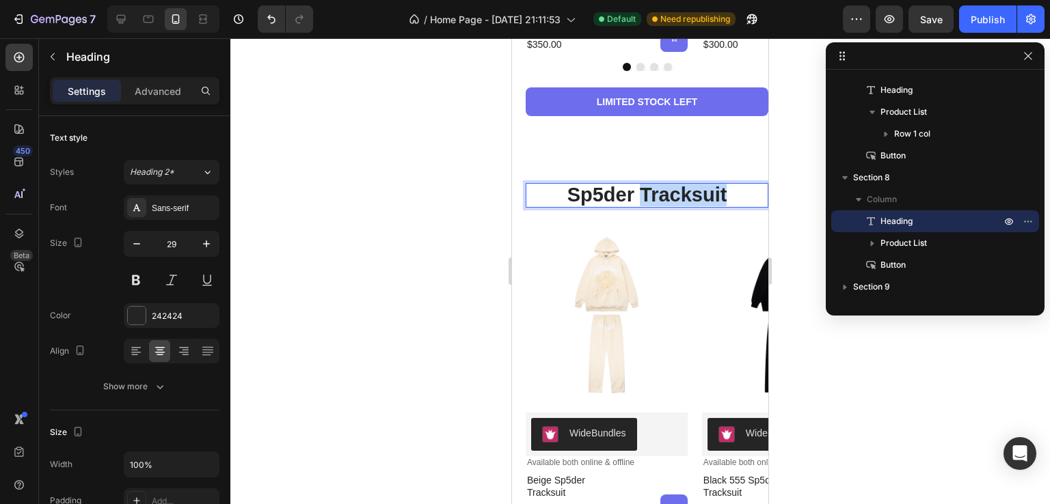
drag, startPoint x: 737, startPoint y: 200, endPoint x: 642, endPoint y: 193, distance: 95.2
click at [638, 194] on p "sp5der tracksuit" at bounding box center [647, 195] width 240 height 22
click at [447, 266] on div at bounding box center [639, 271] width 819 height 466
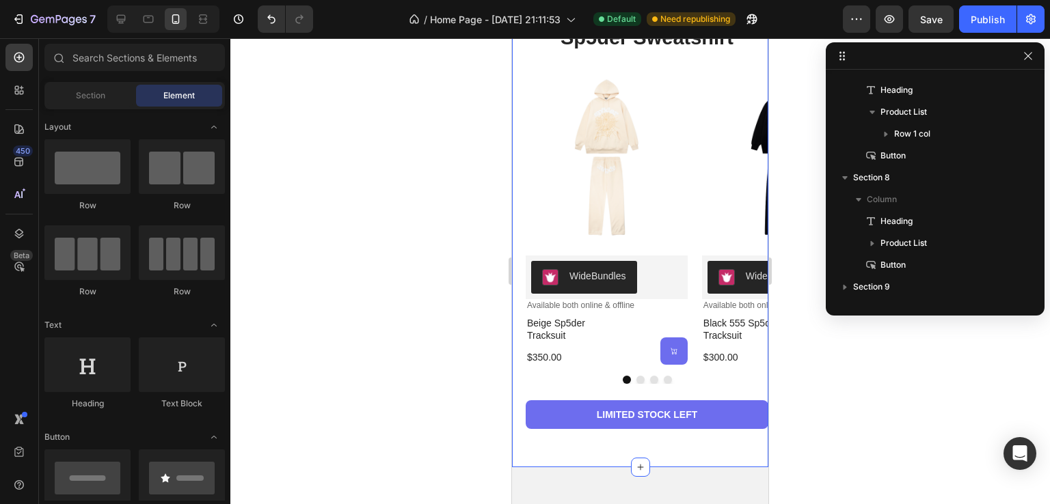
scroll to position [2903, 0]
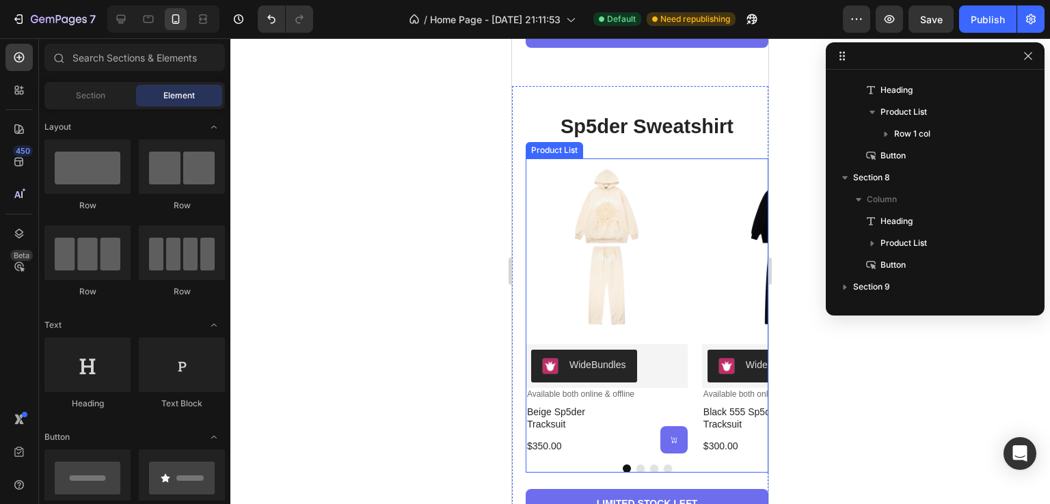
click at [696, 175] on div "Product Images WideBundles WideBundles Available both online & offline Text Blo…" at bounding box center [646, 306] width 243 height 295
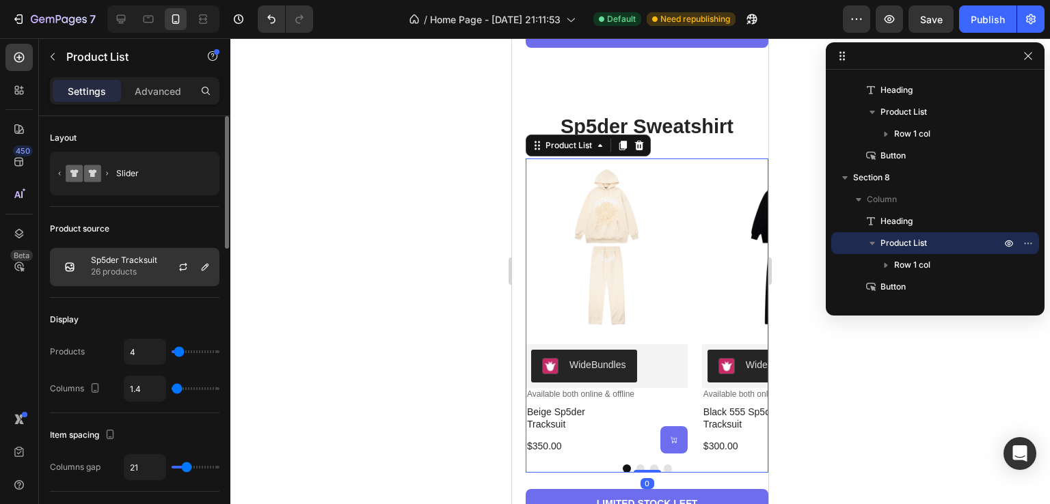
click at [141, 262] on p "Sp5der Tracksuit" at bounding box center [124, 261] width 66 height 10
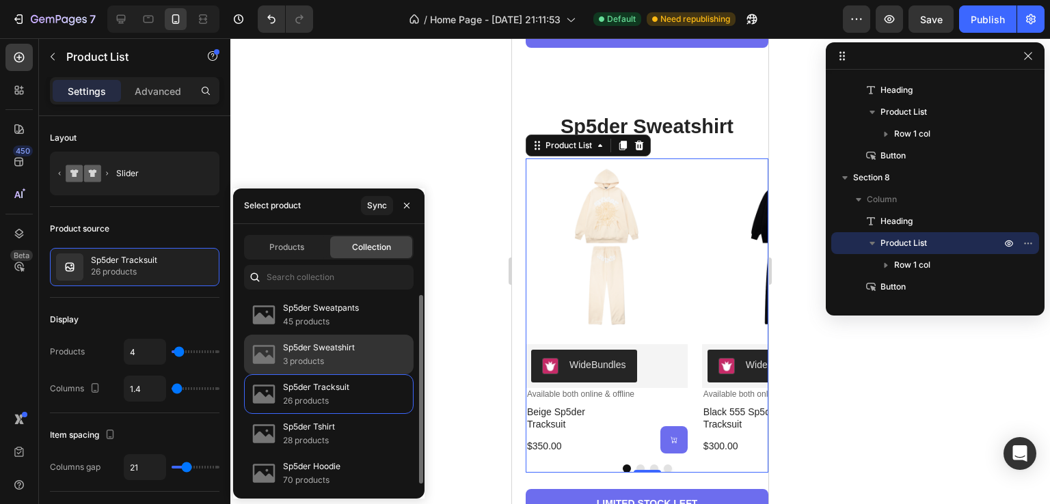
click at [354, 374] on div "Sp5der Sweatshirt 3 products" at bounding box center [328, 394] width 169 height 40
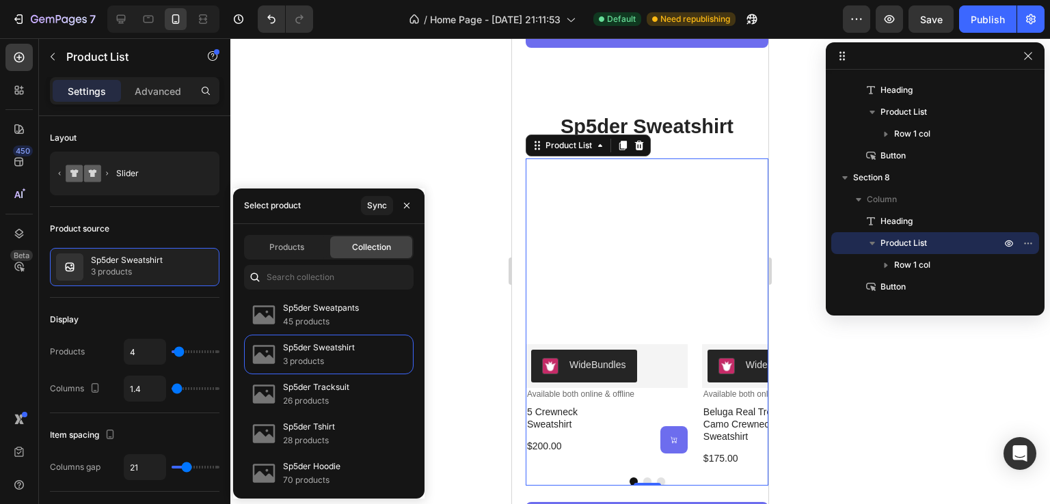
click at [463, 153] on div at bounding box center [639, 271] width 819 height 466
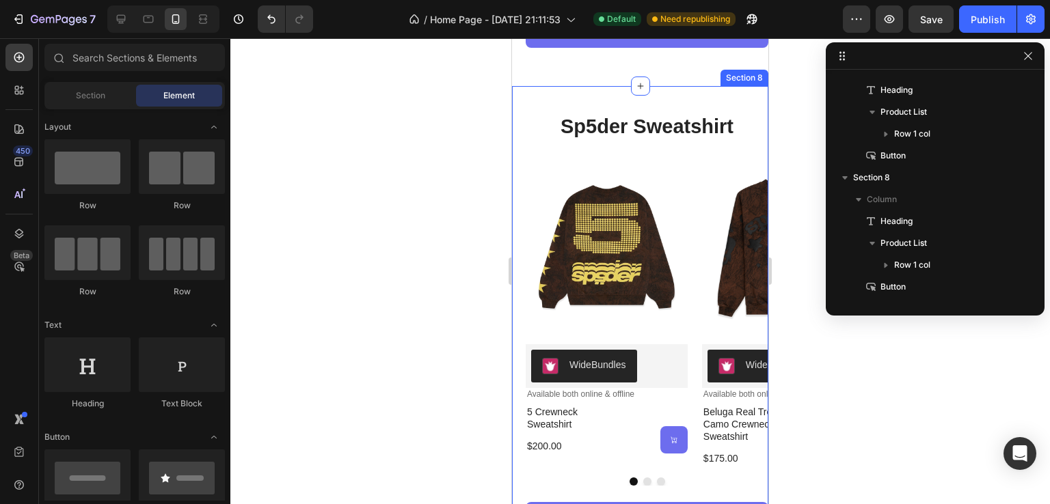
click at [670, 101] on div "⁠⁠⁠⁠⁠⁠⁠ sp5der Sweatshirt Heading Product Images WideBundles WideBundles Availa…" at bounding box center [640, 327] width 256 height 483
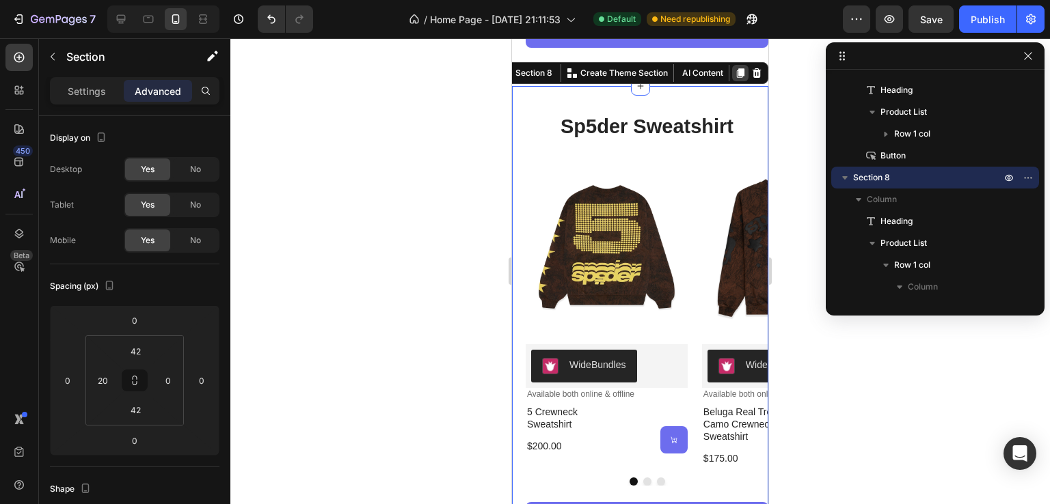
click at [737, 74] on icon at bounding box center [741, 74] width 8 height 10
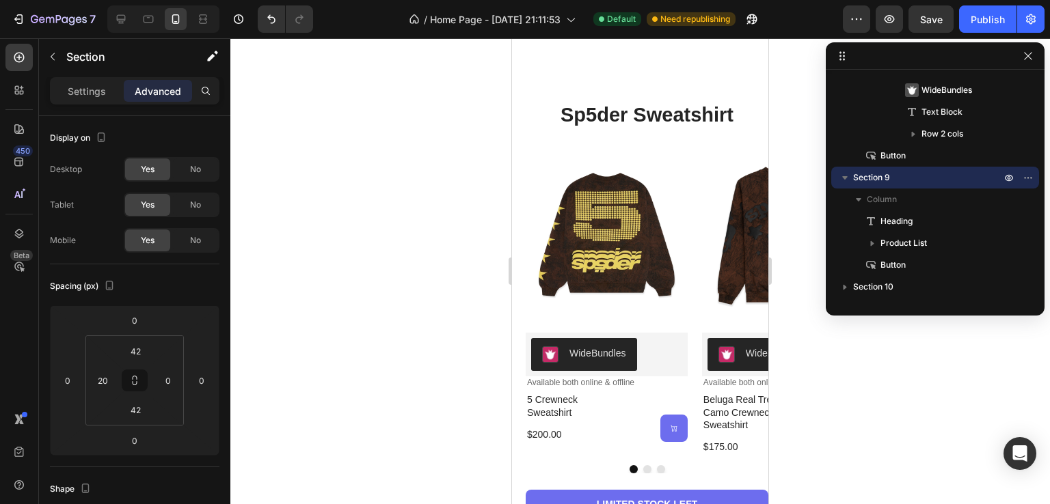
scroll to position [3454, 0]
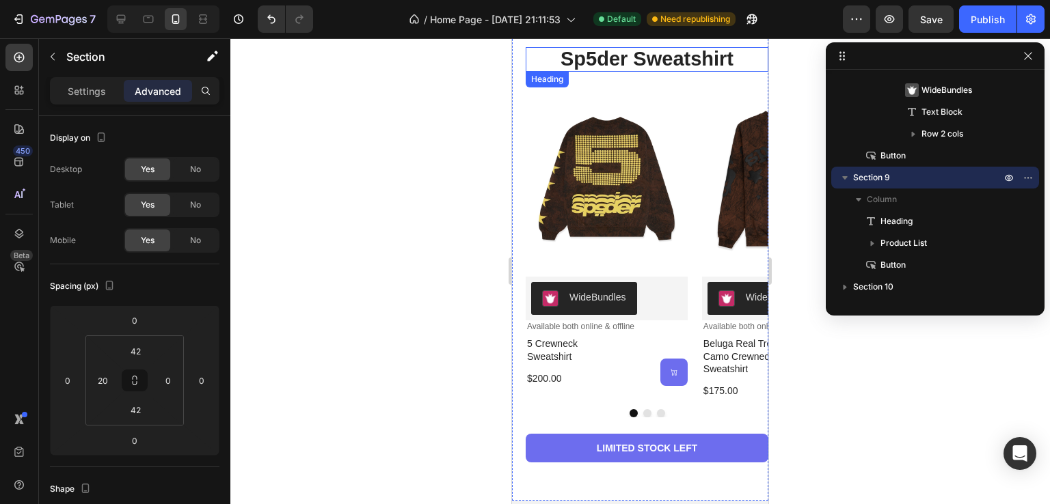
click at [681, 64] on strong "sp5der sweatshirt" at bounding box center [646, 59] width 173 height 22
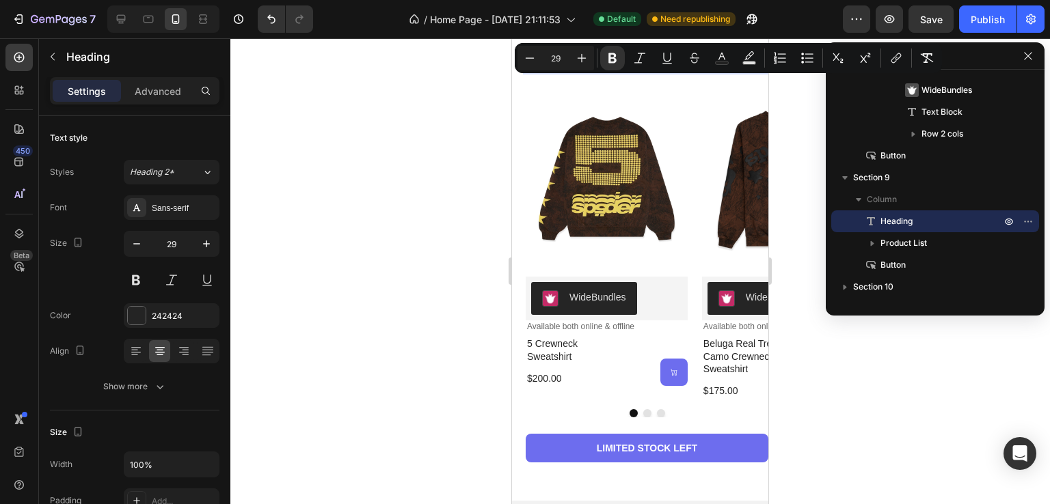
drag, startPoint x: 727, startPoint y: 65, endPoint x: 695, endPoint y: 61, distance: 32.4
click at [692, 60] on strong "sp5der sweatshirt" at bounding box center [646, 59] width 173 height 22
click at [325, 242] on div at bounding box center [639, 271] width 819 height 466
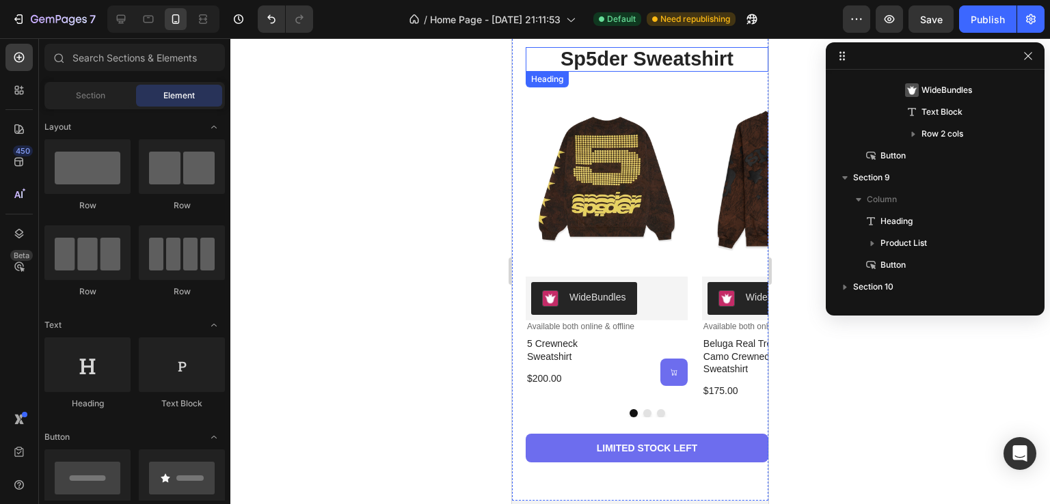
click at [705, 64] on strong "sp5der sweatshirt" at bounding box center [646, 59] width 173 height 22
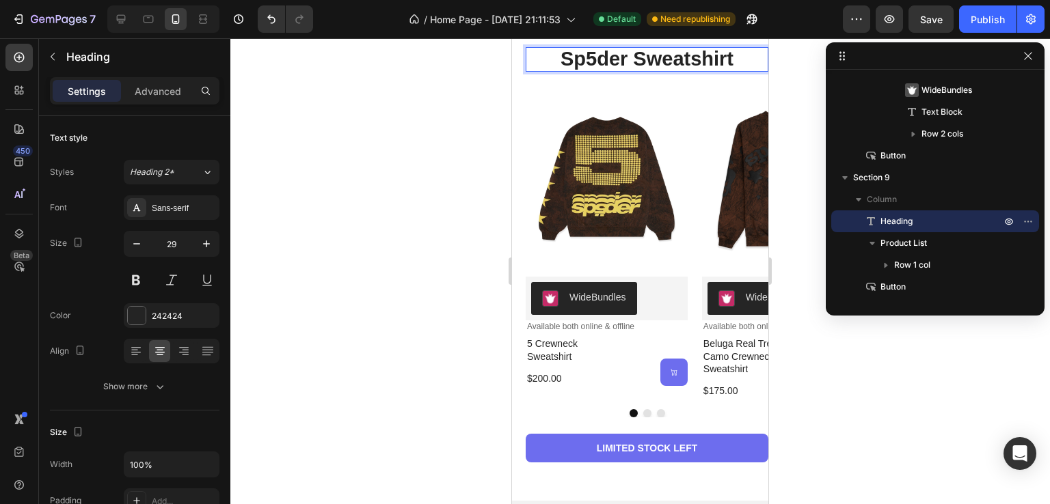
click at [711, 55] on strong "sp5der sweatshirt" at bounding box center [646, 59] width 173 height 22
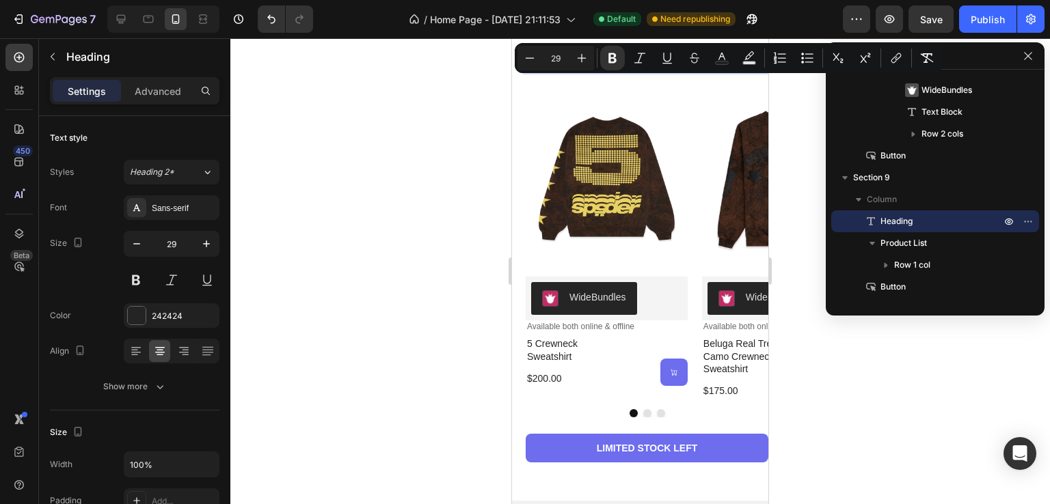
drag, startPoint x: 731, startPoint y: 57, endPoint x: 1200, endPoint y: 95, distance: 470.3
click at [688, 56] on p "sp5der sweatshirt" at bounding box center [647, 60] width 240 height 22
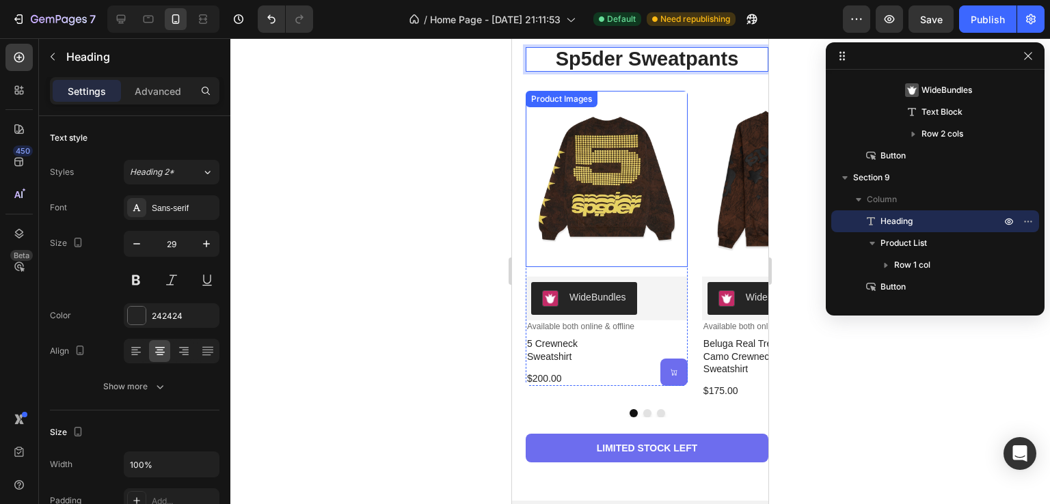
click at [443, 192] on div at bounding box center [639, 271] width 819 height 466
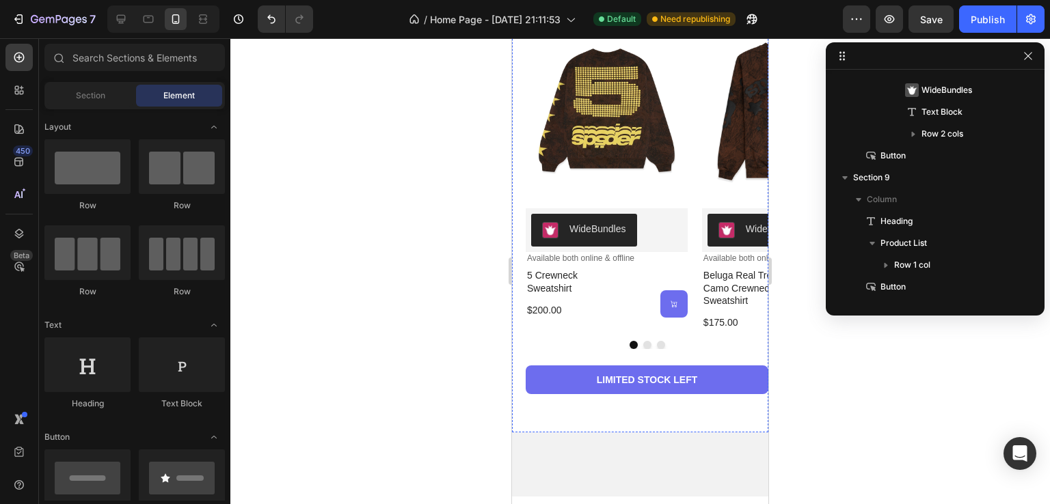
scroll to position [3336, 0]
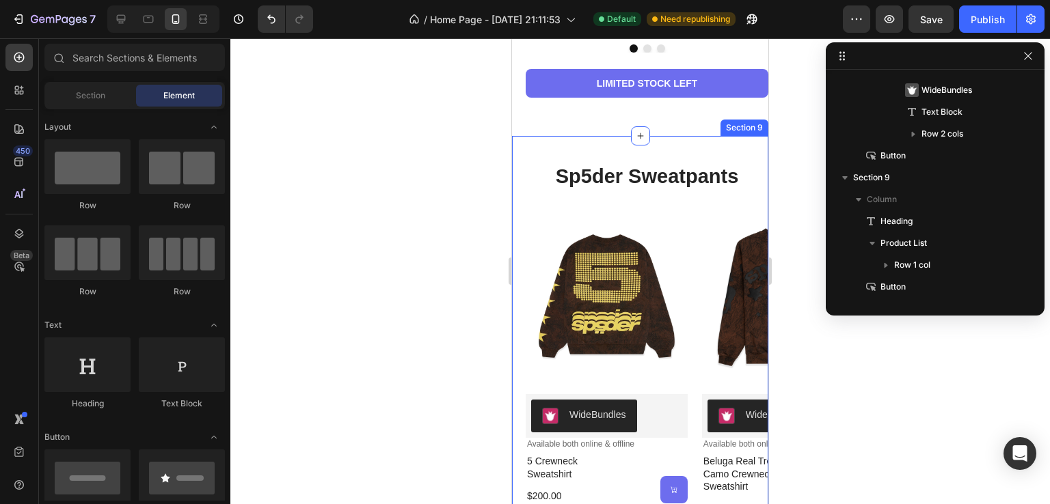
click at [686, 192] on div "⁠⁠⁠⁠⁠⁠⁠ sp5der sweatpants Heading Product Images WideBundles WideBundles Availa…" at bounding box center [646, 378] width 243 height 426
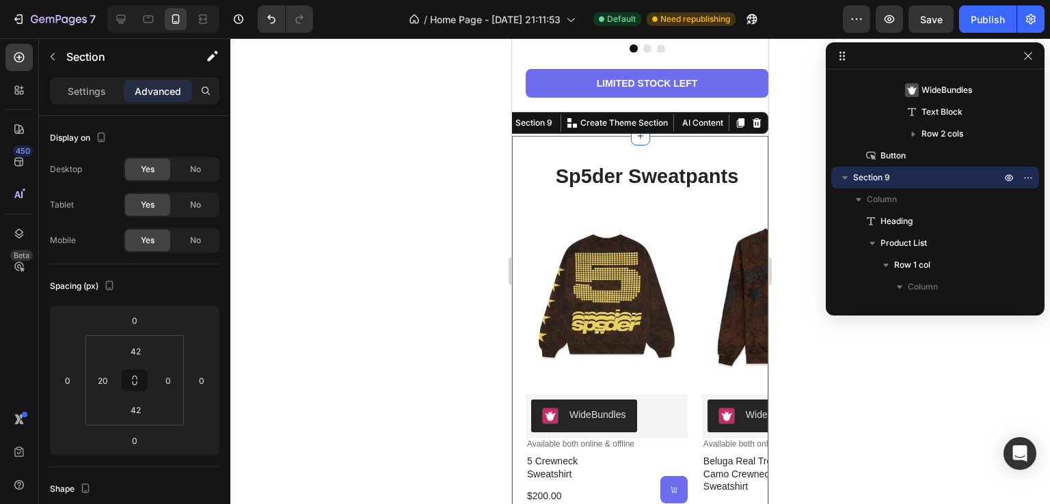
click at [478, 288] on div at bounding box center [639, 271] width 819 height 466
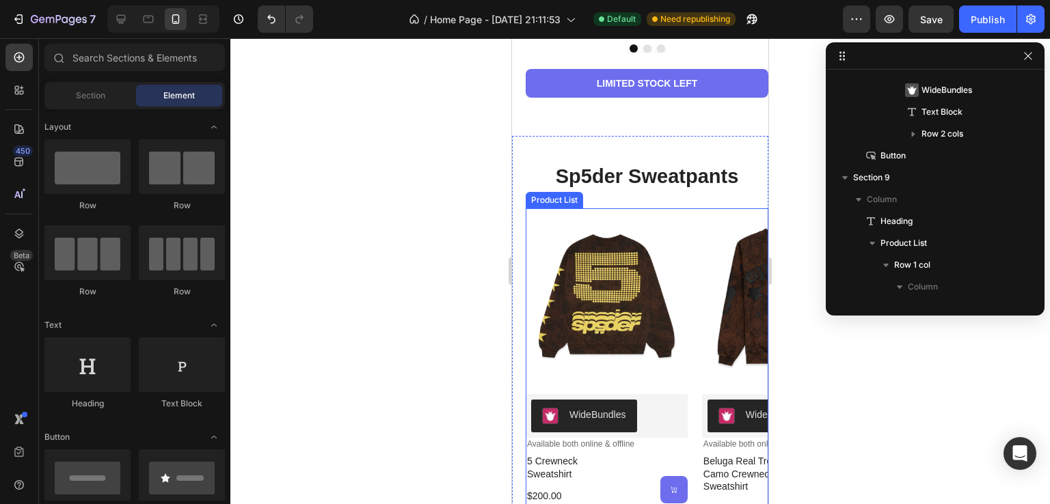
click at [694, 214] on div "Product Images WideBundles WideBundles Available both online & offline Text Blo…" at bounding box center [646, 361] width 243 height 307
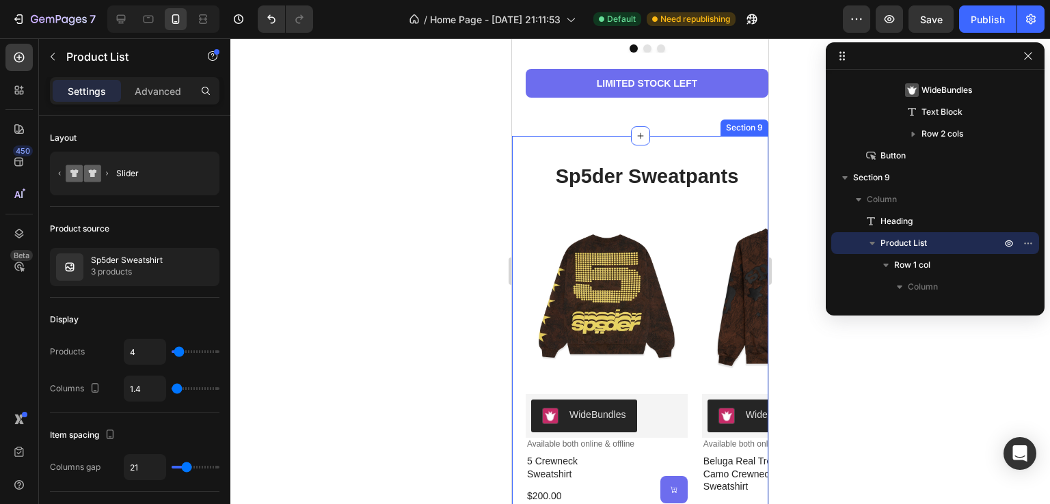
click at [694, 203] on div "sp5der sweatpants Heading Product Images WideBundles WideBundles Available both…" at bounding box center [646, 378] width 243 height 426
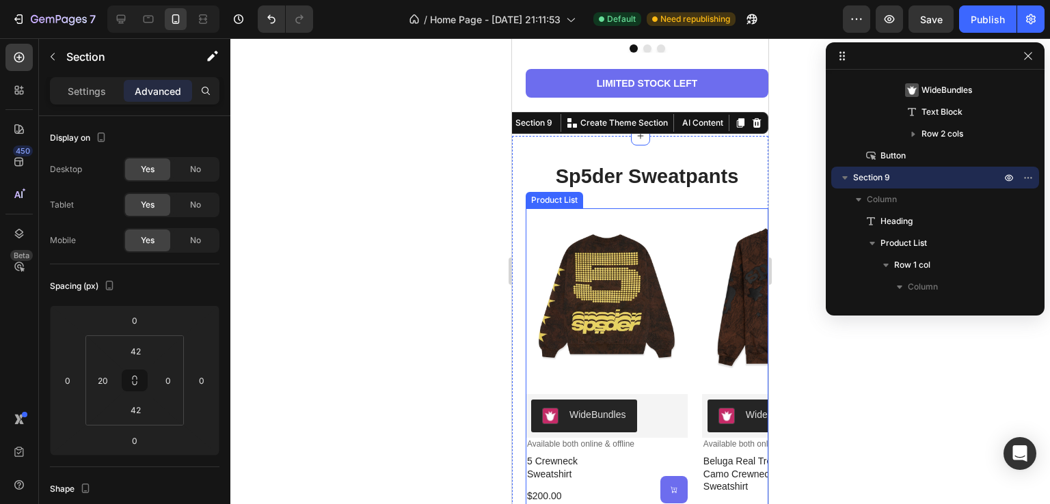
click at [693, 304] on div "Product Images WideBundles WideBundles Available both online & offline Text Blo…" at bounding box center [646, 361] width 243 height 307
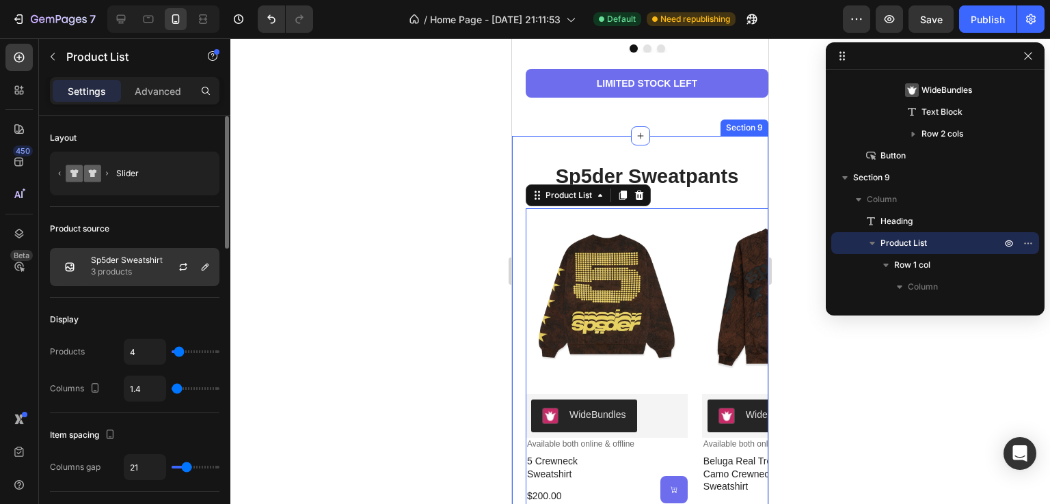
click at [102, 263] on p "Sp5der Sweatshirt" at bounding box center [127, 261] width 72 height 10
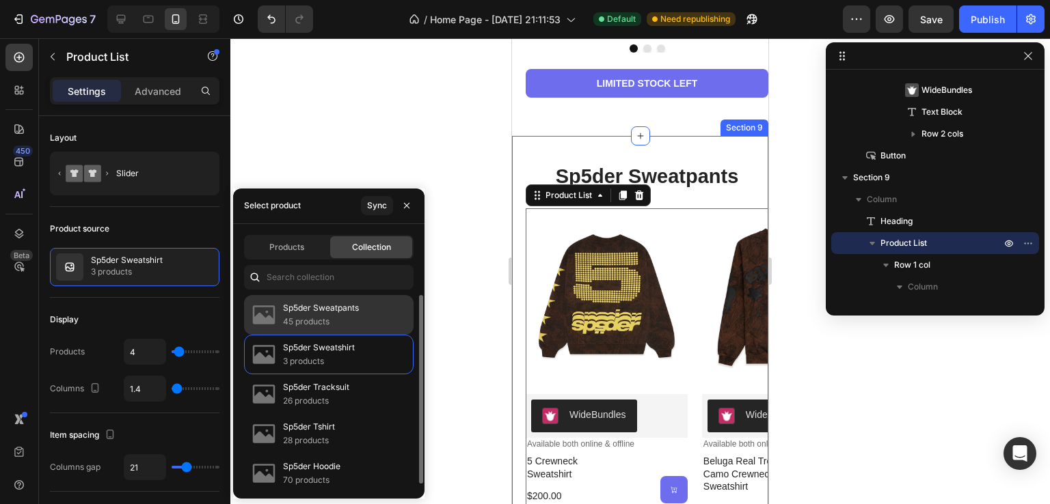
click at [347, 335] on div "Sp5der Sweatpants 45 products" at bounding box center [328, 355] width 169 height 40
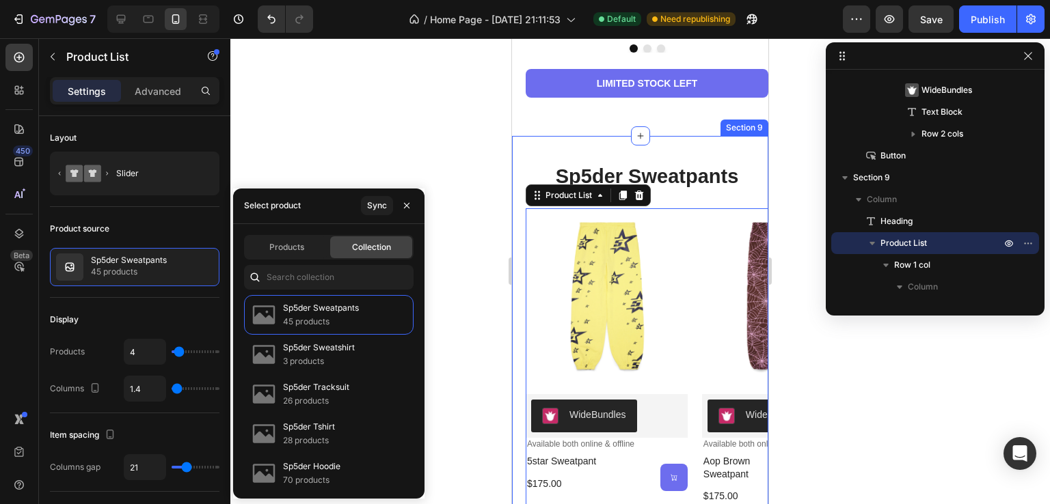
click at [464, 141] on div at bounding box center [639, 271] width 819 height 466
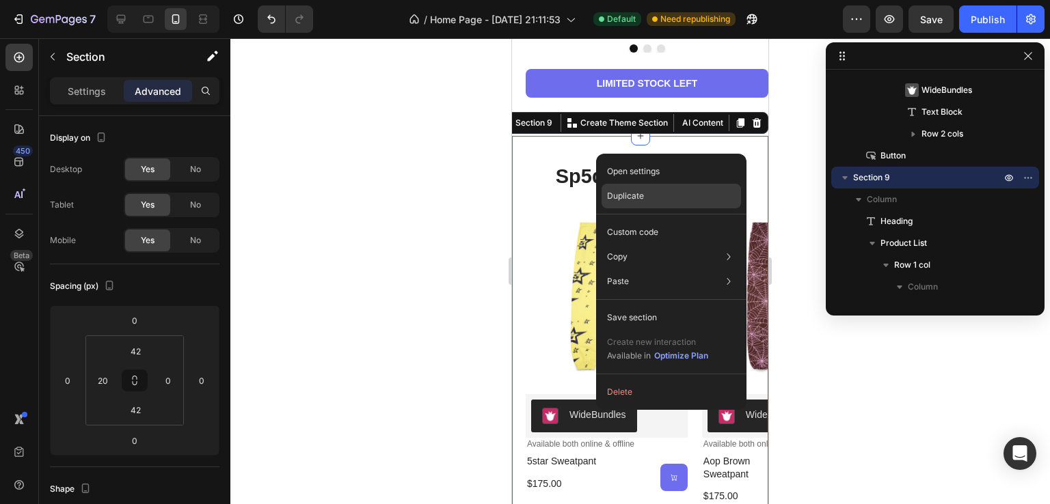
drag, startPoint x: 635, startPoint y: 200, endPoint x: 123, endPoint y: 162, distance: 513.2
click at [635, 200] on p "Duplicate" at bounding box center [625, 196] width 37 height 12
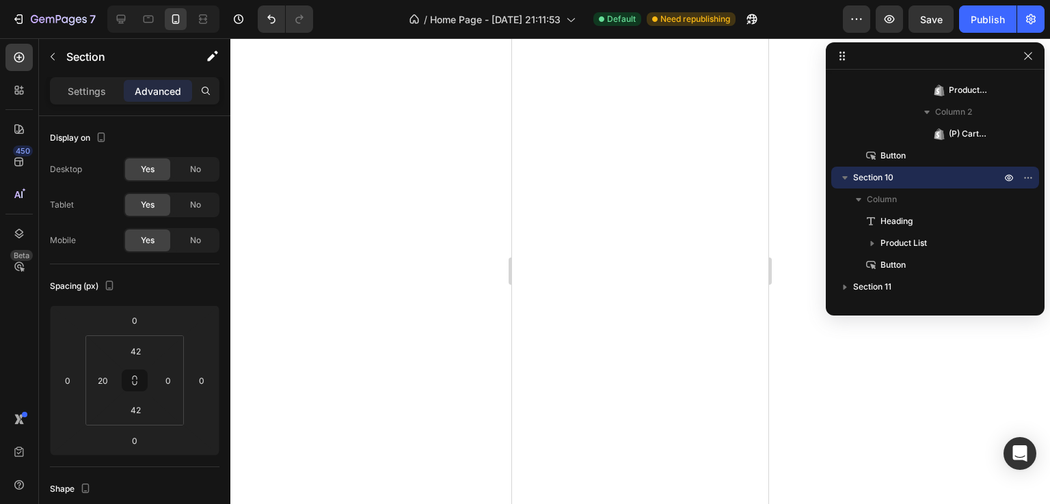
scroll to position [3738, 0]
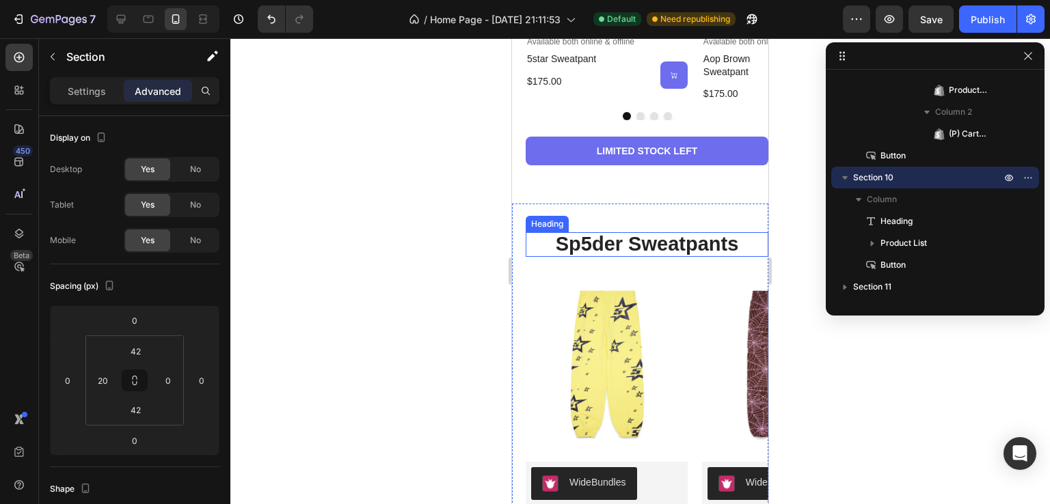
click at [532, 251] on h2 "sp5der sweatpants" at bounding box center [646, 244] width 243 height 25
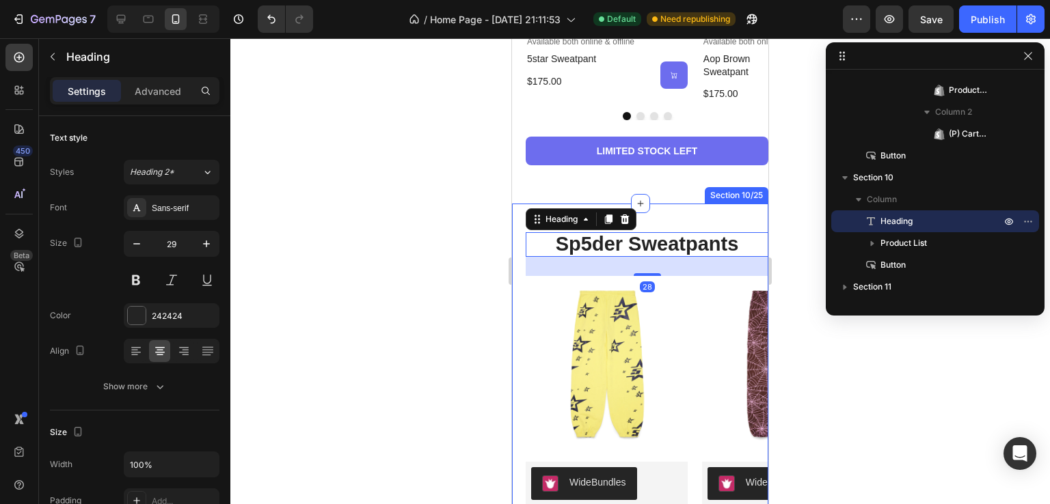
click at [522, 285] on div "sp5der sweatpants Heading 28 Product Images WideBundles WideBundles Available b…" at bounding box center [640, 439] width 256 height 470
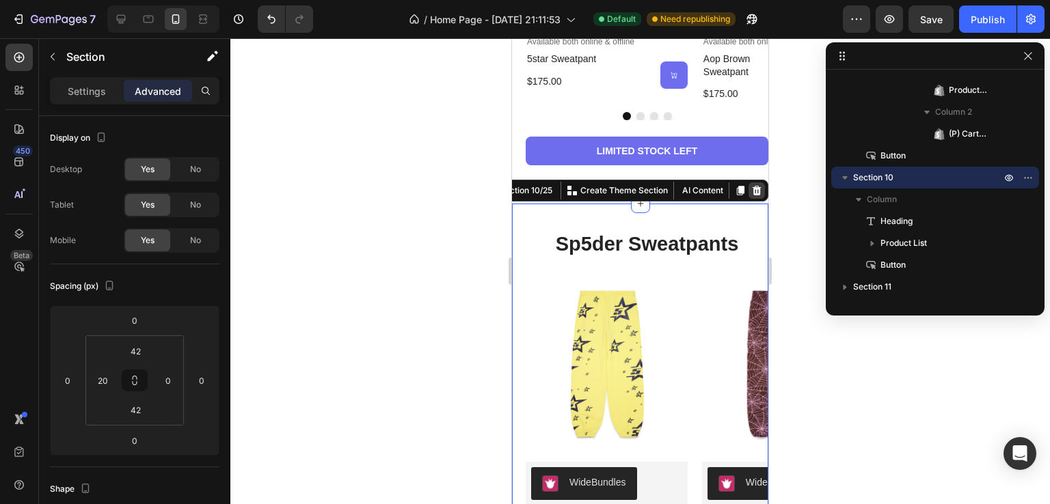
click at [751, 194] on icon at bounding box center [756, 190] width 11 height 11
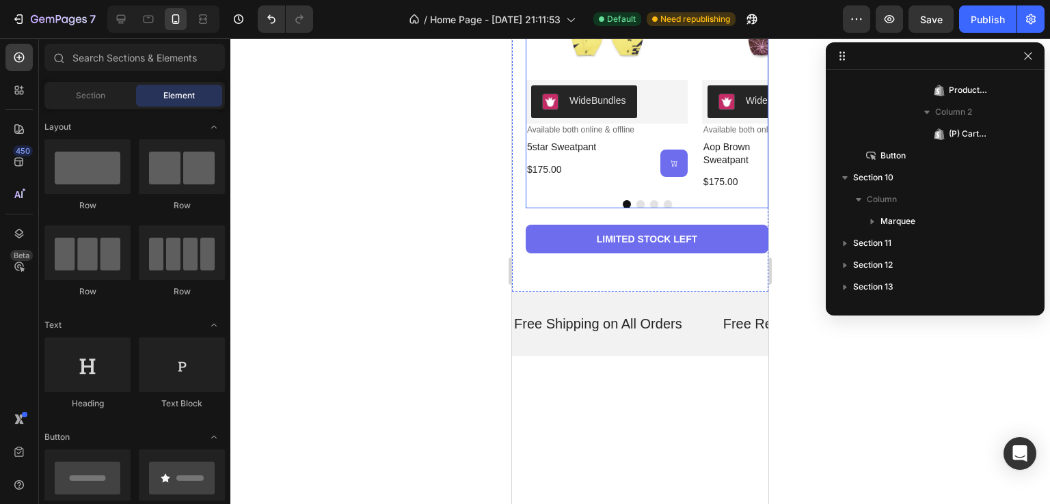
scroll to position [2528, 0]
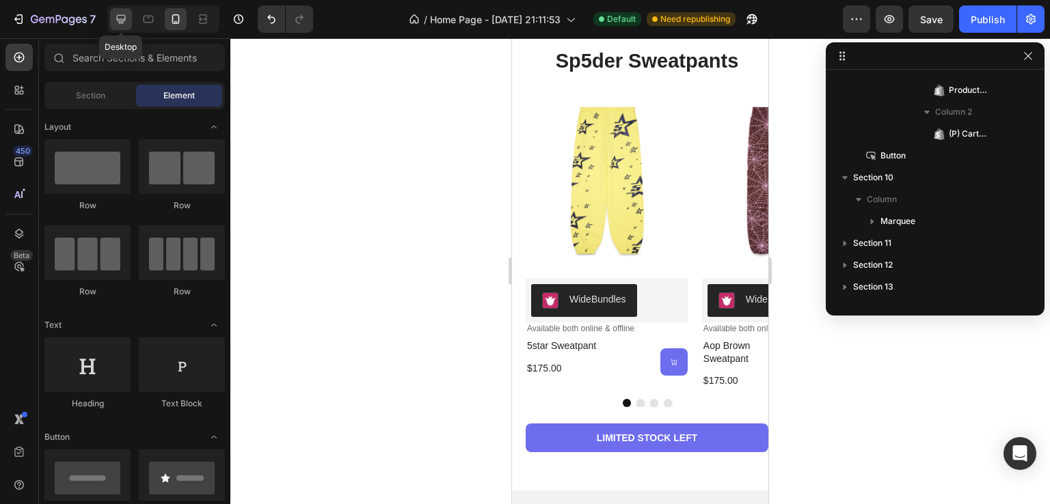
click at [118, 25] on icon at bounding box center [121, 19] width 14 height 14
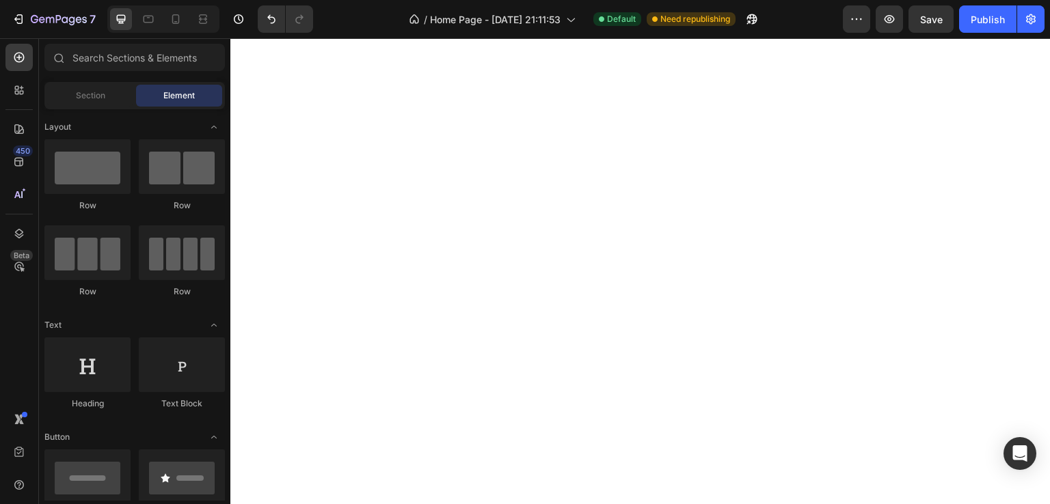
scroll to position [3553, 0]
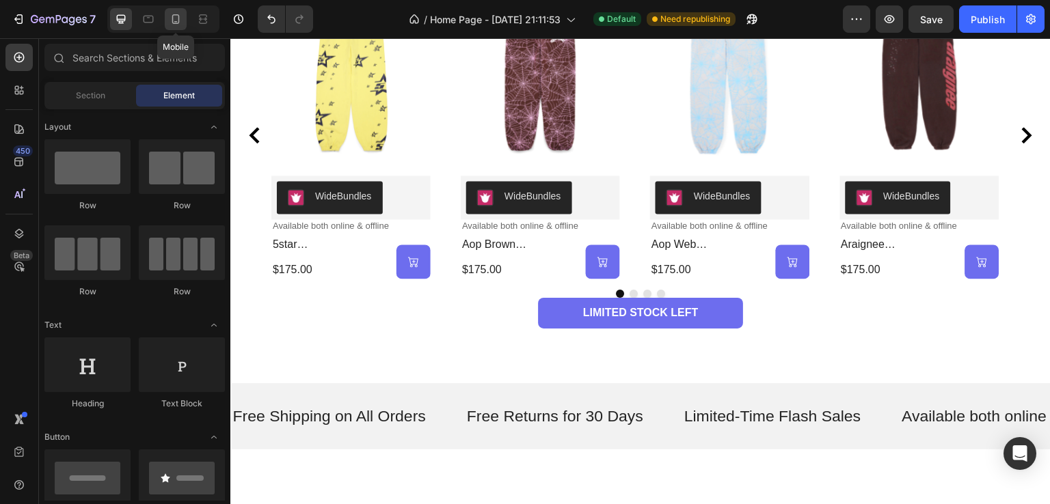
click at [183, 25] on div at bounding box center [176, 19] width 22 height 22
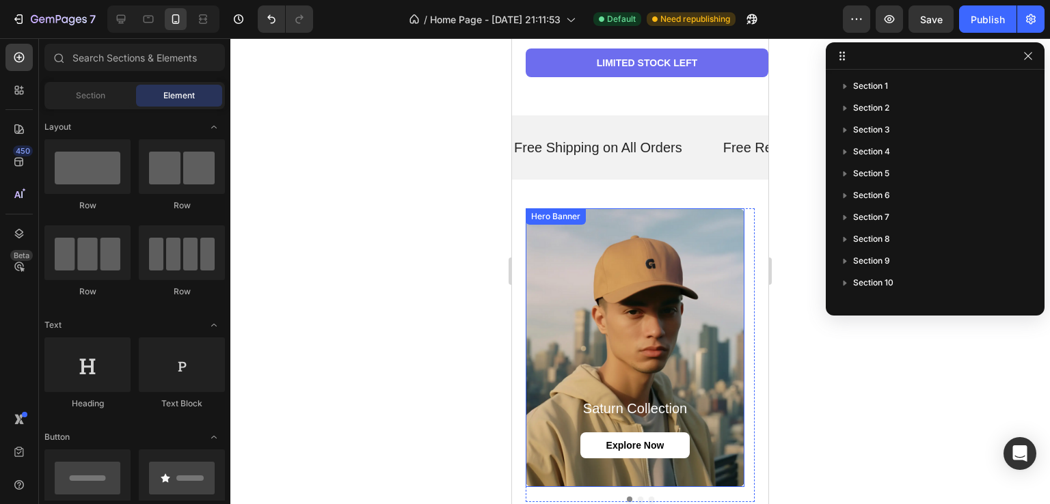
scroll to position [3895, 0]
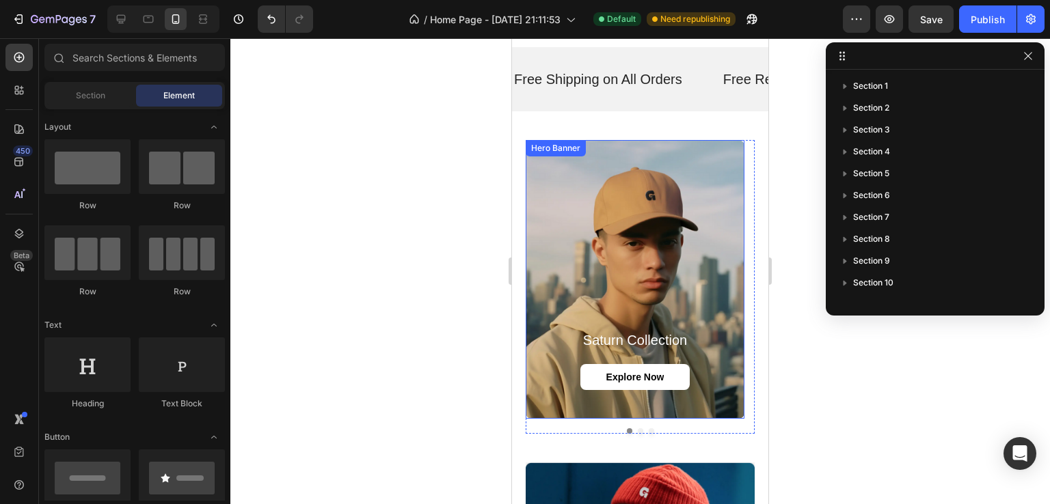
click at [629, 167] on div "Background Image" at bounding box center [634, 279] width 219 height 279
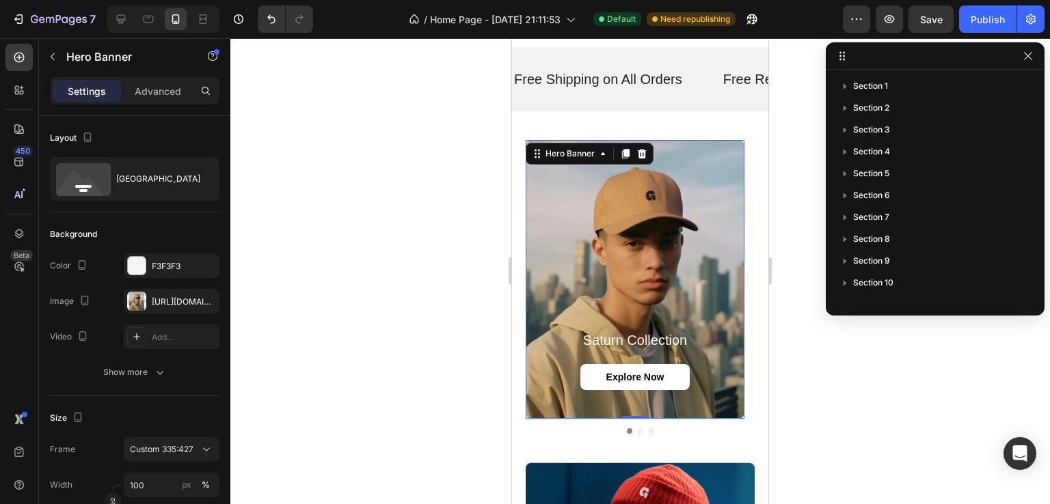
scroll to position [215, 0]
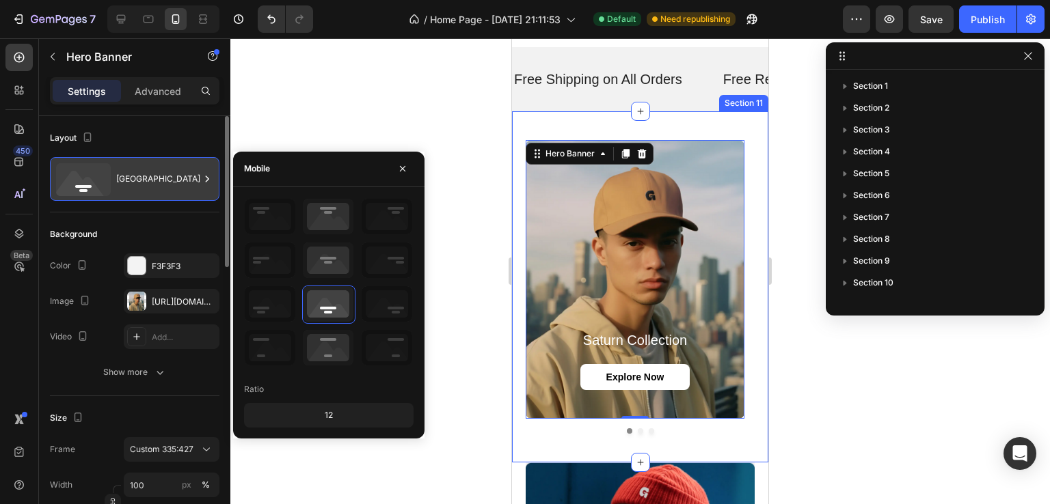
scroll to position [215, 0]
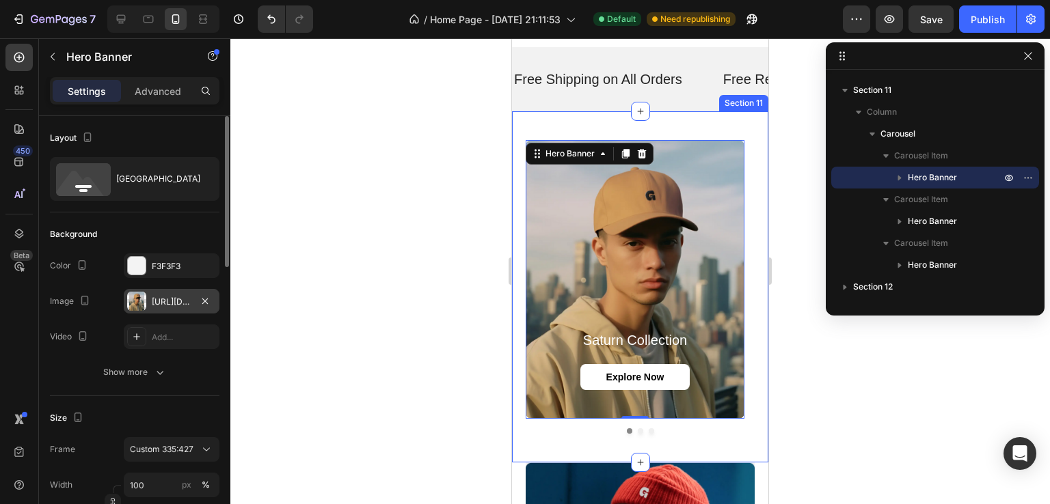
click at [150, 290] on div "[URL][DOMAIN_NAME]" at bounding box center [172, 301] width 96 height 25
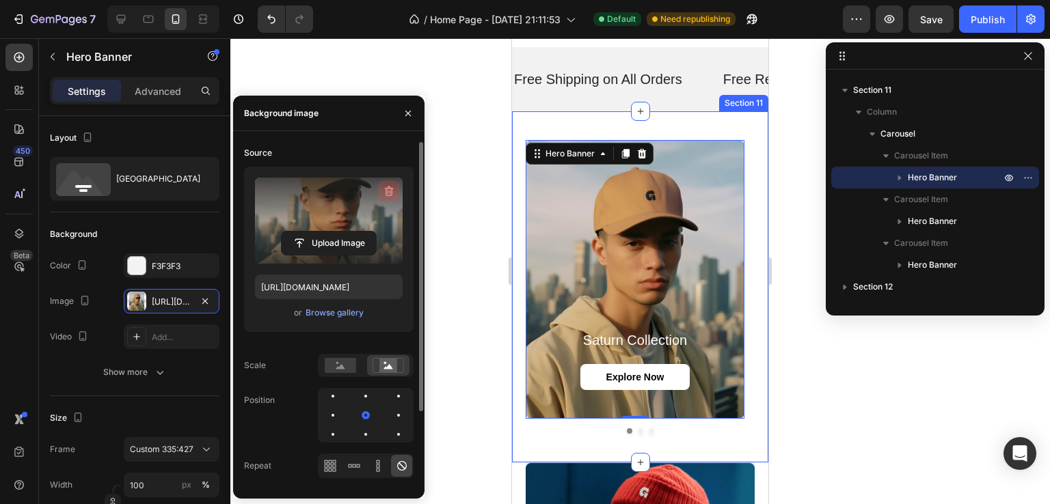
click at [383, 195] on icon "button" at bounding box center [389, 191] width 14 height 14
type input "Auto"
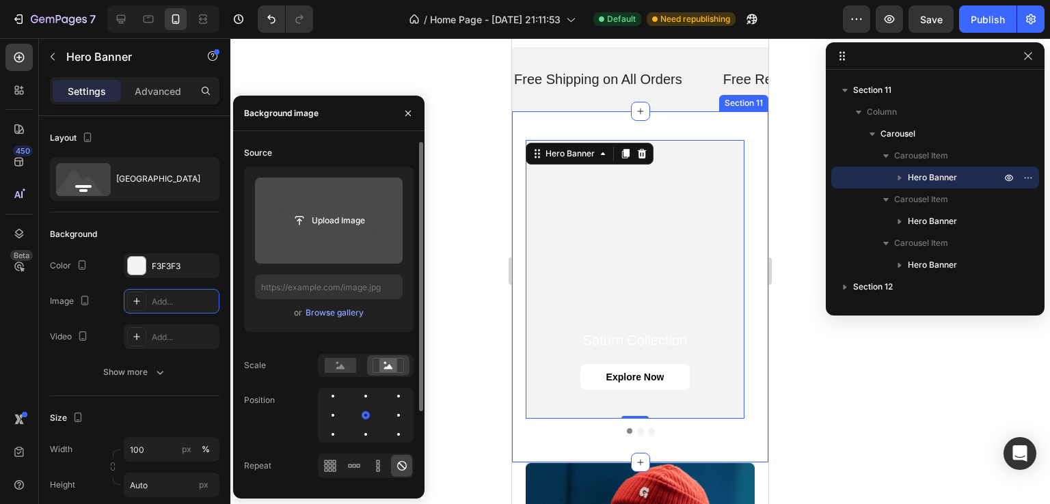
click at [342, 209] on input "file" at bounding box center [329, 220] width 94 height 23
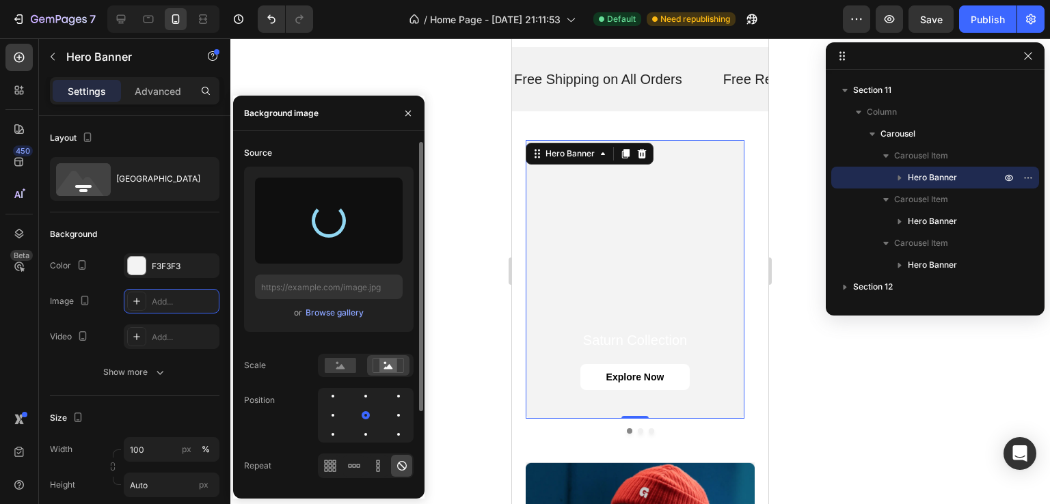
type input "[URL][DOMAIN_NAME]"
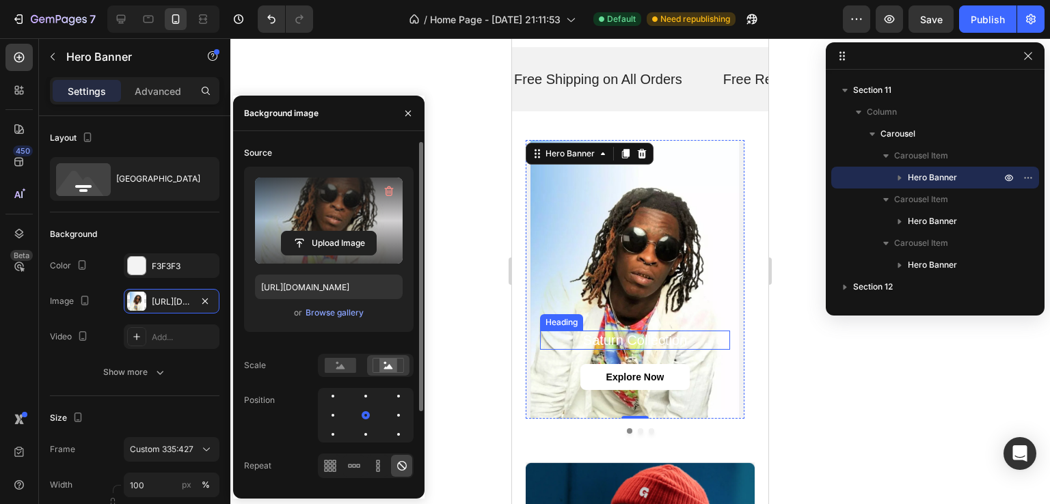
click at [653, 331] on h2 "saturn collection" at bounding box center [635, 340] width 190 height 19
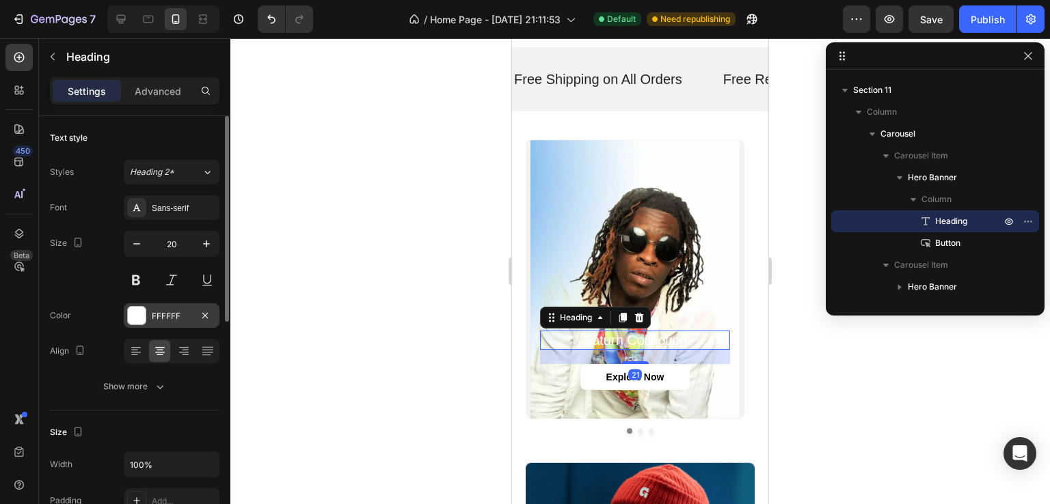
click at [137, 316] on div at bounding box center [137, 316] width 18 height 18
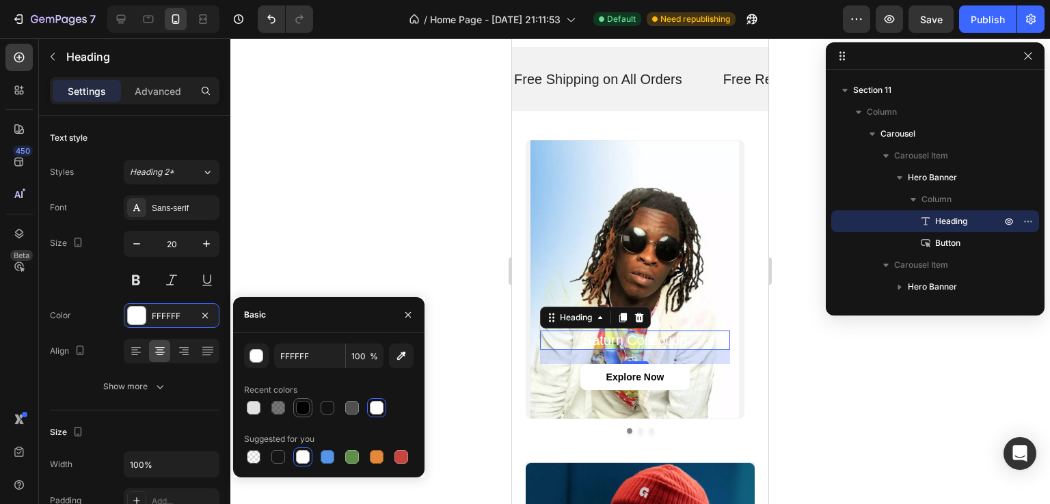
click at [303, 409] on div at bounding box center [303, 408] width 14 height 14
type input "000000"
click at [364, 225] on div at bounding box center [639, 271] width 819 height 466
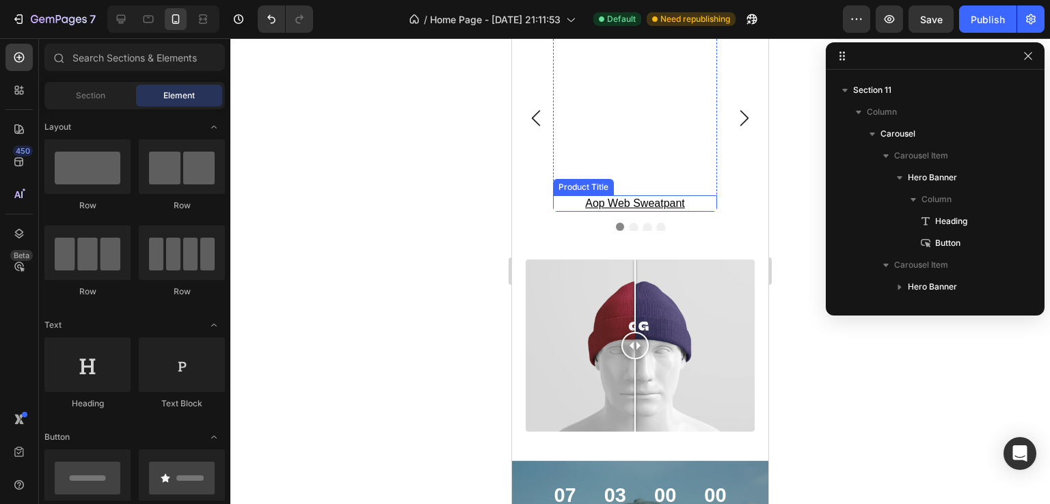
scroll to position [4715, 0]
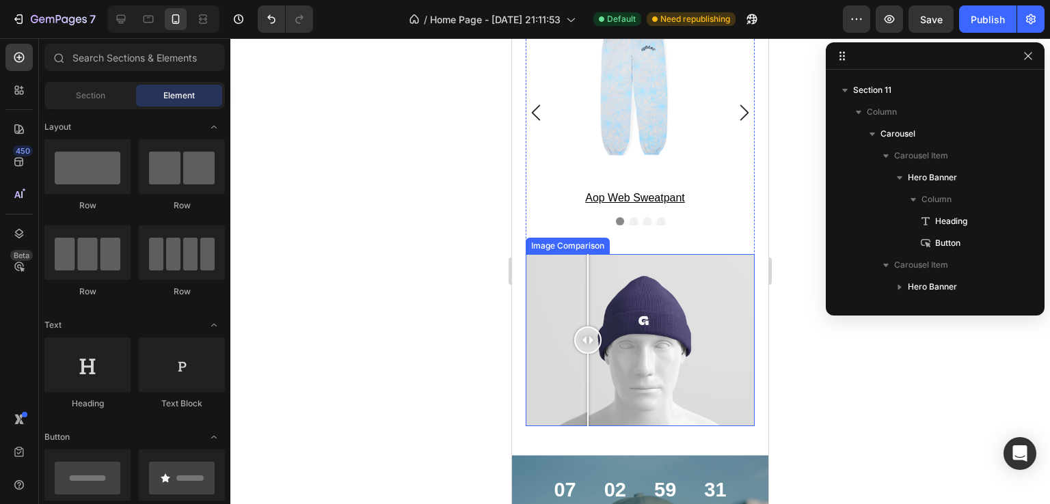
drag, startPoint x: 641, startPoint y: 343, endPoint x: 588, endPoint y: 302, distance: 67.2
click at [588, 302] on div at bounding box center [587, 340] width 27 height 172
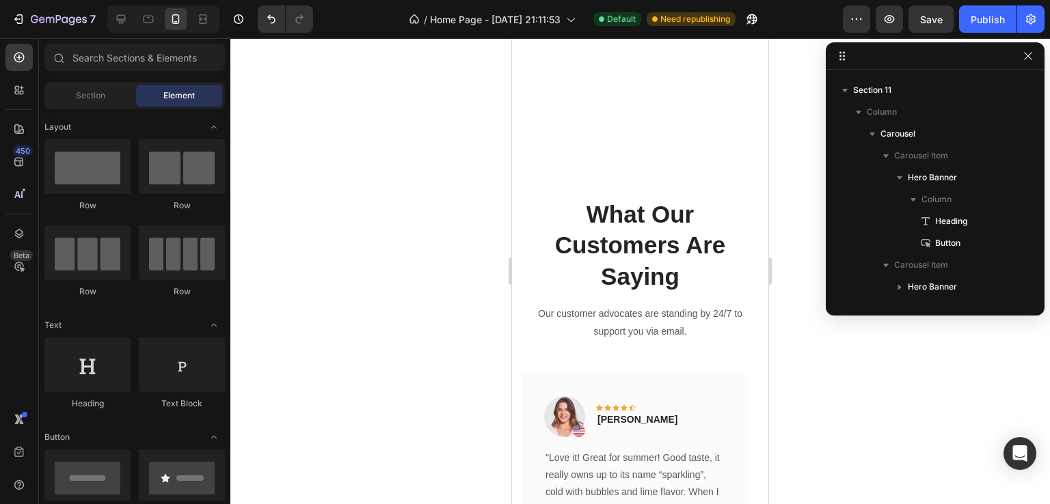
scroll to position [1477, 0]
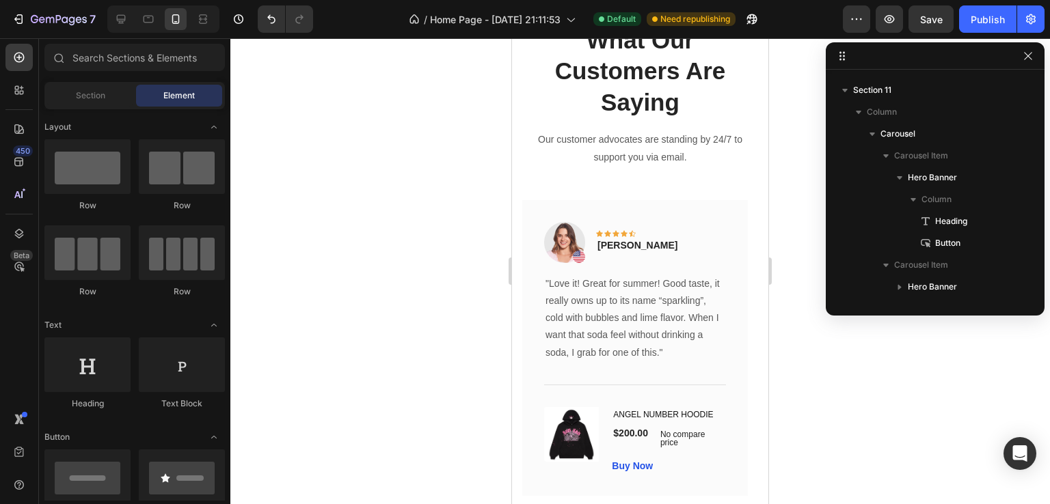
drag, startPoint x: 763, startPoint y: 196, endPoint x: 1282, endPoint y: 355, distance: 543.2
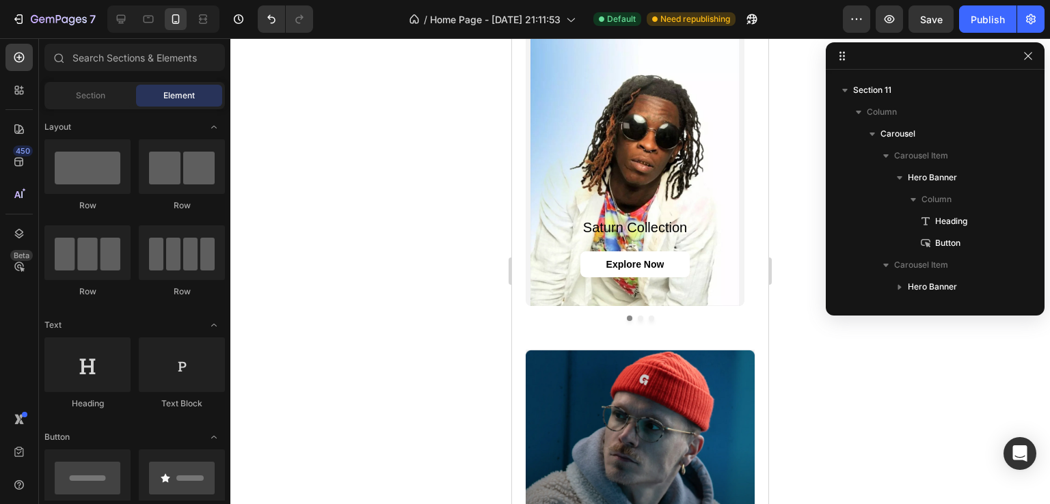
scroll to position [2878, 0]
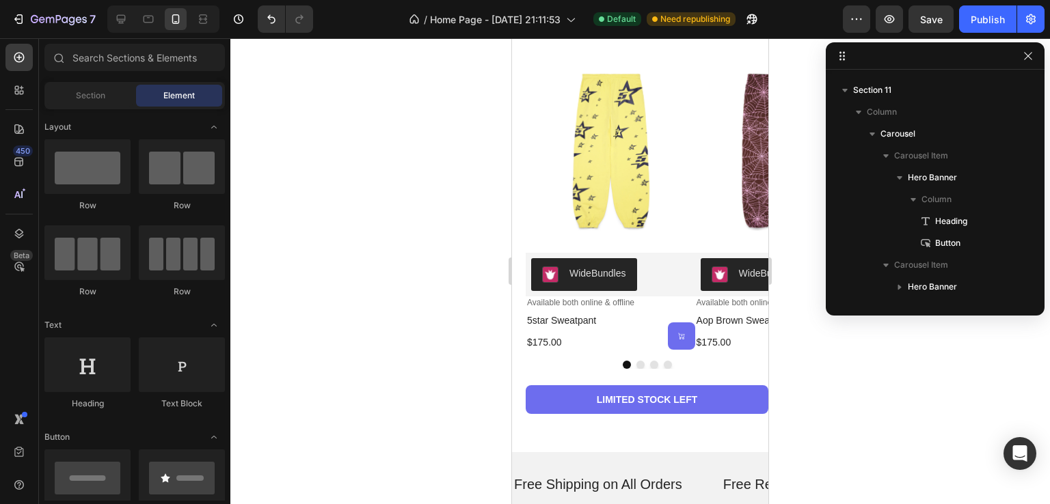
drag, startPoint x: 765, startPoint y: 303, endPoint x: 1370, endPoint y: 129, distance: 629.2
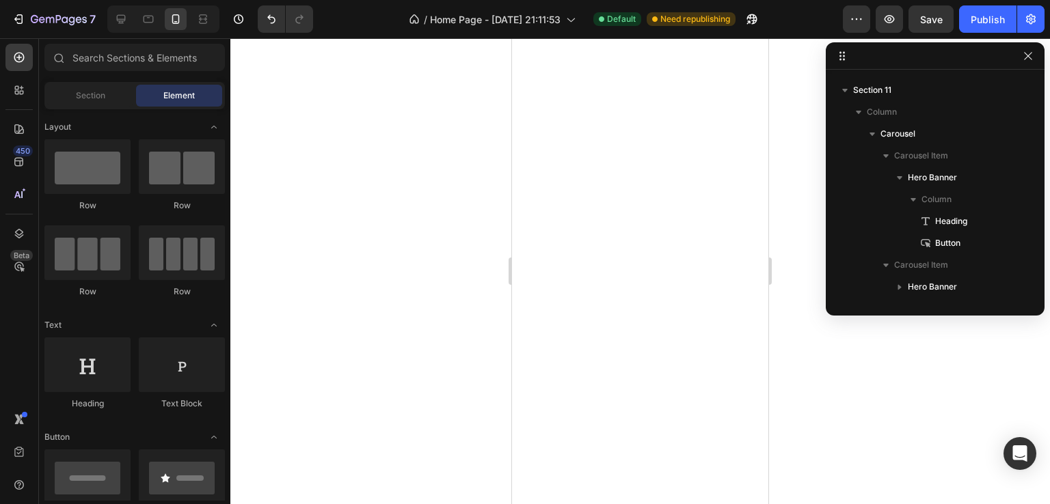
scroll to position [3770, 0]
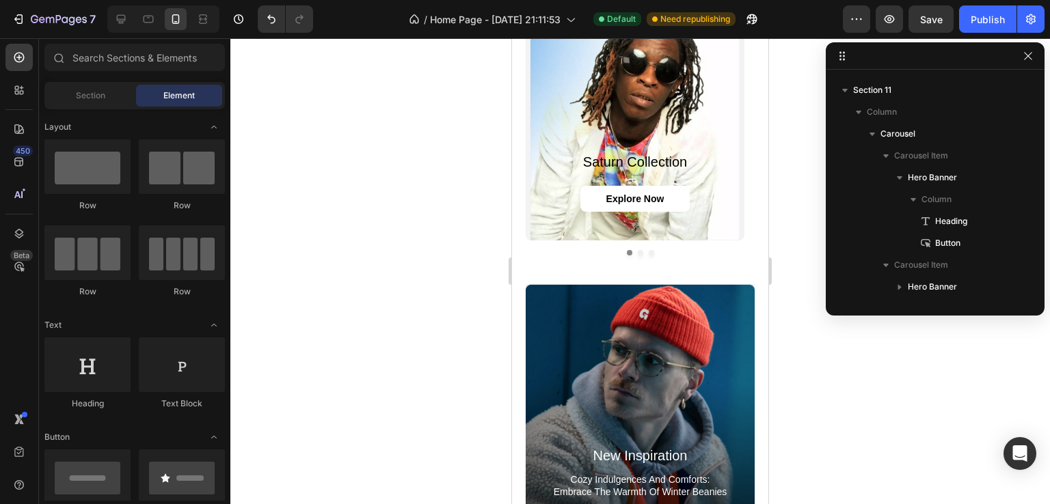
drag, startPoint x: 762, startPoint y: 246, endPoint x: 1280, endPoint y: 370, distance: 532.5
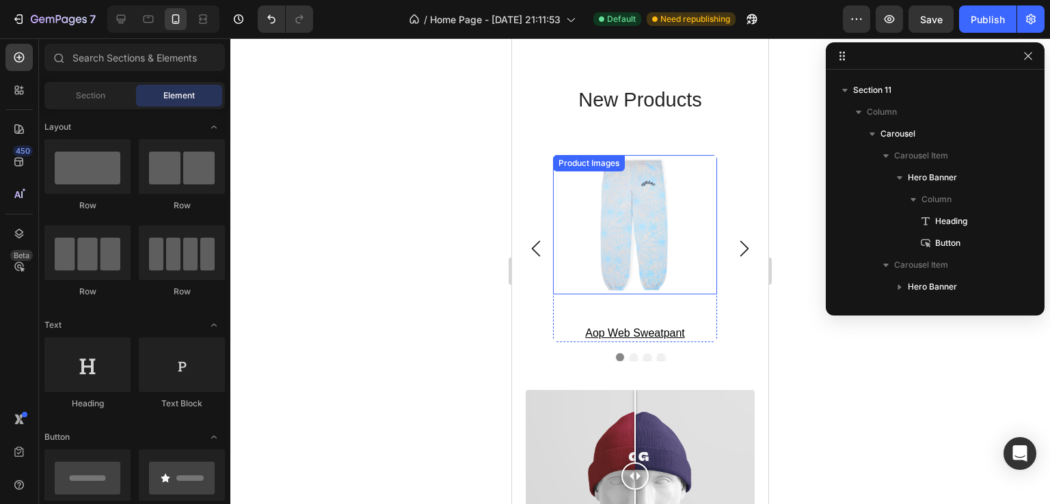
scroll to position [4317, 0]
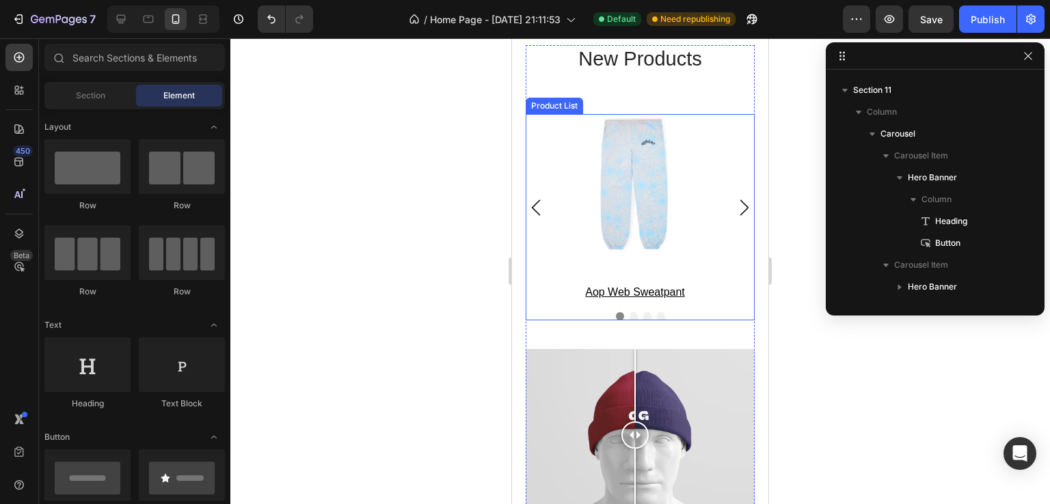
click at [736, 209] on icon "Carousel Next Arrow" at bounding box center [744, 208] width 16 height 16
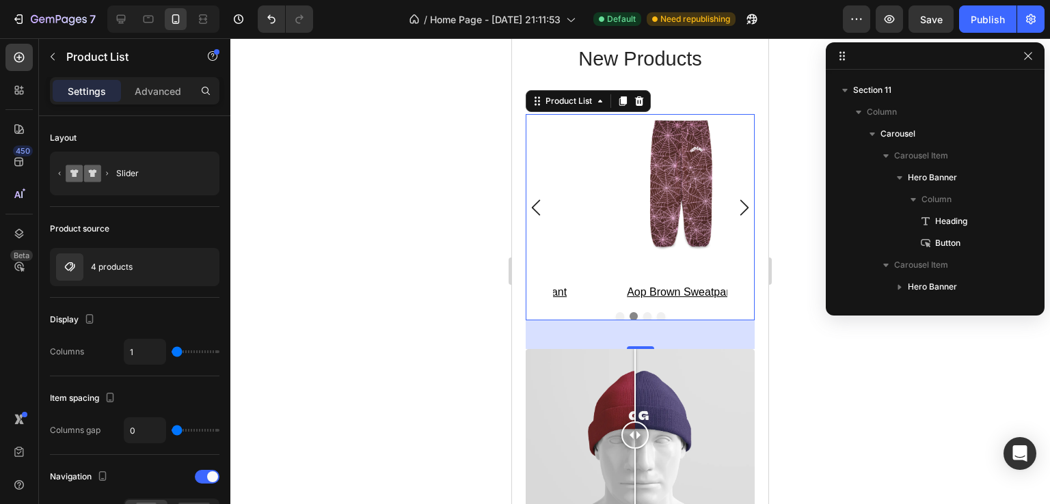
scroll to position [521, 0]
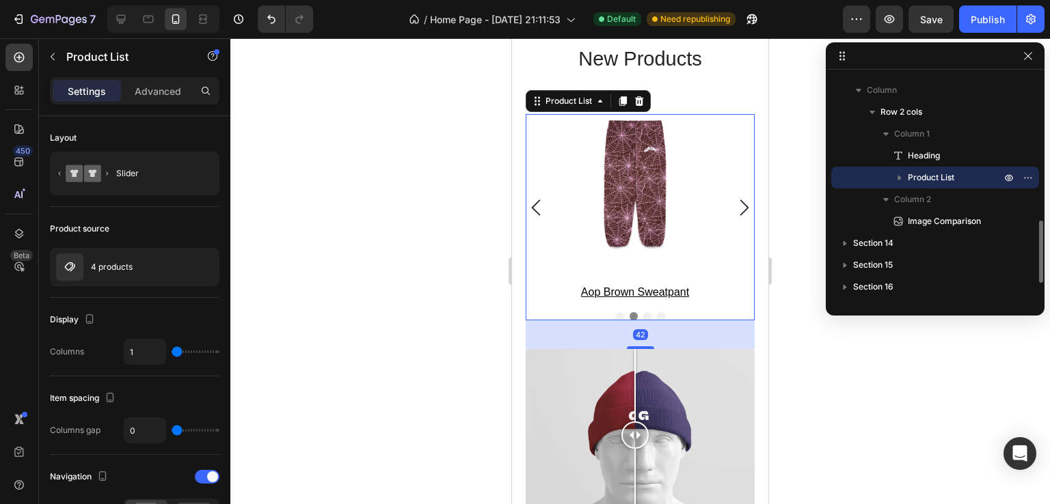
click at [736, 209] on icon "Carousel Next Arrow" at bounding box center [744, 208] width 16 height 16
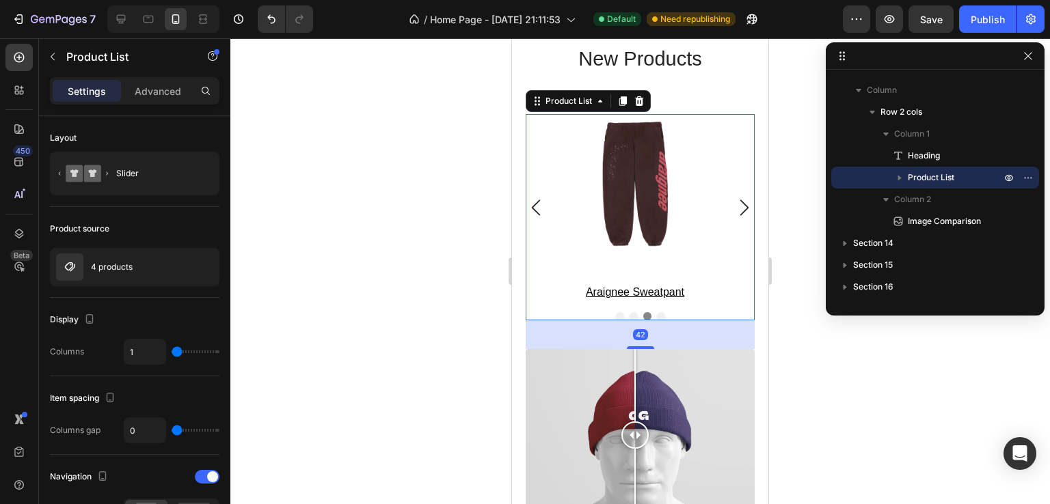
click at [736, 209] on icon "Carousel Next Arrow" at bounding box center [744, 208] width 16 height 16
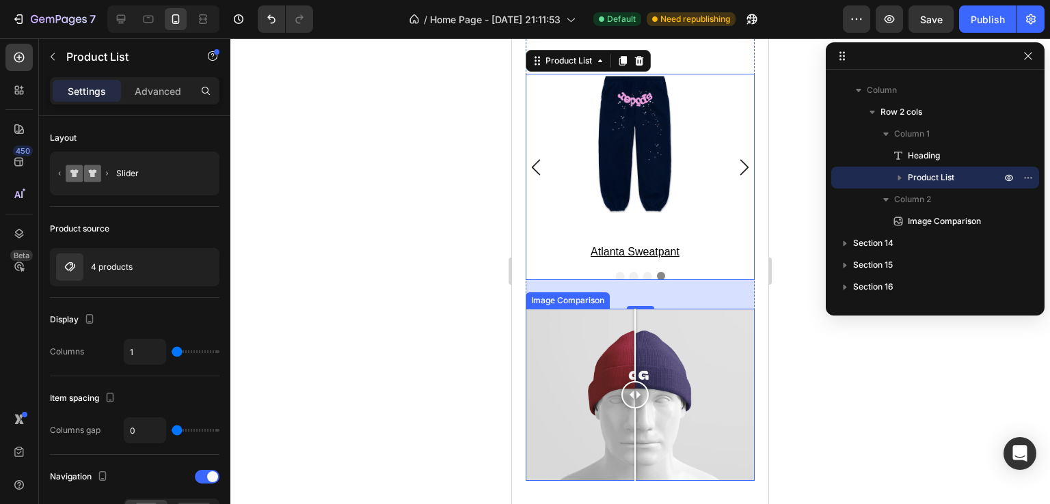
scroll to position [4590, 0]
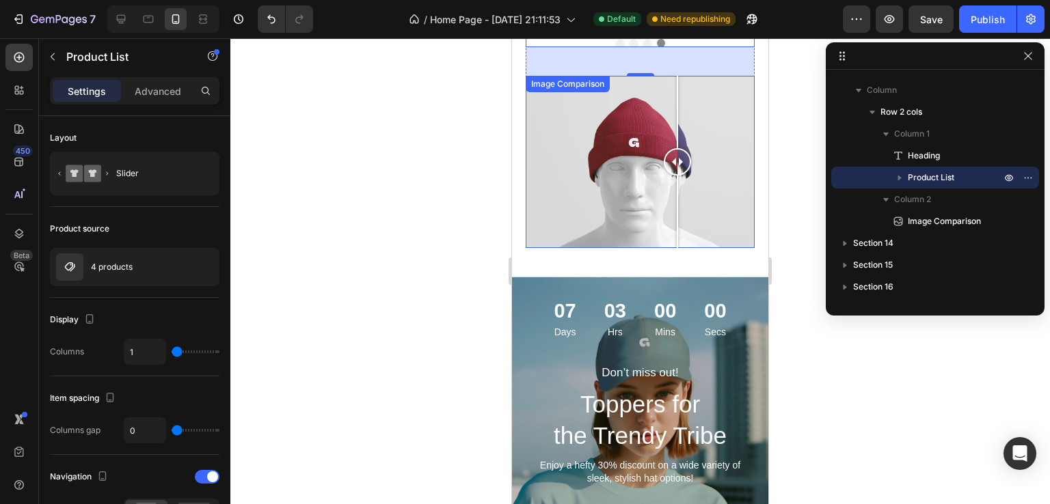
click at [677, 188] on div at bounding box center [639, 162] width 229 height 172
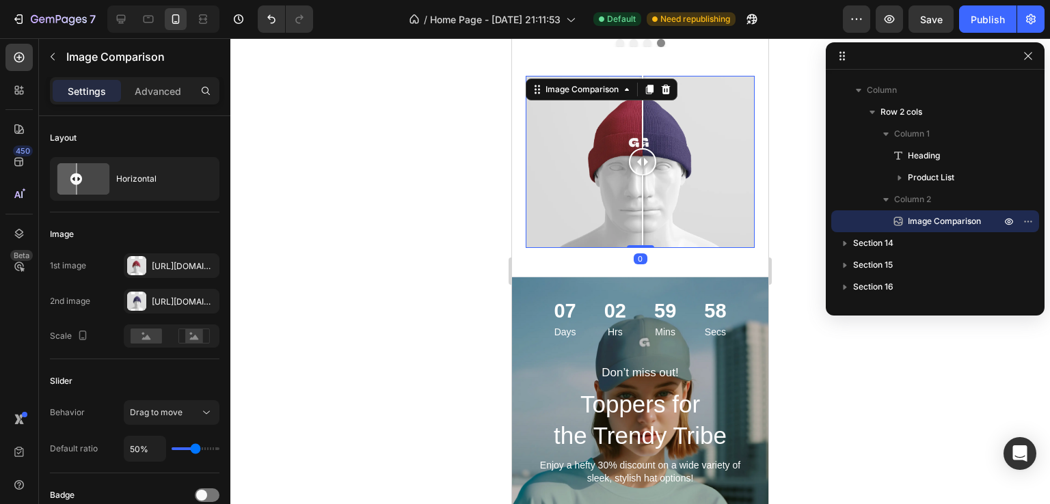
drag, startPoint x: 677, startPoint y: 188, endPoint x: 642, endPoint y: 187, distance: 34.9
click at [642, 187] on div at bounding box center [642, 212] width 1 height 72
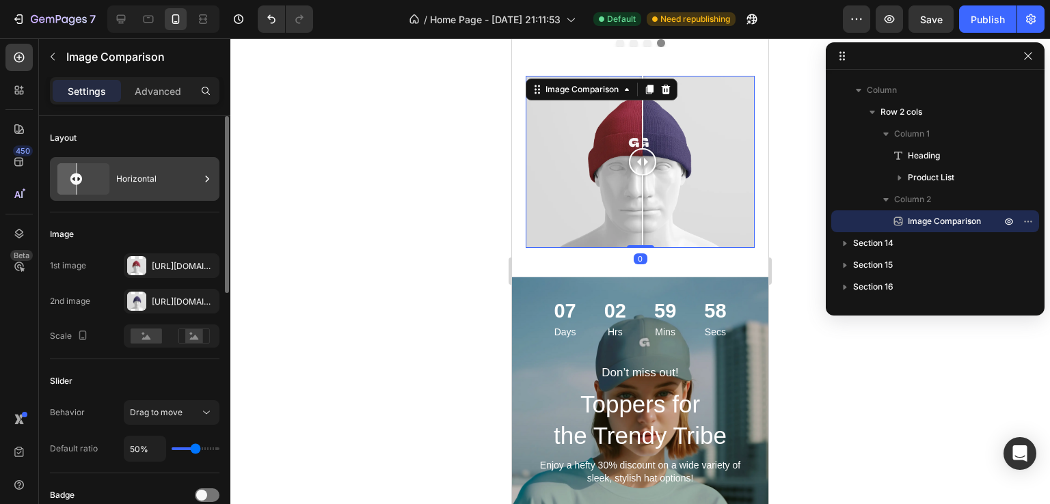
click at [165, 187] on div "Horizontal" at bounding box center [157, 178] width 83 height 31
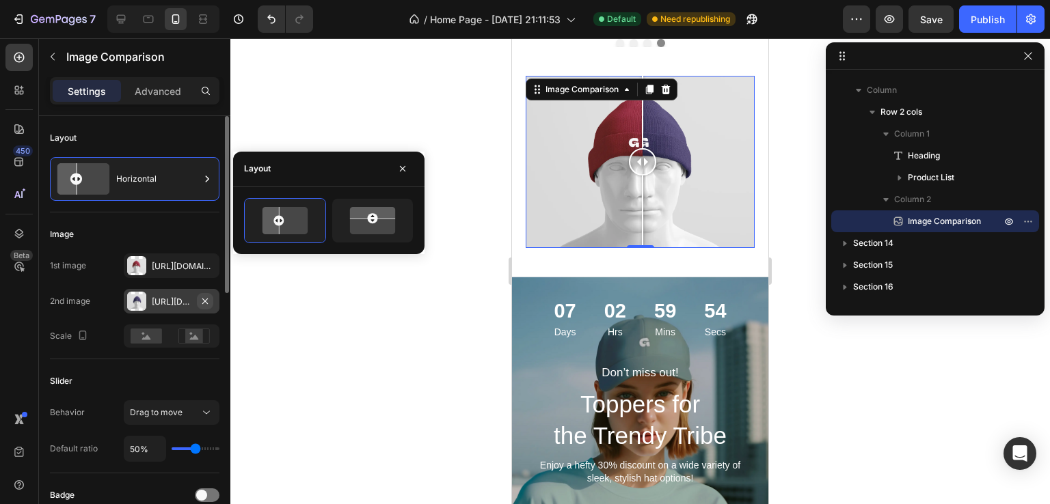
click at [206, 301] on icon "button" at bounding box center [204, 300] width 5 height 5
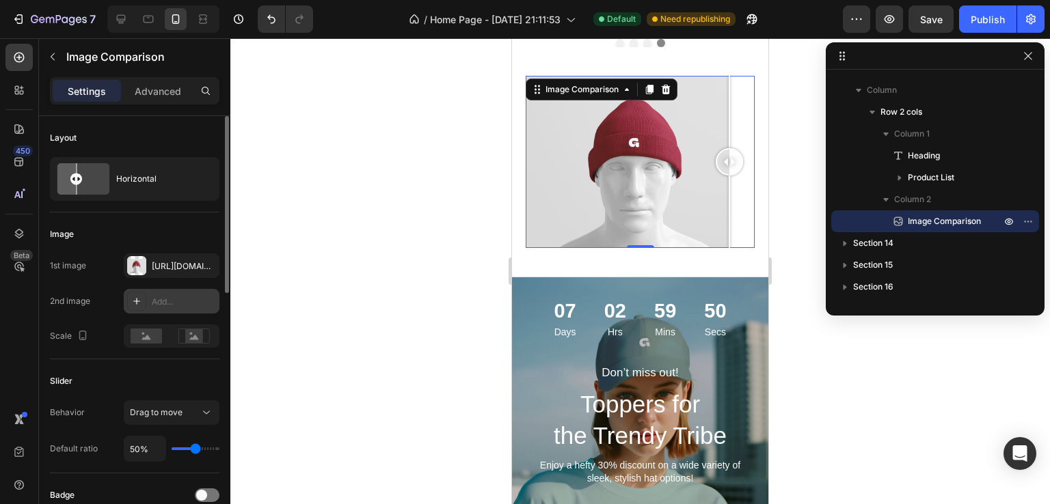
drag, startPoint x: 645, startPoint y: 162, endPoint x: 794, endPoint y: 167, distance: 149.1
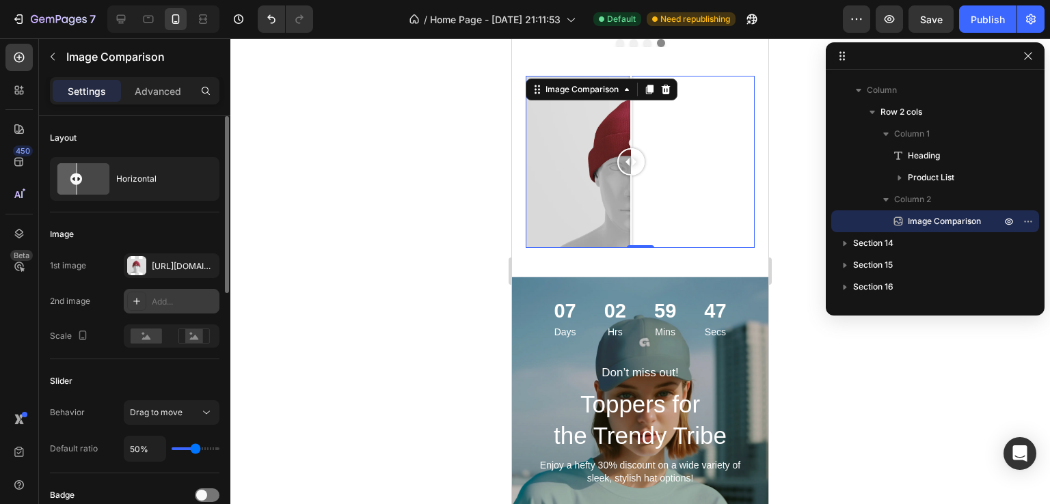
drag, startPoint x: 614, startPoint y: 170, endPoint x: 631, endPoint y: 165, distance: 17.3
click at [631, 165] on div at bounding box center [639, 162] width 229 height 172
click at [107, 295] on div "2nd image Add..." at bounding box center [134, 301] width 169 height 25
click at [664, 98] on div "Image Comparison" at bounding box center [601, 90] width 152 height 22
click at [664, 93] on icon at bounding box center [665, 90] width 9 height 10
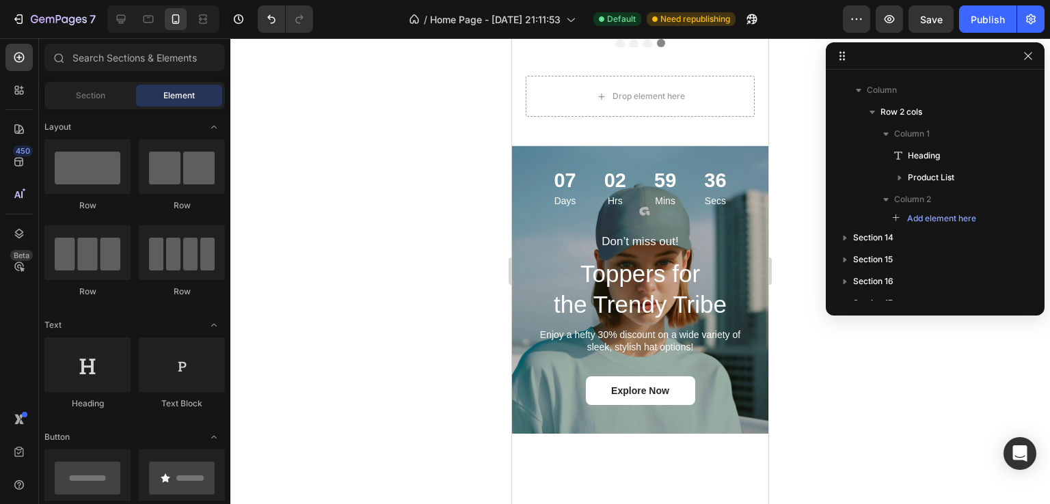
click at [448, 152] on div at bounding box center [639, 271] width 819 height 466
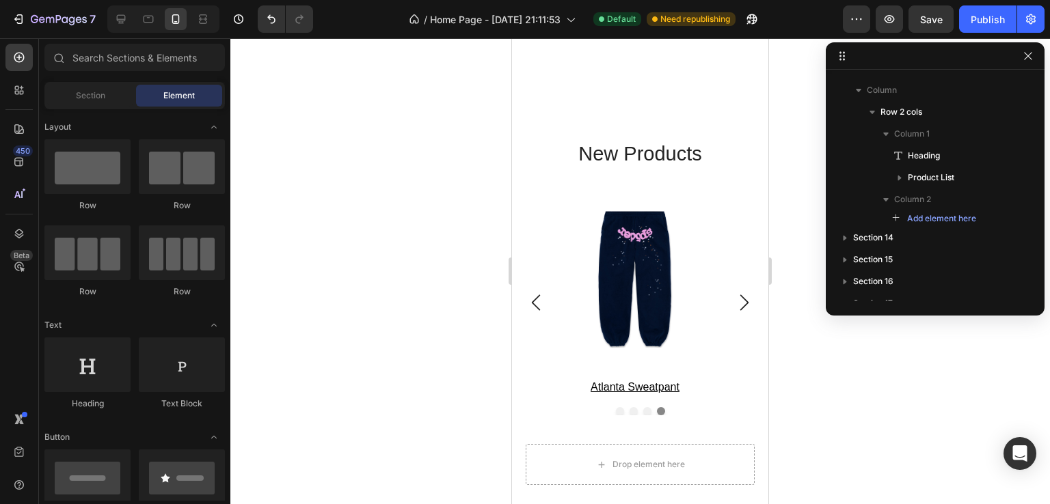
scroll to position [4403, 0]
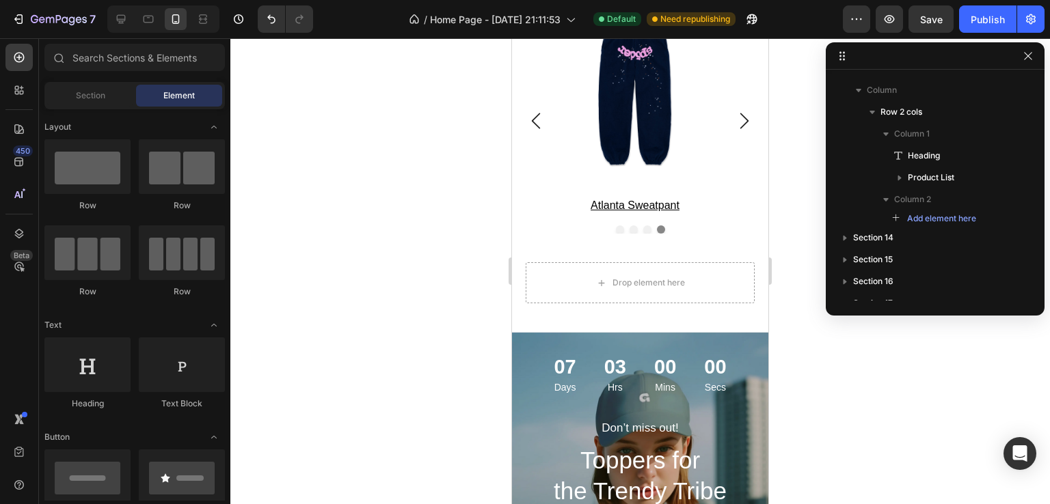
drag, startPoint x: 760, startPoint y: 371, endPoint x: 1292, endPoint y: 398, distance: 533.0
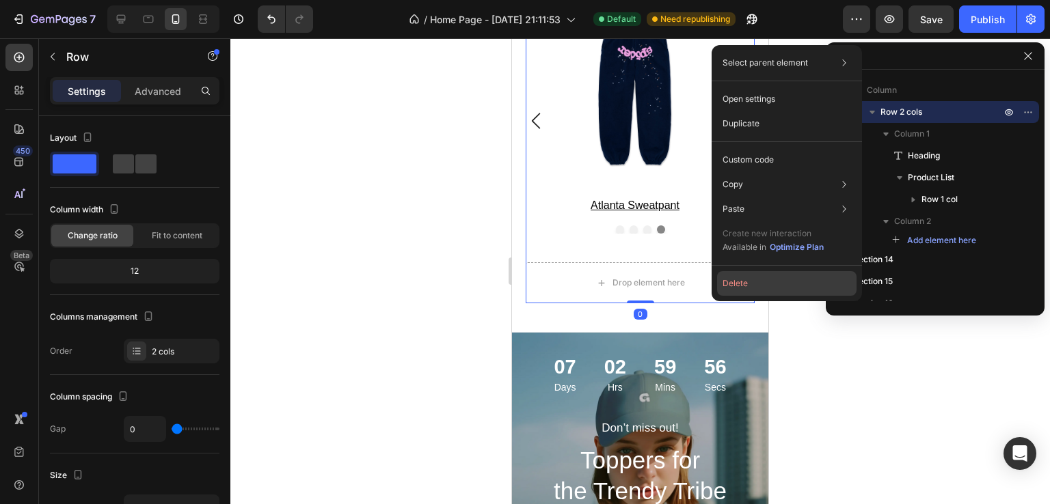
click at [727, 285] on button "Delete" at bounding box center [786, 283] width 139 height 25
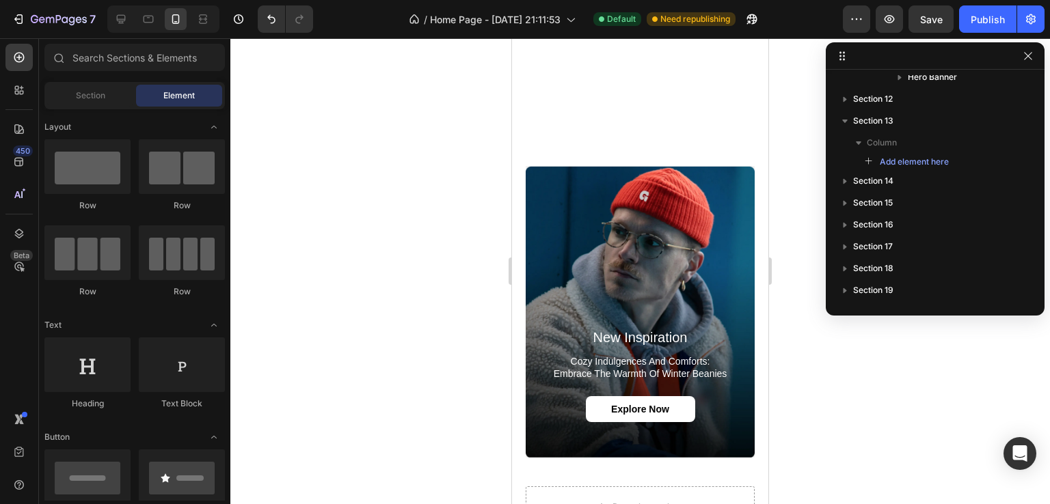
scroll to position [4196, 0]
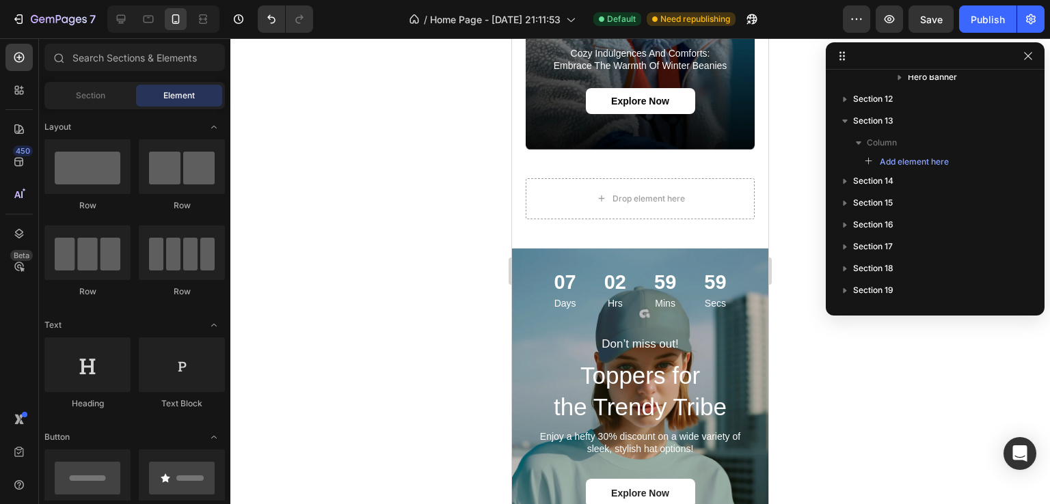
drag, startPoint x: 763, startPoint y: 361, endPoint x: 1287, endPoint y: 386, distance: 524.7
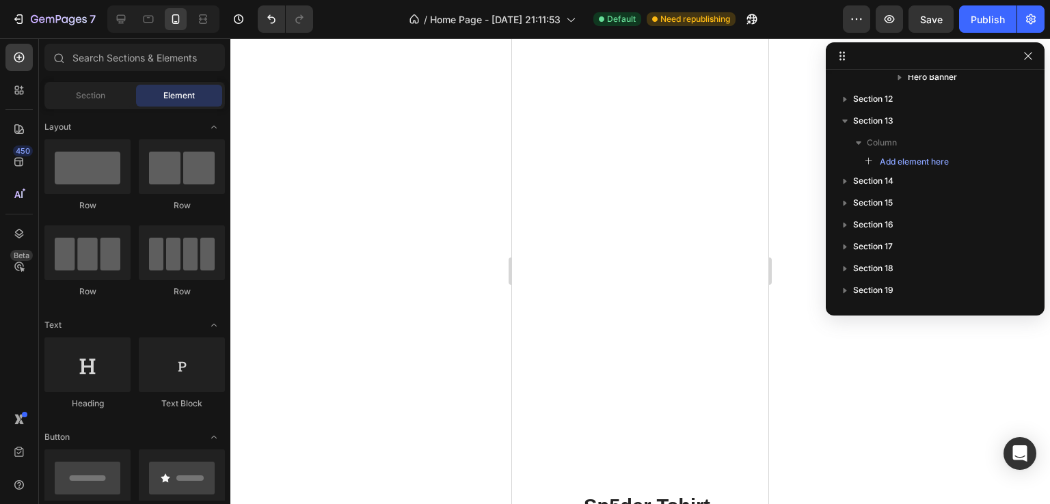
scroll to position [3006, 0]
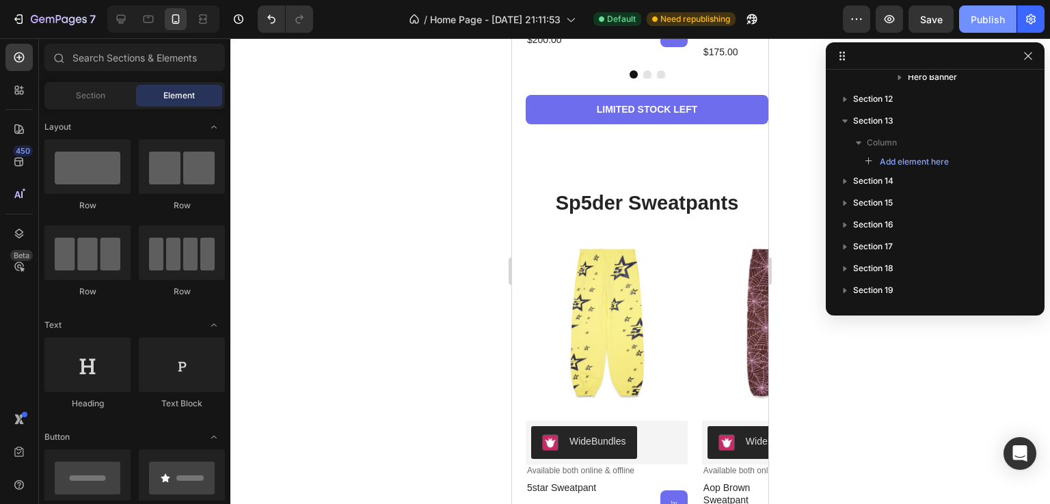
click at [984, 14] on div "Publish" at bounding box center [987, 19] width 34 height 14
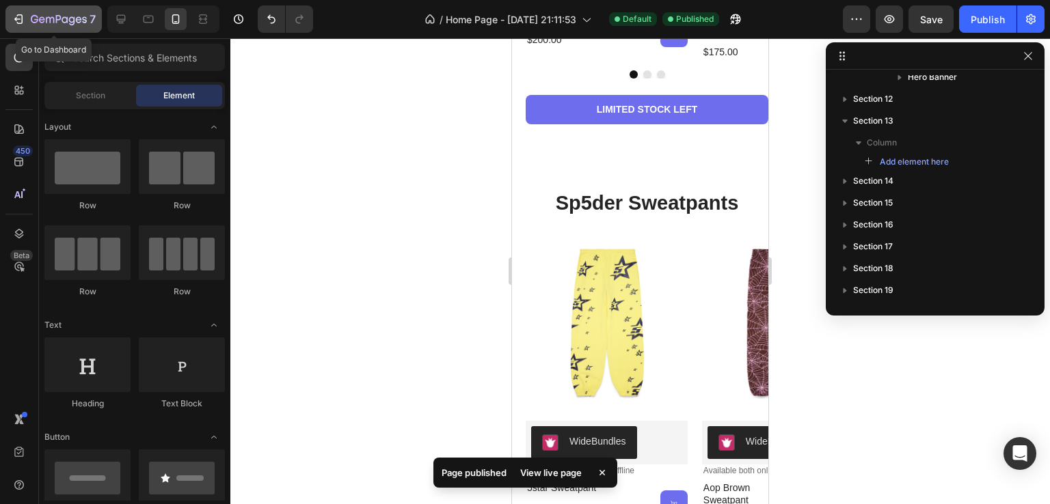
click at [18, 20] on icon "button" at bounding box center [19, 19] width 14 height 14
